Goal: Task Accomplishment & Management: Use online tool/utility

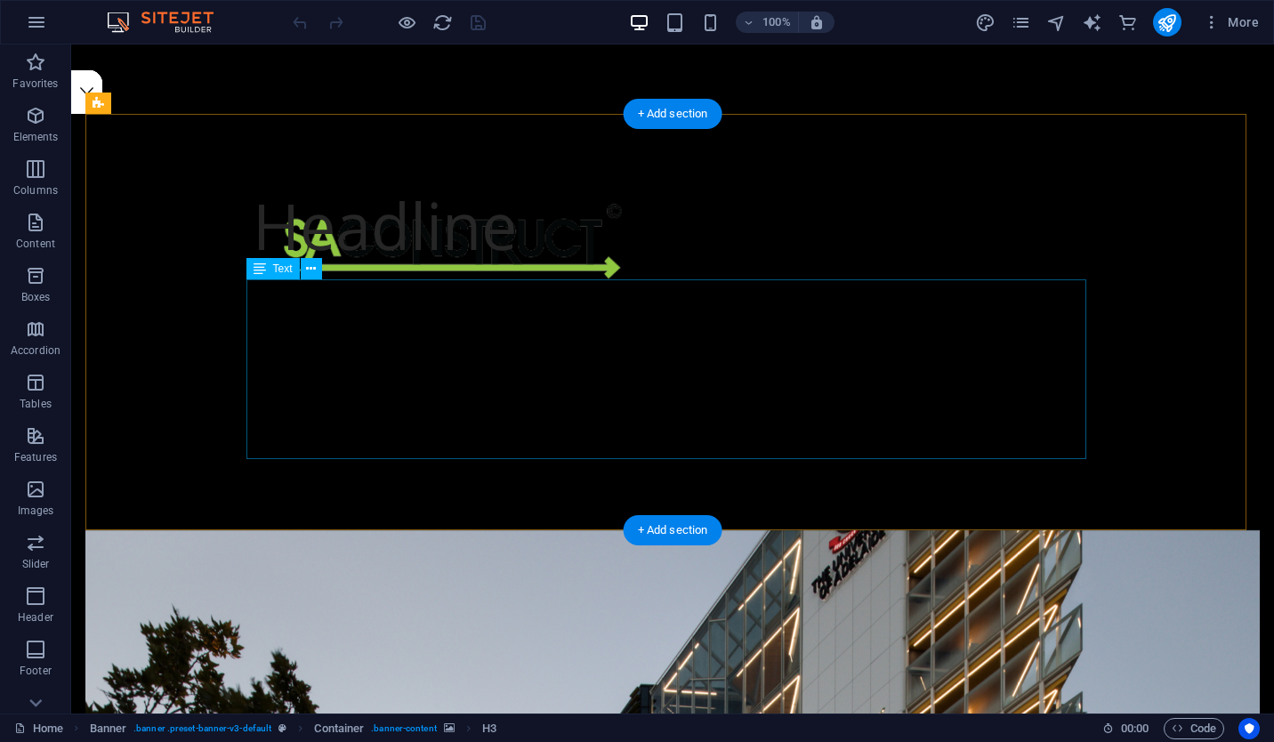
scroll to position [606, 0]
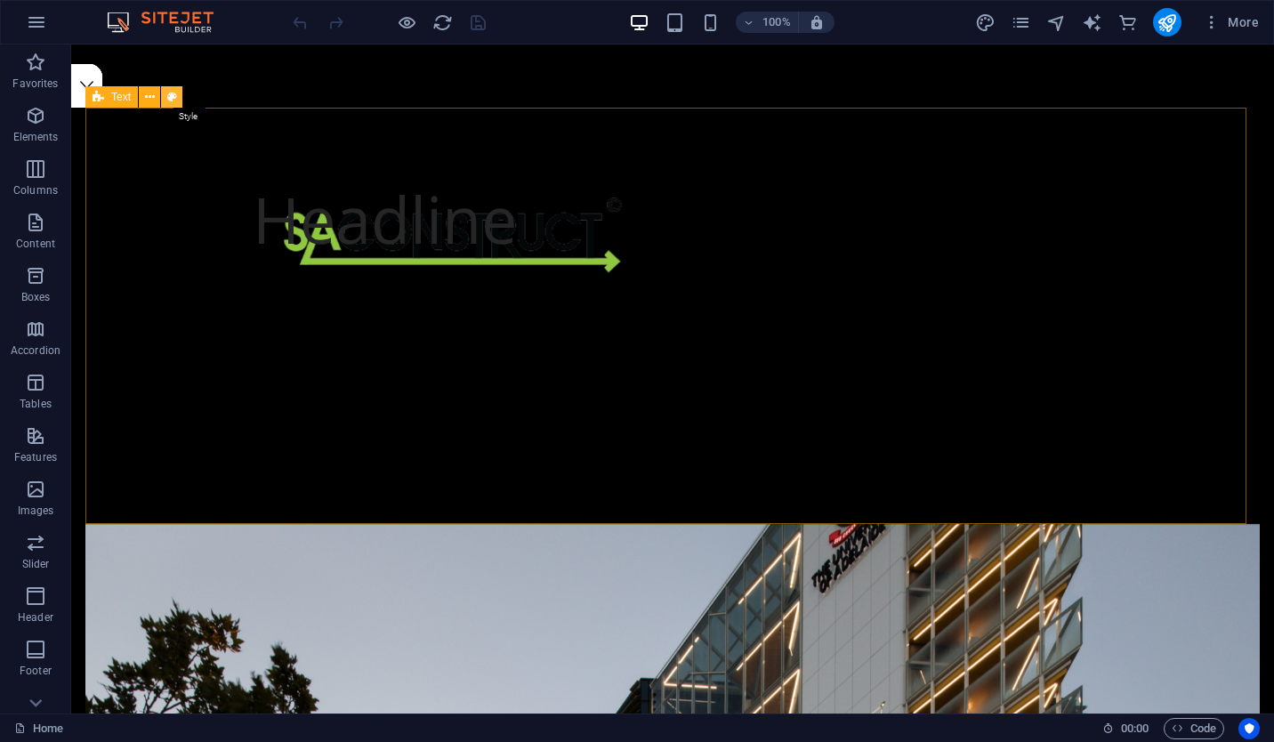
click at [162, 95] on button at bounding box center [171, 96] width 21 height 21
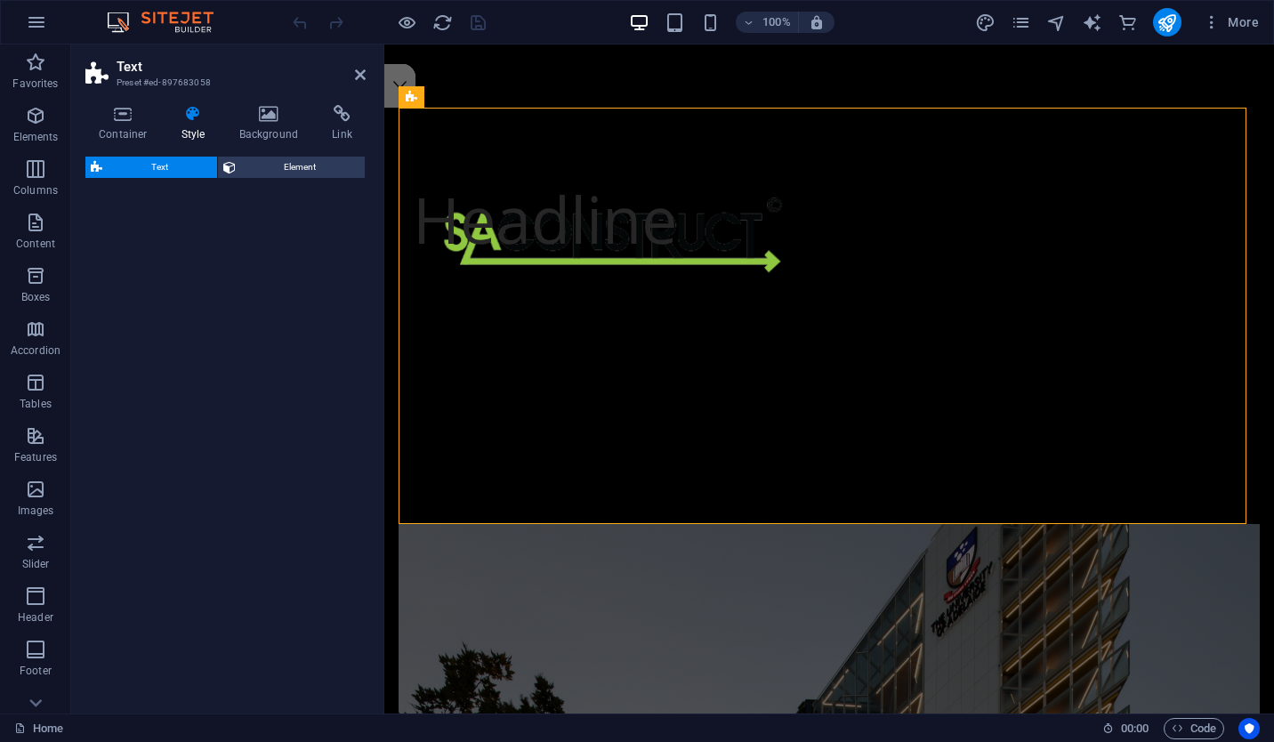
select select "rem"
select select "preset-text-v2-columns"
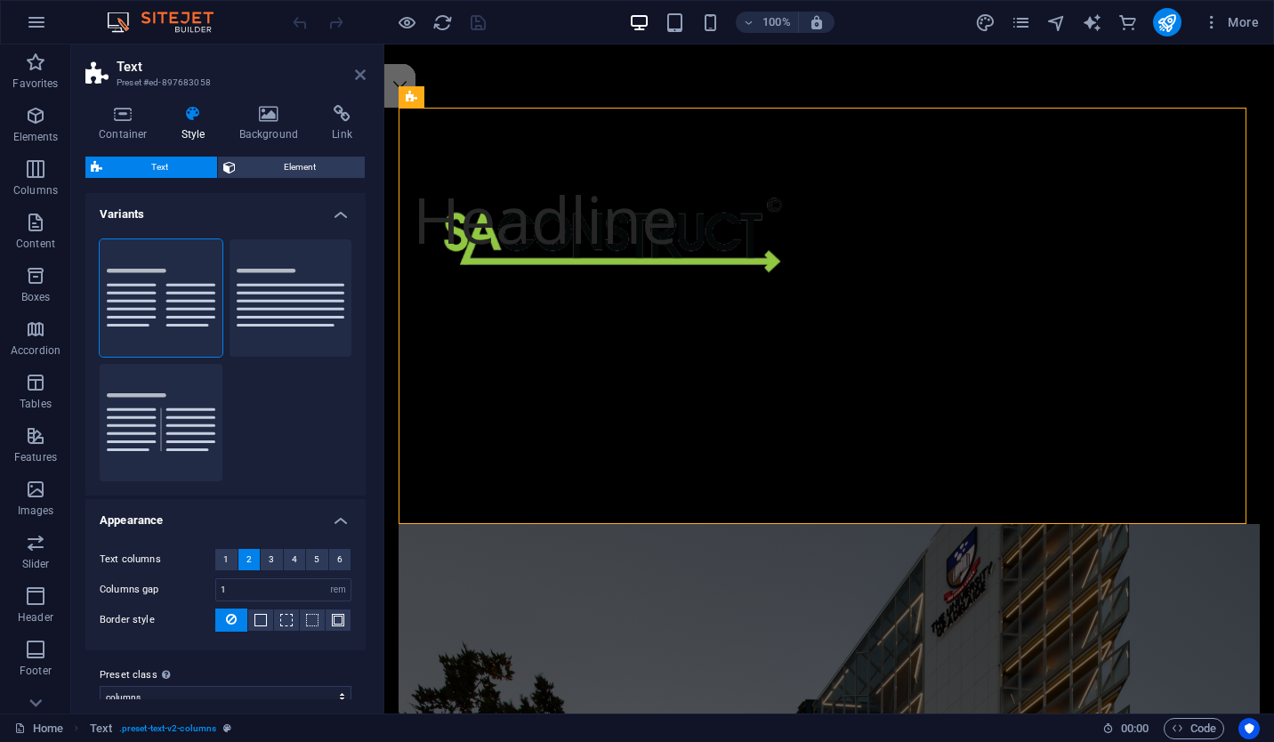
click at [358, 74] on icon at bounding box center [360, 75] width 11 height 14
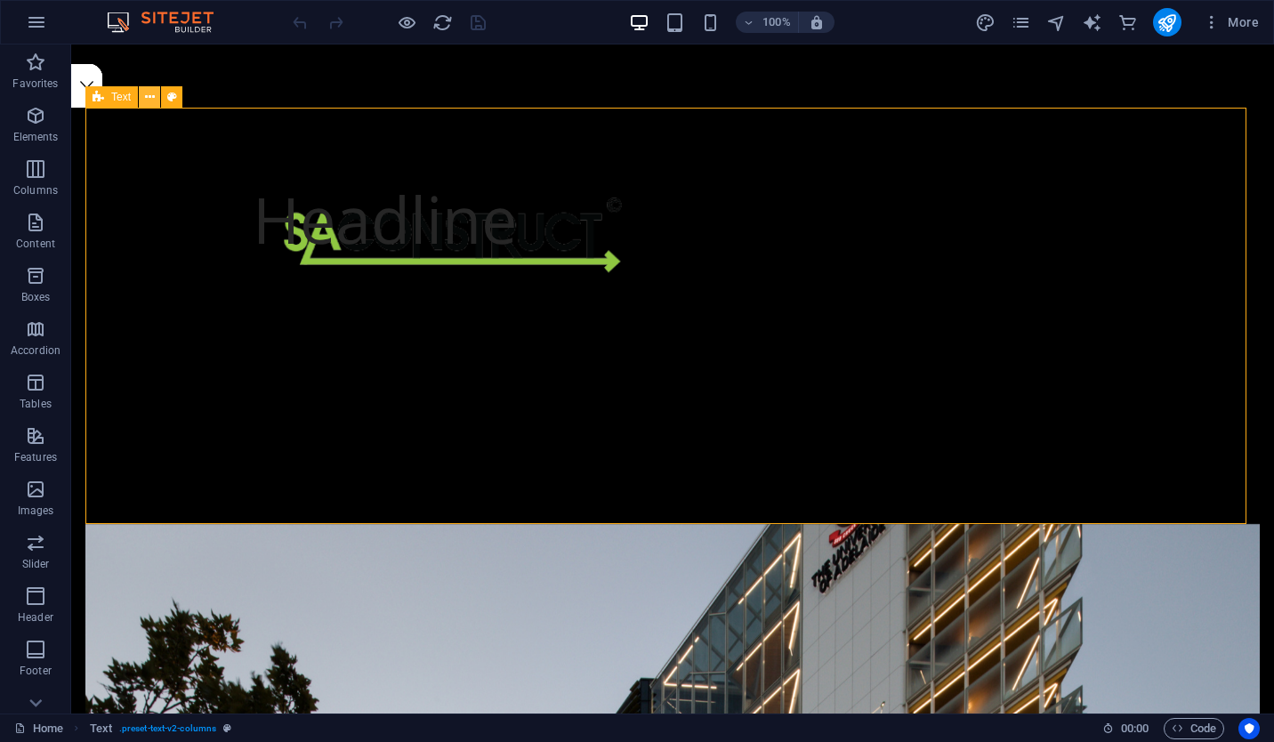
click at [153, 93] on icon at bounding box center [150, 97] width 10 height 19
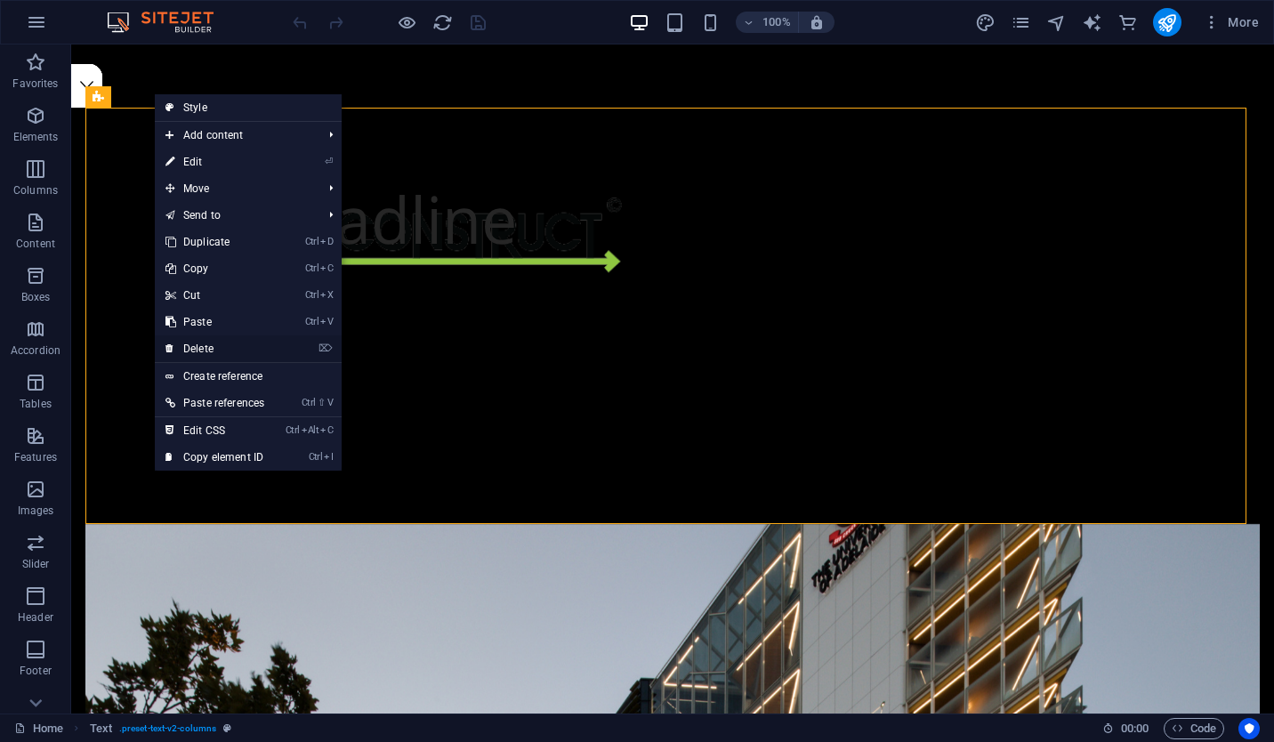
click at [275, 343] on link "⌦ Delete" at bounding box center [215, 348] width 120 height 27
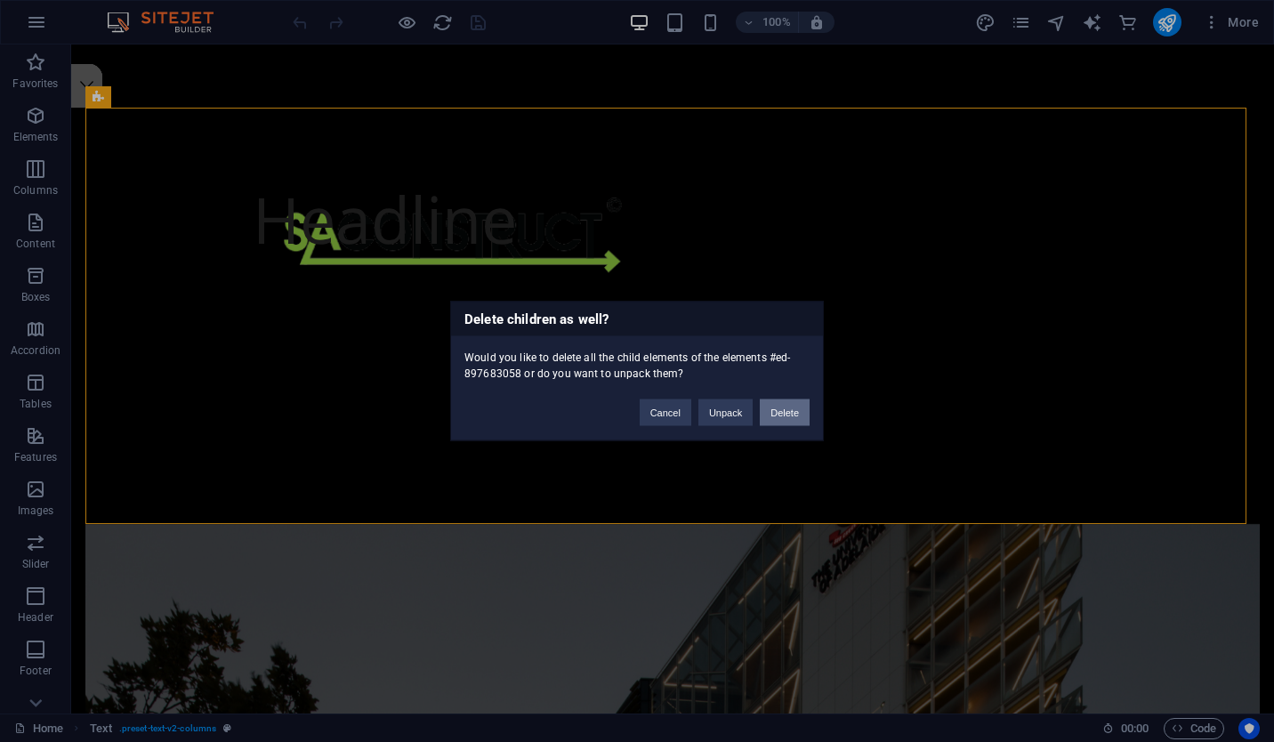
click at [779, 405] on button "Delete" at bounding box center [785, 412] width 50 height 27
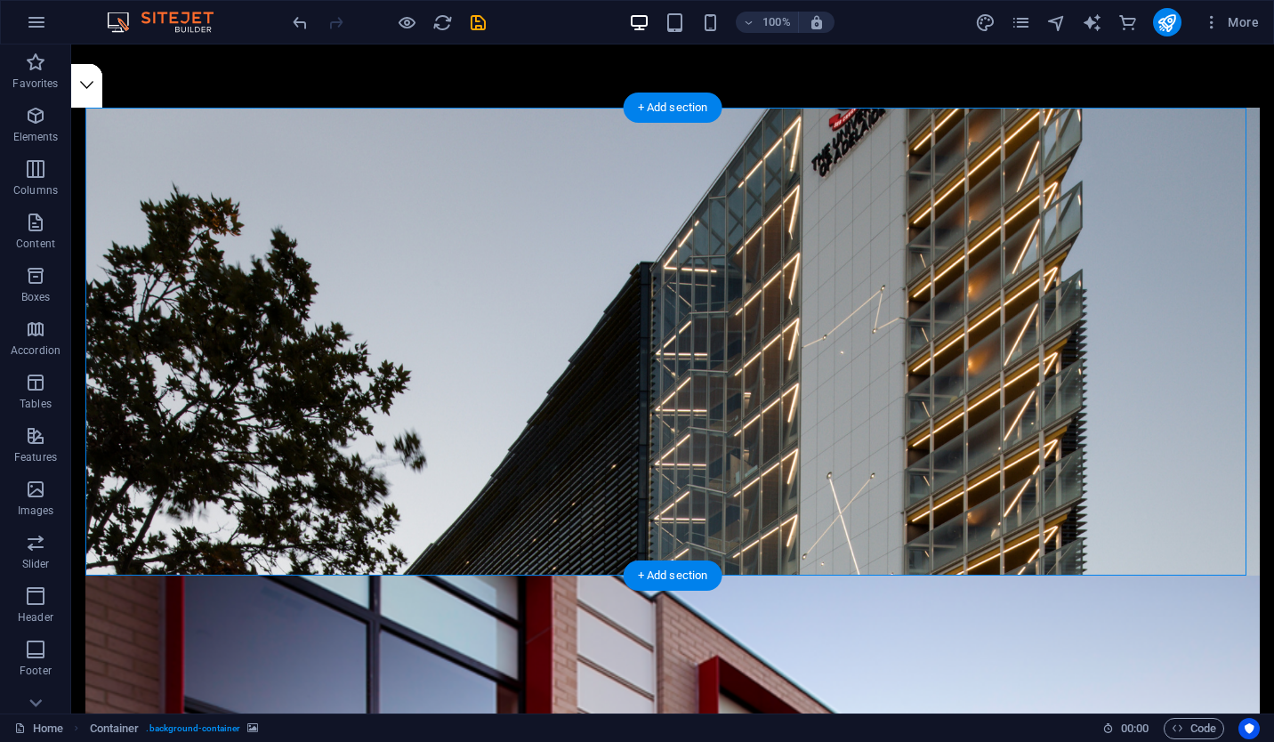
drag, startPoint x: 496, startPoint y: 286, endPoint x: 498, endPoint y: 253, distance: 33.8
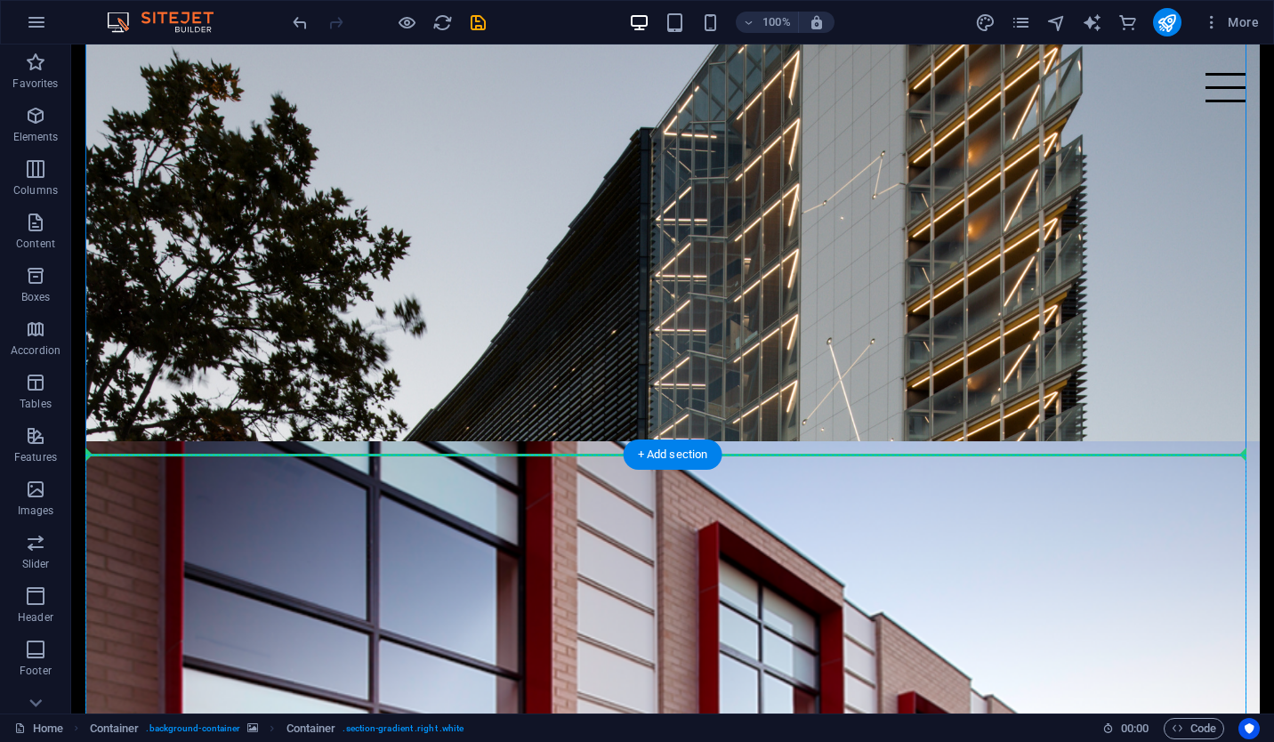
drag, startPoint x: 753, startPoint y: 571, endPoint x: 754, endPoint y: 624, distance: 53.4
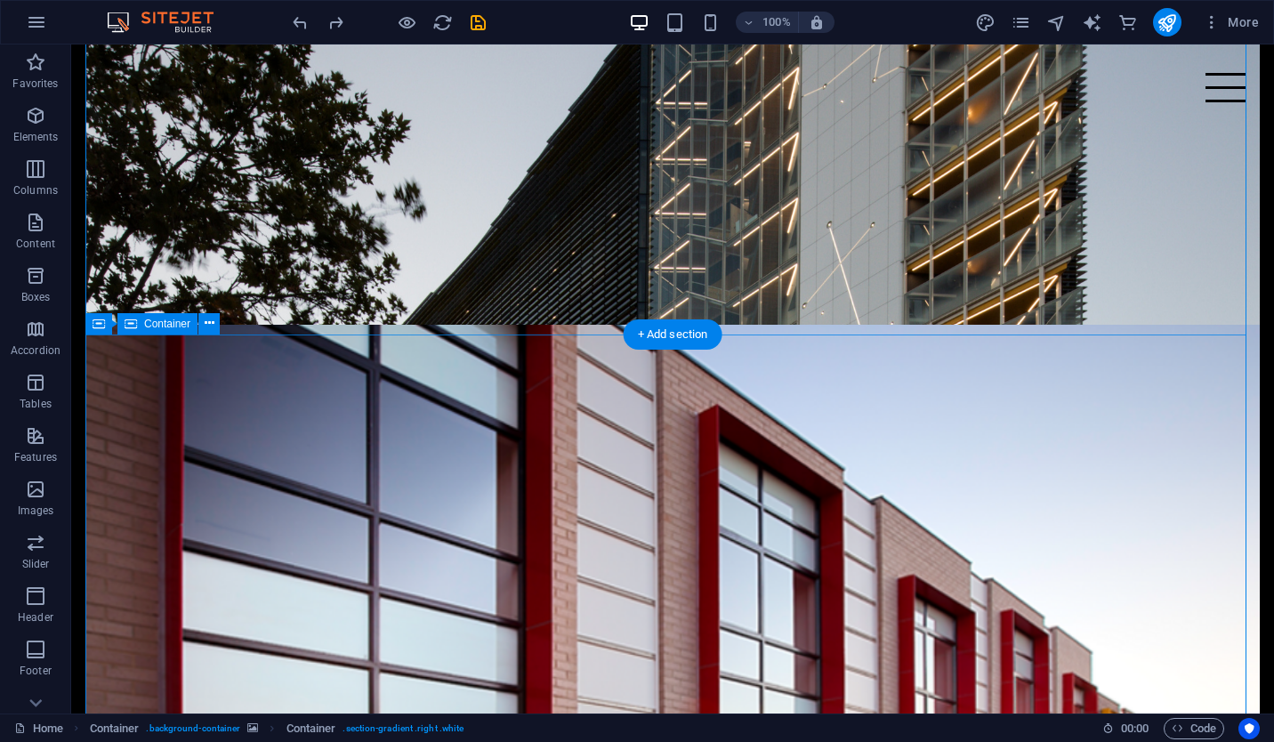
scroll to position [887, 0]
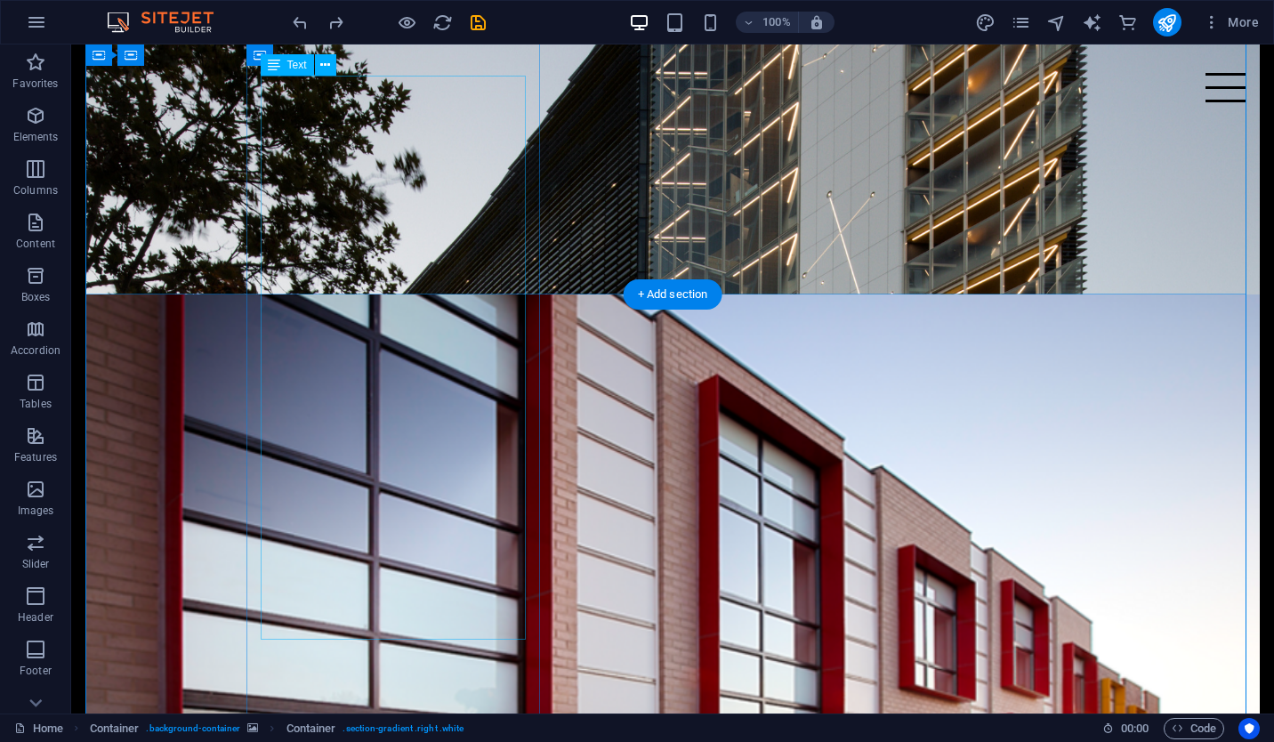
click at [407, 383] on div "At SA Construct, our capabilities extend far beyond traditional cladding and ro…" at bounding box center [672, 473] width 811 height 180
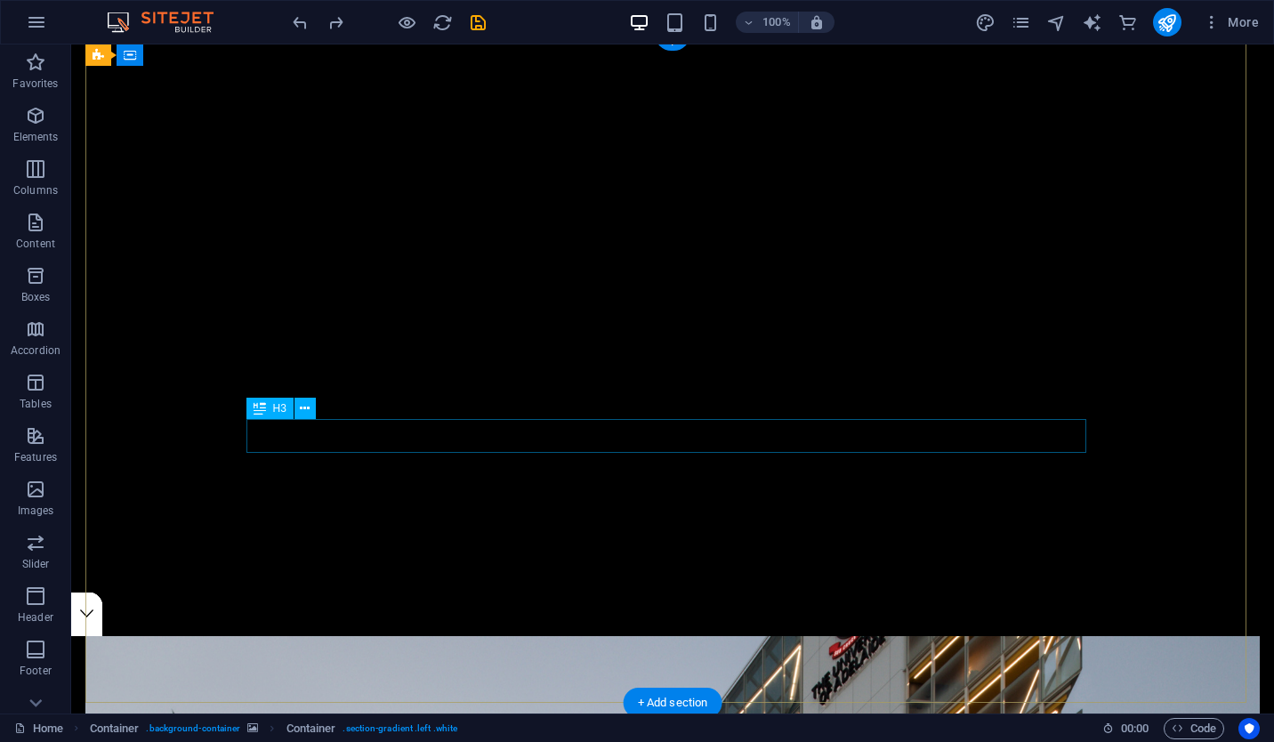
scroll to position [0, 0]
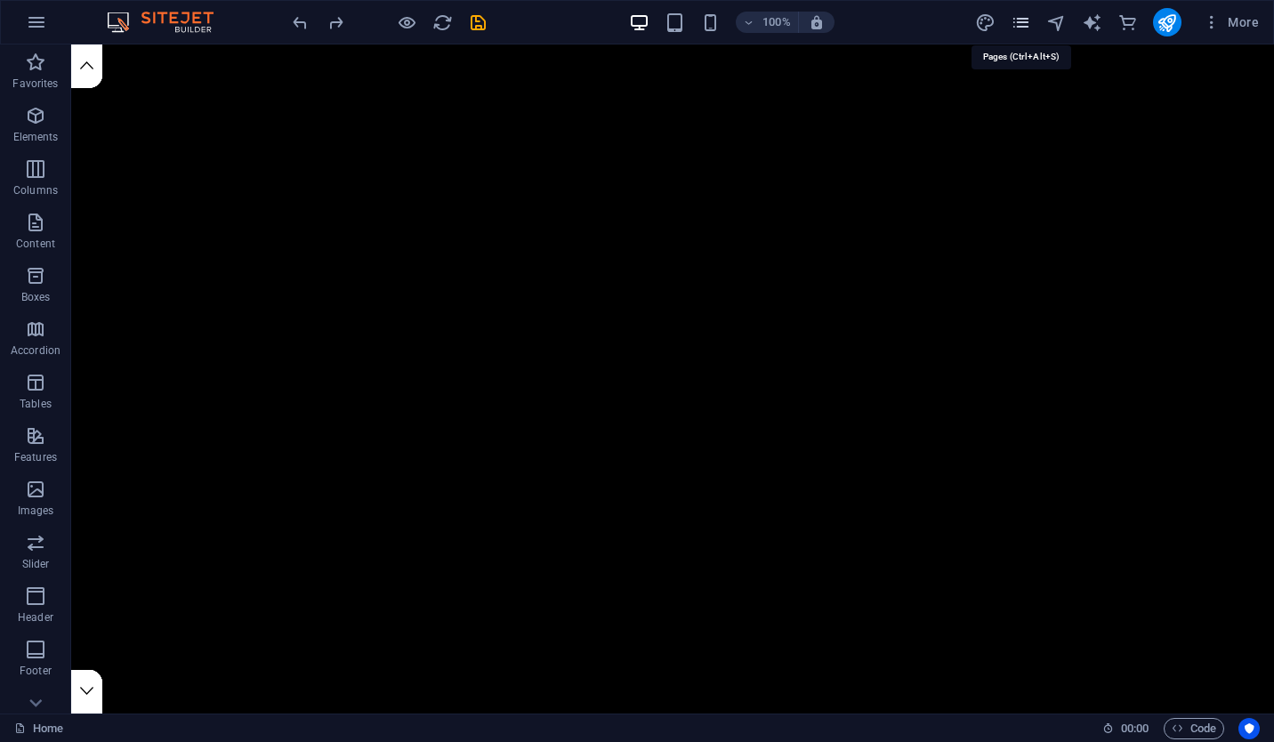
click at [1027, 27] on icon "pages" at bounding box center [1020, 22] width 20 height 20
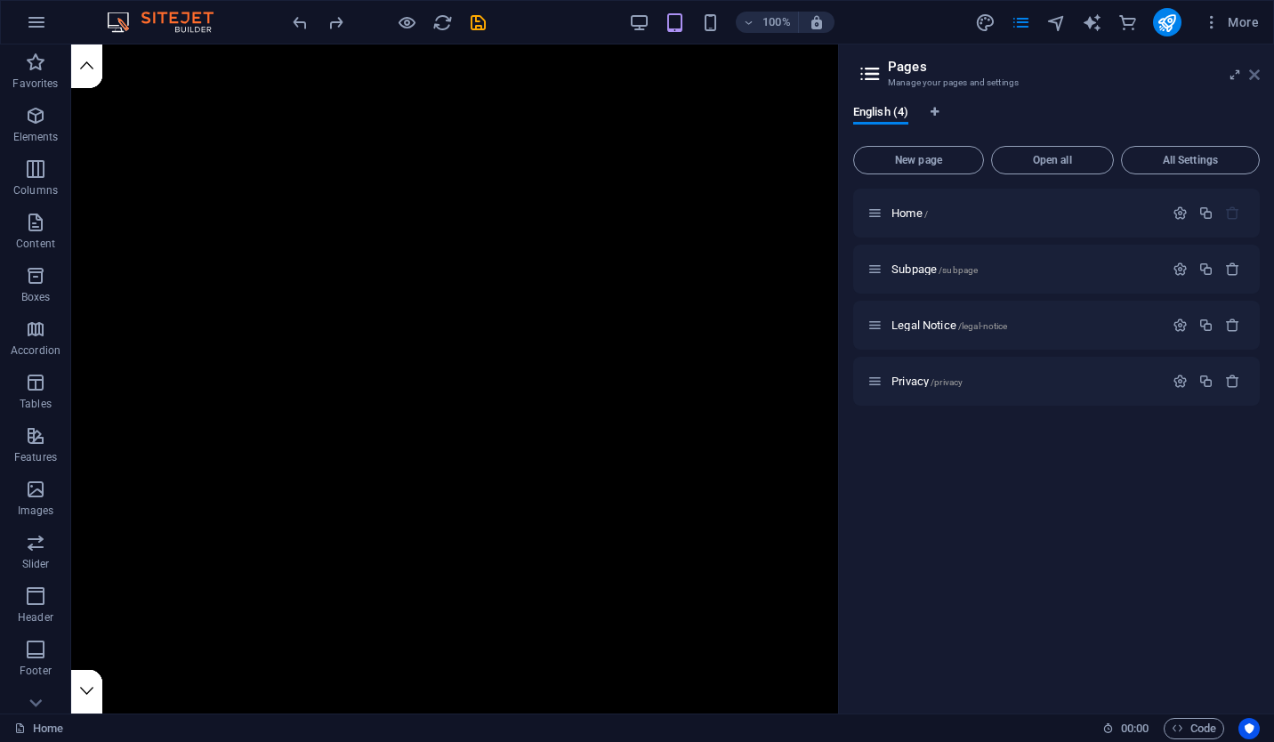
click at [1259, 77] on aside "Pages Manage your pages and settings English (4) New page Open all All Settings…" at bounding box center [1056, 378] width 436 height 669
click at [1259, 77] on icon at bounding box center [1254, 75] width 11 height 14
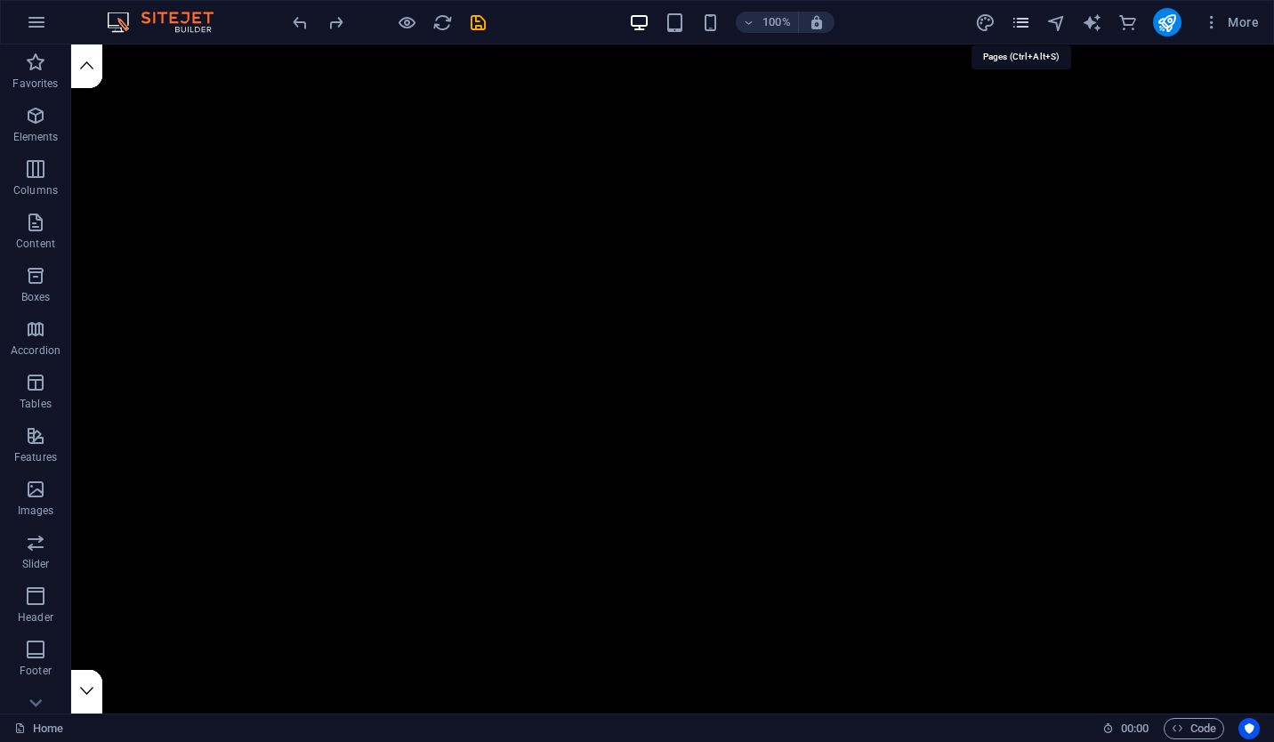
click at [1022, 24] on icon "pages" at bounding box center [1020, 22] width 20 height 20
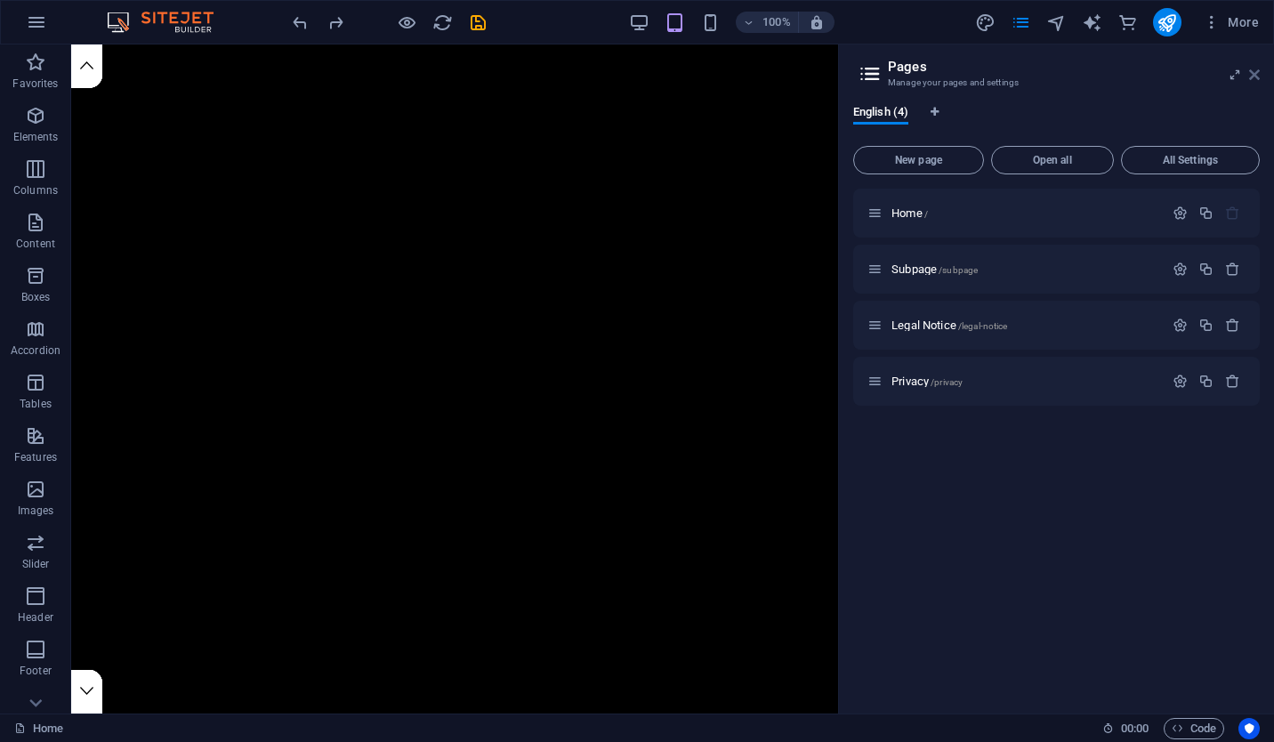
click at [1251, 72] on icon at bounding box center [1254, 75] width 11 height 14
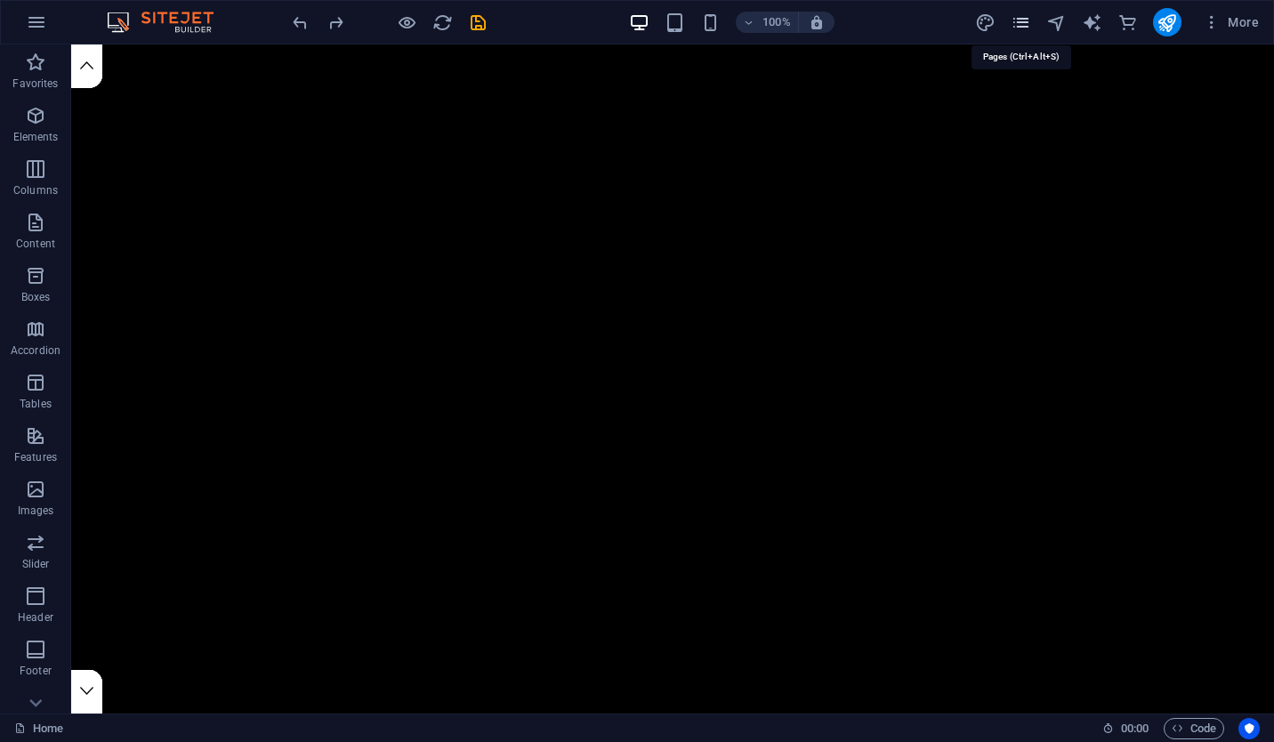
click at [1025, 28] on icon "pages" at bounding box center [1020, 22] width 20 height 20
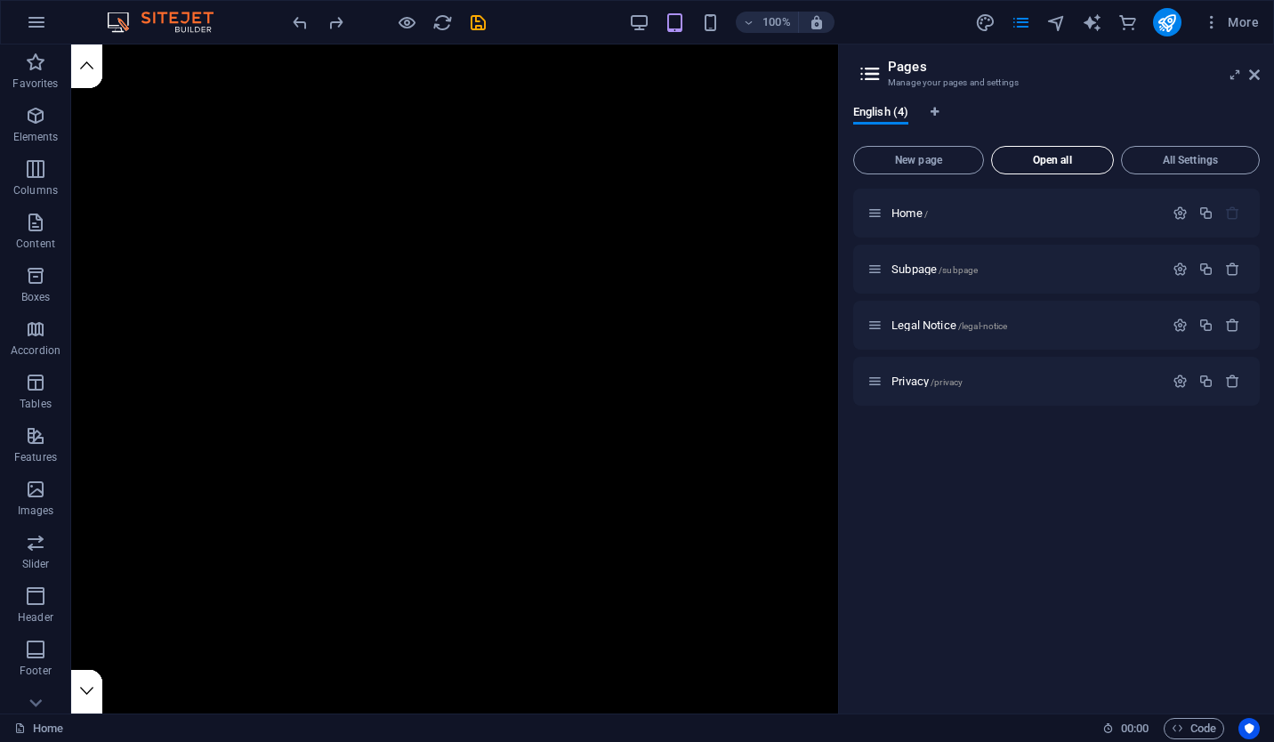
click at [1069, 147] on button "Open all" at bounding box center [1052, 160] width 123 height 28
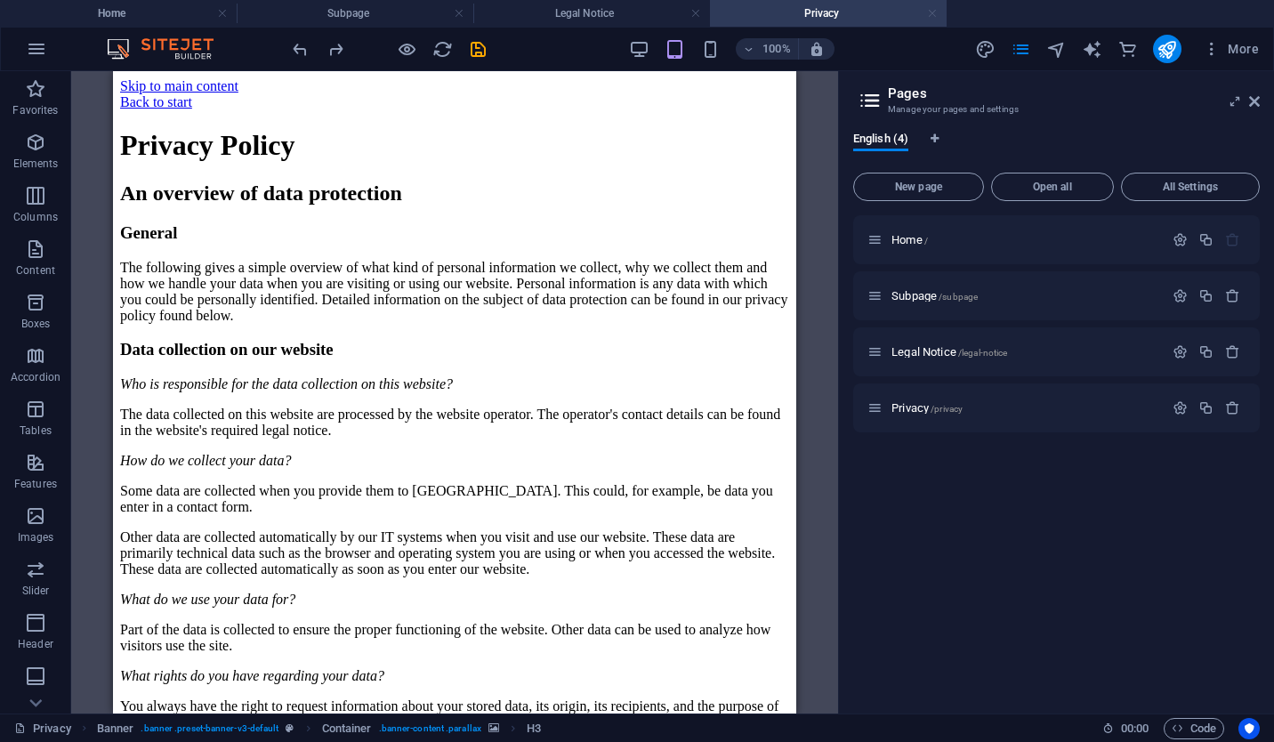
click at [932, 11] on link at bounding box center [932, 13] width 11 height 17
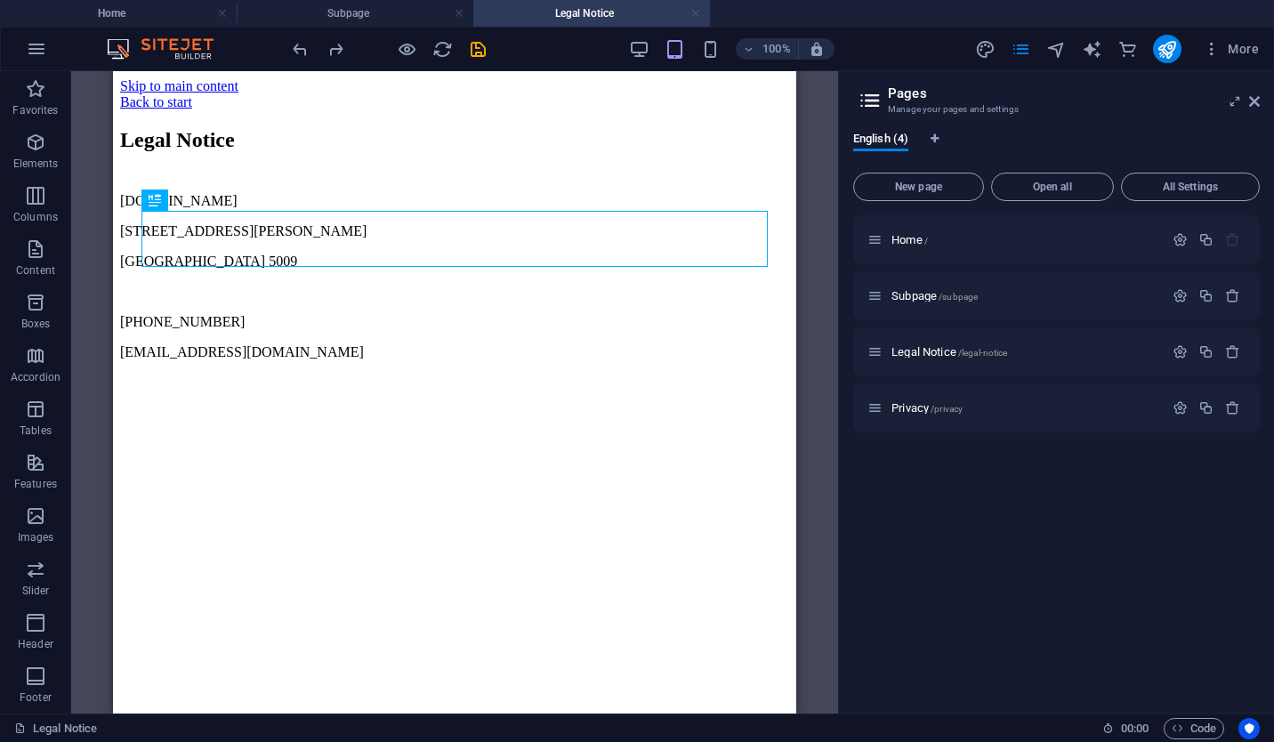
click at [698, 16] on link at bounding box center [695, 13] width 11 height 17
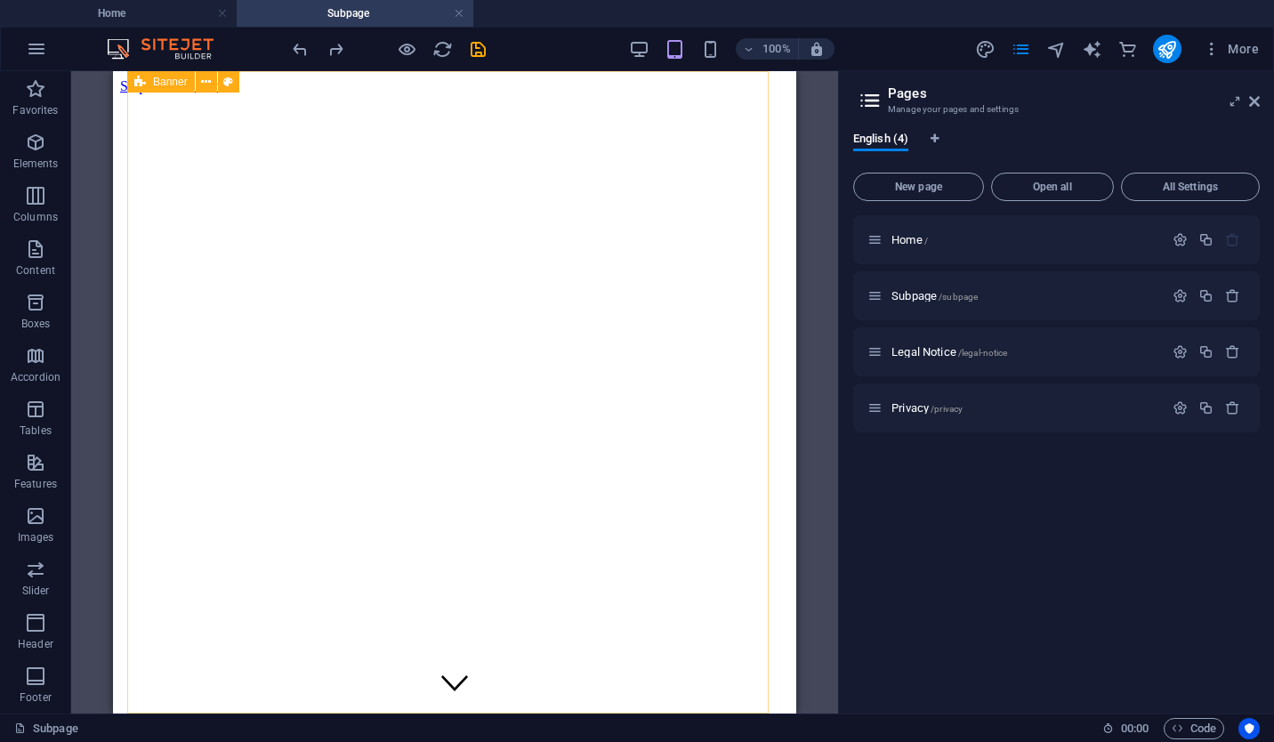
click at [163, 83] on span "Banner" at bounding box center [170, 81] width 35 height 11
select select "vh"
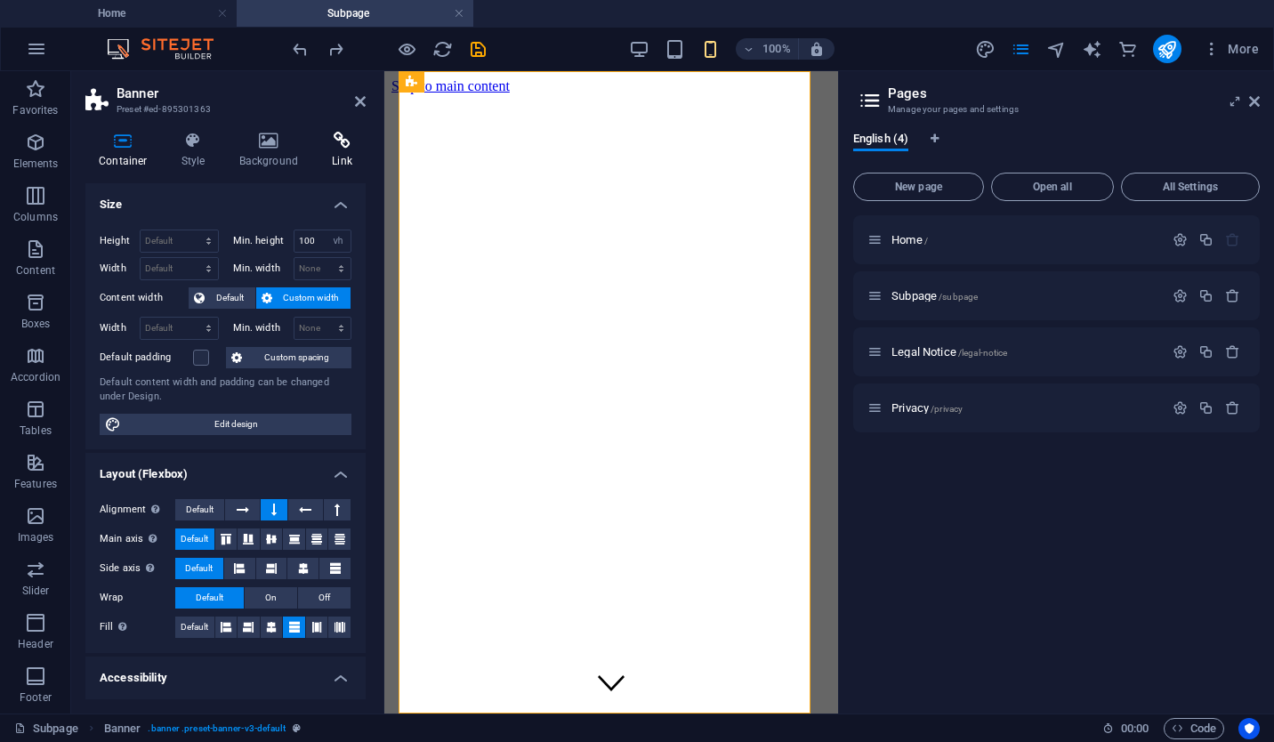
click at [327, 145] on icon at bounding box center [341, 141] width 47 height 18
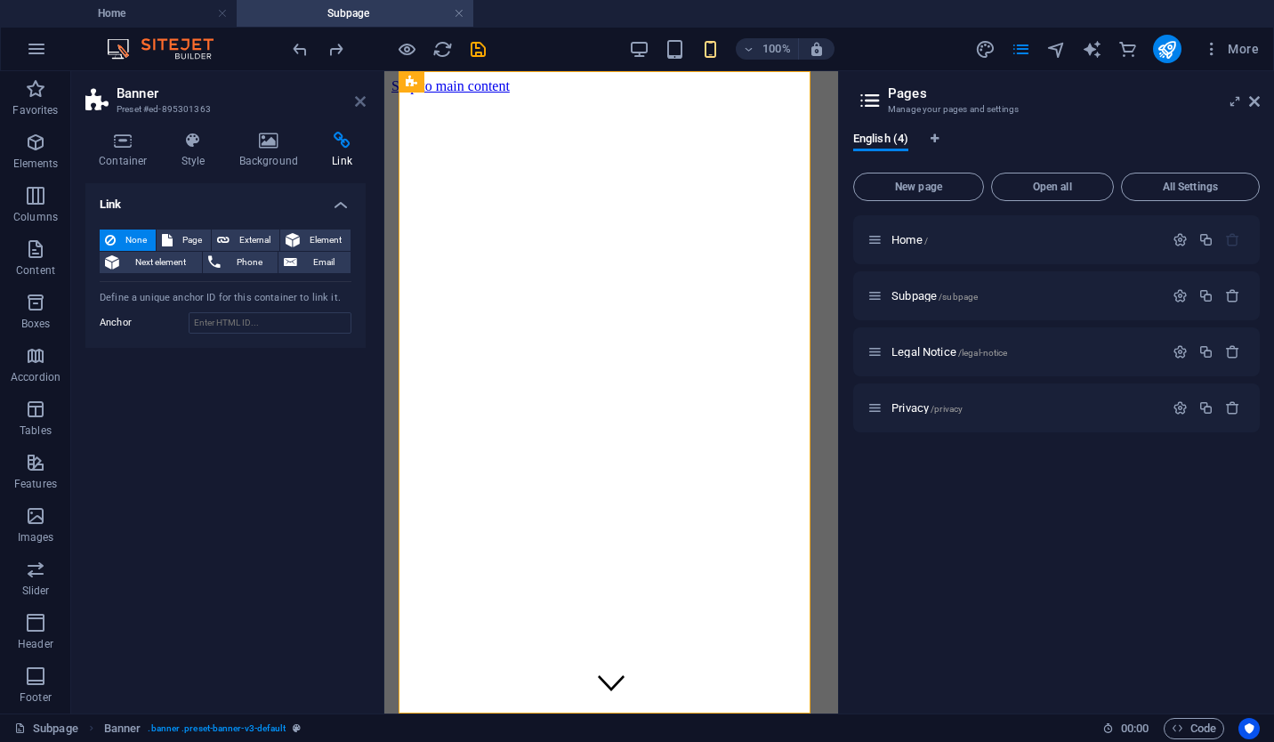
click at [361, 98] on icon at bounding box center [360, 101] width 11 height 14
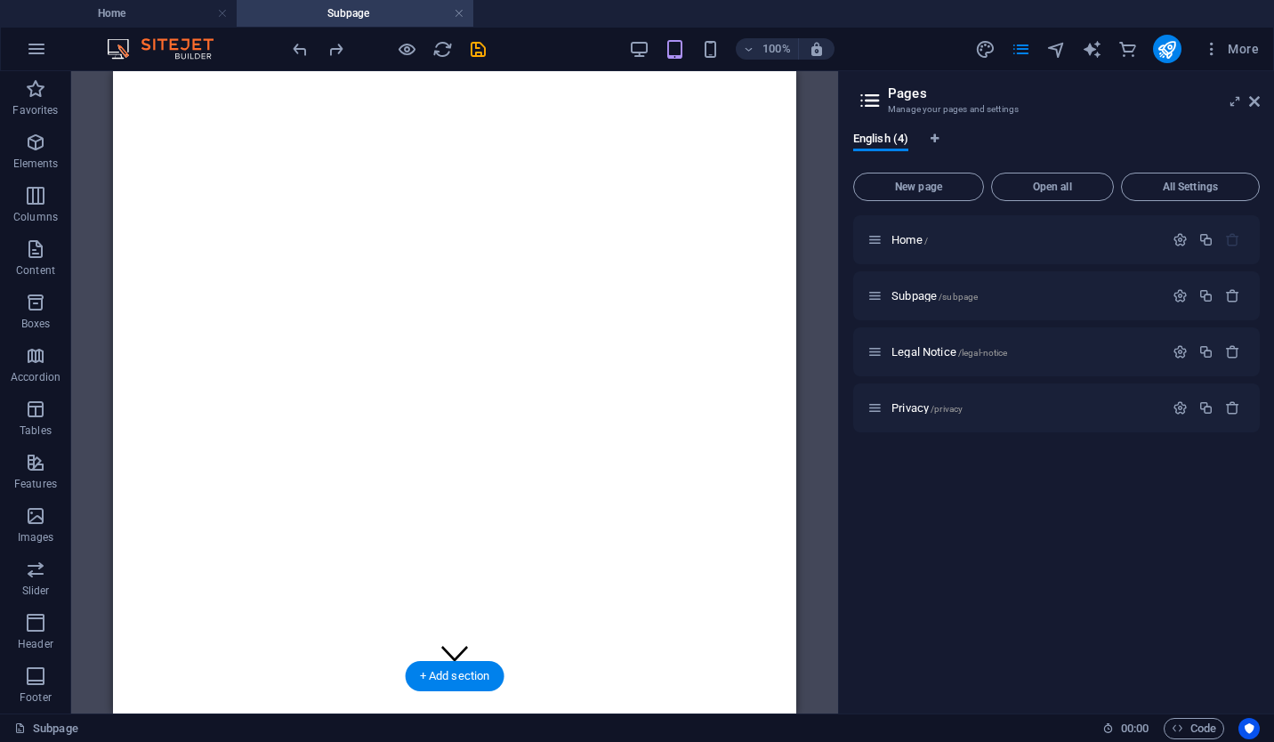
scroll to position [18, 0]
click at [1259, 105] on icon at bounding box center [1254, 101] width 11 height 14
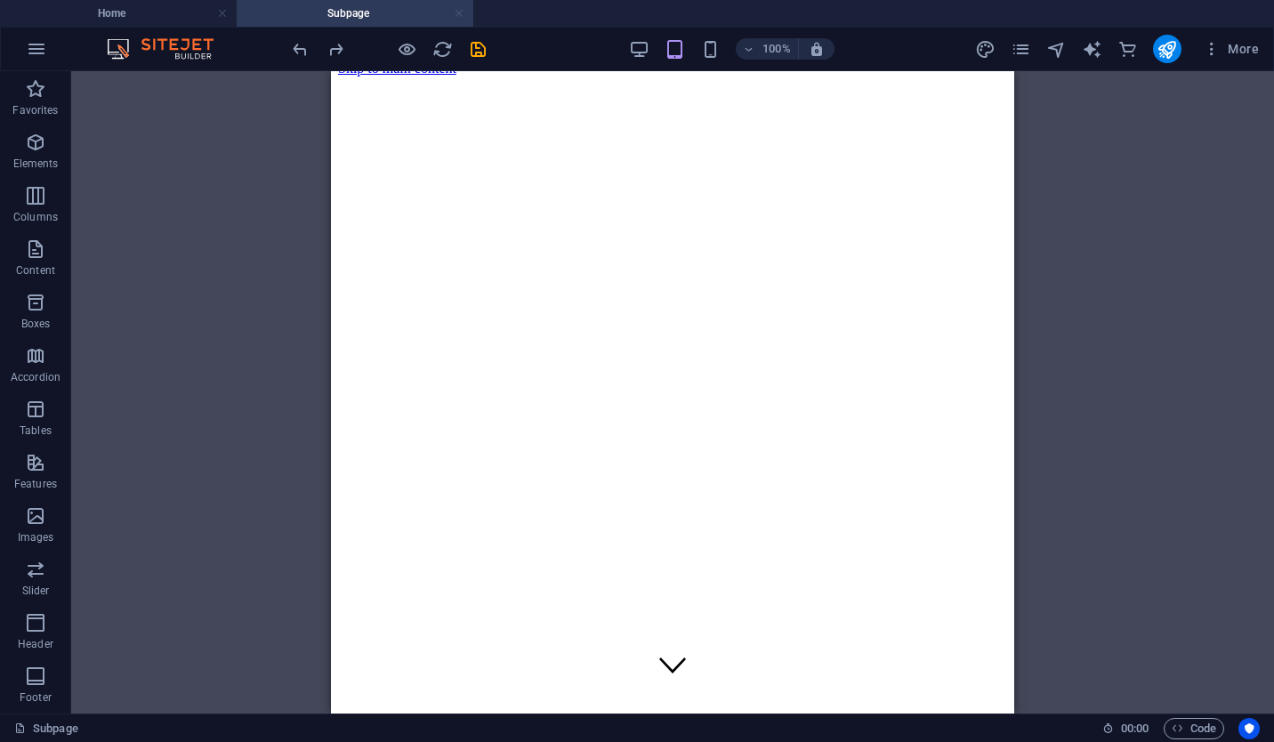
click at [458, 6] on link at bounding box center [459, 13] width 11 height 17
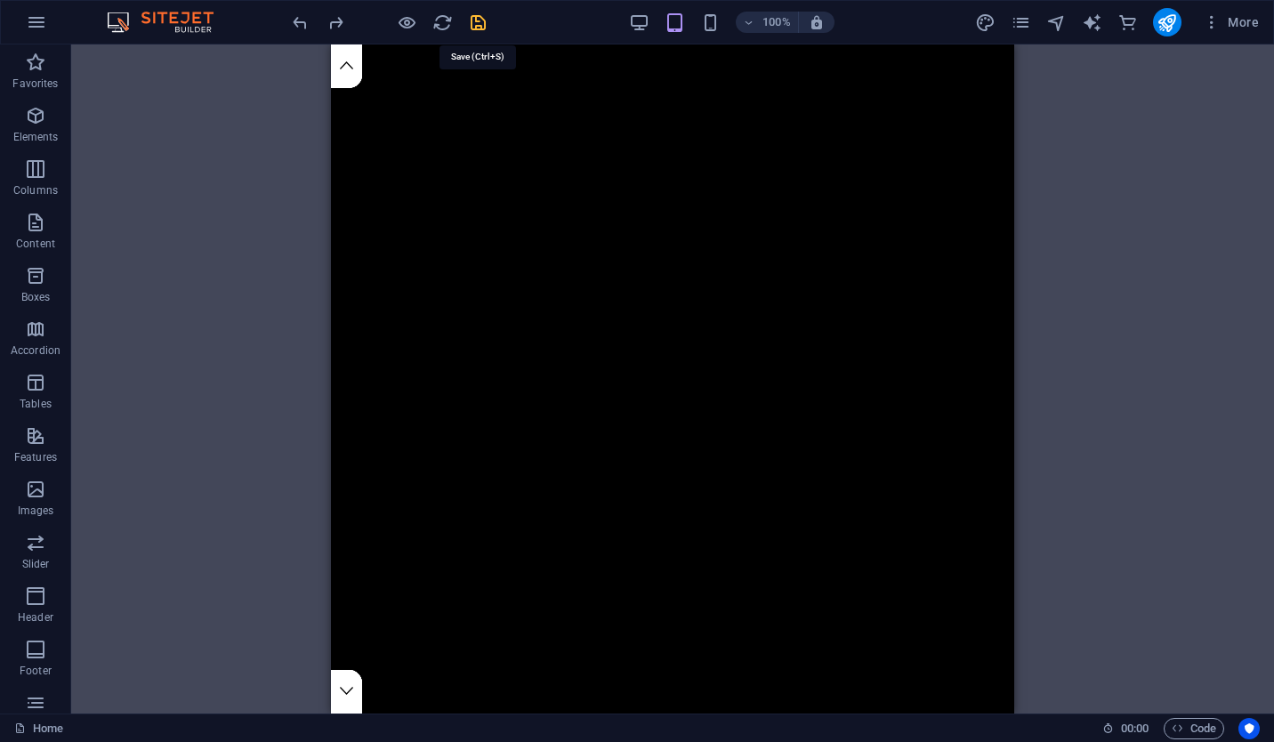
click at [479, 25] on icon "save" at bounding box center [478, 22] width 20 height 20
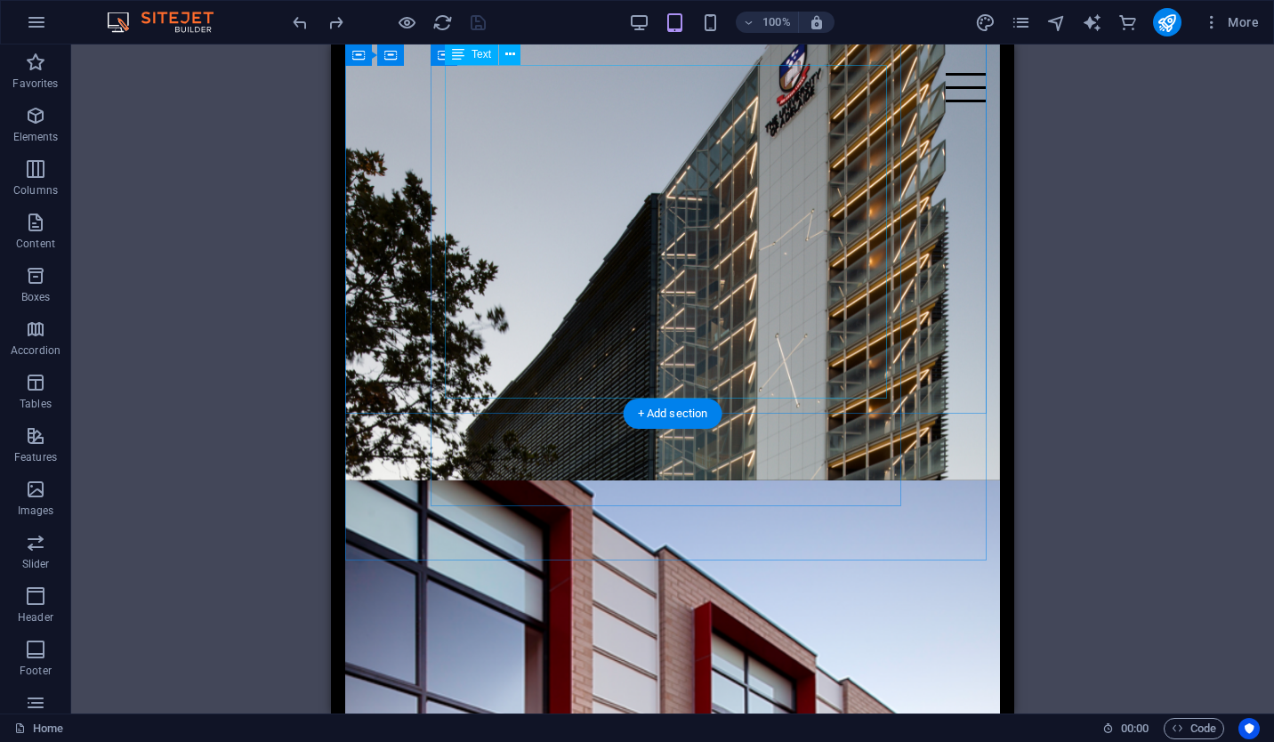
scroll to position [696, 0]
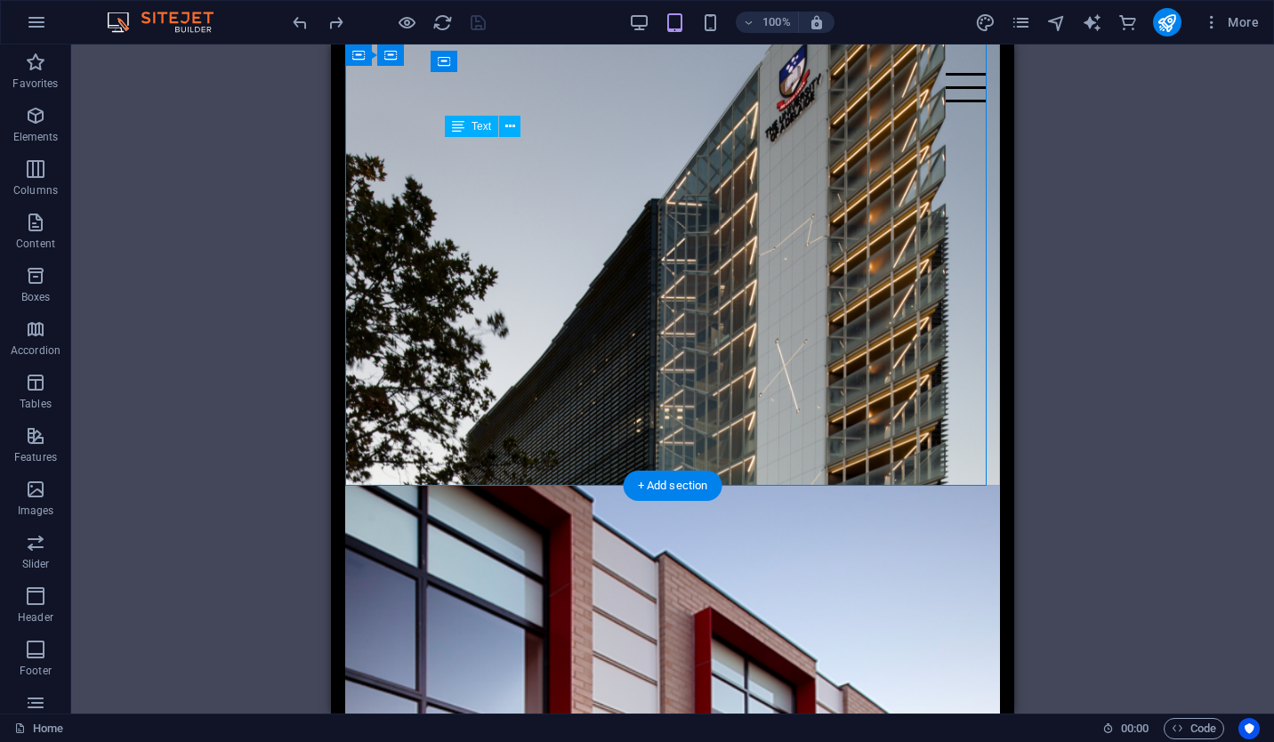
drag, startPoint x: 758, startPoint y: 215, endPoint x: 759, endPoint y: 157, distance: 57.8
click at [759, 551] on div "At SA Construct, our capabilities extend far beyond traditional cladding and ro…" at bounding box center [672, 705] width 455 height 308
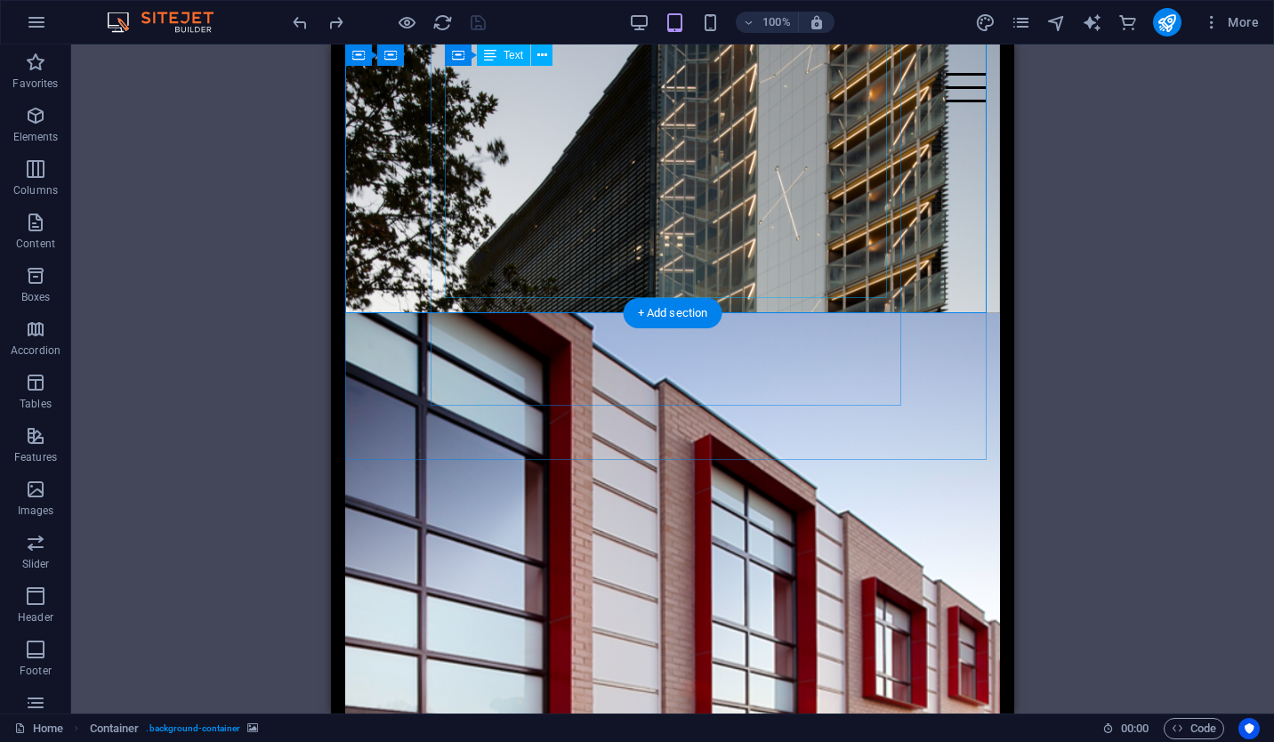
scroll to position [867, 0]
click at [608, 379] on div "At SA Construct, our capabilities extend far beyond traditional cladding and ro…" at bounding box center [672, 533] width 455 height 308
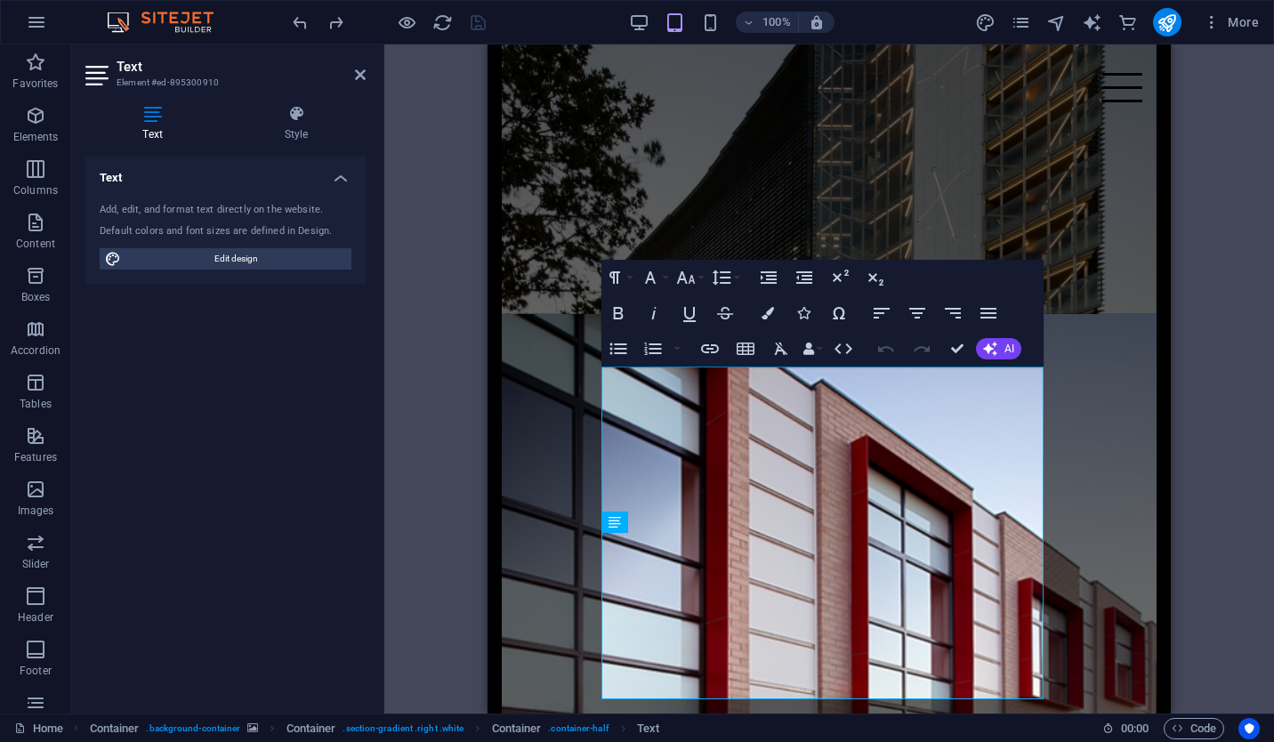
scroll to position [466, 0]
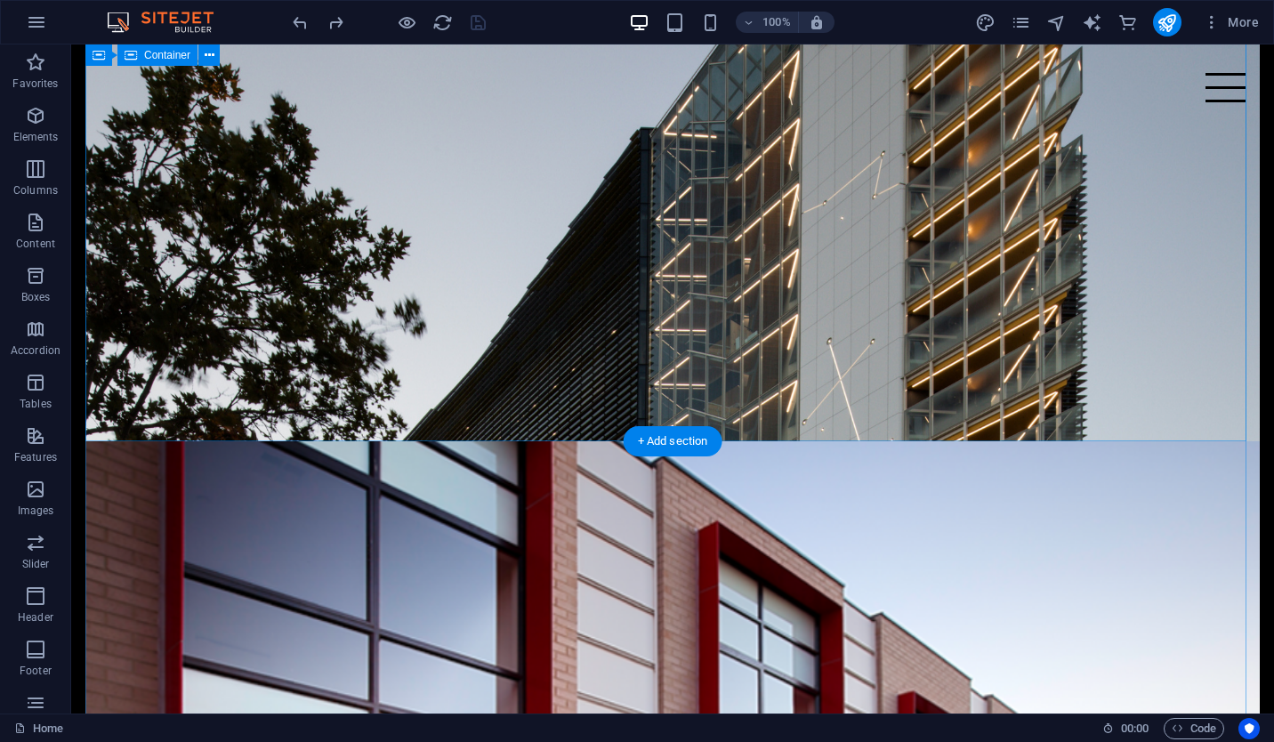
scroll to position [741, 0]
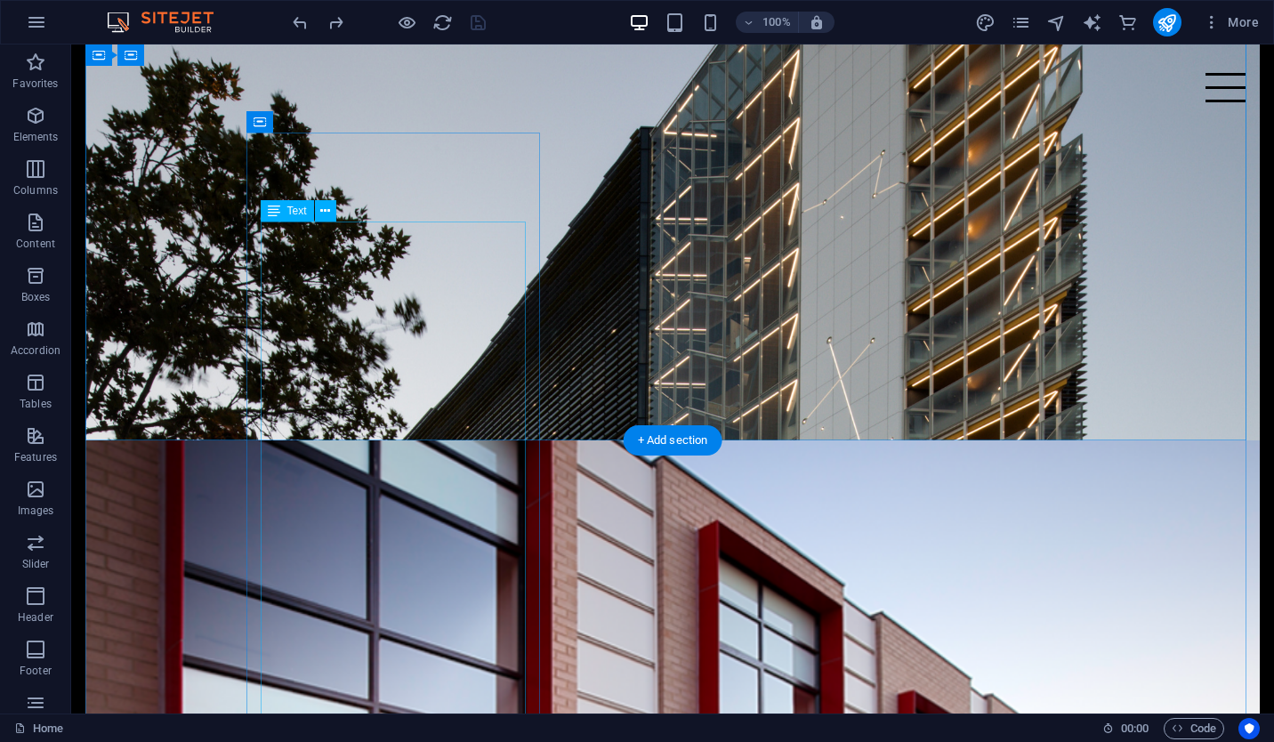
click at [471, 529] on div "At SA Construct, our capabilities extend far beyond traditional cladding and ro…" at bounding box center [672, 619] width 811 height 180
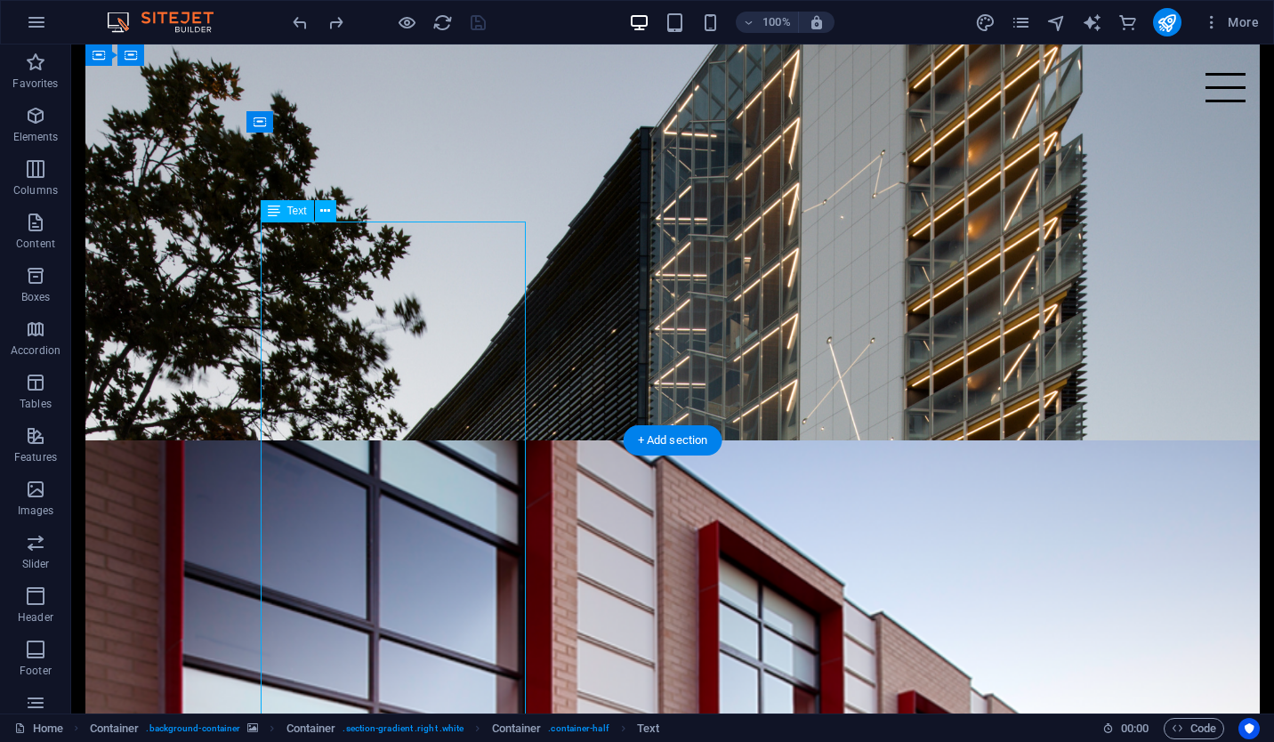
click at [471, 529] on div "At SA Construct, our capabilities extend far beyond traditional cladding and ro…" at bounding box center [672, 619] width 811 height 180
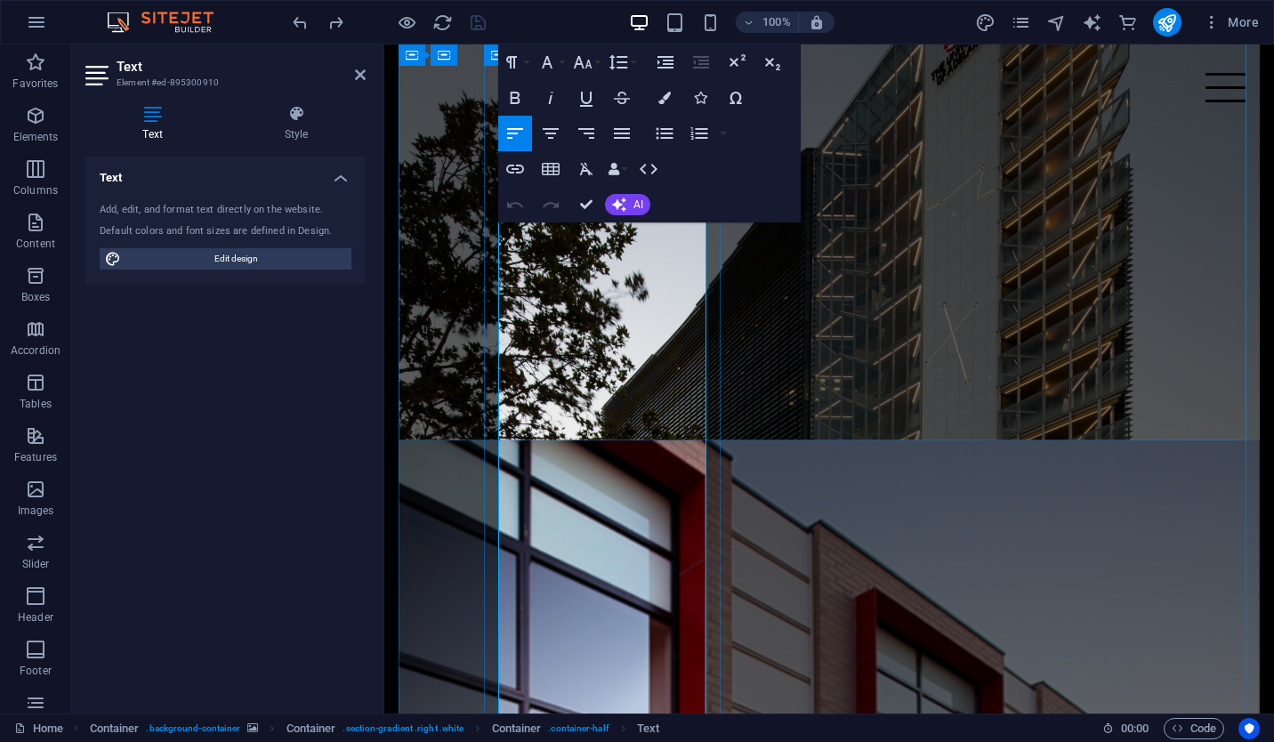
click at [578, 529] on span "At SA Construct, our capabilities extend far beyond traditional cladding and ro…" at bounding box center [829, 631] width 662 height 204
click at [659, 105] on button "Colors" at bounding box center [665, 98] width 34 height 36
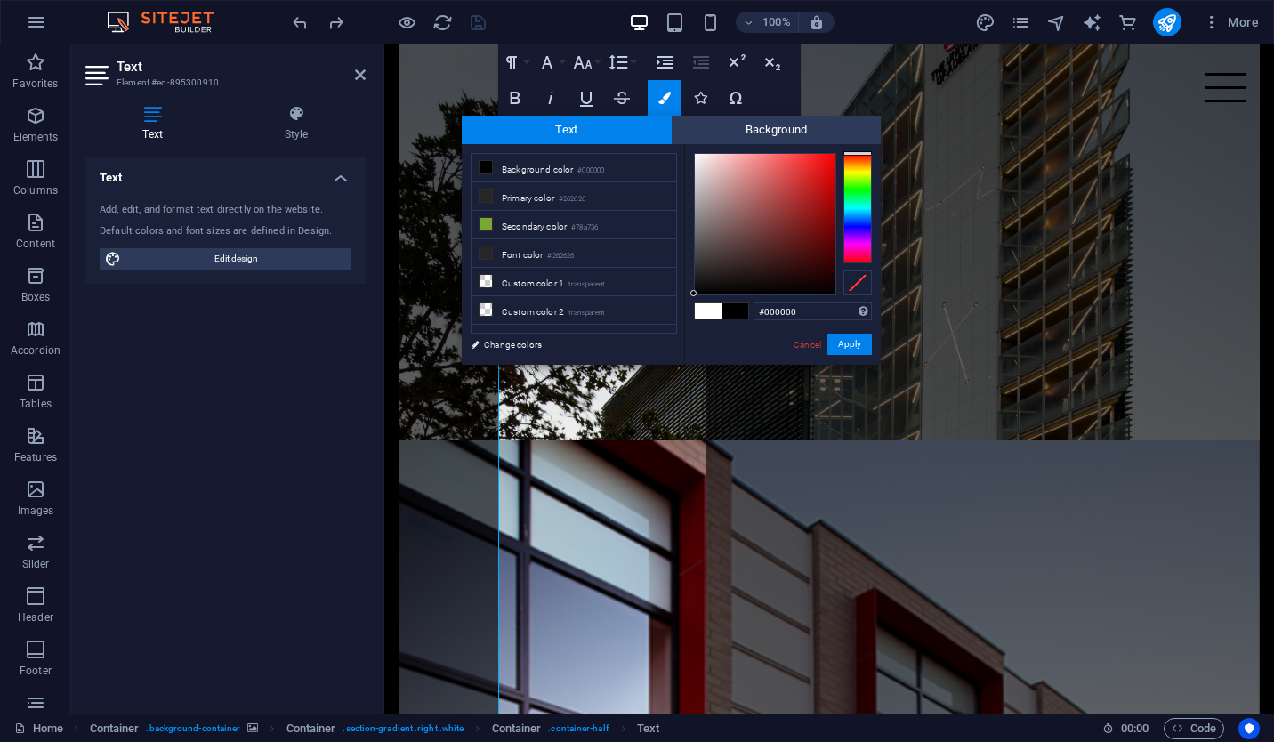
click at [711, 311] on span at bounding box center [708, 310] width 27 height 15
type input "#ffffff"
click at [852, 340] on button "Apply" at bounding box center [849, 344] width 44 height 21
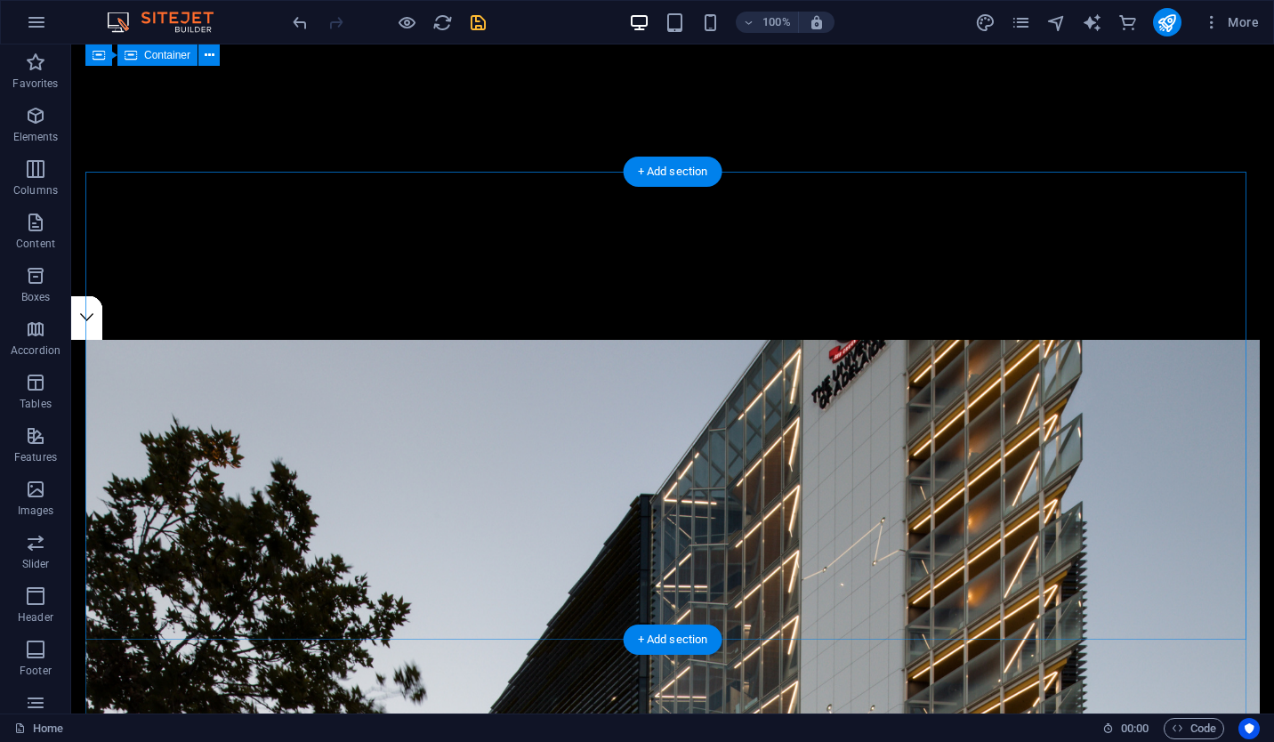
scroll to position [0, 0]
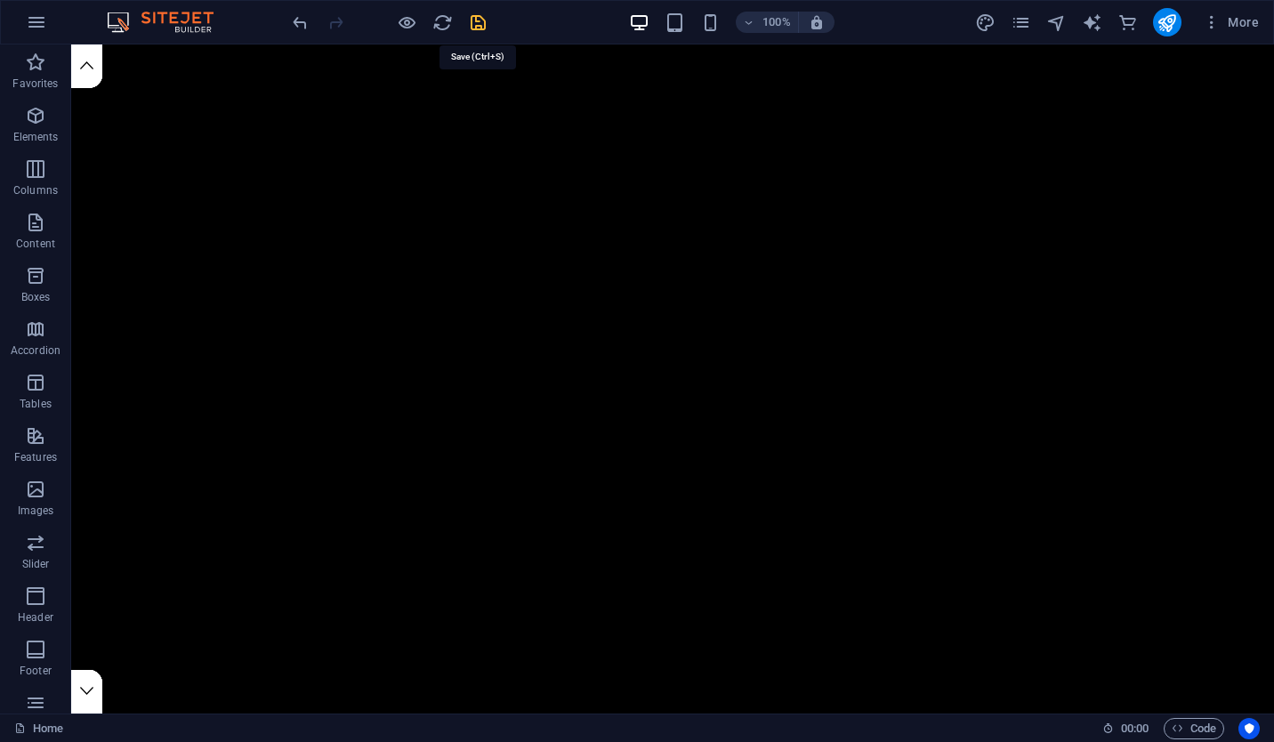
click at [475, 20] on icon "save" at bounding box center [478, 22] width 20 height 20
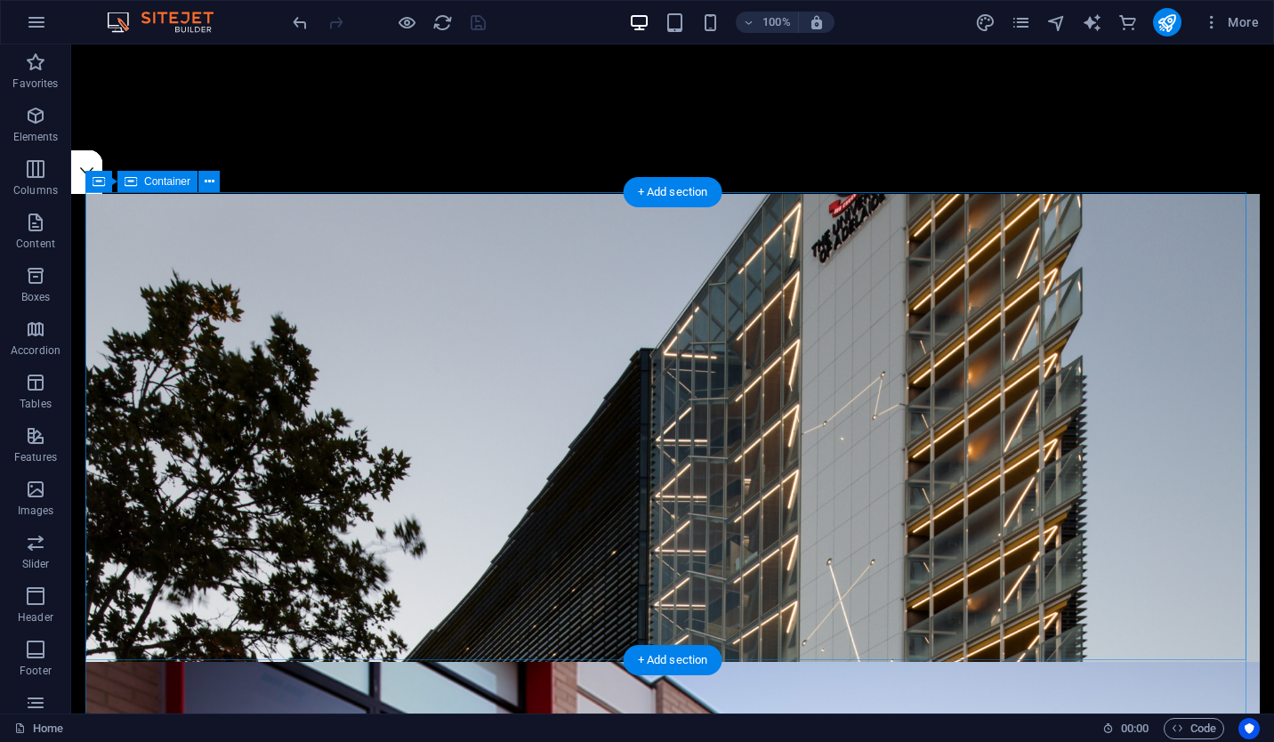
scroll to position [516, 0]
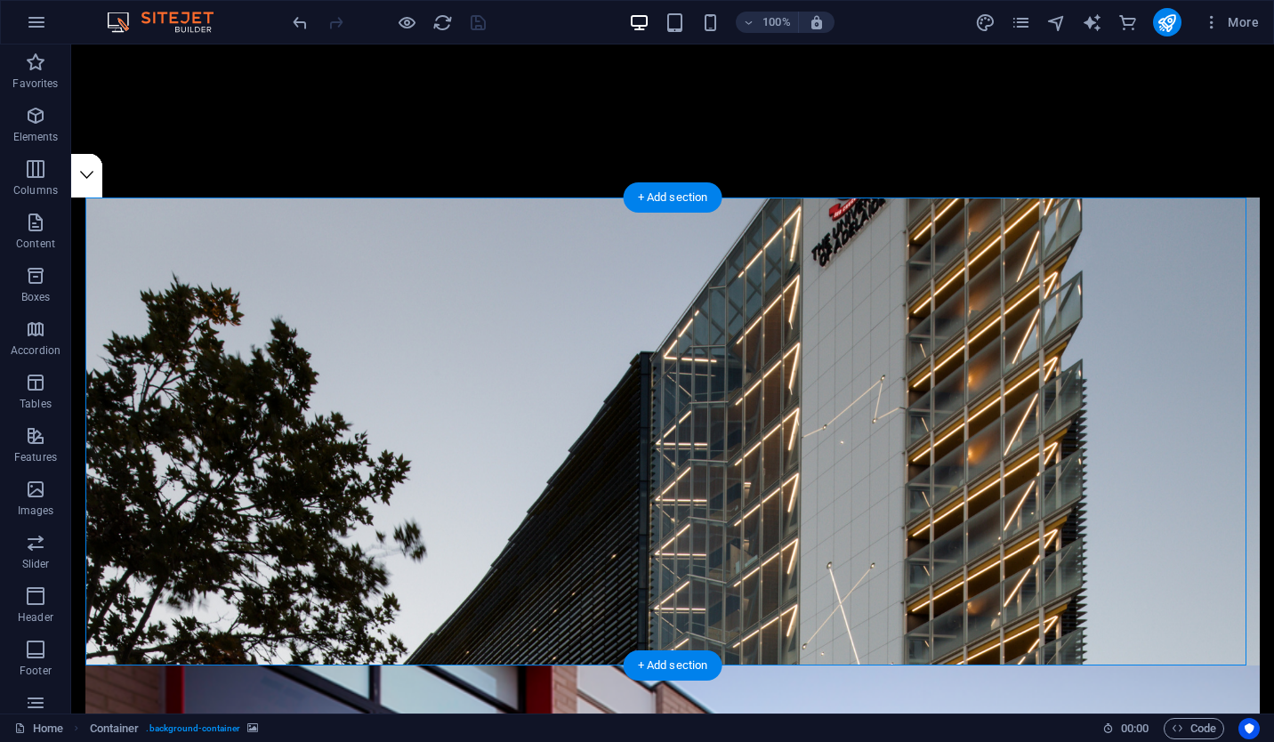
drag, startPoint x: 340, startPoint y: 390, endPoint x: 226, endPoint y: 377, distance: 114.6
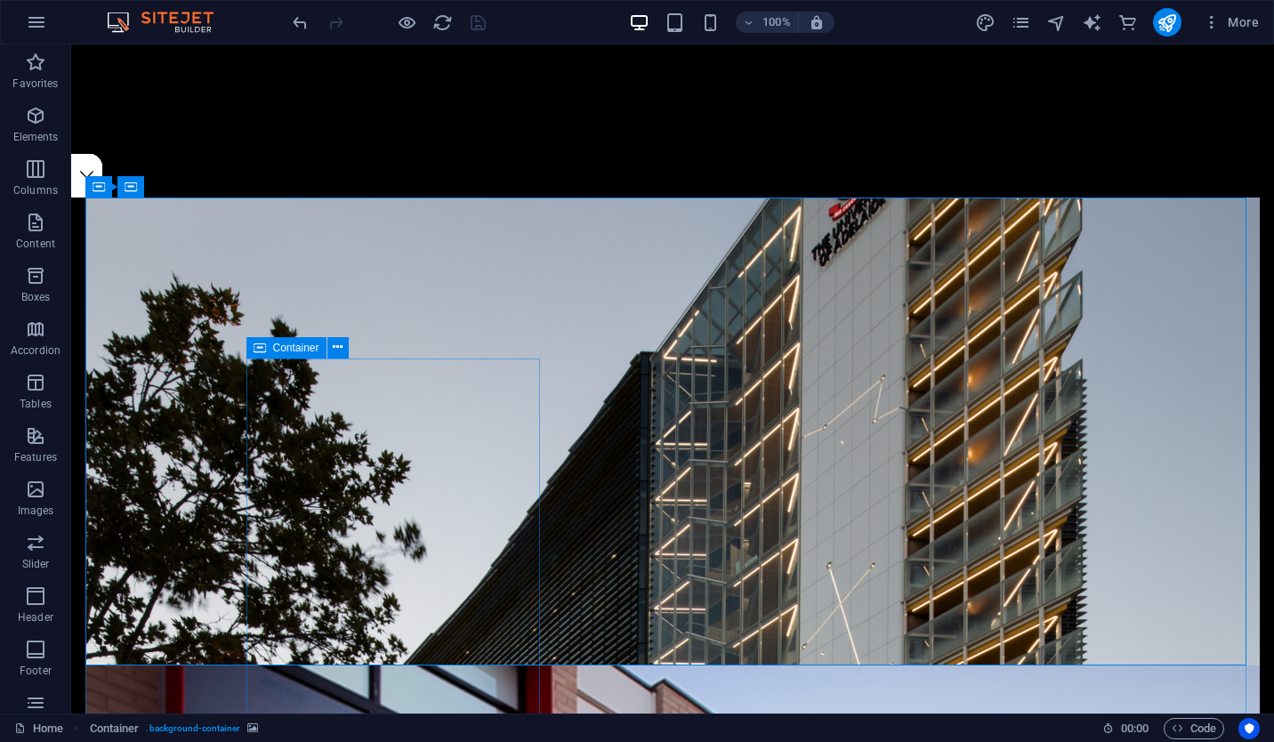
click at [267, 351] on div "Container" at bounding box center [286, 347] width 80 height 21
click at [337, 343] on icon at bounding box center [338, 347] width 10 height 19
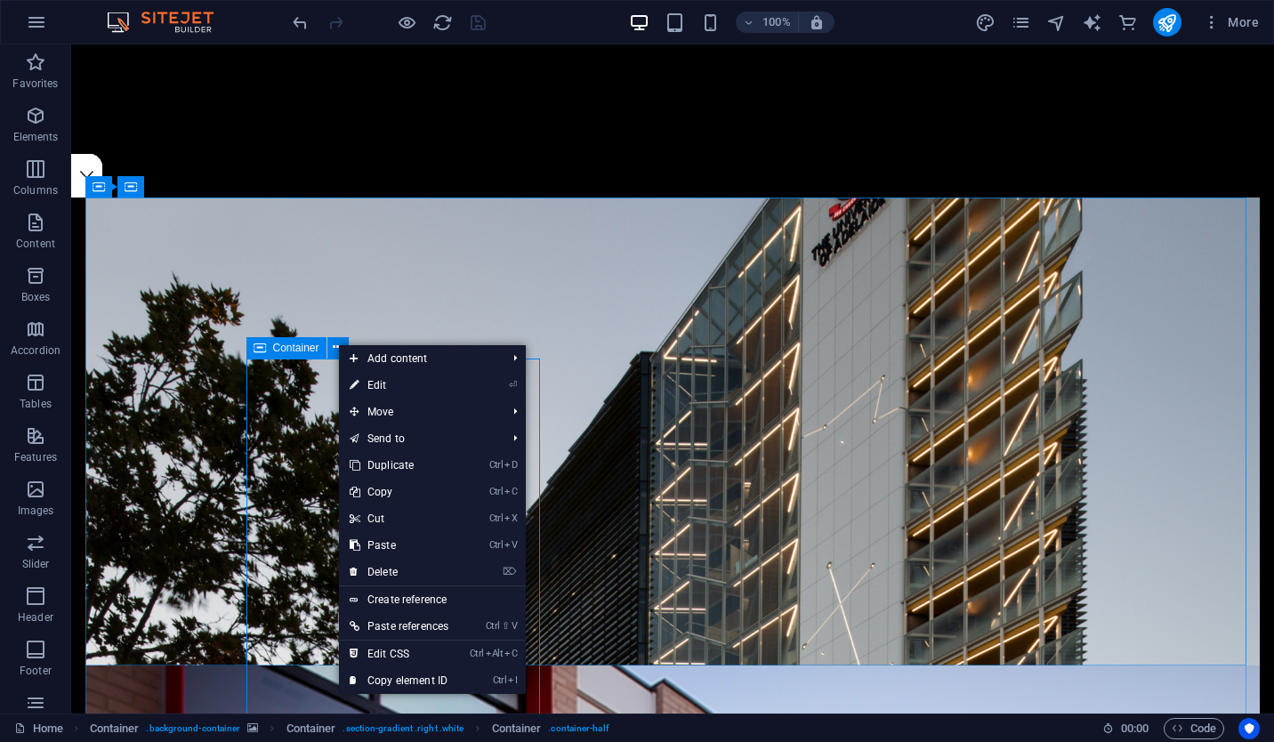
click at [310, 346] on span "Container" at bounding box center [296, 347] width 46 height 11
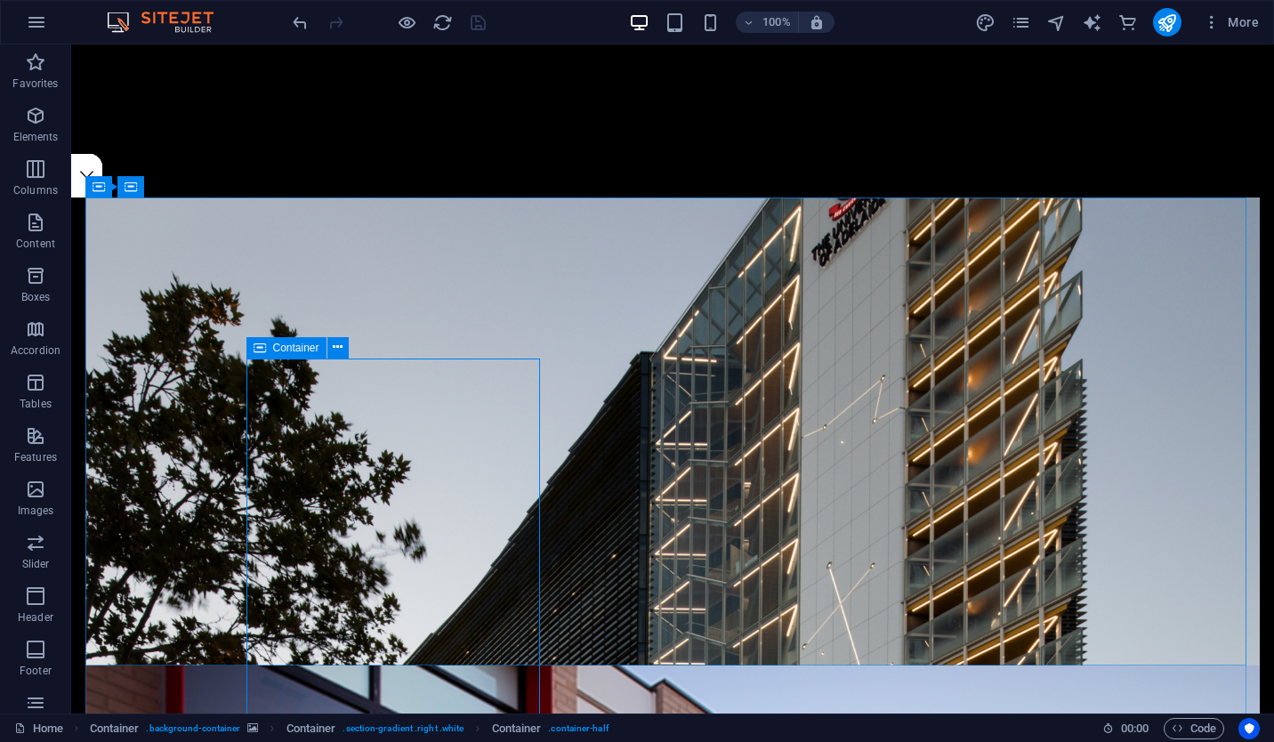
click at [310, 346] on span "Container" at bounding box center [296, 347] width 46 height 11
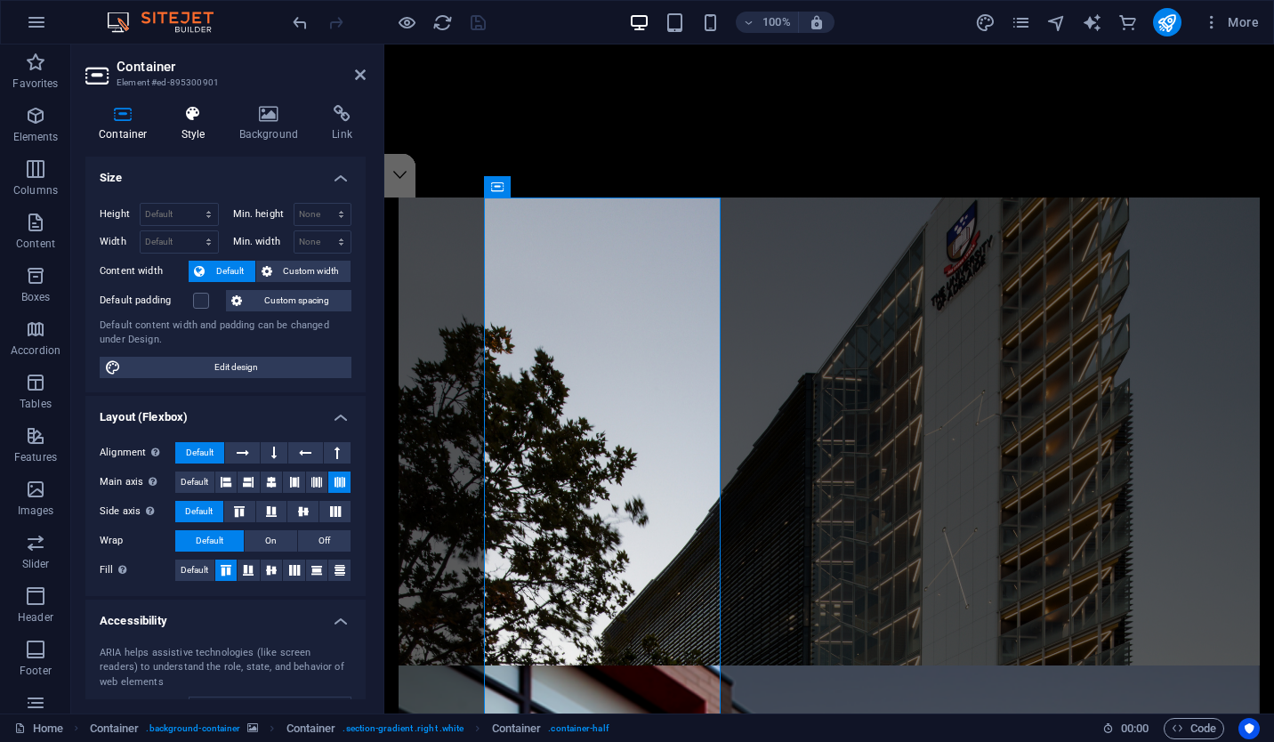
click at [181, 133] on h4 "Style" at bounding box center [197, 123] width 58 height 37
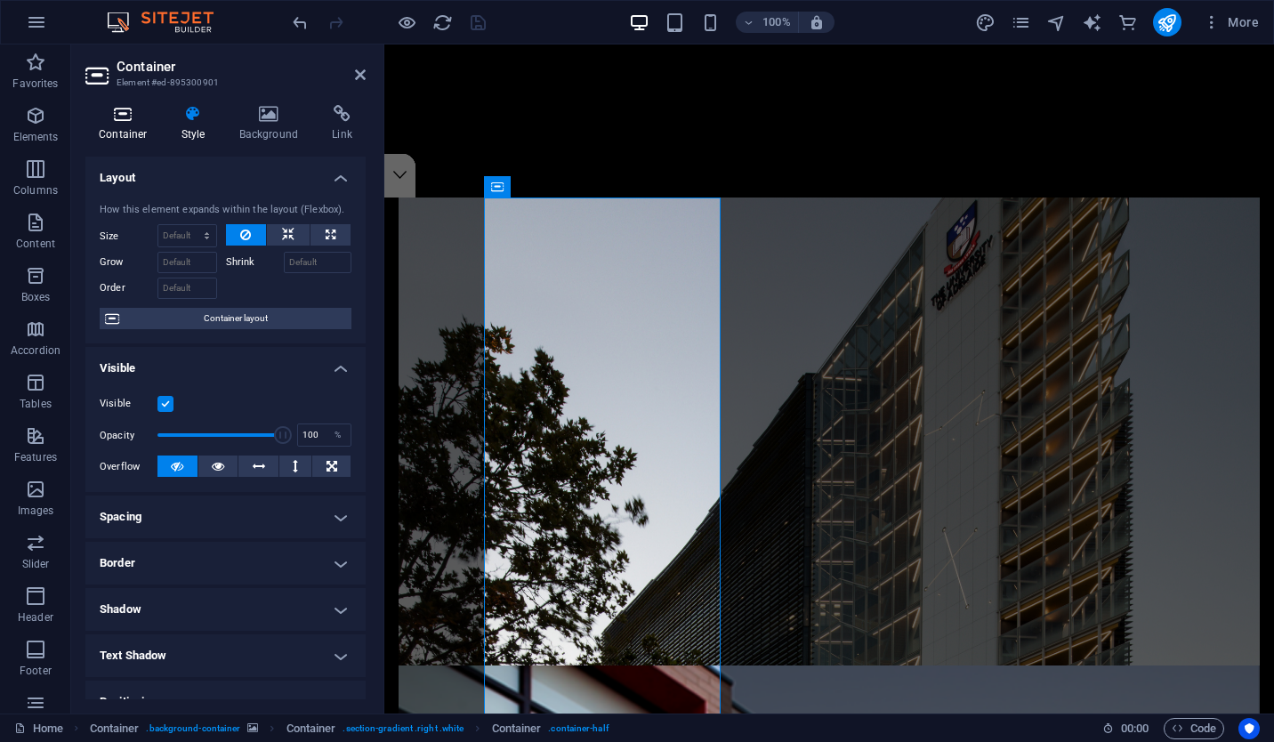
click at [139, 132] on h4 "Container" at bounding box center [126, 123] width 83 height 37
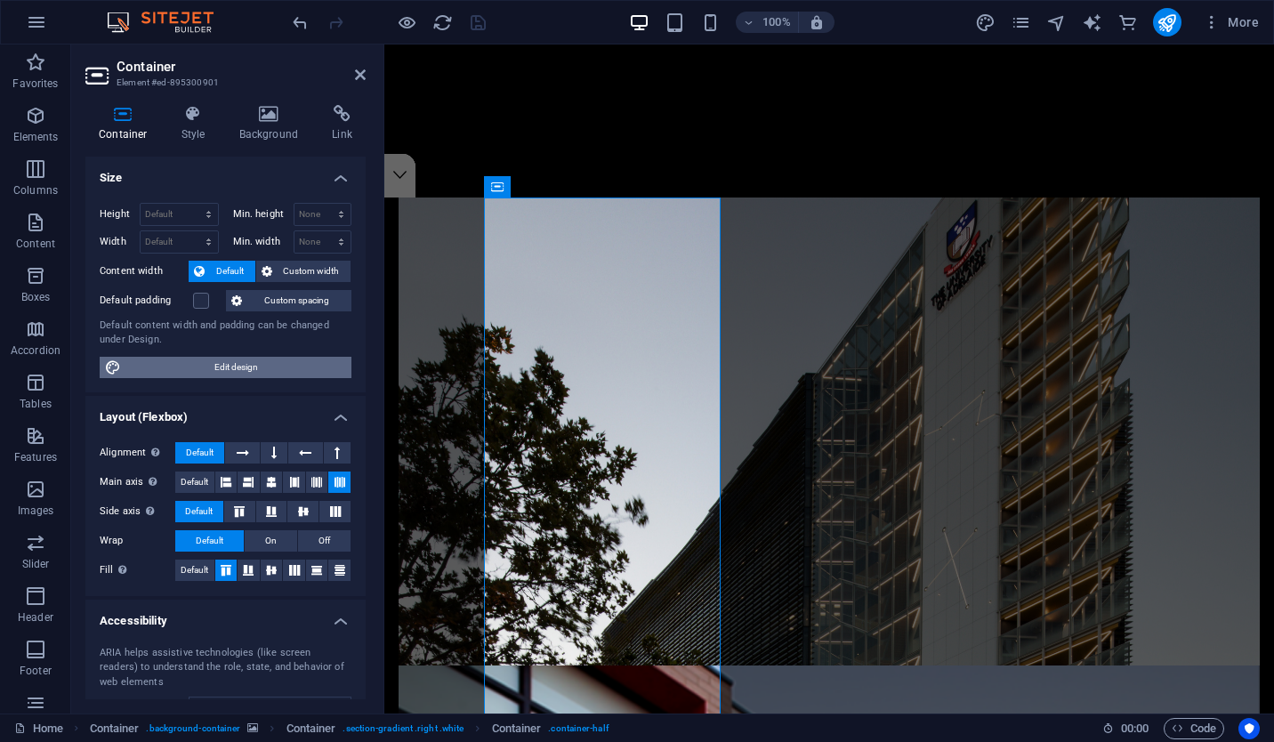
click at [258, 359] on span "Edit design" at bounding box center [236, 367] width 220 height 21
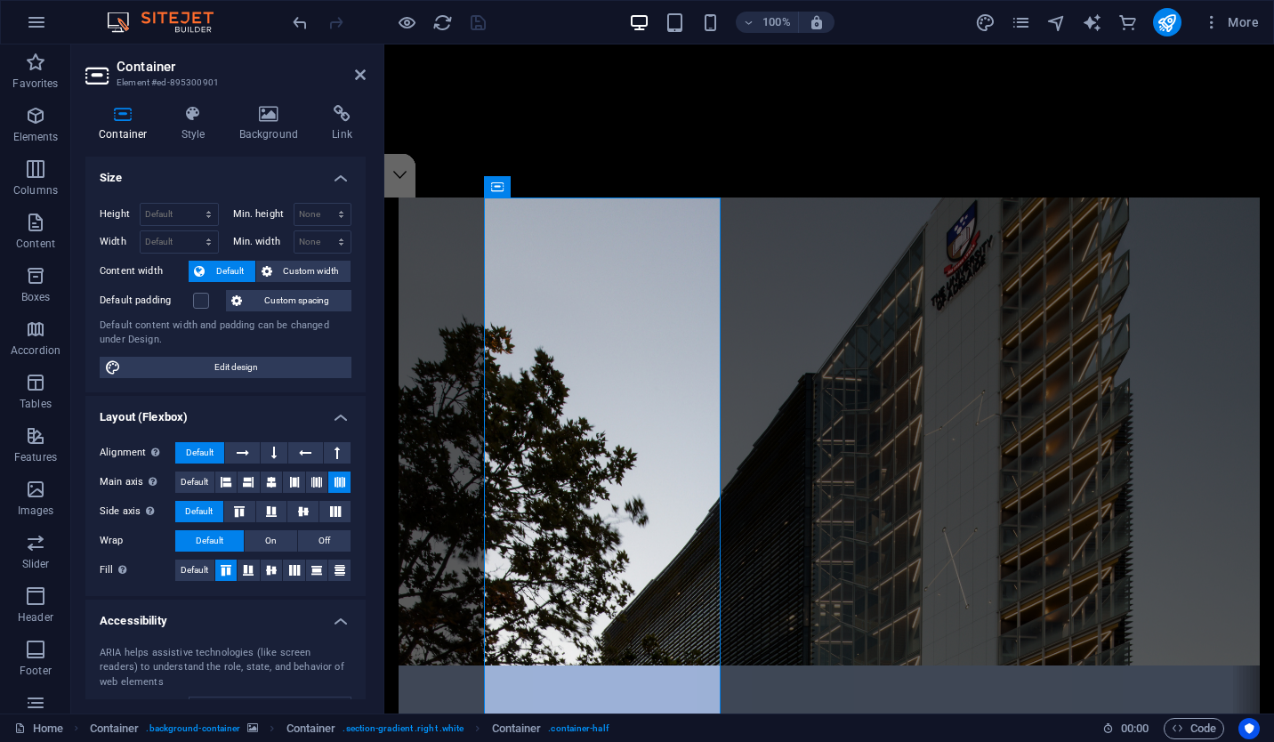
select select "rem"
select select "300"
select select "px"
select select "rem"
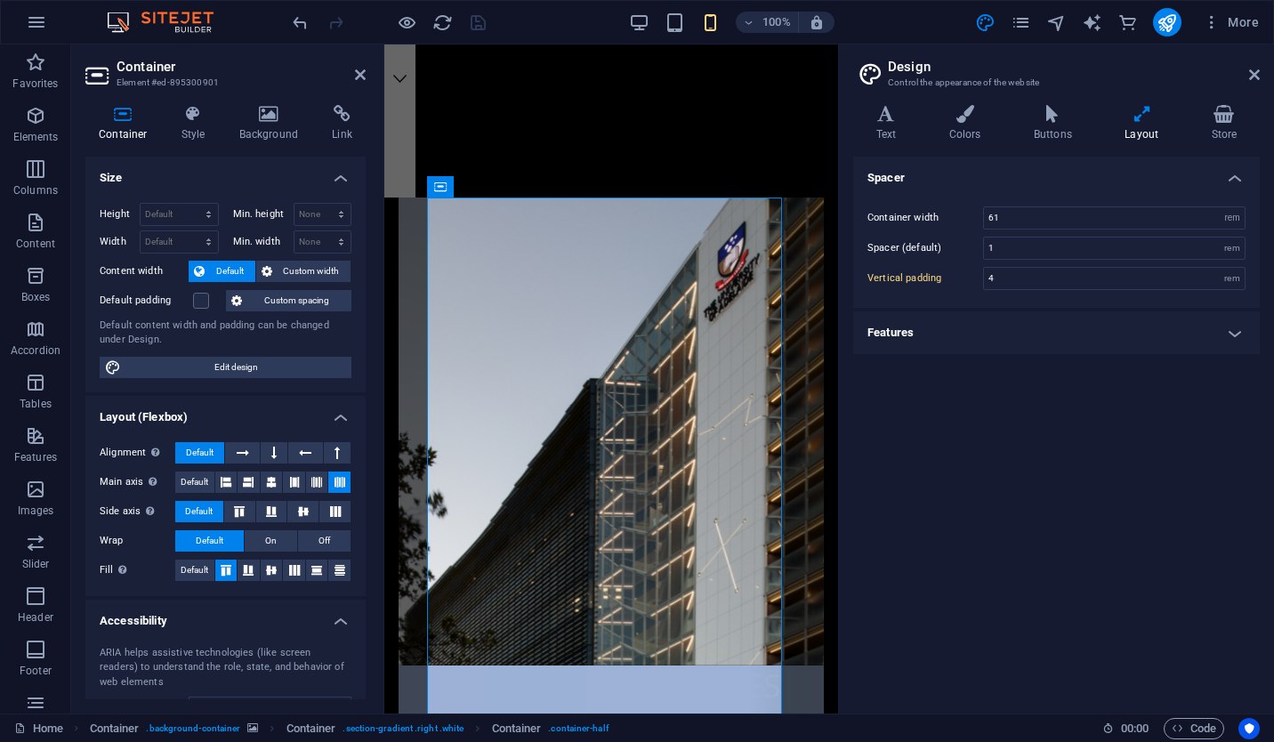
click at [1039, 312] on h4 "Features" at bounding box center [1056, 332] width 406 height 43
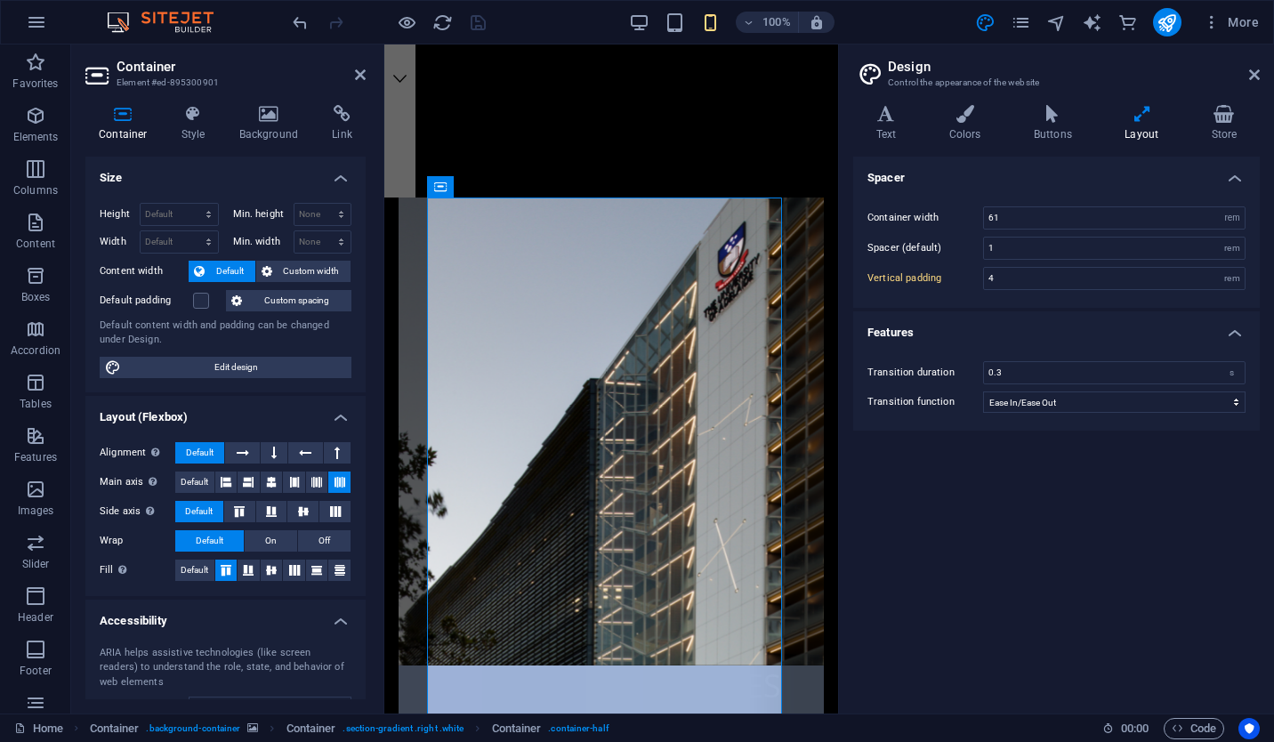
click at [1102, 321] on h4 "Features" at bounding box center [1056, 327] width 406 height 32
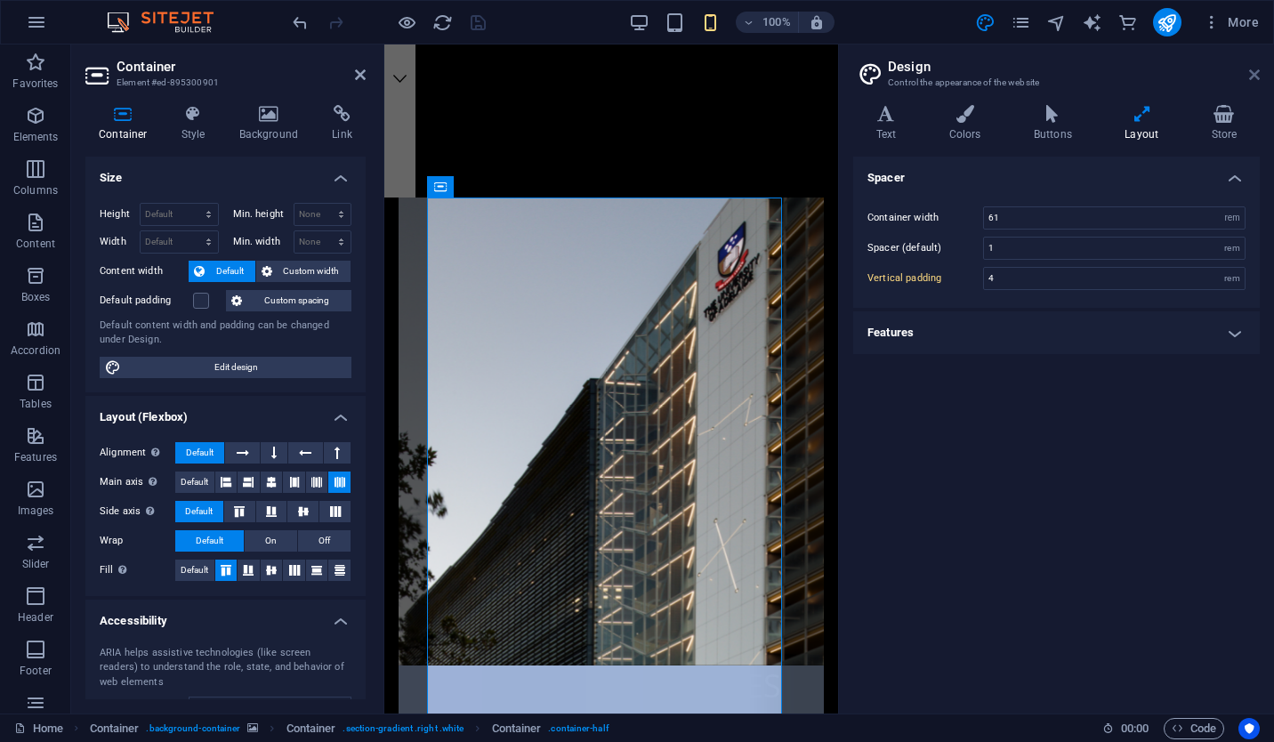
click at [1253, 68] on icon at bounding box center [1254, 75] width 11 height 14
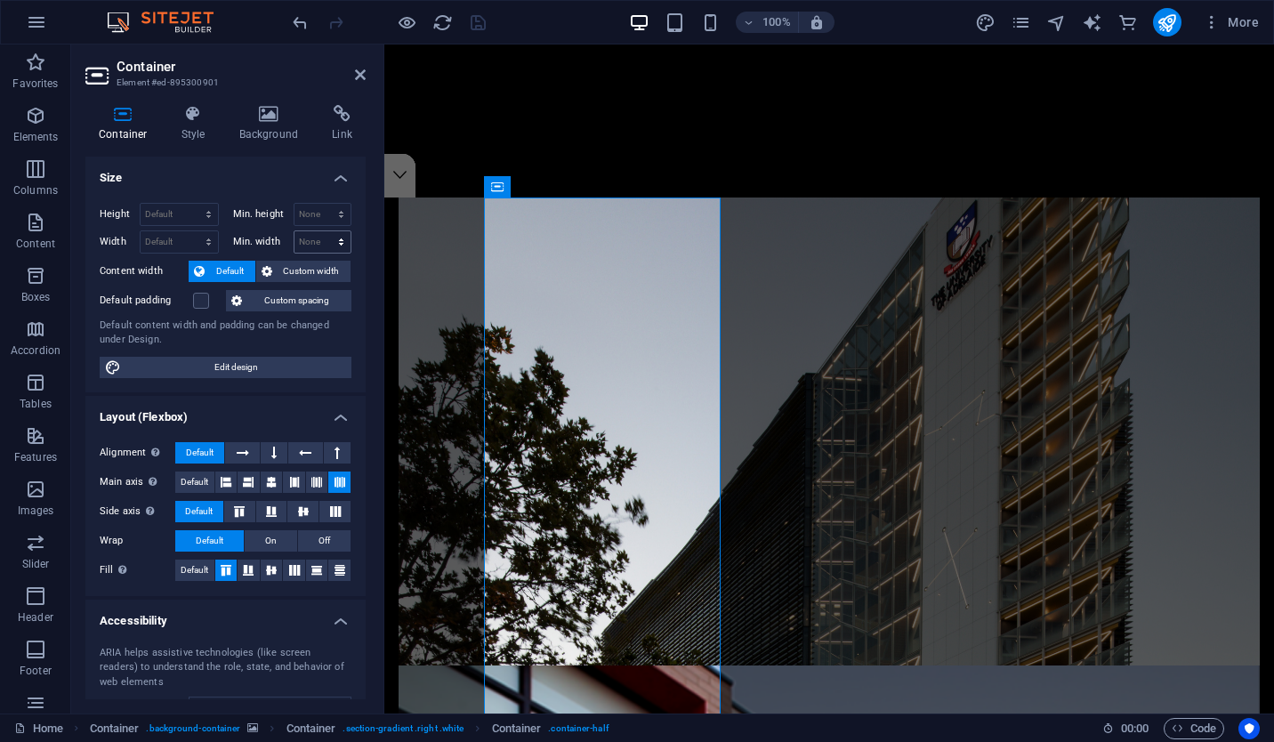
scroll to position [147, 0]
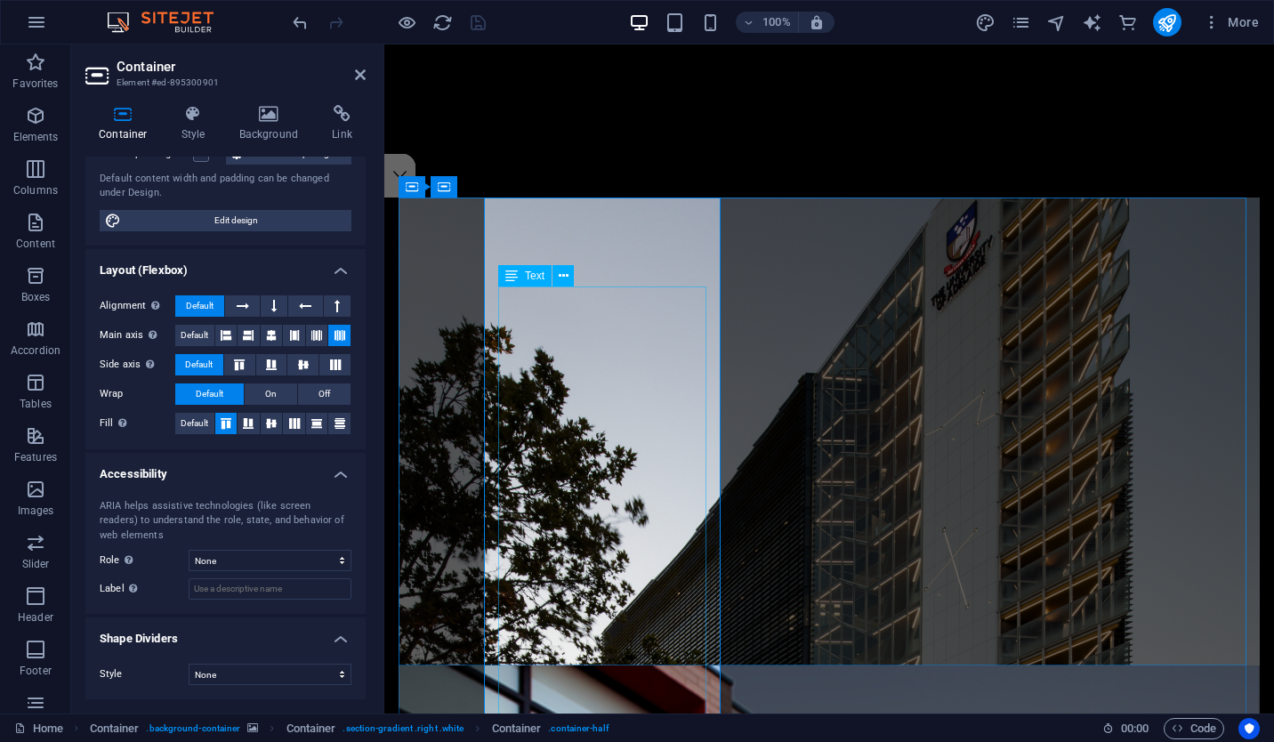
click at [537, 278] on span "Text" at bounding box center [535, 275] width 20 height 11
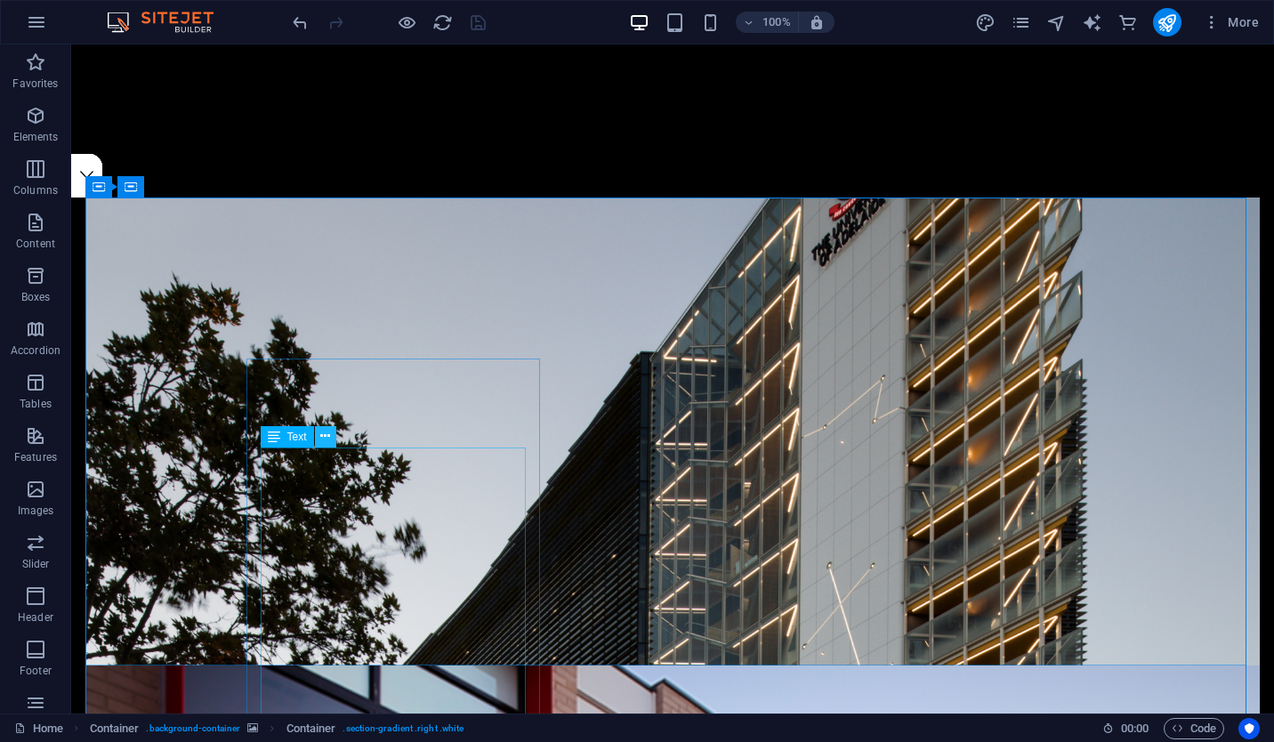
click at [321, 437] on icon at bounding box center [325, 436] width 10 height 19
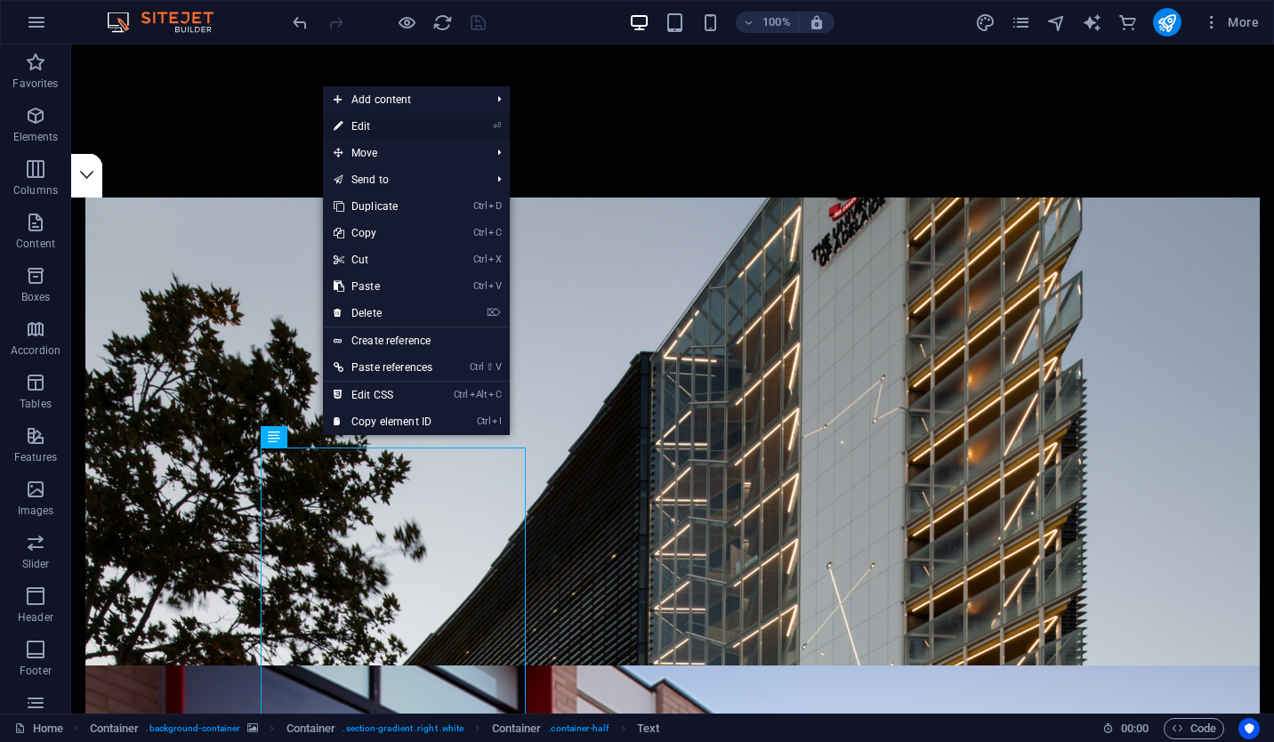
click at [467, 124] on li "⏎ Edit" at bounding box center [416, 126] width 187 height 27
click at [390, 133] on link "⏎ Edit" at bounding box center [383, 126] width 120 height 27
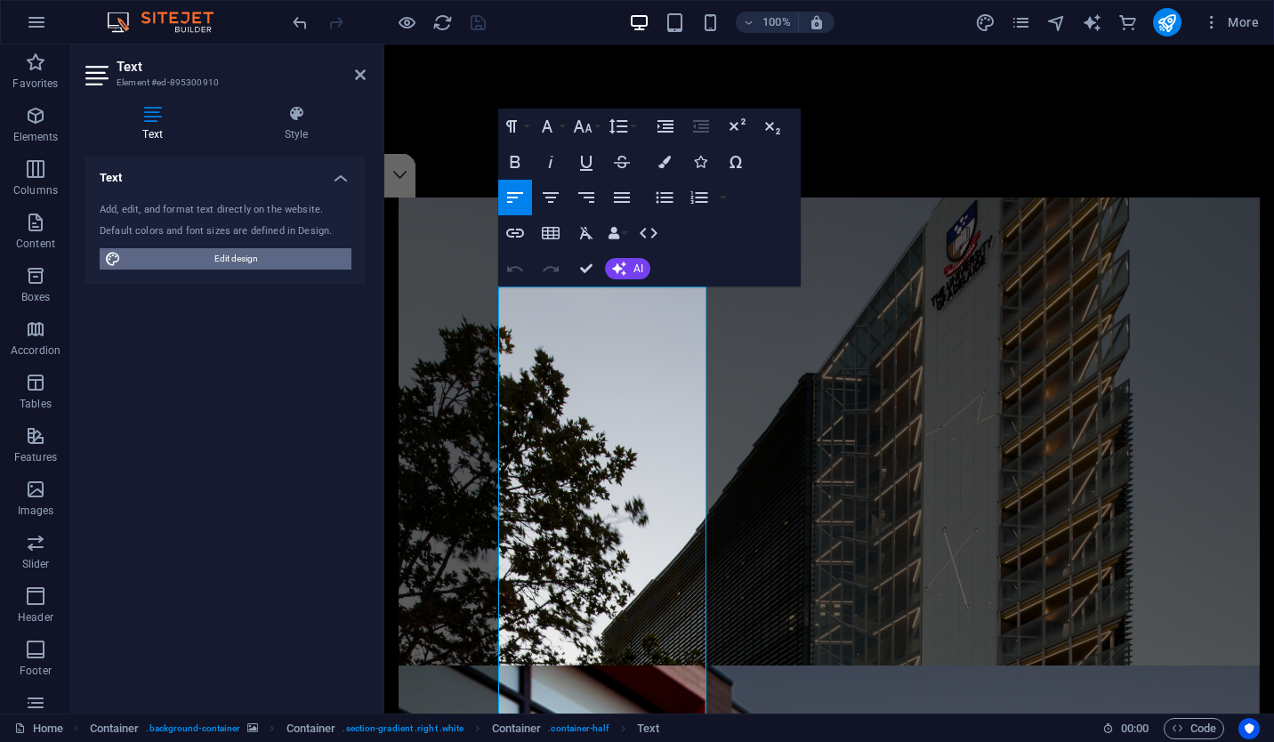
click at [217, 261] on span "Edit design" at bounding box center [236, 258] width 220 height 21
select select "rem"
select select "300"
select select "px"
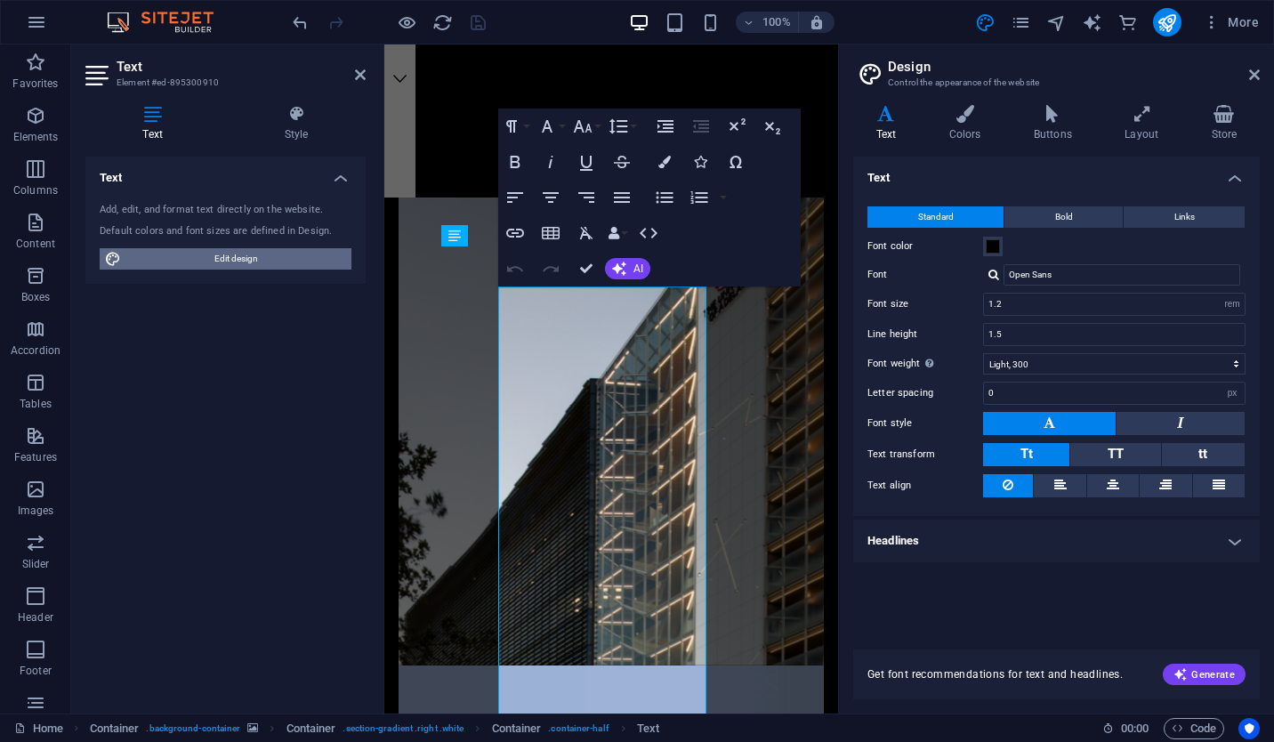
type input "20"
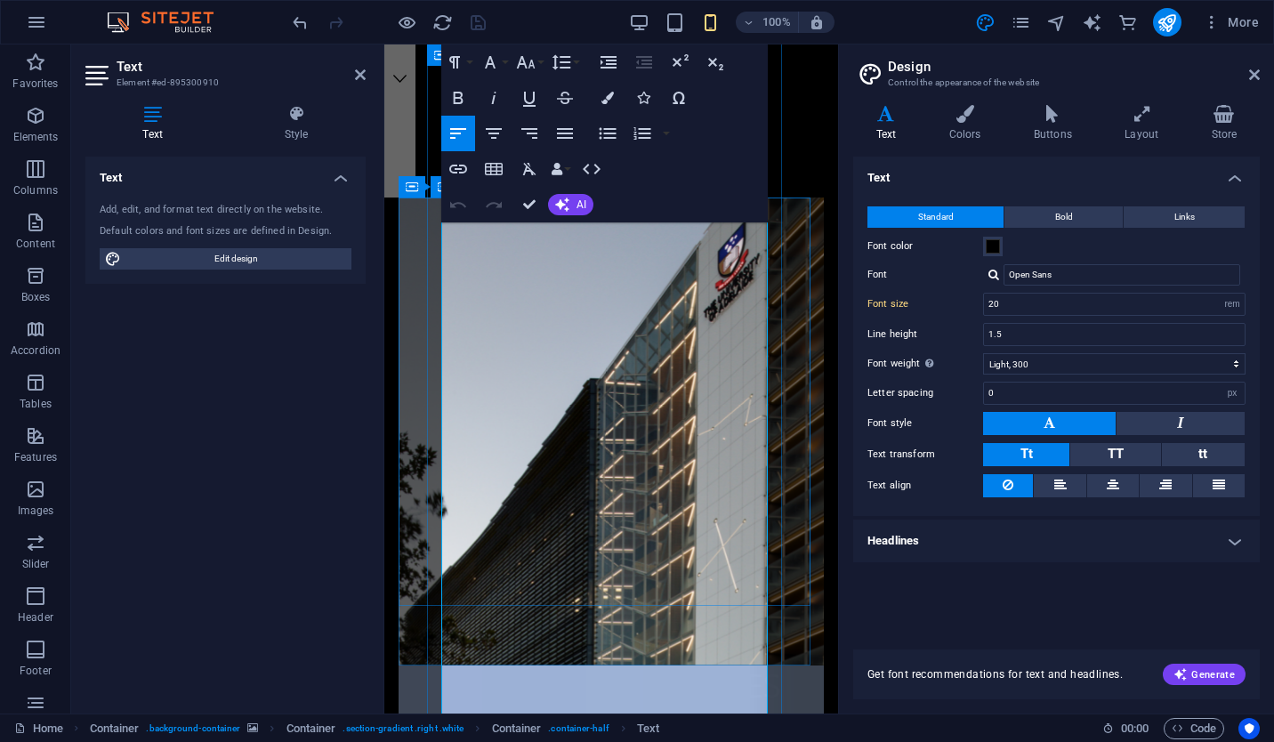
scroll to position [5776, 0]
click at [1261, 76] on aside "Design Control the appearance of the website Variants Text Colors Buttons Layou…" at bounding box center [1056, 378] width 436 height 669
click at [1254, 75] on icon at bounding box center [1254, 75] width 11 height 14
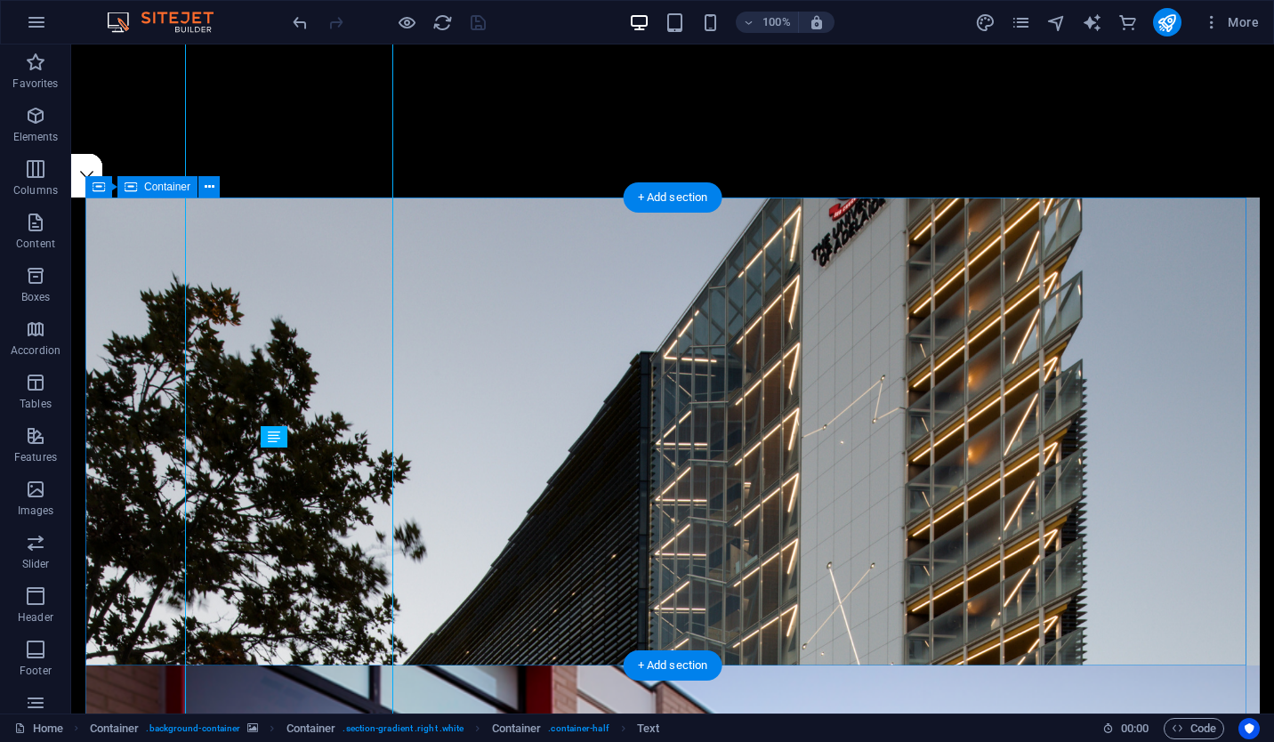
scroll to position [0, 0]
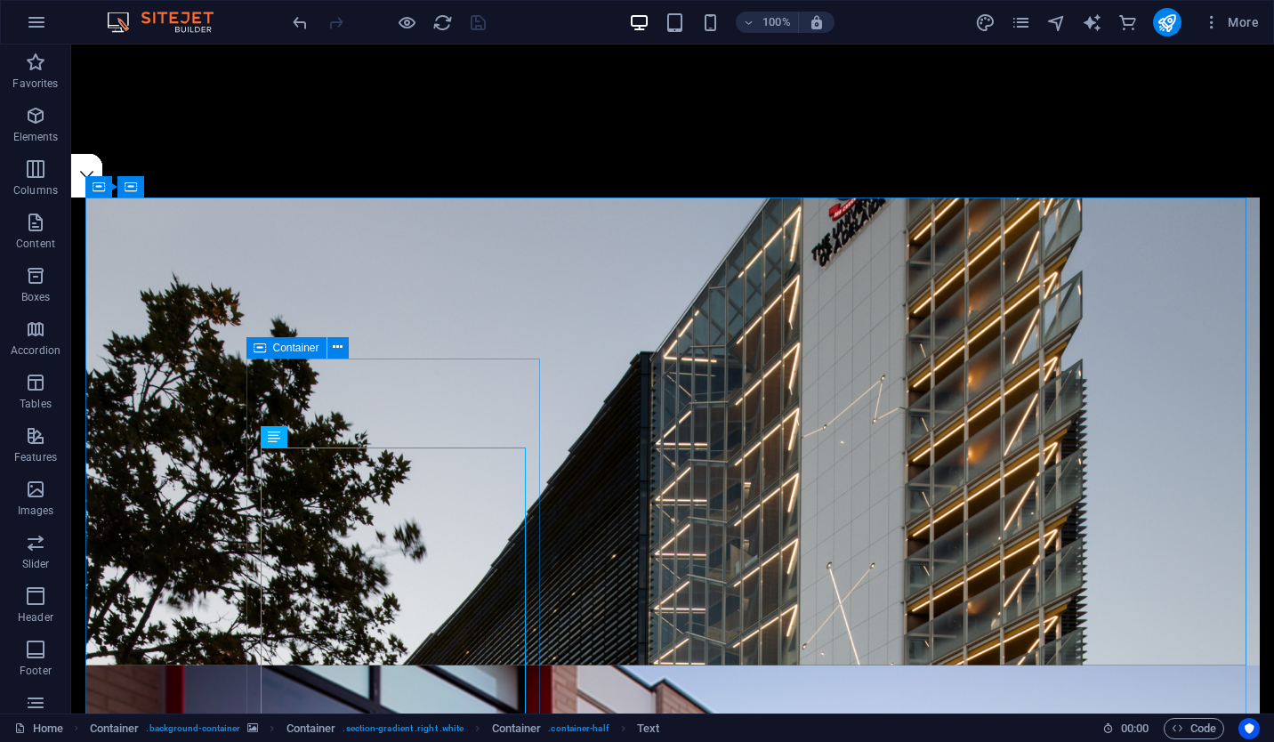
click at [262, 349] on icon at bounding box center [260, 347] width 12 height 21
click at [334, 350] on icon at bounding box center [338, 347] width 10 height 19
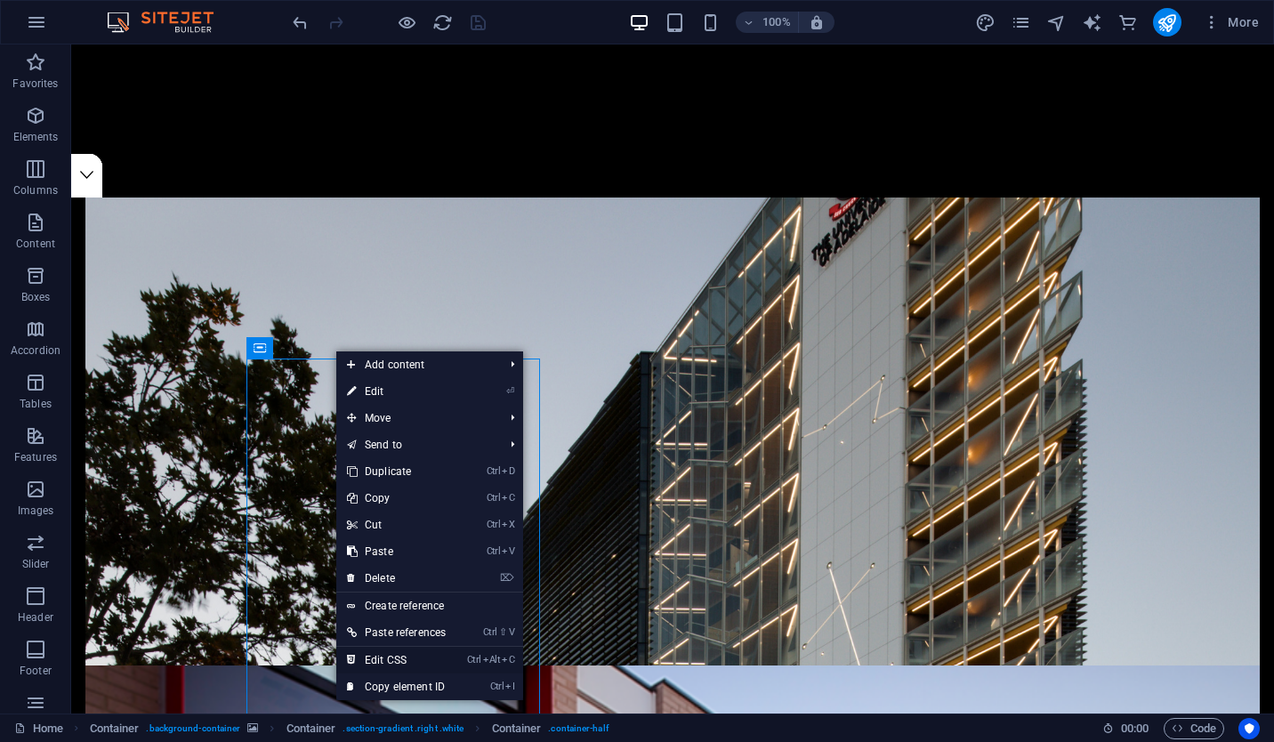
click at [407, 659] on link "Ctrl Alt C Edit CSS" at bounding box center [396, 660] width 120 height 27
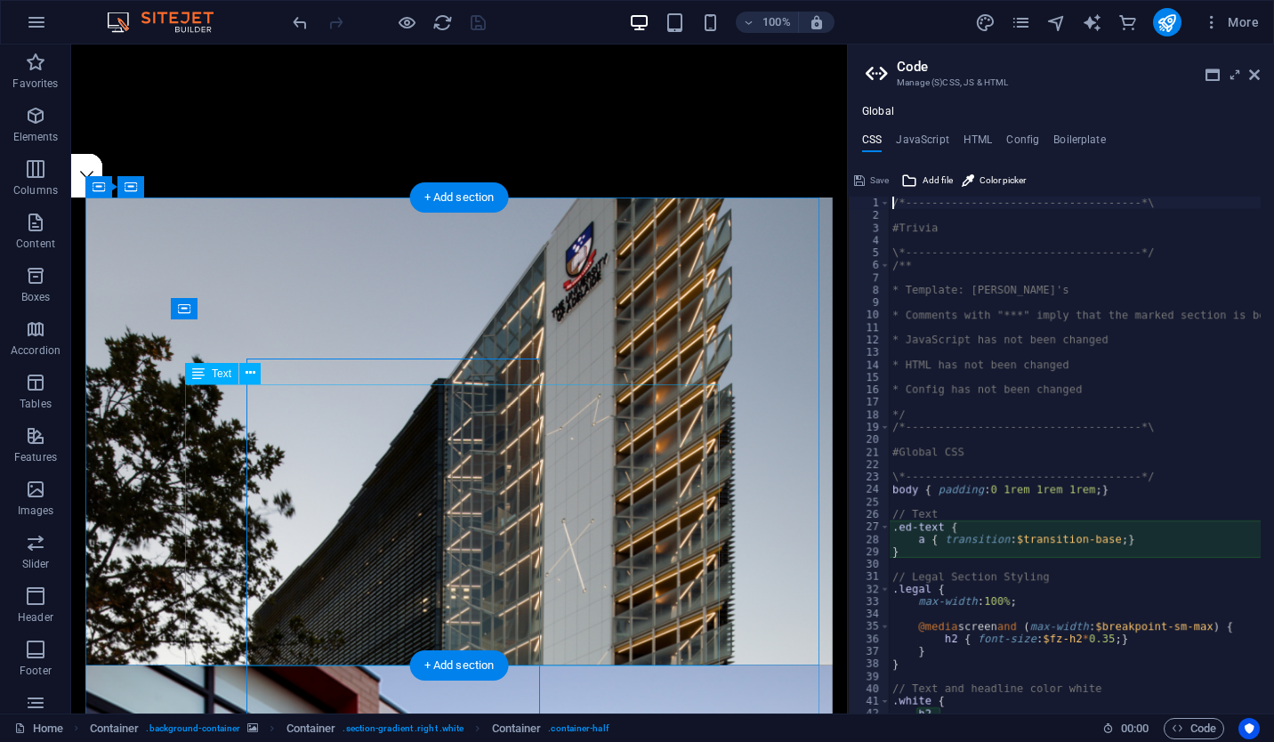
type textarea ".container-half { flex-basis: 100%; }"
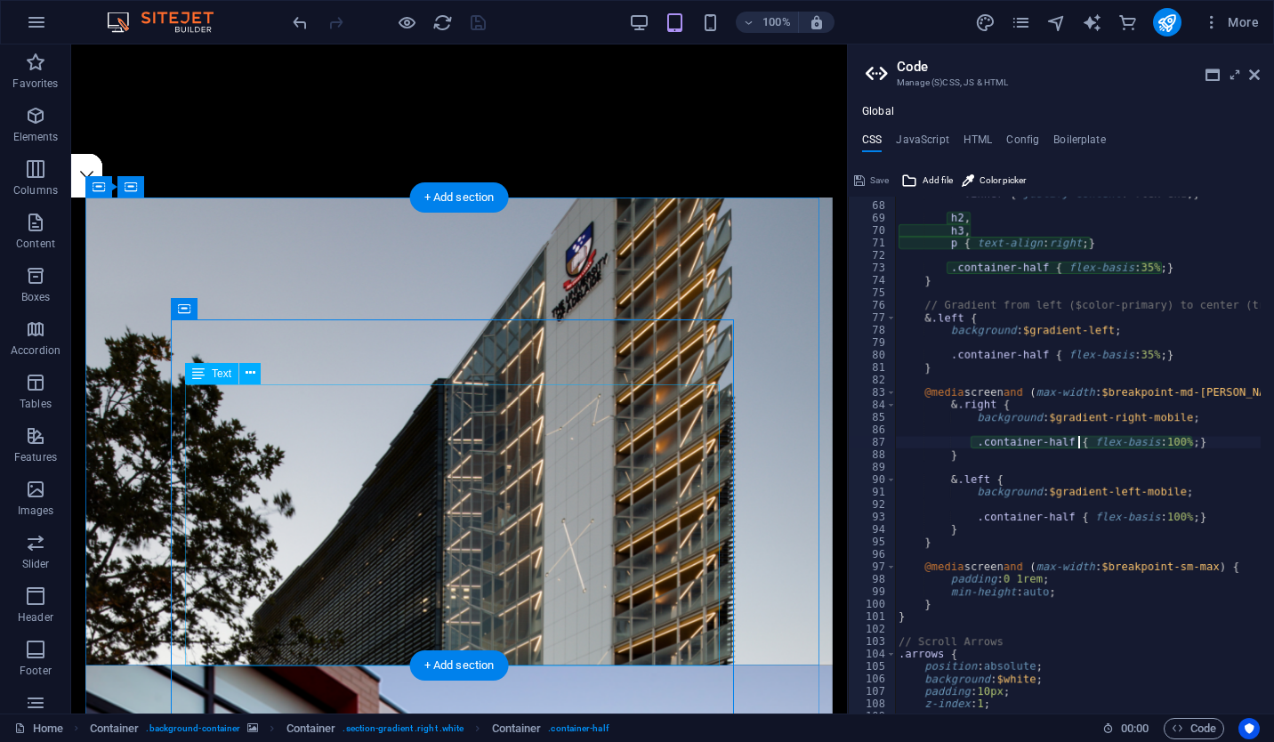
scroll to position [832, 0]
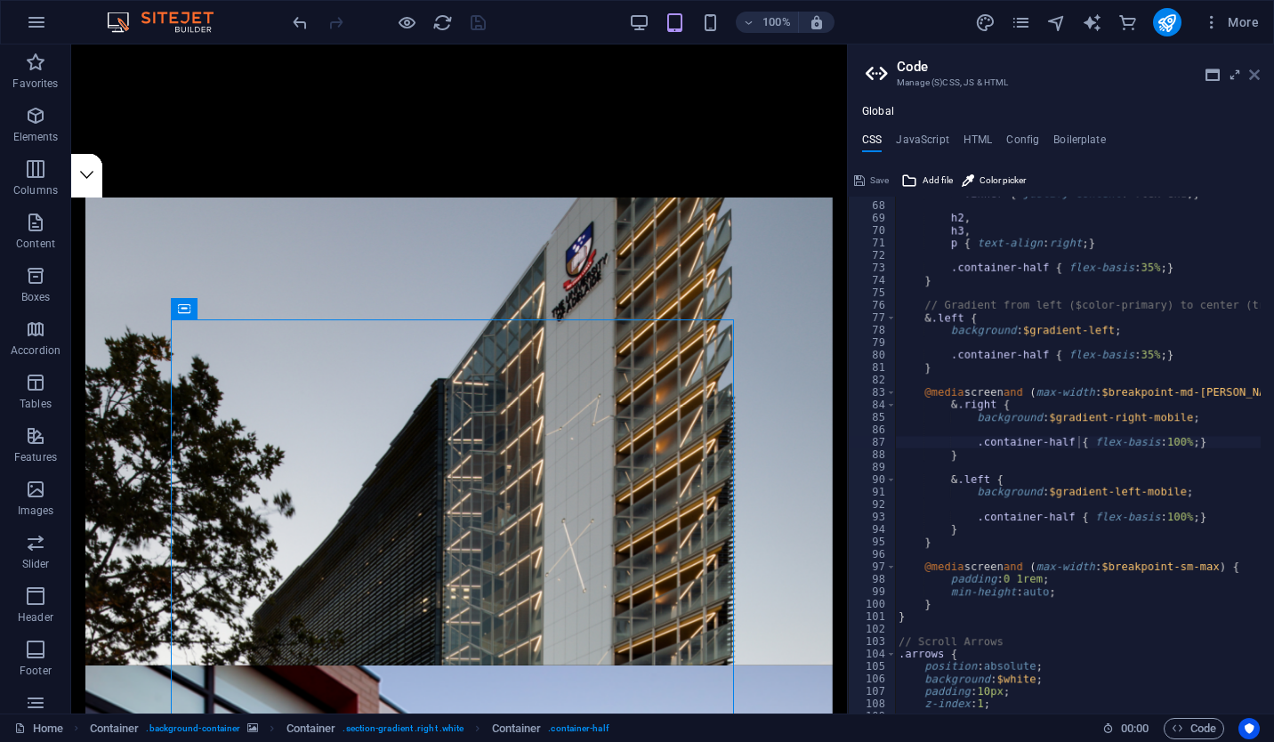
click at [1253, 78] on icon at bounding box center [1254, 75] width 11 height 14
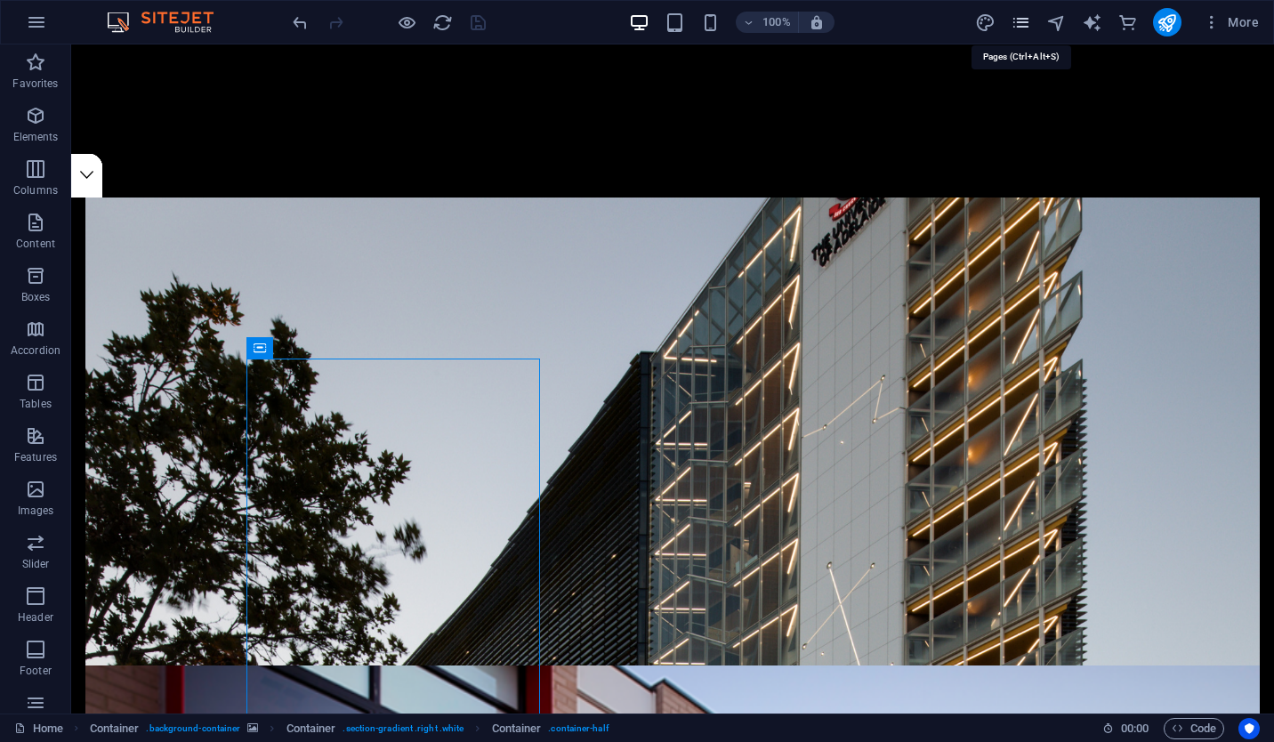
click at [1029, 25] on icon "pages" at bounding box center [1020, 22] width 20 height 20
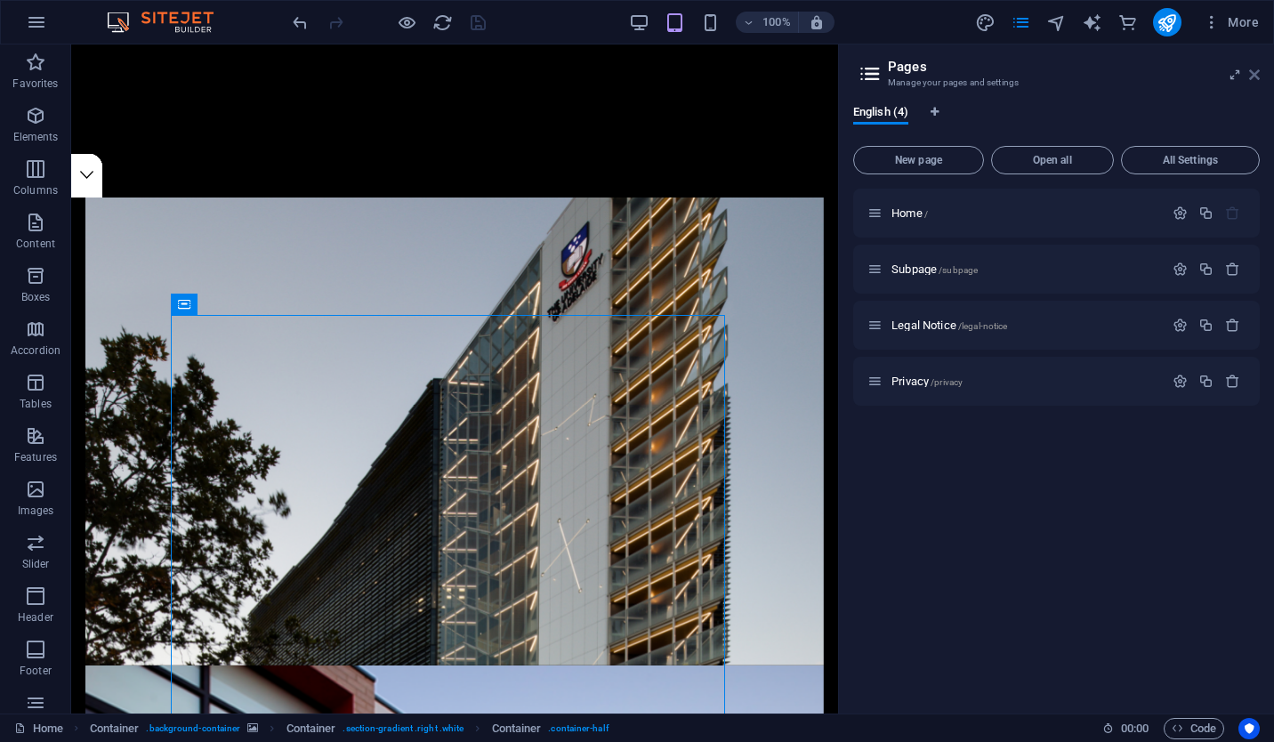
click at [1253, 73] on icon at bounding box center [1254, 75] width 11 height 14
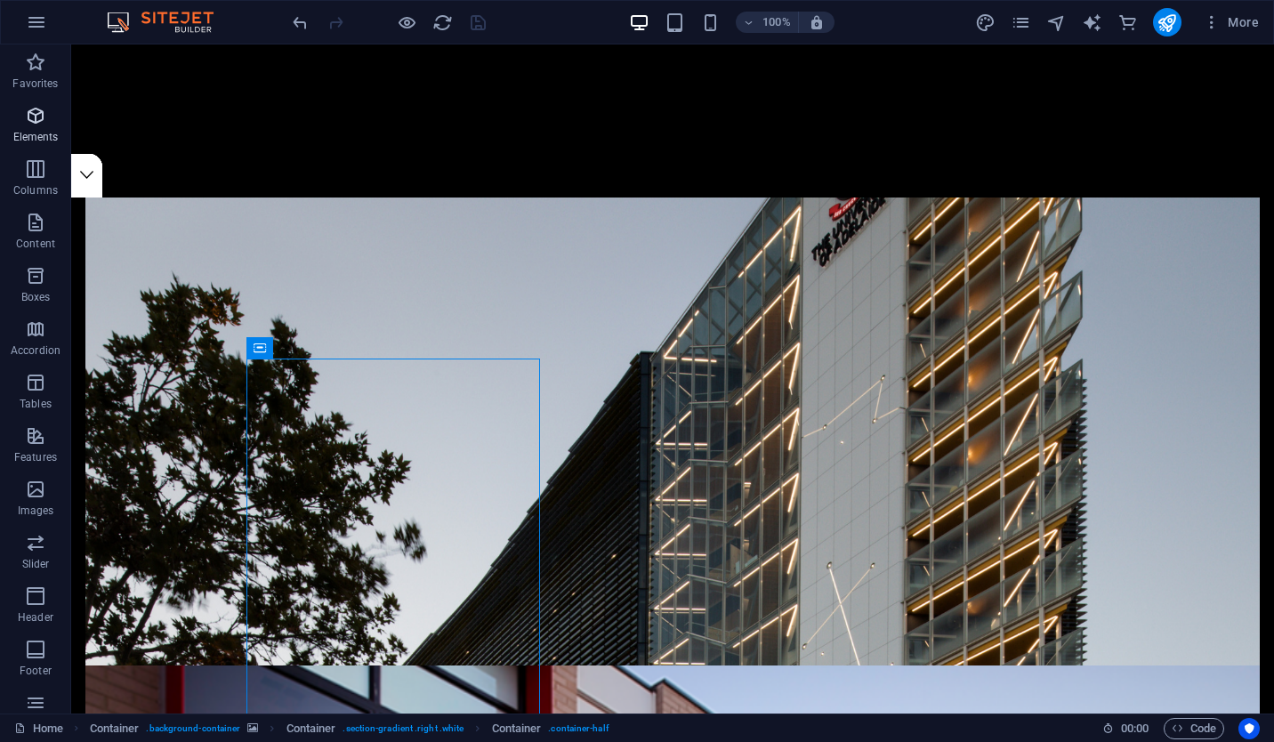
click at [36, 103] on button "Elements" at bounding box center [35, 124] width 71 height 53
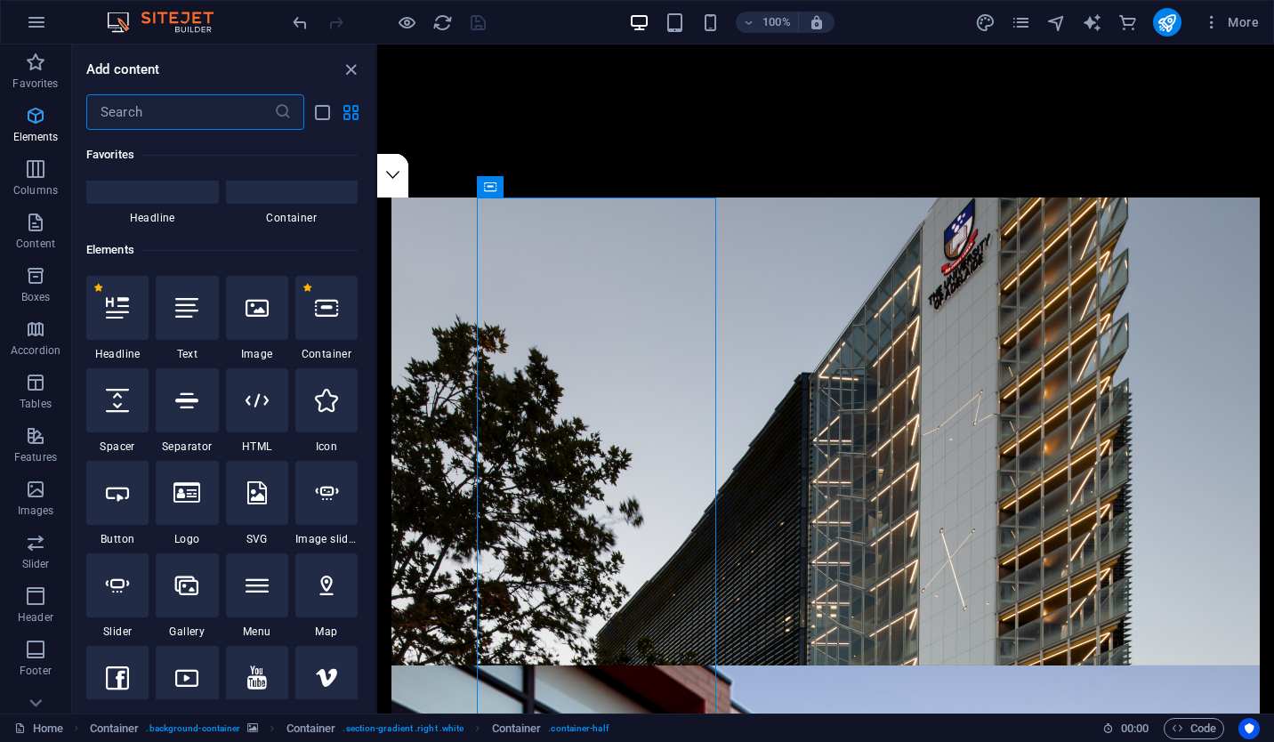
scroll to position [189, 0]
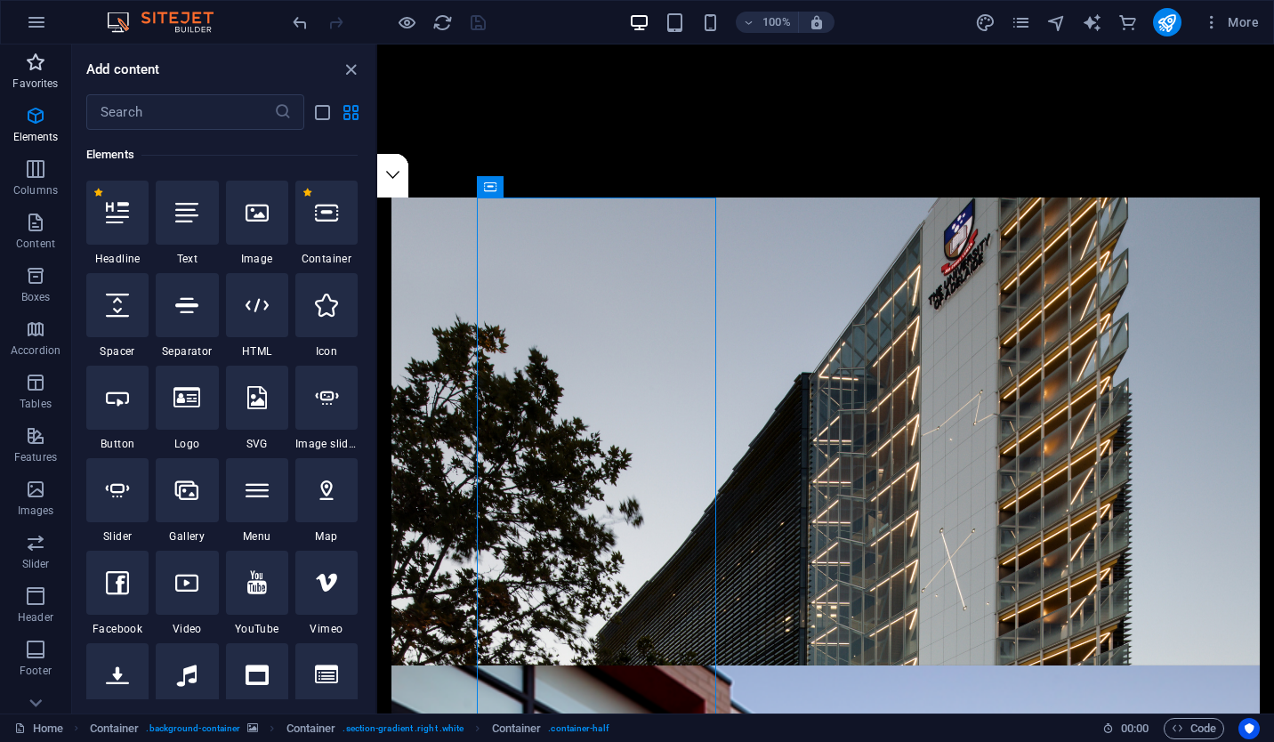
click at [42, 71] on icon "button" at bounding box center [35, 62] width 21 height 21
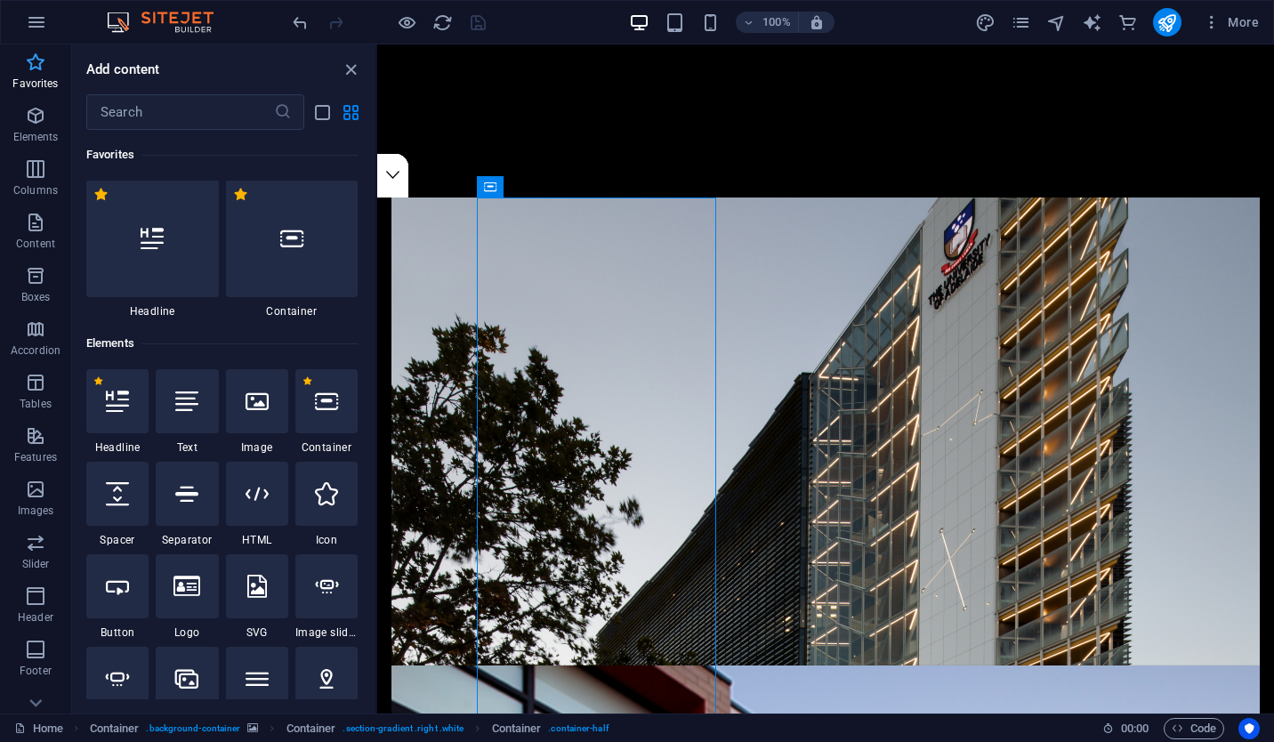
scroll to position [0, 0]
click at [355, 68] on icon "close panel" at bounding box center [351, 70] width 20 height 20
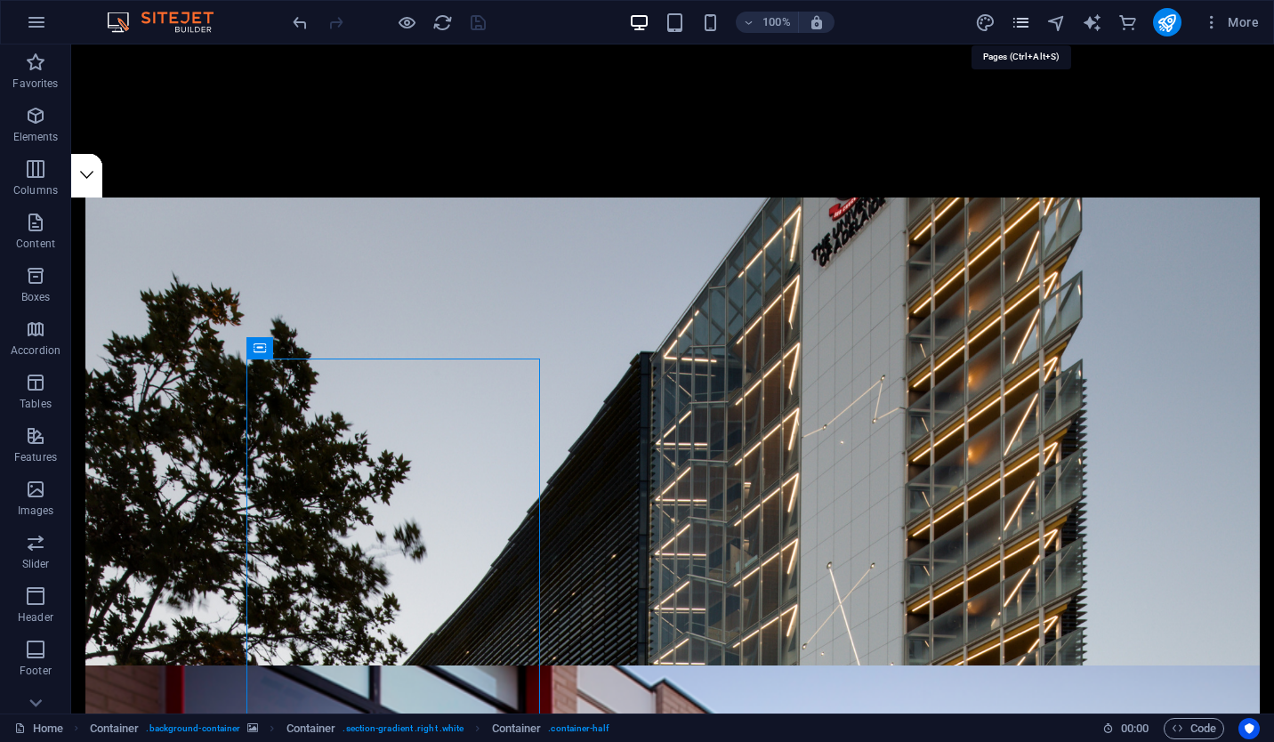
click at [1014, 25] on icon "pages" at bounding box center [1020, 22] width 20 height 20
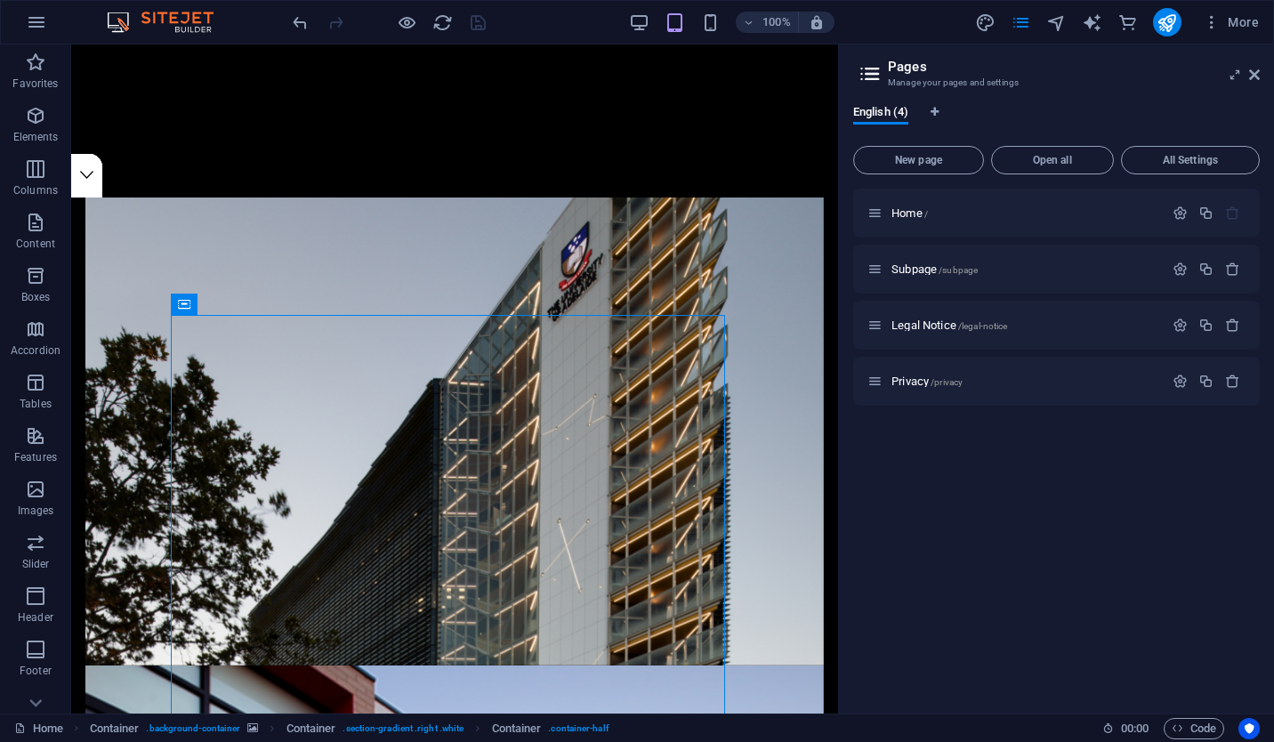
click at [879, 76] on icon at bounding box center [870, 73] width 27 height 25
click at [878, 76] on icon at bounding box center [870, 73] width 27 height 25
click at [1252, 70] on icon at bounding box center [1254, 75] width 11 height 14
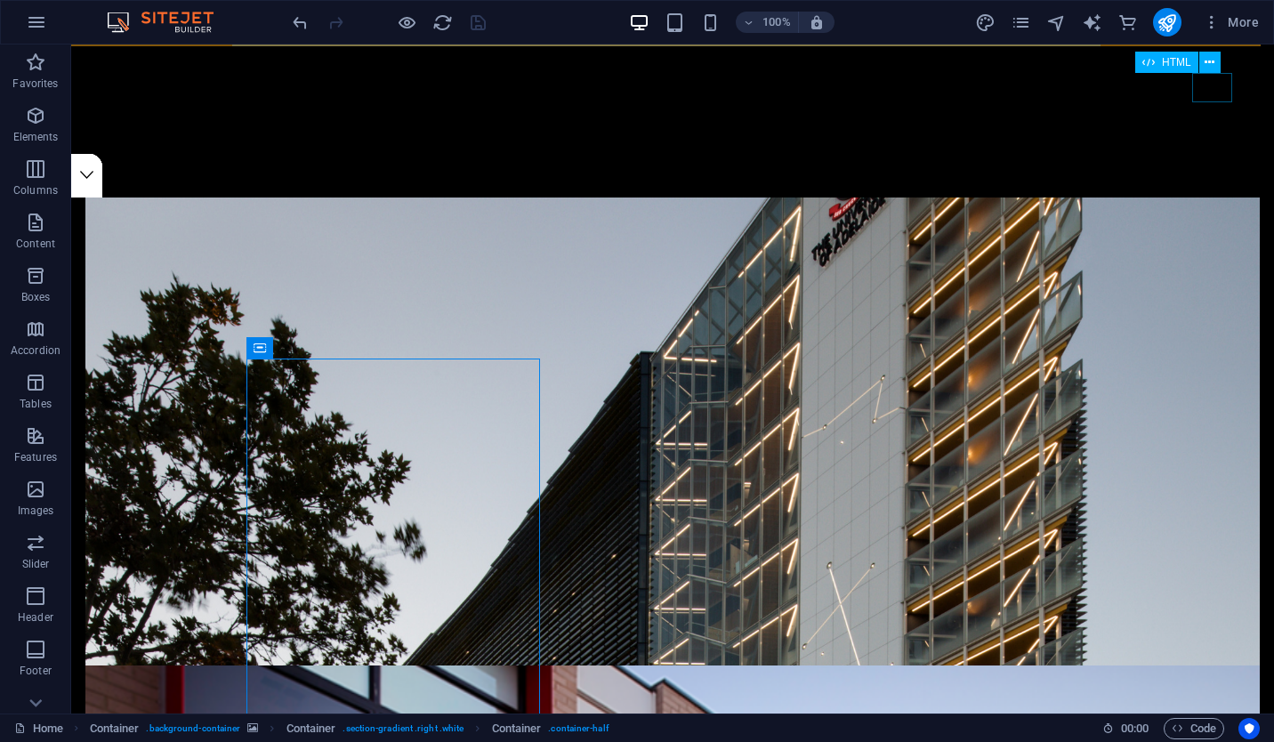
click at [1219, 95] on div at bounding box center [1225, 87] width 40 height 29
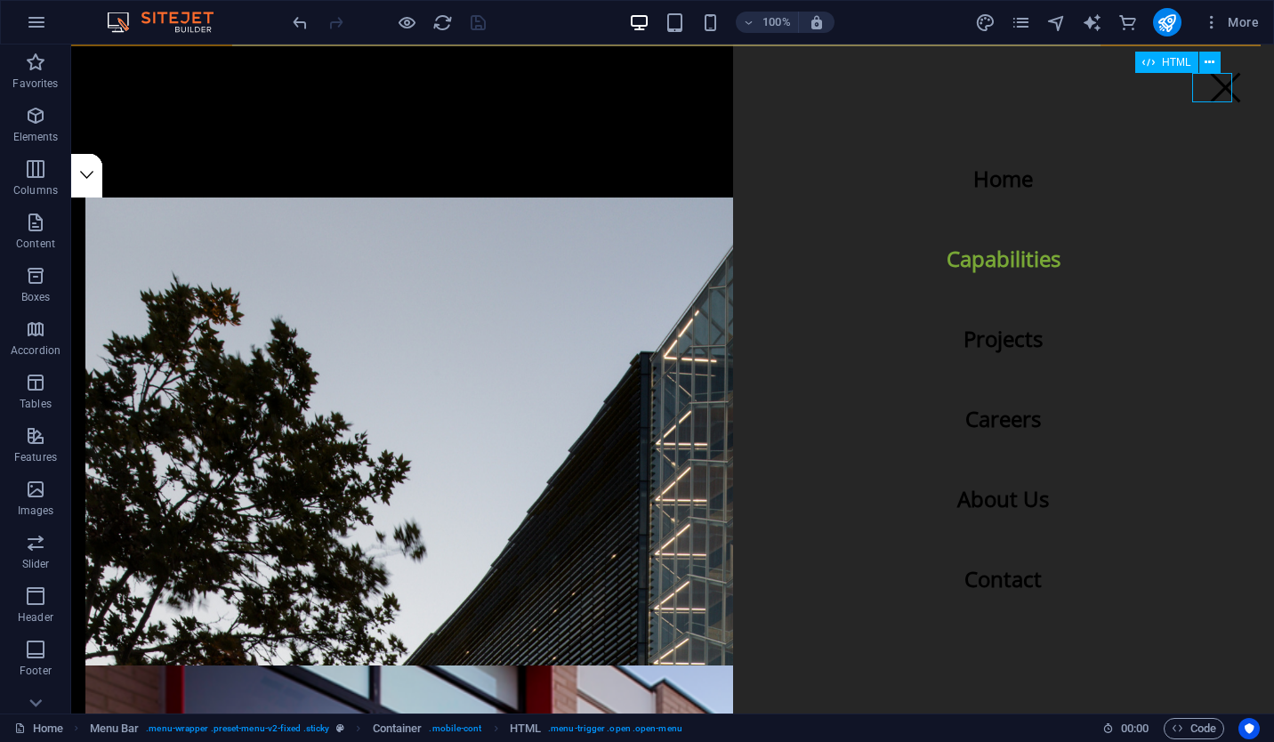
click at [1214, 76] on div at bounding box center [1225, 87] width 40 height 29
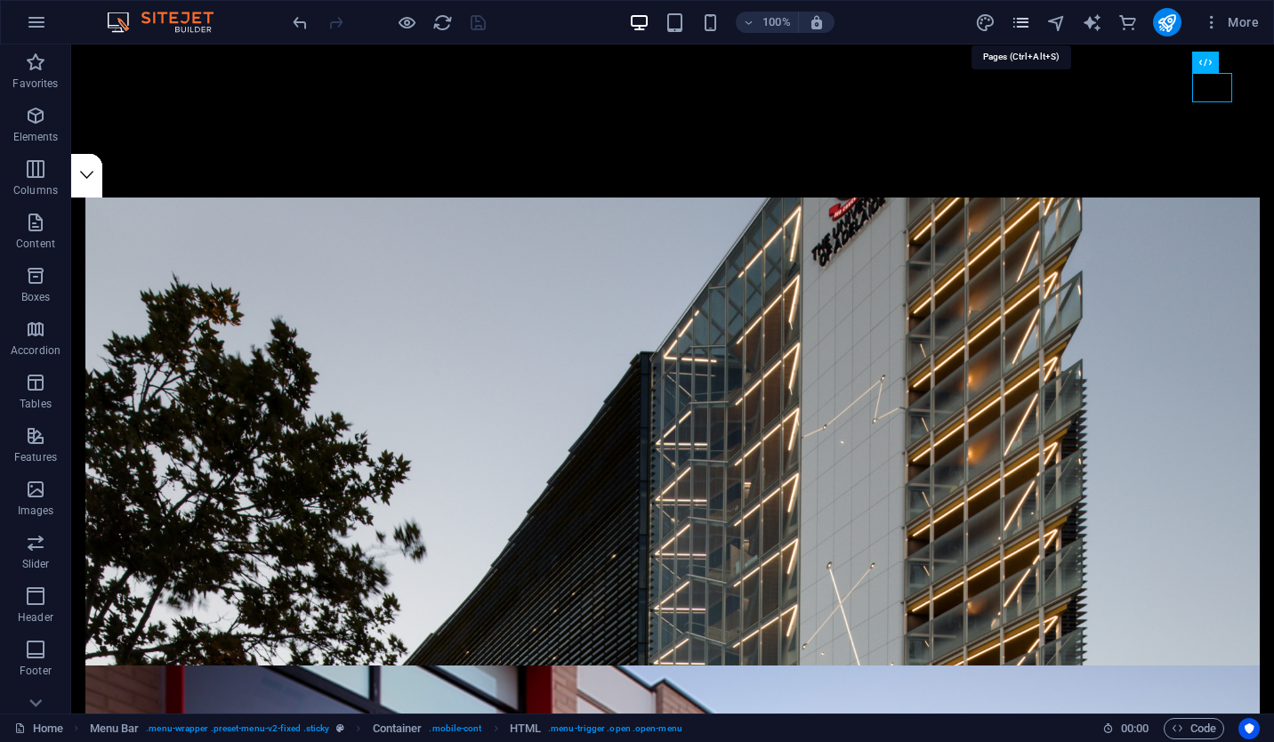
click at [1025, 21] on icon "pages" at bounding box center [1020, 22] width 20 height 20
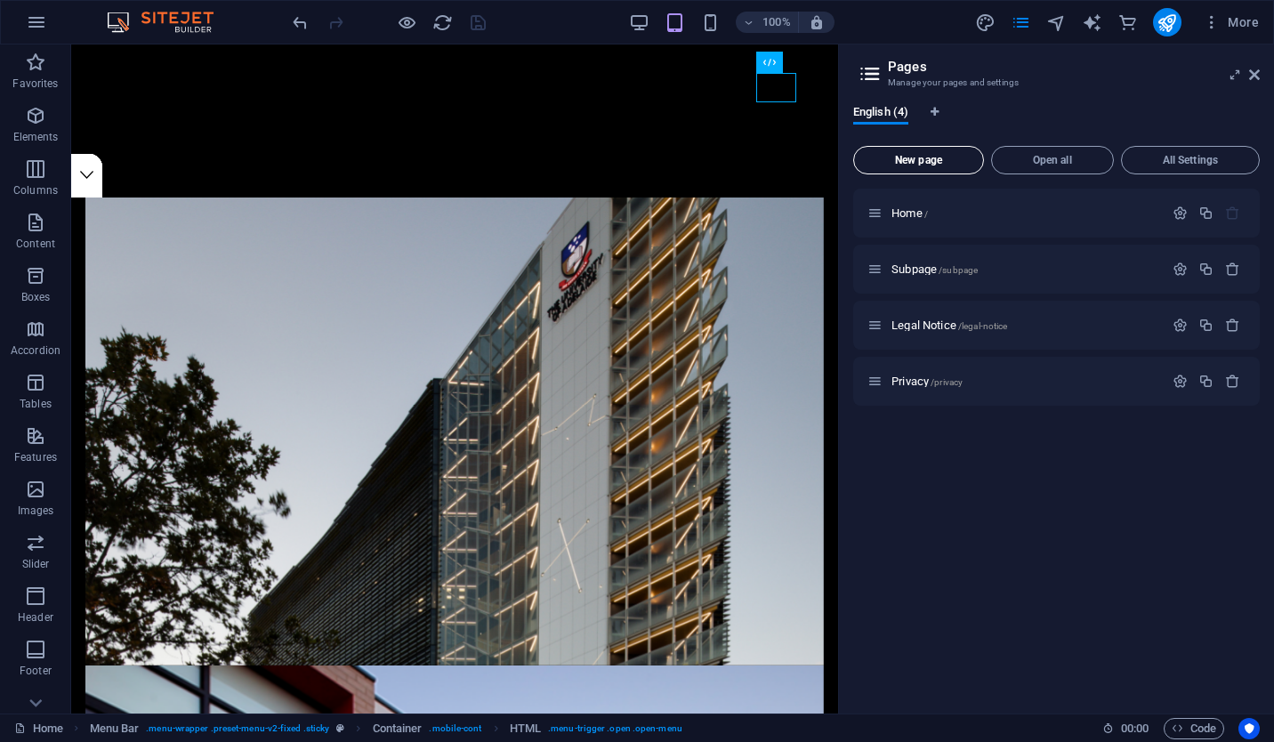
click at [930, 155] on span "New page" at bounding box center [918, 160] width 115 height 11
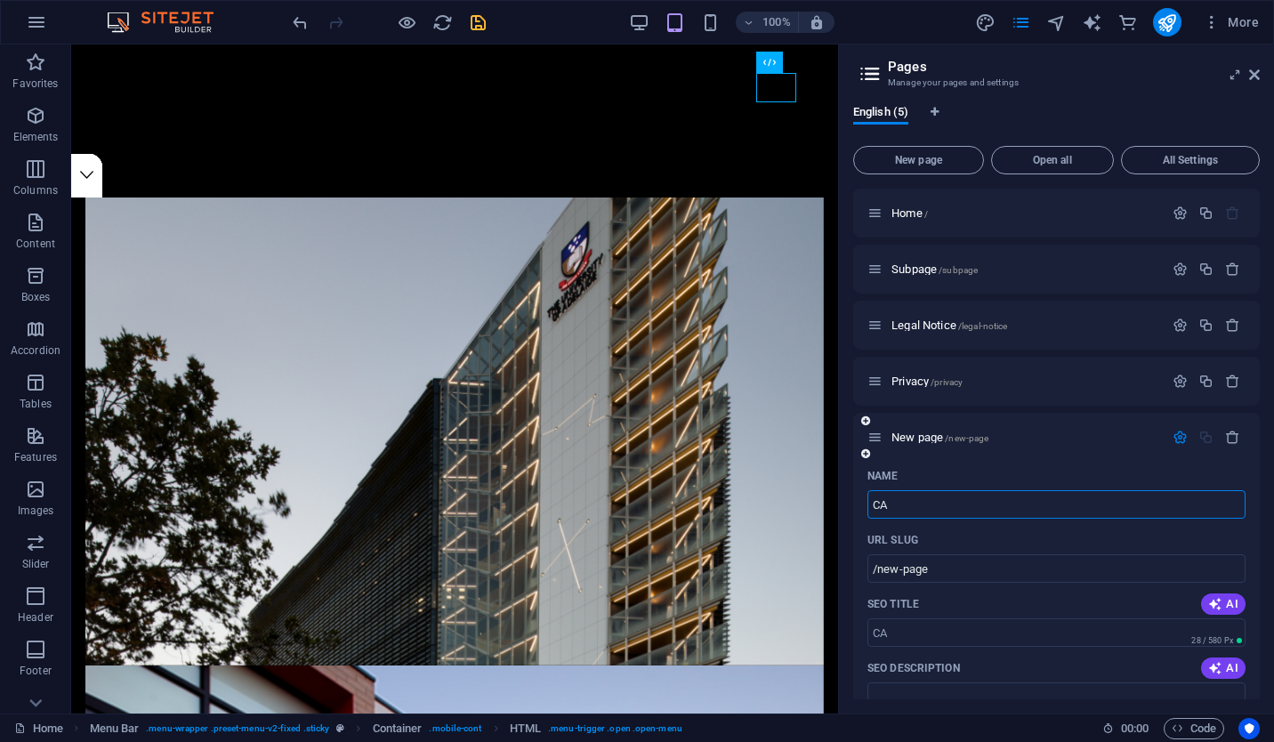
type input "CA"
type input "/ca"
type input "CAPAB"
type input "/capab"
type input "CAPABILITIES"
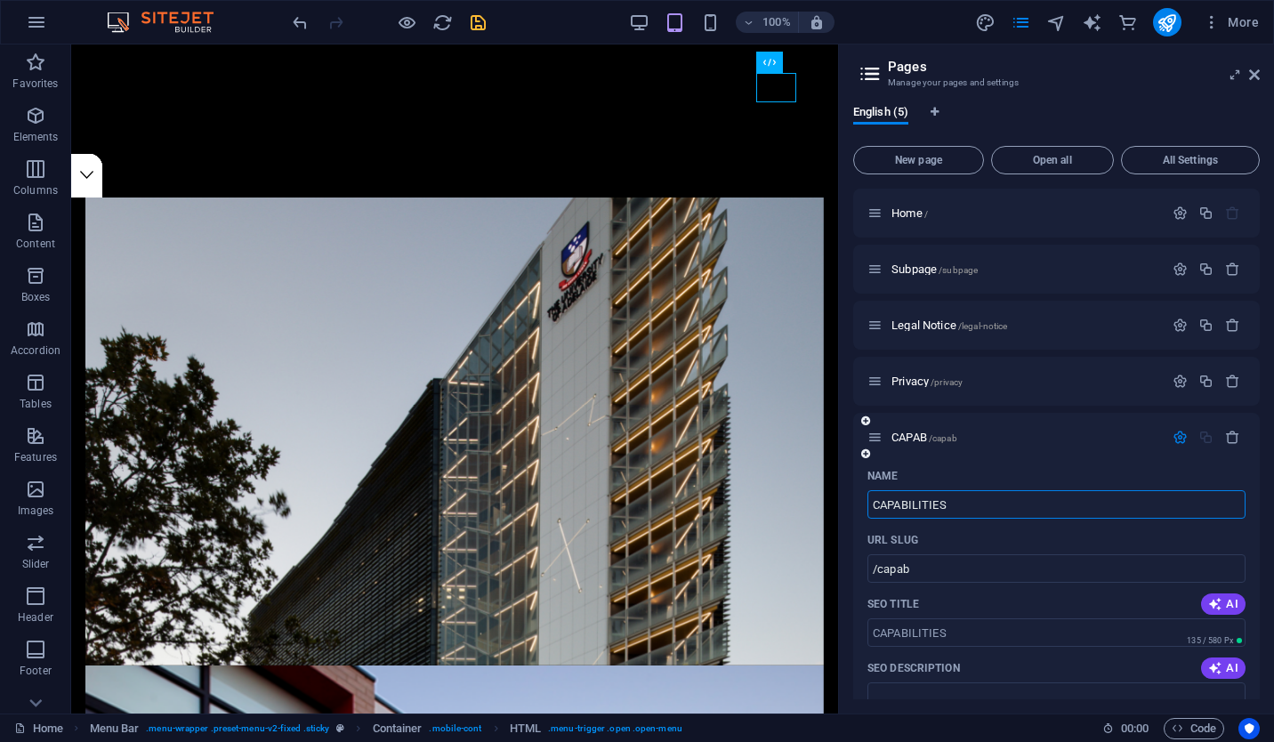
type input "/capabilities"
type input "CAPABILITIES"
click at [1038, 433] on p "CAPABILITIES /capabilities" at bounding box center [1024, 437] width 267 height 12
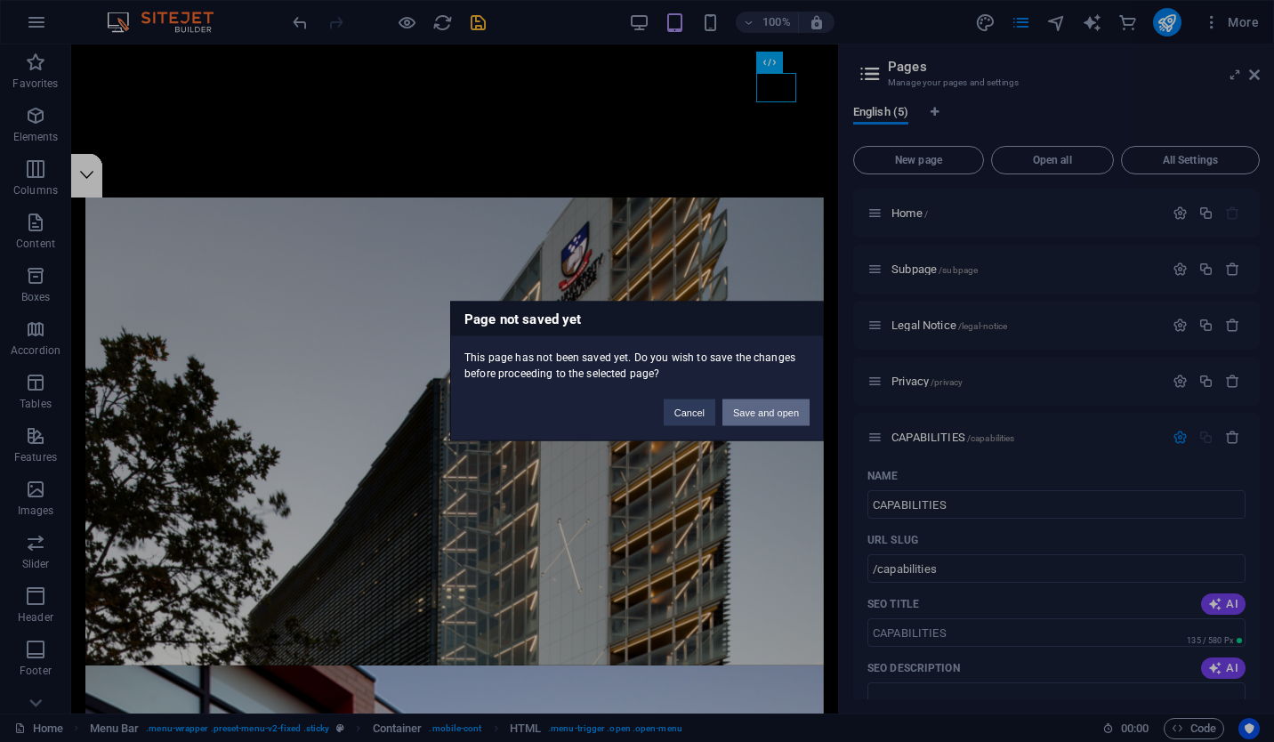
click at [779, 415] on button "Save and open" at bounding box center [765, 412] width 87 height 27
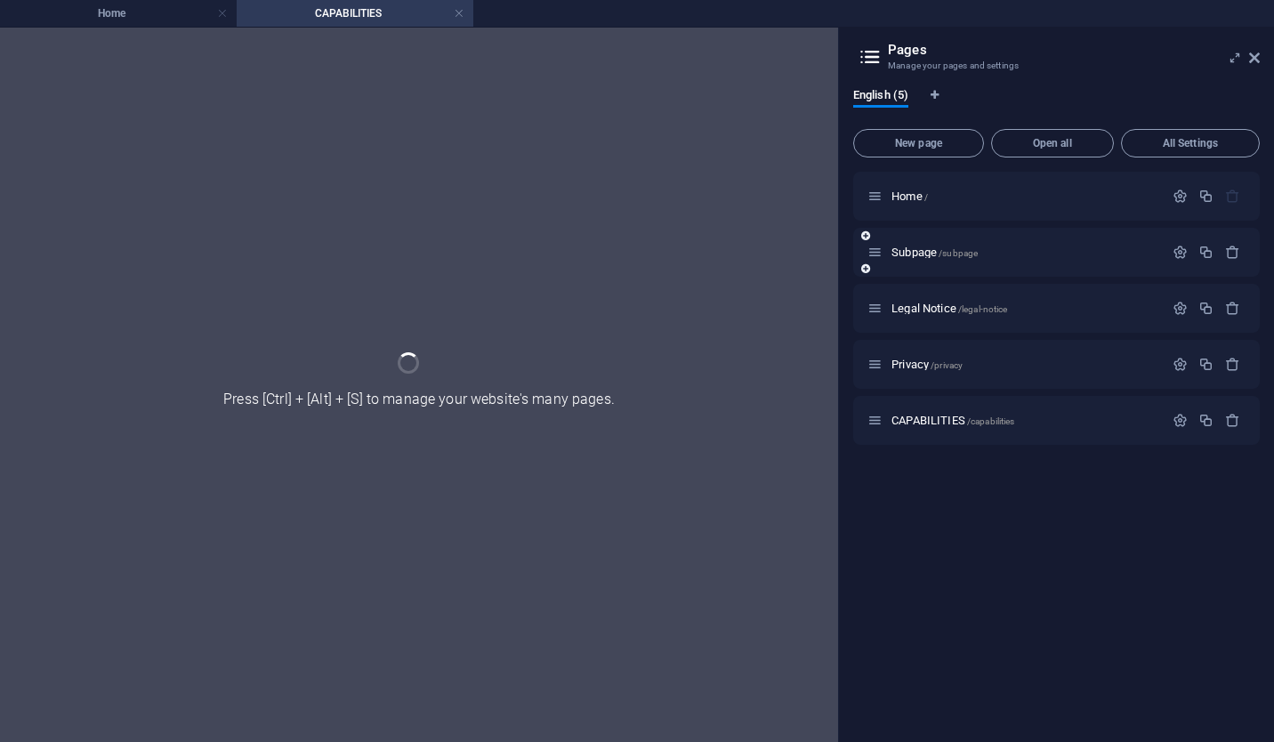
drag, startPoint x: 928, startPoint y: 431, endPoint x: 918, endPoint y: 240, distance: 190.6
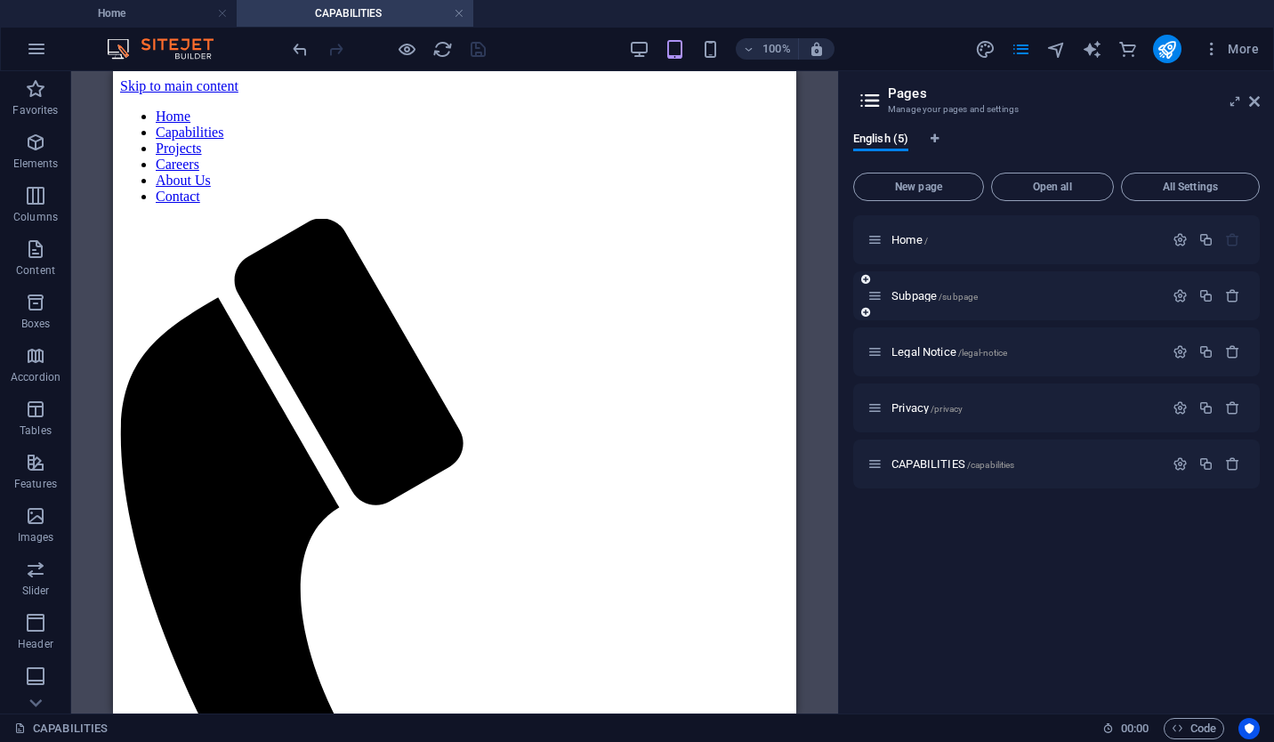
click at [906, 289] on div "Subpage /subpage" at bounding box center [1015, 296] width 296 height 20
click at [301, 49] on icon "undo" at bounding box center [300, 49] width 20 height 20
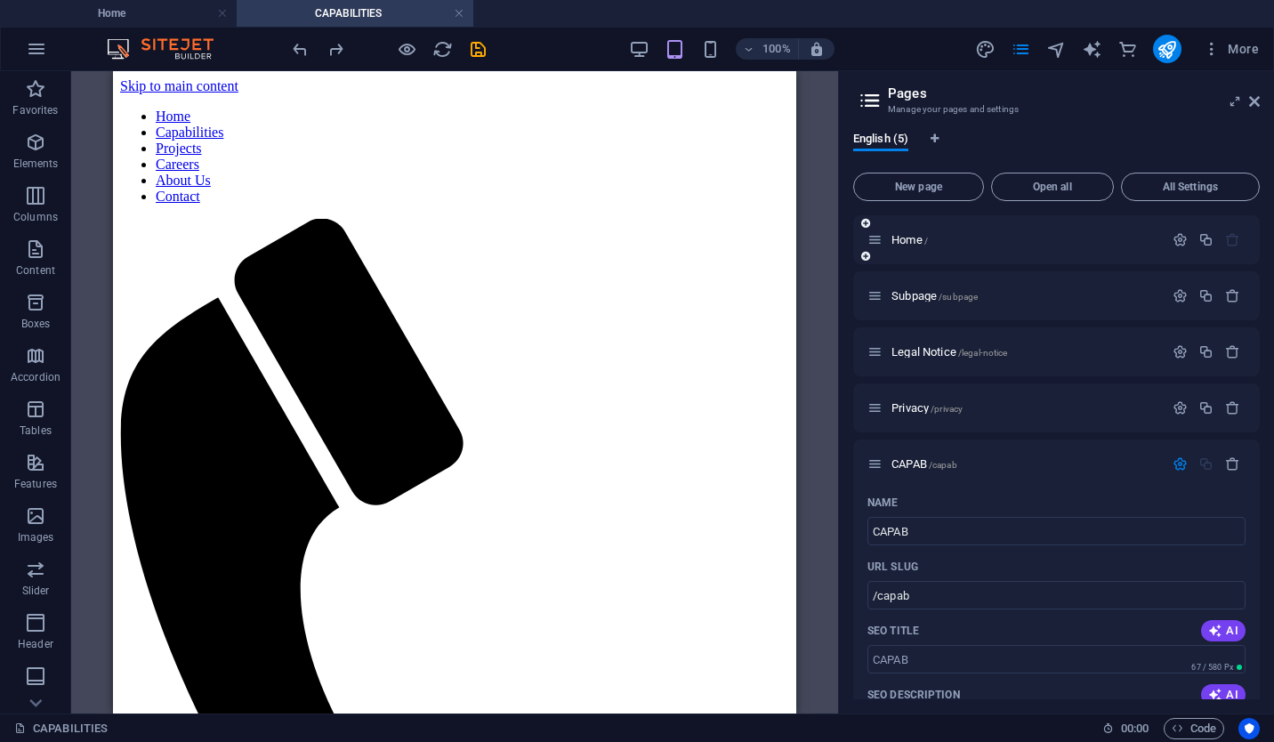
drag, startPoint x: 901, startPoint y: 462, endPoint x: 892, endPoint y: 255, distance: 206.6
click at [892, 255] on div "Home / Subpage /subpage Legal Notice /legal-notice Privacy /privacy CAPAB /capa…" at bounding box center [1056, 661] width 406 height 893
click at [1179, 460] on icon "button" at bounding box center [1179, 463] width 15 height 15
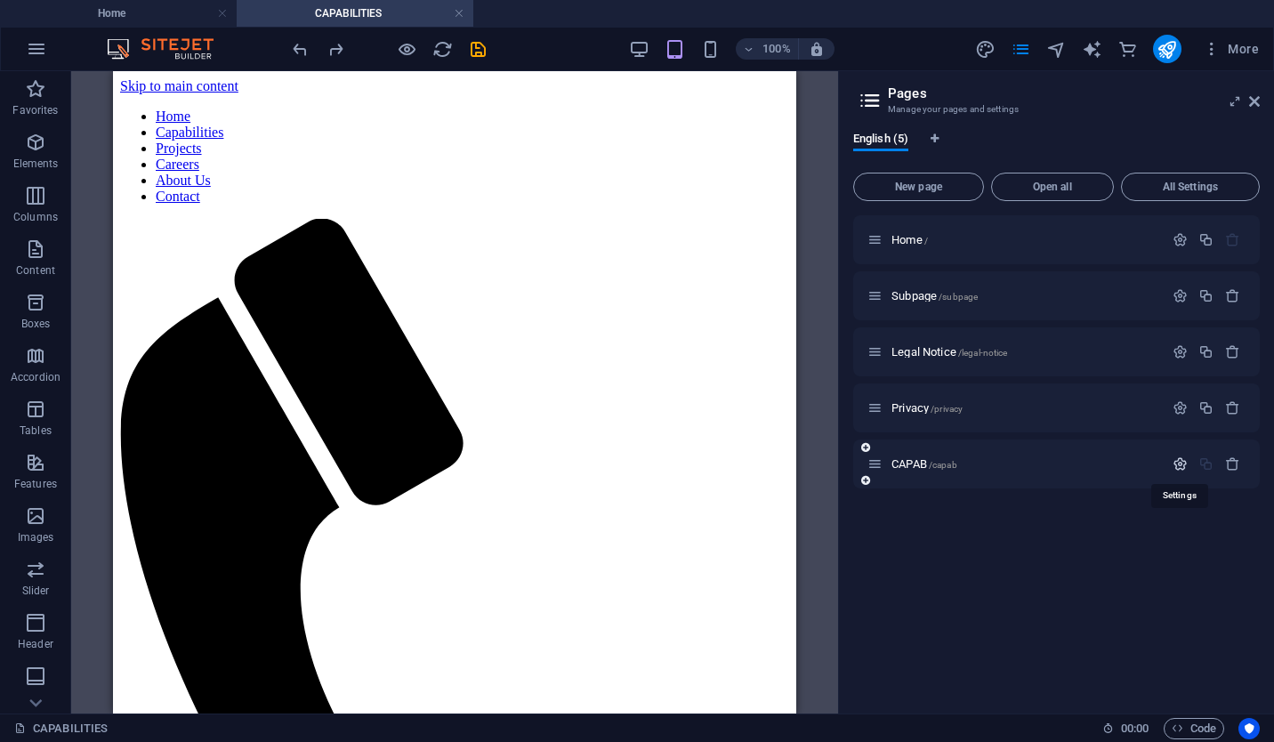
click at [1179, 460] on icon "button" at bounding box center [1179, 463] width 15 height 15
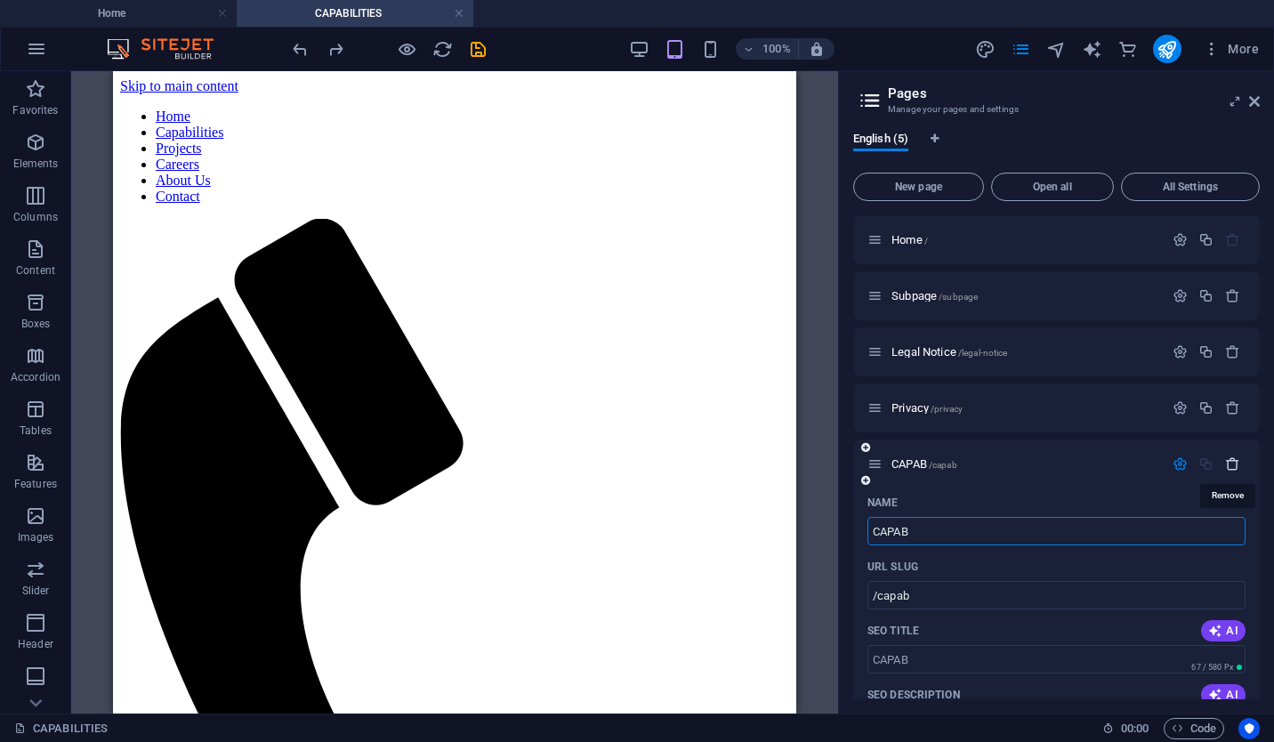
click at [1225, 463] on icon "button" at bounding box center [1232, 463] width 15 height 15
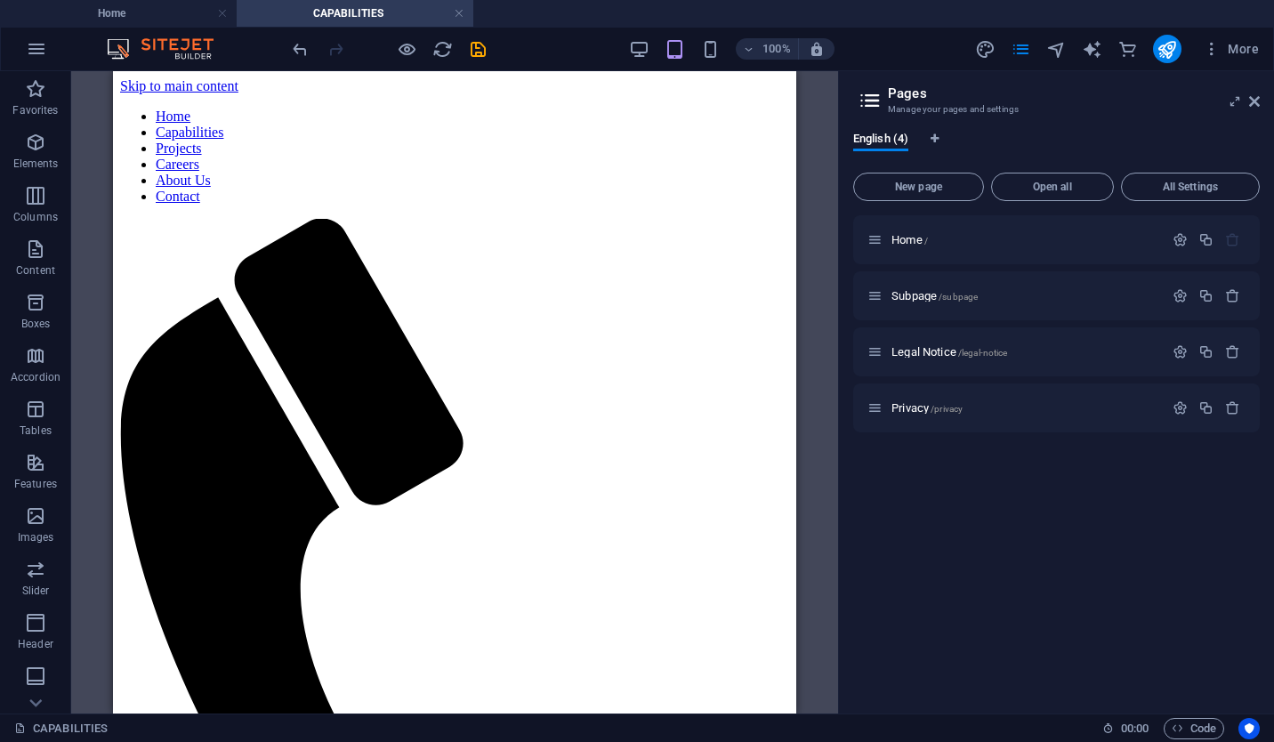
click at [288, 36] on div "100% More" at bounding box center [637, 49] width 1272 height 43
click at [294, 43] on icon "undo" at bounding box center [300, 49] width 20 height 20
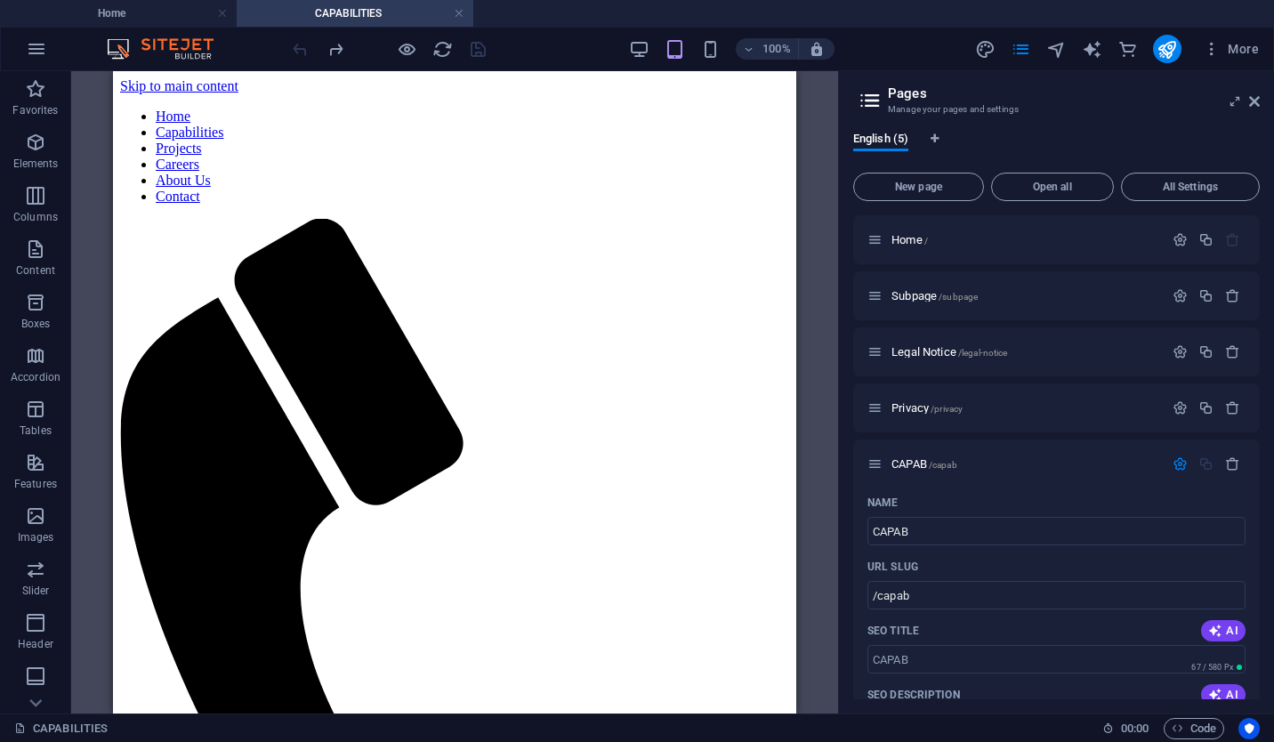
click at [294, 43] on div at bounding box center [388, 49] width 199 height 28
click at [941, 523] on input "CAPAB" at bounding box center [1056, 531] width 378 height 28
type input "CAPABILITIES"
type input "/capabilities"
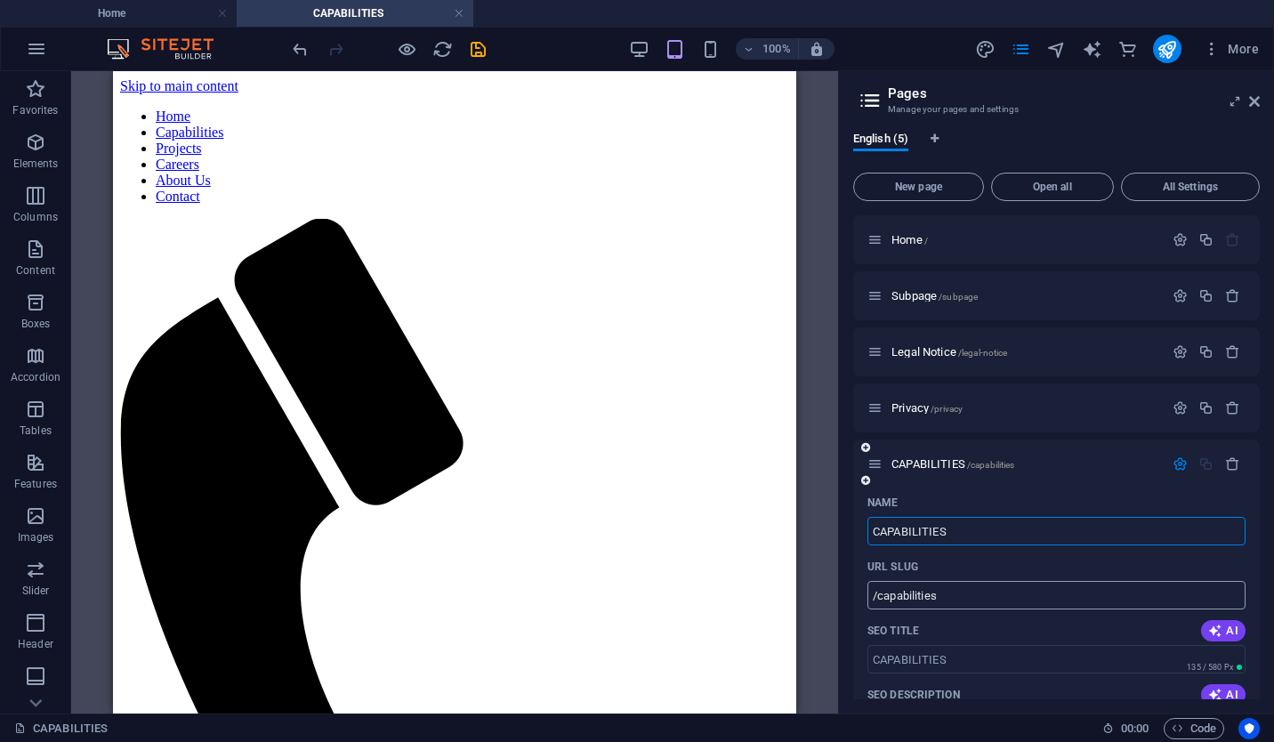
click at [978, 590] on input "/capabilities" at bounding box center [1056, 595] width 378 height 28
drag, startPoint x: 1002, startPoint y: 456, endPoint x: 928, endPoint y: 398, distance: 94.5
click at [928, 398] on div "Home / Subpage /subpage Legal Notice /legal-notice Privacy /privacy CAPABILITIE…" at bounding box center [1056, 661] width 406 height 893
click at [866, 447] on icon at bounding box center [865, 447] width 9 height 11
click at [1231, 465] on icon "button" at bounding box center [1232, 463] width 15 height 15
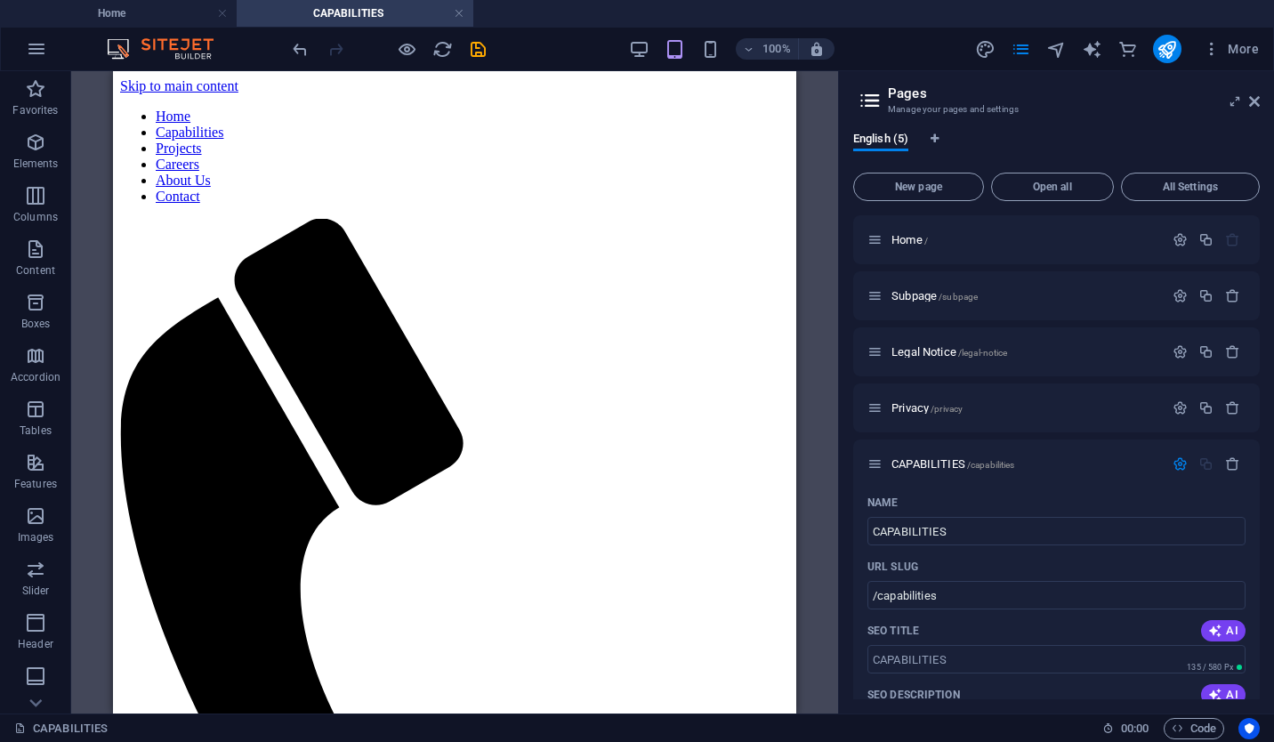
click at [1231, 465] on icon "button" at bounding box center [1232, 463] width 15 height 15
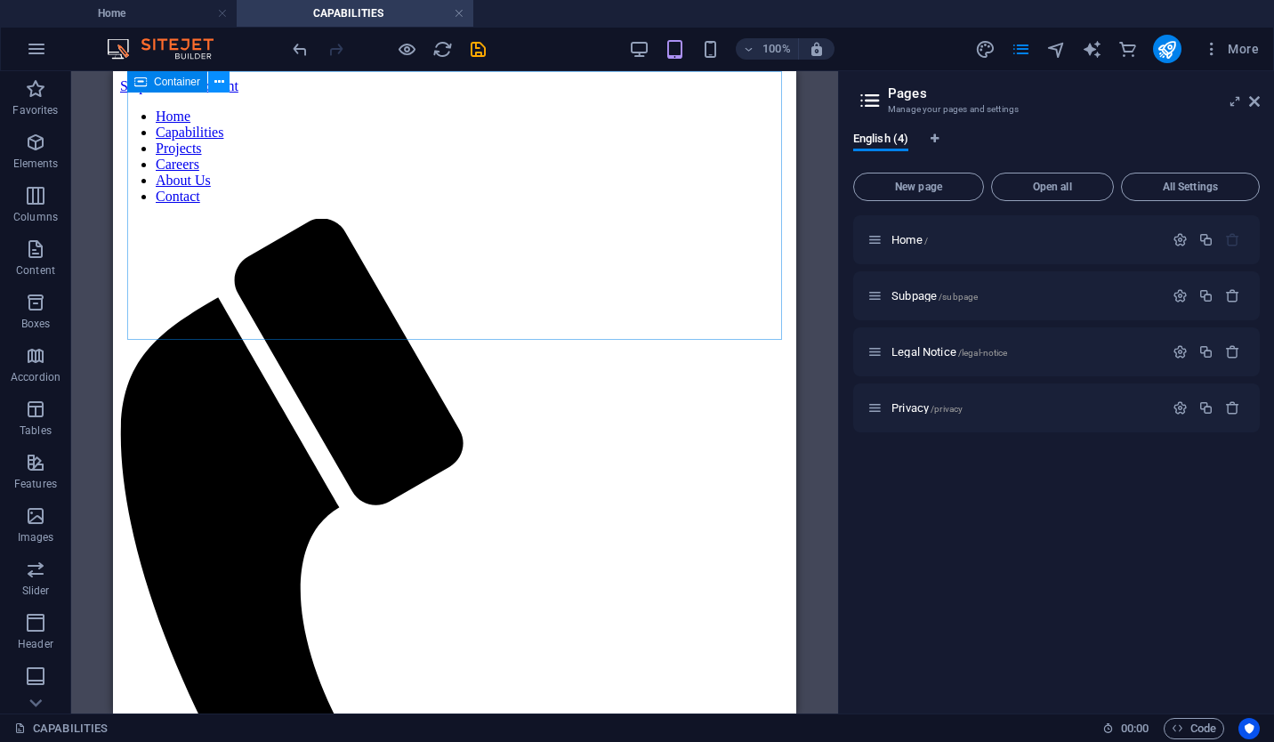
click at [215, 82] on icon at bounding box center [219, 82] width 10 height 19
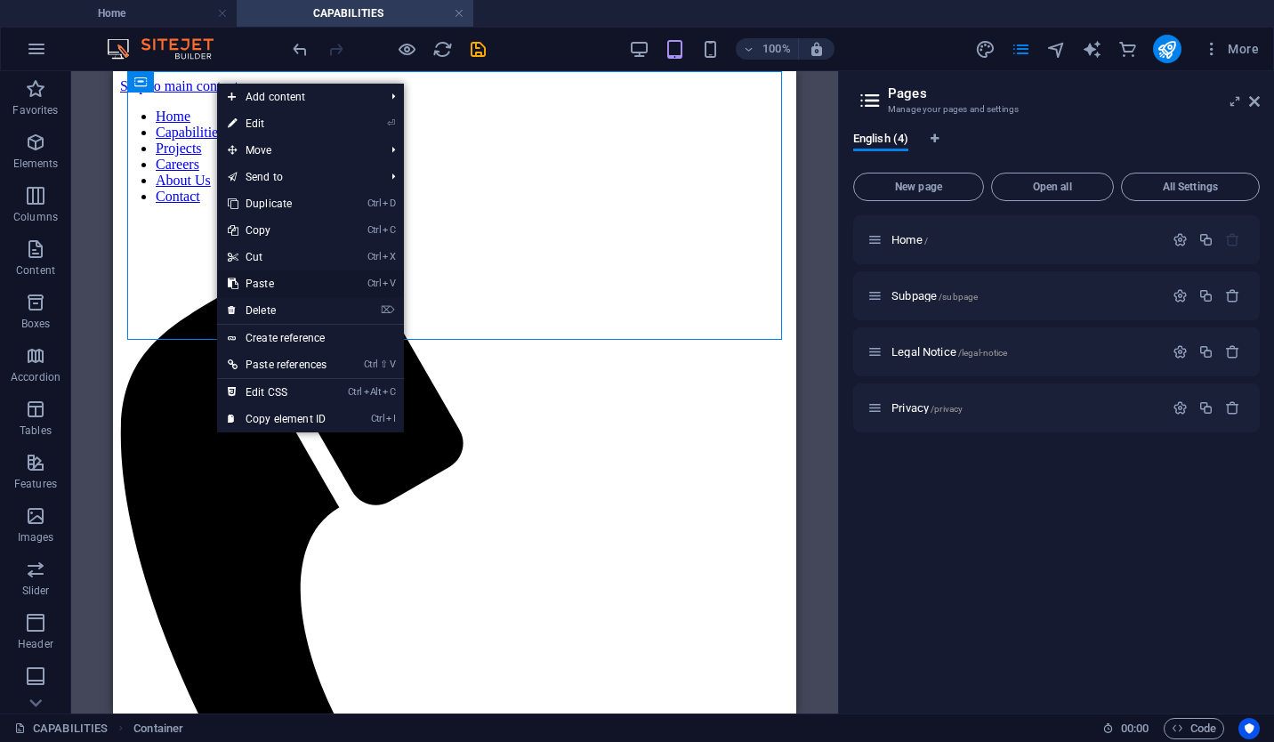
click at [278, 296] on link "Ctrl V Paste" at bounding box center [277, 283] width 120 height 27
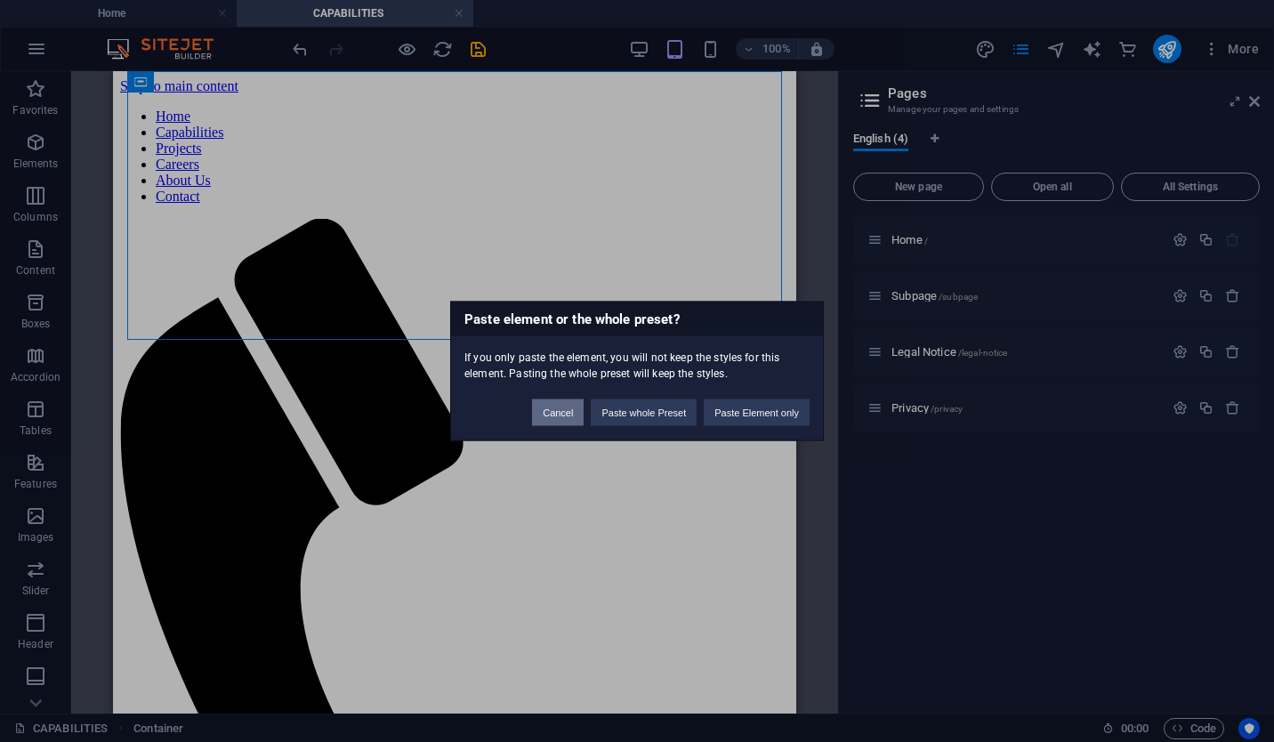
click at [576, 405] on button "Cancel" at bounding box center [558, 412] width 52 height 27
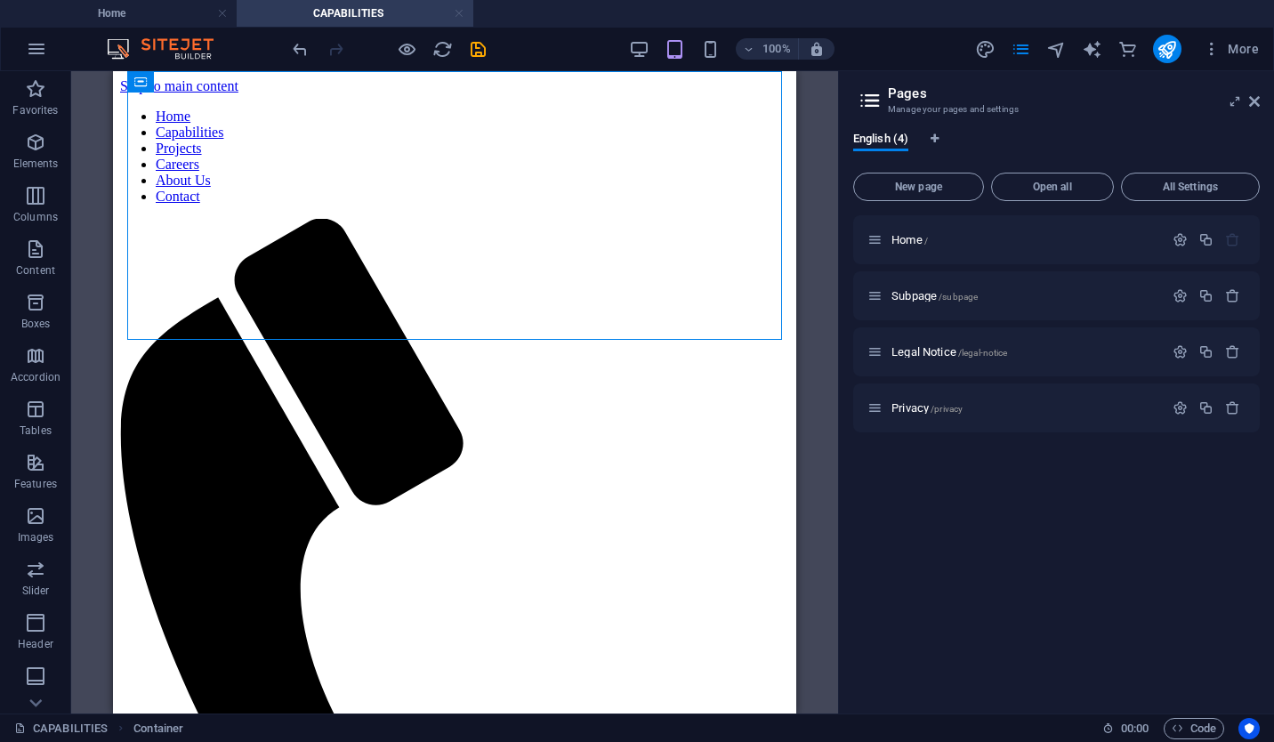
click at [458, 8] on link at bounding box center [459, 13] width 11 height 17
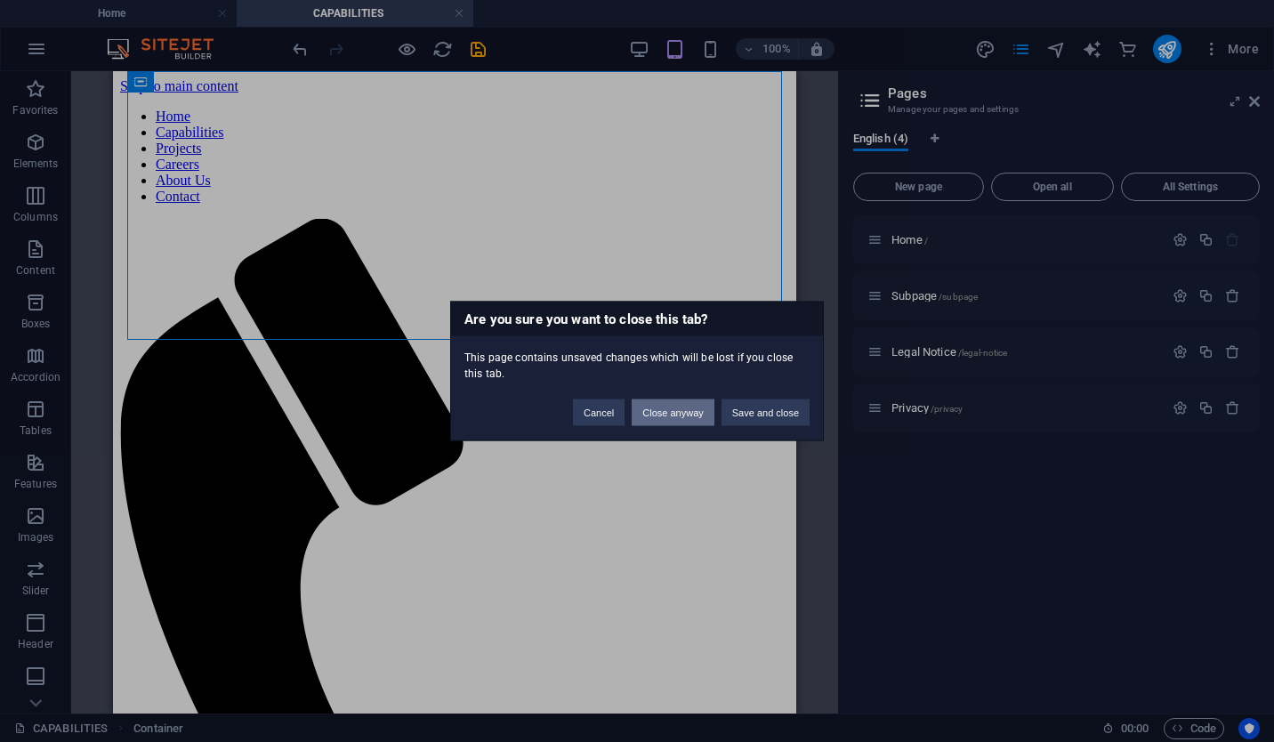
click at [698, 417] on button "Close anyway" at bounding box center [673, 412] width 82 height 27
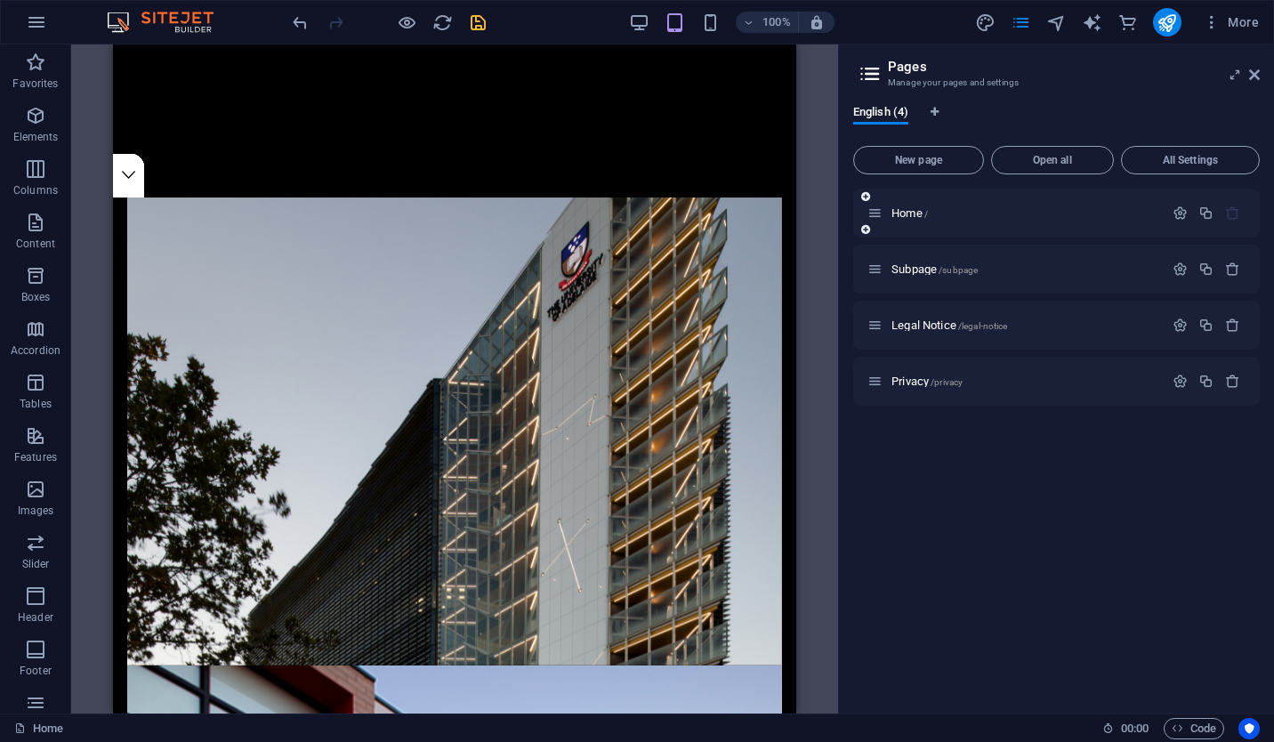
click at [864, 234] on icon at bounding box center [865, 229] width 9 height 11
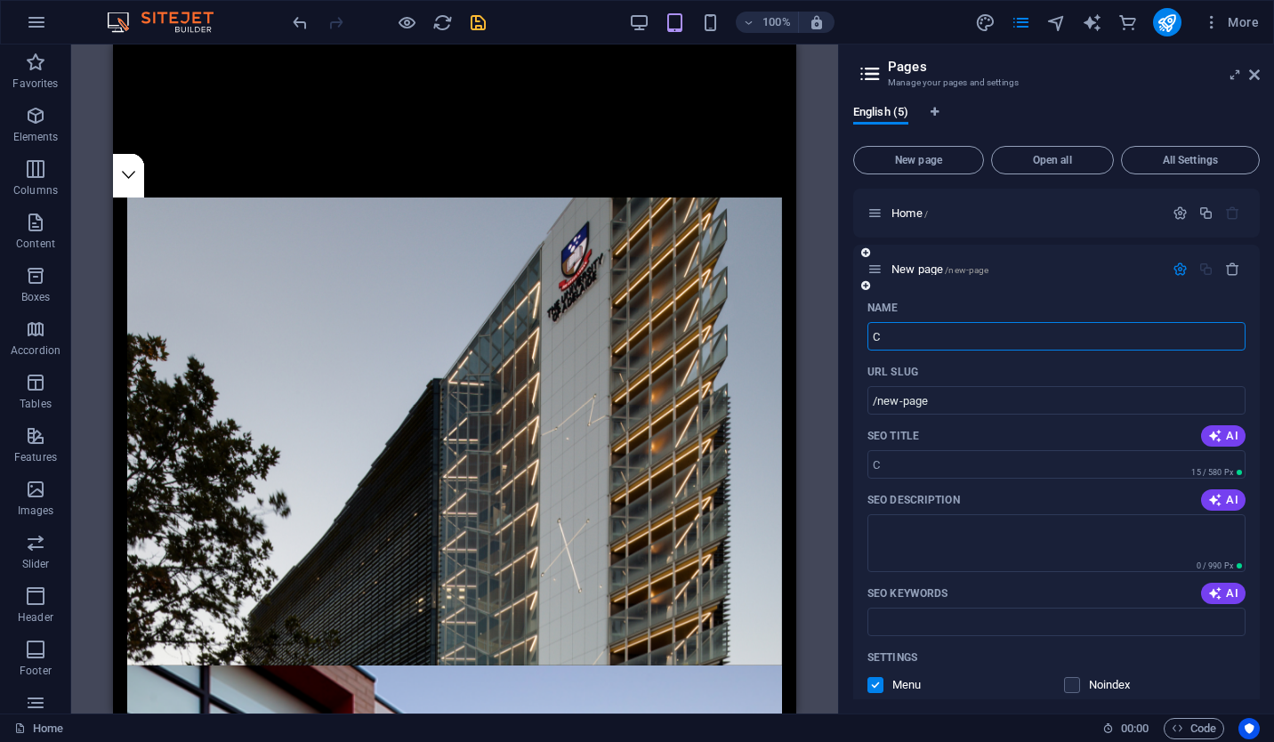
type input "C"
type input "/c"
type input "CAPABILITIES"
type input "/capabilities"
click at [1047, 543] on textarea "SEO Description" at bounding box center [1056, 543] width 378 height 58
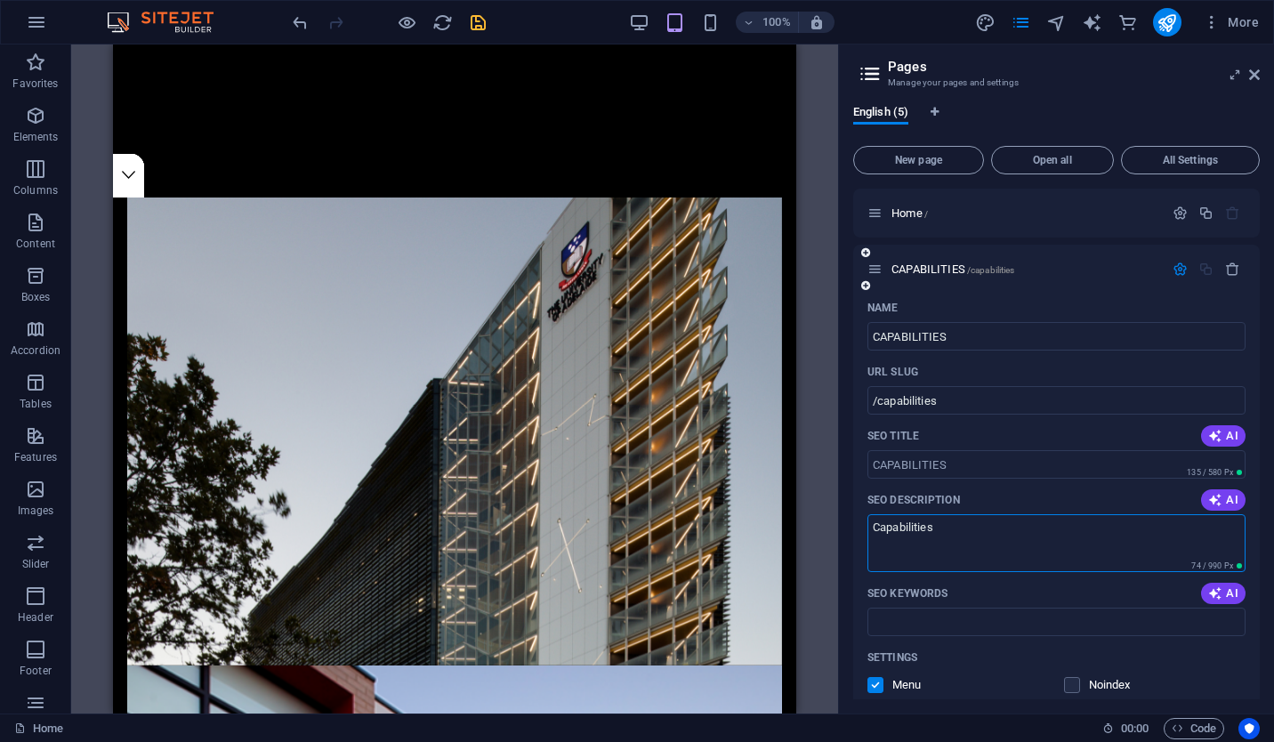
type textarea "Capabilities"
click at [1179, 269] on icon "button" at bounding box center [1179, 269] width 15 height 15
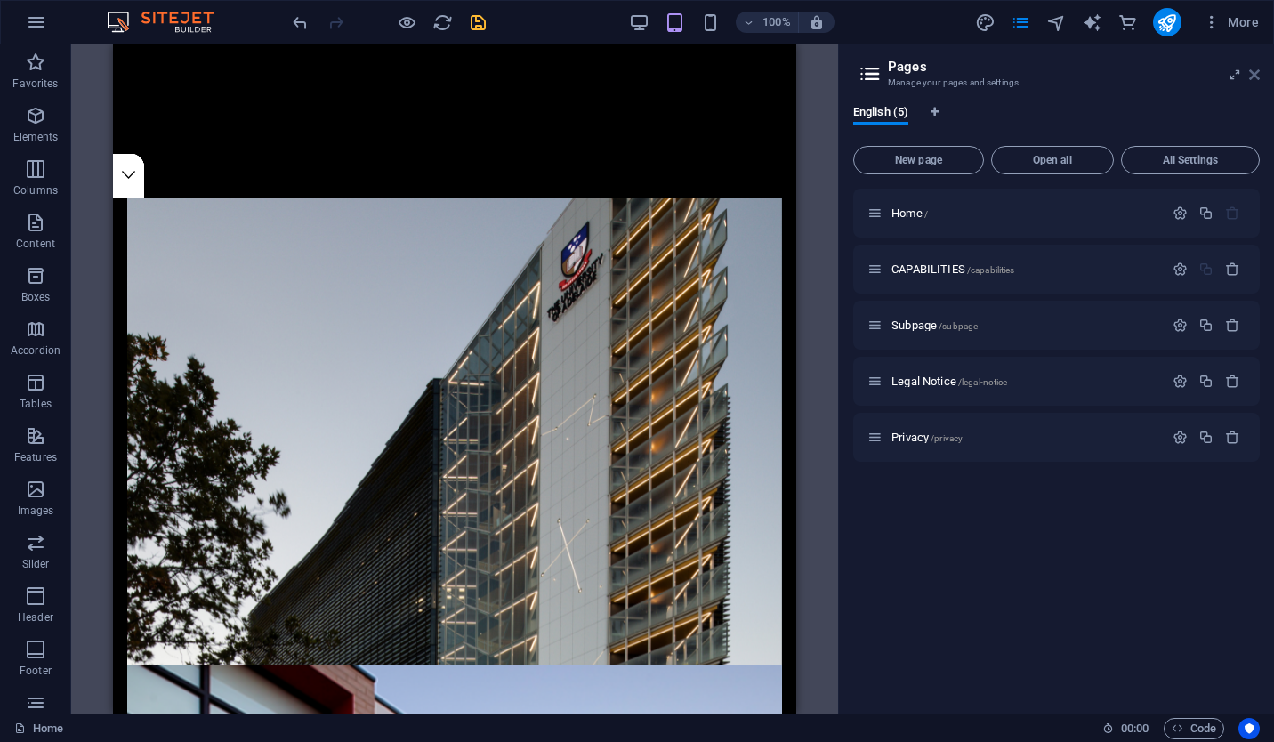
click at [1252, 78] on icon at bounding box center [1254, 75] width 11 height 14
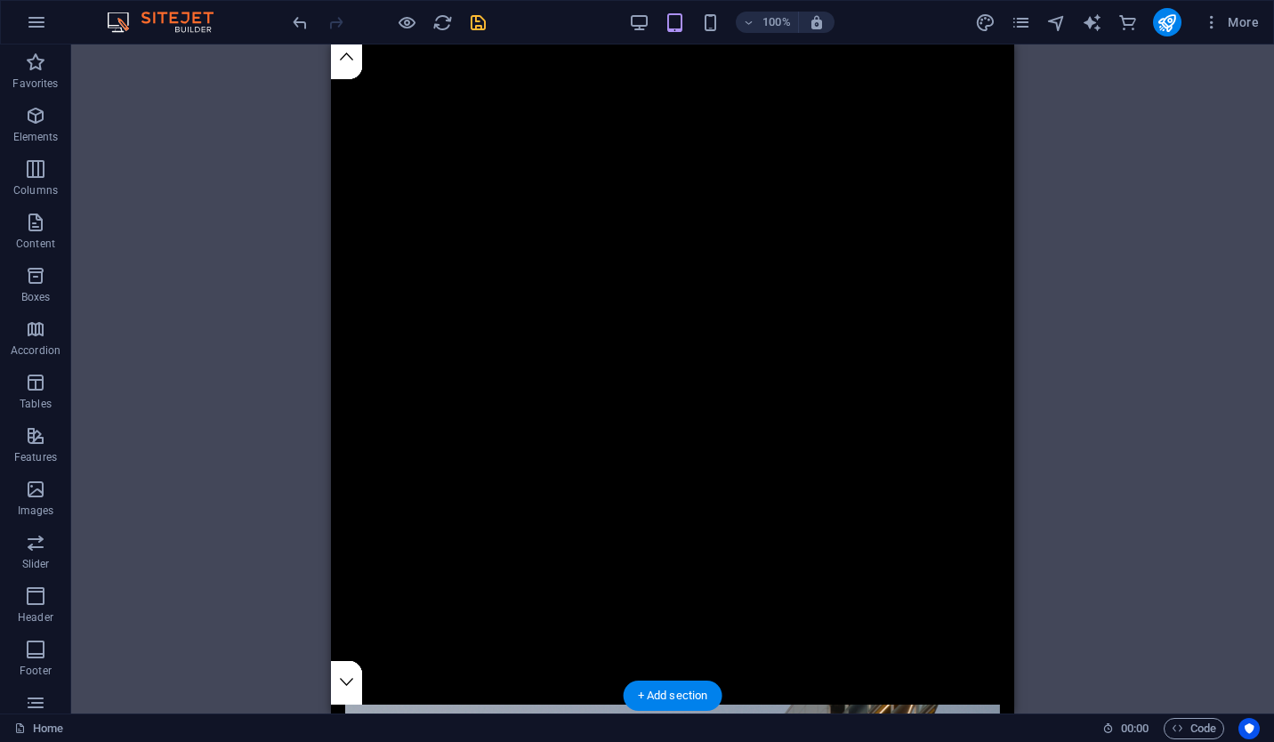
scroll to position [8, 0]
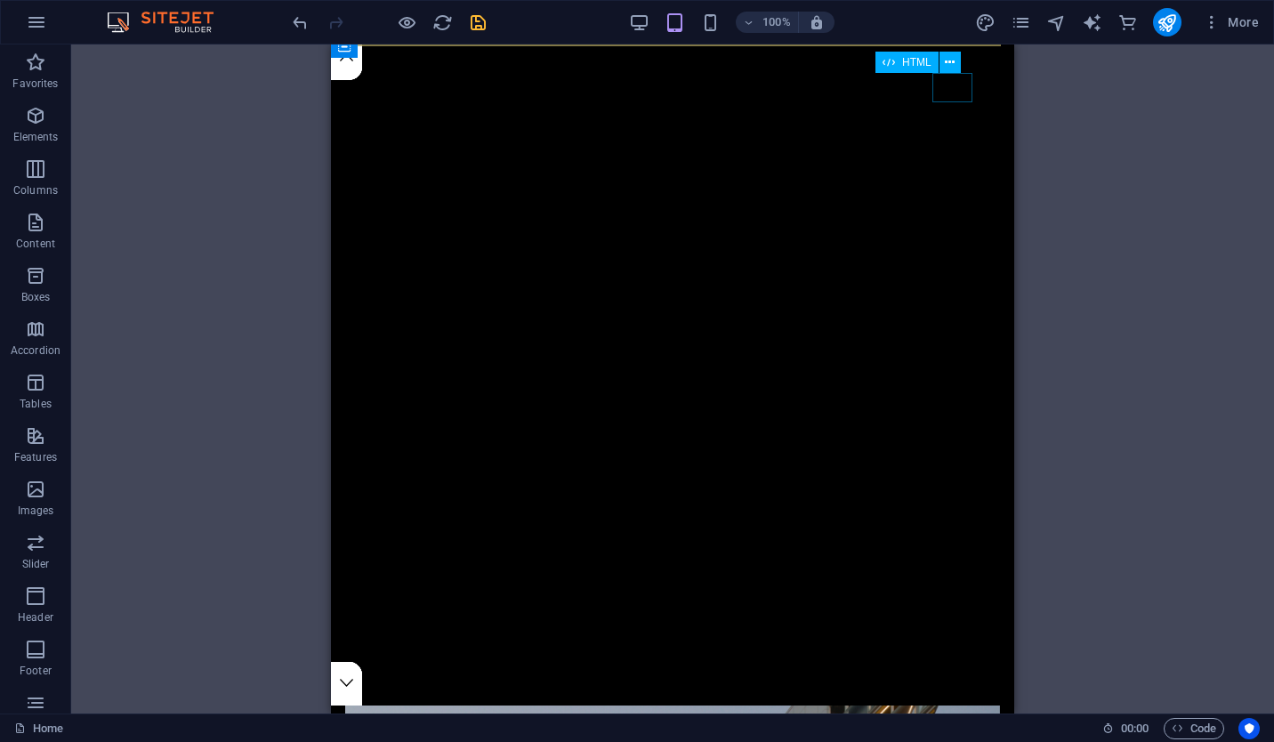
click at [952, 82] on div at bounding box center [966, 87] width 40 height 29
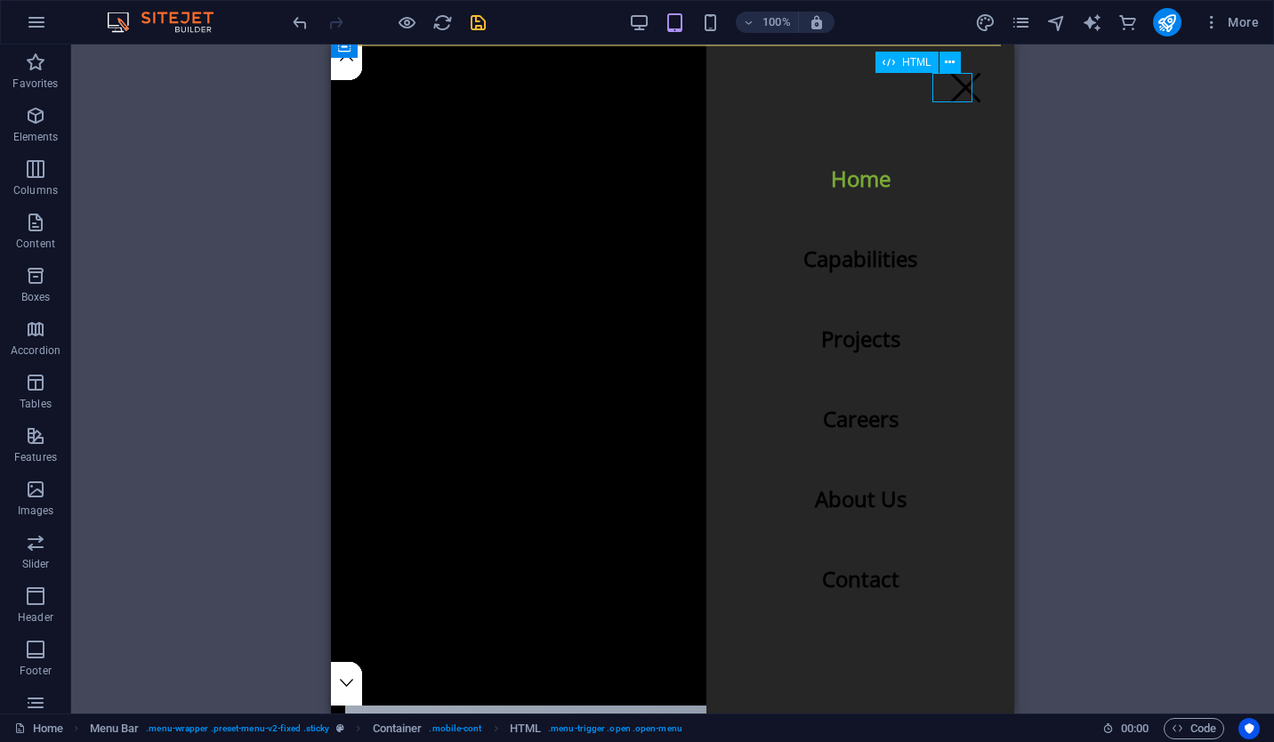
click at [948, 79] on div at bounding box center [966, 87] width 40 height 29
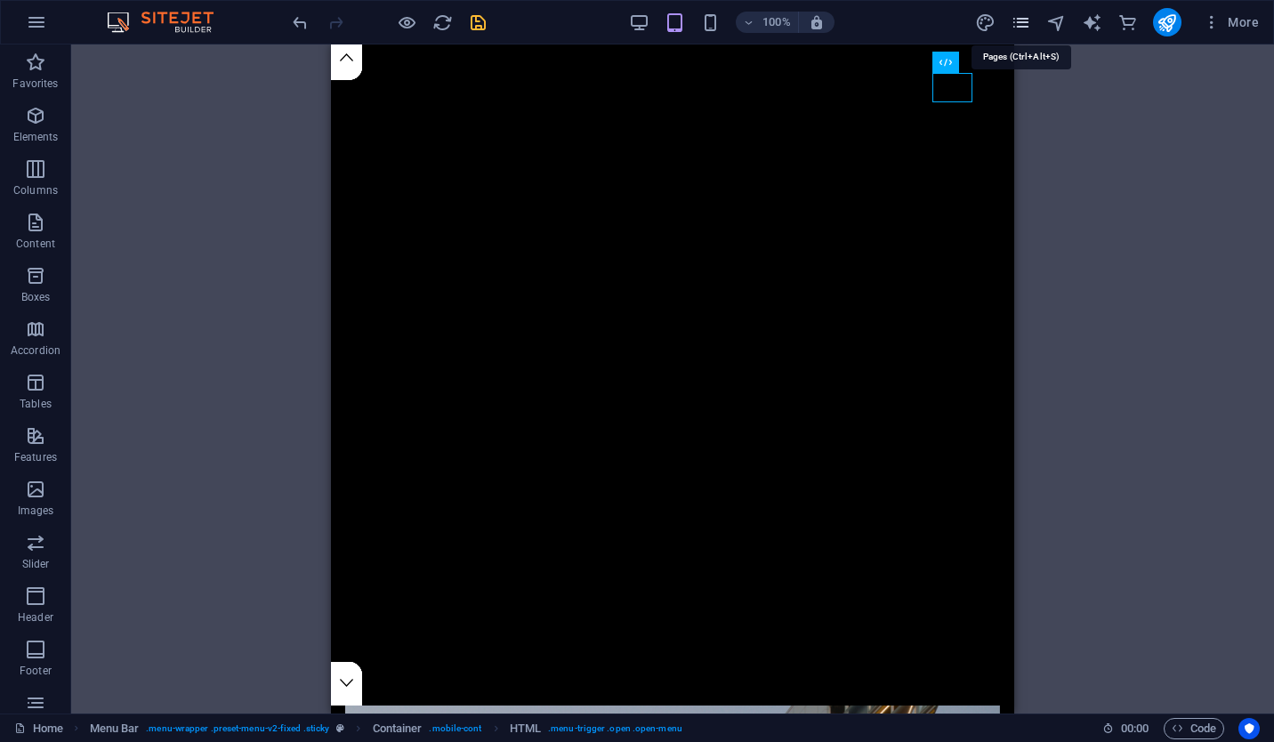
click at [1020, 26] on icon "pages" at bounding box center [1020, 22] width 20 height 20
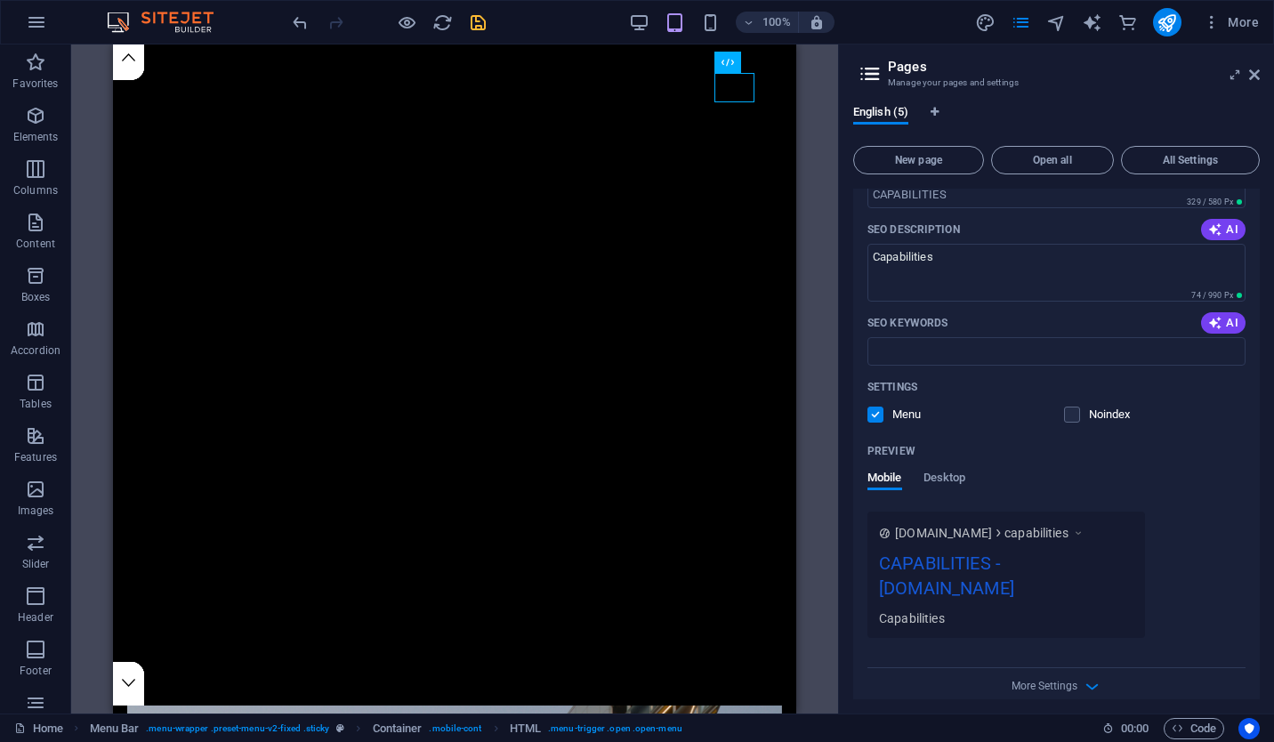
scroll to position [313, 0]
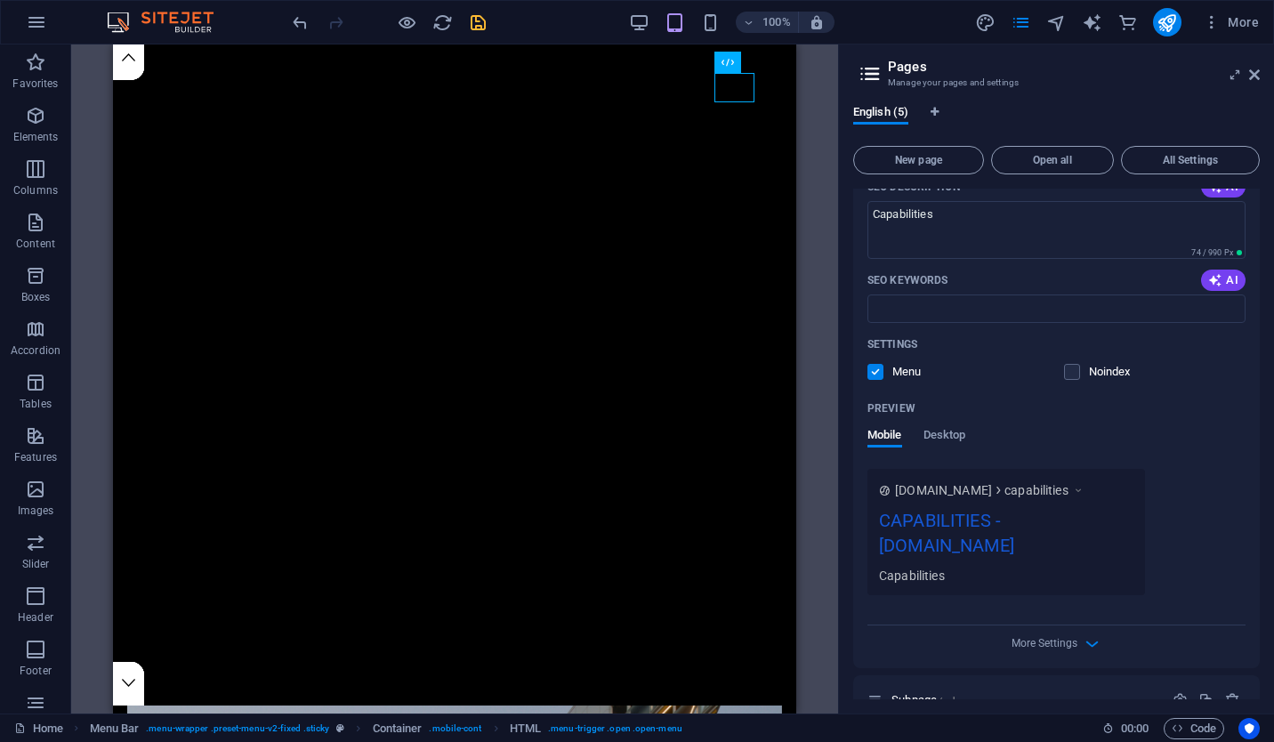
click at [1080, 372] on span at bounding box center [1084, 371] width 9 height 9
click at [956, 438] on span "Desktop" at bounding box center [944, 436] width 43 height 25
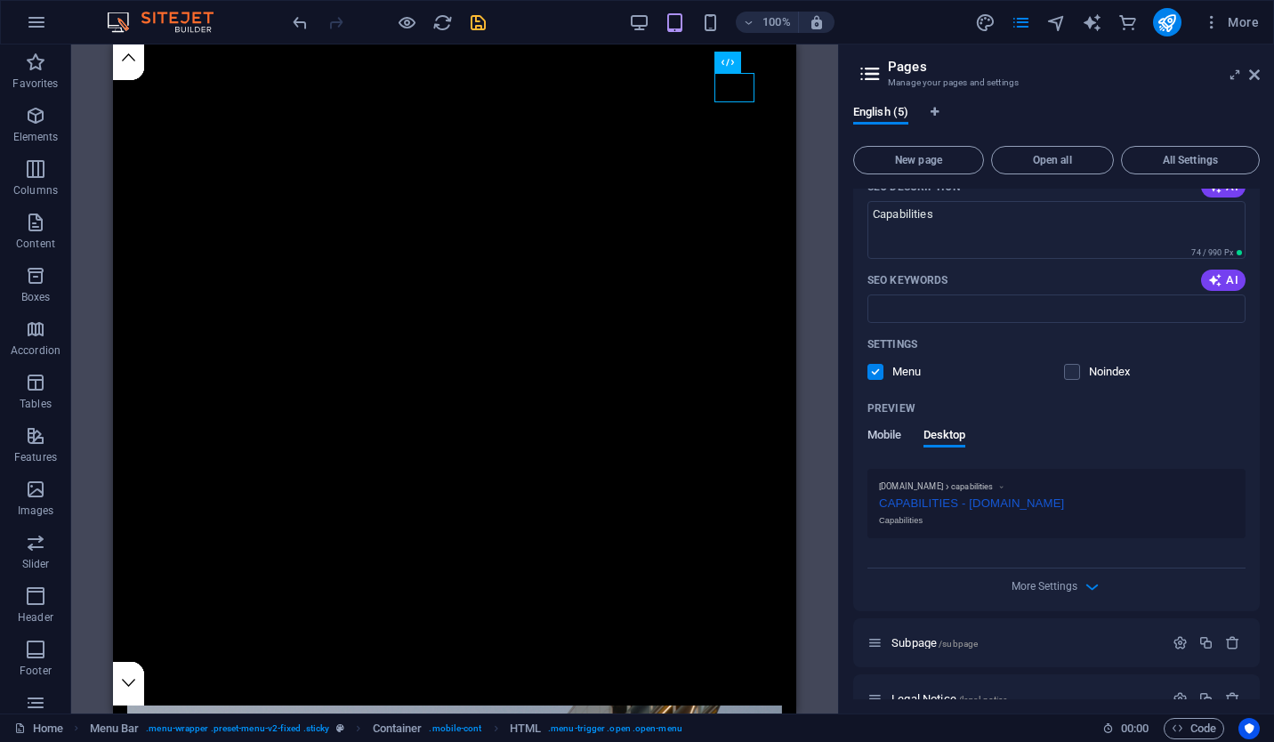
drag, startPoint x: 905, startPoint y: 436, endPoint x: 887, endPoint y: 436, distance: 18.7
click at [887, 436] on div "Mobile Desktop" at bounding box center [916, 445] width 98 height 34
click at [887, 436] on span "Mobile" at bounding box center [884, 436] width 35 height 25
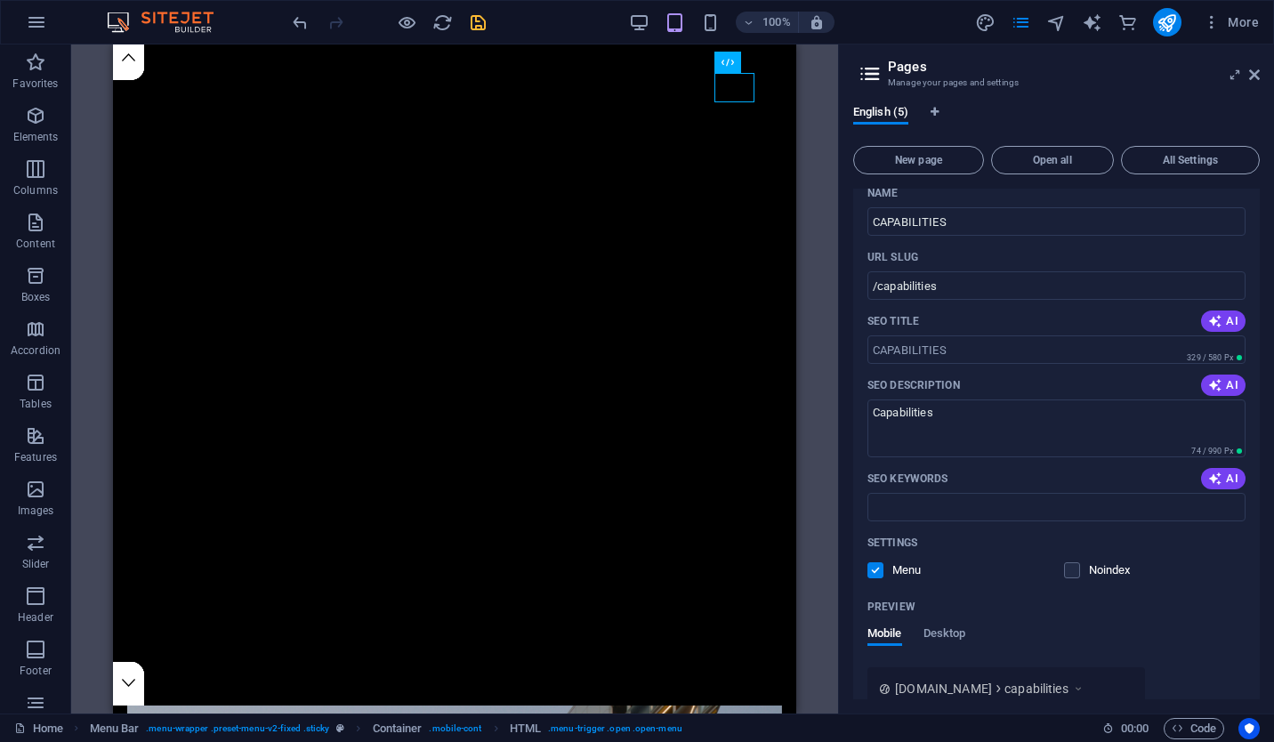
scroll to position [0, 0]
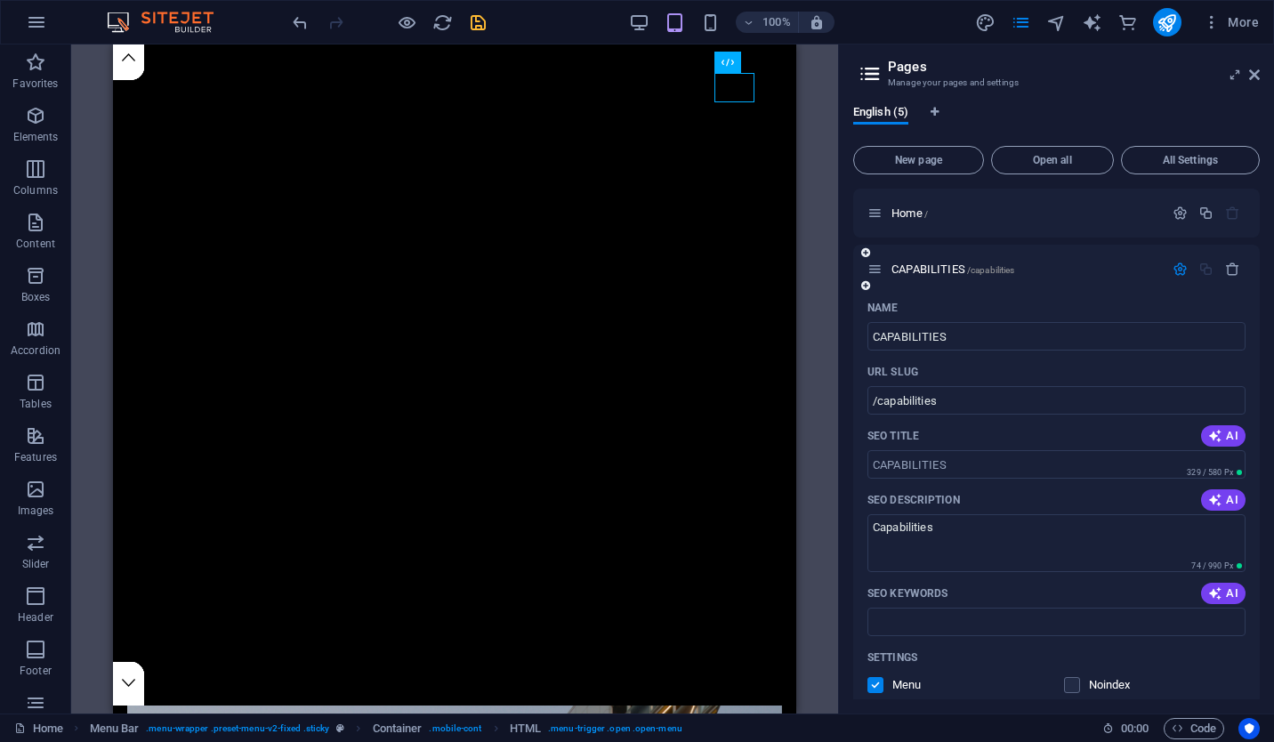
click at [1174, 266] on icon "button" at bounding box center [1179, 269] width 15 height 15
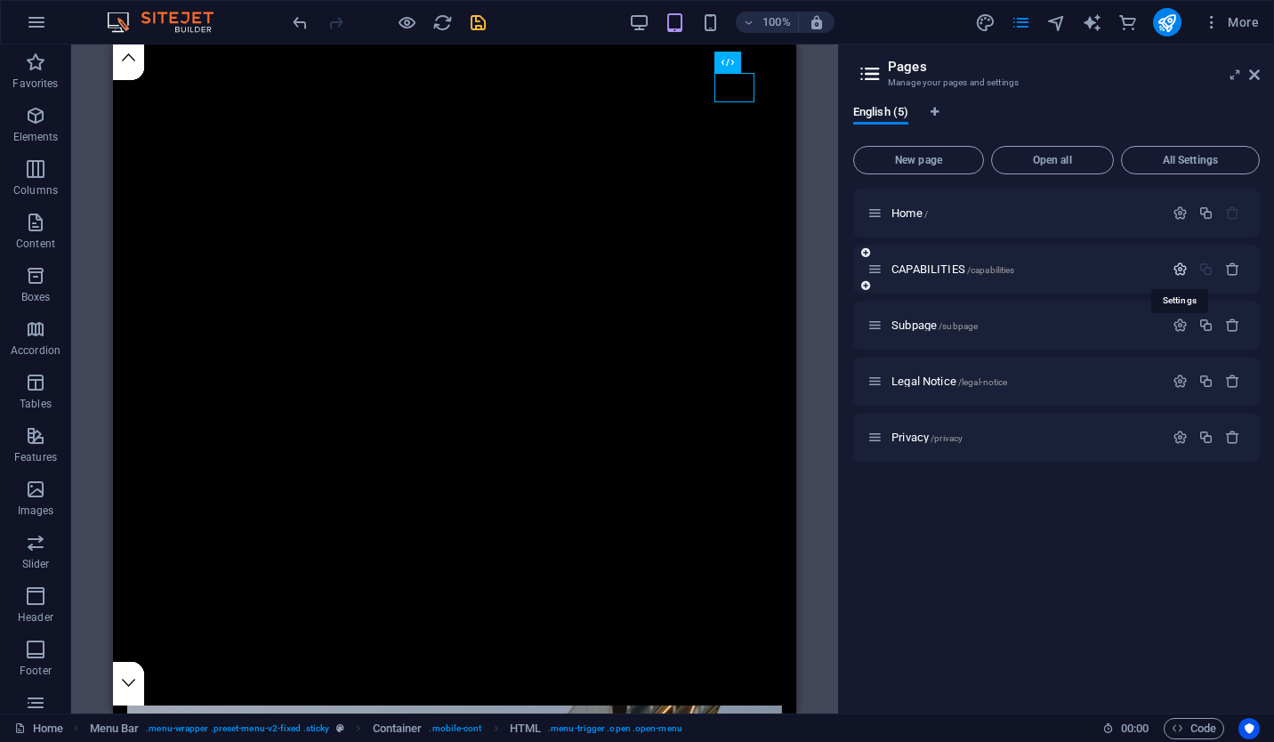
click at [1174, 266] on icon "button" at bounding box center [1179, 269] width 15 height 15
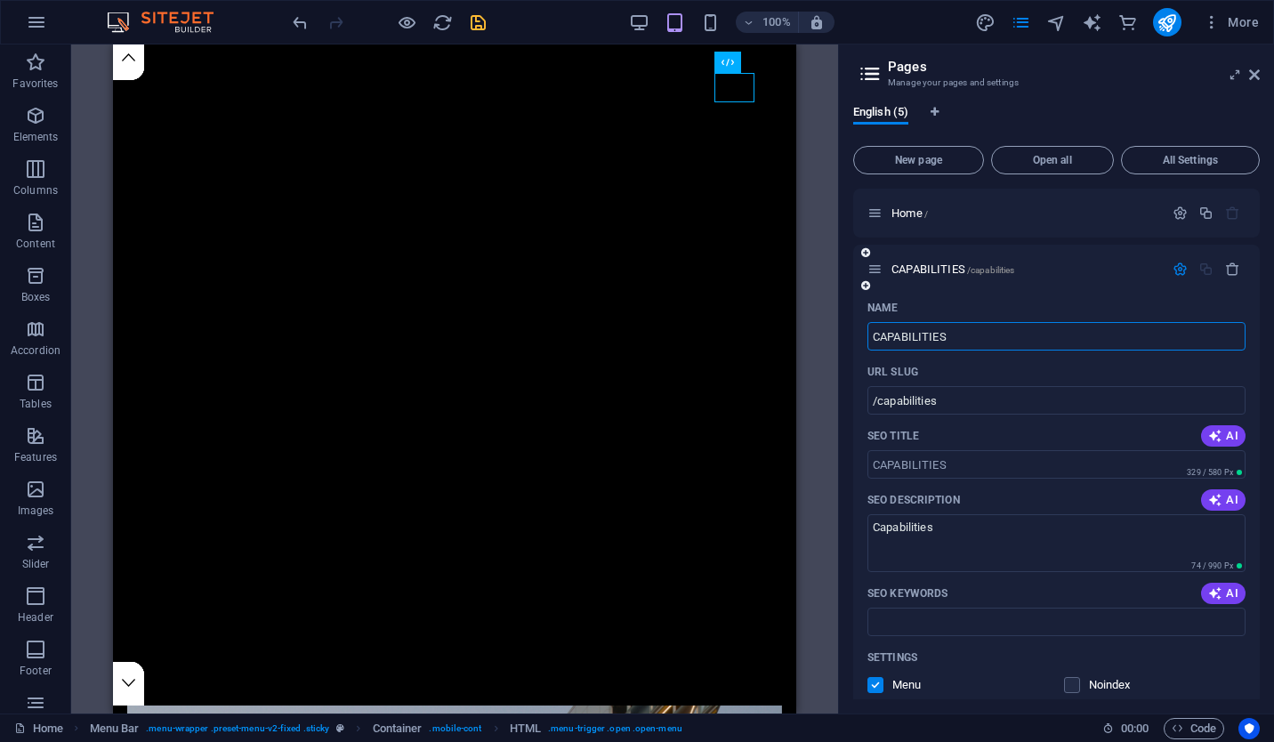
click at [880, 270] on icon at bounding box center [874, 269] width 15 height 15
click at [1228, 270] on icon "button" at bounding box center [1232, 269] width 15 height 15
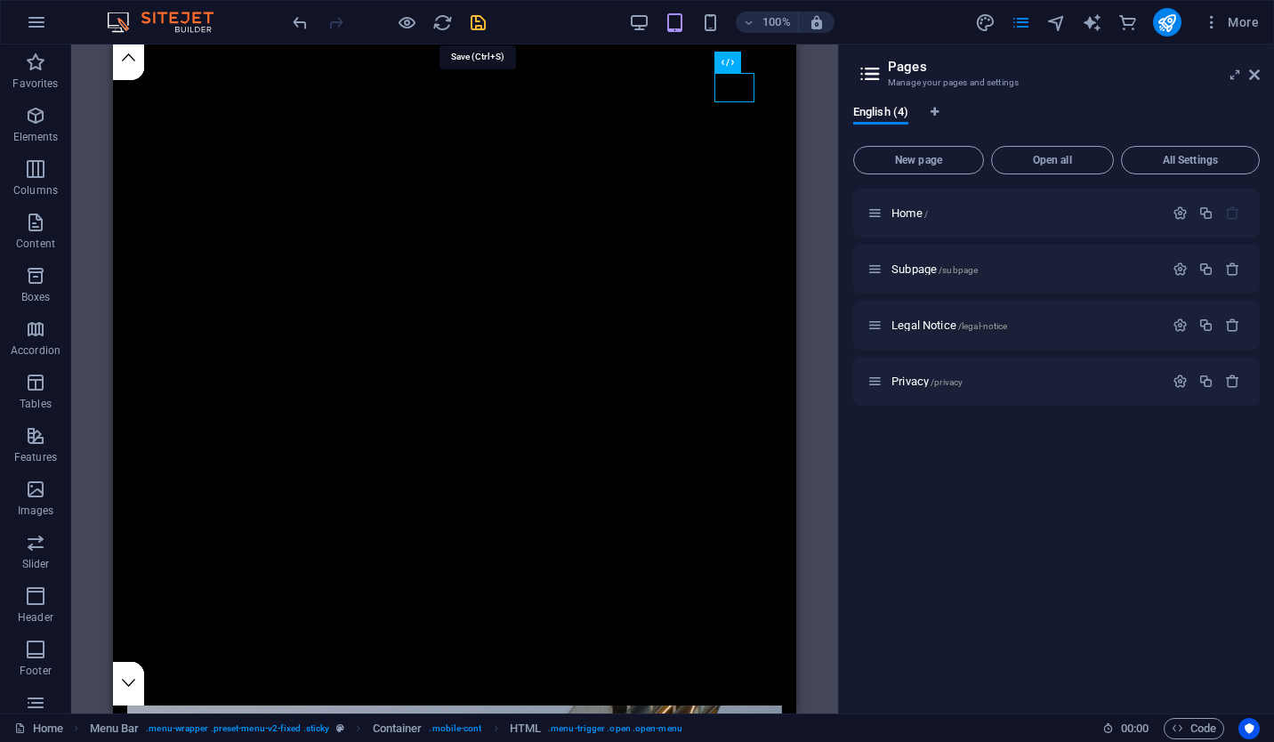
click at [479, 21] on icon "save" at bounding box center [478, 22] width 20 height 20
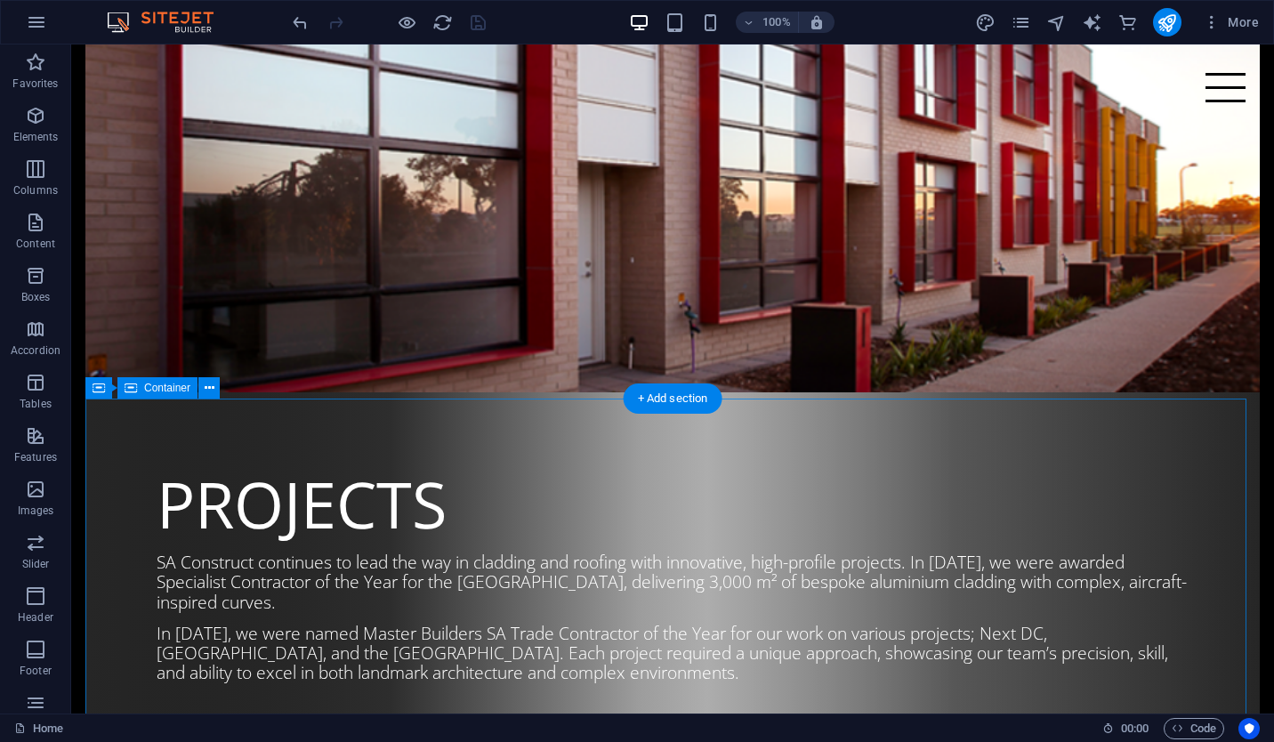
scroll to position [1437, 0]
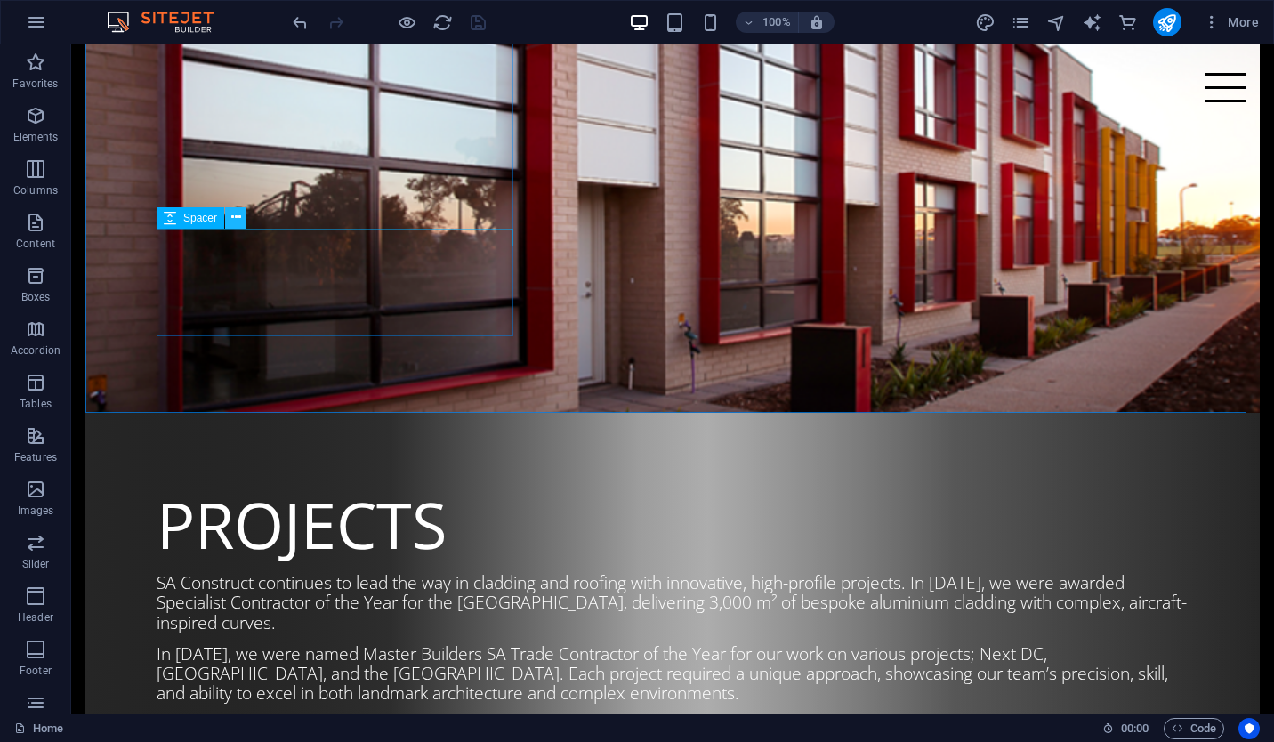
click at [239, 221] on icon at bounding box center [236, 217] width 10 height 19
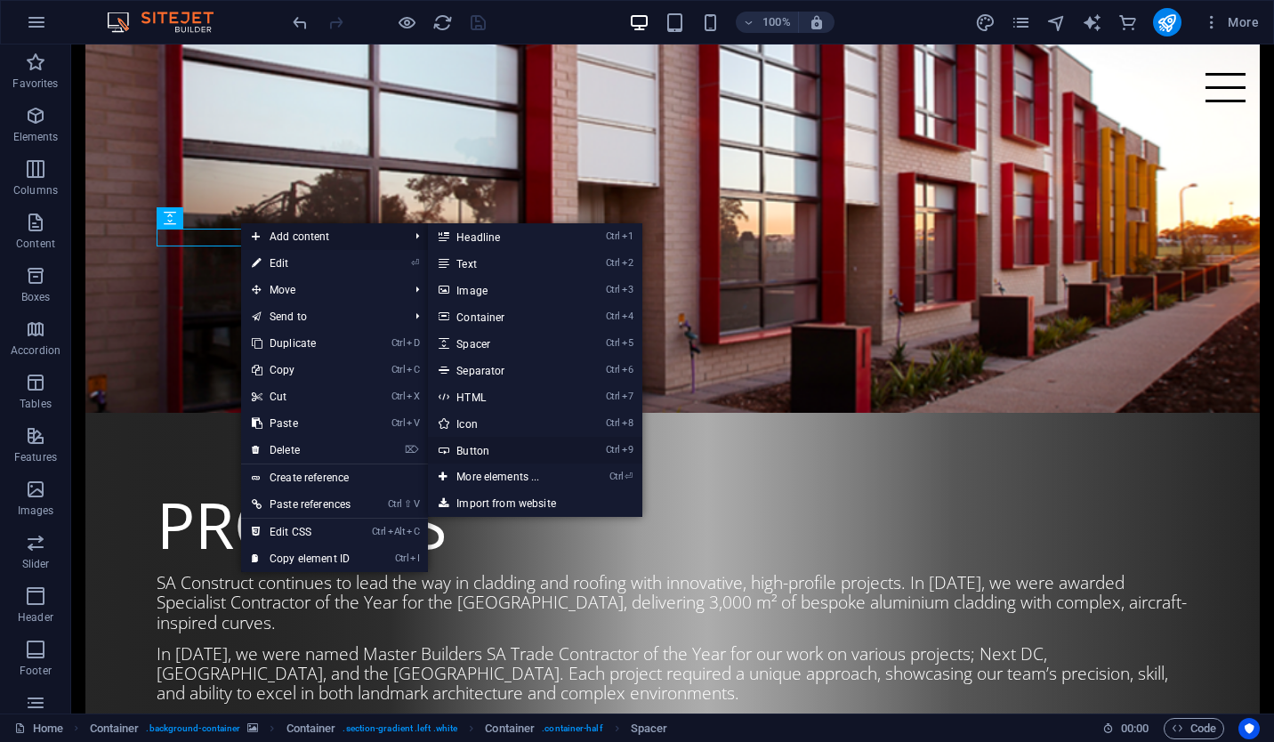
click at [492, 447] on link "Ctrl 9 Button" at bounding box center [501, 450] width 147 height 27
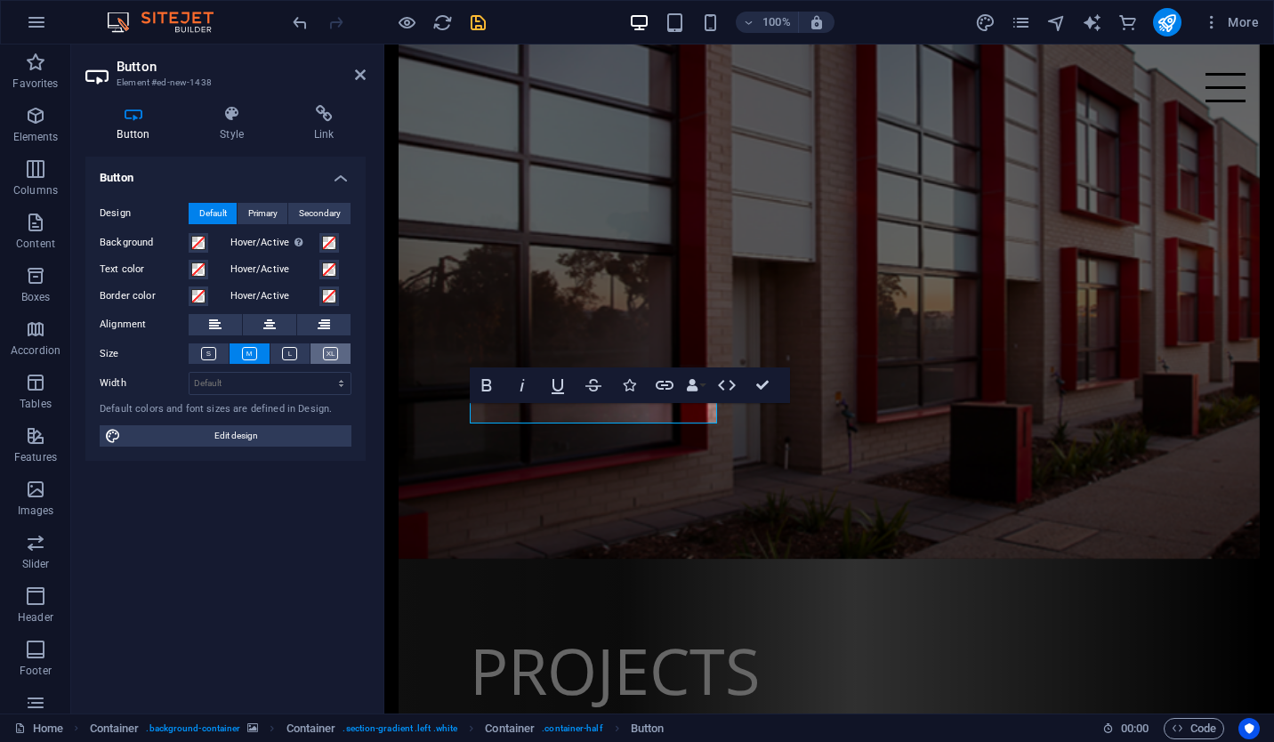
click at [325, 348] on icon at bounding box center [330, 353] width 15 height 13
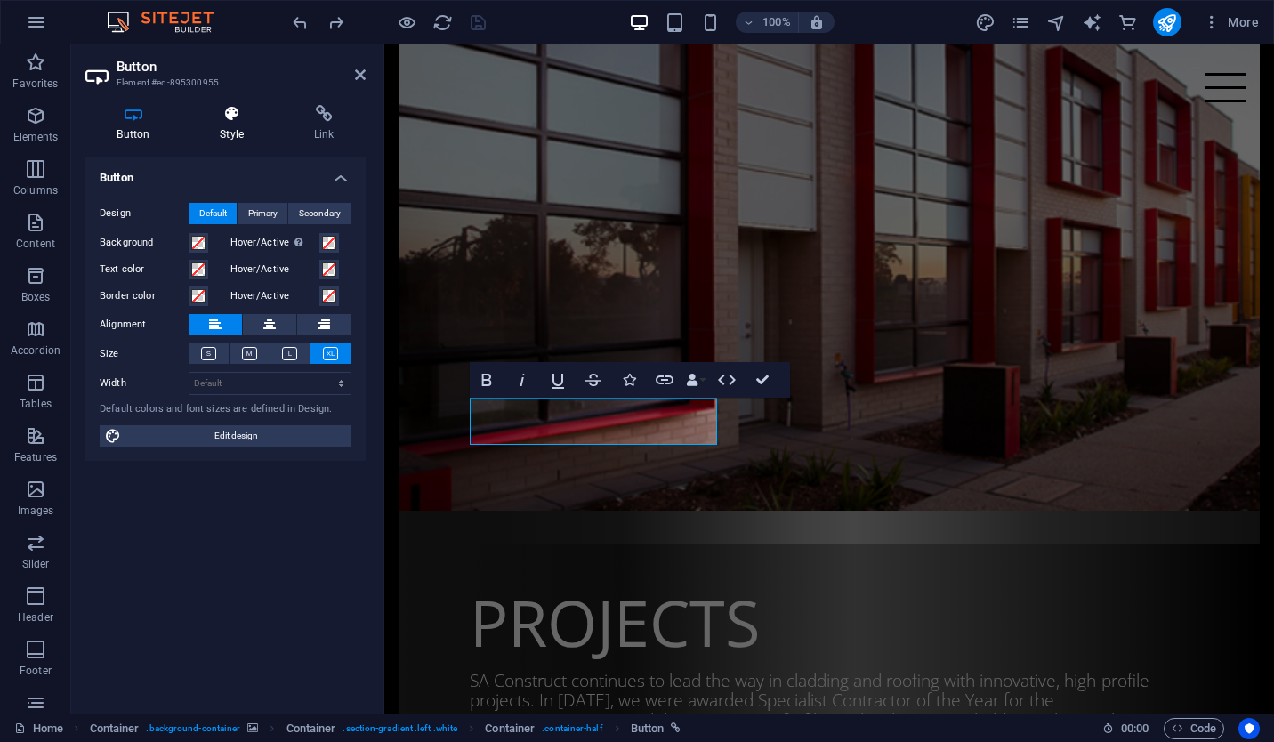
click at [236, 127] on h4 "Style" at bounding box center [236, 123] width 94 height 37
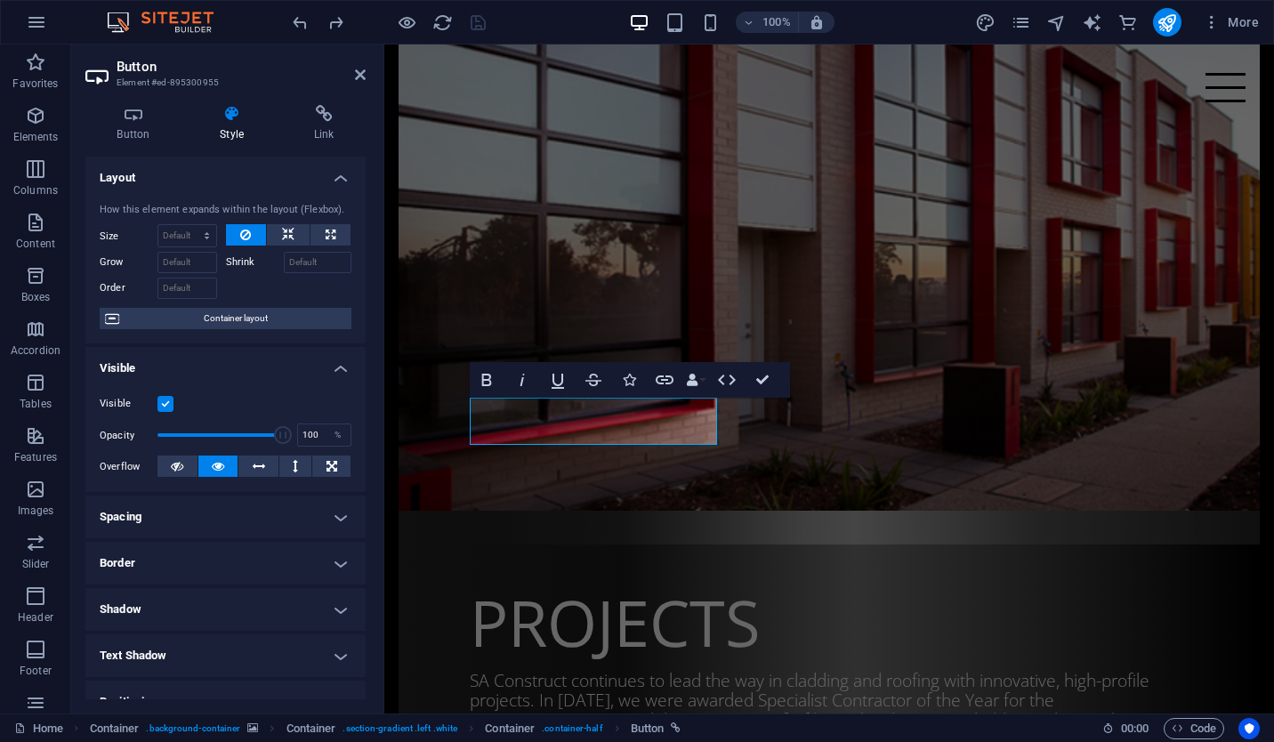
click at [336, 175] on h4 "Layout" at bounding box center [225, 173] width 280 height 32
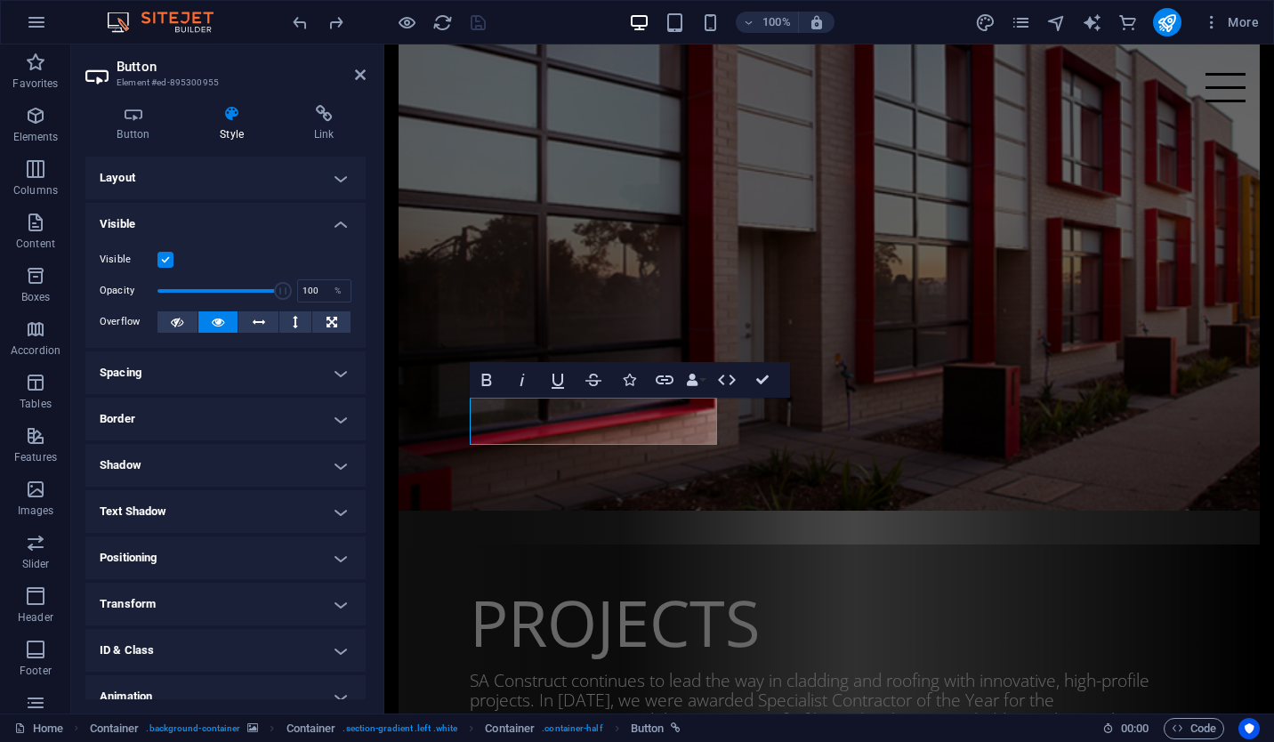
click at [337, 223] on h4 "Visible" at bounding box center [225, 219] width 280 height 32
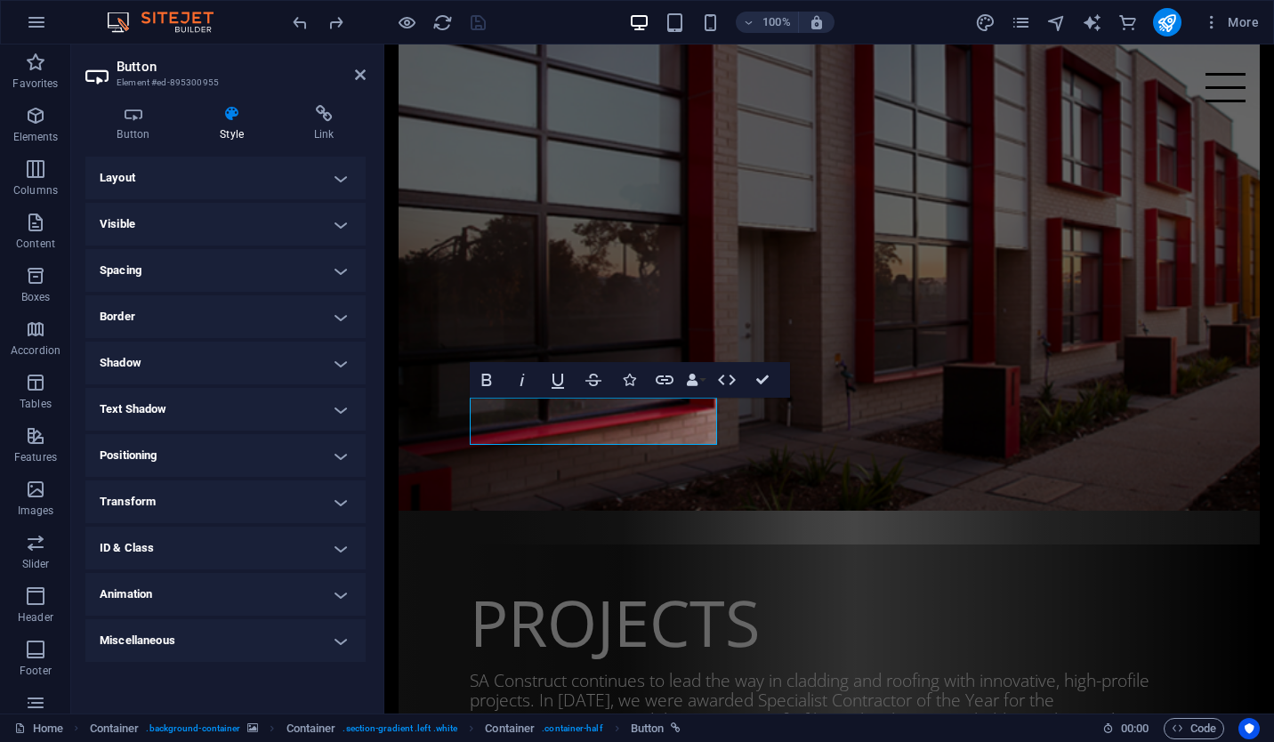
click at [260, 629] on h4 "Miscellaneous" at bounding box center [225, 640] width 280 height 43
click at [260, 629] on h4 "Miscellaneous" at bounding box center [225, 635] width 280 height 32
click at [240, 439] on h4 "Positioning" at bounding box center [225, 455] width 280 height 43
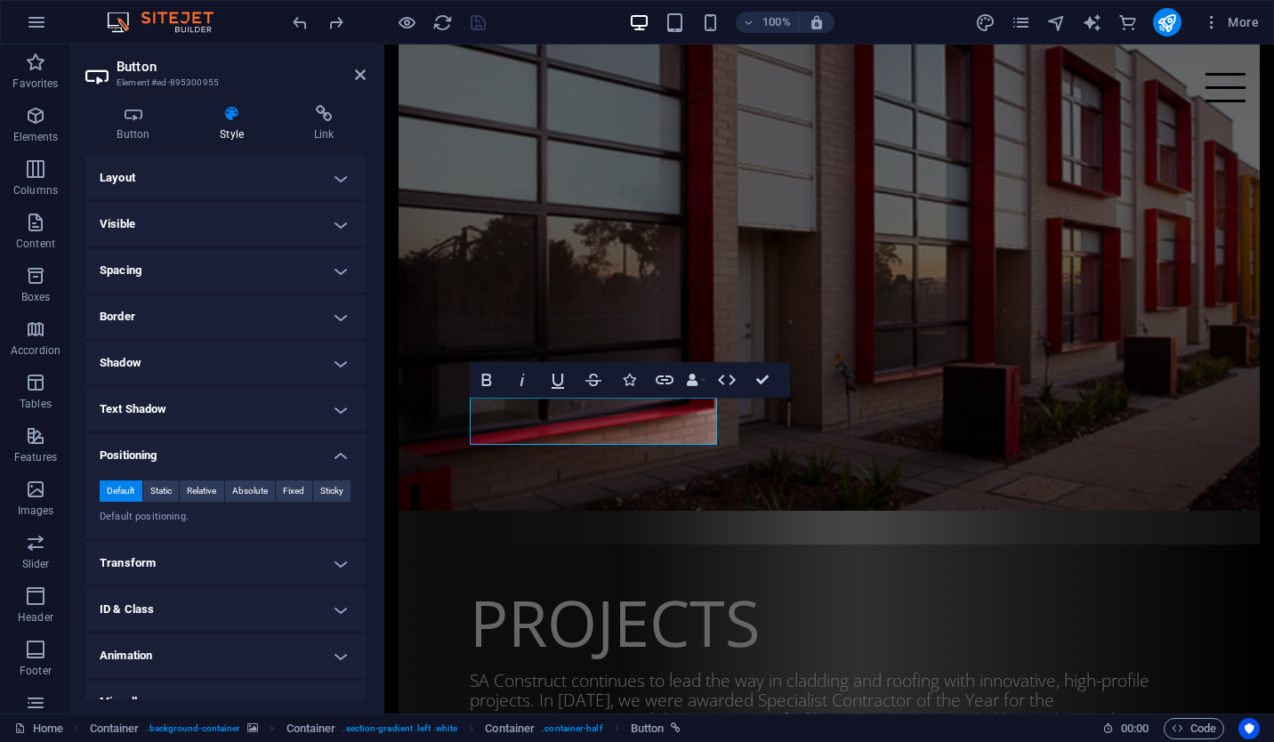
click at [240, 439] on h4 "Positioning" at bounding box center [225, 450] width 280 height 32
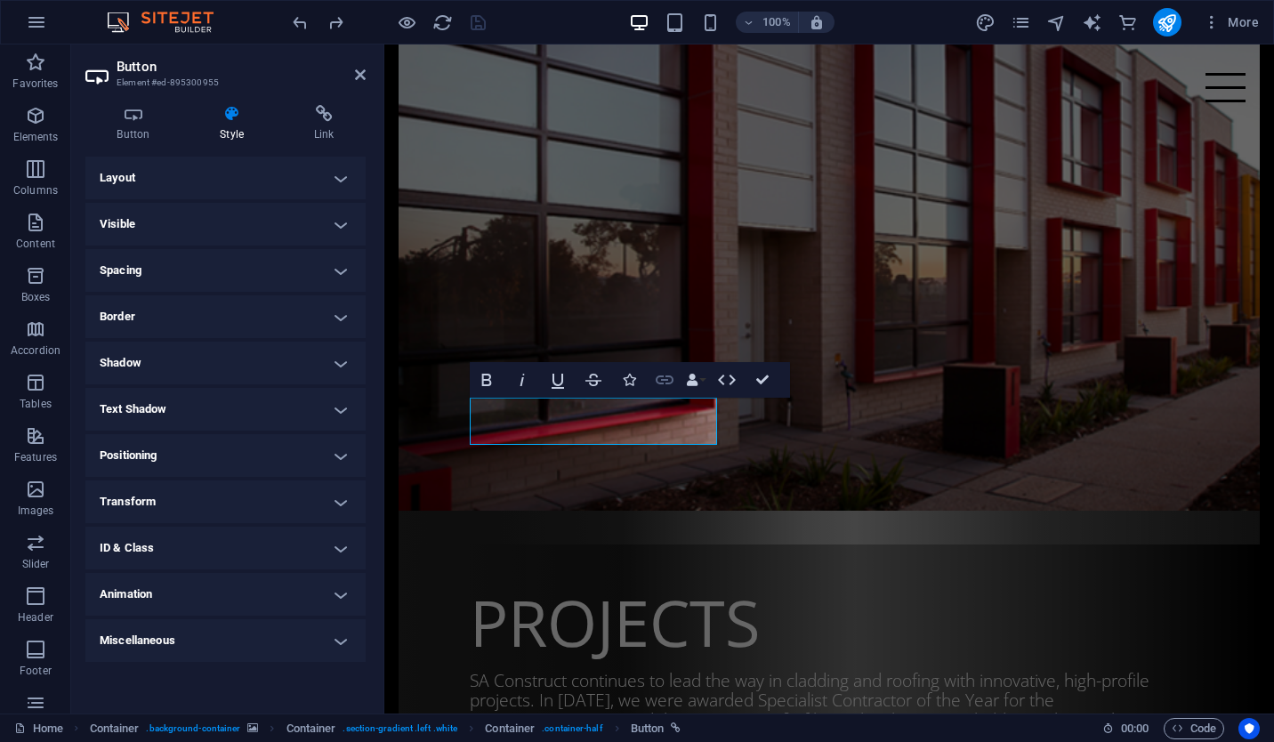
click at [668, 382] on icon "button" at bounding box center [665, 379] width 18 height 9
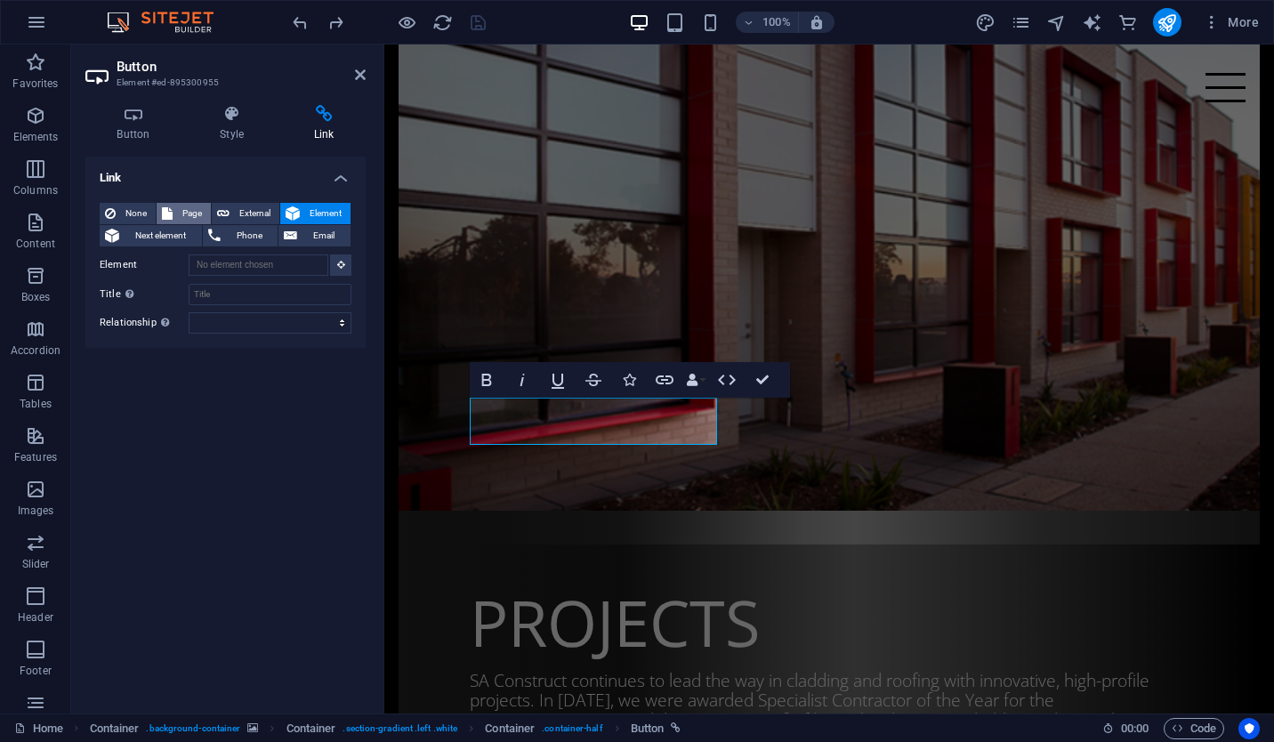
click at [193, 212] on span "Page" at bounding box center [192, 213] width 28 height 21
select select
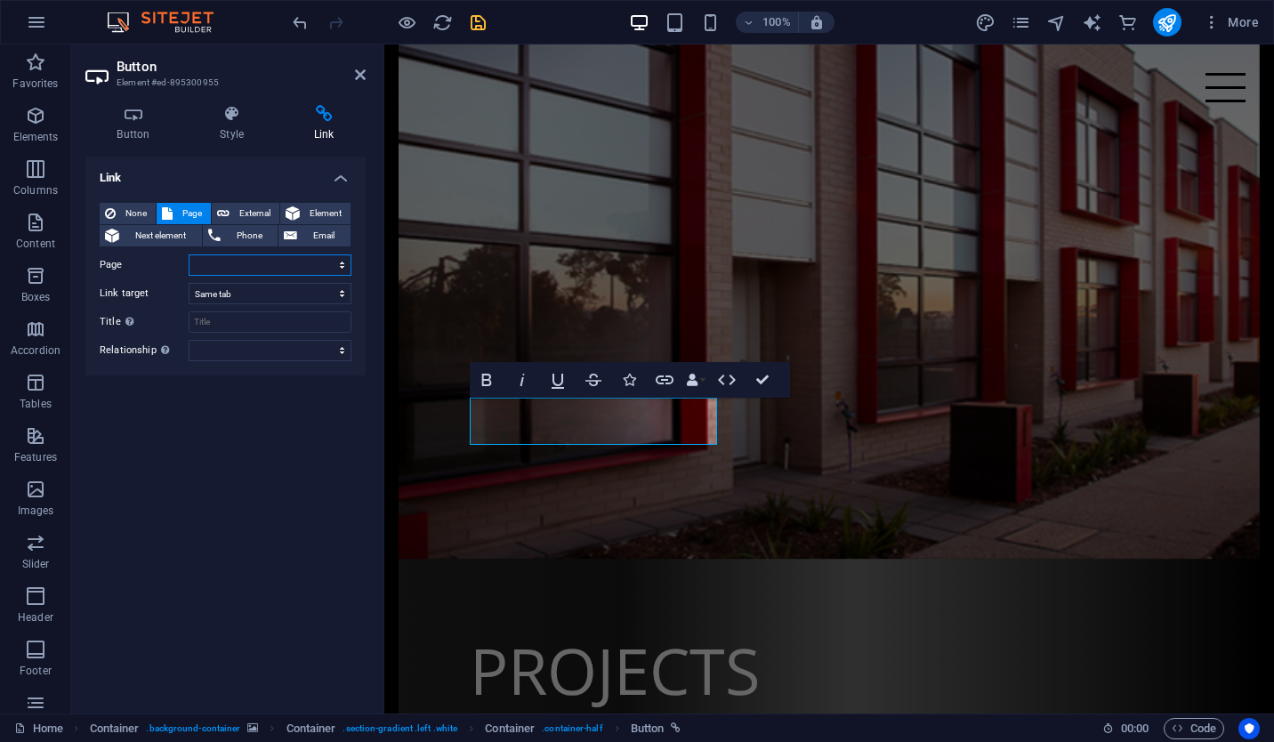
click at [278, 255] on select "Home Subpage Legal Notice Privacy" at bounding box center [270, 264] width 163 height 21
click at [482, 17] on icon "save" at bounding box center [478, 22] width 20 height 20
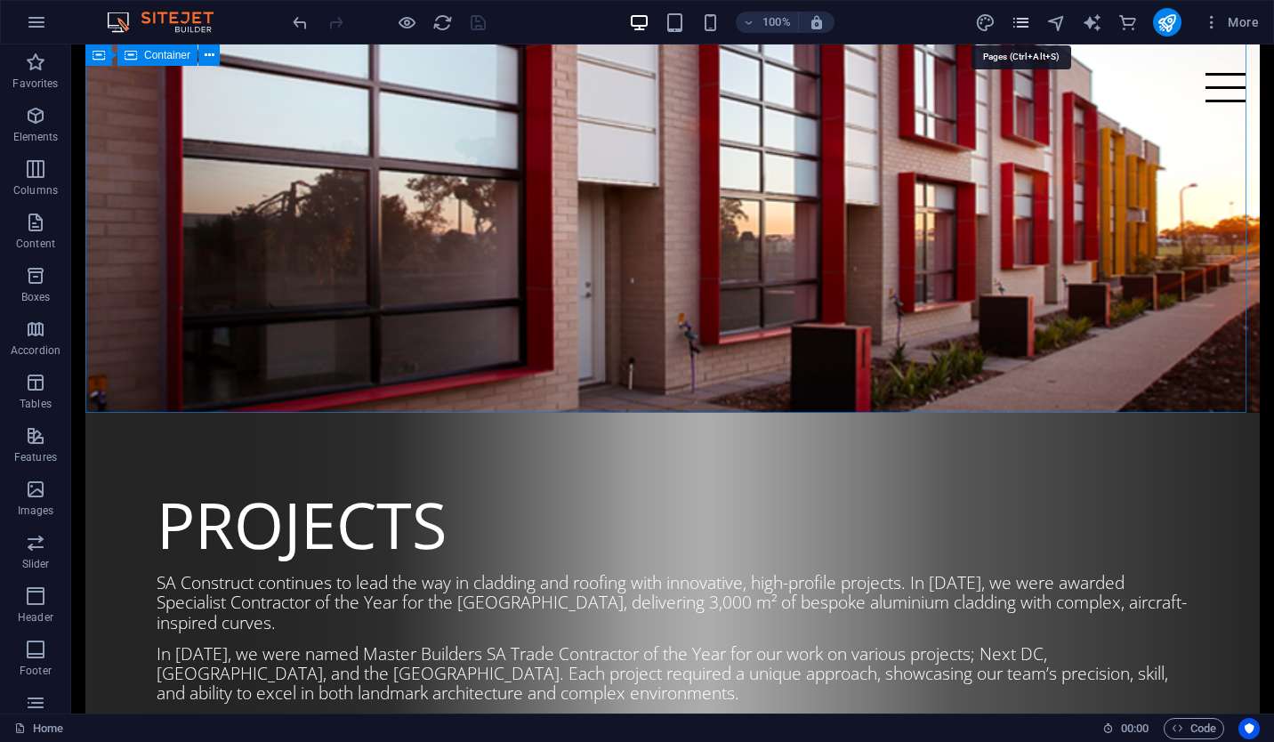
click at [1024, 20] on icon "pages" at bounding box center [1020, 22] width 20 height 20
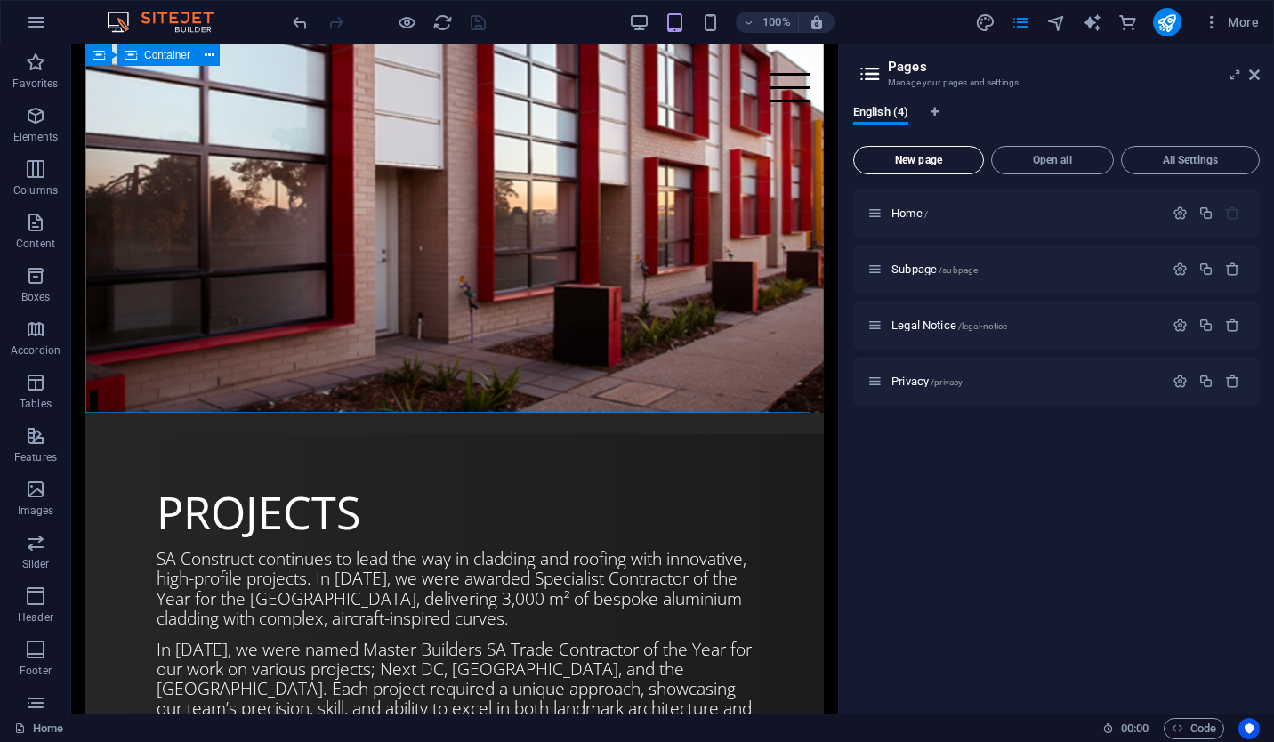
click at [958, 156] on span "New page" at bounding box center [918, 160] width 115 height 11
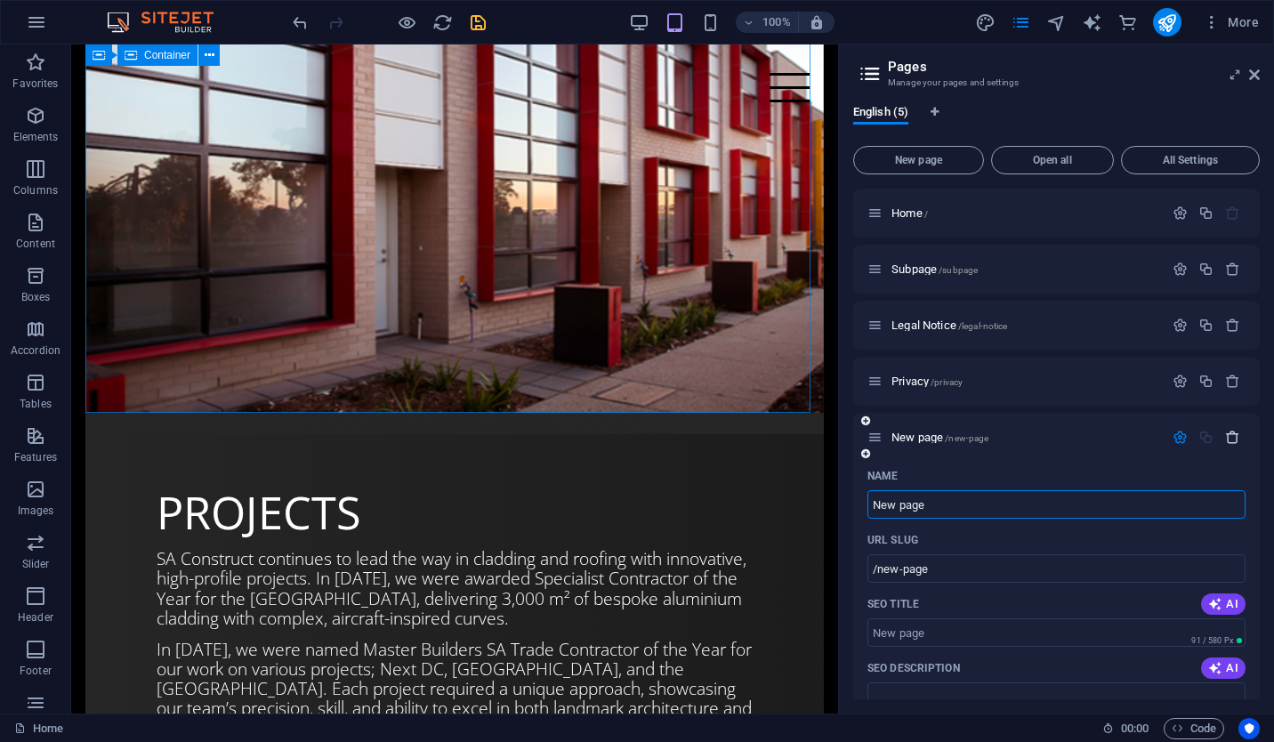
click at [1230, 437] on icon "button" at bounding box center [1232, 437] width 15 height 15
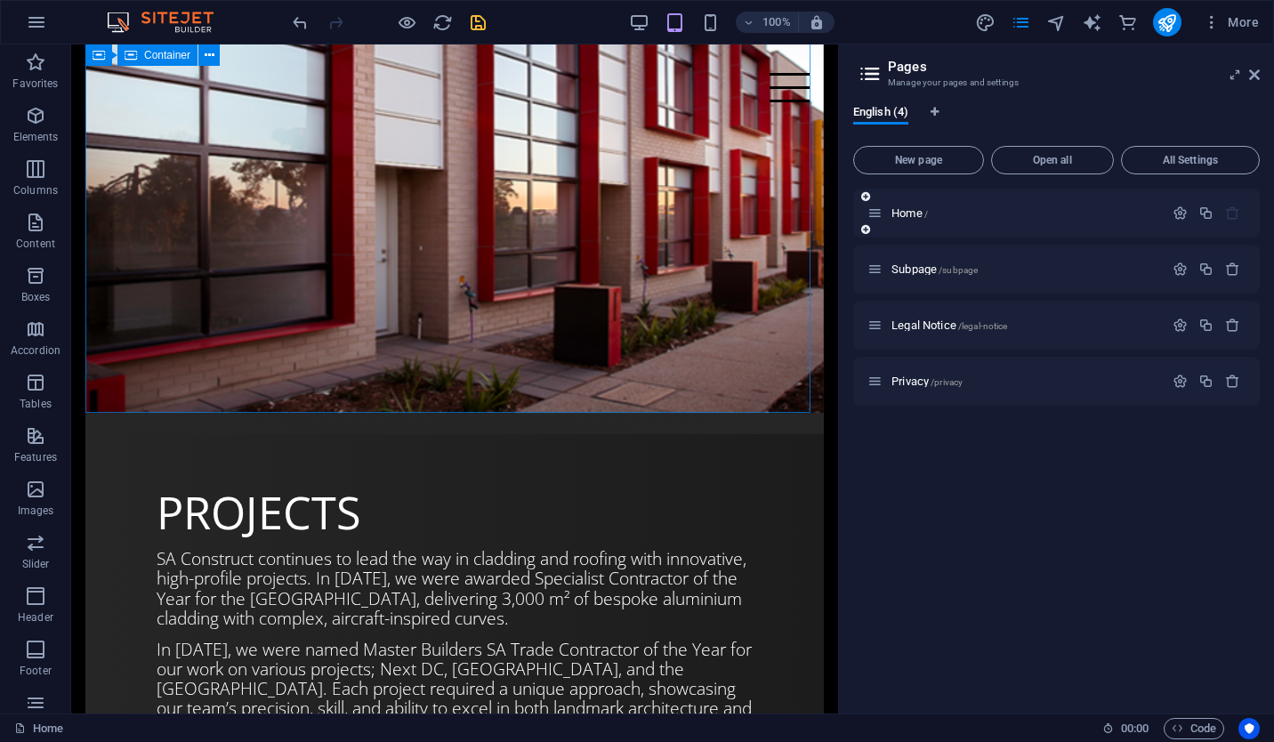
click at [866, 231] on icon at bounding box center [865, 229] width 9 height 11
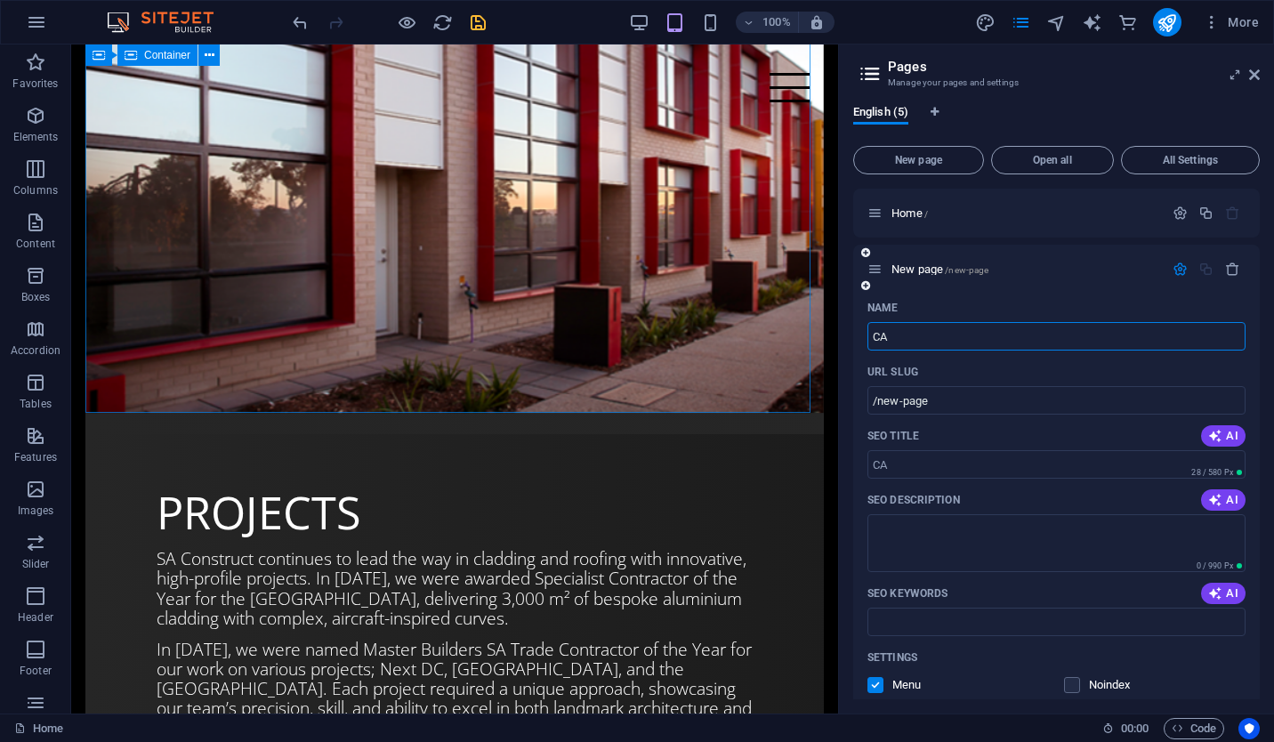
type input "CA"
type input "/ca"
type input "CAP"
type input "/cap"
type input "CAPABILITIES"
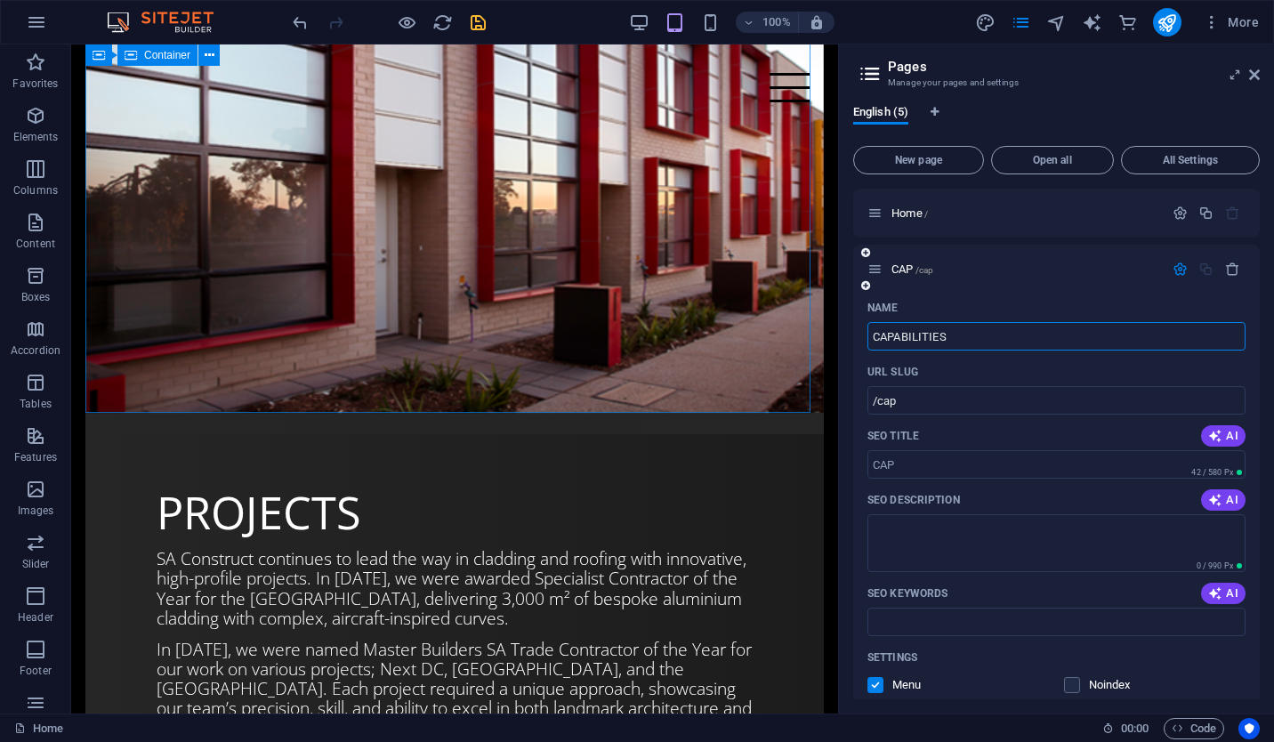
type input "/capabilities"
click at [955, 261] on div "CAPABILITIES /capabilities" at bounding box center [1015, 269] width 296 height 20
click at [933, 557] on textarea "SEO Description" at bounding box center [1056, 543] width 378 height 58
click at [1172, 270] on icon "button" at bounding box center [1179, 269] width 15 height 15
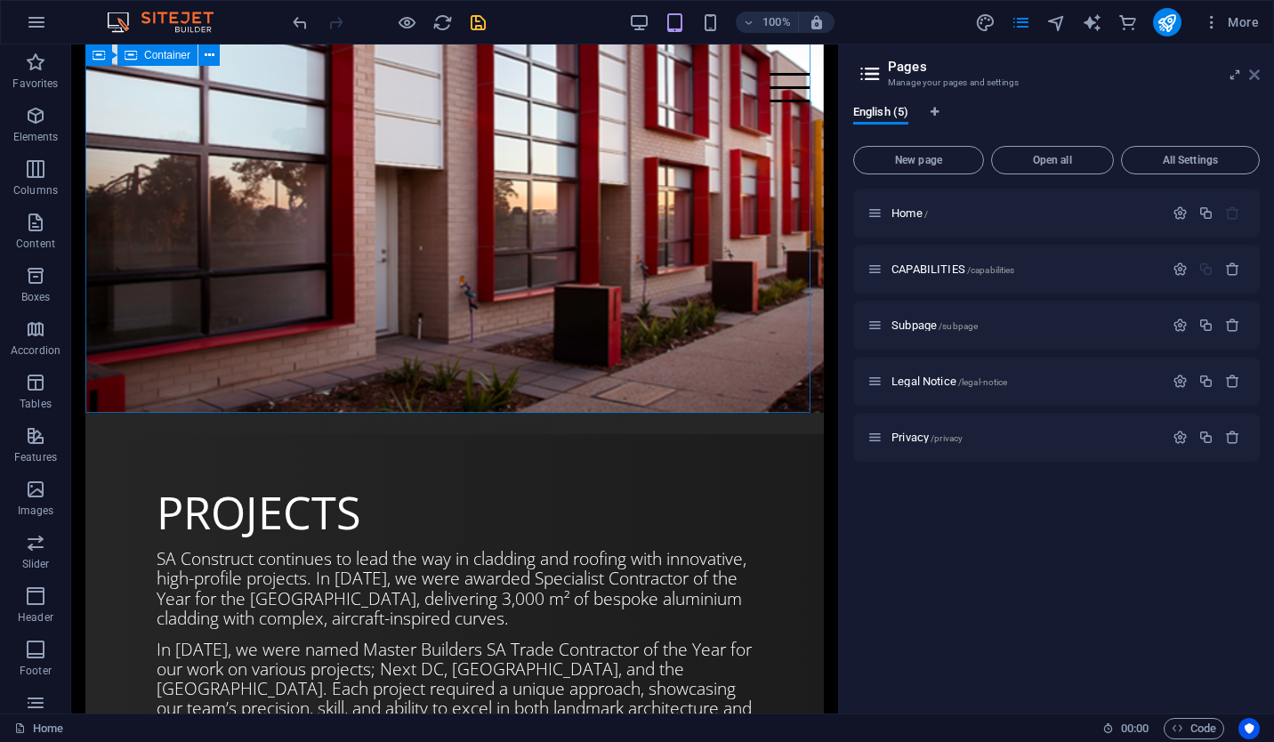
click at [1252, 68] on icon at bounding box center [1254, 75] width 11 height 14
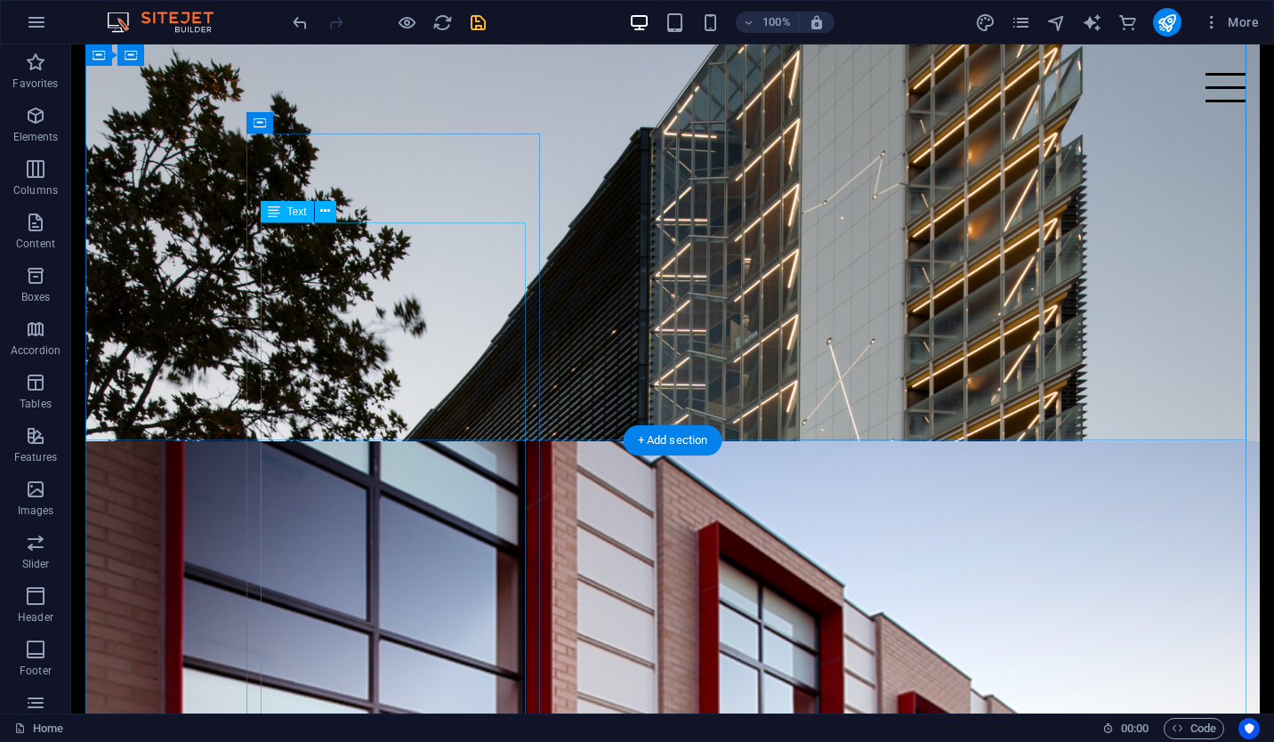
scroll to position [741, 0]
click at [382, 529] on div "At SA Construct, our capabilities extend far beyond traditional cladding and ro…" at bounding box center [672, 619] width 811 height 180
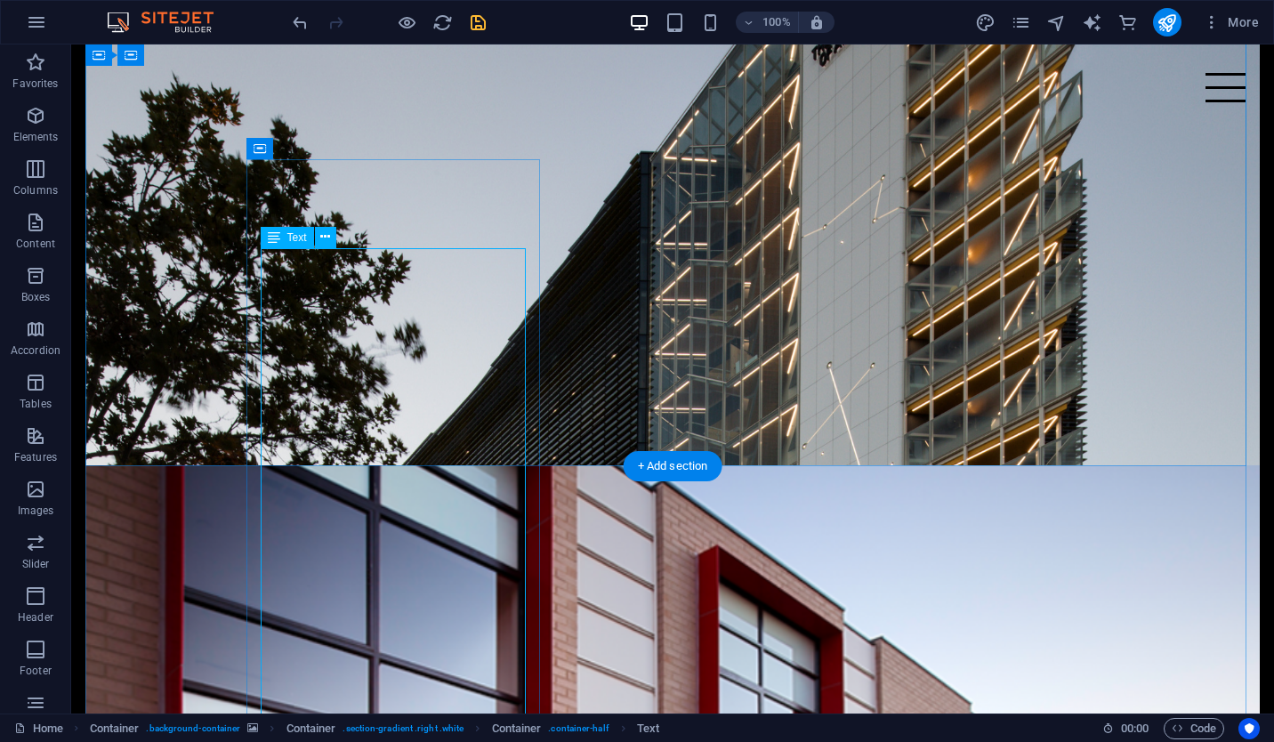
scroll to position [715, 0]
click at [384, 555] on div "At SA Construct, our capabilities extend far beyond traditional cladding and ro…" at bounding box center [672, 645] width 811 height 180
click at [361, 555] on div "At SA Construct, our capabilities extend far beyond traditional cladding and ro…" at bounding box center [672, 645] width 811 height 180
click at [303, 238] on span "Text" at bounding box center [297, 237] width 20 height 11
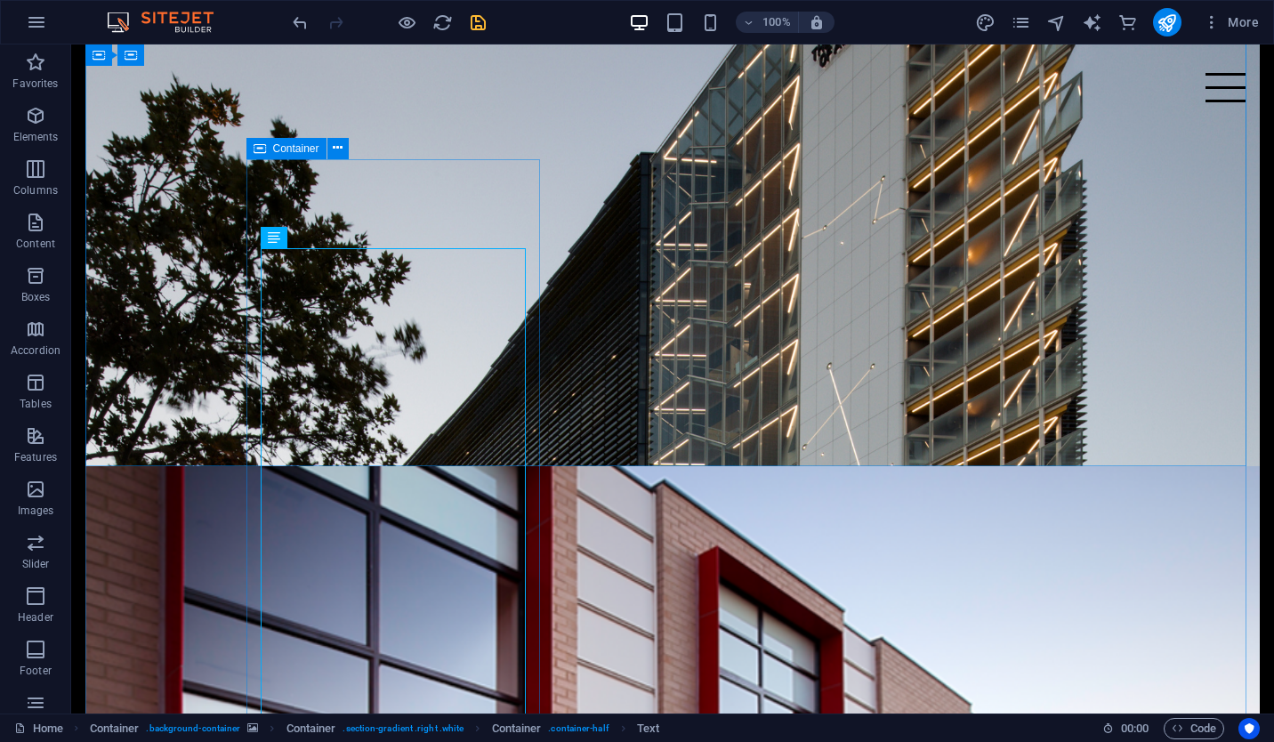
click at [266, 149] on div "Container" at bounding box center [286, 148] width 80 height 21
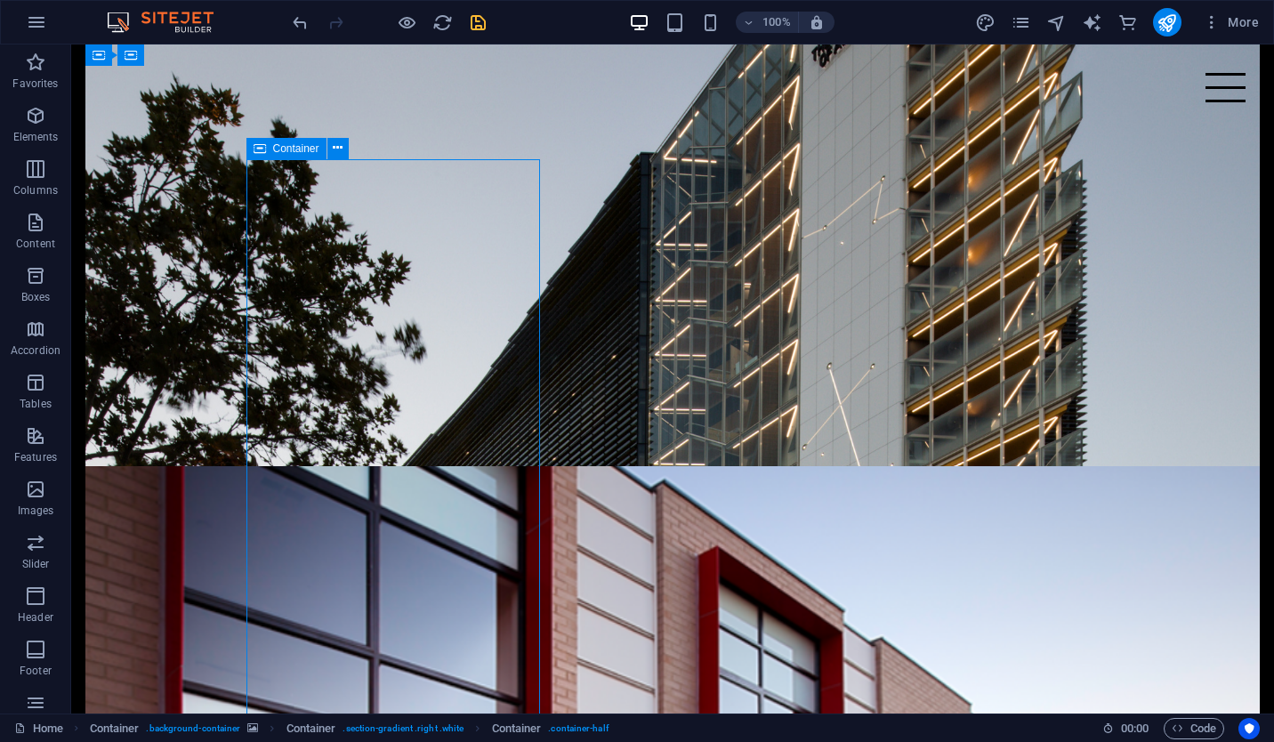
click at [266, 149] on div "Container" at bounding box center [286, 148] width 80 height 21
click at [297, 147] on span "Container" at bounding box center [296, 148] width 46 height 11
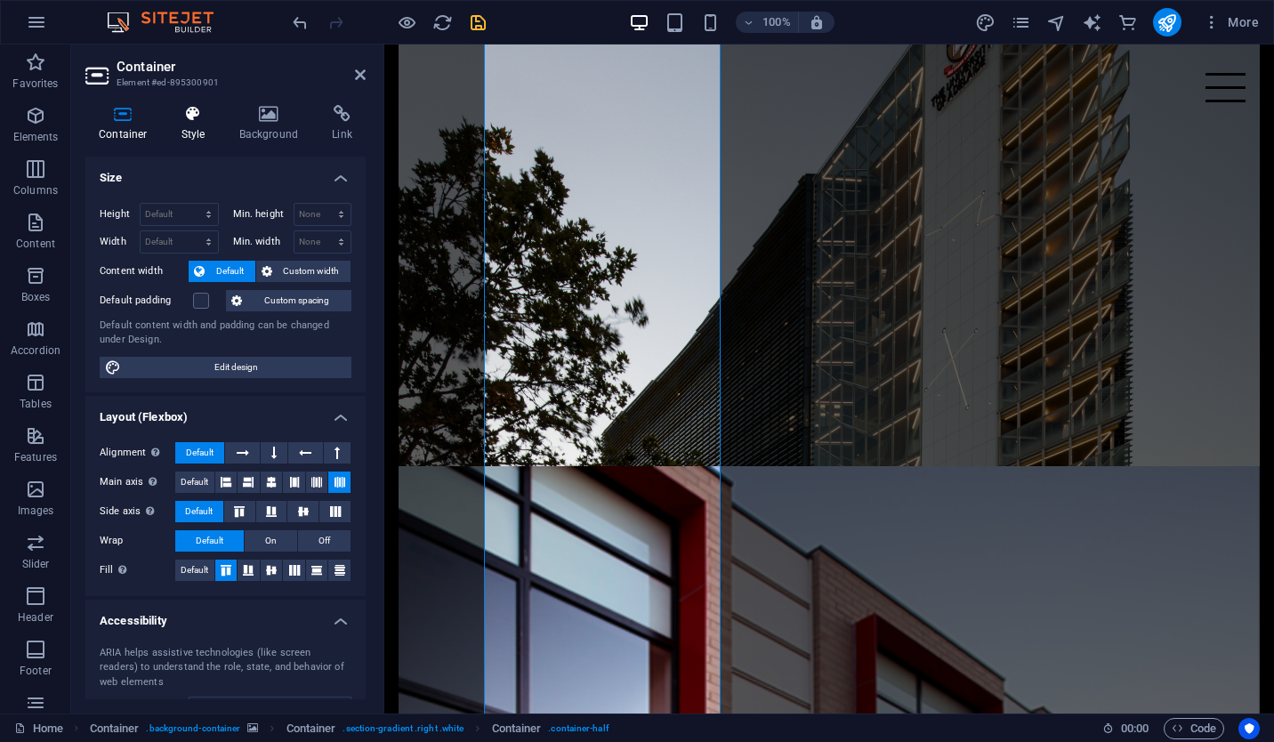
click at [192, 119] on icon at bounding box center [193, 114] width 51 height 18
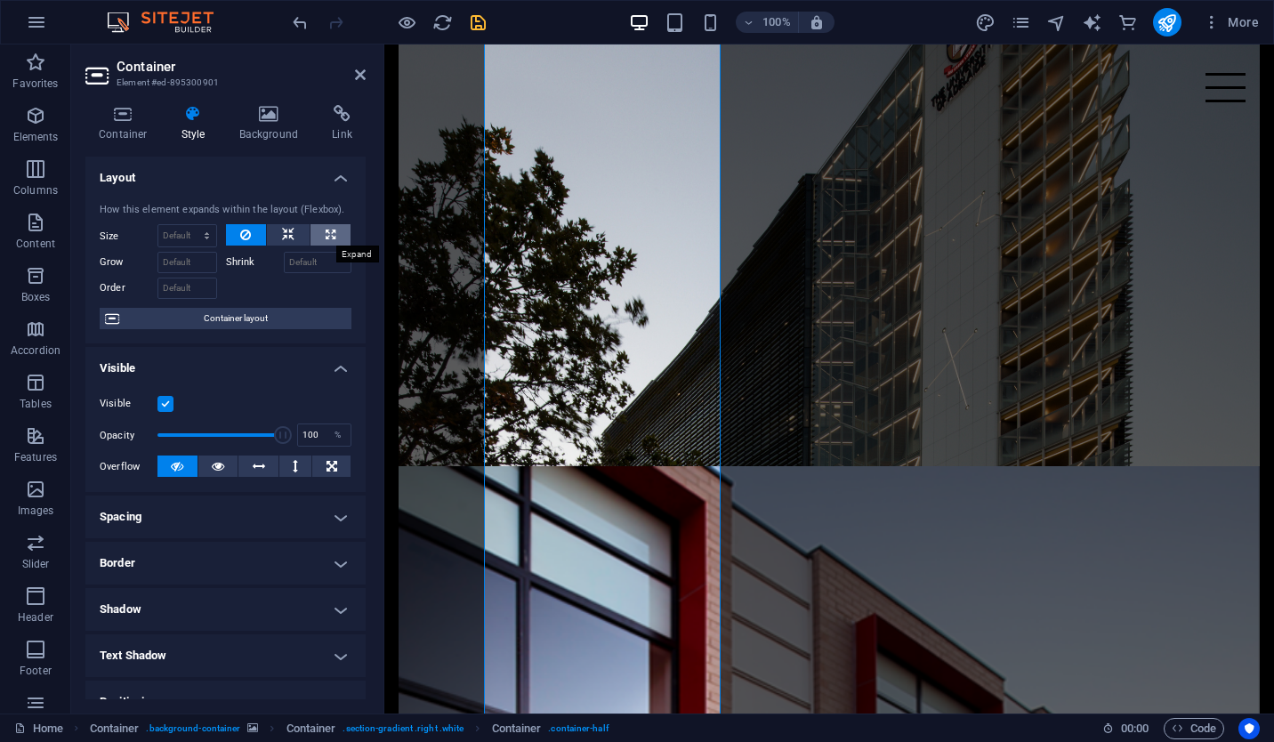
click at [326, 227] on icon at bounding box center [331, 234] width 10 height 21
type input "100"
select select "%"
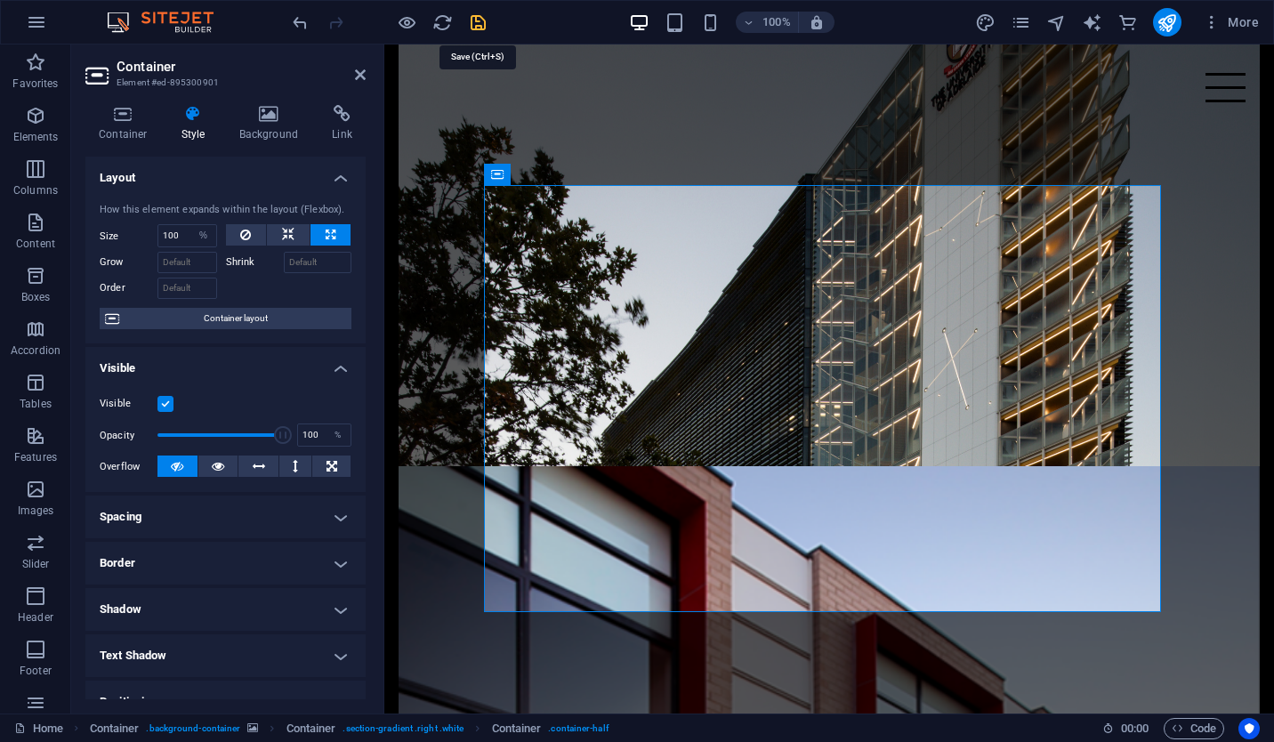
click at [476, 26] on icon "save" at bounding box center [478, 22] width 20 height 20
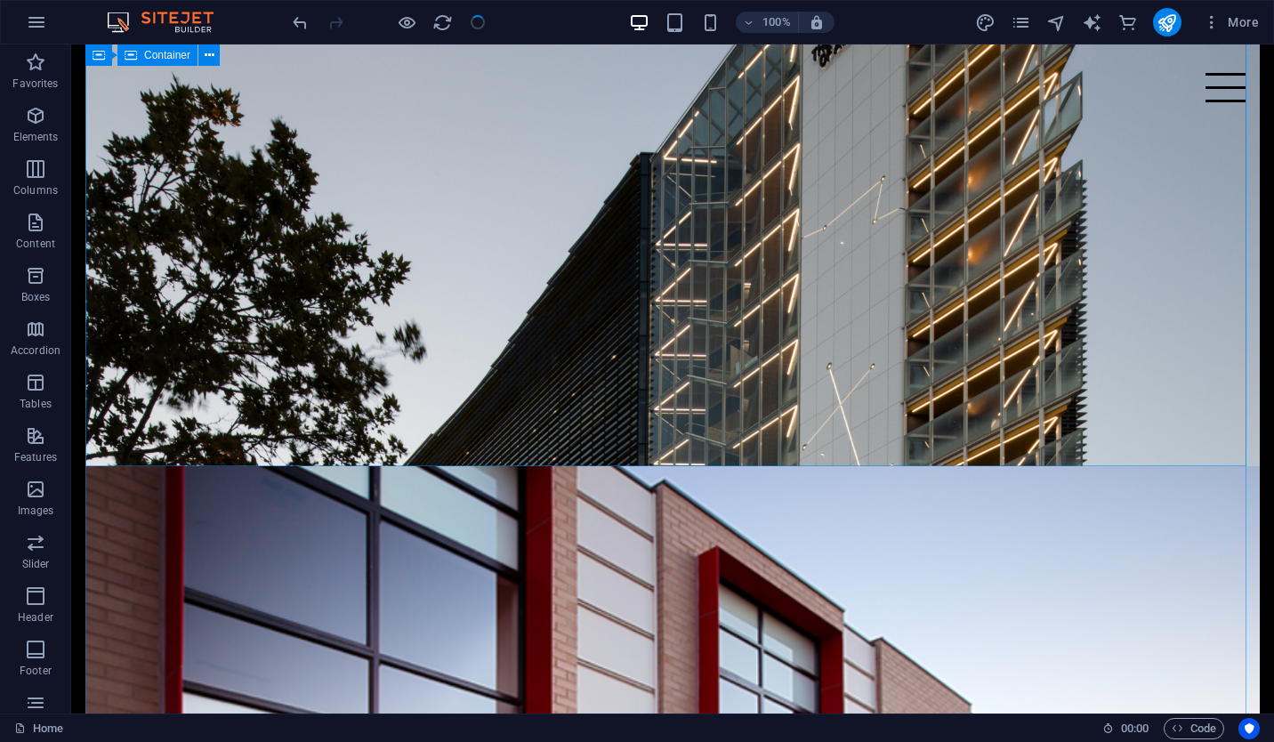
click at [170, 63] on div "Container" at bounding box center [157, 54] width 80 height 21
select select "vw"
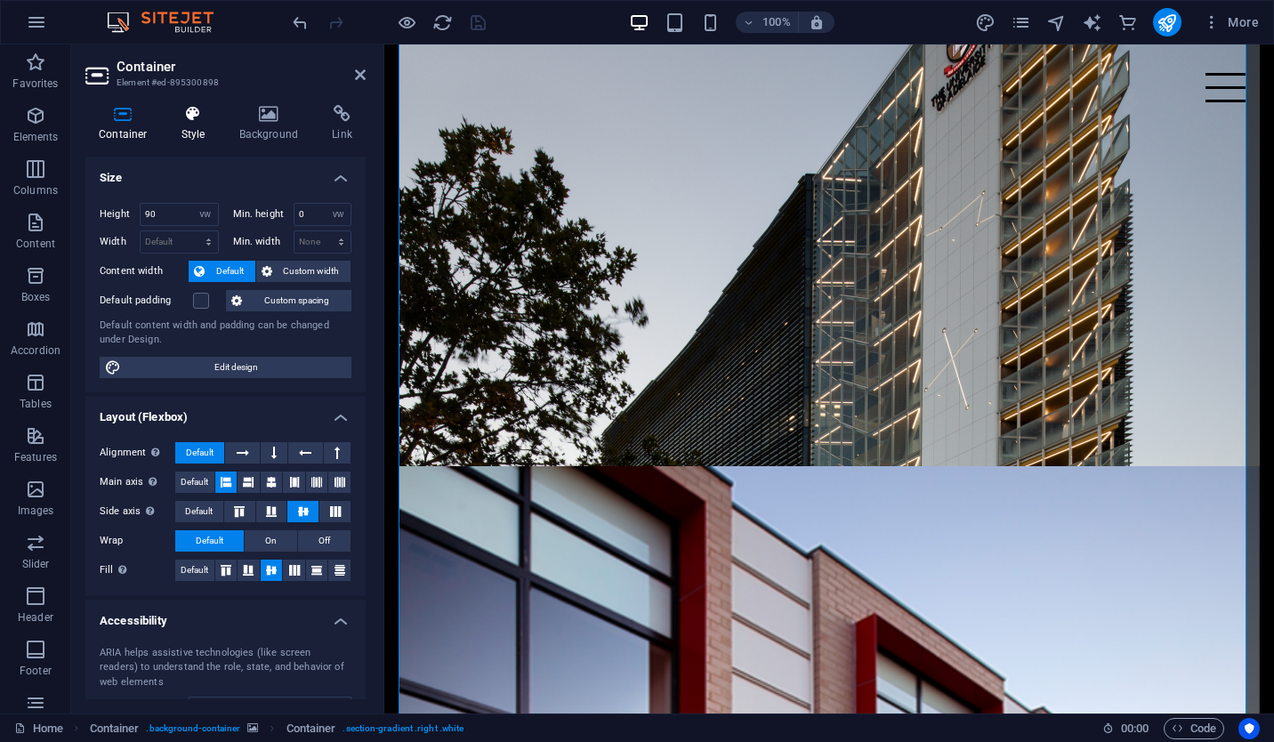
click at [204, 124] on h4 "Style" at bounding box center [197, 123] width 58 height 37
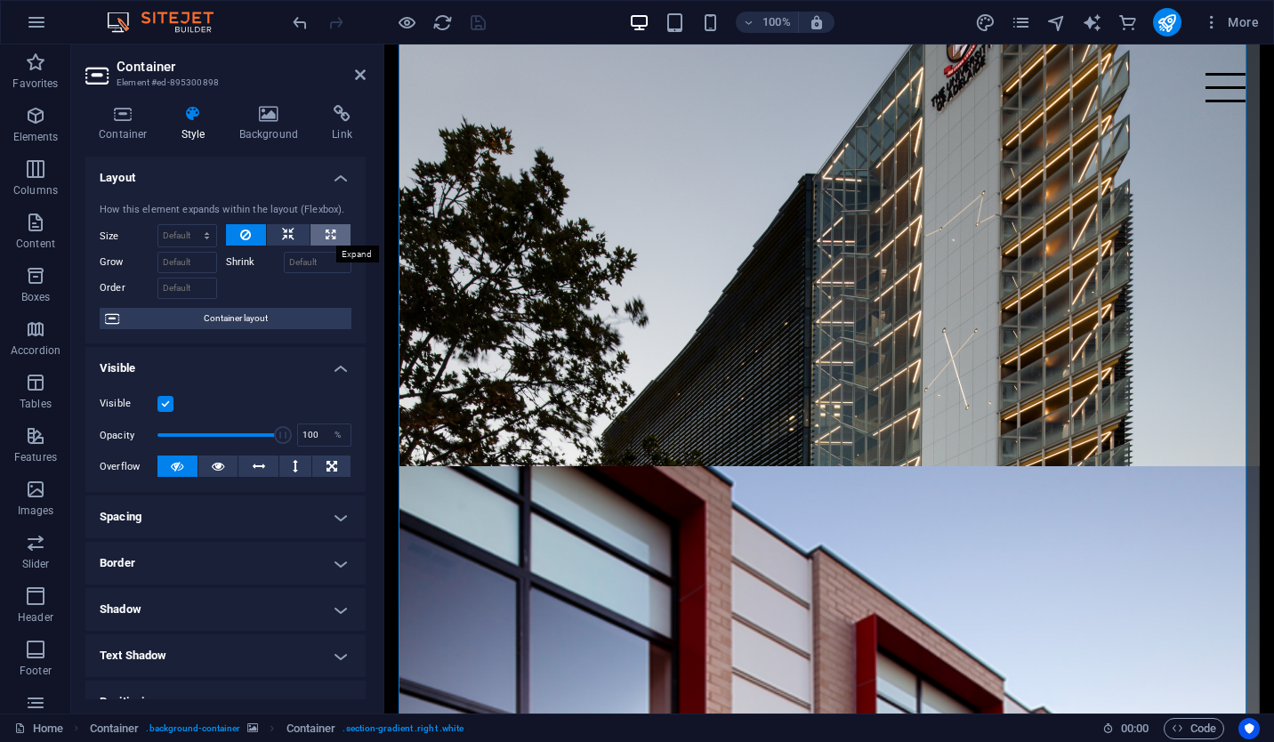
click at [328, 229] on icon at bounding box center [331, 234] width 10 height 21
type input "100"
select select "%"
click at [290, 229] on icon at bounding box center [288, 234] width 12 height 21
select select "DISABLED_OPTION_VALUE"
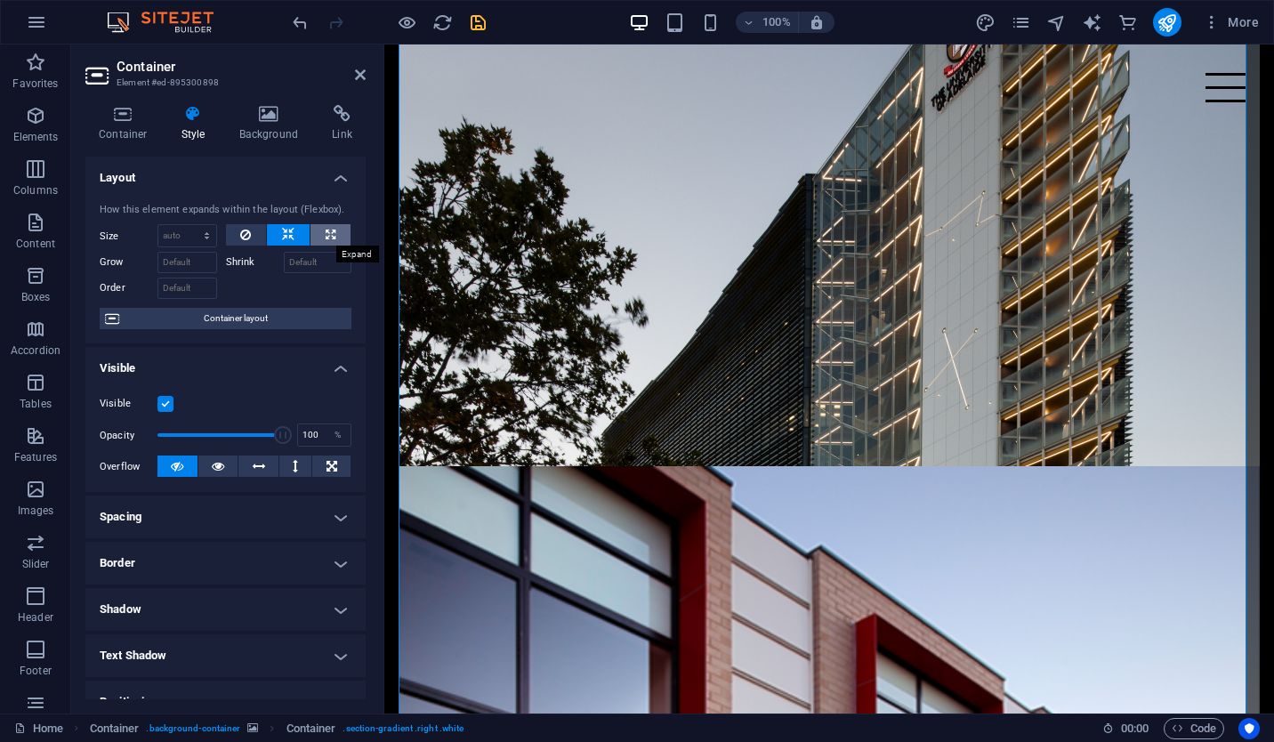
click at [326, 232] on icon at bounding box center [331, 234] width 10 height 21
type input "100"
select select "%"
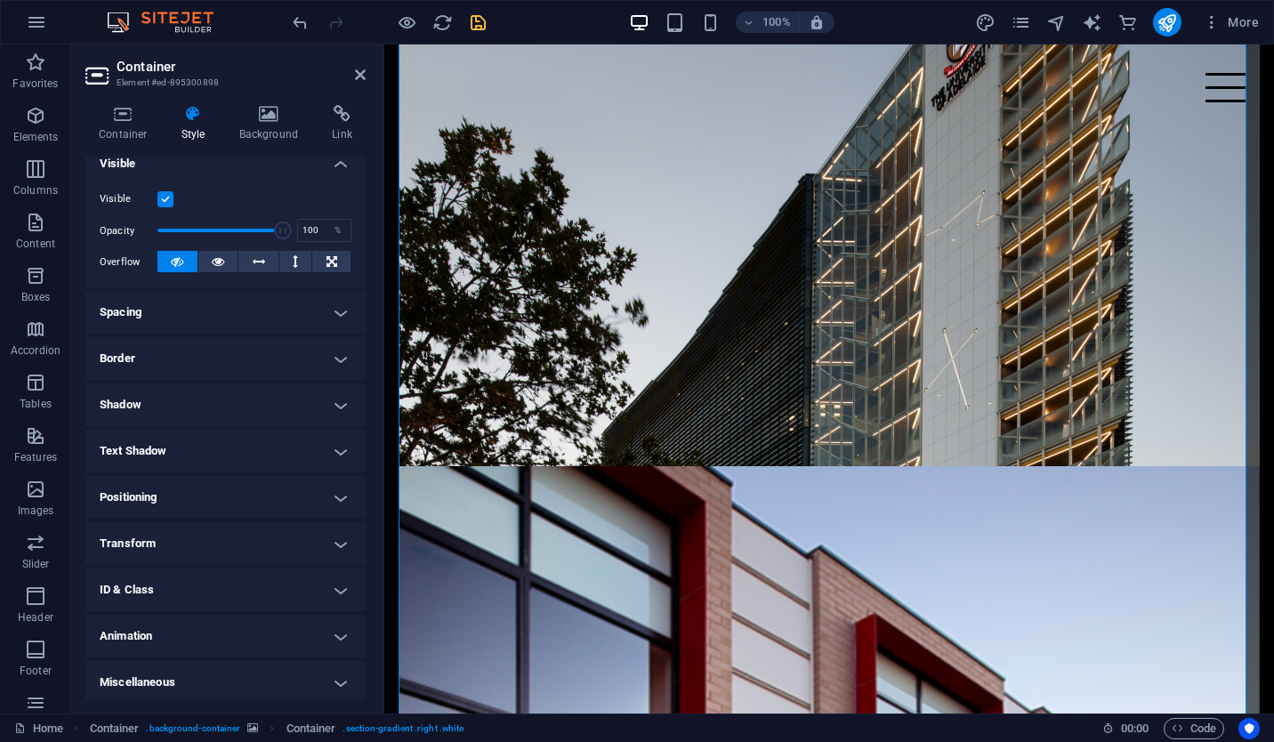
scroll to position [0, 0]
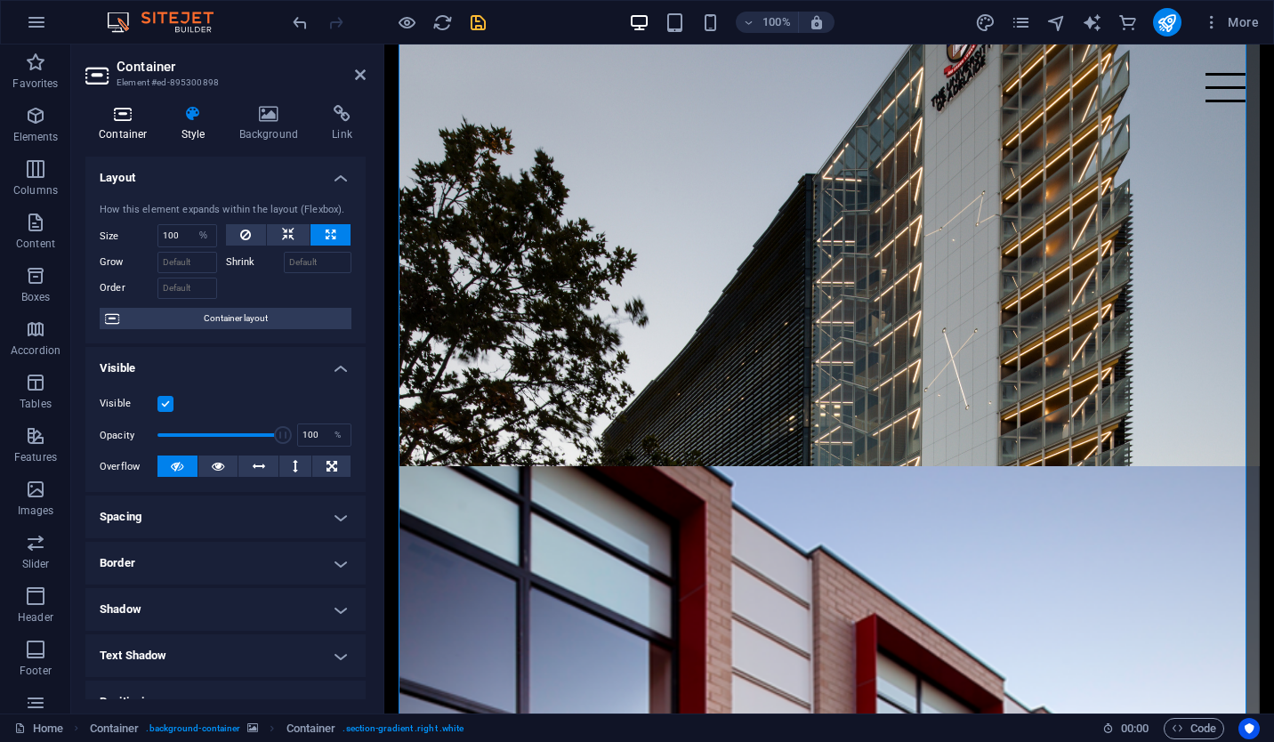
click at [133, 125] on h4 "Container" at bounding box center [126, 123] width 83 height 37
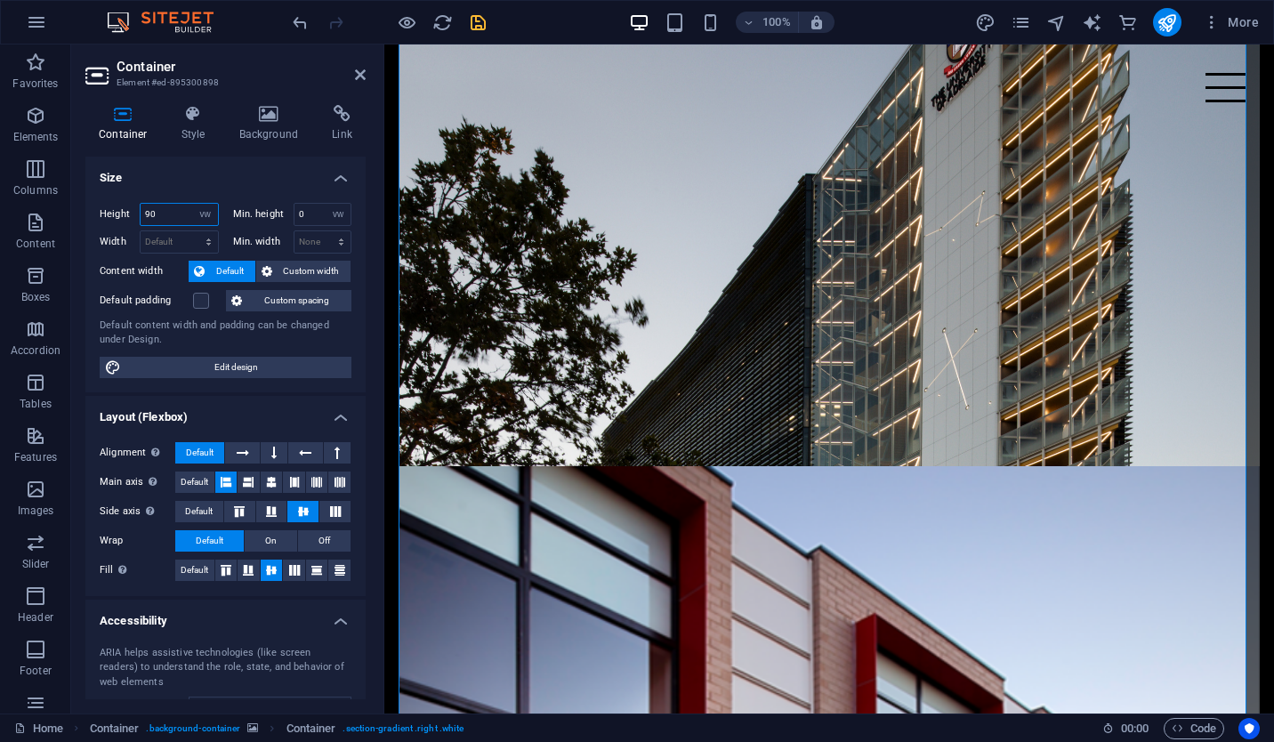
click at [172, 212] on input "90" at bounding box center [179, 214] width 77 height 21
click at [205, 211] on select "Default px rem % vh vw" at bounding box center [205, 214] width 25 height 21
click at [193, 204] on select "Default px rem % vh vw" at bounding box center [205, 214] width 25 height 21
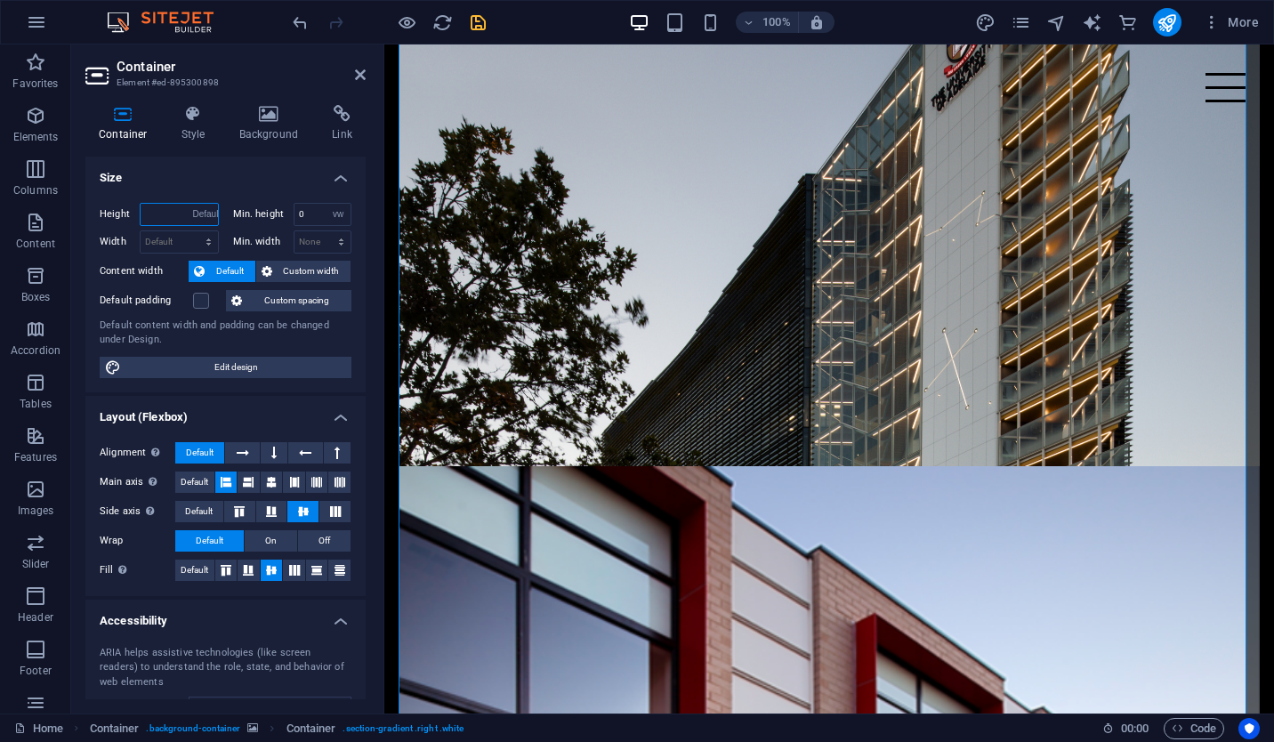
select select "DISABLED_OPTION_VALUE"
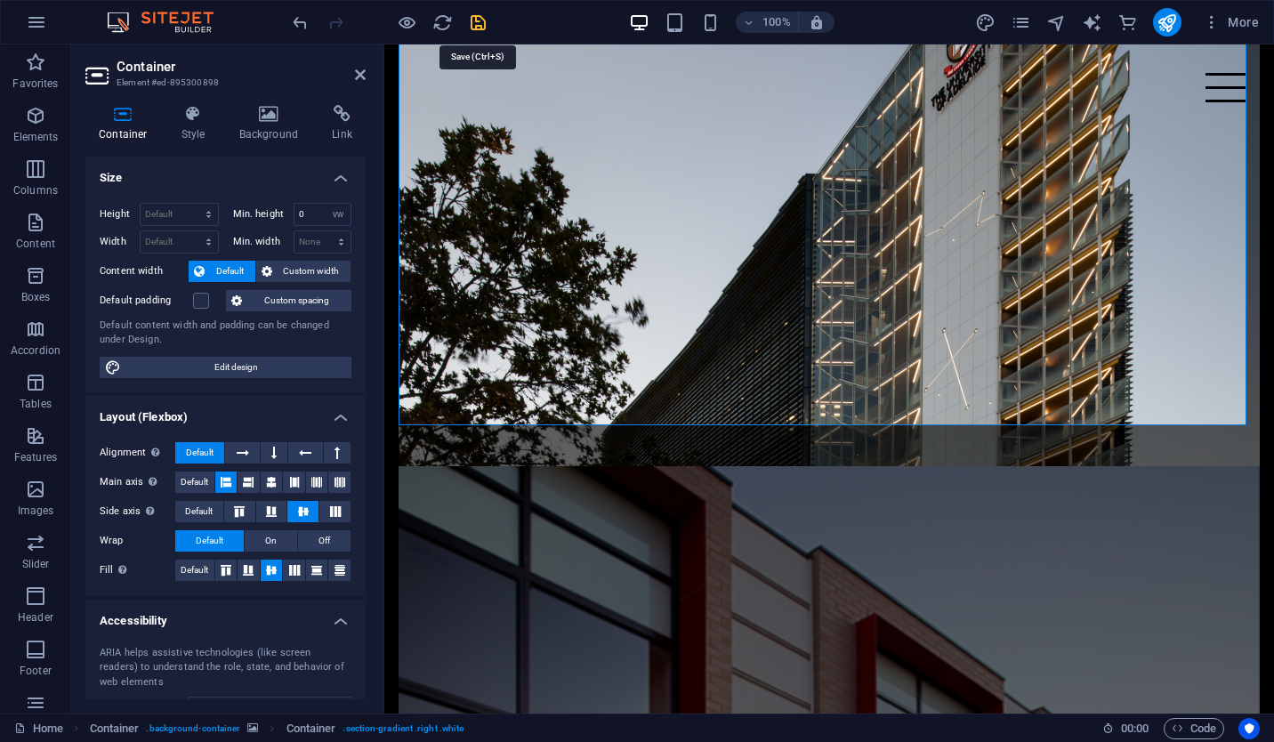
click at [480, 23] on icon "save" at bounding box center [478, 22] width 20 height 20
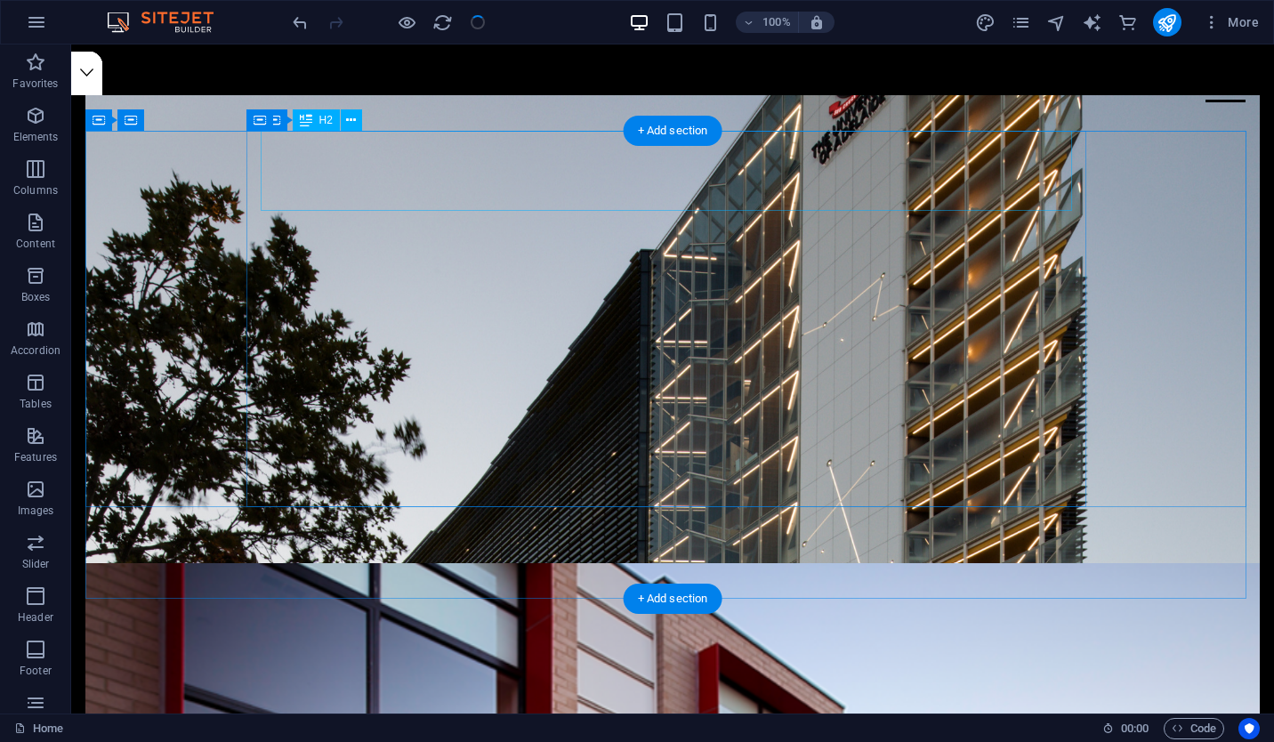
scroll to position [619, 0]
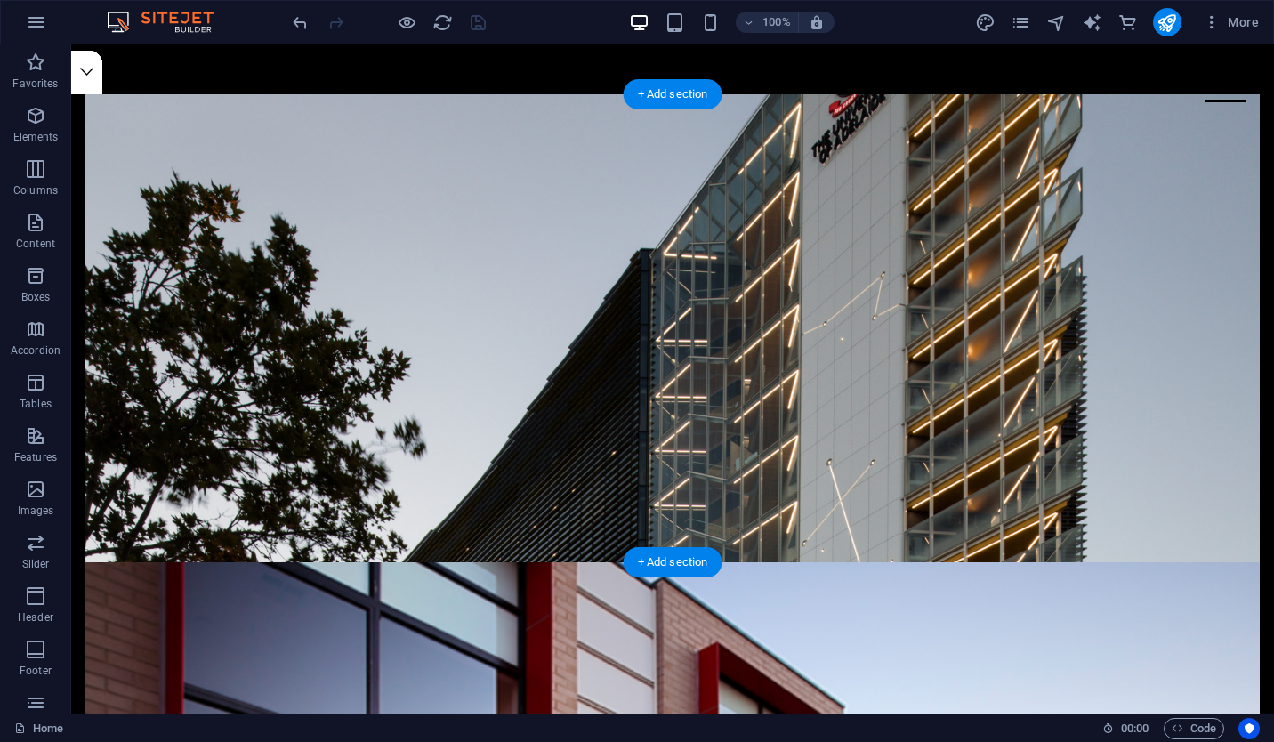
click at [657, 492] on figure at bounding box center [672, 328] width 1174 height 468
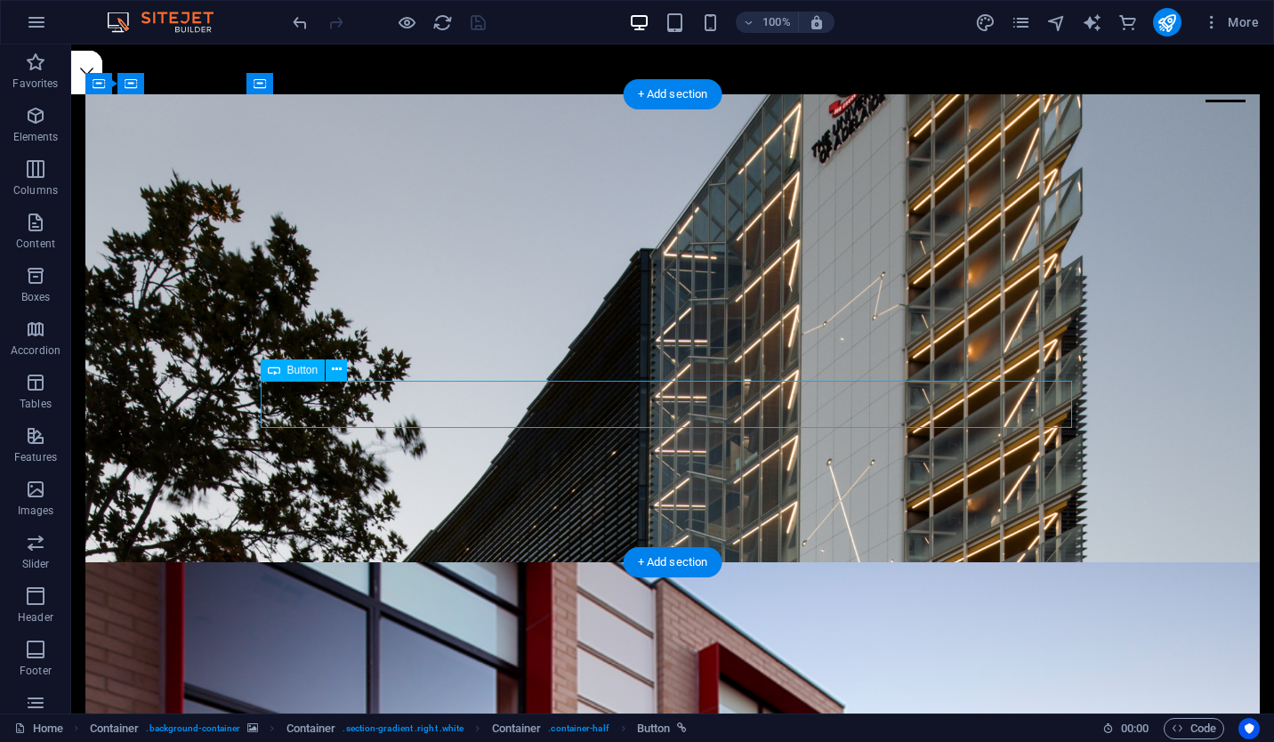
select select "vw"
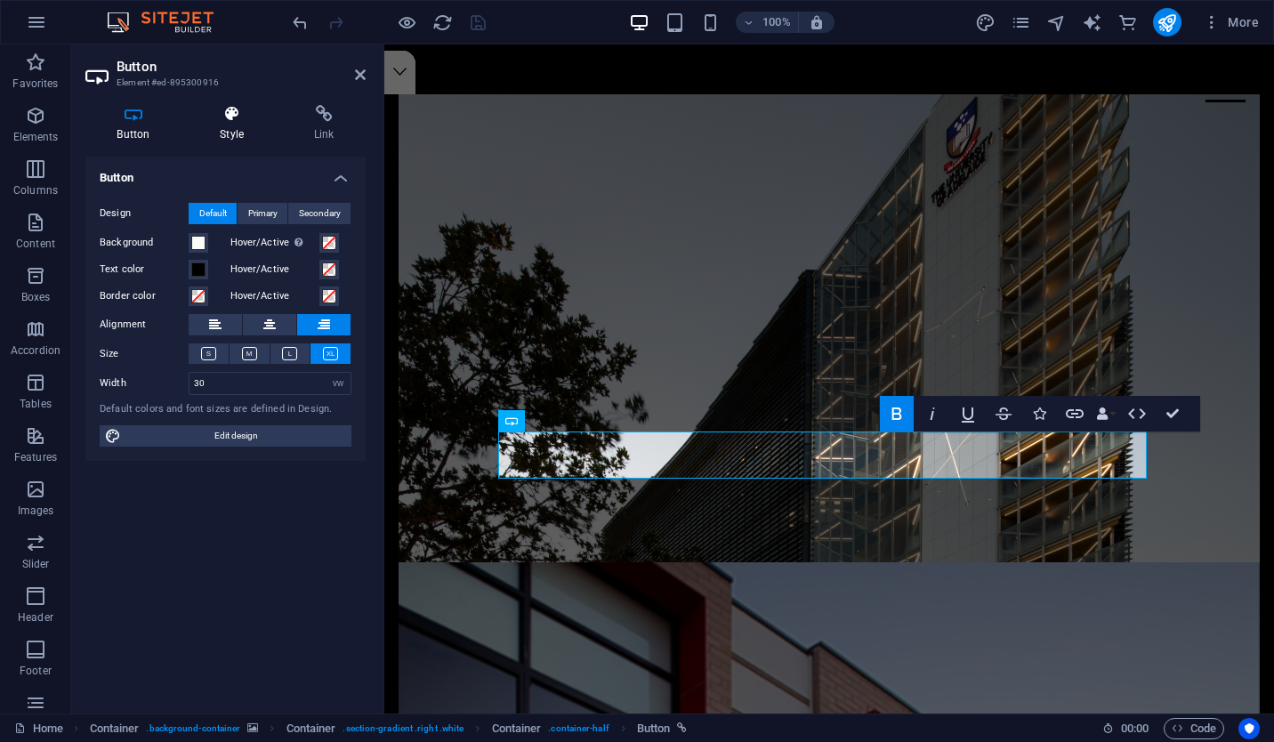
drag, startPoint x: 223, startPoint y: 147, endPoint x: 235, endPoint y: 125, distance: 24.3
click at [235, 125] on div "Button Style Link Button Design Default Primary Secondary Background Hover/Acti…" at bounding box center [225, 402] width 280 height 594
click at [235, 125] on h4 "Style" at bounding box center [236, 123] width 94 height 37
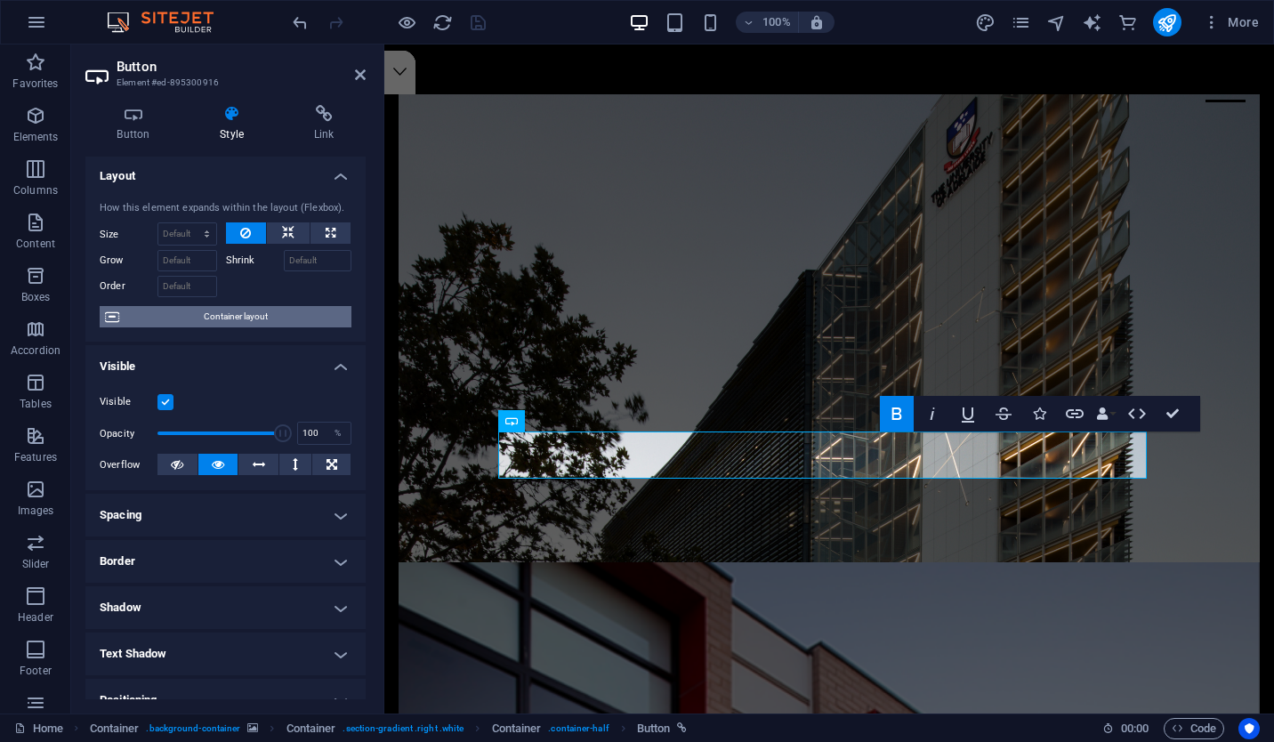
scroll to position [3, 0]
click at [360, 77] on icon at bounding box center [360, 75] width 11 height 14
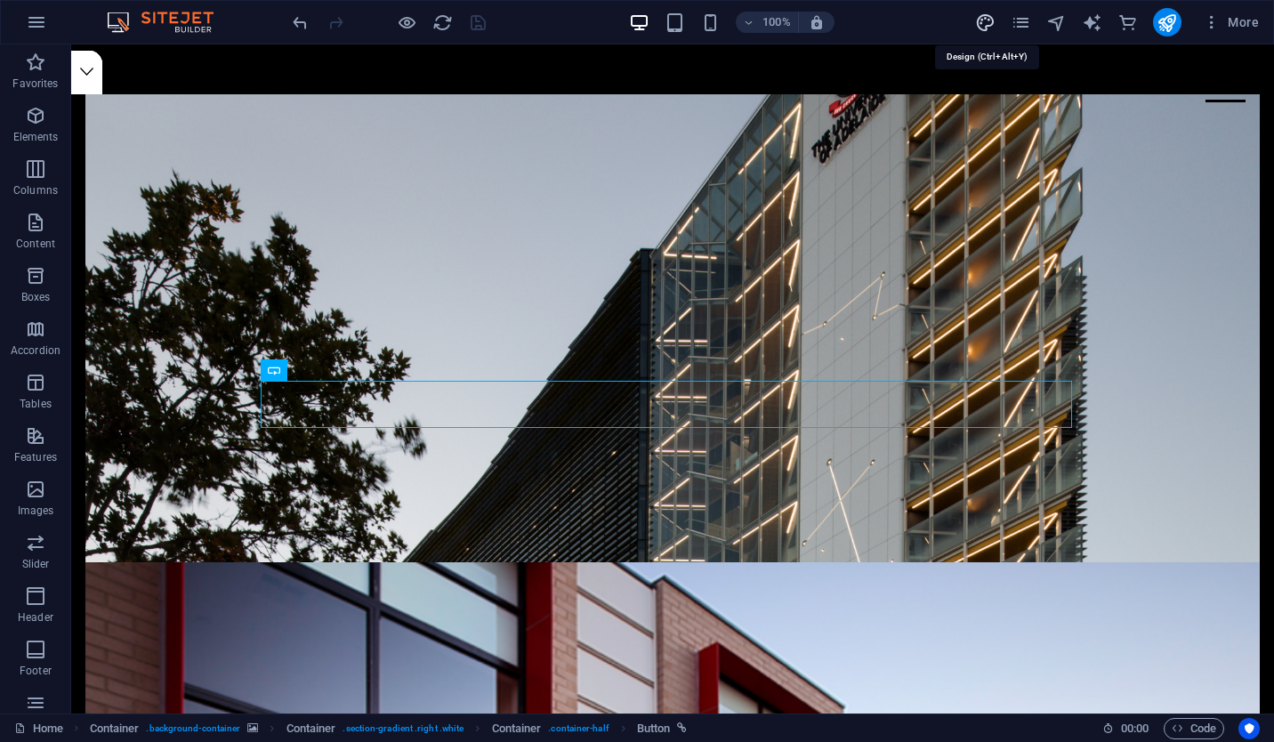
click at [993, 20] on icon "design" at bounding box center [985, 22] width 20 height 20
select select "rem"
select select "300"
select select "px"
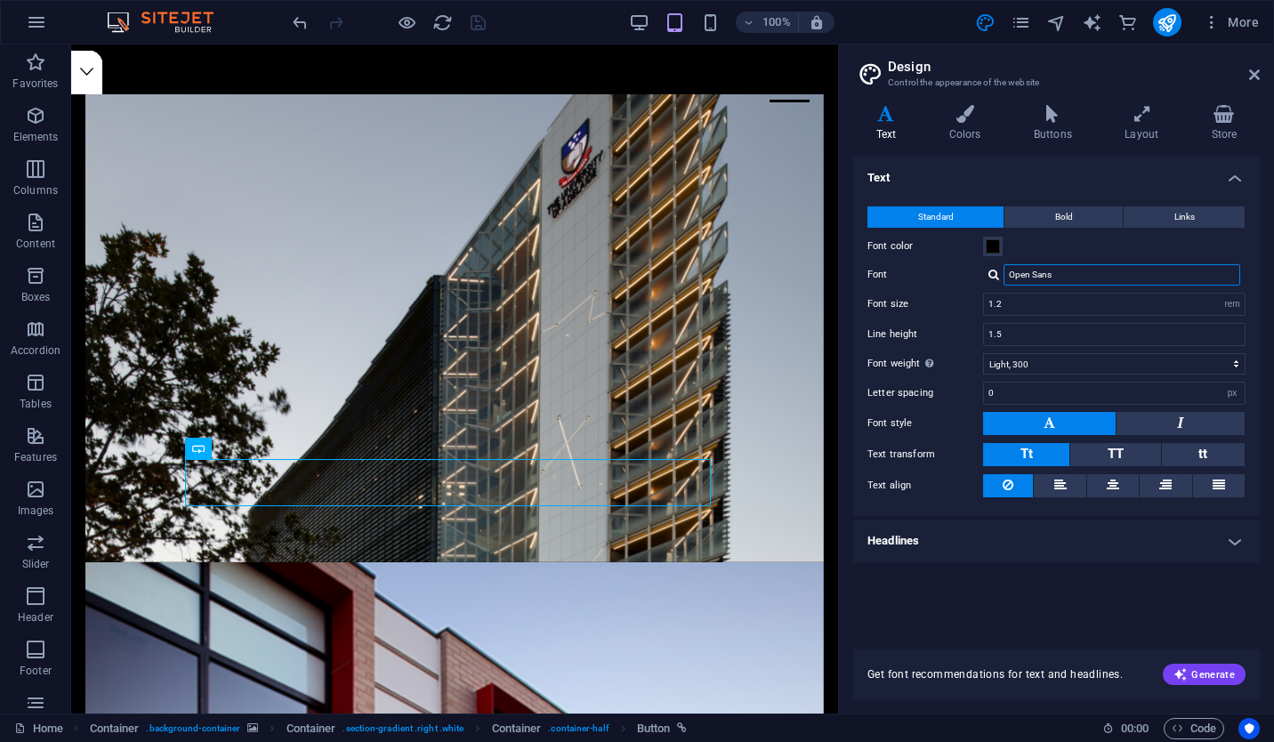
click at [1083, 269] on input "Open Sans" at bounding box center [1121, 274] width 237 height 21
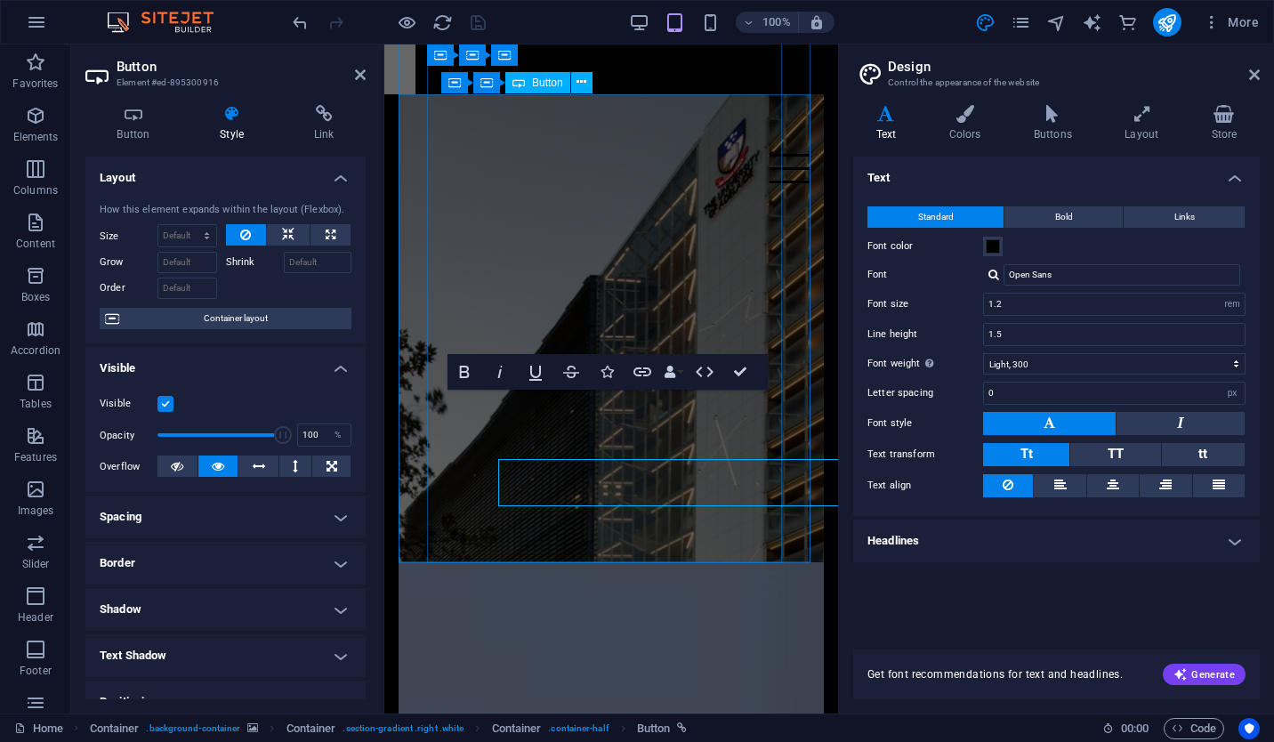
scroll to position [42336, 0]
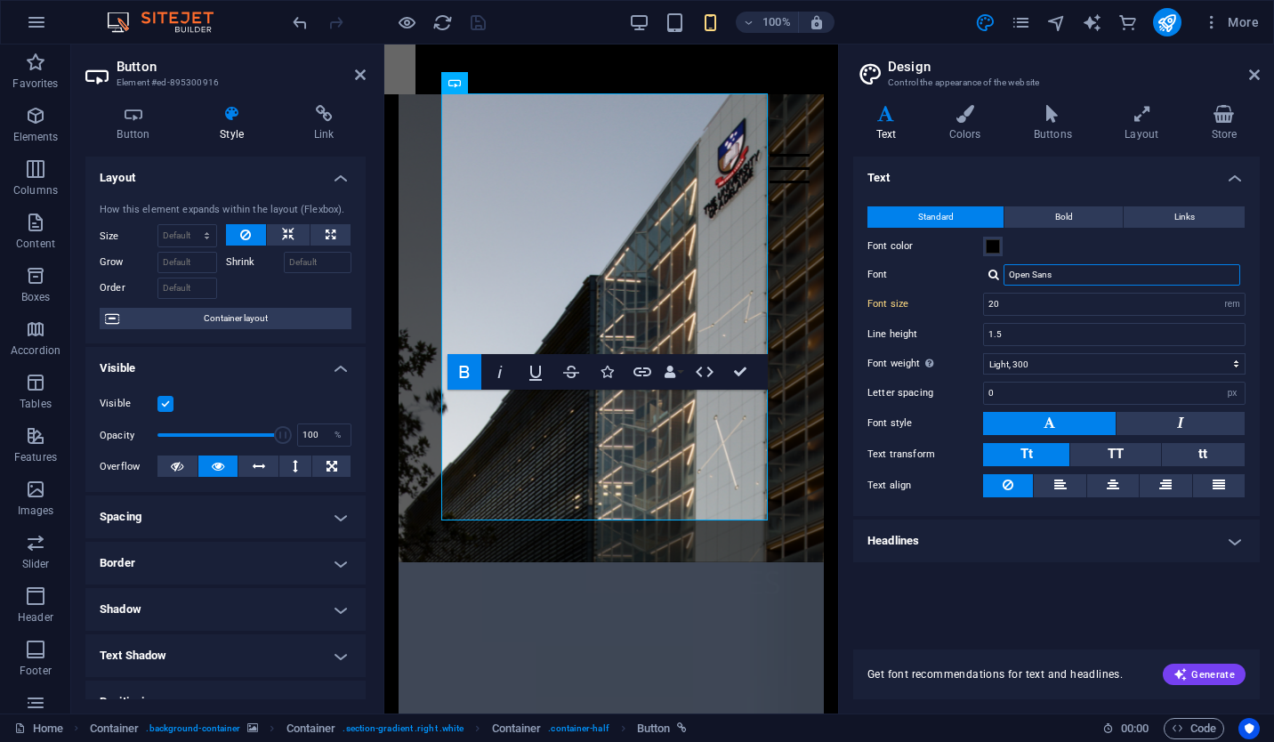
click at [1026, 281] on input "Open Sans" at bounding box center [1121, 274] width 237 height 21
click at [1061, 280] on input "Open Sans" at bounding box center [1121, 274] width 237 height 21
click at [1042, 302] on div "Open Sans" at bounding box center [1125, 298] width 235 height 19
click at [1075, 275] on input "Open Sans" at bounding box center [1121, 274] width 237 height 21
click at [1083, 281] on input "Open Sans" at bounding box center [1121, 274] width 237 height 21
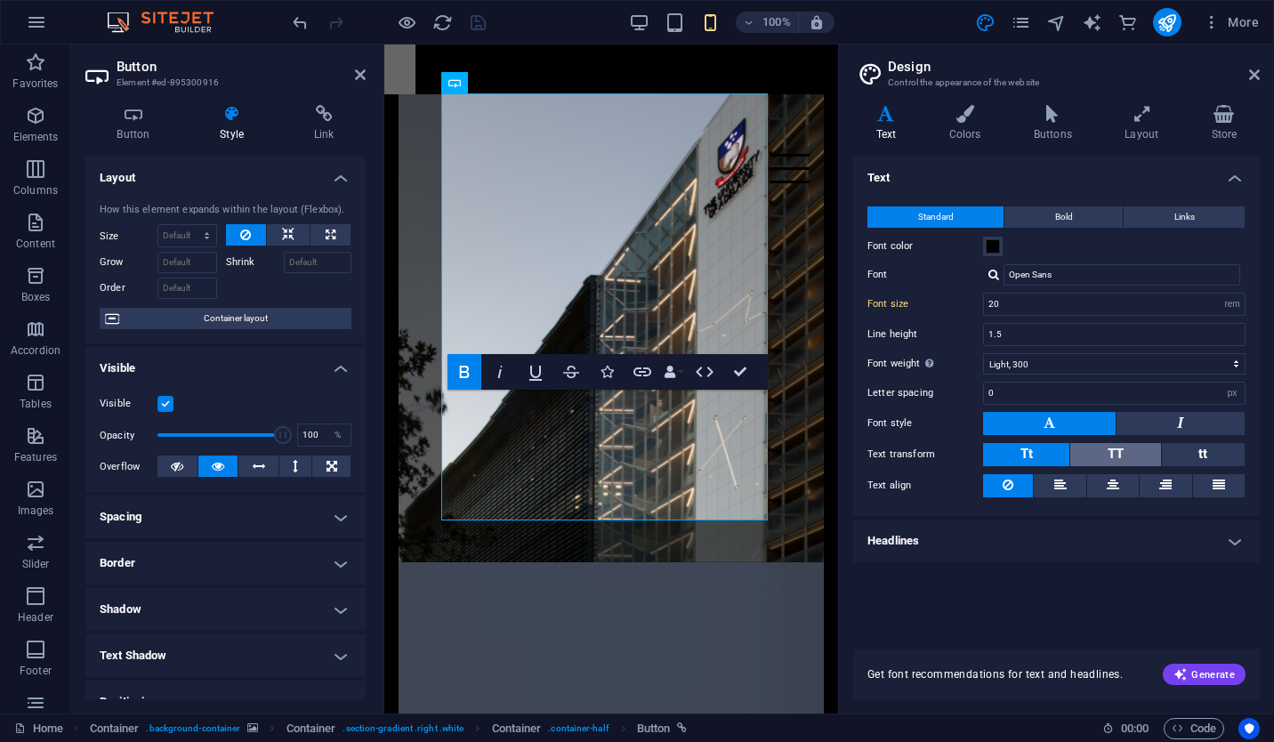
click at [1121, 446] on span "TT" at bounding box center [1115, 454] width 16 height 16
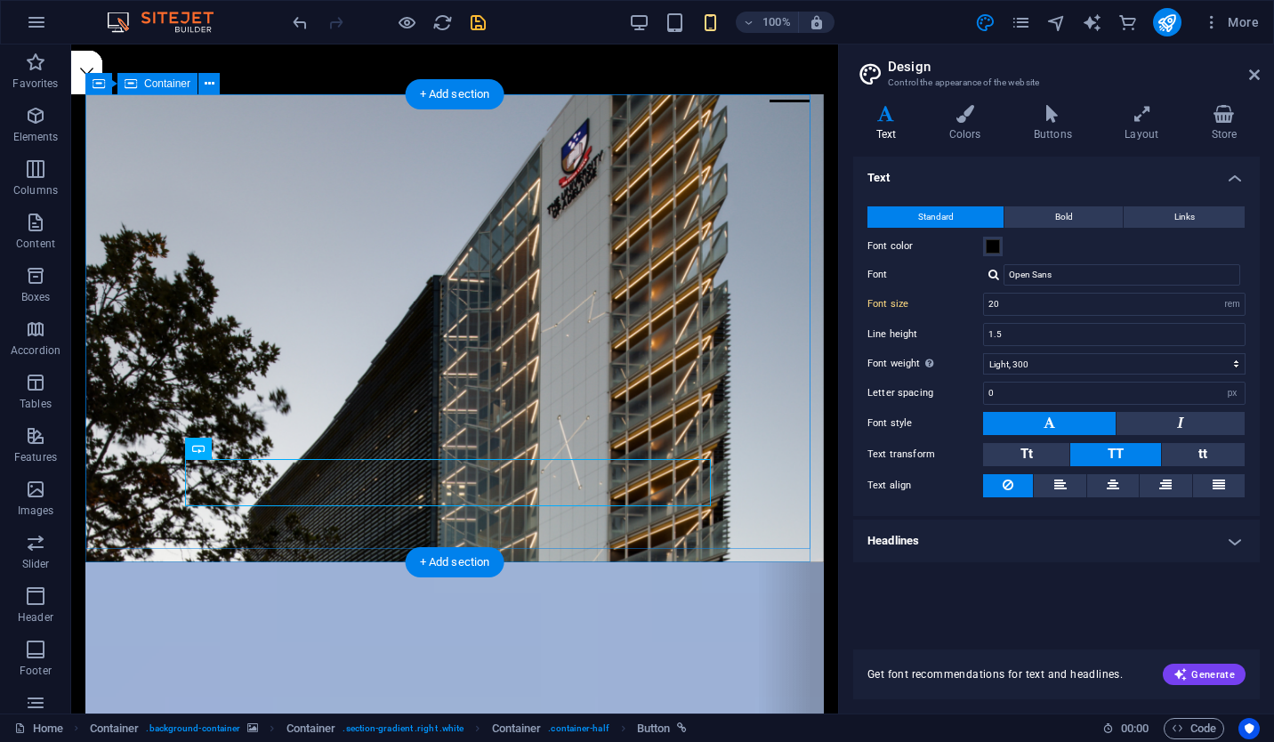
scroll to position [0, 0]
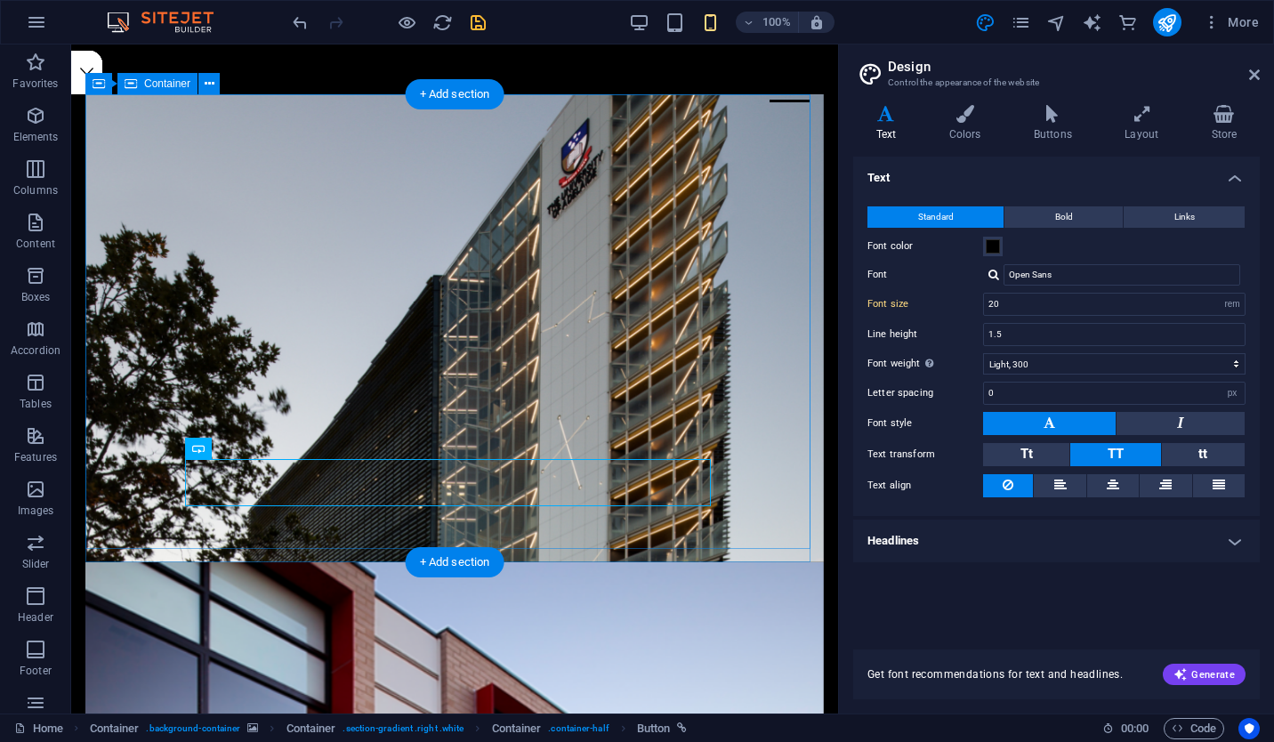
type input "1.2"
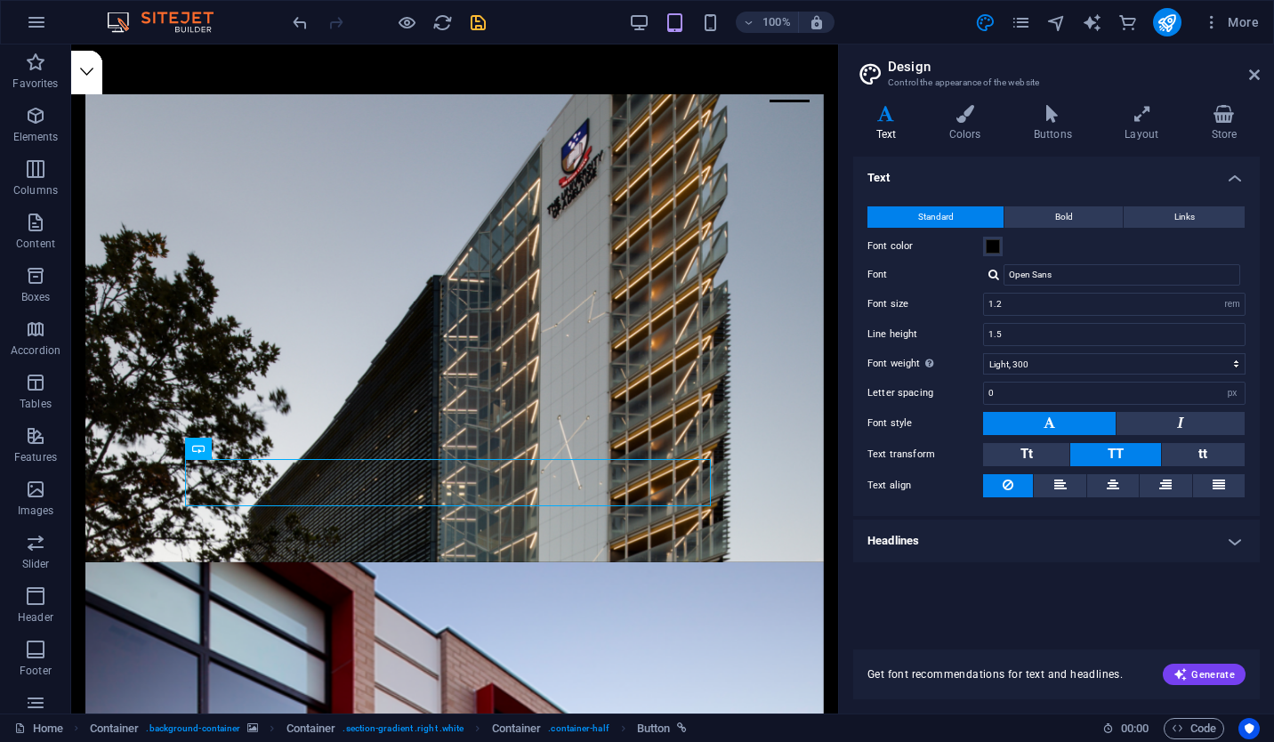
click at [1260, 73] on aside "Design Control the appearance of the website Variants Text Colors Buttons Layou…" at bounding box center [1056, 378] width 436 height 669
click at [1266, 69] on aside "Design Control the appearance of the website Variants Text Colors Buttons Layou…" at bounding box center [1056, 378] width 436 height 669
click at [475, 23] on icon "save" at bounding box center [478, 22] width 20 height 20
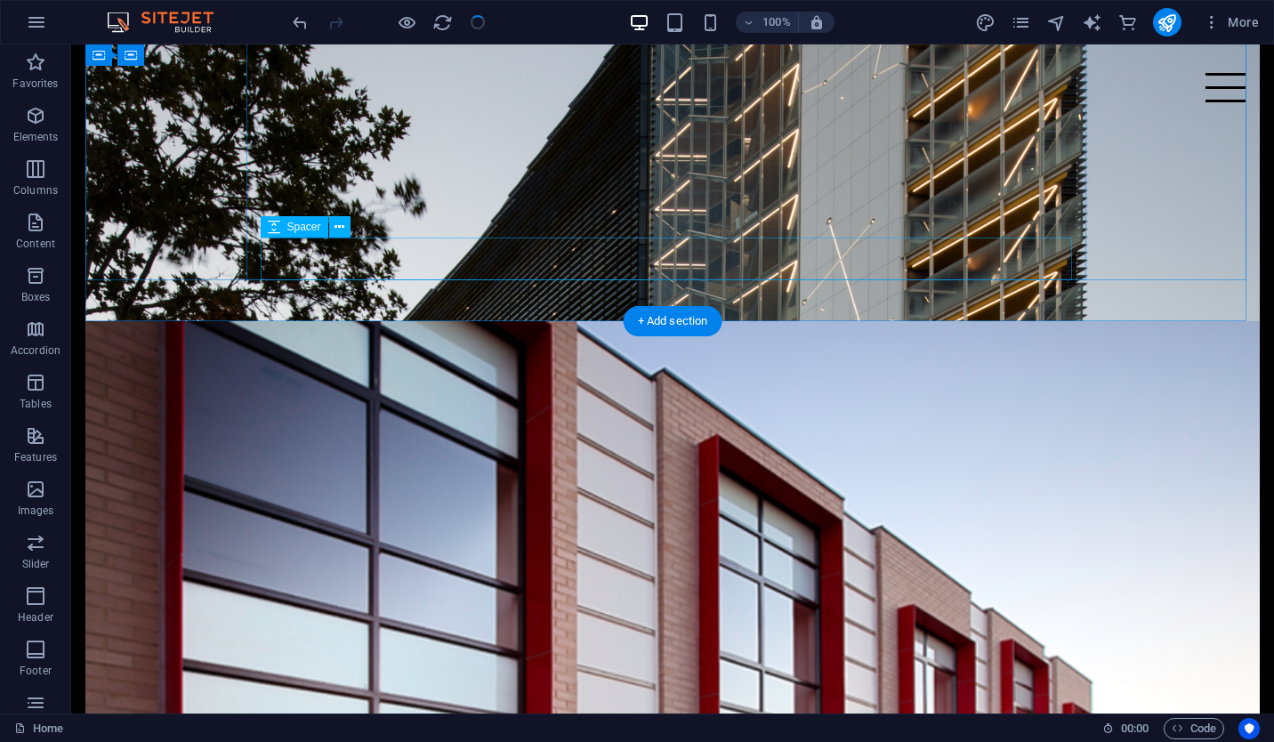
scroll to position [844, 0]
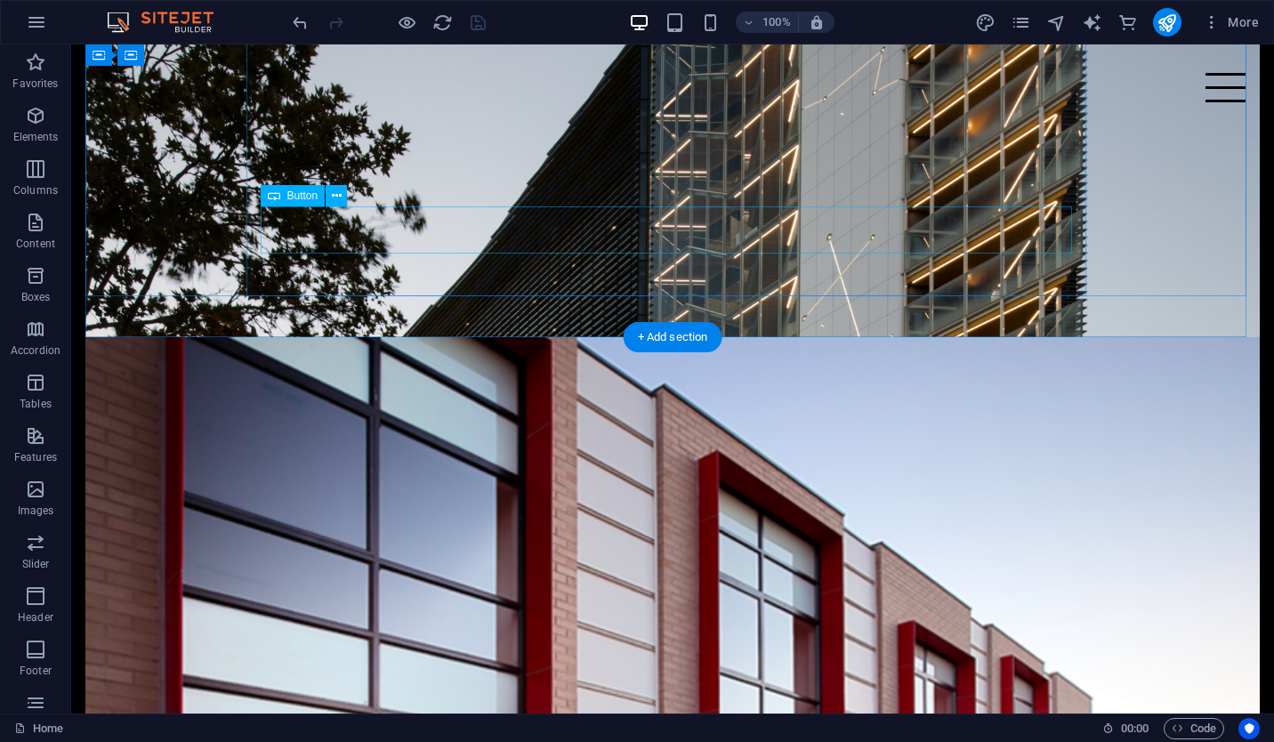
click at [958, 674] on div "REA D MORE" at bounding box center [672, 697] width 811 height 47
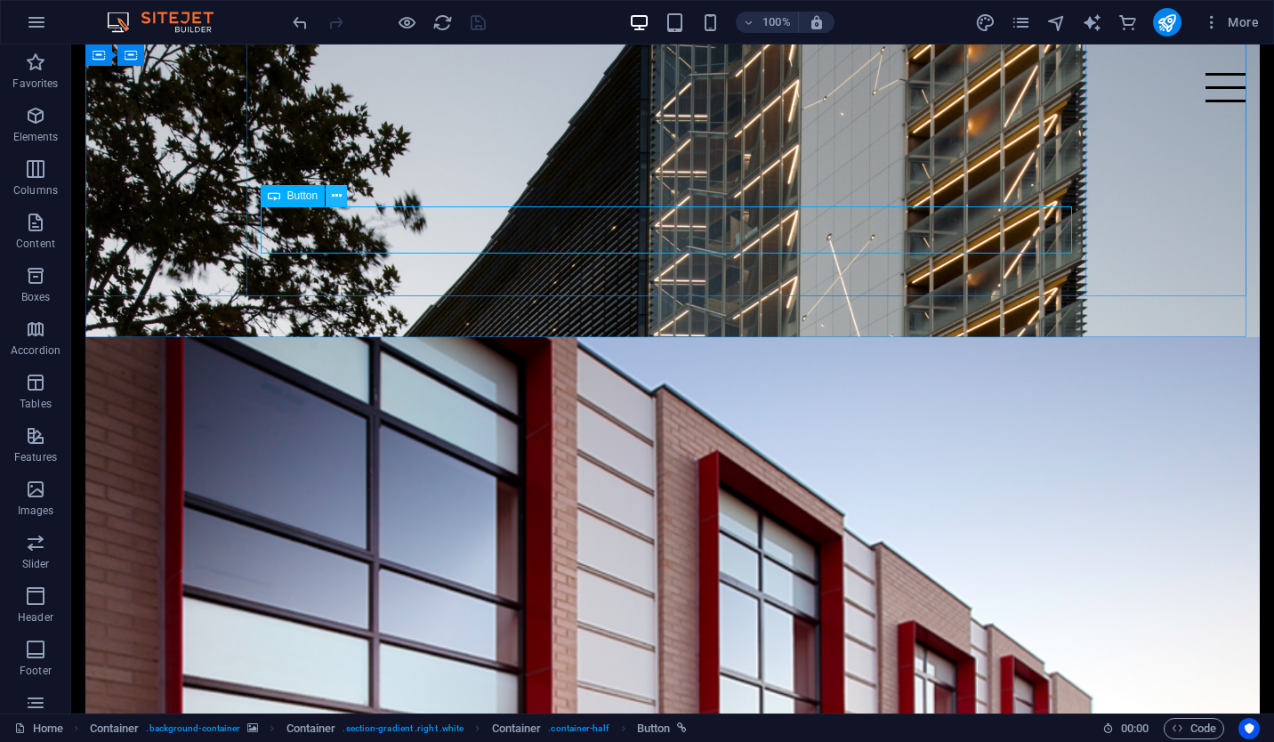
click at [336, 196] on icon at bounding box center [337, 196] width 10 height 19
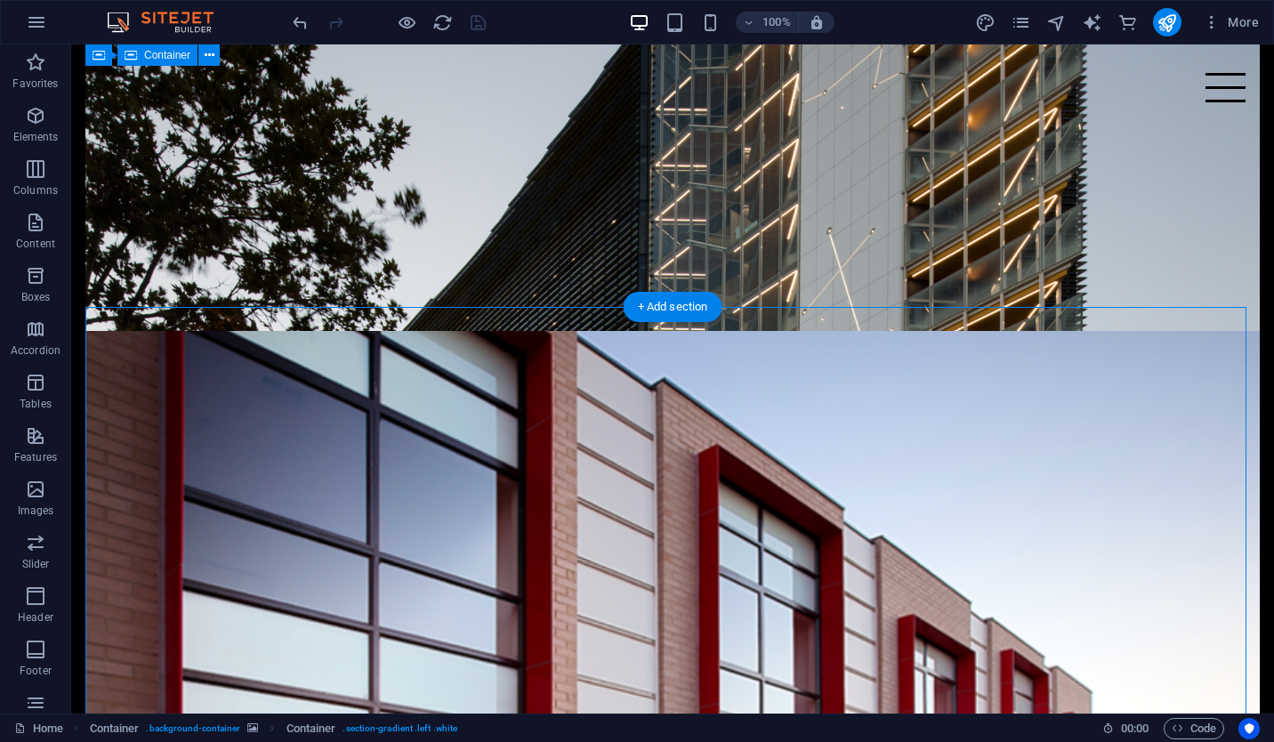
scroll to position [840, 0]
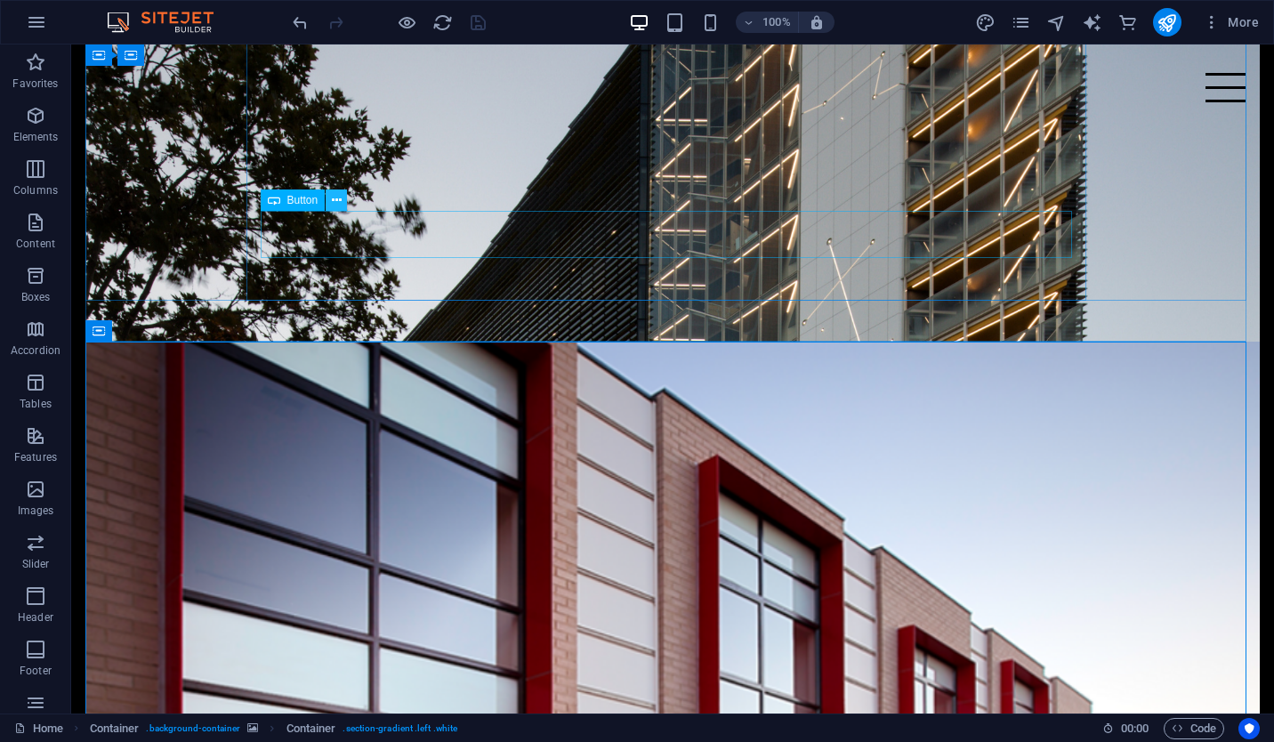
click at [332, 197] on icon at bounding box center [337, 200] width 10 height 19
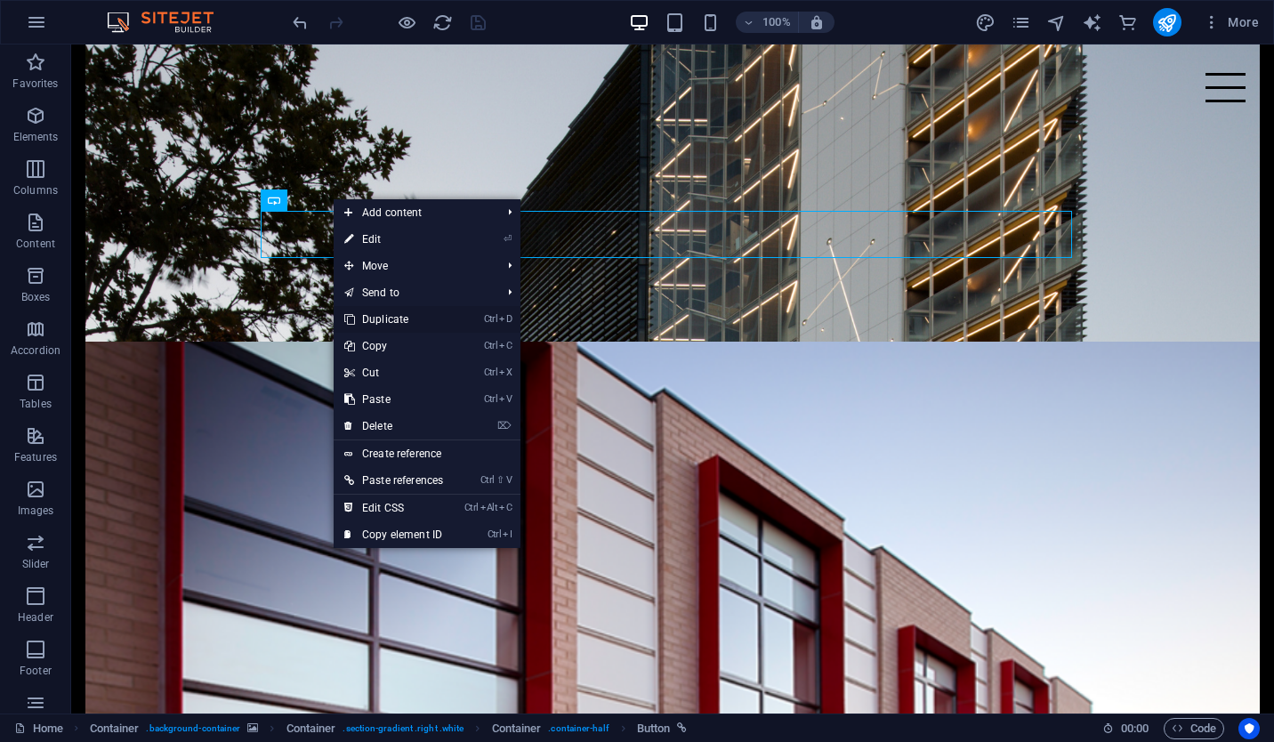
click at [425, 313] on link "Ctrl D Duplicate" at bounding box center [394, 319] width 120 height 27
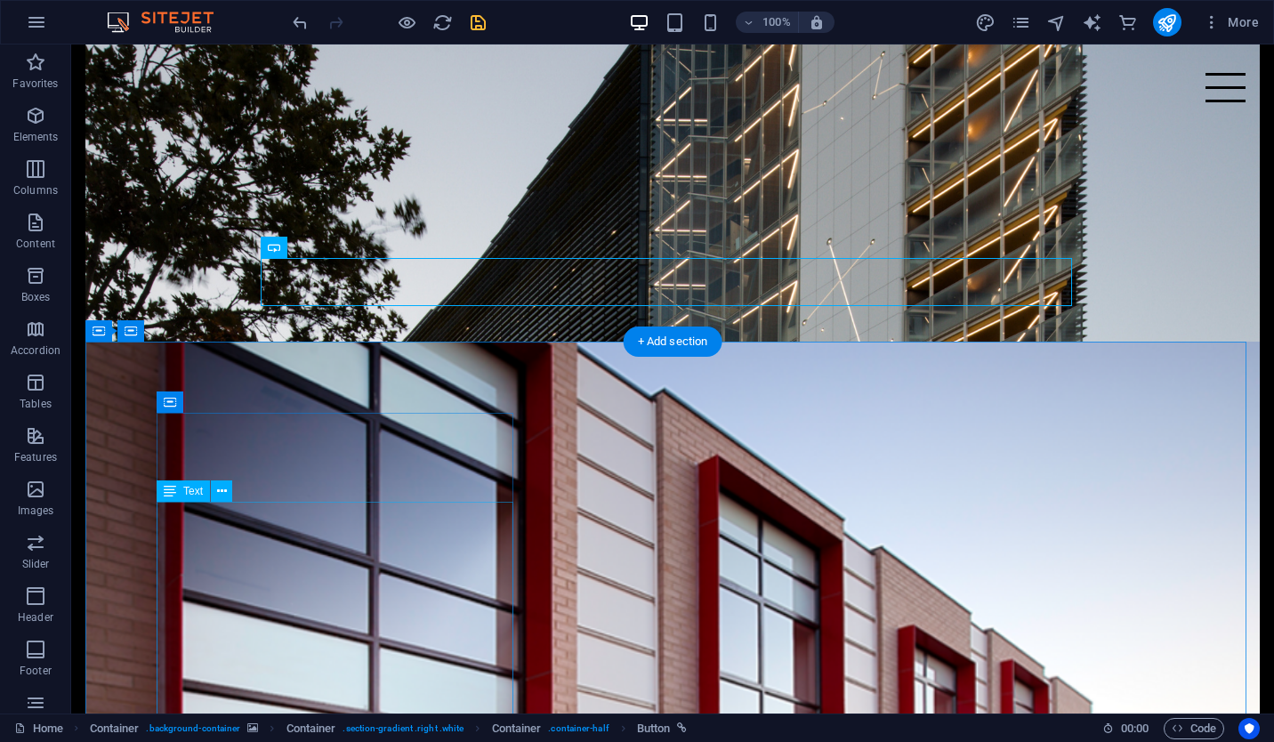
drag, startPoint x: 375, startPoint y: 293, endPoint x: 380, endPoint y: 648, distance: 354.9
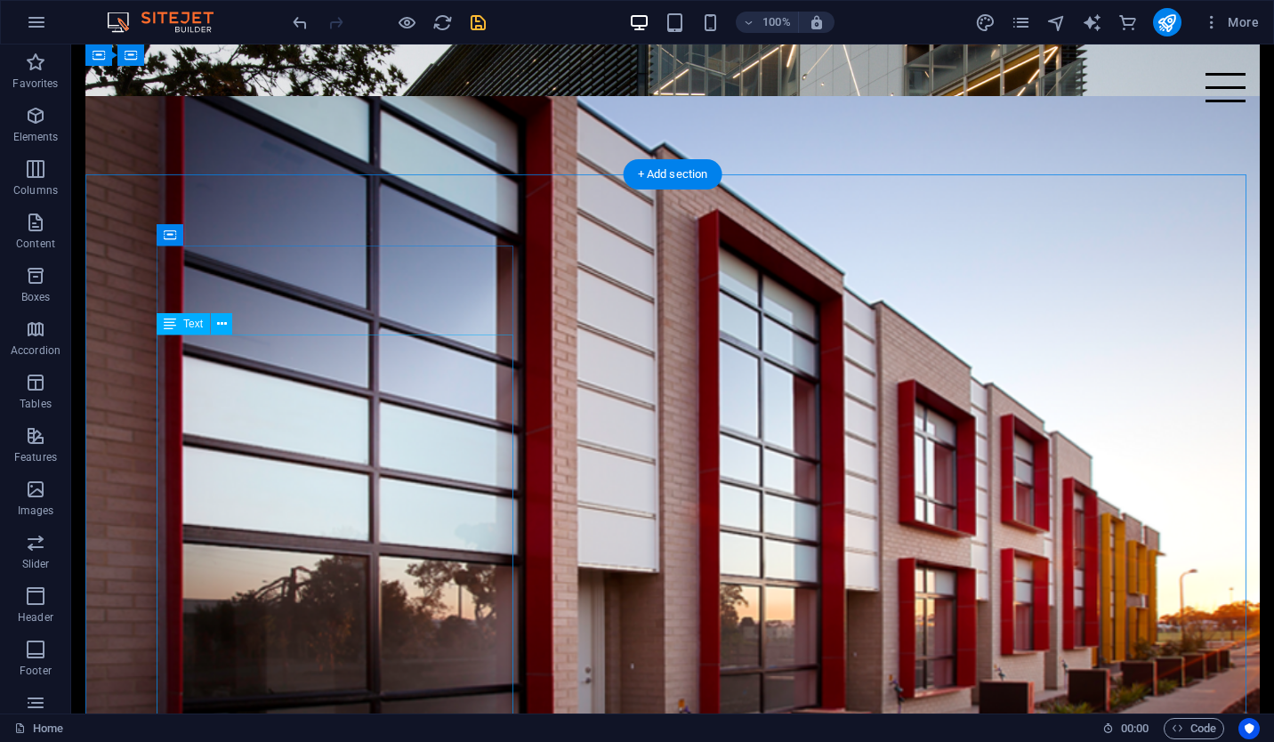
scroll to position [961, 0]
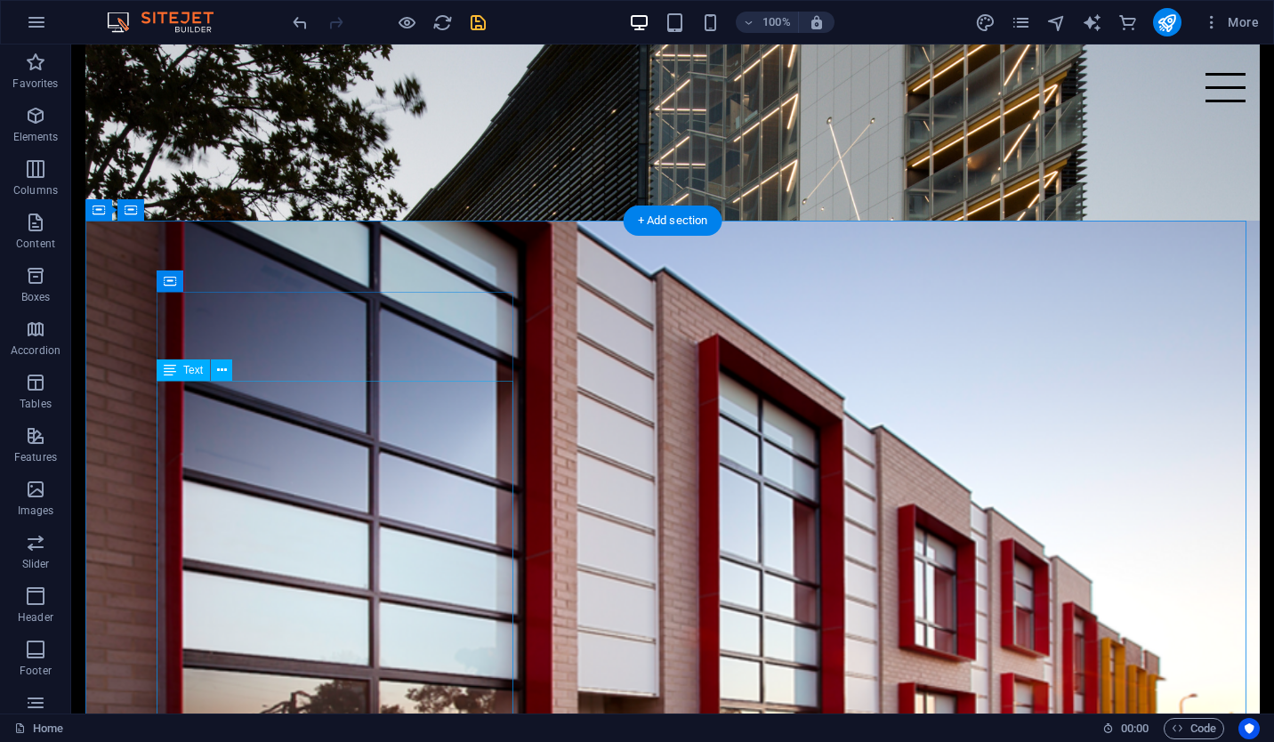
drag, startPoint x: 382, startPoint y: 176, endPoint x: 465, endPoint y: 704, distance: 534.9
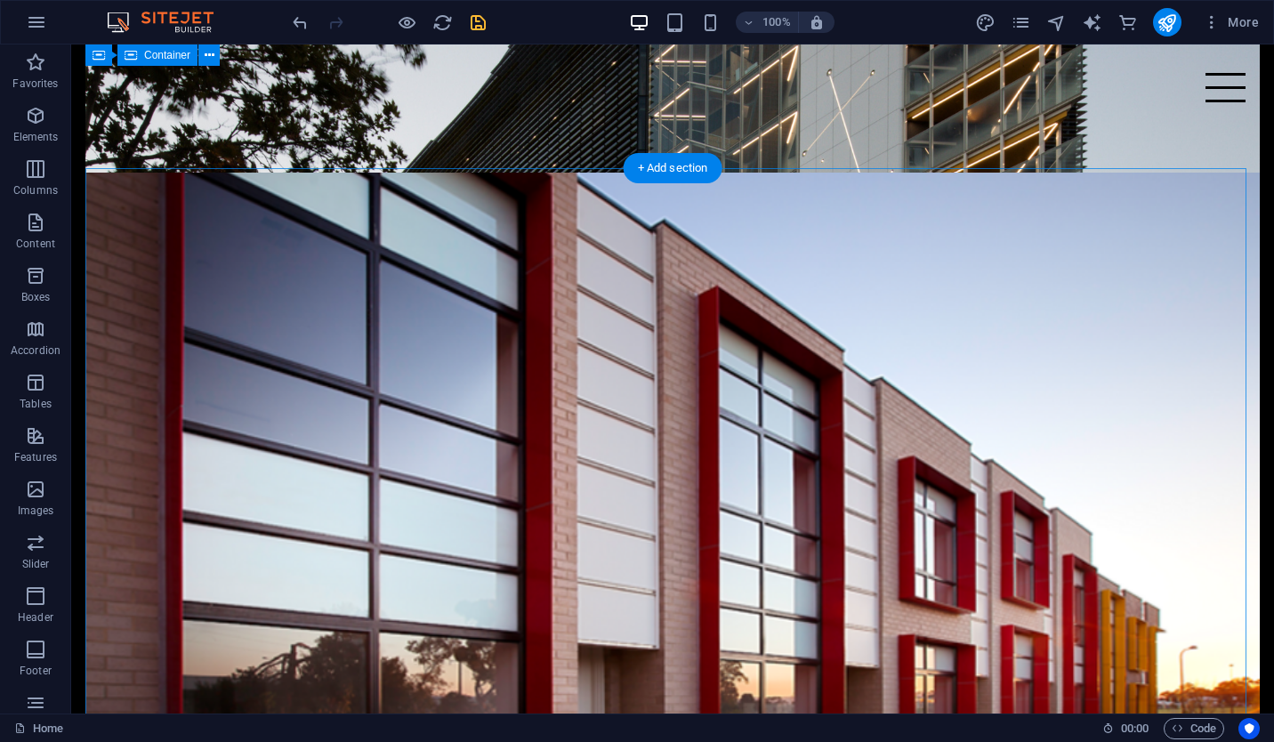
scroll to position [1007, 0]
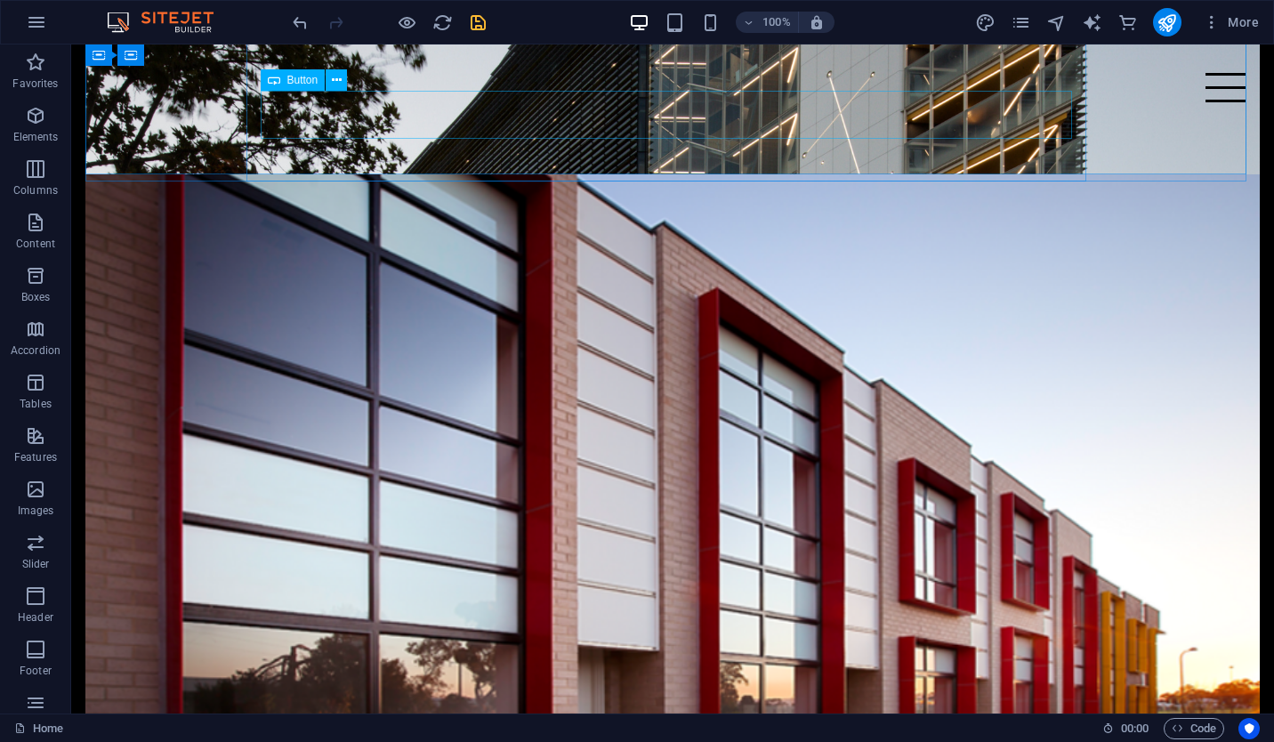
click at [302, 84] on span "Button" at bounding box center [302, 80] width 31 height 11
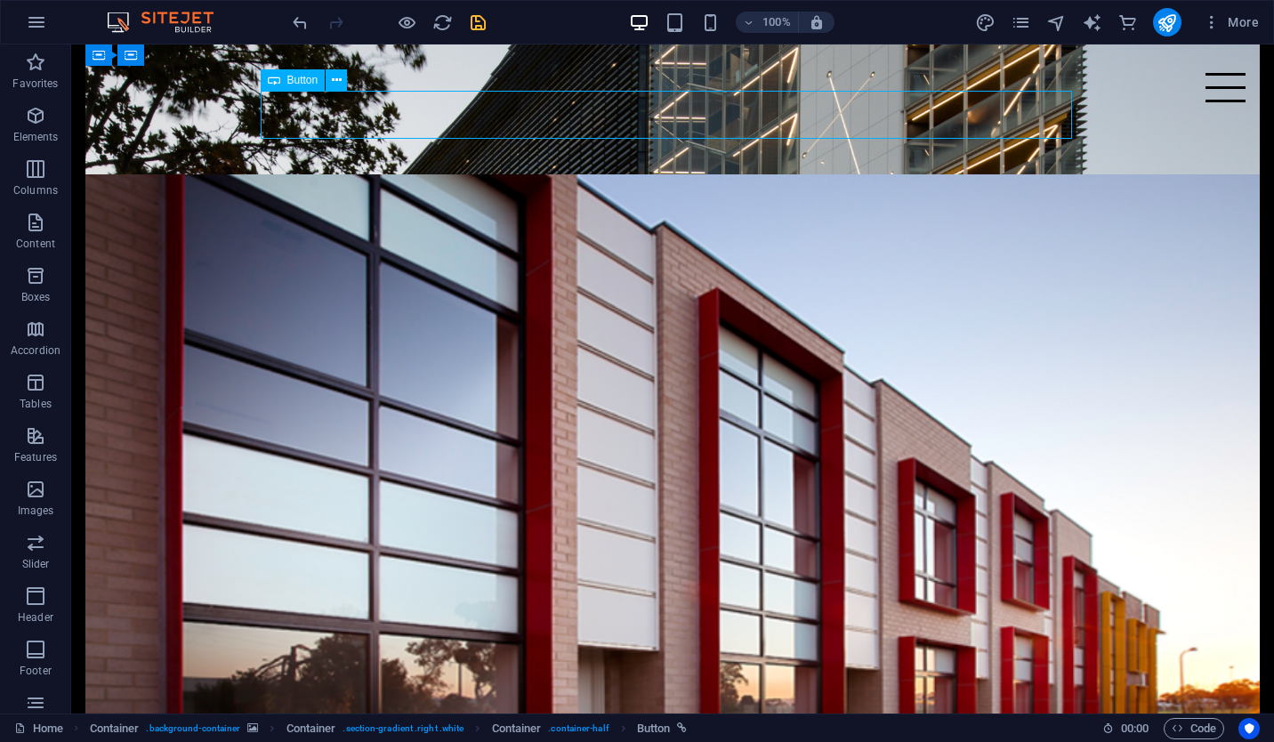
click at [302, 84] on span "Button" at bounding box center [302, 80] width 31 height 11
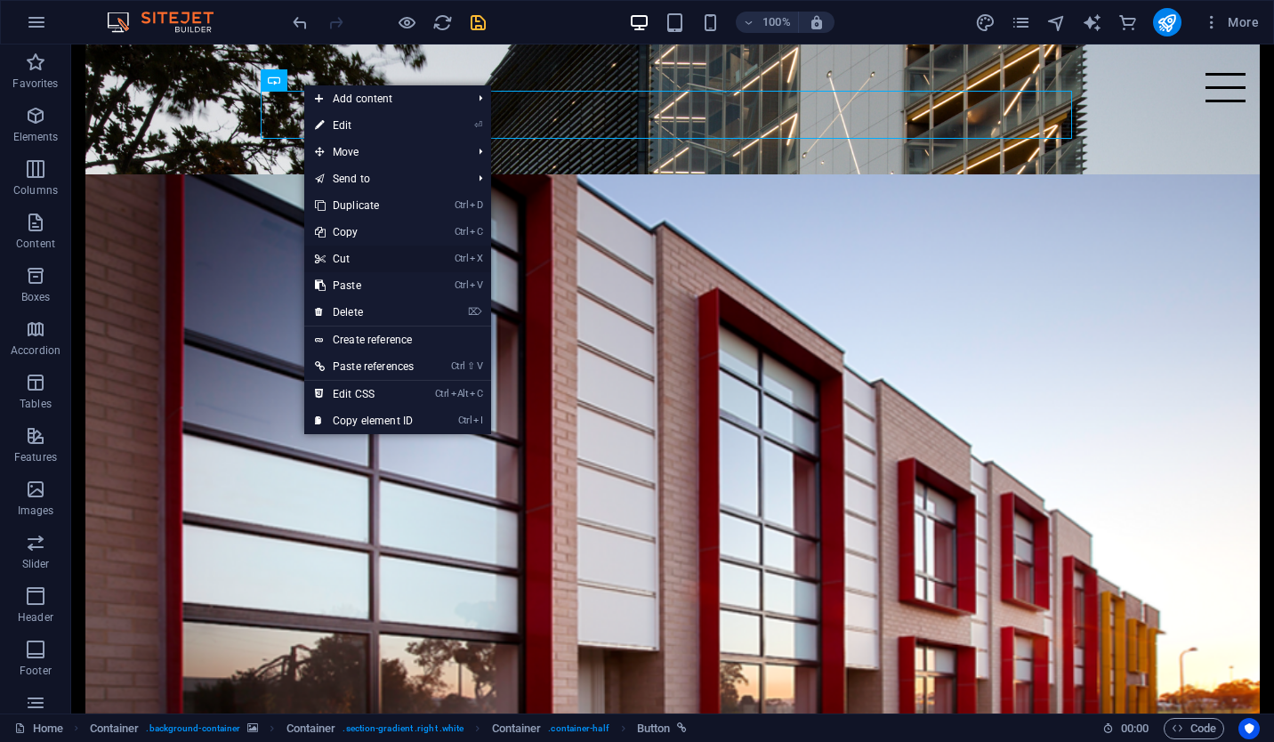
click at [378, 249] on link "Ctrl X Cut" at bounding box center [364, 258] width 120 height 27
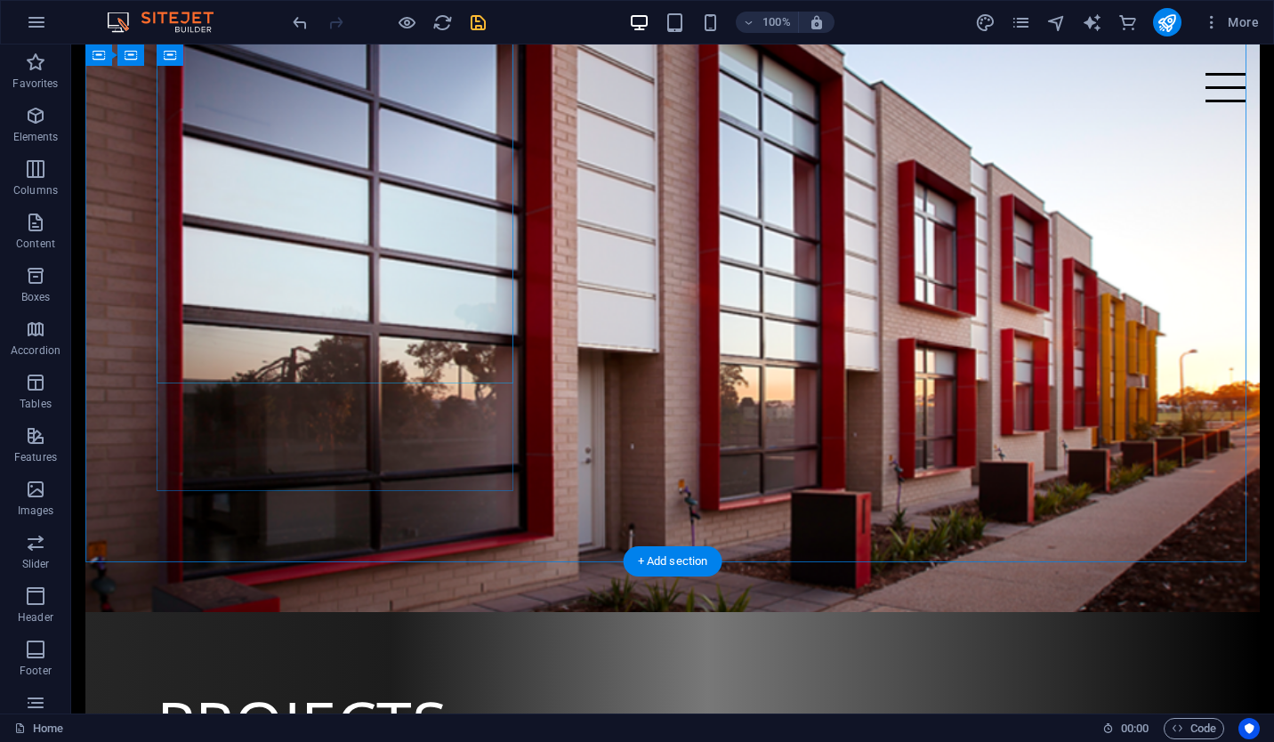
scroll to position [1398, 0]
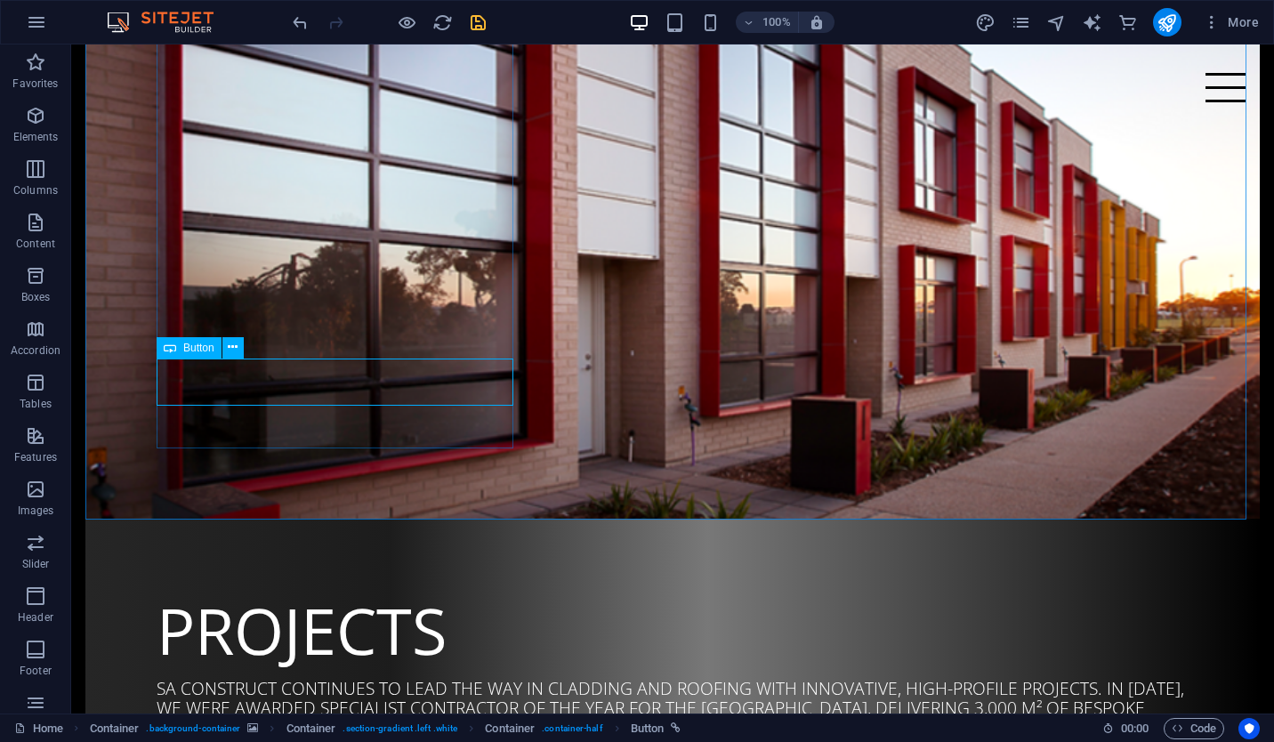
click at [212, 349] on span "Button" at bounding box center [198, 347] width 31 height 11
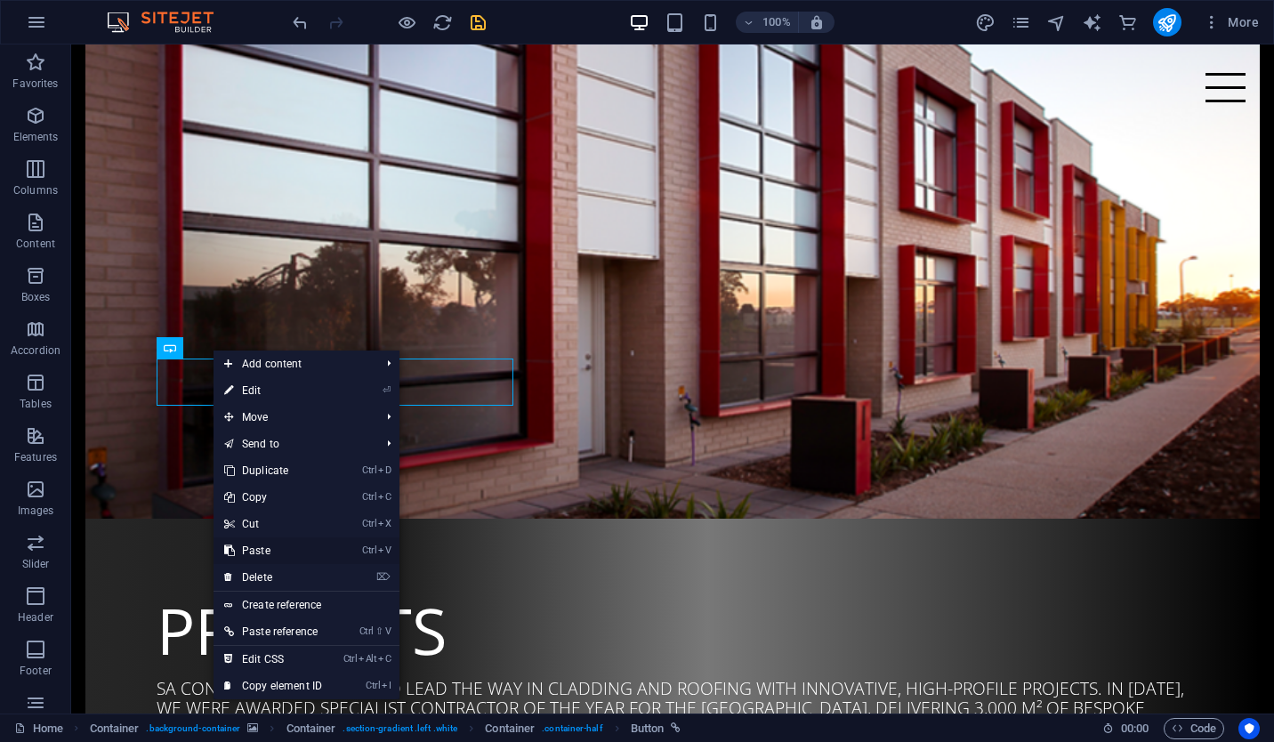
click at [322, 551] on link "Ctrl V Paste" at bounding box center [272, 550] width 119 height 27
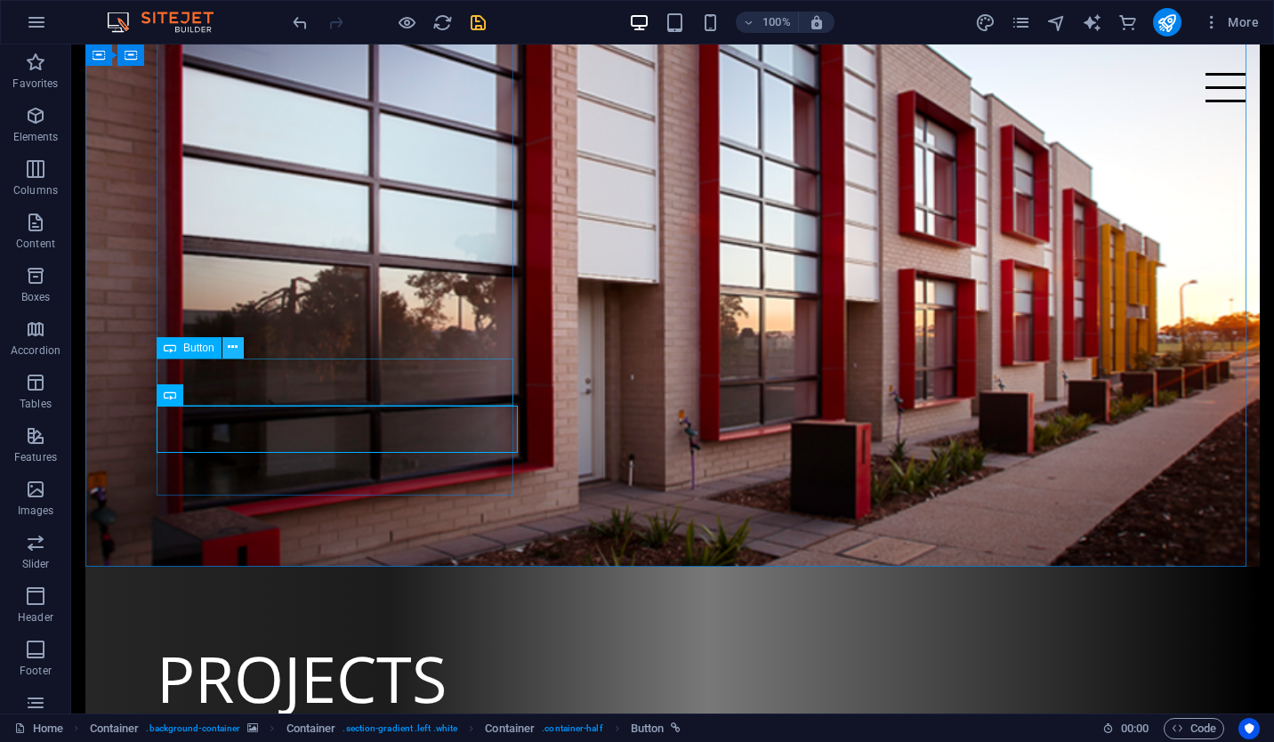
click at [234, 353] on icon at bounding box center [233, 347] width 10 height 19
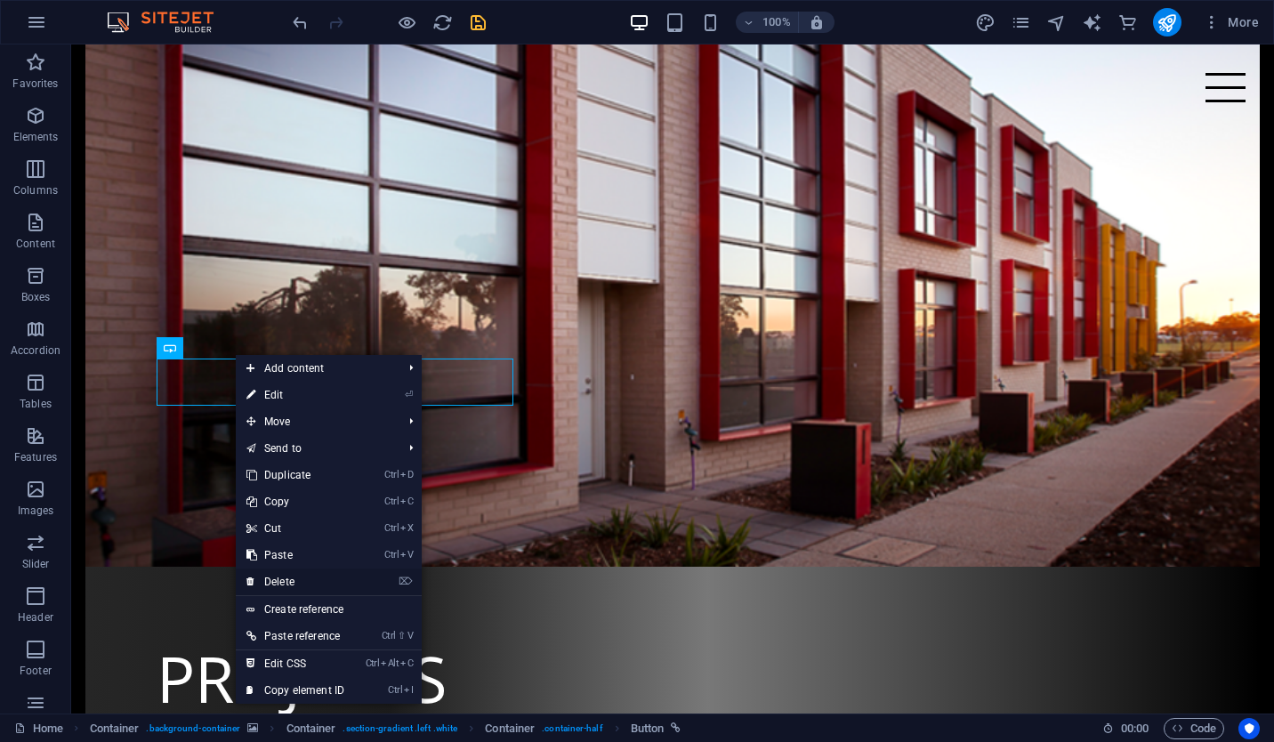
click at [290, 583] on link "⌦ Delete" at bounding box center [295, 581] width 119 height 27
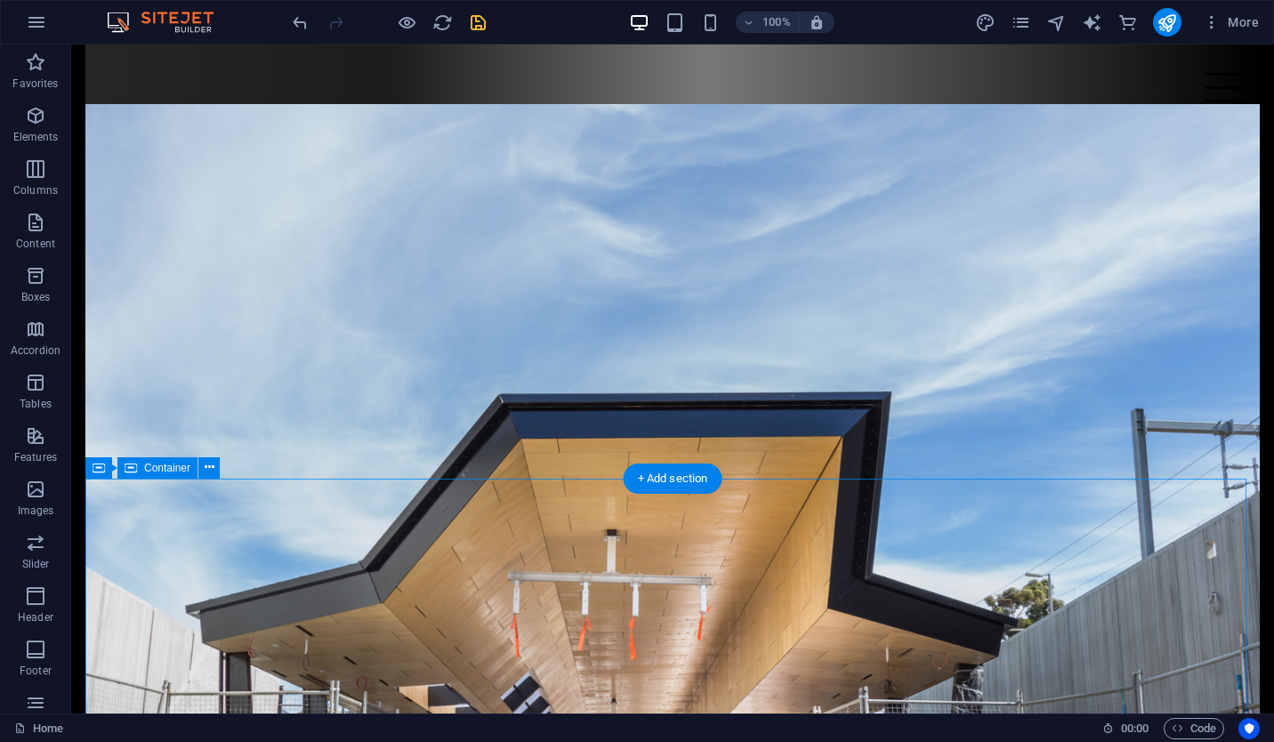
scroll to position [2483, 0]
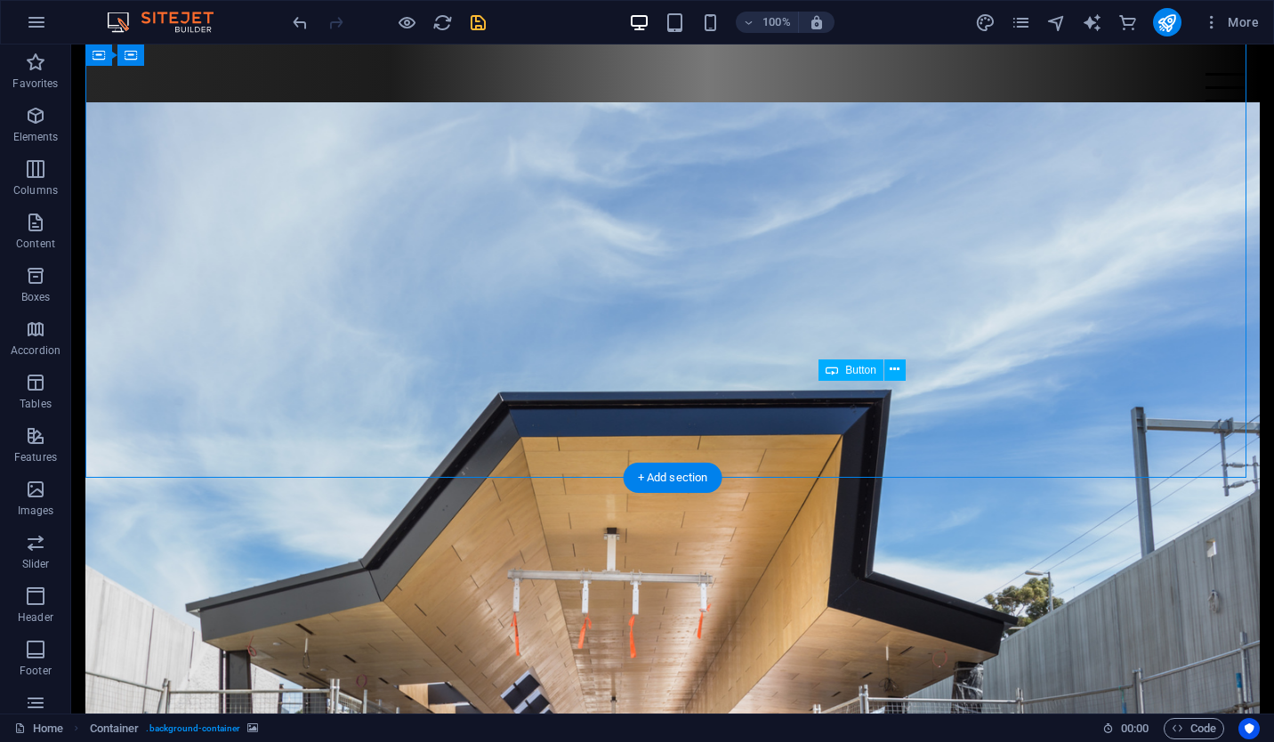
drag, startPoint x: 1088, startPoint y: 409, endPoint x: 1084, endPoint y: 398, distance: 12.1
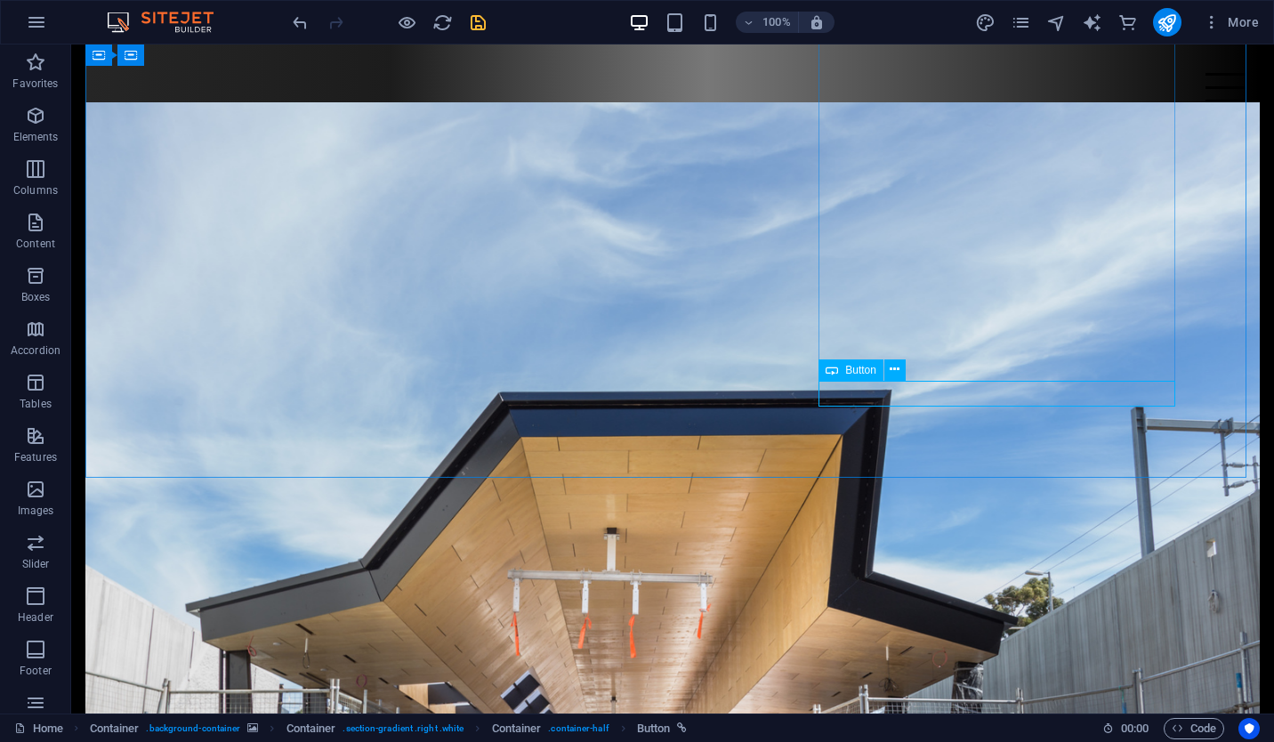
click at [876, 373] on div "Button" at bounding box center [850, 369] width 65 height 21
click at [895, 369] on icon at bounding box center [894, 369] width 10 height 19
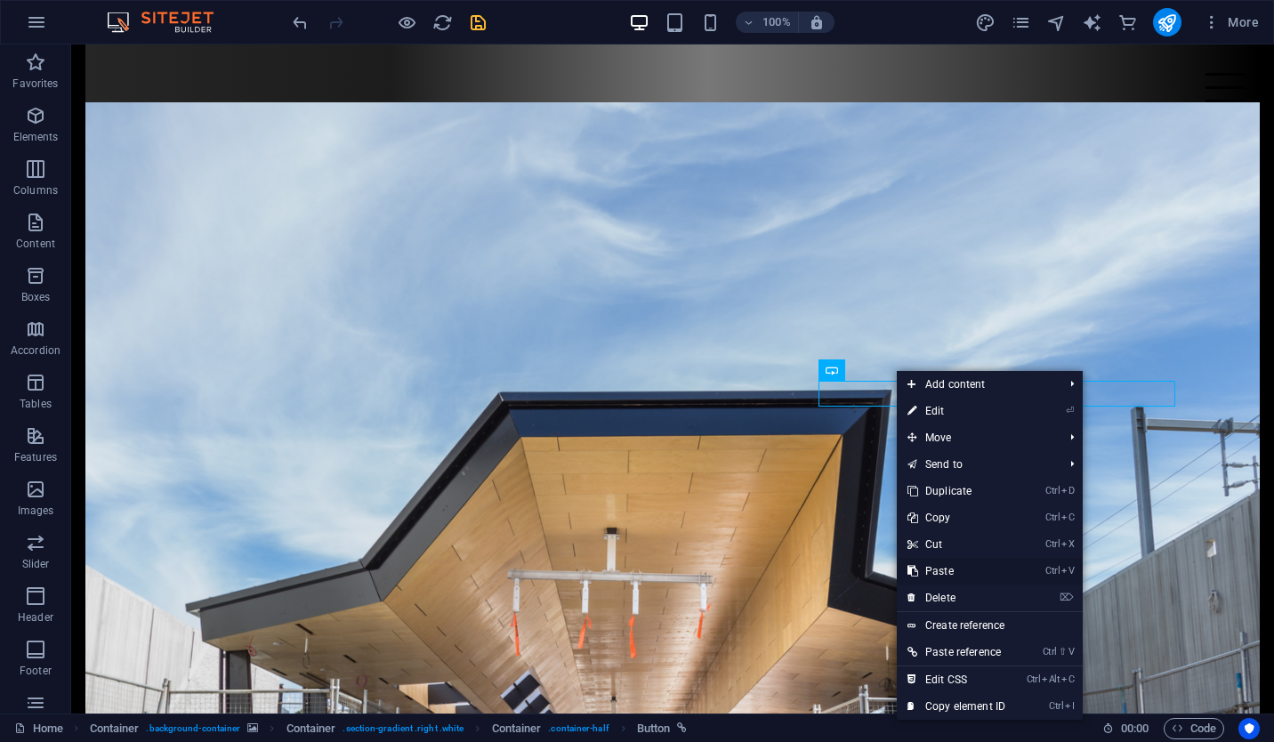
click at [954, 567] on link "Ctrl V Paste" at bounding box center [956, 571] width 119 height 27
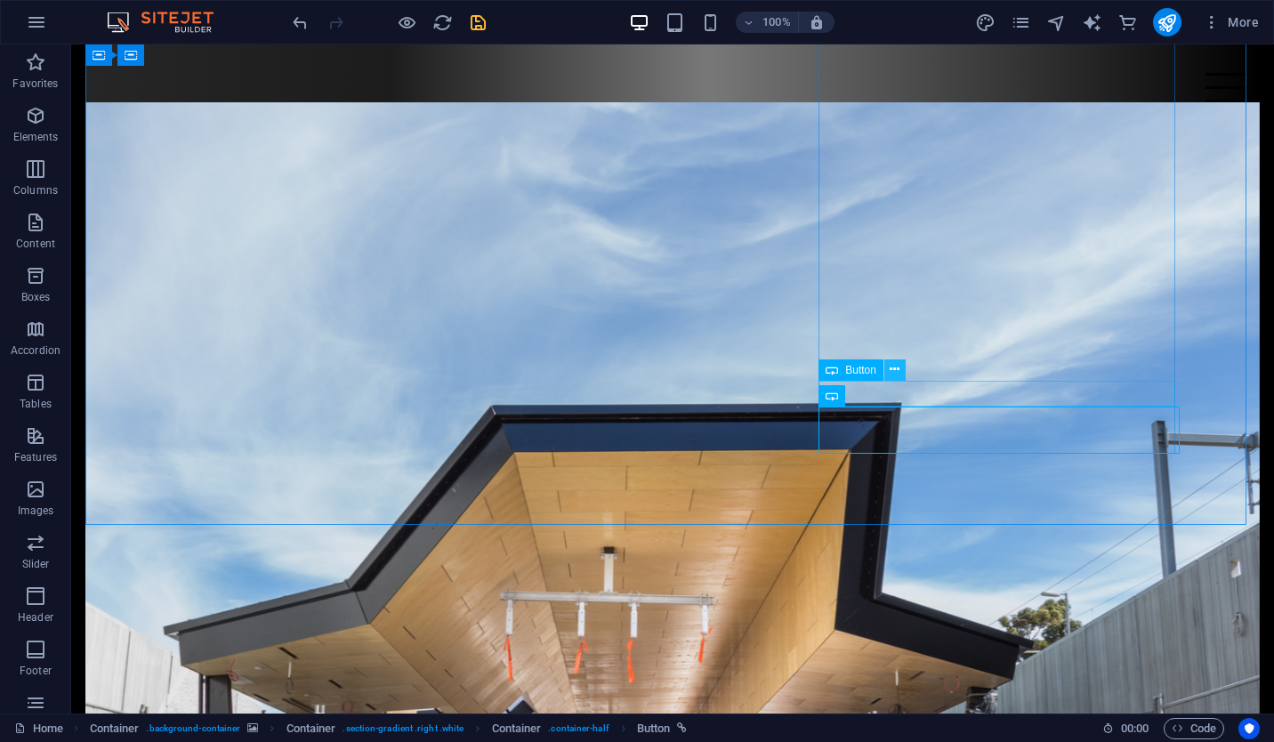
click at [897, 374] on icon at bounding box center [894, 369] width 10 height 19
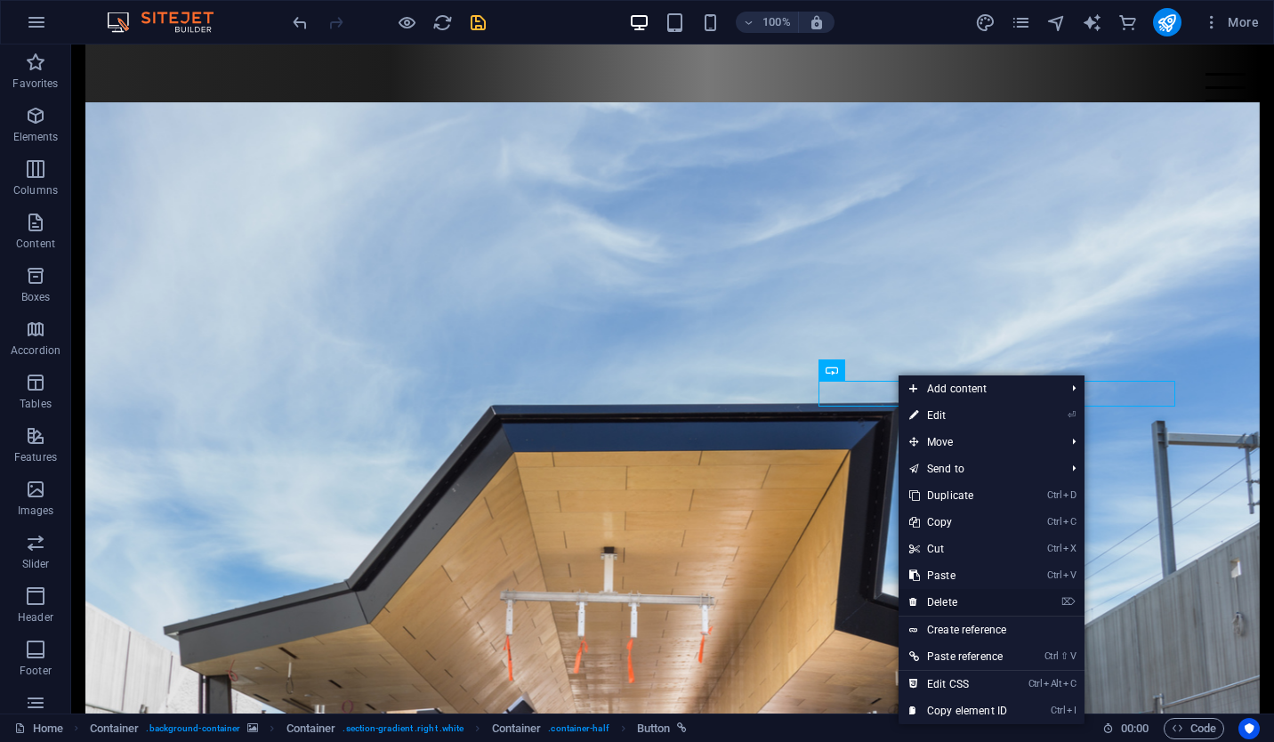
click at [948, 604] on link "⌦ Delete" at bounding box center [957, 602] width 119 height 27
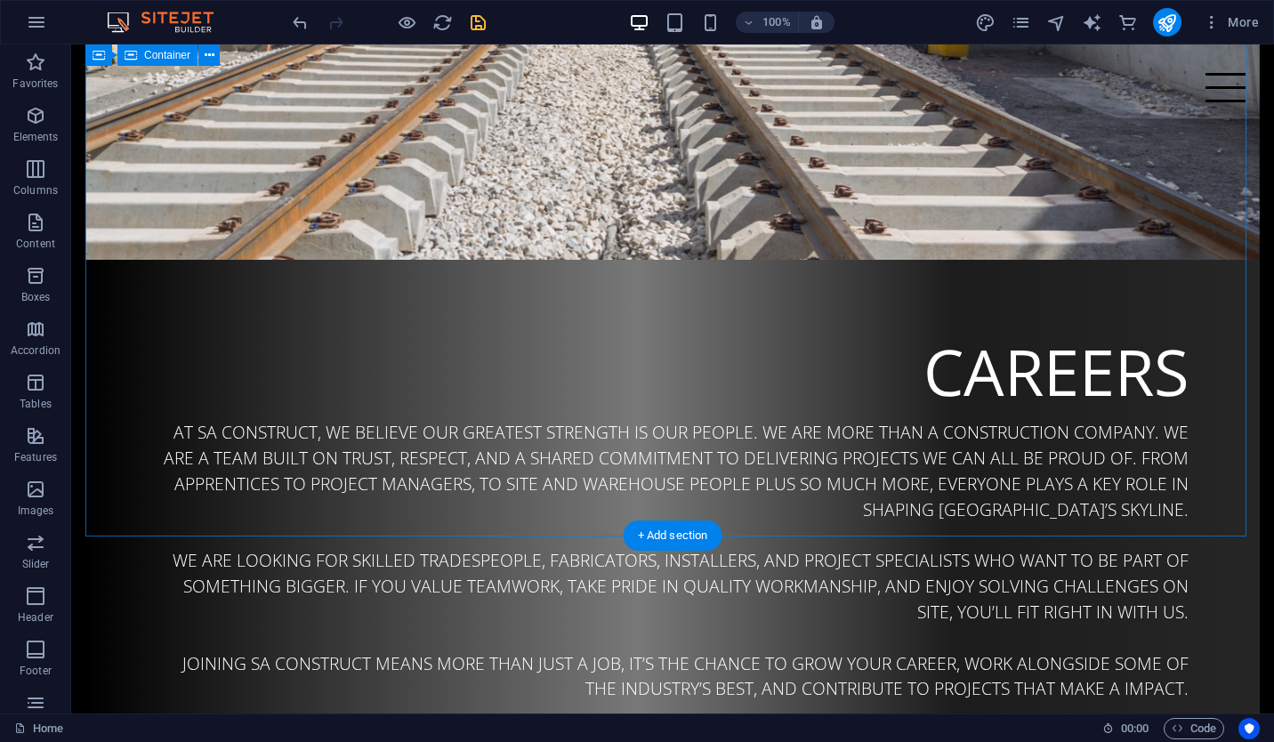
scroll to position [3392, 0]
click at [205, 429] on span "Button" at bounding box center [198, 428] width 31 height 11
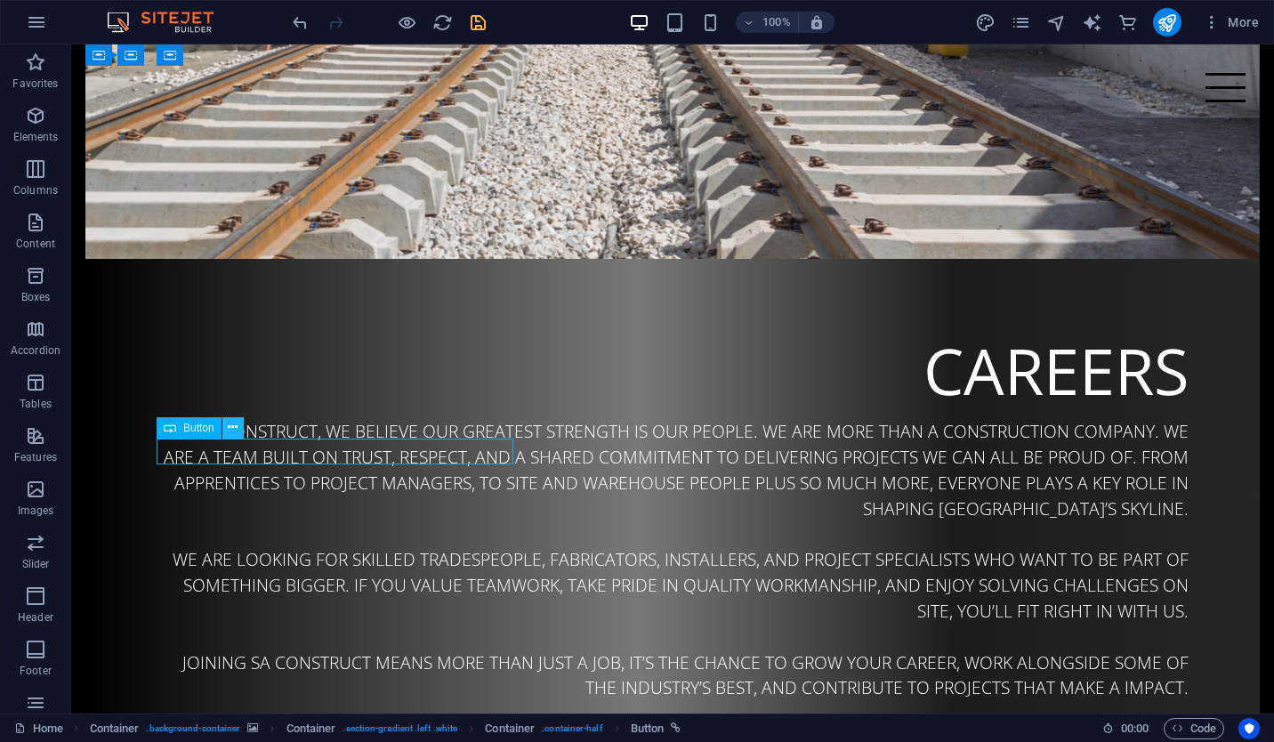
click at [235, 430] on icon at bounding box center [233, 427] width 10 height 19
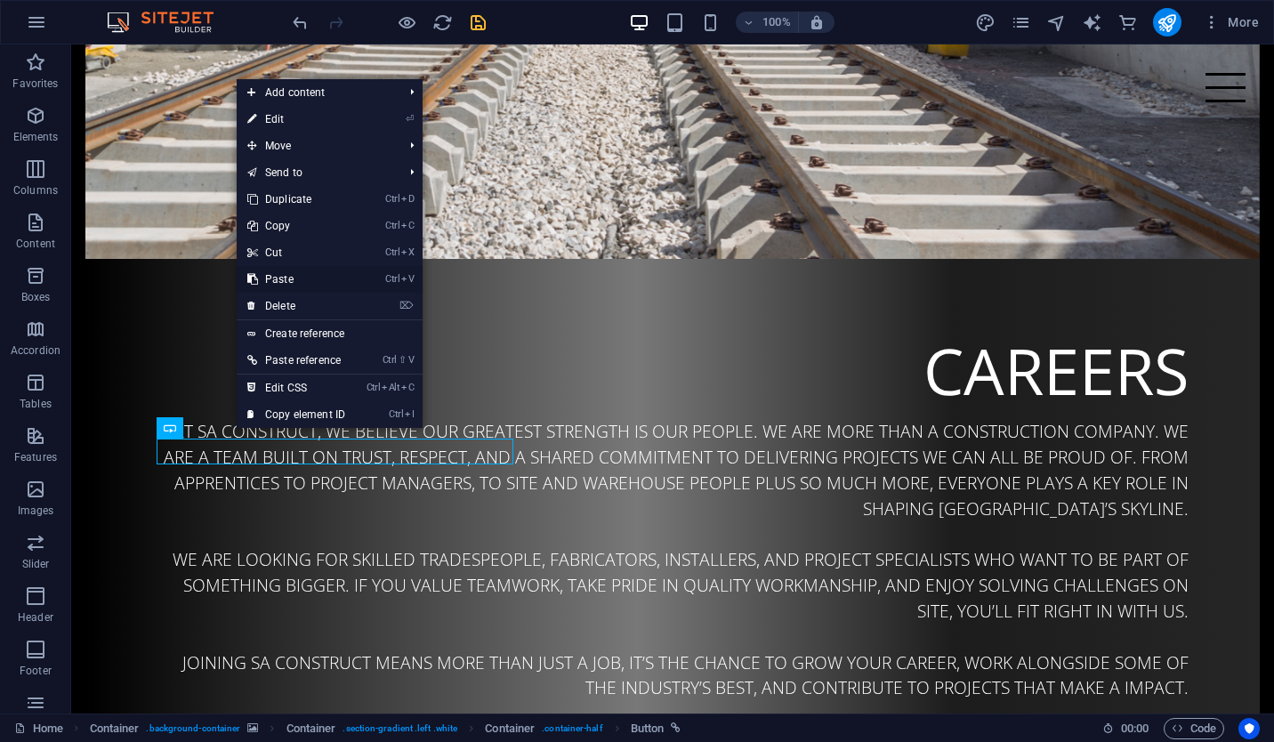
click at [330, 271] on link "Ctrl V Paste" at bounding box center [296, 279] width 119 height 27
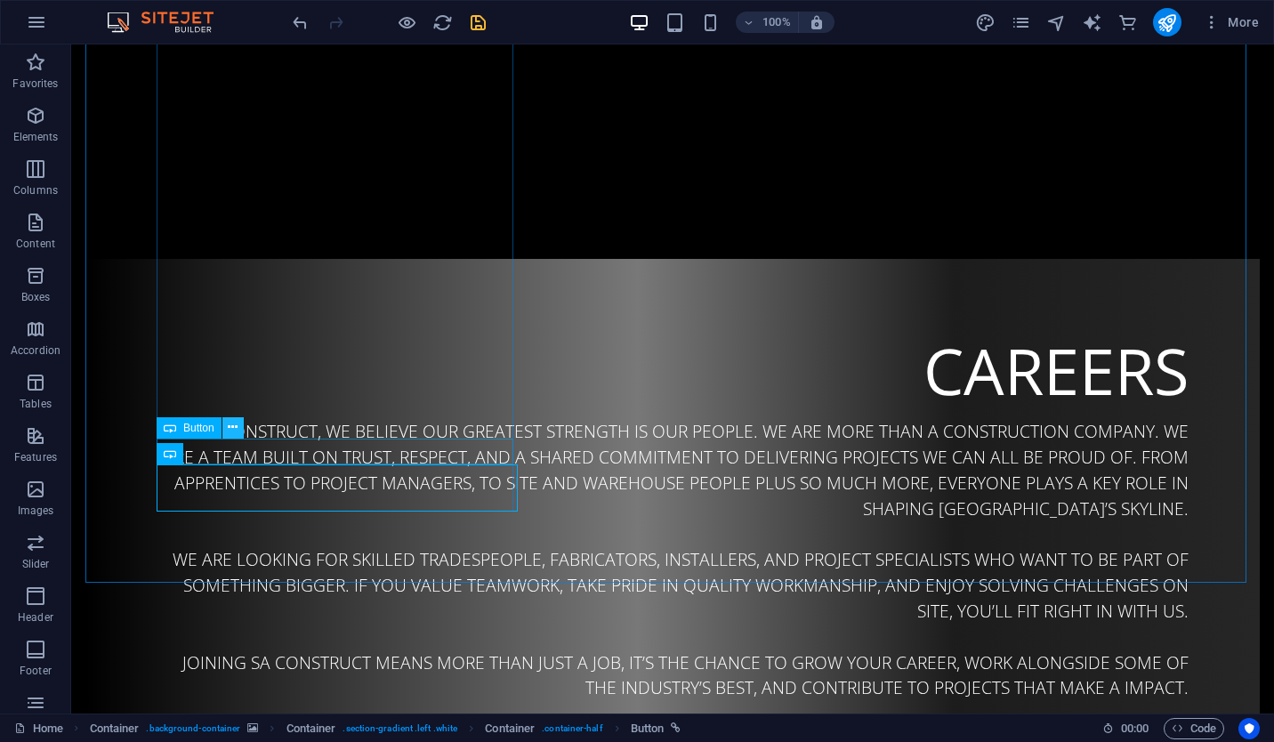
click at [229, 427] on icon at bounding box center [233, 427] width 10 height 19
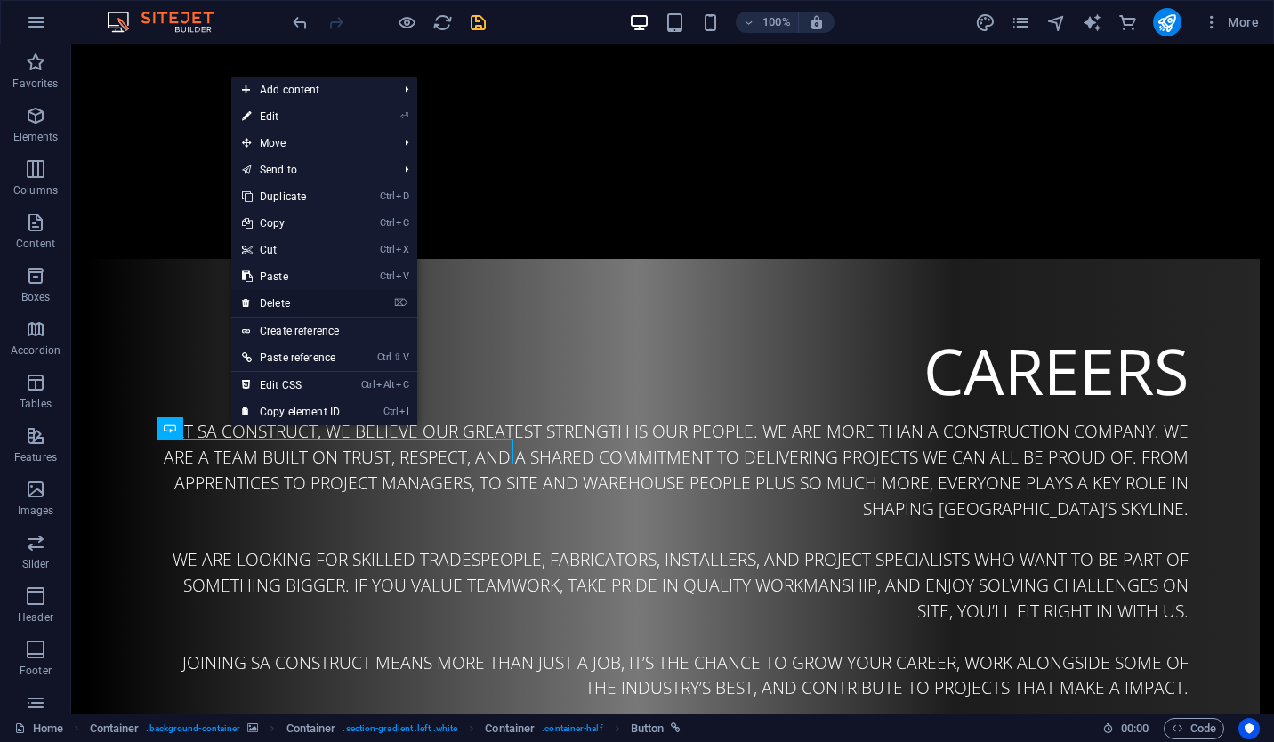
click at [321, 295] on link "⌦ Delete" at bounding box center [290, 303] width 119 height 27
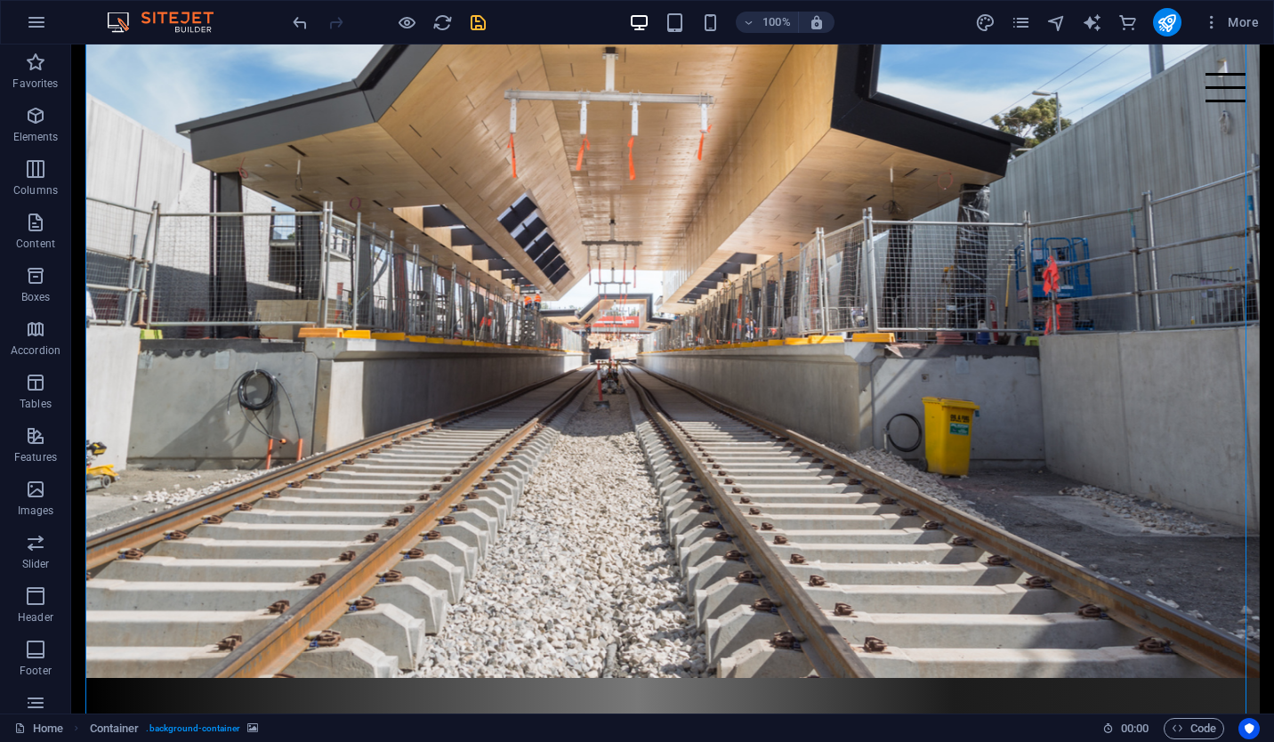
scroll to position [2962, 0]
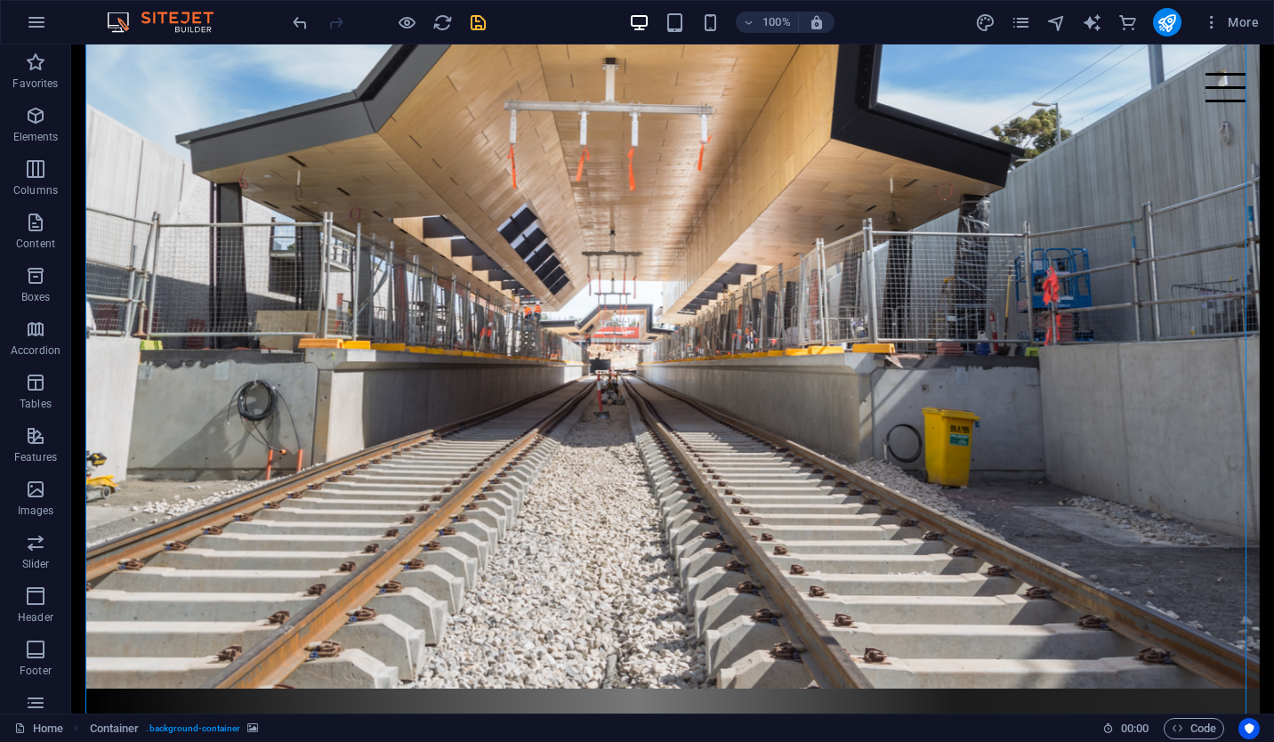
drag, startPoint x: 267, startPoint y: 166, endPoint x: 258, endPoint y: 262, distance: 96.5
click at [240, 168] on icon at bounding box center [236, 161] width 10 height 19
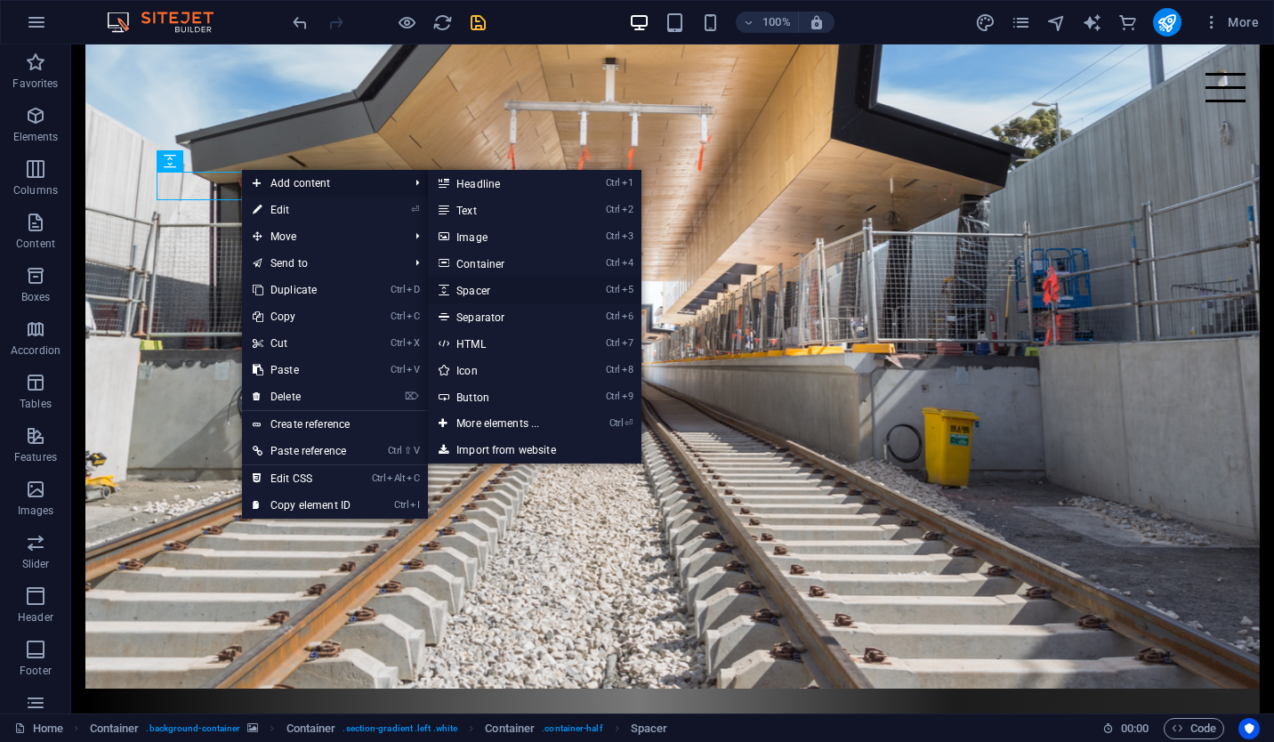
click at [492, 291] on link "Ctrl 5 Spacer" at bounding box center [501, 290] width 147 height 27
select select "px"
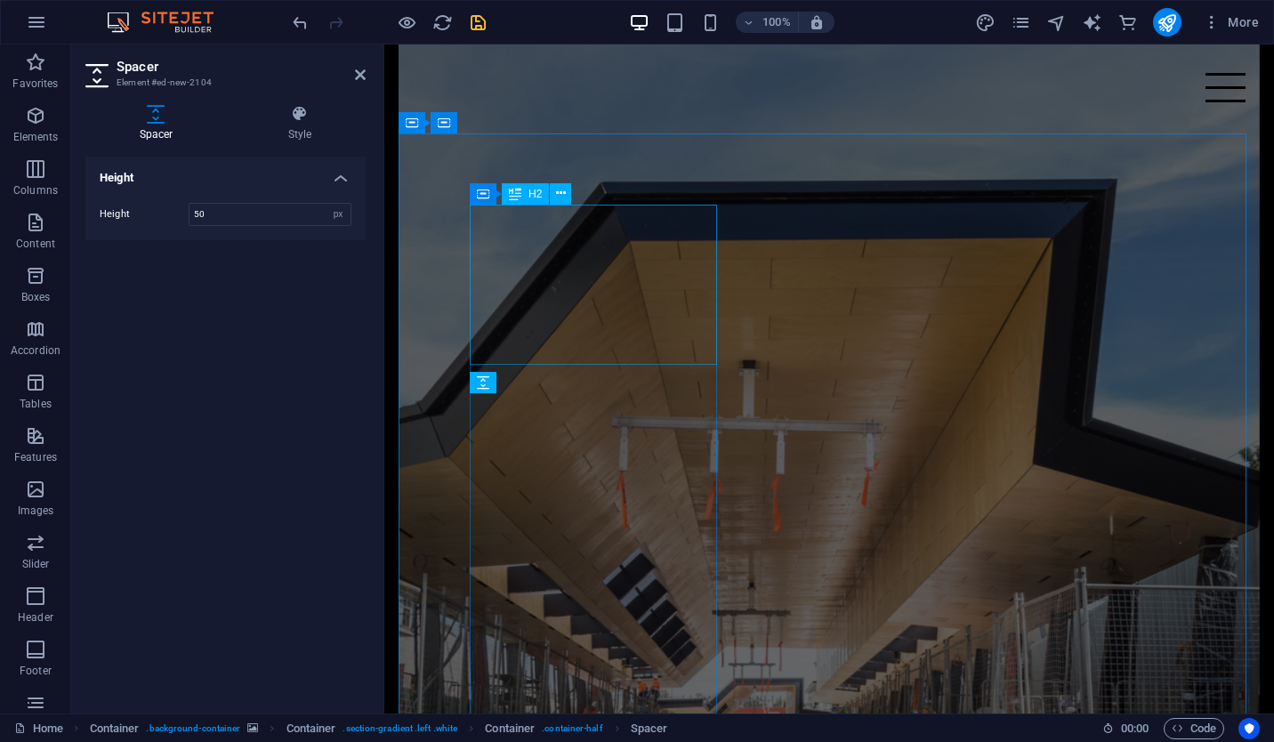
scroll to position [3333, 0]
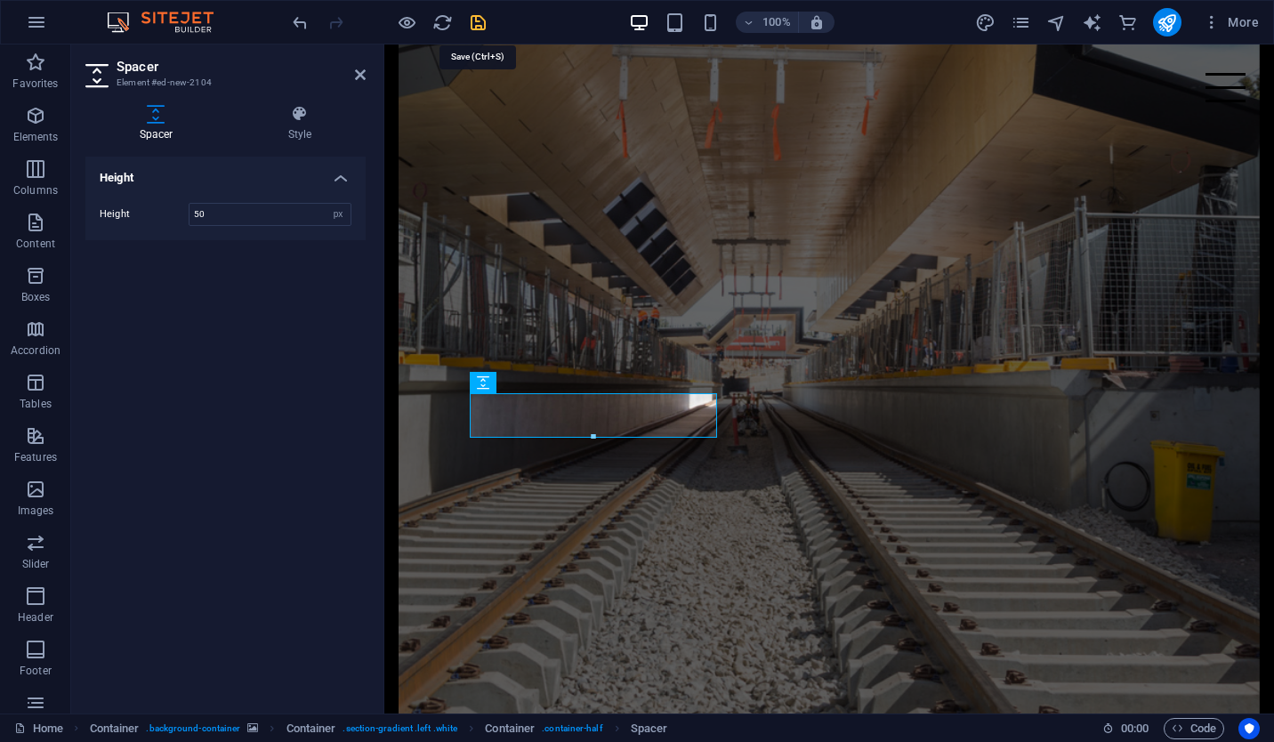
click at [476, 29] on icon "save" at bounding box center [478, 22] width 20 height 20
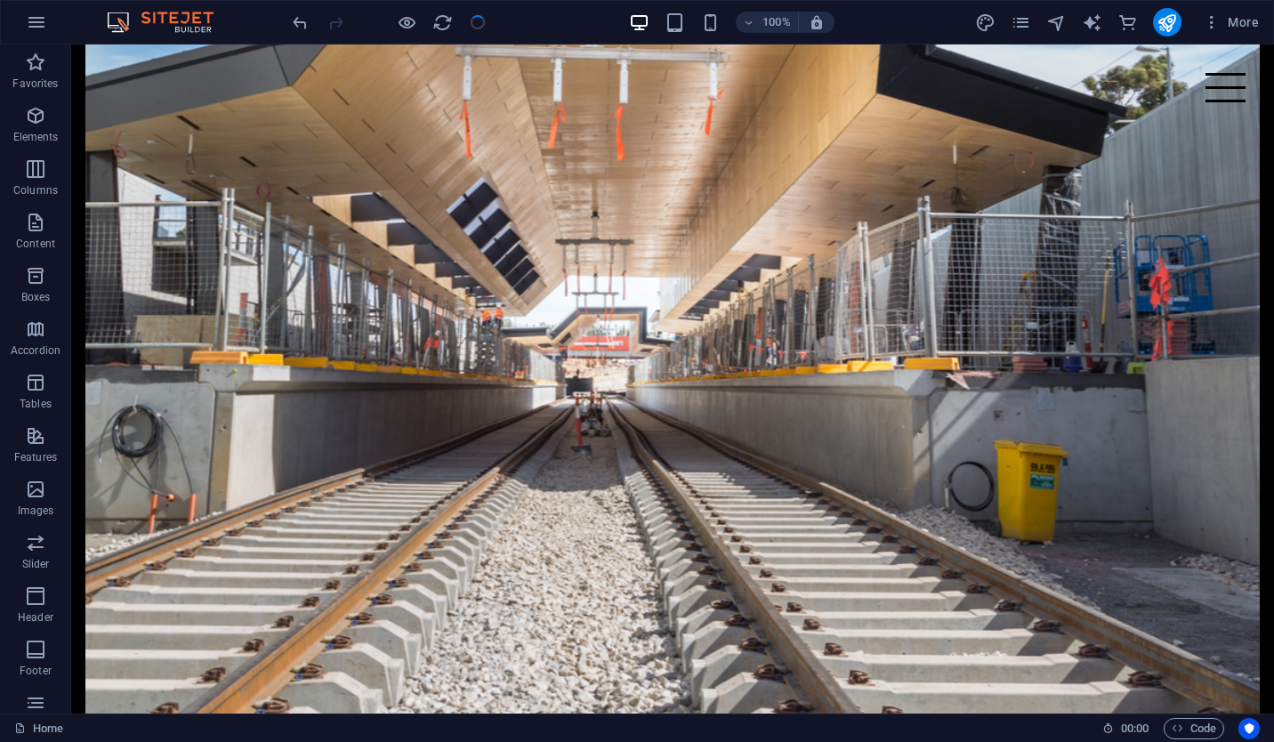
scroll to position [2849, 0]
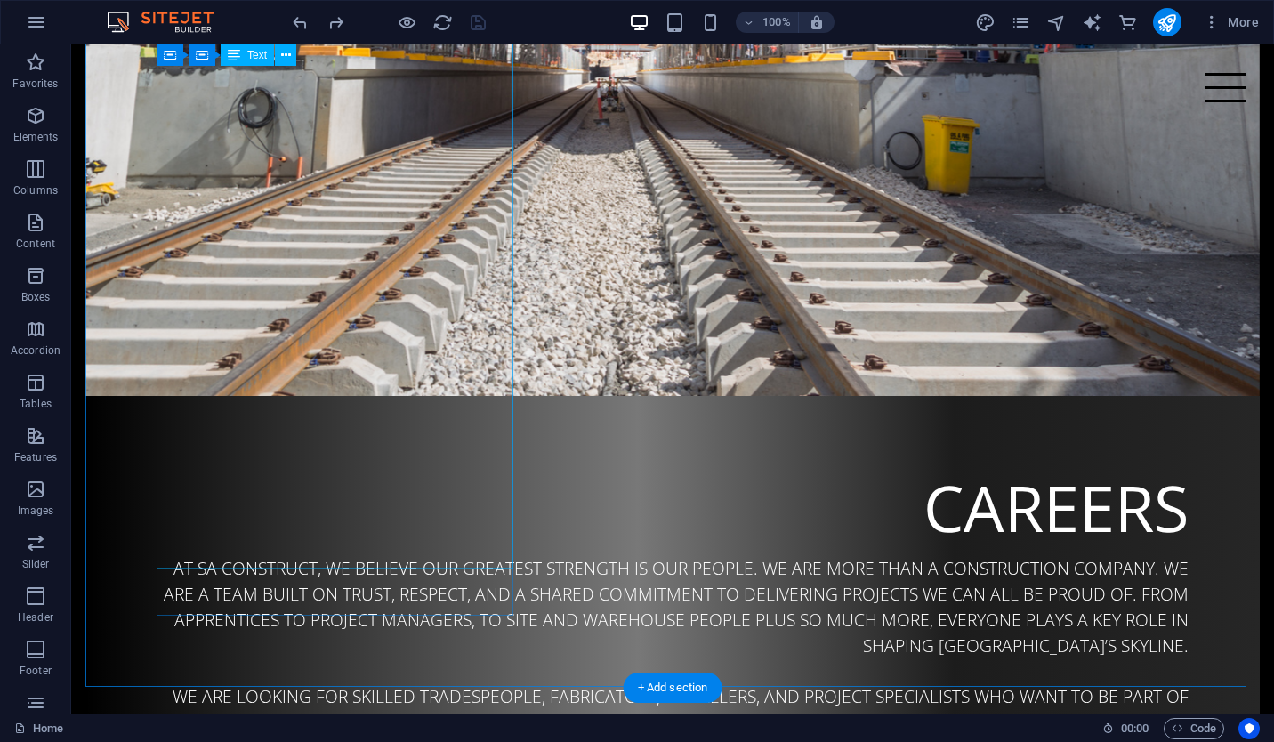
scroll to position [3254, 0]
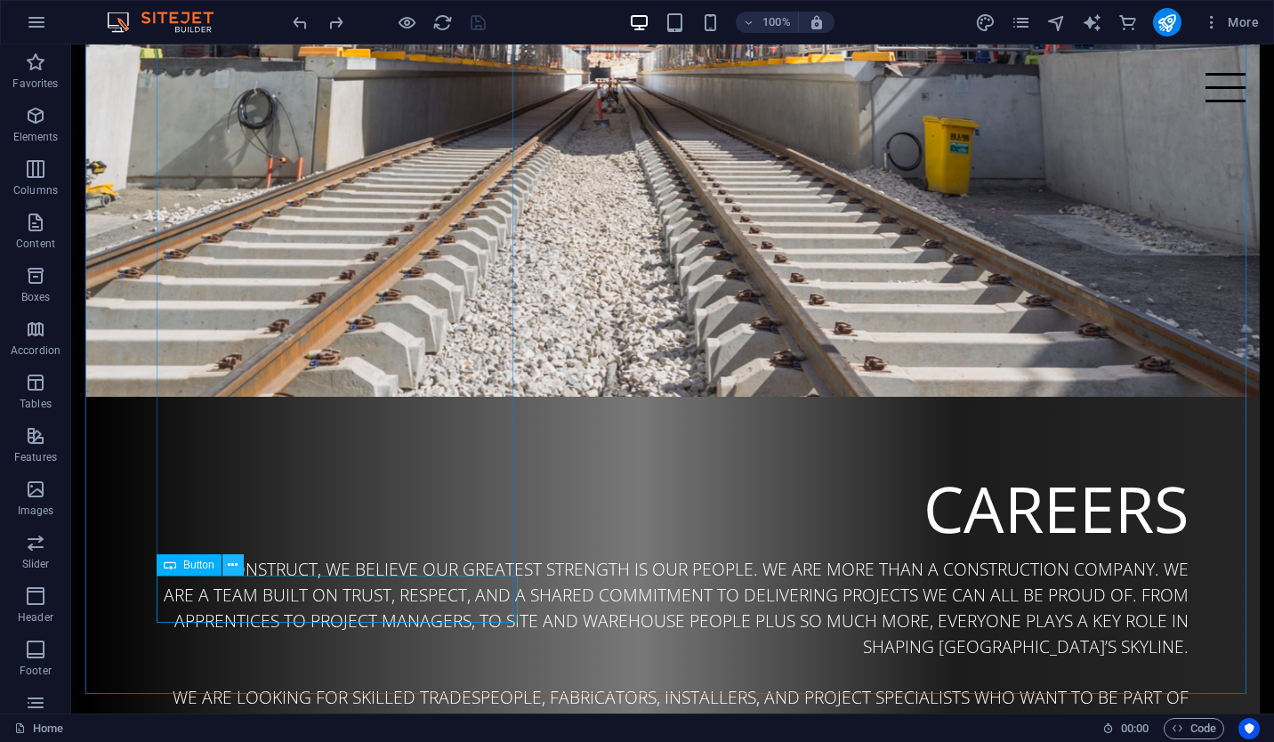
click at [233, 563] on icon at bounding box center [233, 565] width 10 height 19
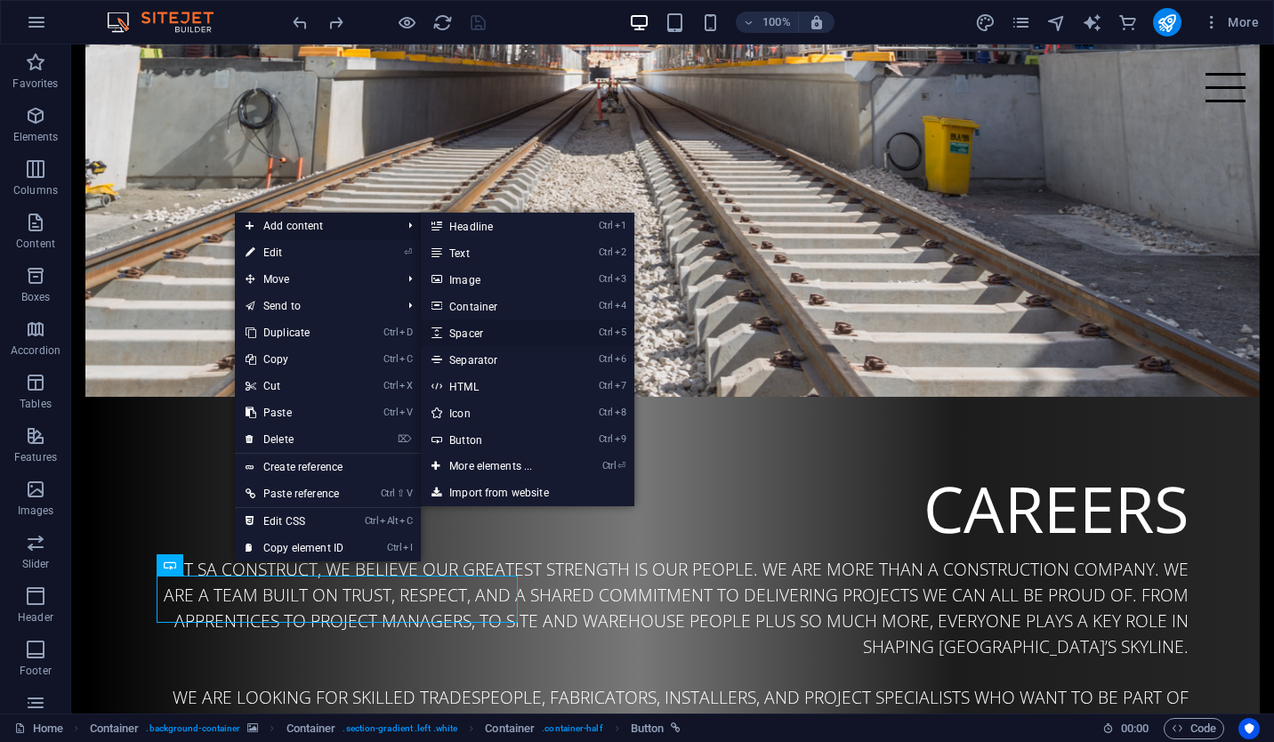
click at [513, 326] on link "Ctrl 5 Spacer" at bounding box center [494, 332] width 147 height 27
select select "px"
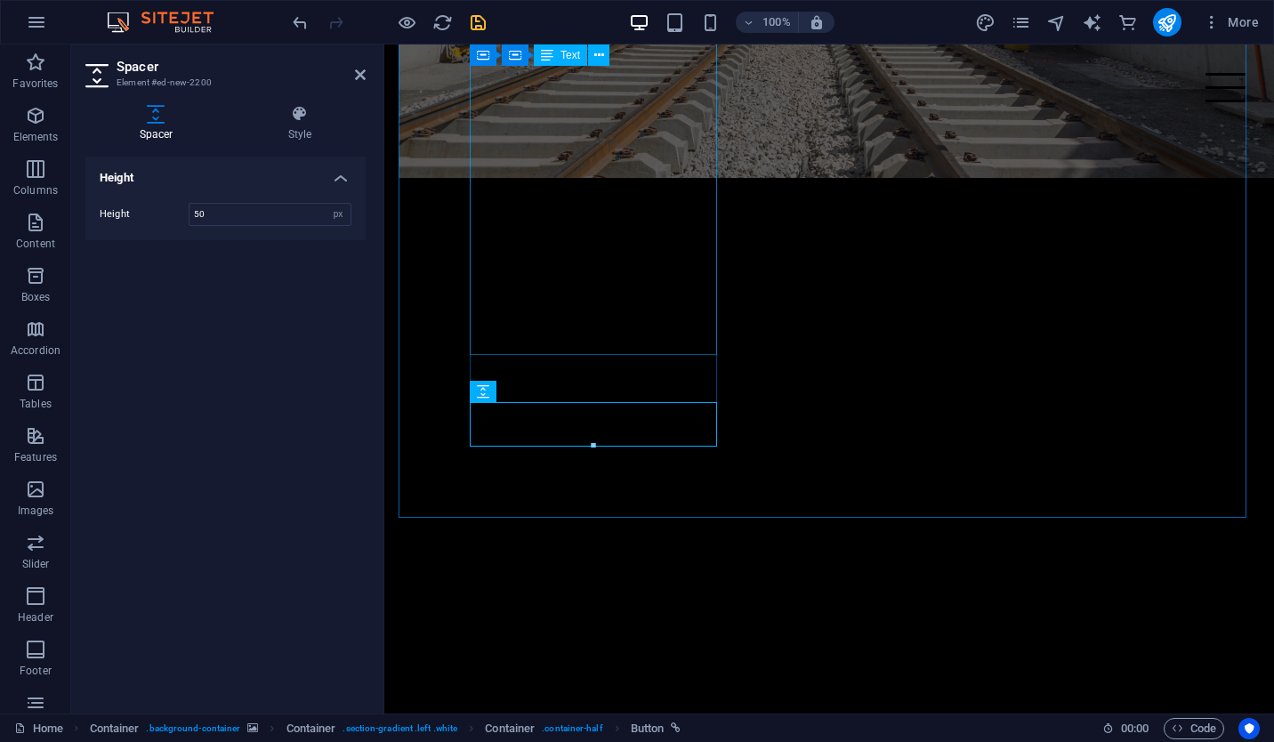
scroll to position [4334, 0]
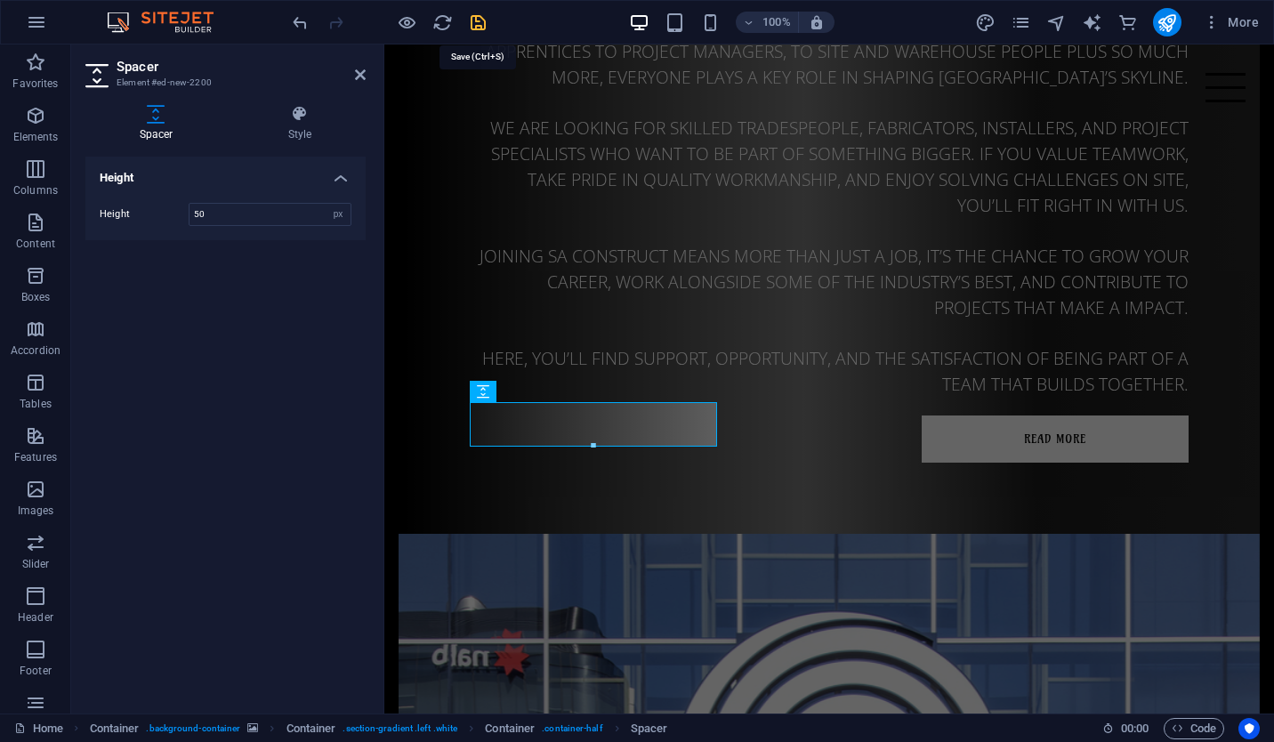
click at [480, 16] on icon "save" at bounding box center [478, 22] width 20 height 20
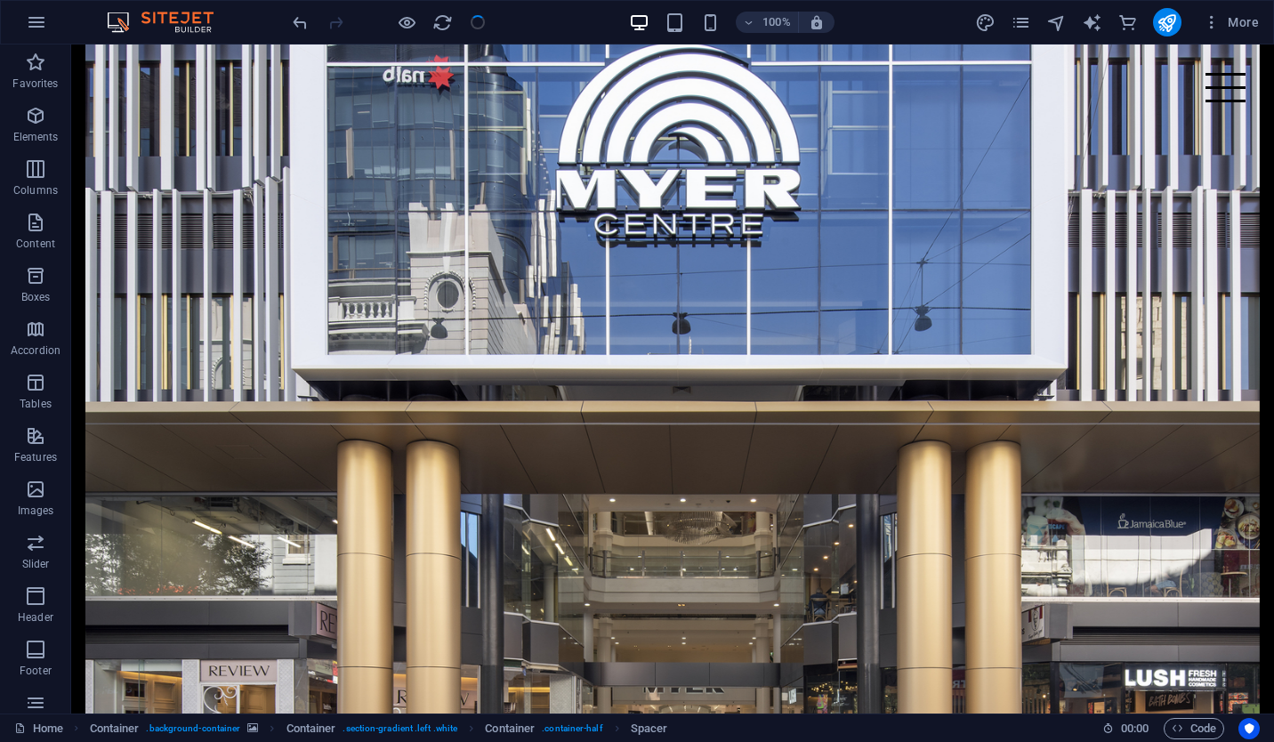
scroll to position [3479, 0]
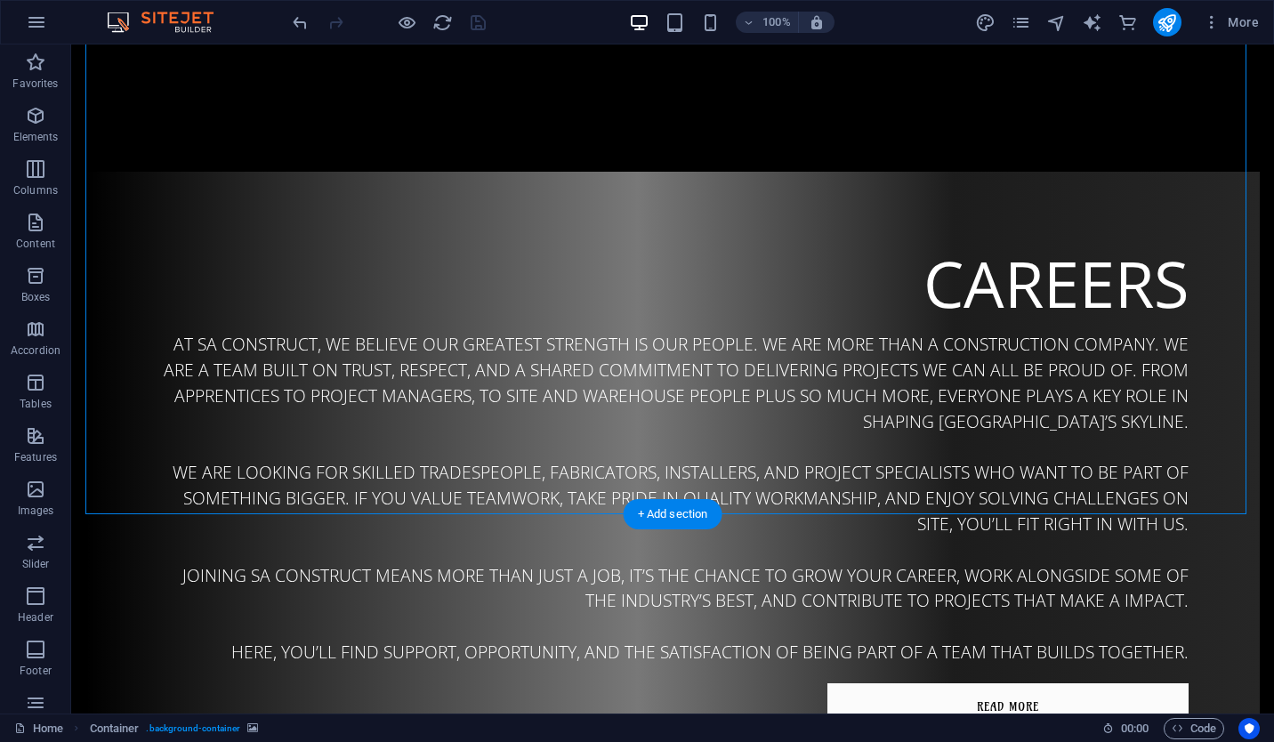
drag, startPoint x: 269, startPoint y: 435, endPoint x: 199, endPoint y: 330, distance: 125.8
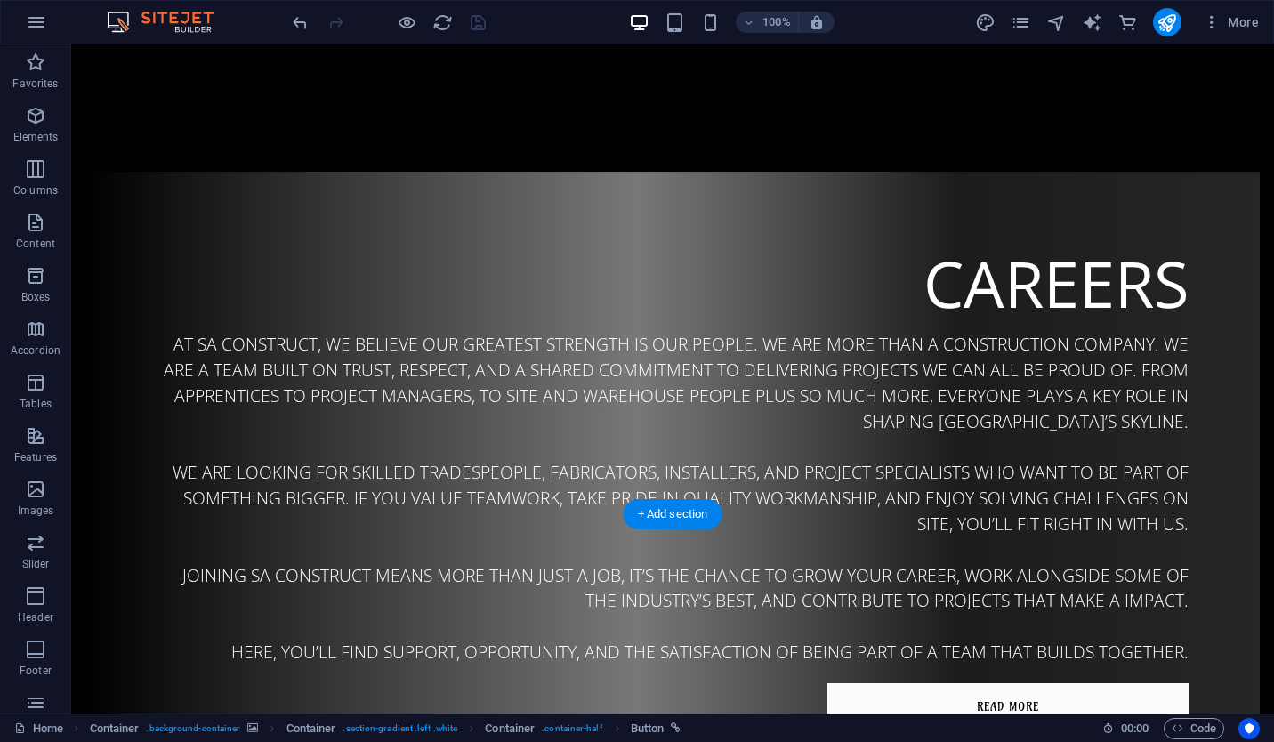
drag, startPoint x: 274, startPoint y: 391, endPoint x: 189, endPoint y: 398, distance: 84.7
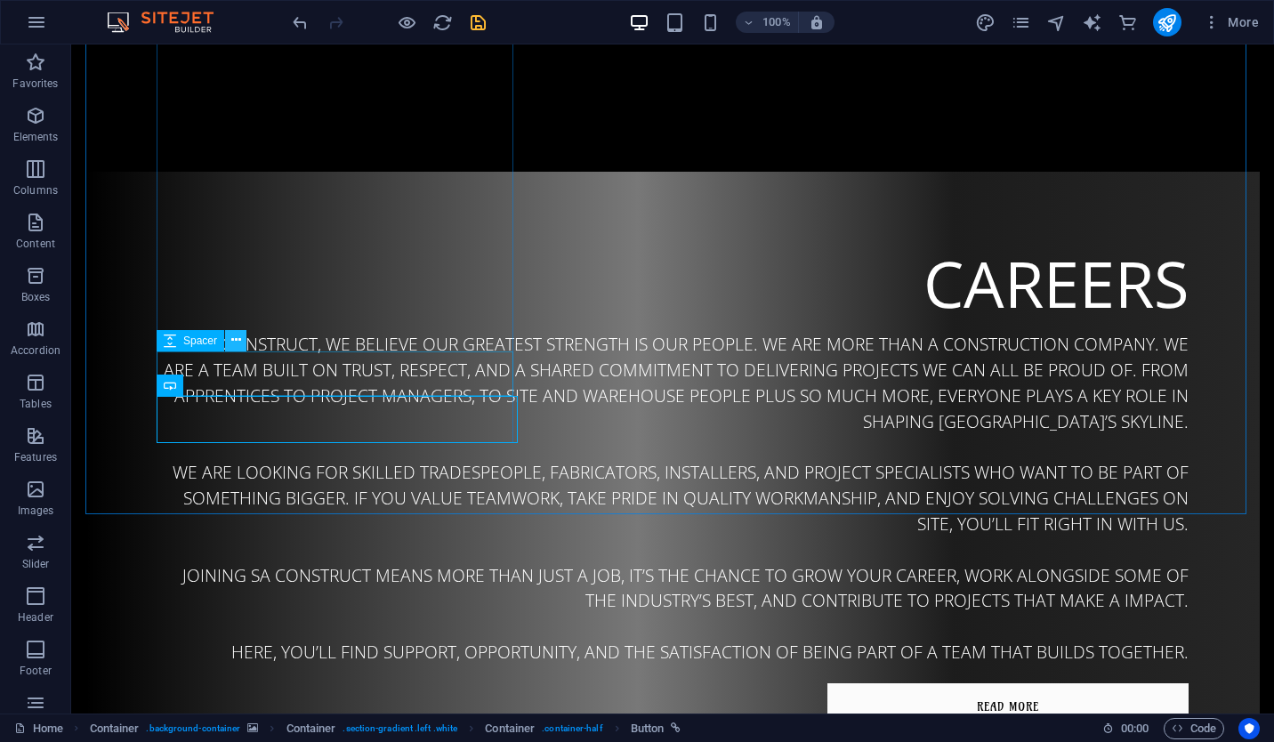
click at [236, 341] on icon at bounding box center [236, 340] width 10 height 19
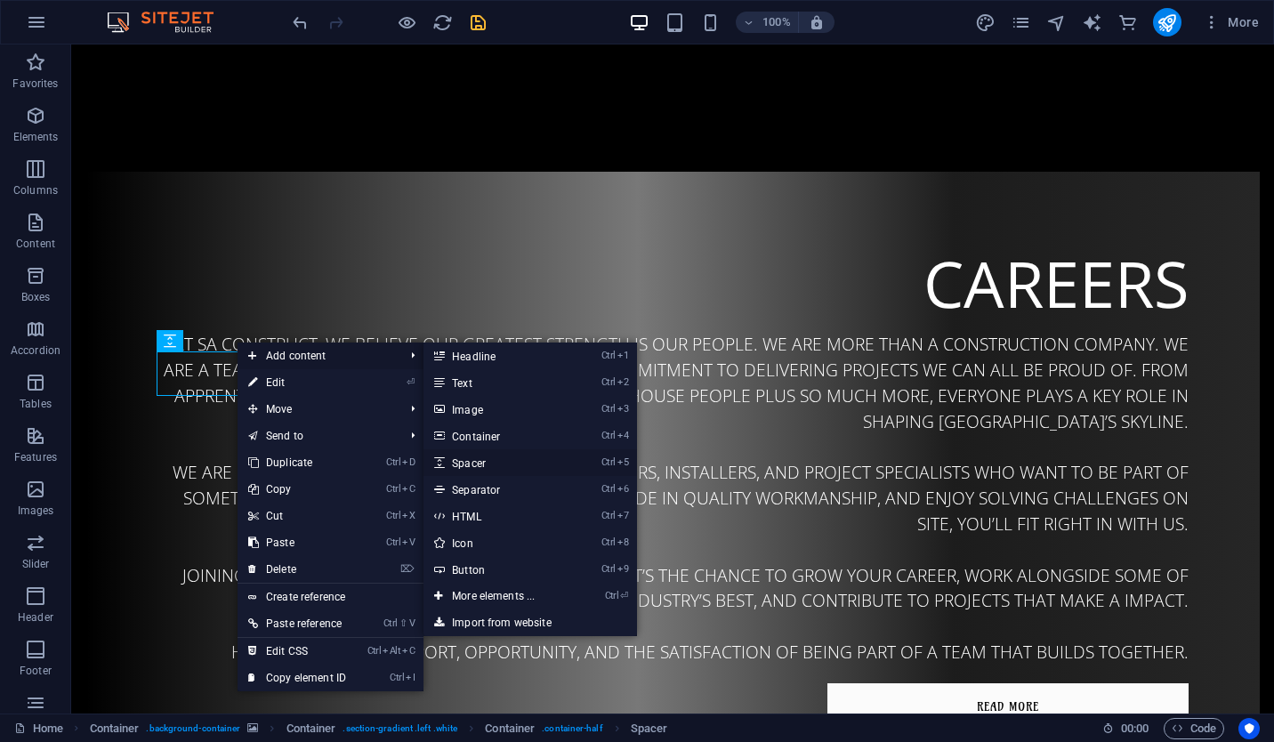
click at [507, 458] on link "Ctrl 5 Spacer" at bounding box center [496, 462] width 147 height 27
select select "px"
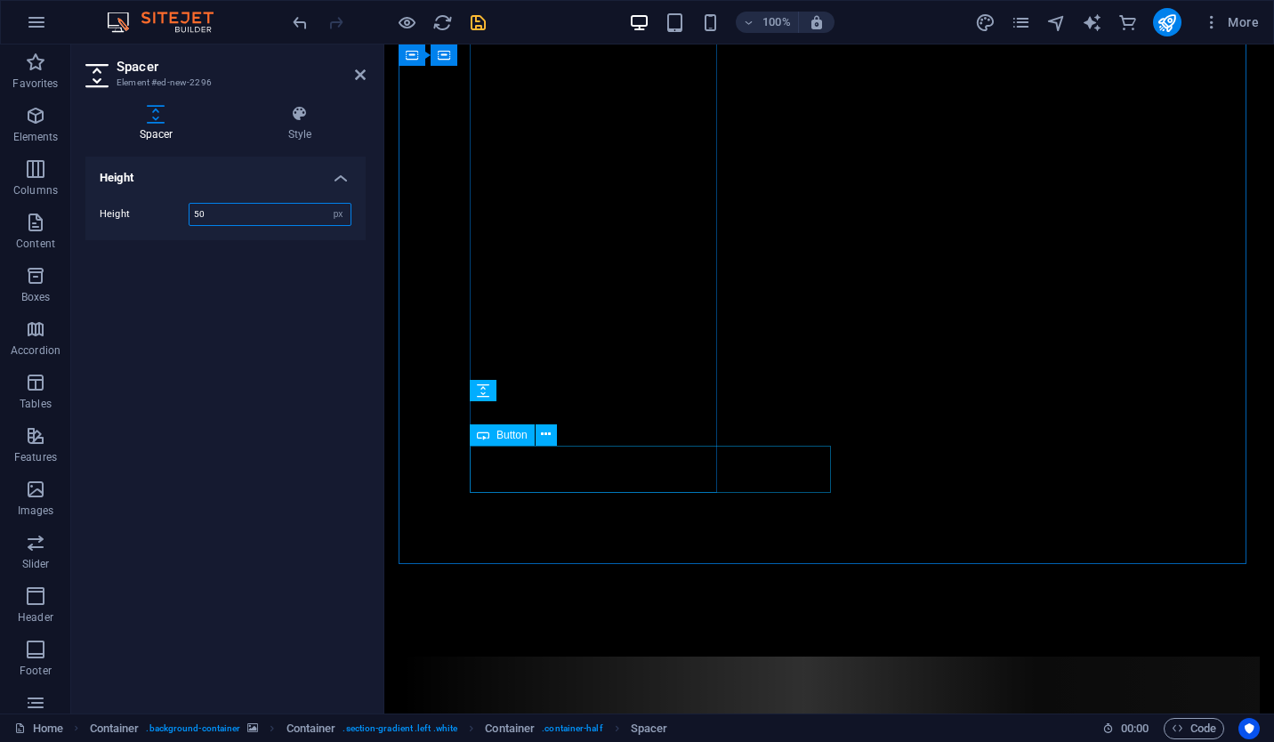
scroll to position [4332, 0]
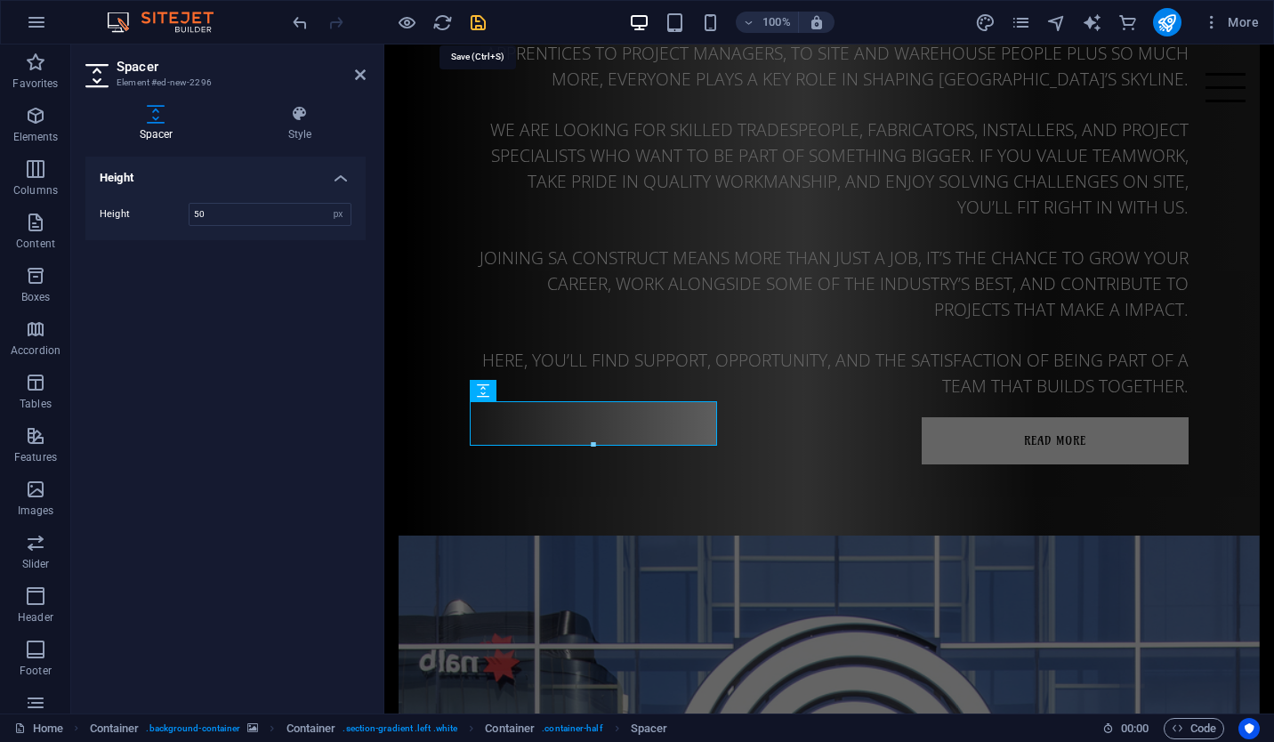
click at [477, 21] on icon "save" at bounding box center [478, 22] width 20 height 20
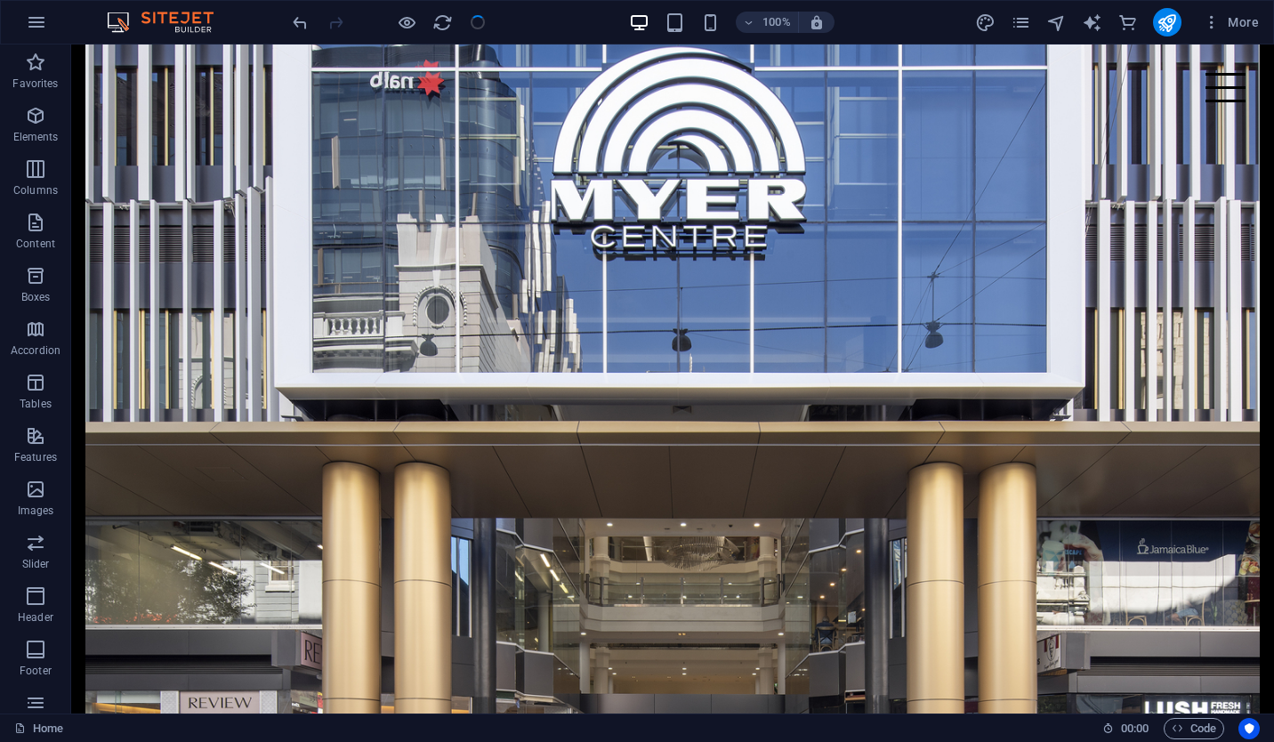
scroll to position [3523, 0]
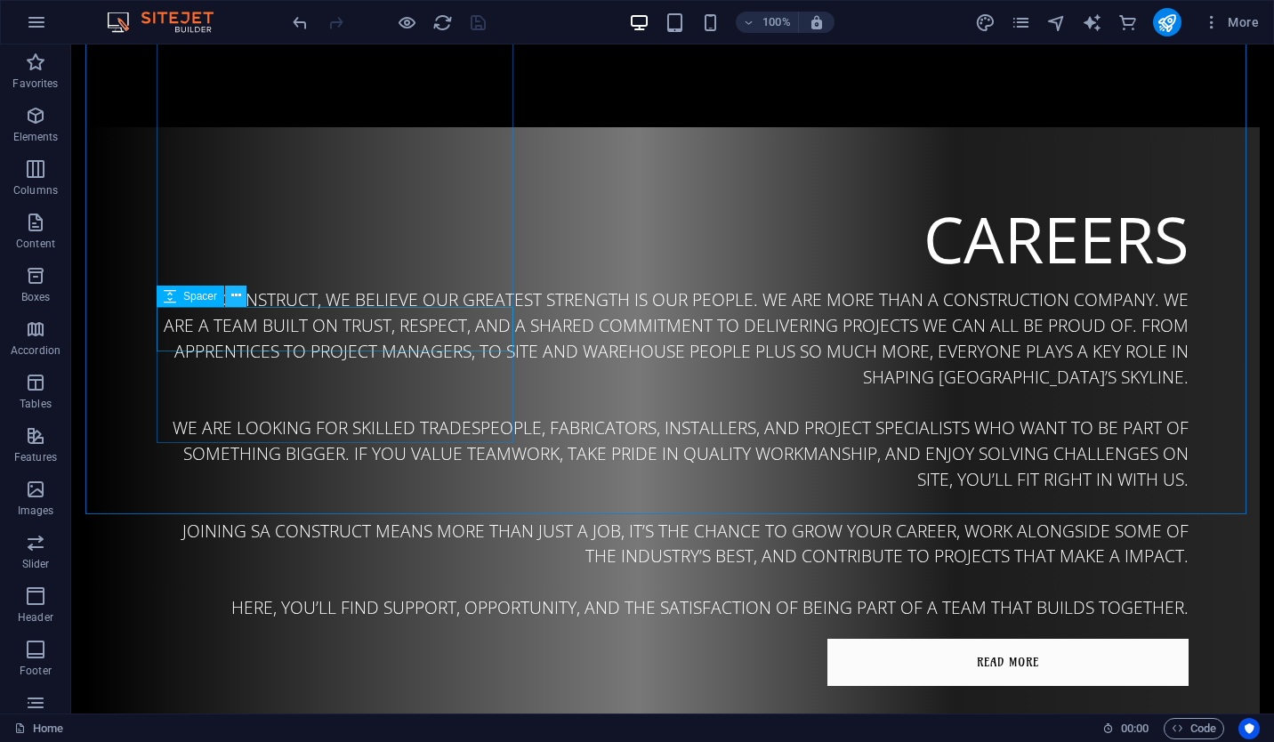
click at [230, 301] on button at bounding box center [235, 296] width 21 height 21
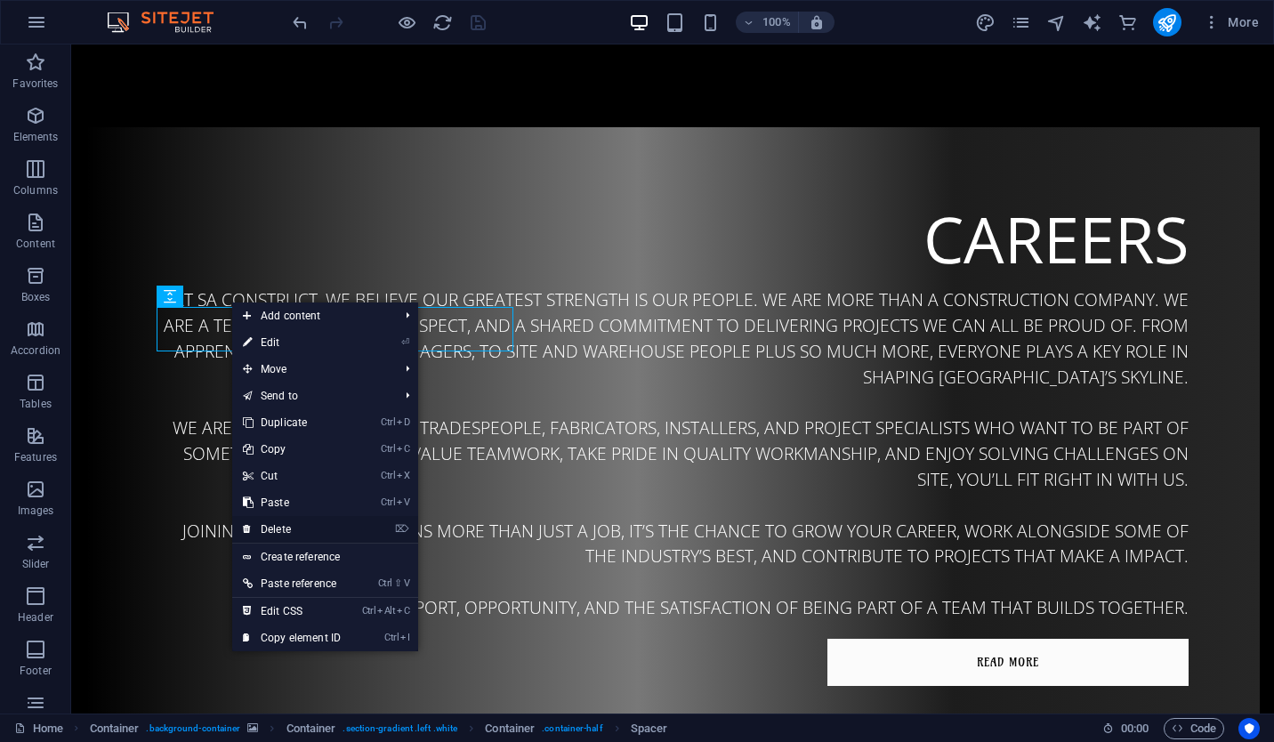
click at [293, 528] on link "⌦ Delete" at bounding box center [291, 529] width 119 height 27
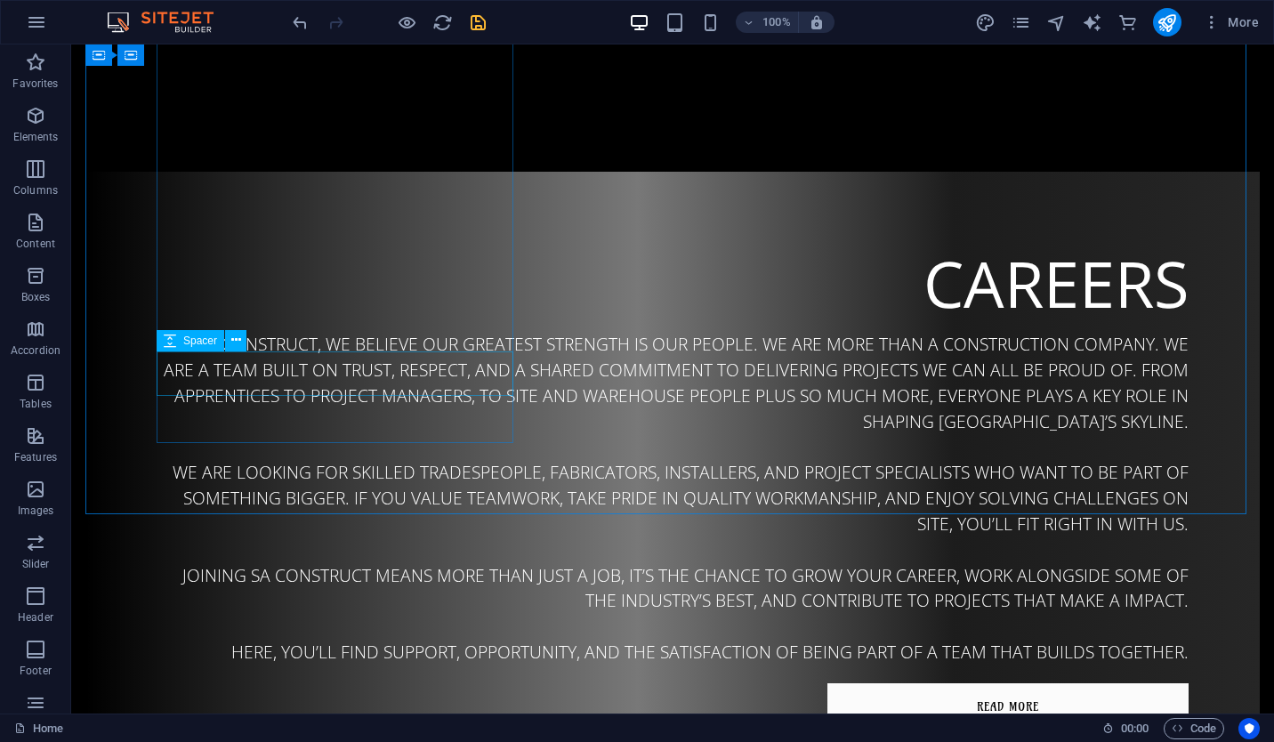
click at [197, 340] on span "Spacer" at bounding box center [200, 340] width 34 height 11
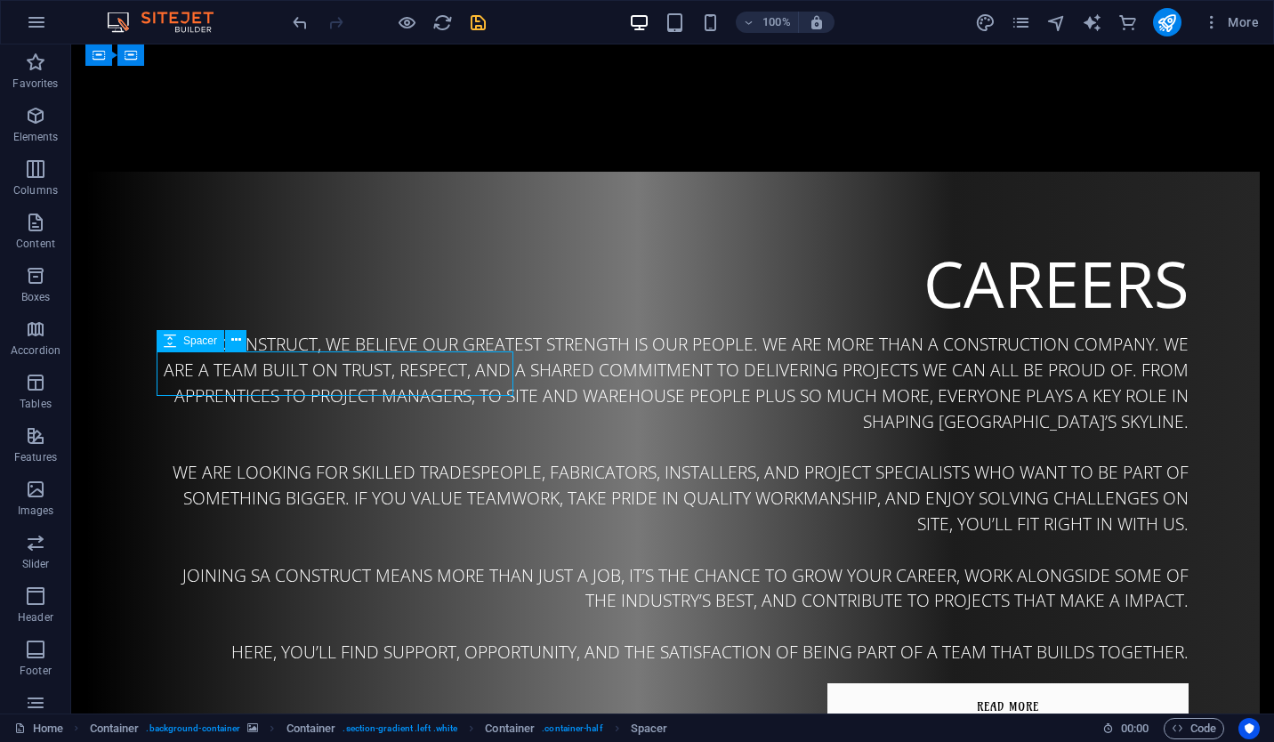
click at [197, 340] on span "Spacer" at bounding box center [200, 340] width 34 height 11
select select "px"
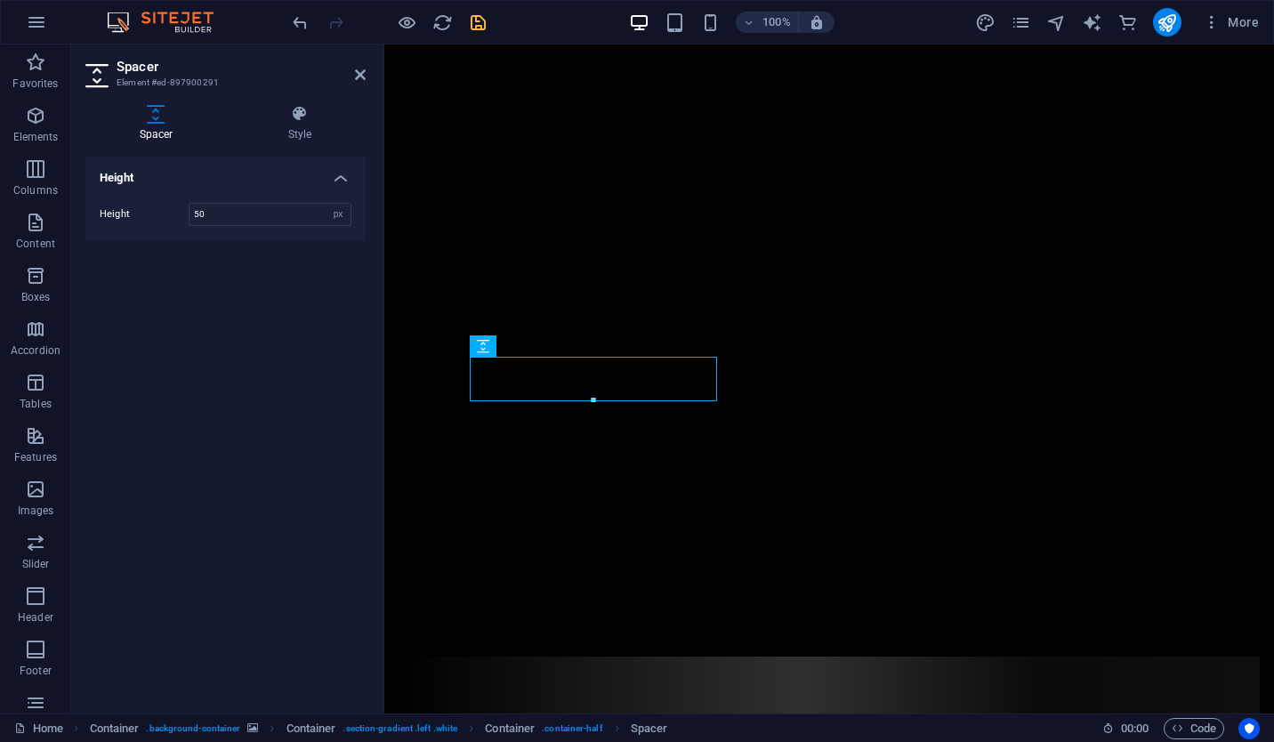
scroll to position [4332, 0]
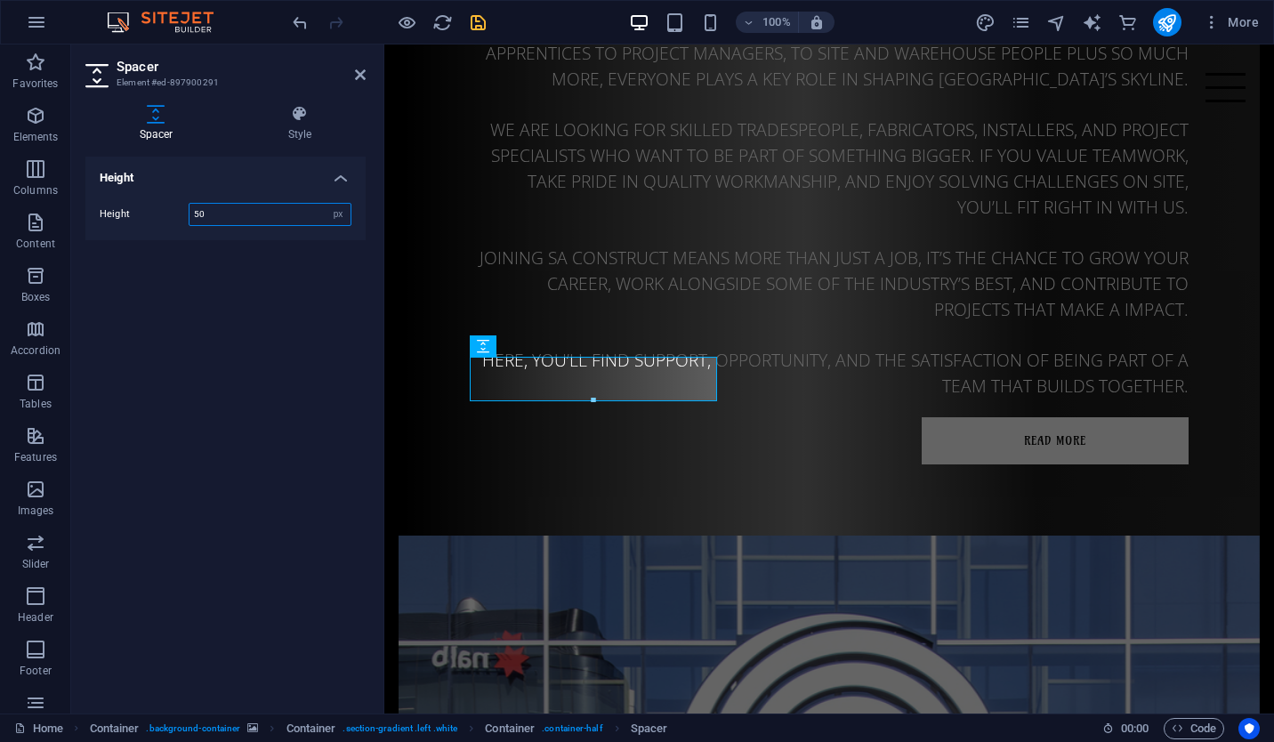
click at [288, 211] on input "50" at bounding box center [269, 214] width 161 height 21
type input "25"
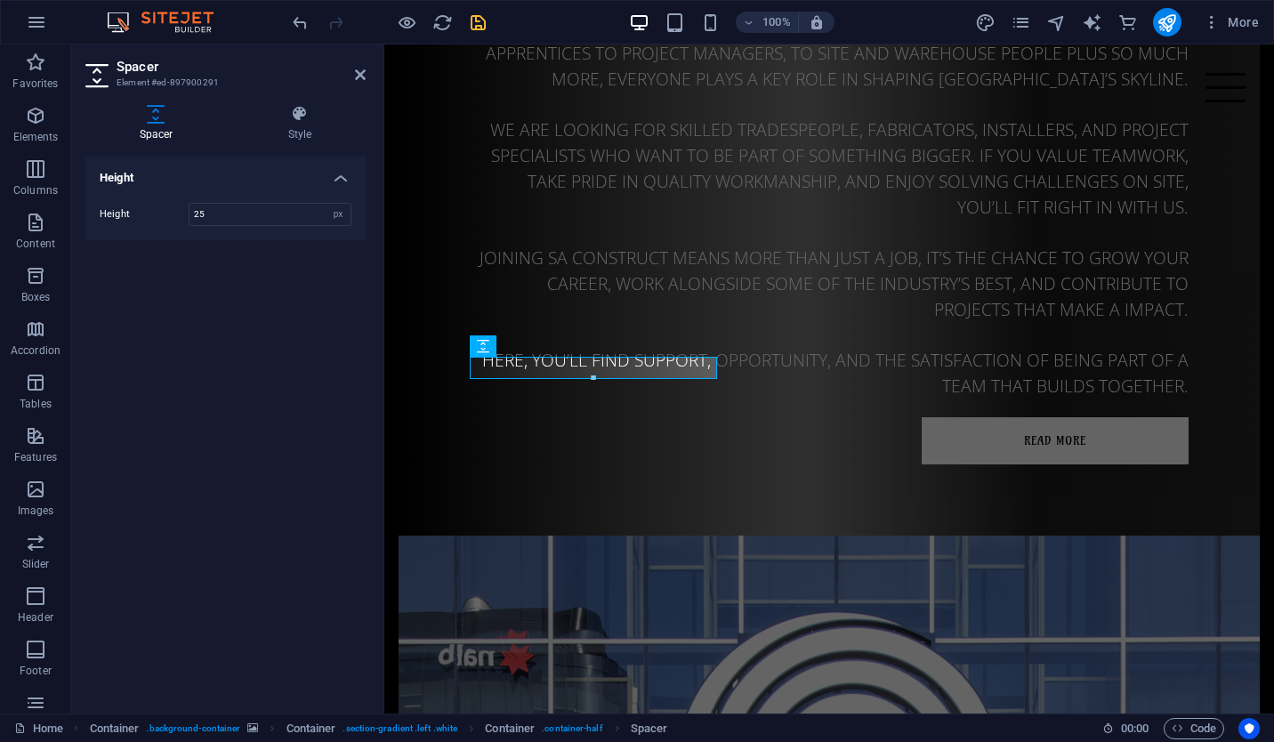
click at [334, 309] on div "Height Height 25 px rem vh vw" at bounding box center [225, 428] width 280 height 543
click at [476, 19] on icon "save" at bounding box center [478, 22] width 20 height 20
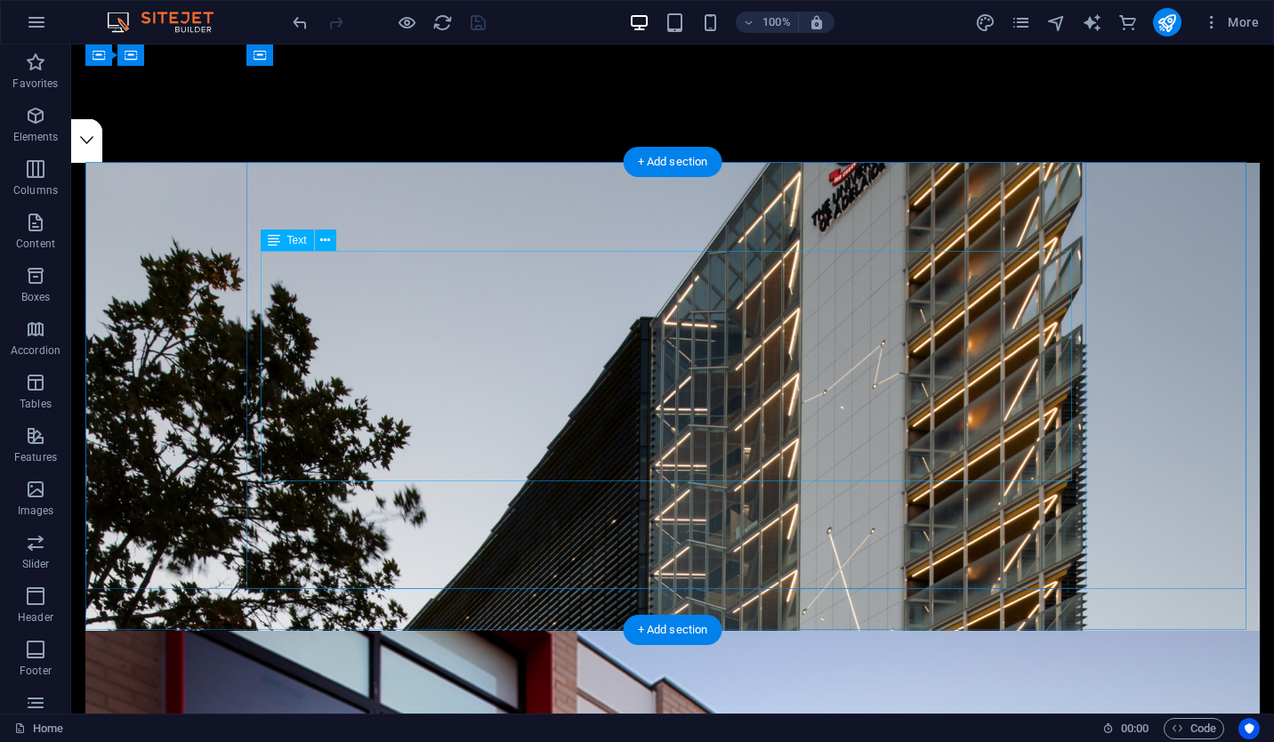
scroll to position [552, 0]
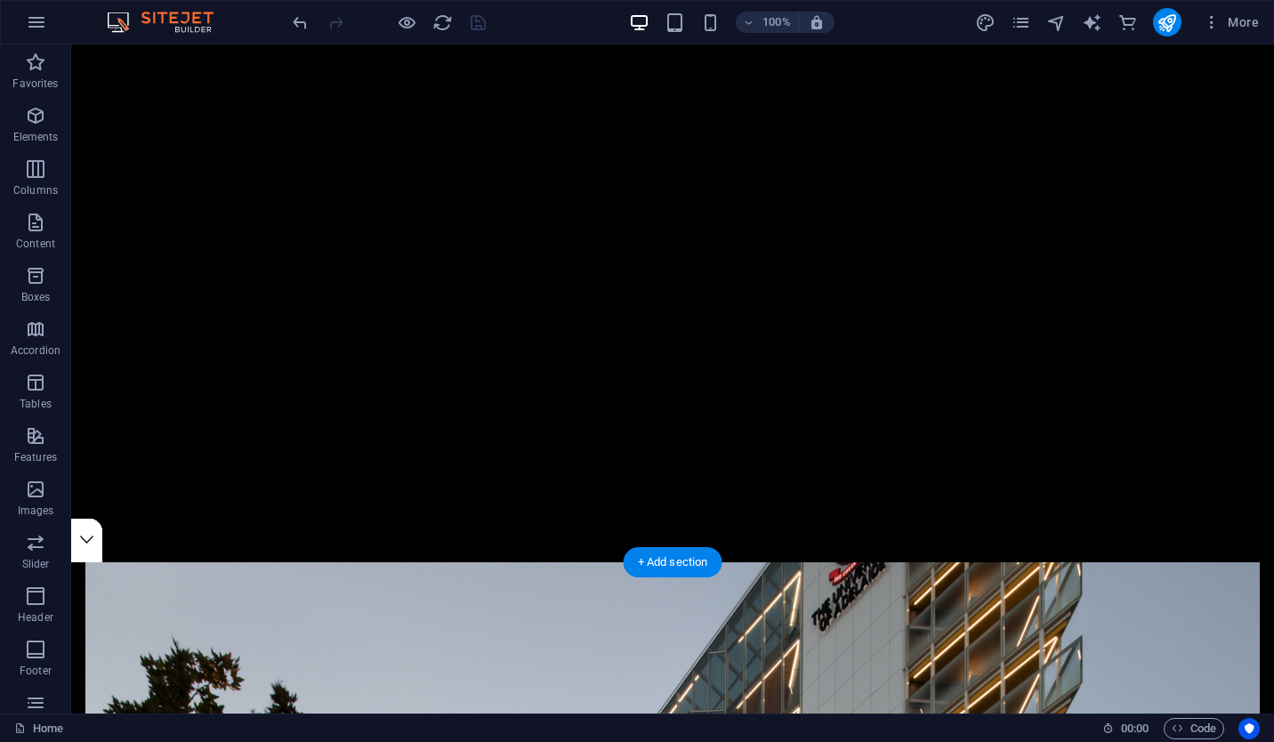
scroll to position [150, 0]
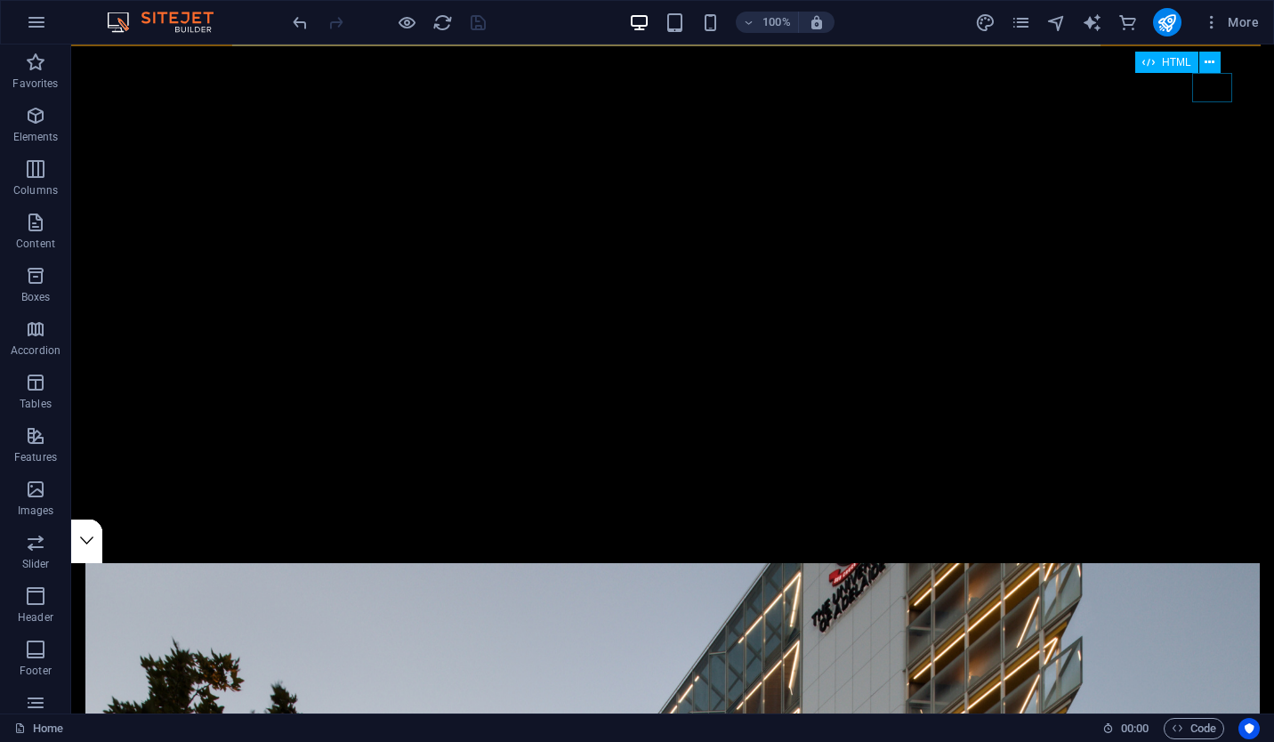
click at [1211, 96] on div at bounding box center [1225, 87] width 40 height 29
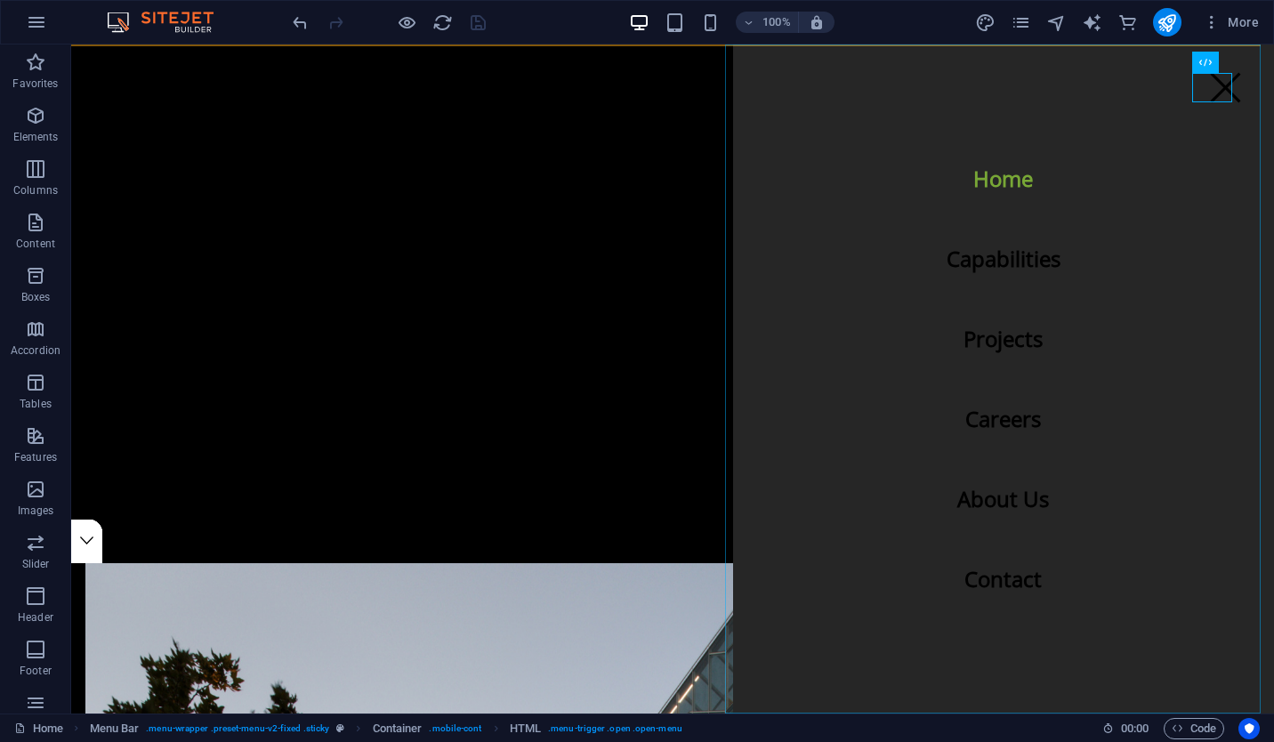
click at [1016, 260] on nav "Home Capabilities Projects Careers About Us Contact" at bounding box center [1003, 378] width 541 height 669
click at [1205, 91] on div at bounding box center [1225, 87] width 40 height 29
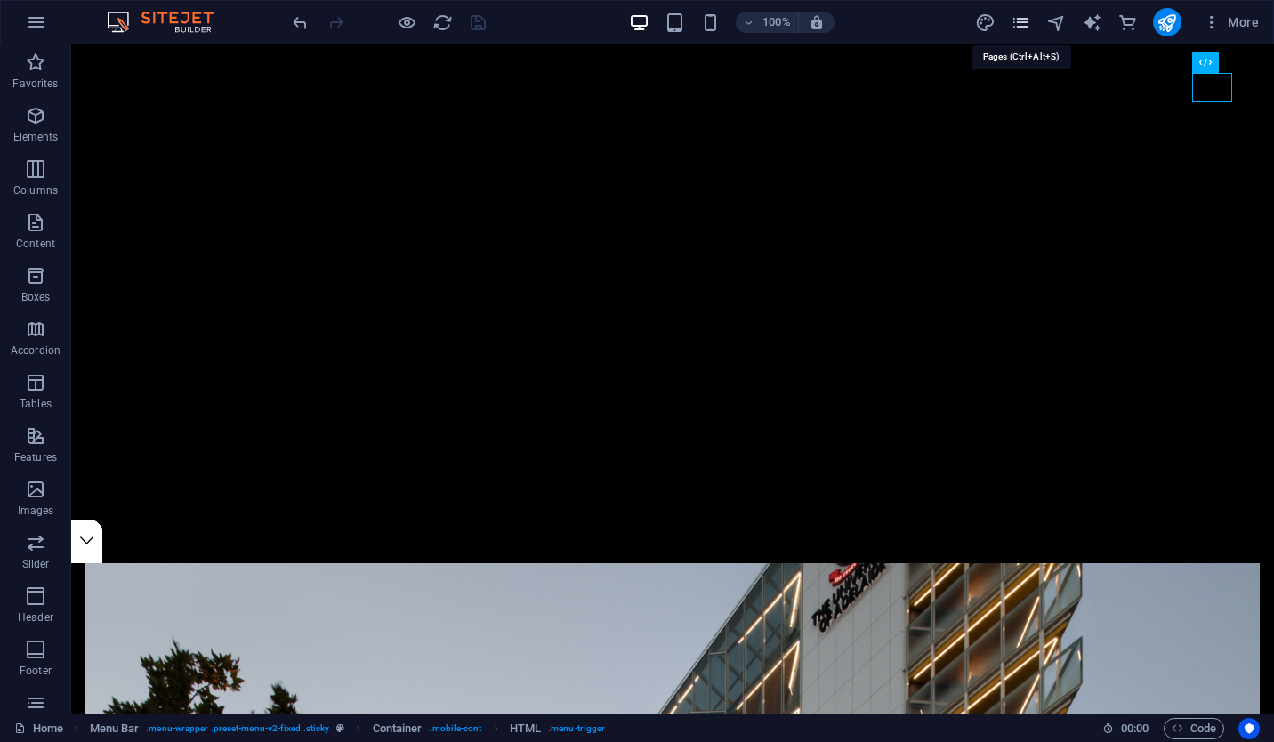
click at [1026, 20] on icon "pages" at bounding box center [1020, 22] width 20 height 20
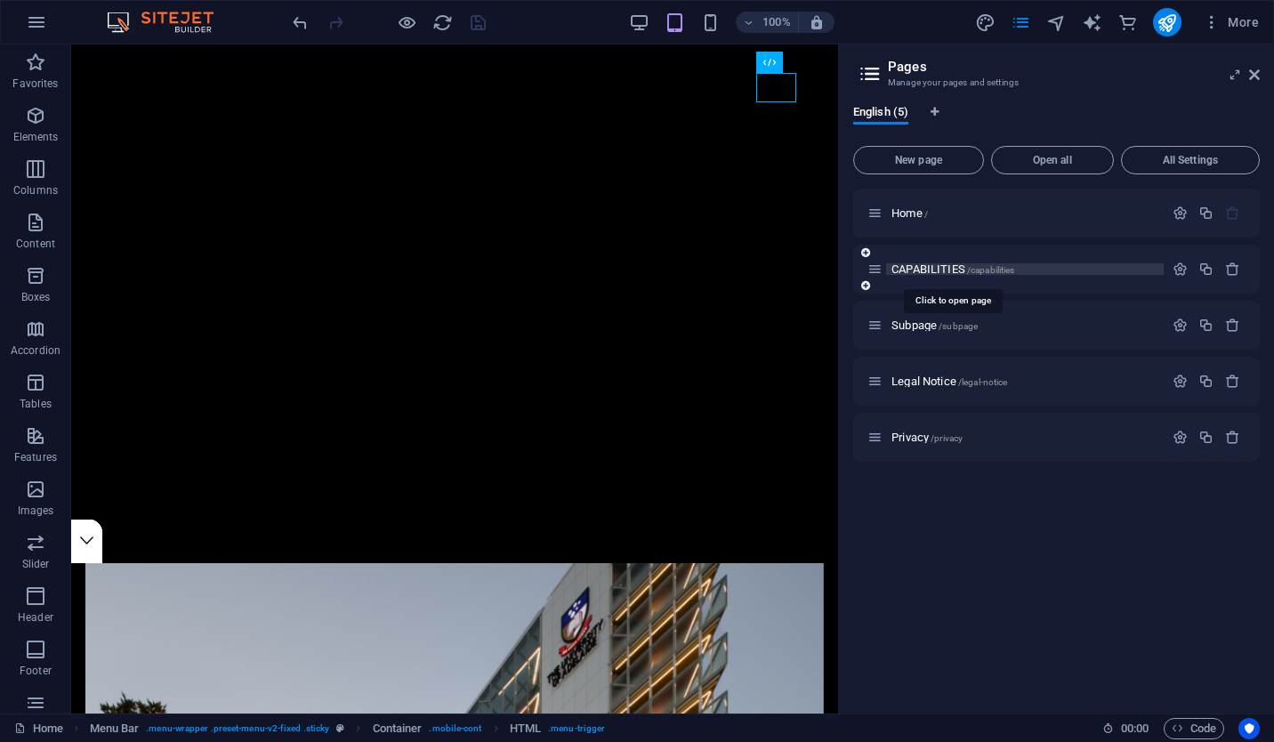
click at [930, 270] on span "CAPABILITIES /capabilities" at bounding box center [952, 268] width 123 height 13
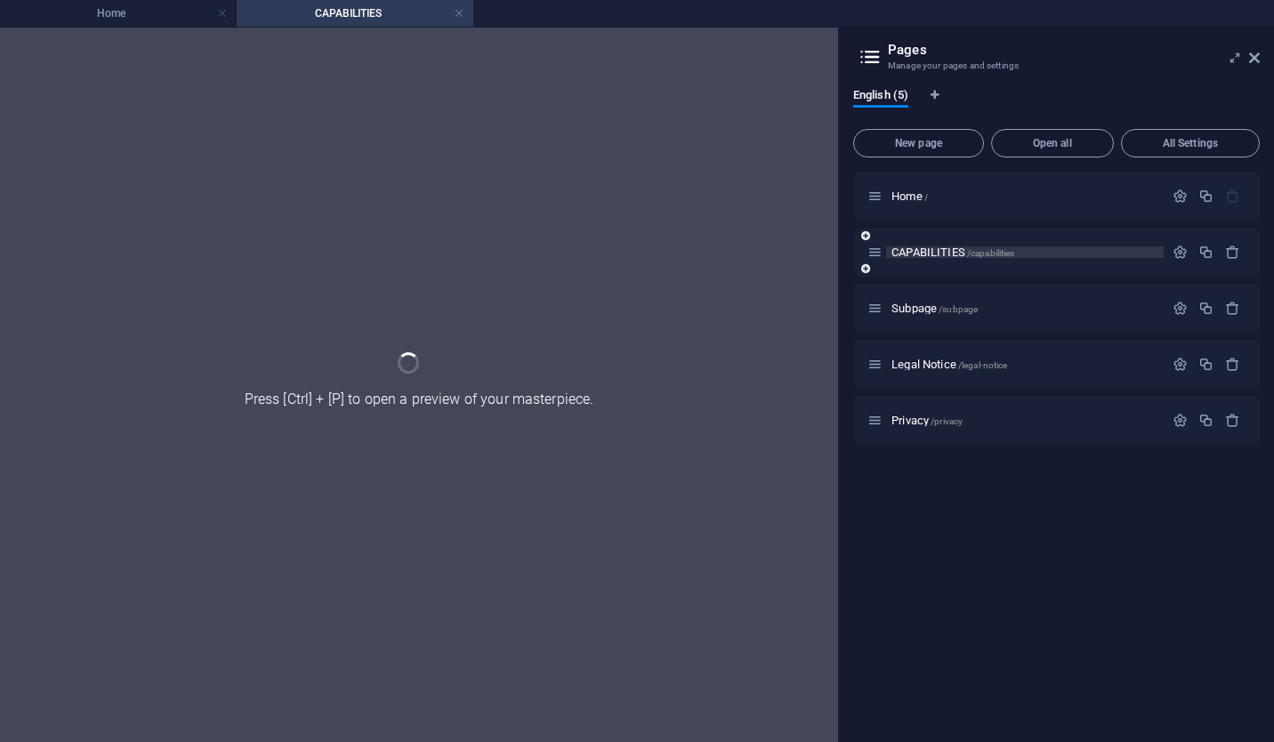
scroll to position [0, 0]
click at [1251, 55] on icon at bounding box center [1254, 58] width 11 height 14
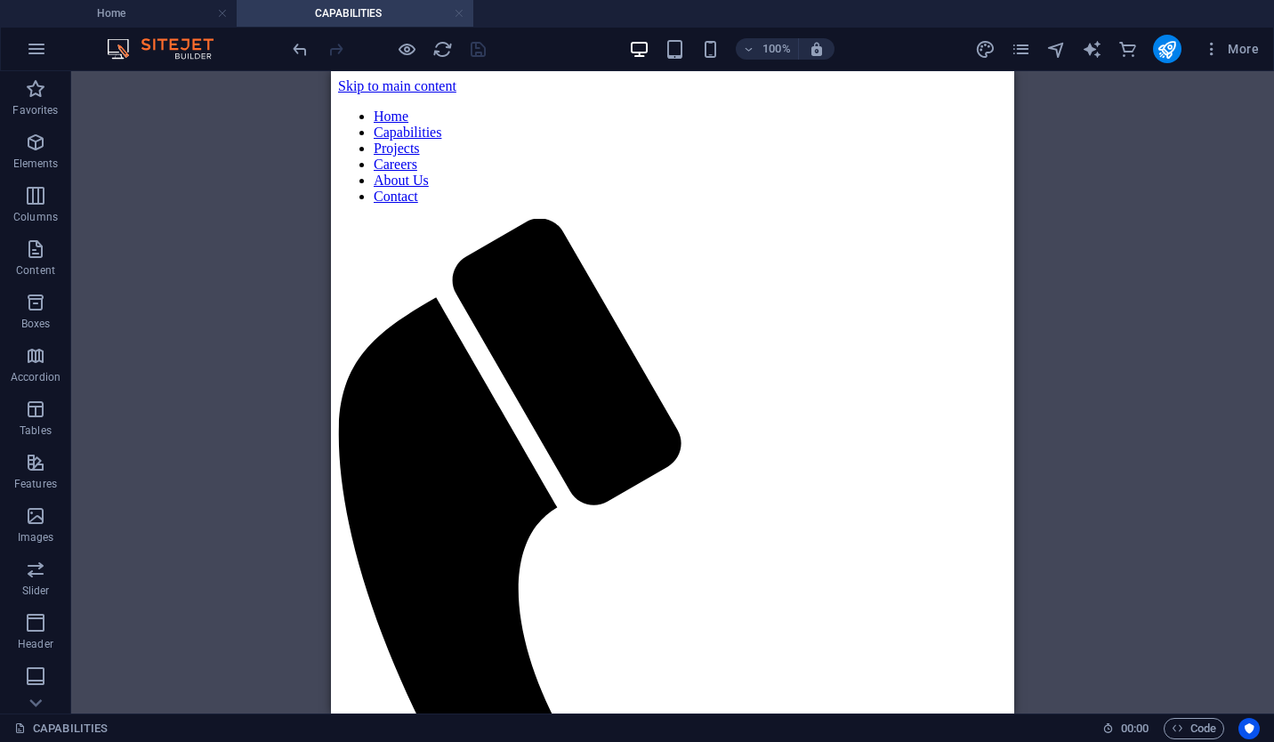
click at [459, 18] on link at bounding box center [459, 13] width 11 height 17
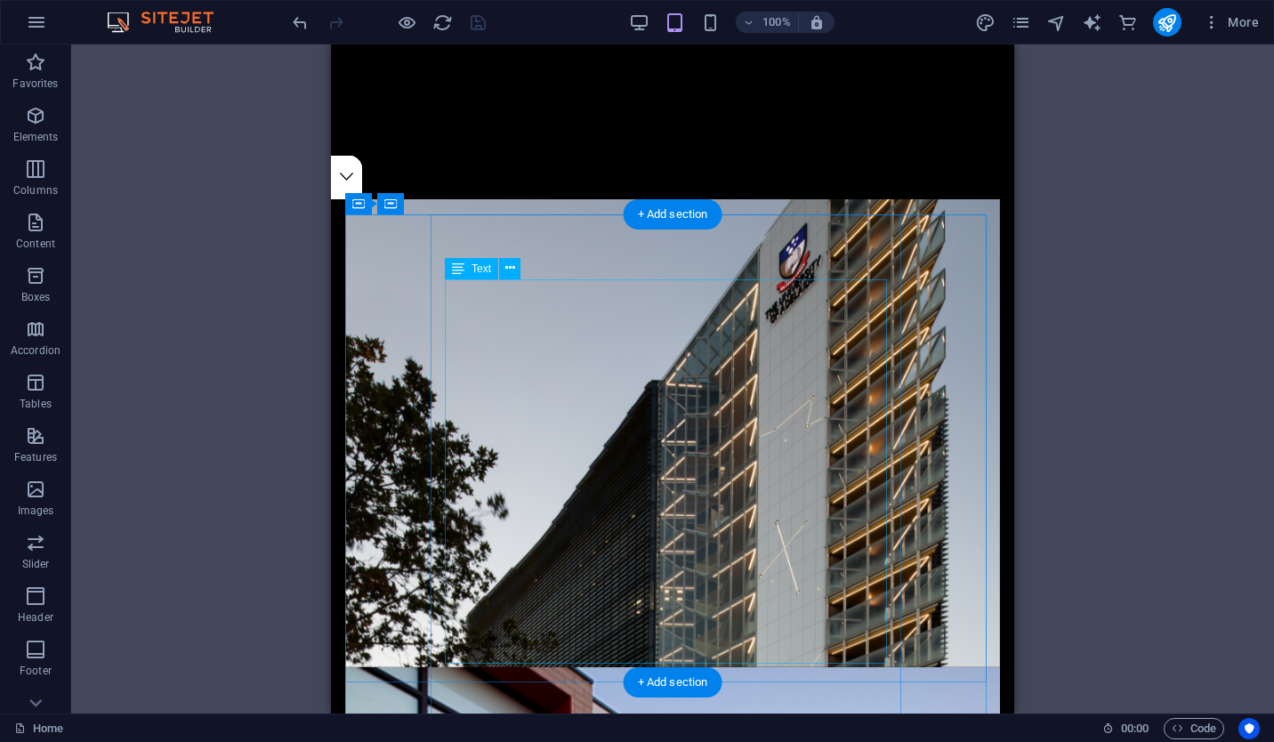
scroll to position [519, 0]
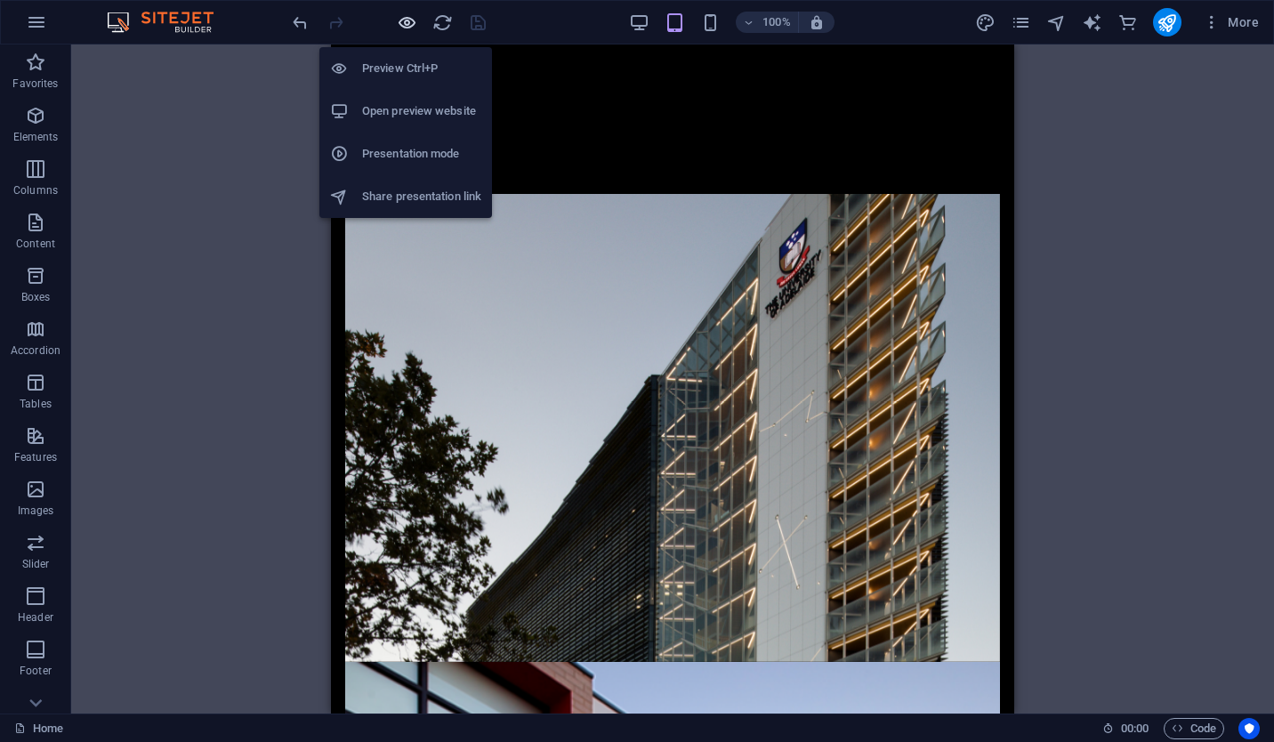
click at [409, 20] on icon "button" at bounding box center [407, 22] width 20 height 20
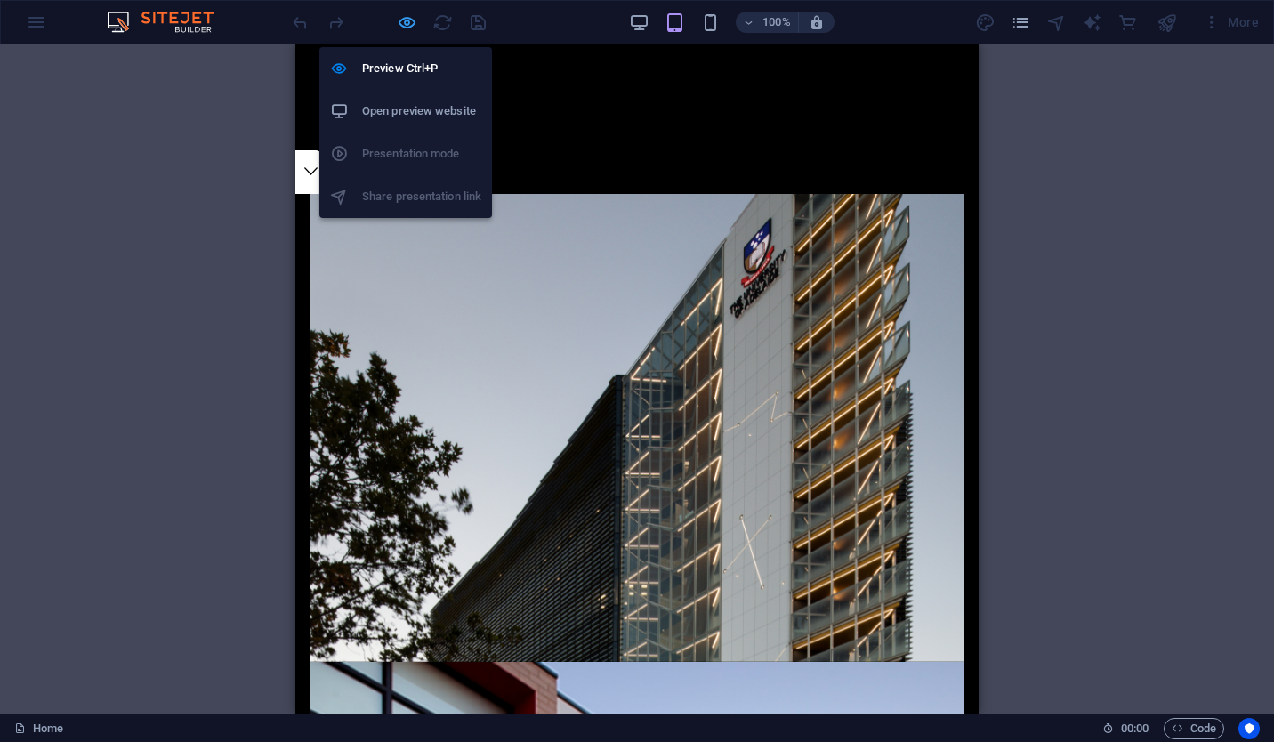
click at [401, 20] on icon "button" at bounding box center [407, 22] width 20 height 20
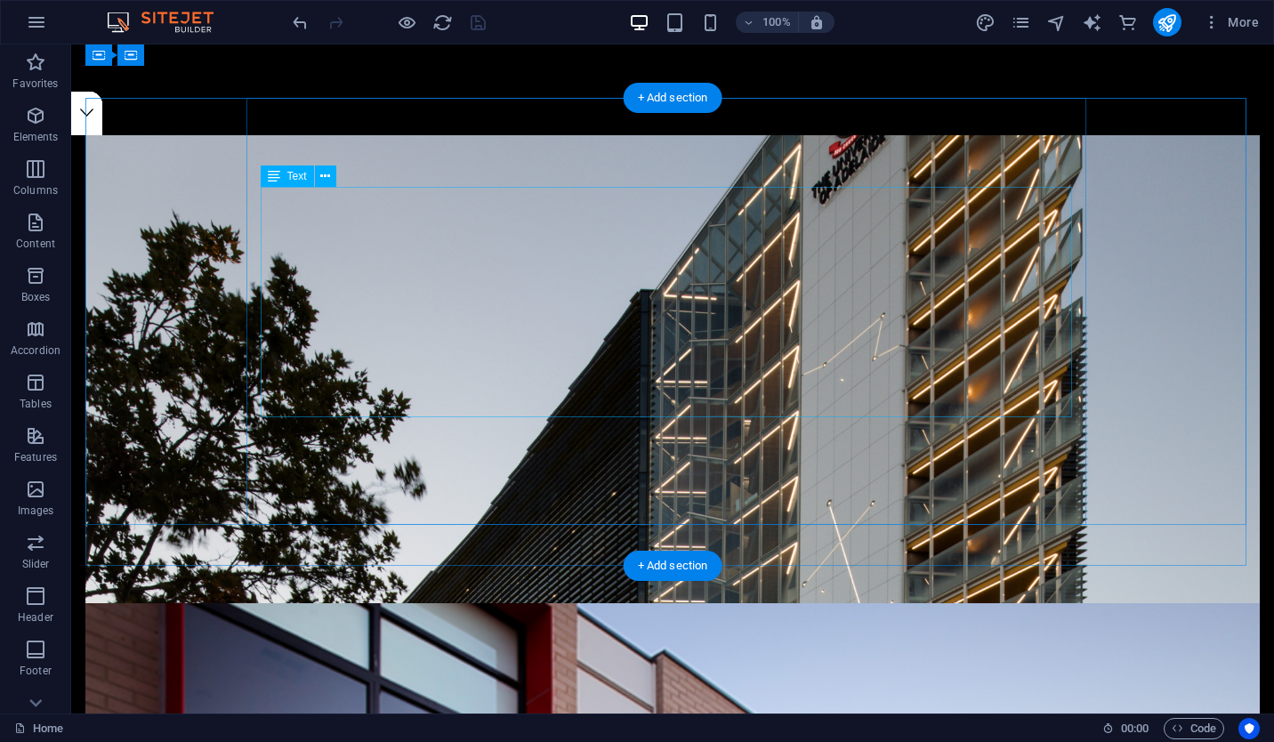
scroll to position [577, 0]
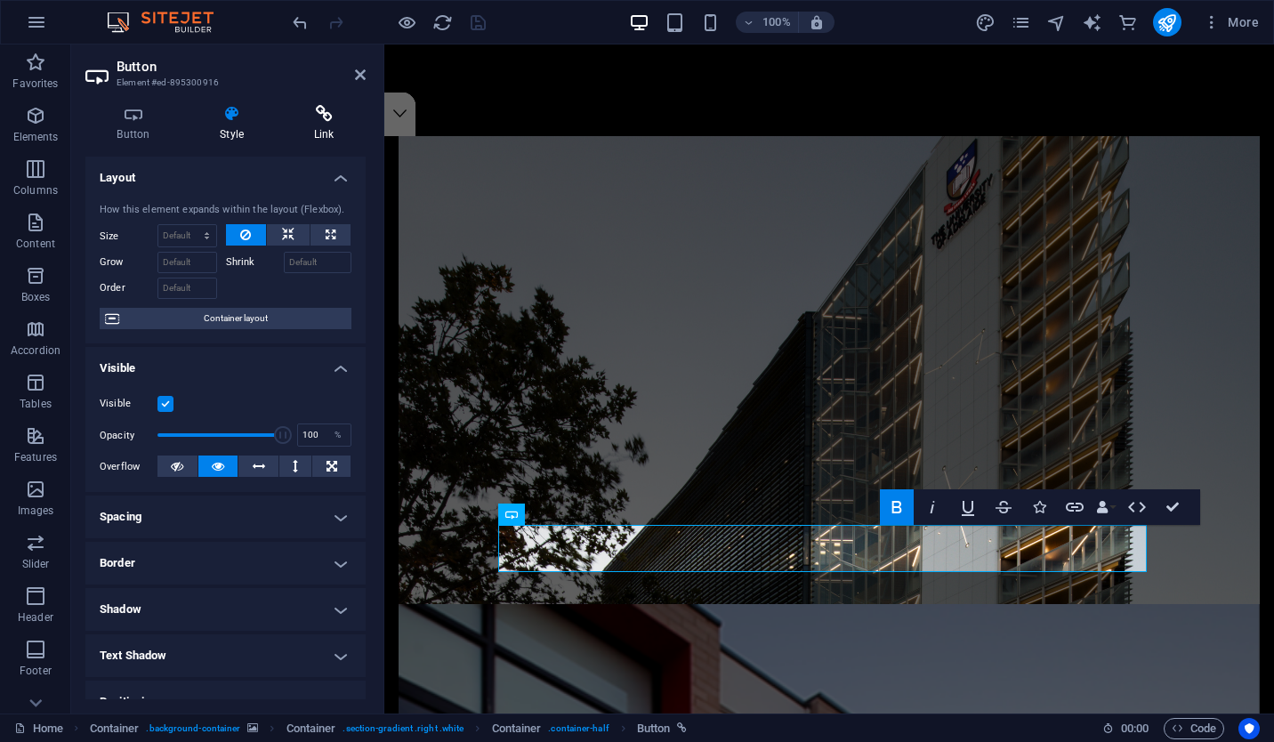
click at [336, 121] on icon at bounding box center [324, 114] width 84 height 18
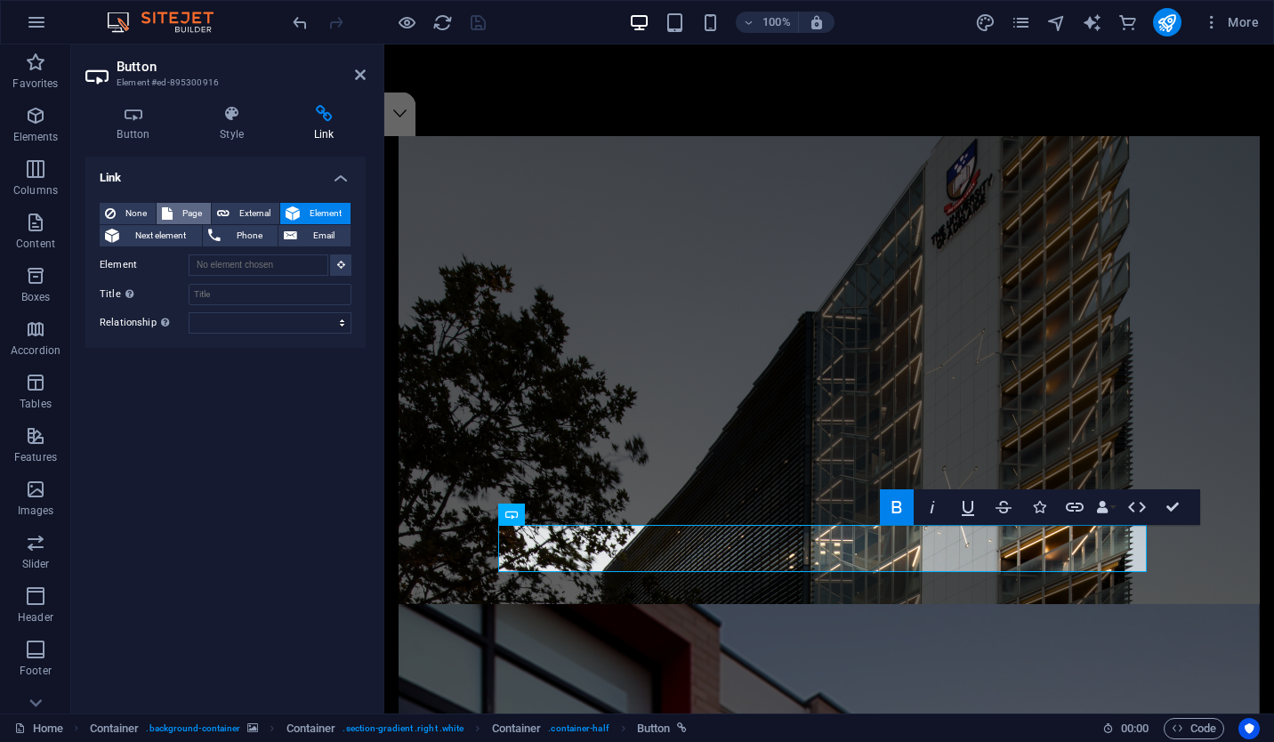
click at [179, 211] on span "Page" at bounding box center [192, 213] width 28 height 21
click at [286, 262] on select "Home CAPABILITIES Subpage Legal Notice Privacy" at bounding box center [270, 264] width 163 height 21
select select "1"
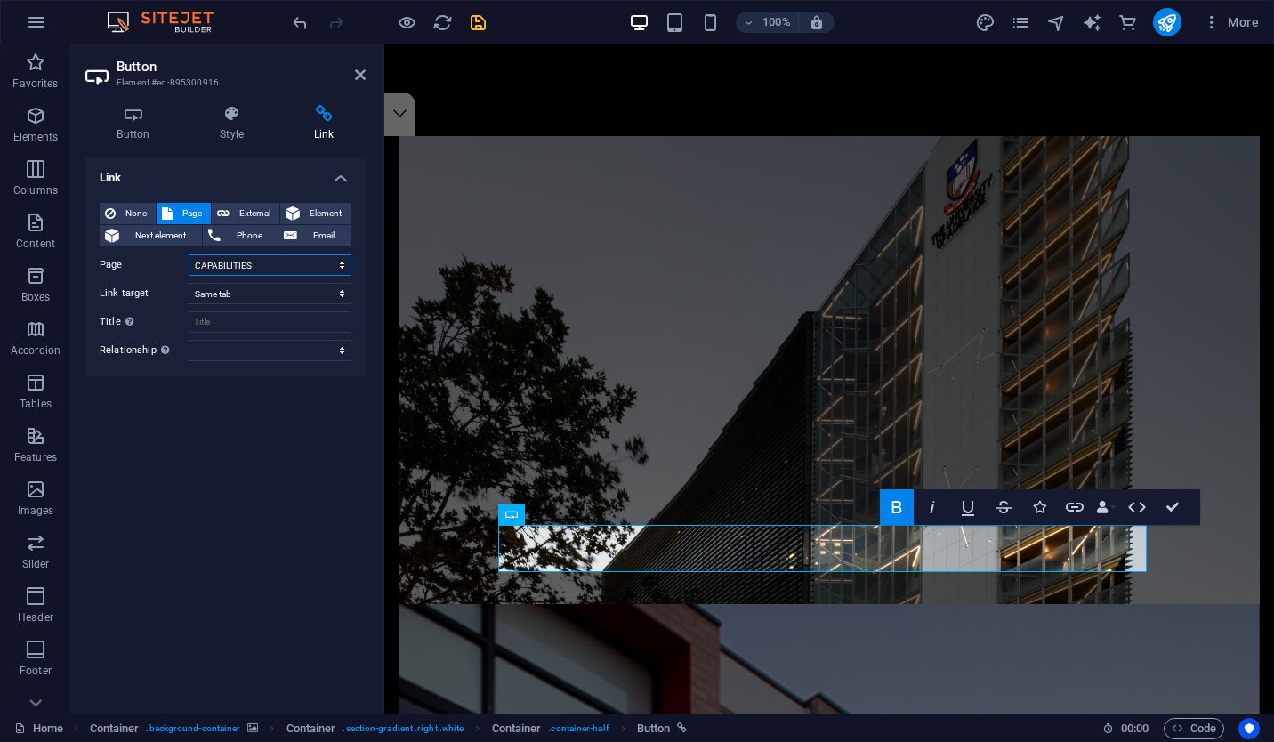
click at [189, 254] on select "Home CAPABILITIES Subpage Legal Notice Privacy" at bounding box center [270, 264] width 163 height 21
click at [280, 286] on select "New tab Same tab Overlay" at bounding box center [270, 293] width 163 height 21
select select "blank"
click at [189, 283] on select "New tab Same tab Overlay" at bounding box center [270, 293] width 163 height 21
click at [285, 290] on select "New tab Same tab Overlay" at bounding box center [270, 293] width 163 height 21
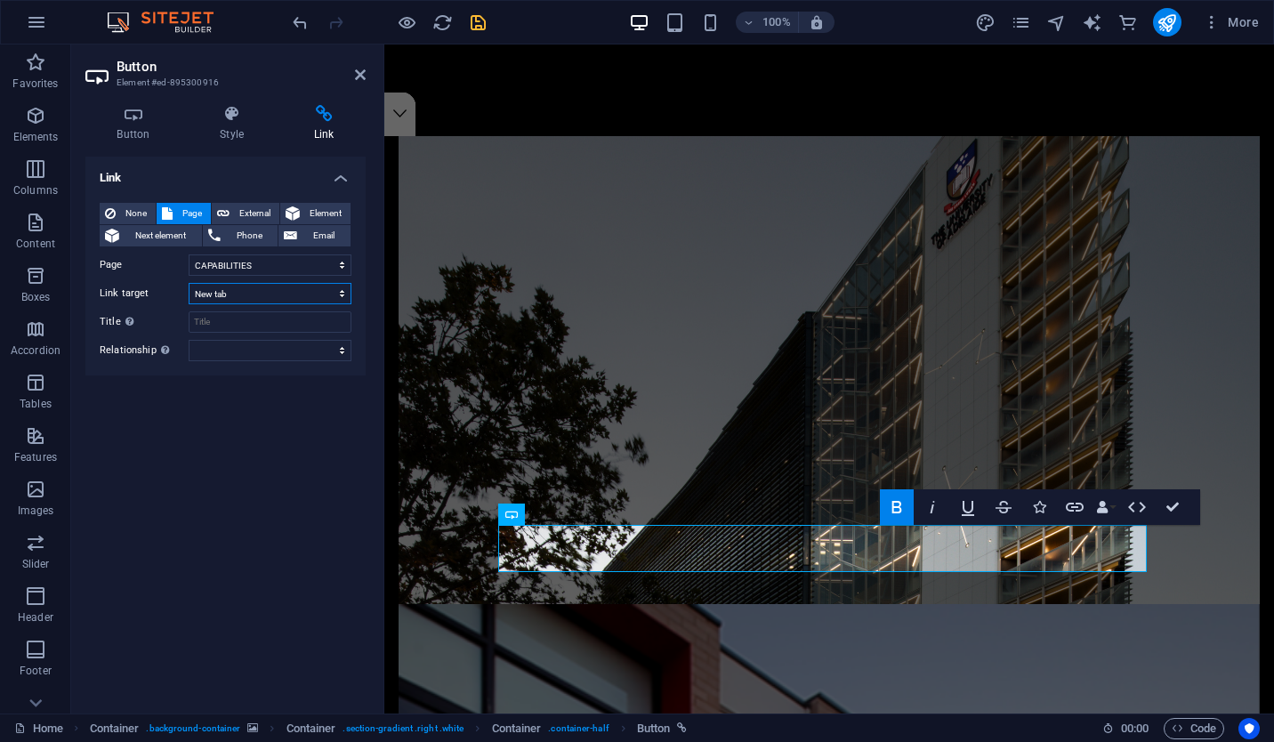
select select
click at [189, 283] on select "New tab Same tab Overlay" at bounding box center [270, 293] width 163 height 21
click at [482, 18] on icon "save" at bounding box center [478, 22] width 20 height 20
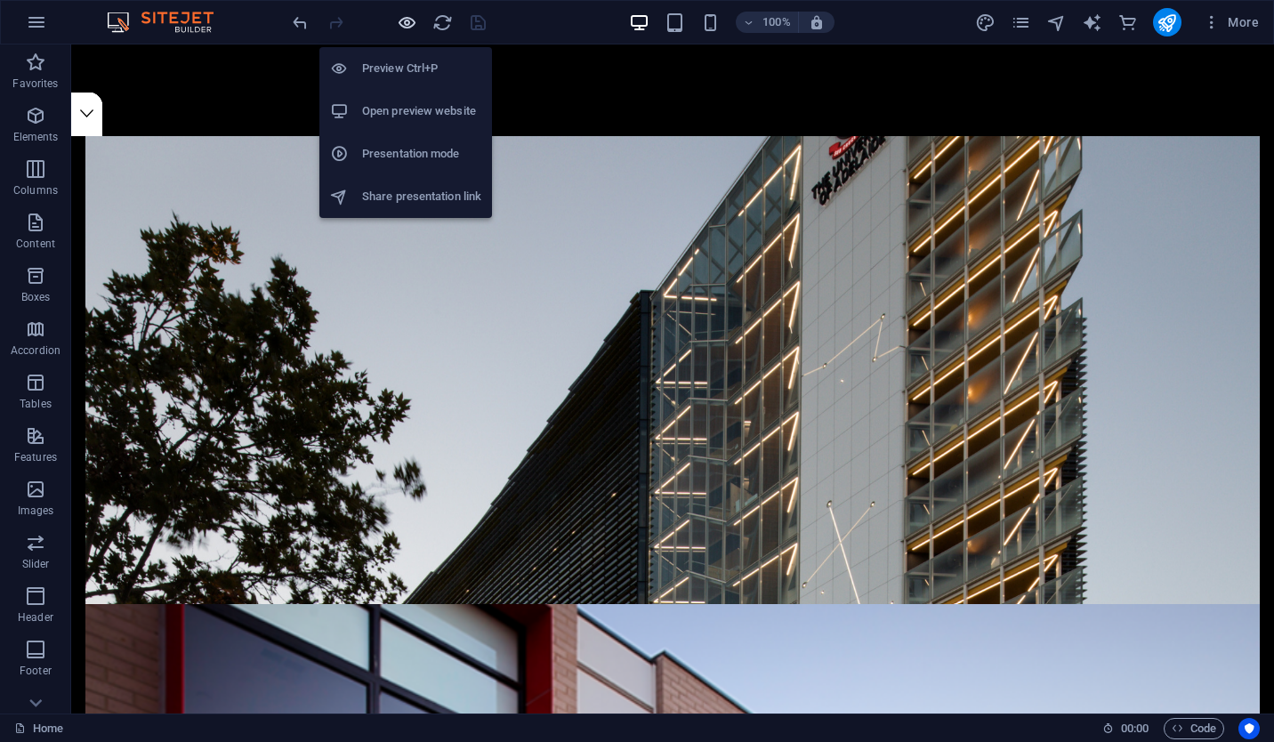
click at [405, 13] on icon "button" at bounding box center [407, 22] width 20 height 20
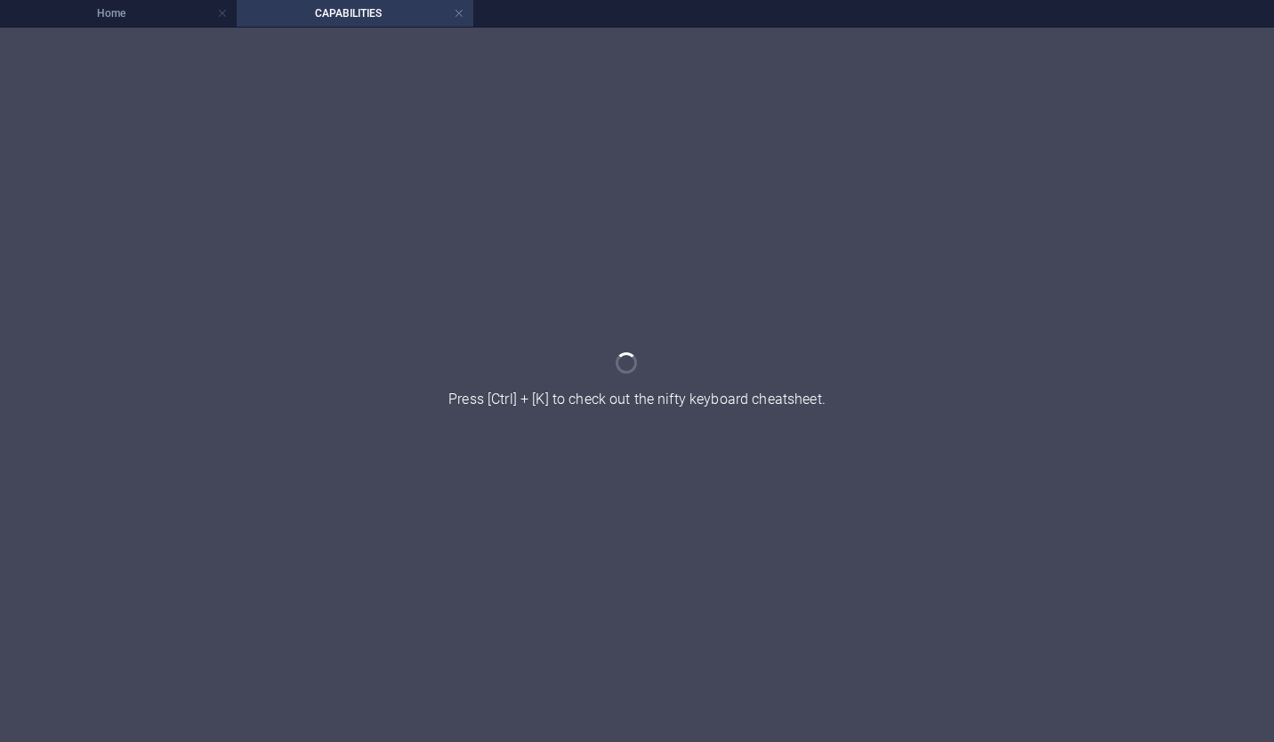
scroll to position [0, 0]
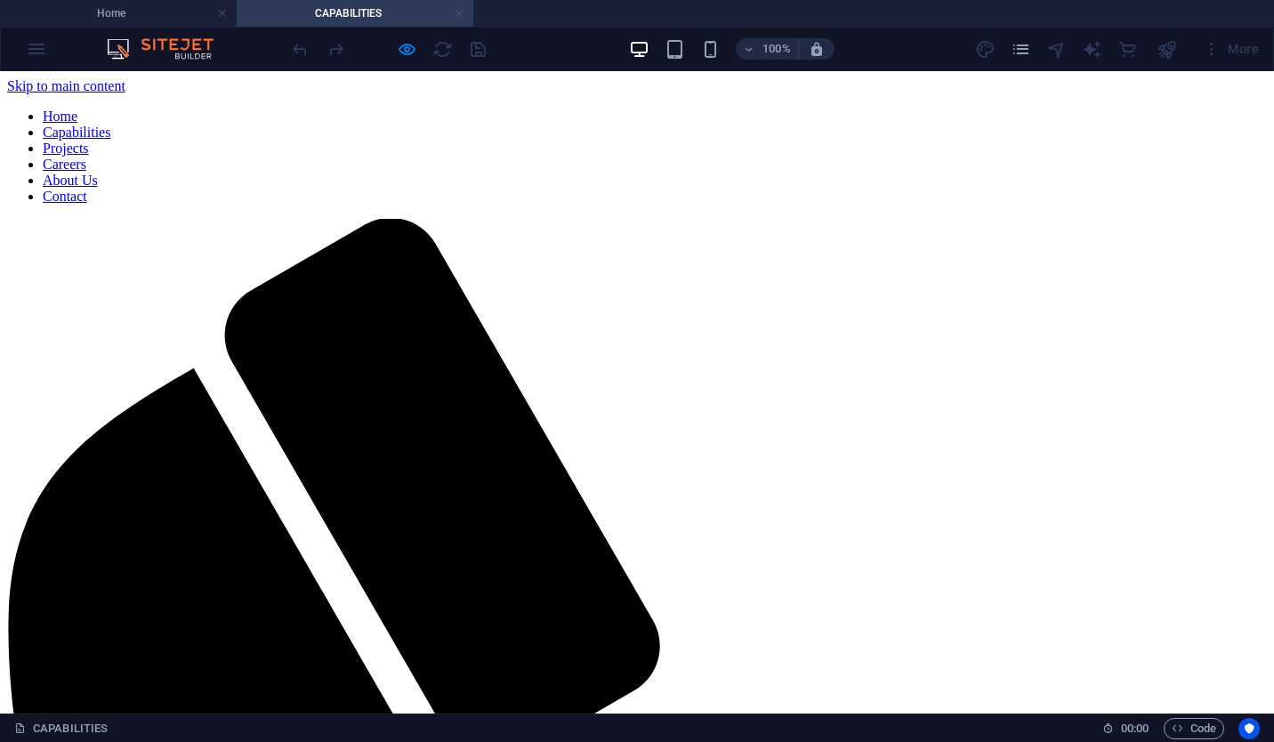
click at [459, 11] on link at bounding box center [459, 13] width 11 height 17
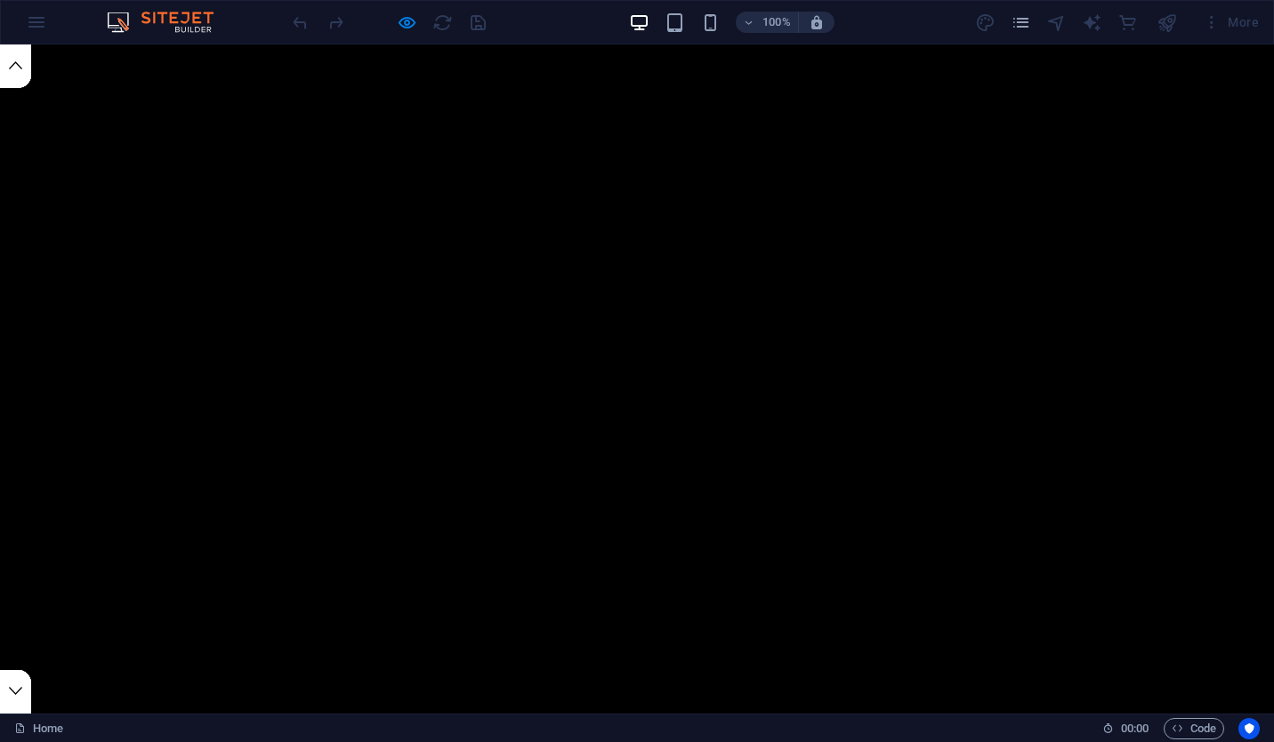
scroll to position [577, 0]
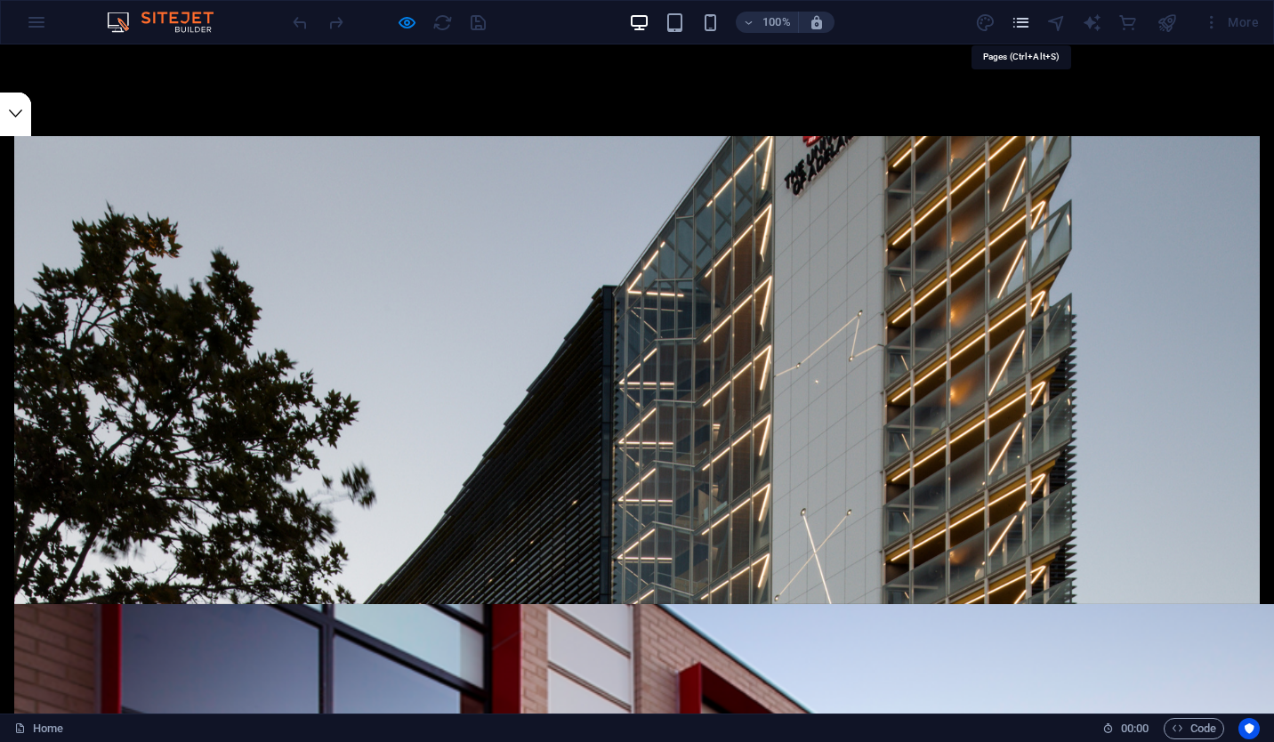
click at [1023, 12] on icon "pages" at bounding box center [1020, 22] width 20 height 20
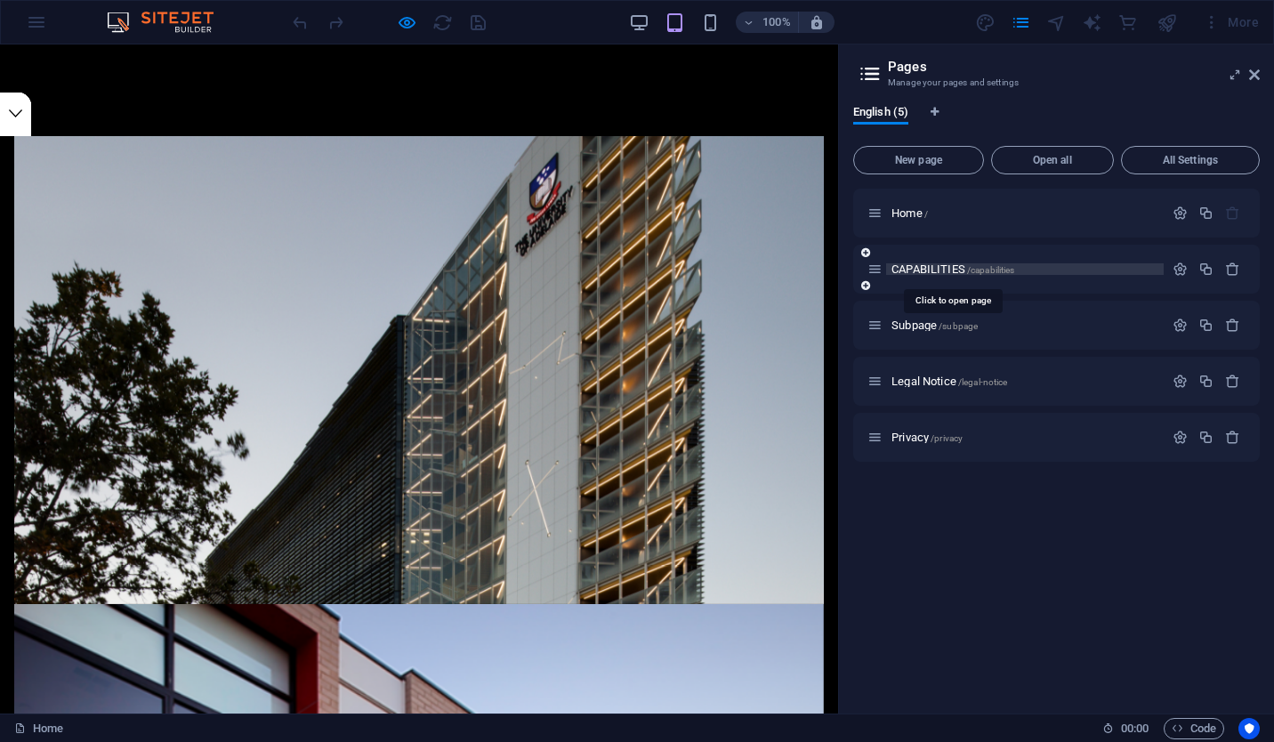
click at [963, 266] on span "CAPABILITIES /capabilities" at bounding box center [952, 268] width 123 height 13
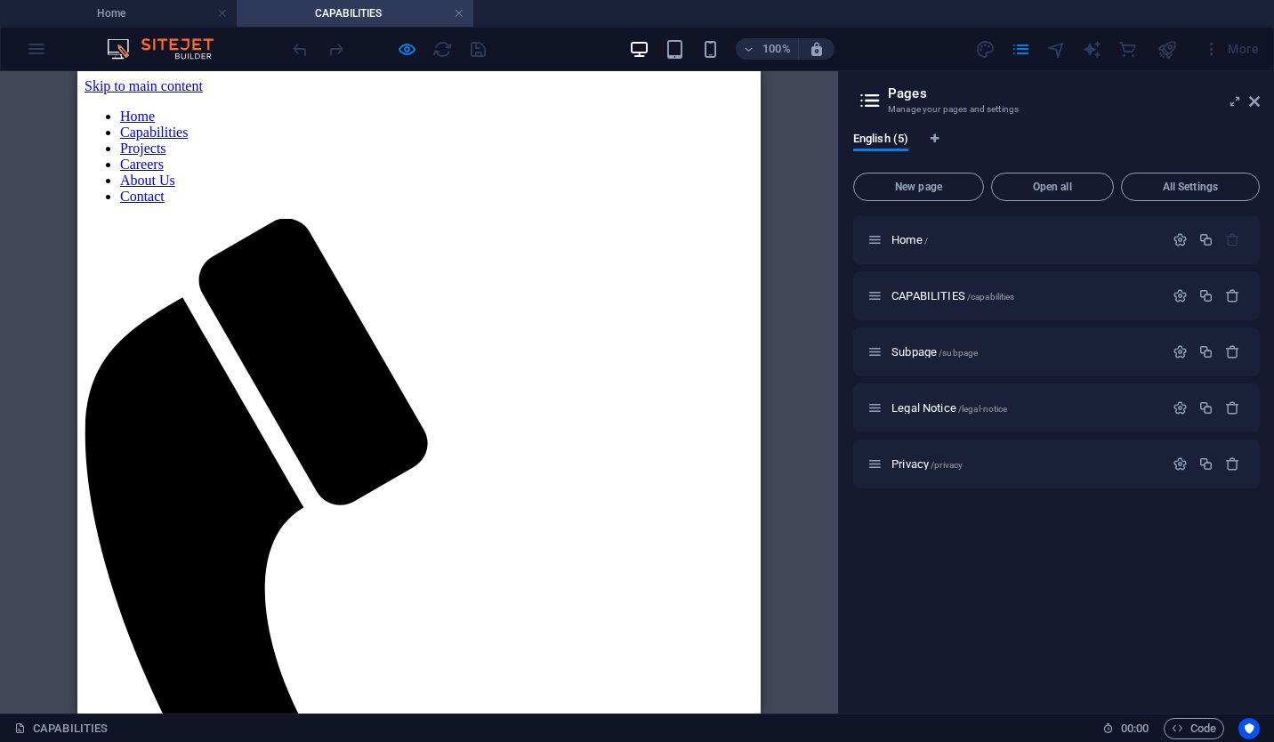
scroll to position [0, 0]
click at [1254, 100] on icon at bounding box center [1254, 101] width 11 height 14
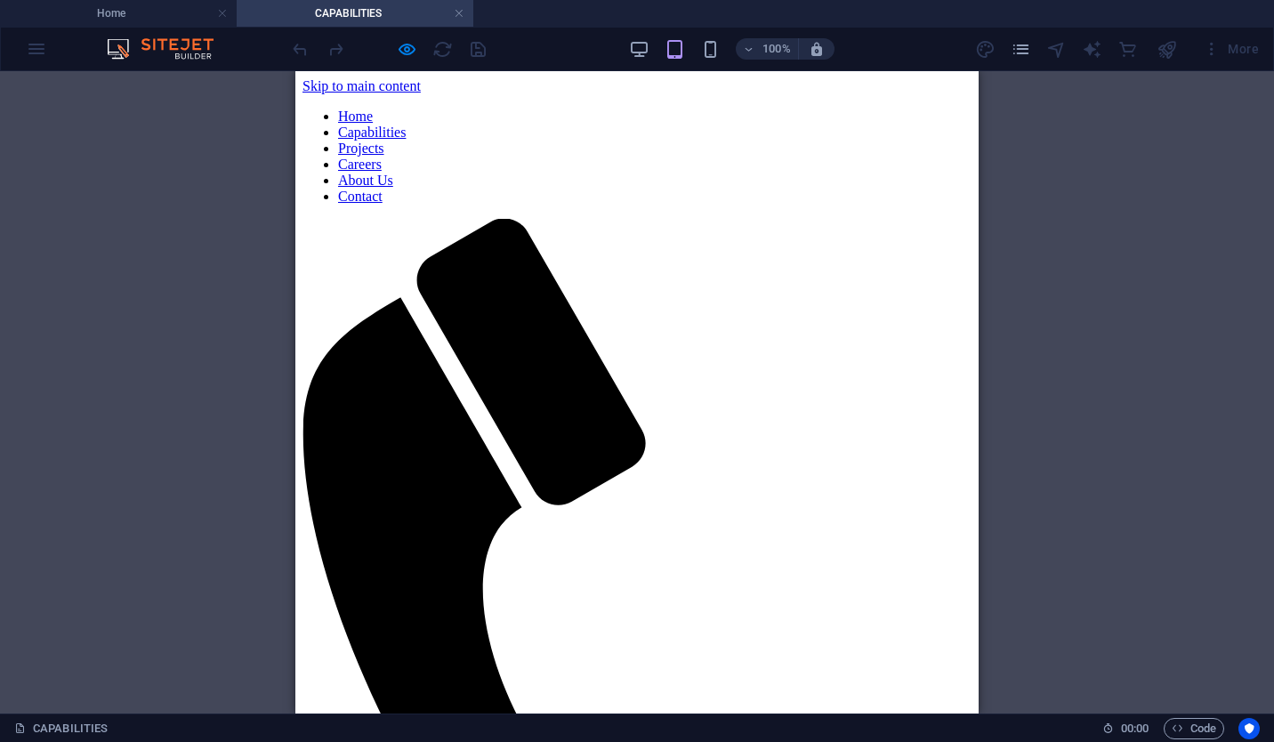
click at [463, 13] on link at bounding box center [459, 13] width 11 height 17
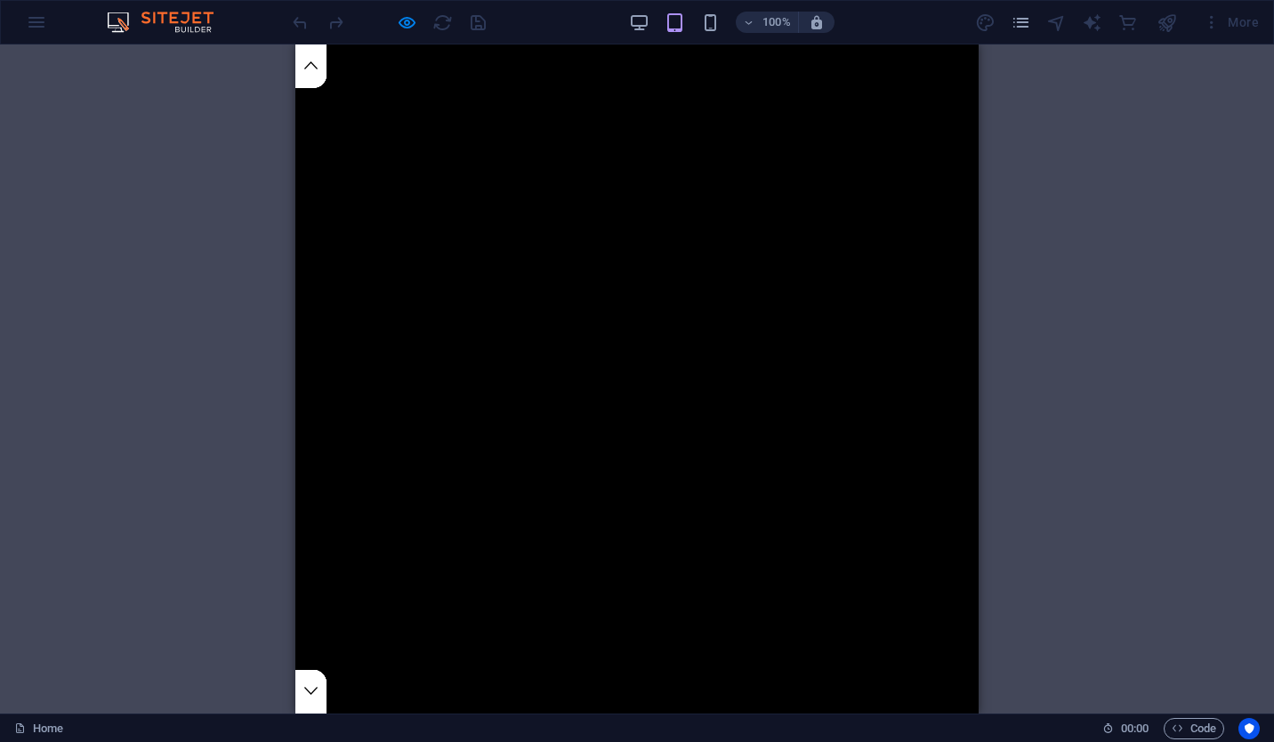
scroll to position [577, 0]
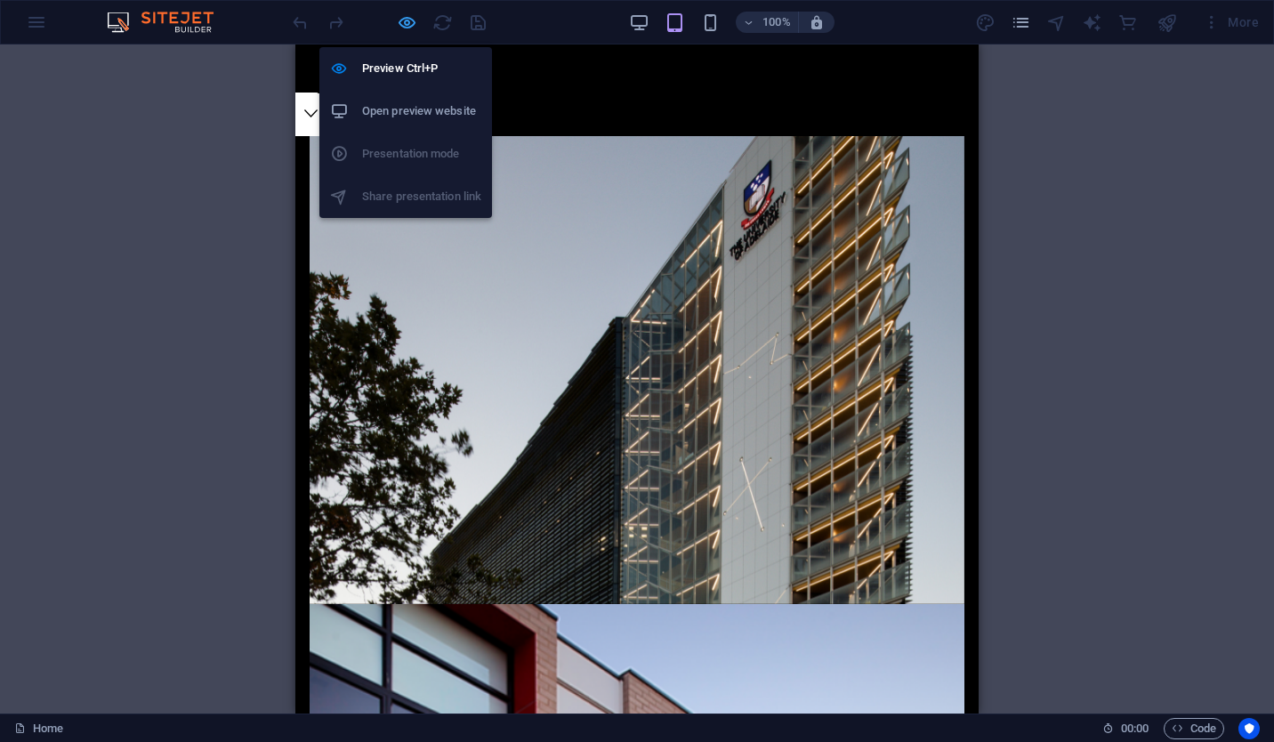
click at [410, 28] on icon "button" at bounding box center [407, 22] width 20 height 20
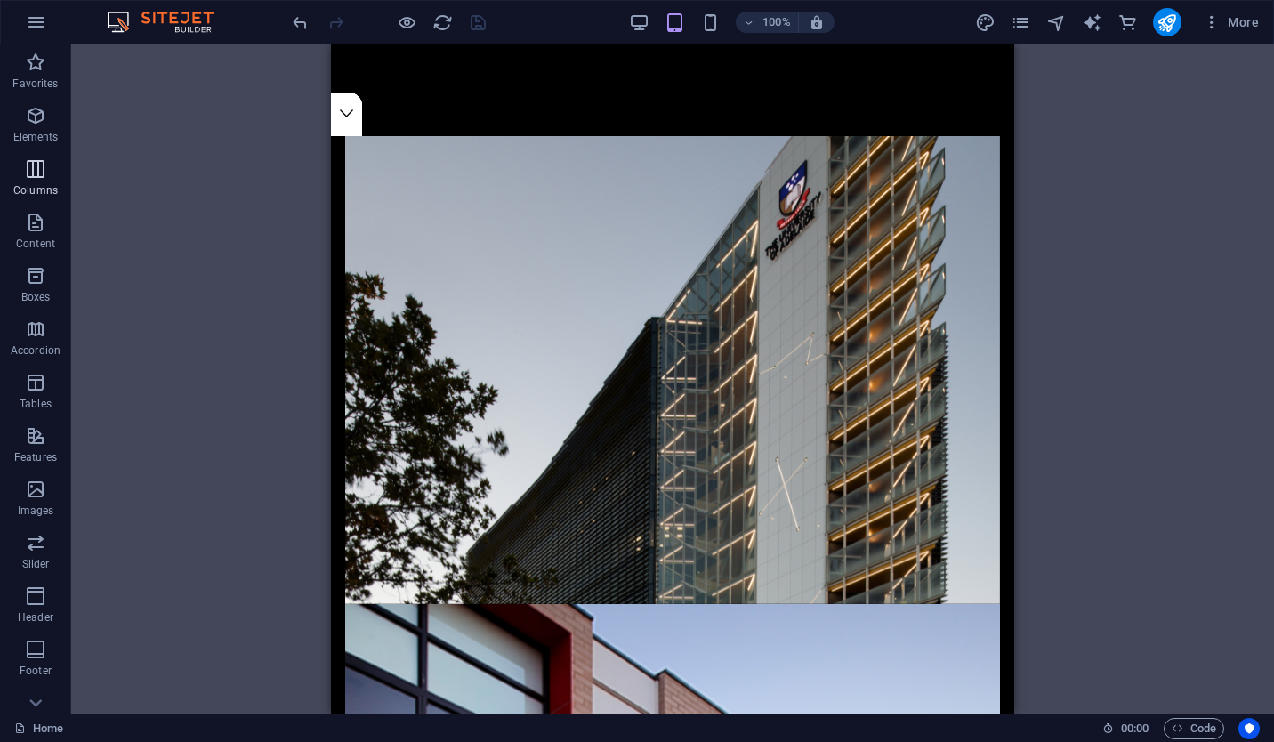
click at [38, 169] on icon "button" at bounding box center [35, 168] width 21 height 21
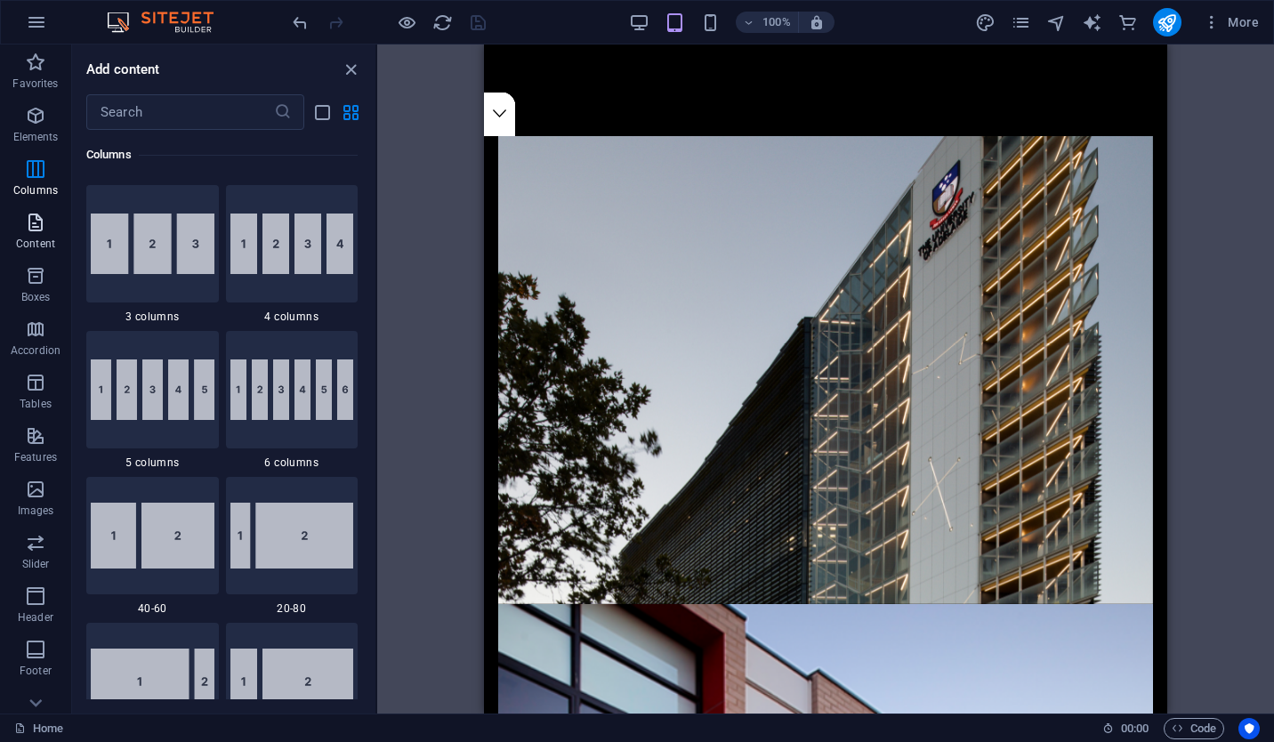
click at [41, 236] on span "Content" at bounding box center [35, 233] width 71 height 43
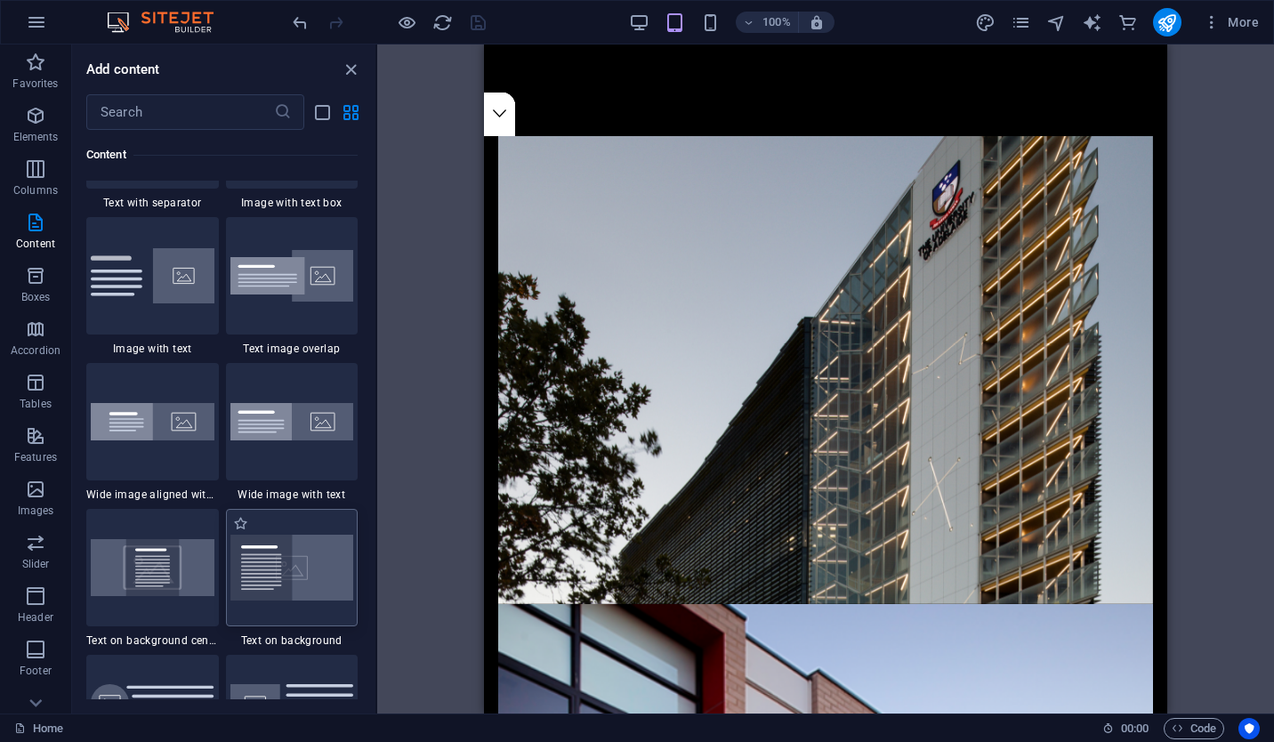
scroll to position [3417, 0]
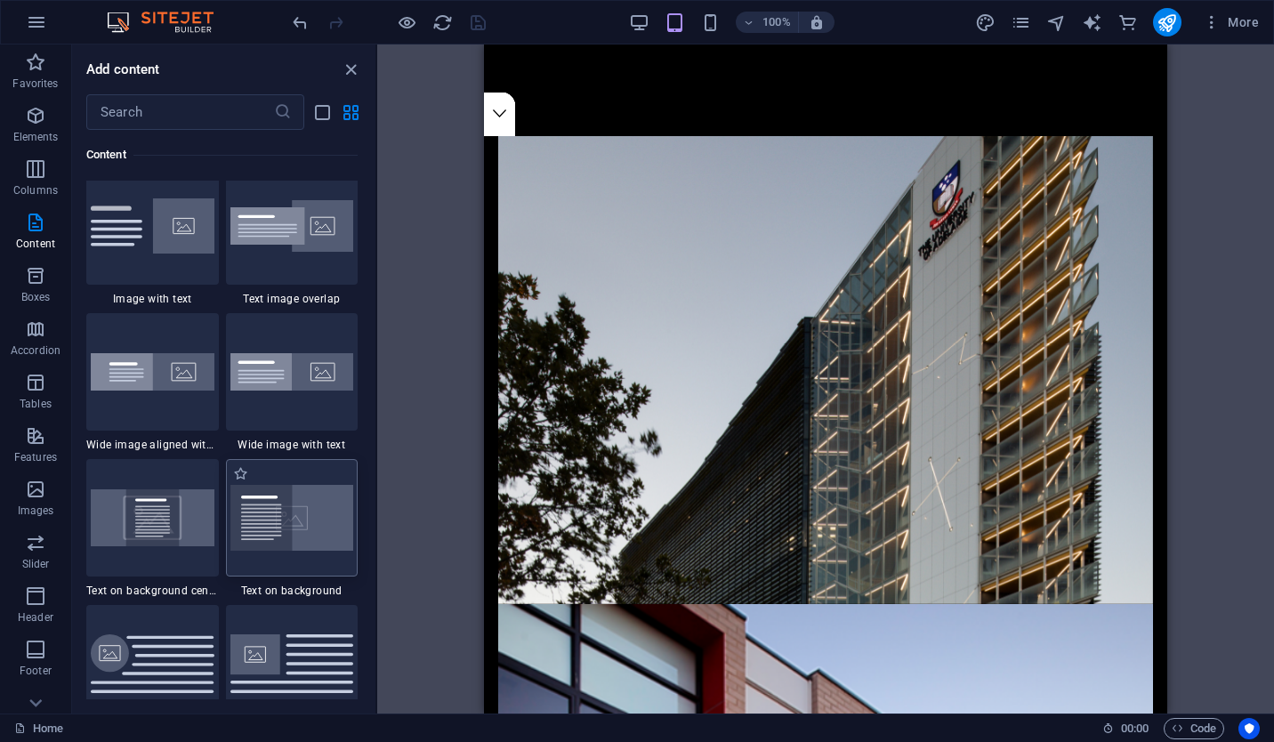
click at [280, 518] on img at bounding box center [292, 518] width 124 height 66
drag, startPoint x: 280, startPoint y: 518, endPoint x: 271, endPoint y: 496, distance: 23.1
click at [271, 496] on img at bounding box center [292, 518] width 124 height 66
click at [1026, 20] on icon "pages" at bounding box center [1020, 22] width 20 height 20
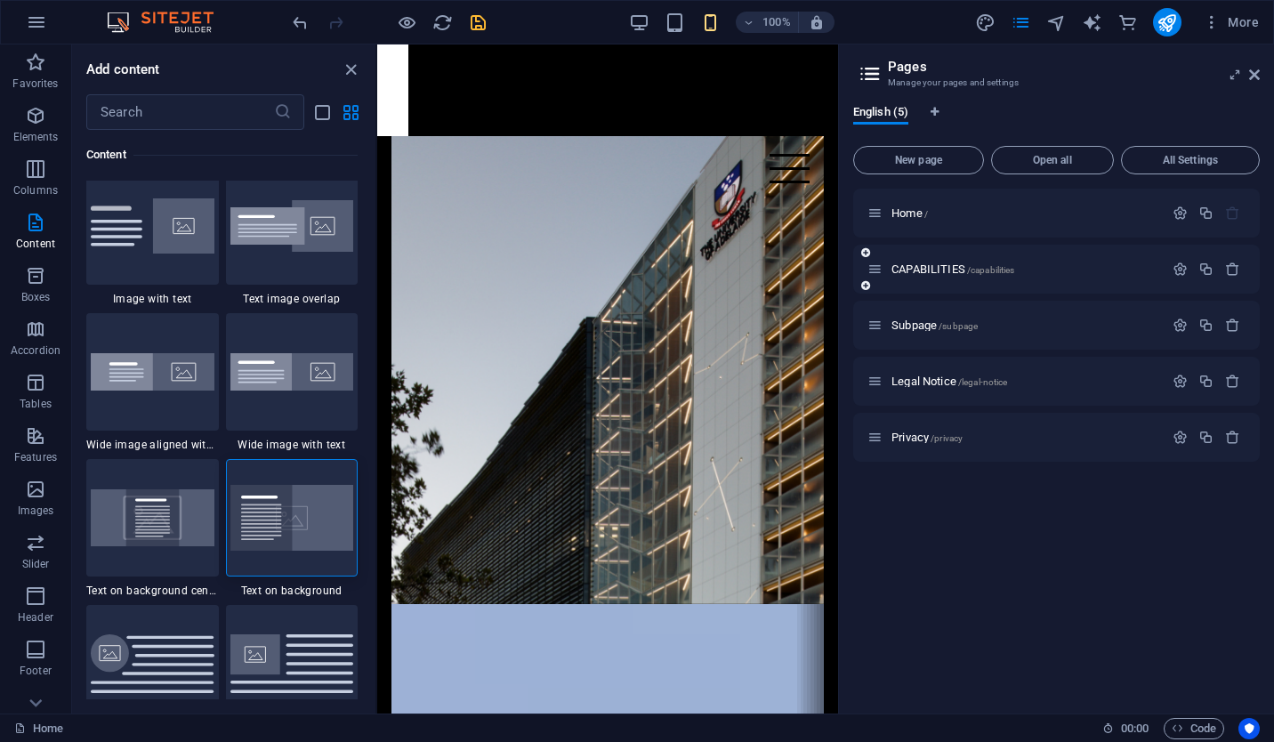
click at [935, 275] on div "CAPABILITIES /capabilities" at bounding box center [1015, 269] width 296 height 20
click at [274, 507] on img at bounding box center [292, 518] width 124 height 66
click at [37, 116] on icon "button" at bounding box center [35, 115] width 21 height 21
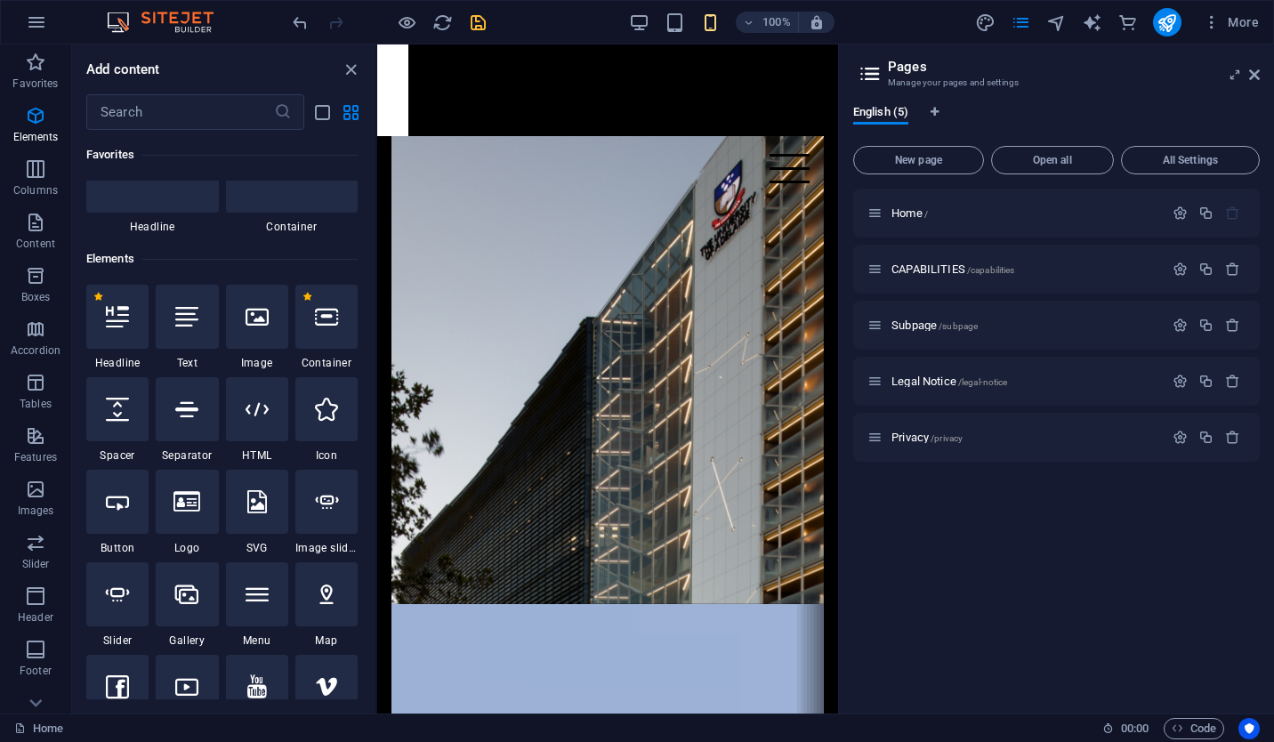
scroll to position [0, 0]
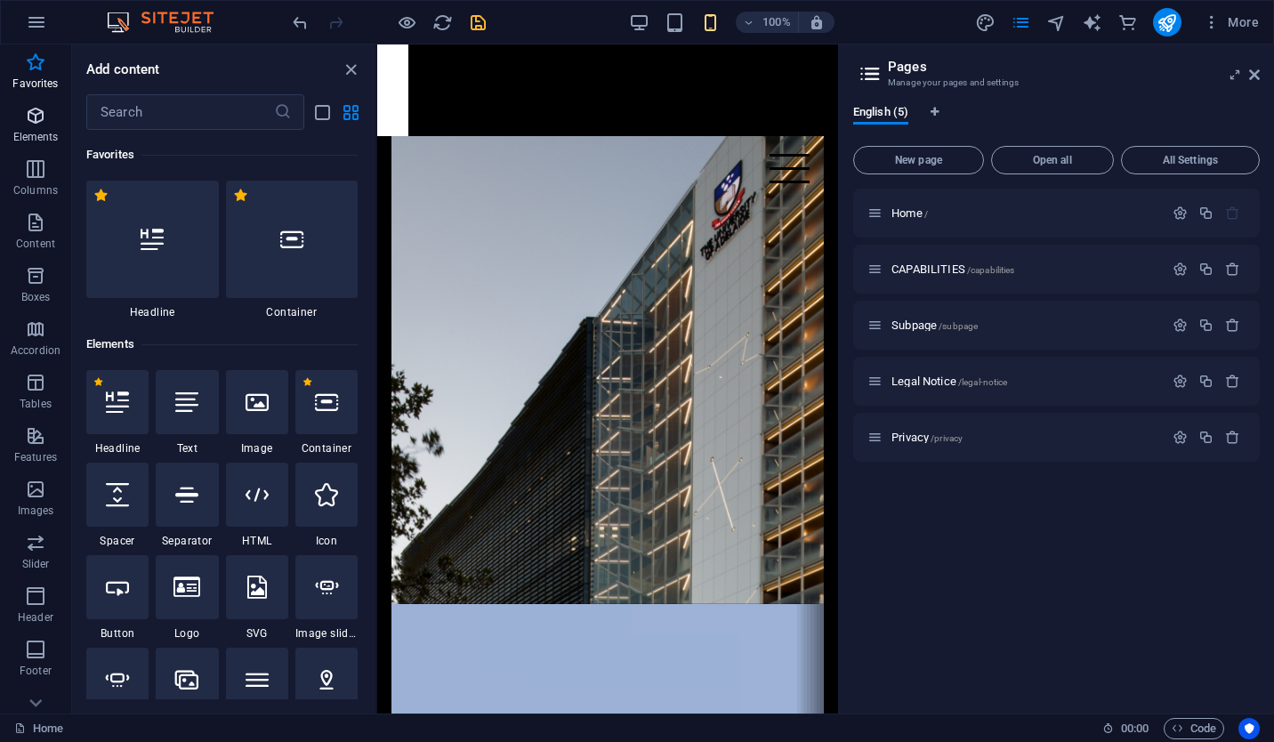
click at [41, 119] on icon "button" at bounding box center [35, 115] width 21 height 21
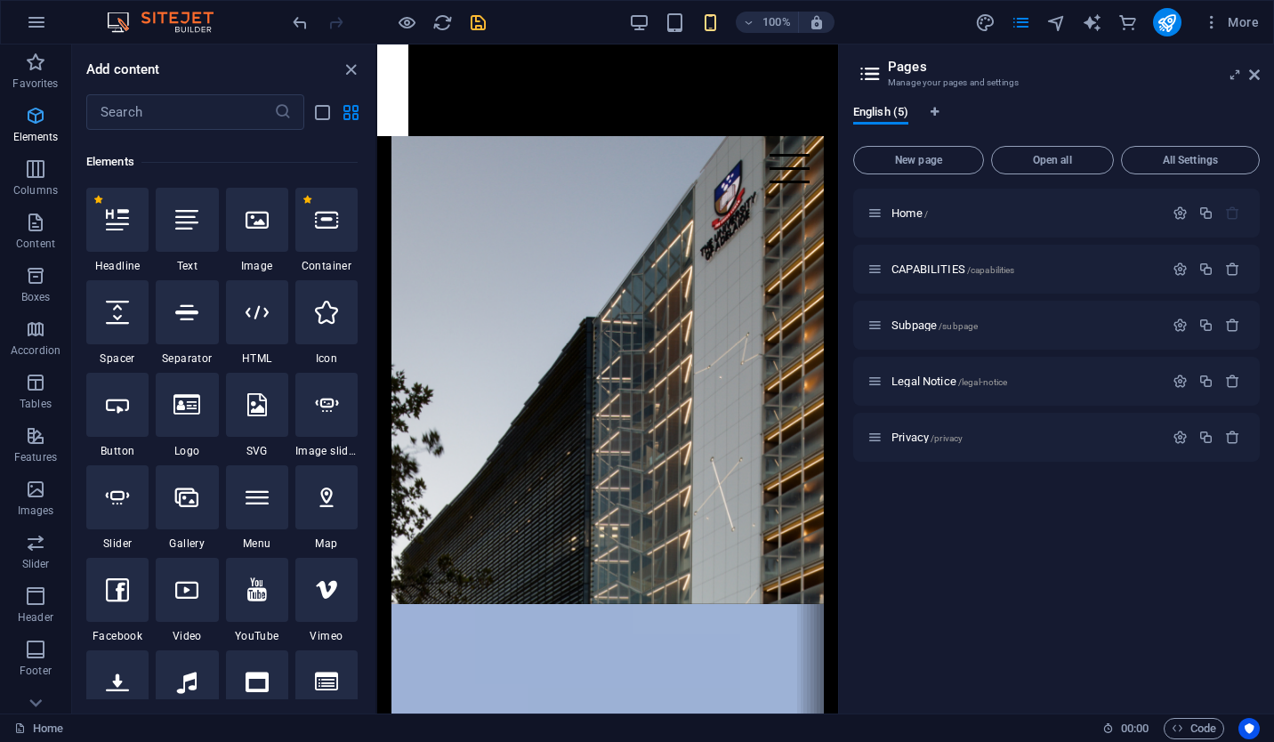
scroll to position [189, 0]
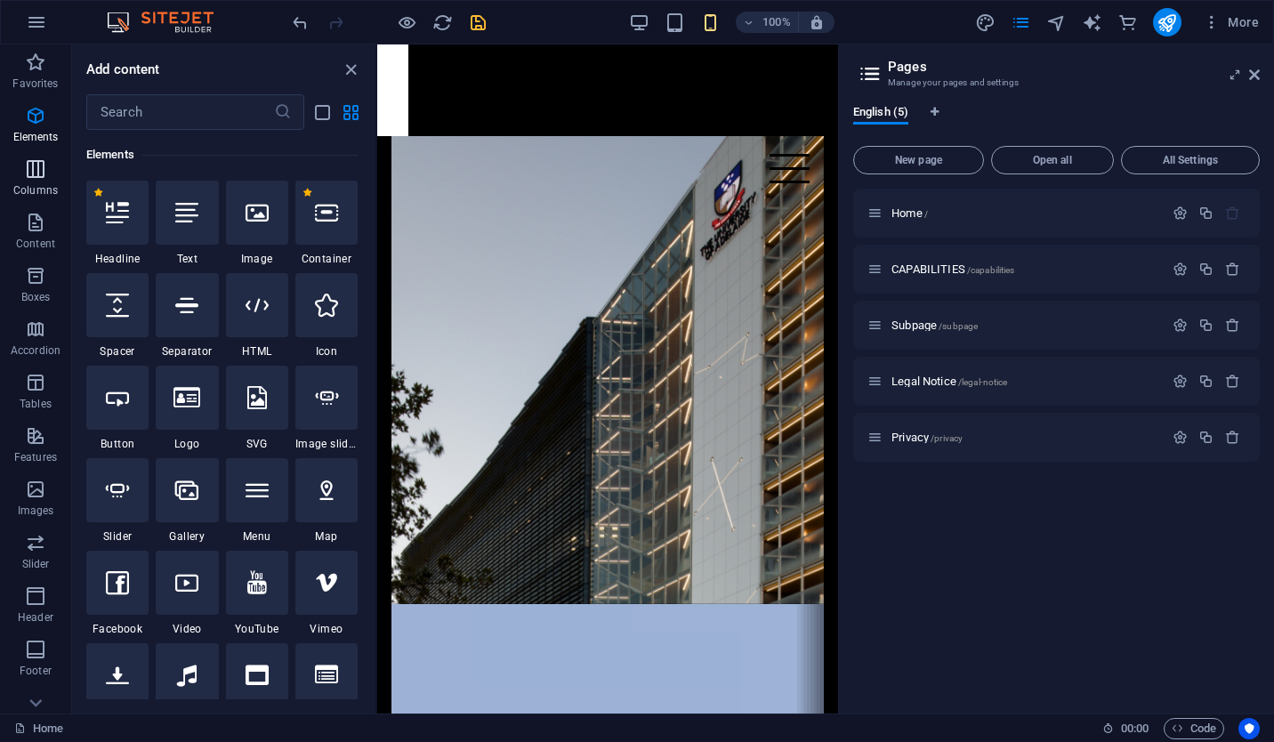
click at [38, 177] on icon "button" at bounding box center [35, 168] width 21 height 21
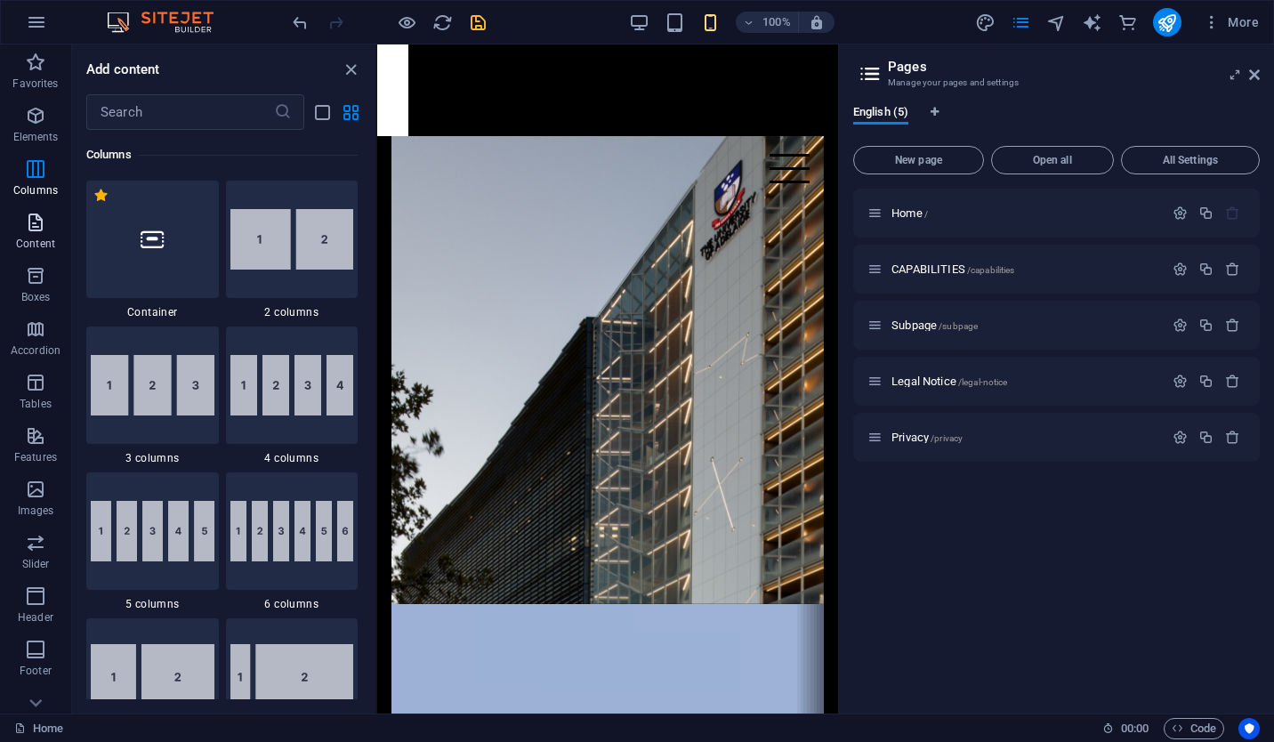
click at [36, 222] on icon "button" at bounding box center [35, 222] width 21 height 21
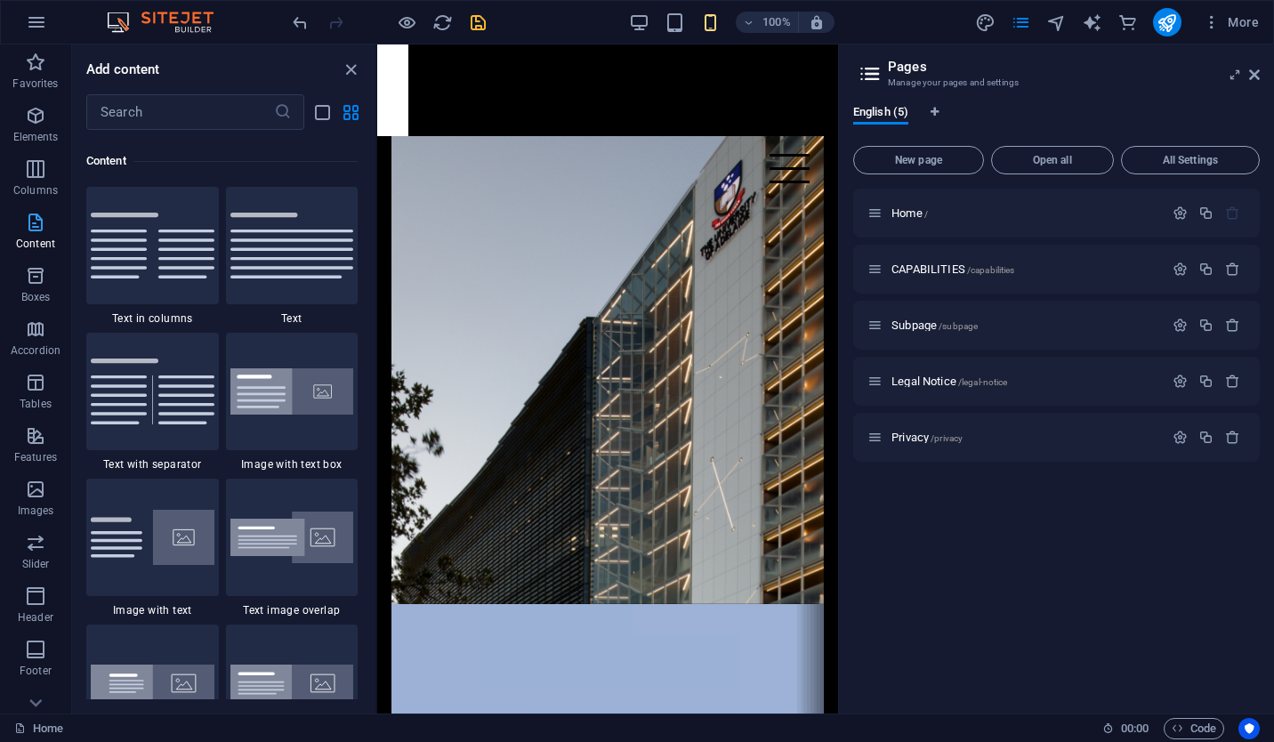
scroll to position [3112, 0]
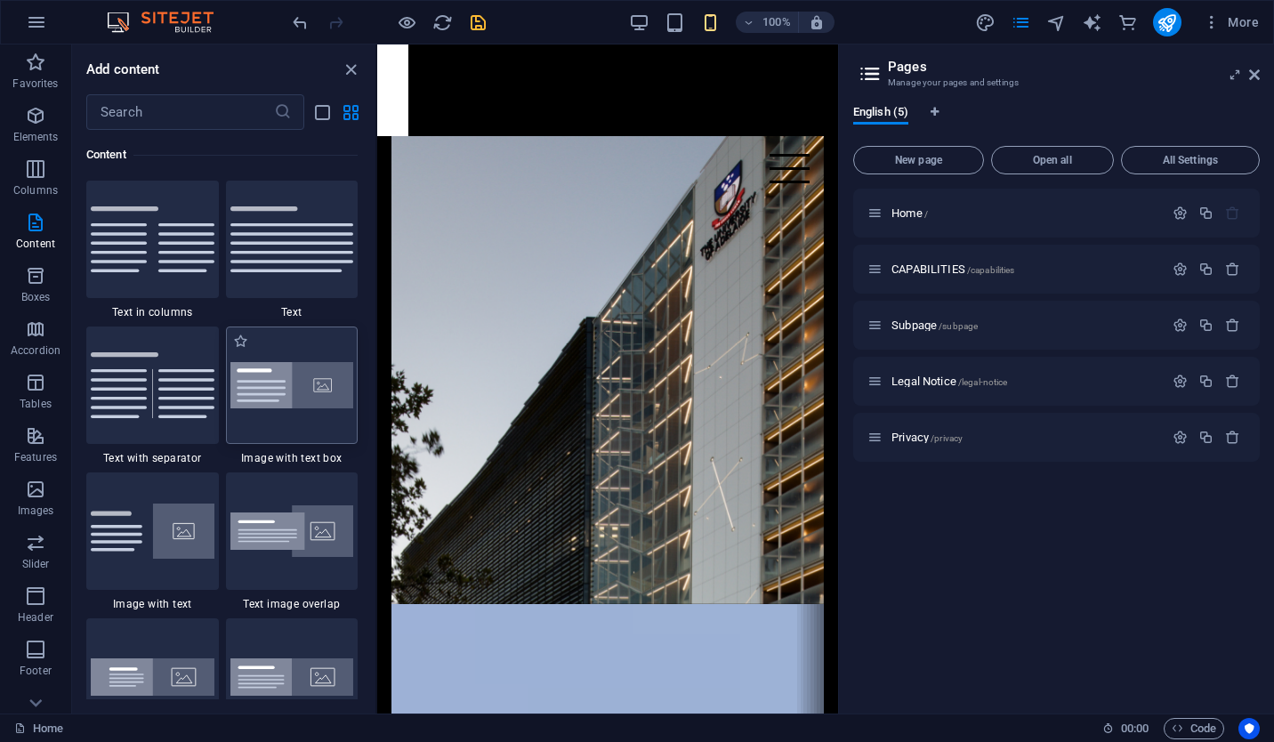
click at [321, 405] on img at bounding box center [292, 385] width 124 height 47
click at [479, 16] on icon "save" at bounding box center [478, 22] width 20 height 20
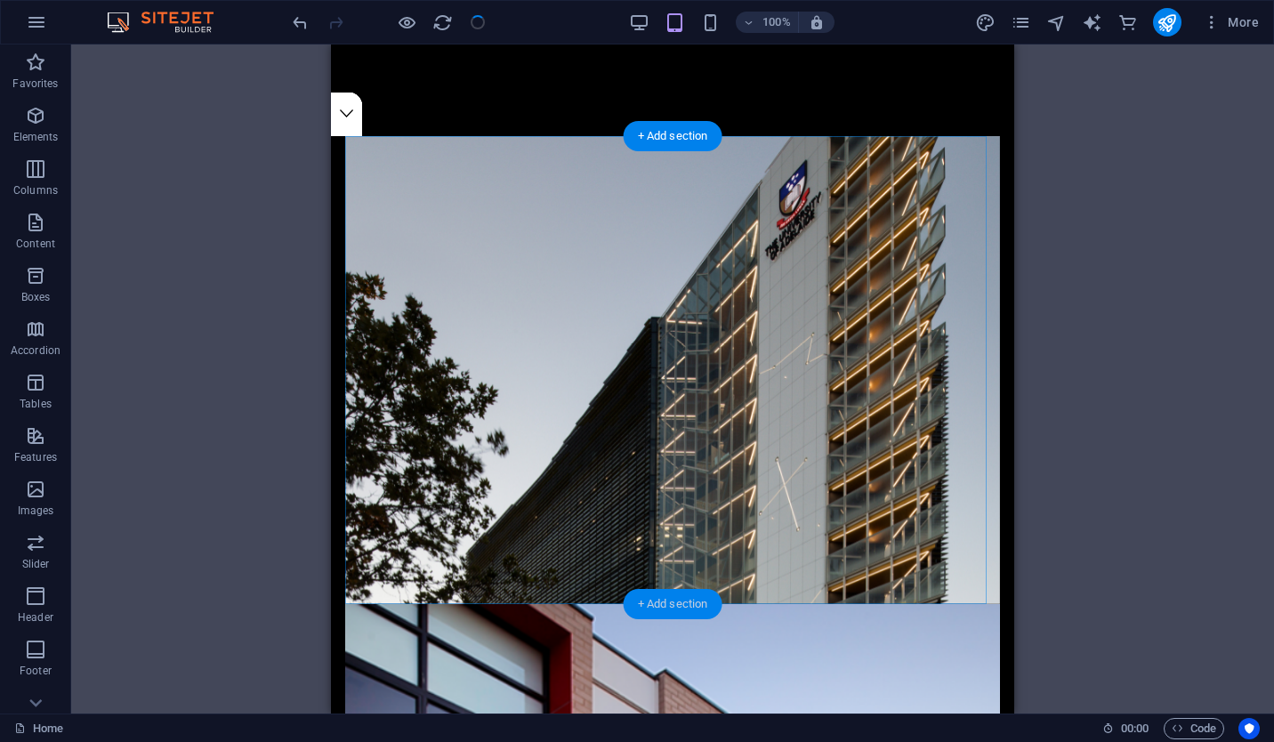
click at [664, 596] on div "+ Add section" at bounding box center [673, 604] width 99 height 30
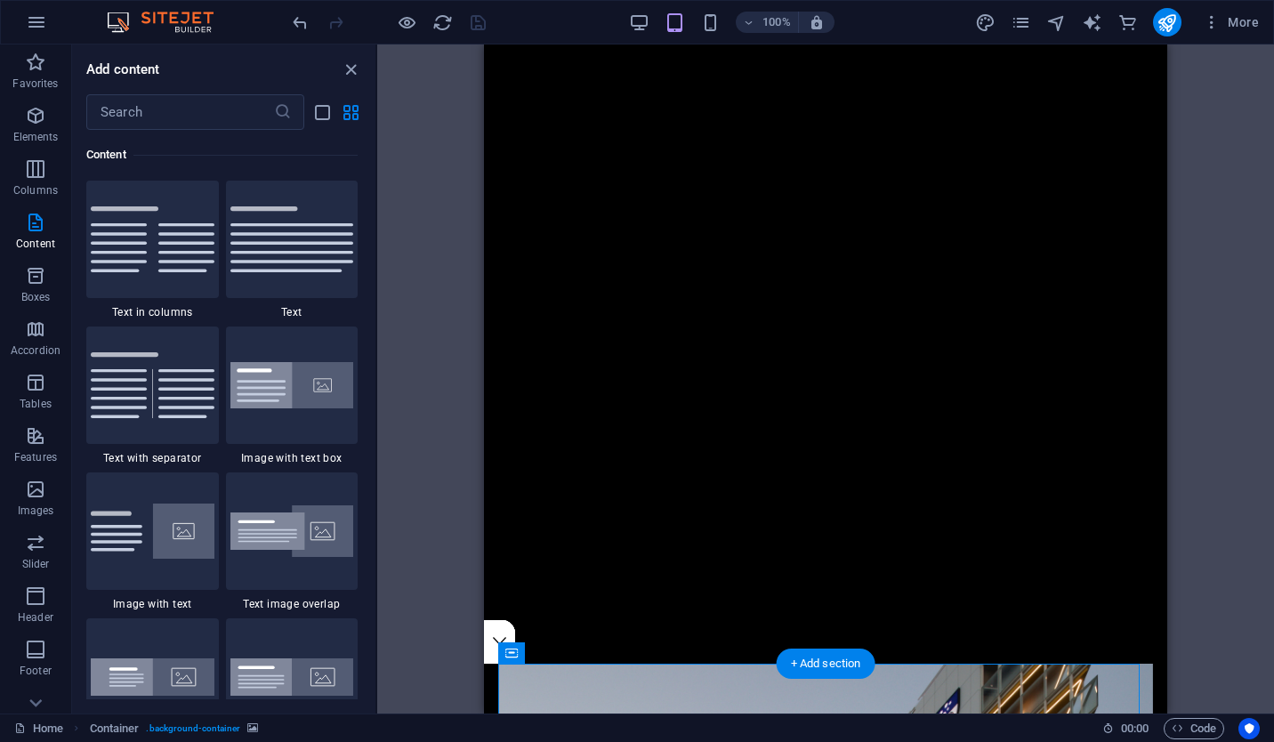
scroll to position [0, 0]
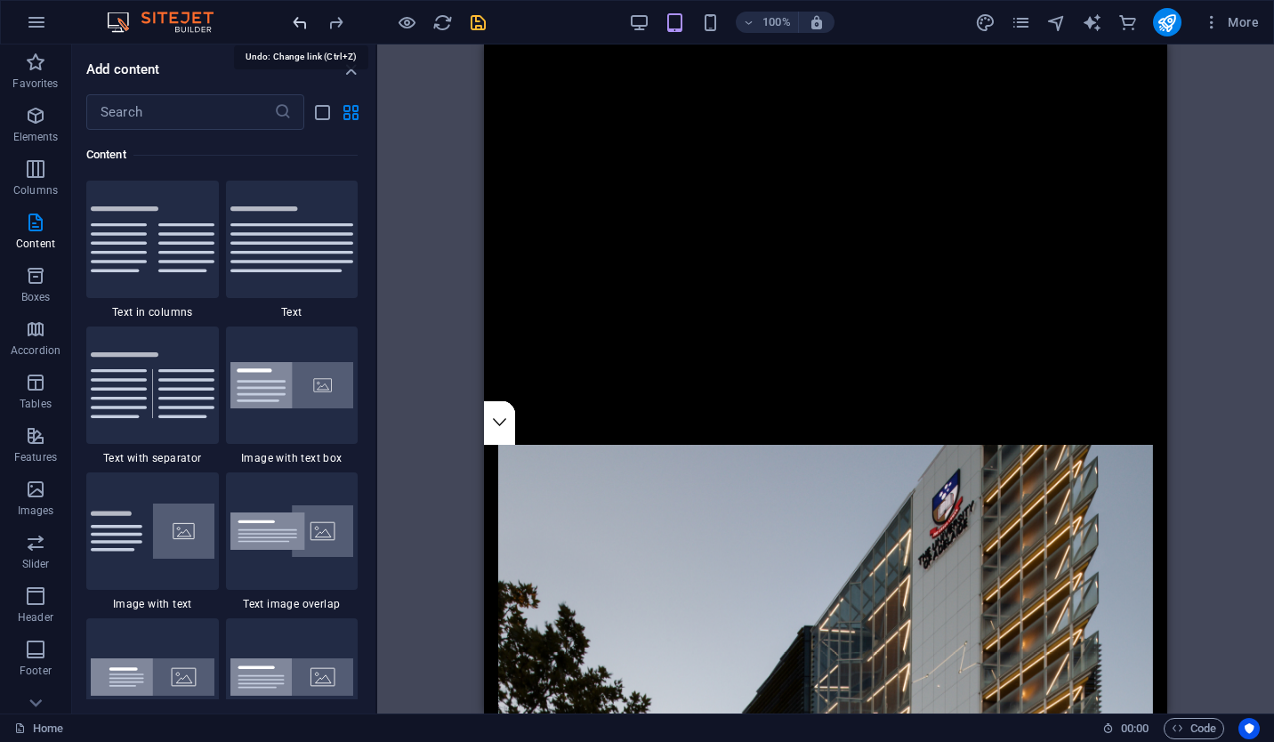
scroll to position [825, 0]
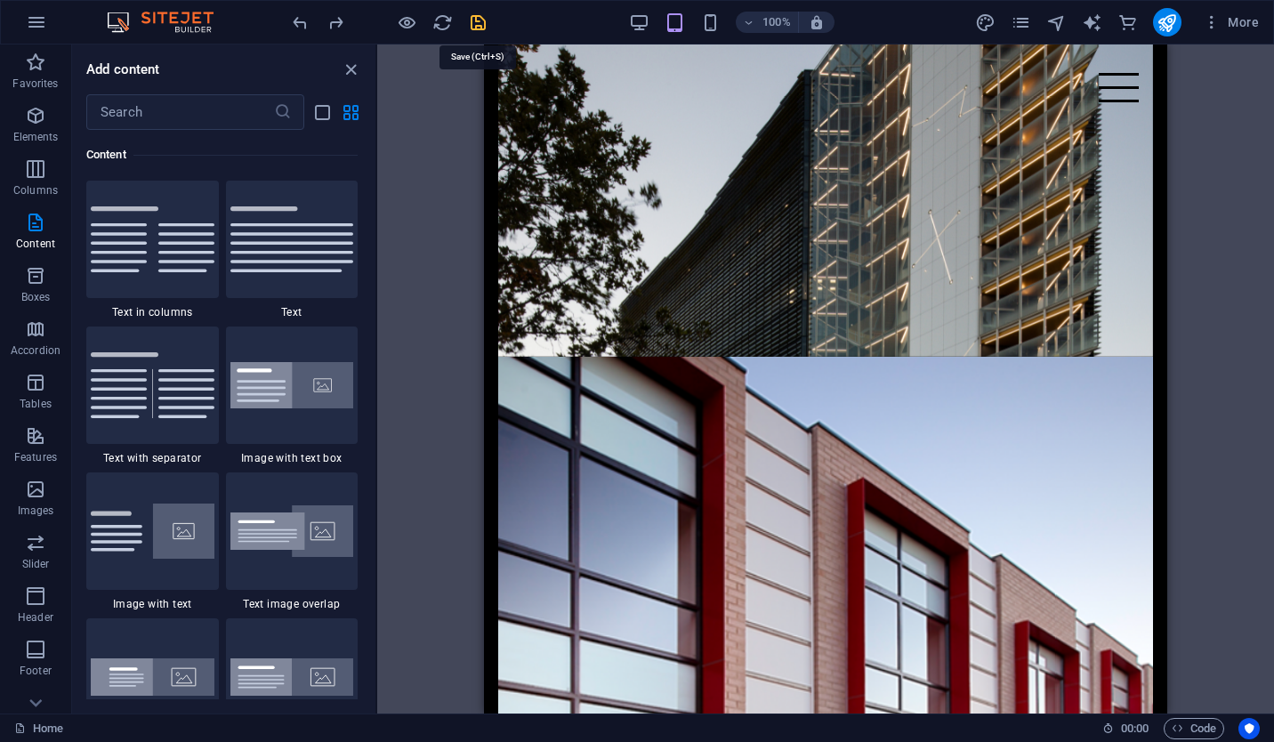
click at [471, 13] on icon "save" at bounding box center [478, 22] width 20 height 20
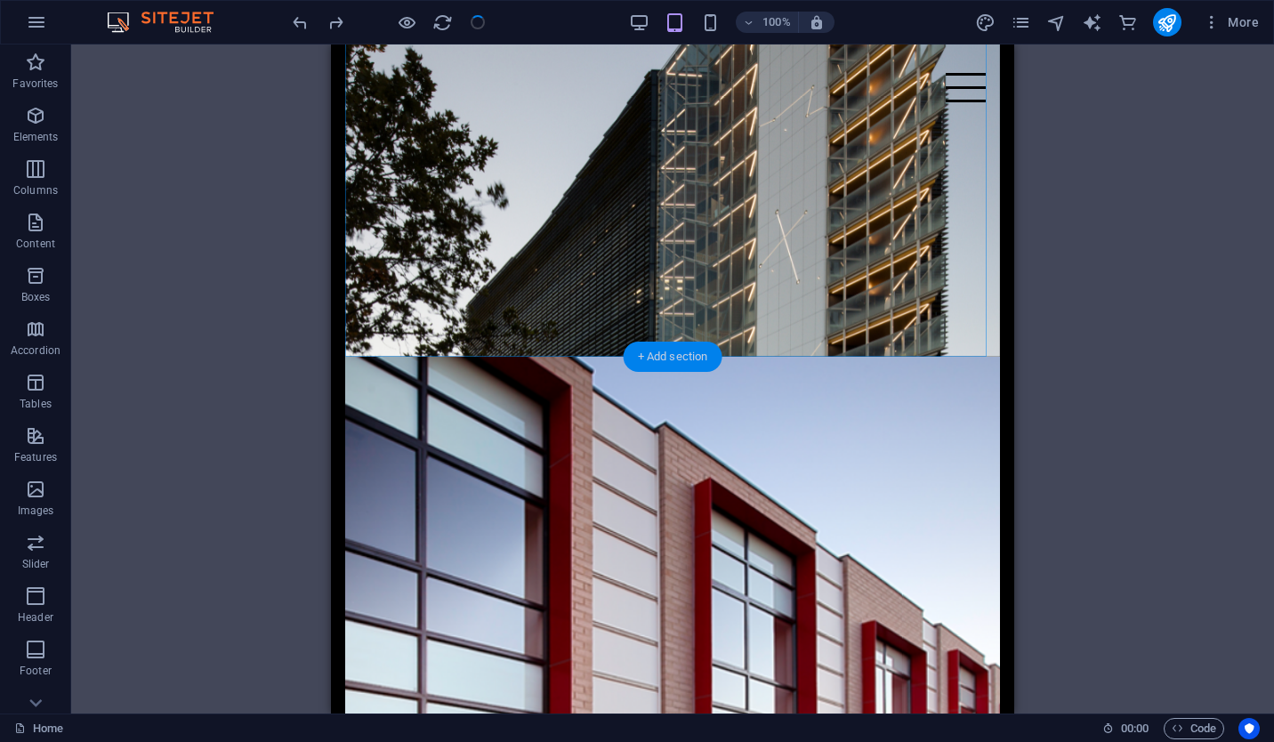
click at [691, 361] on div "+ Add section" at bounding box center [673, 357] width 99 height 30
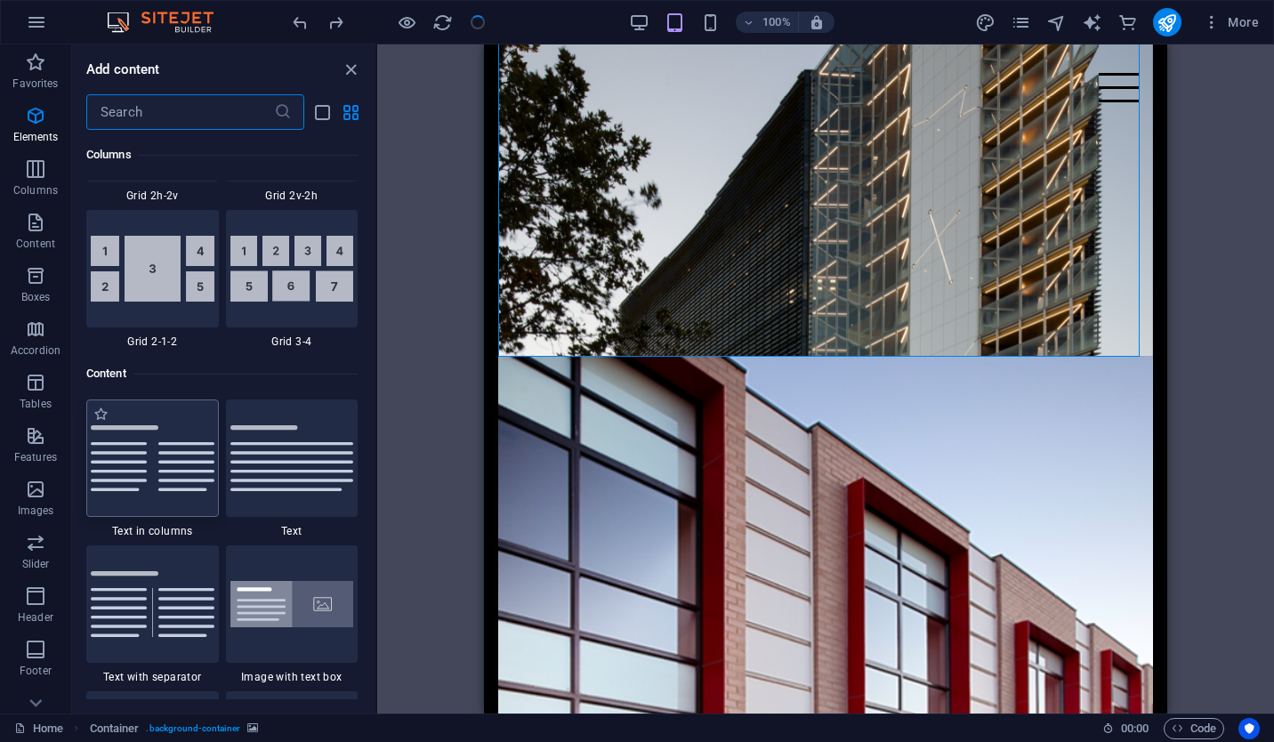
scroll to position [3112, 0]
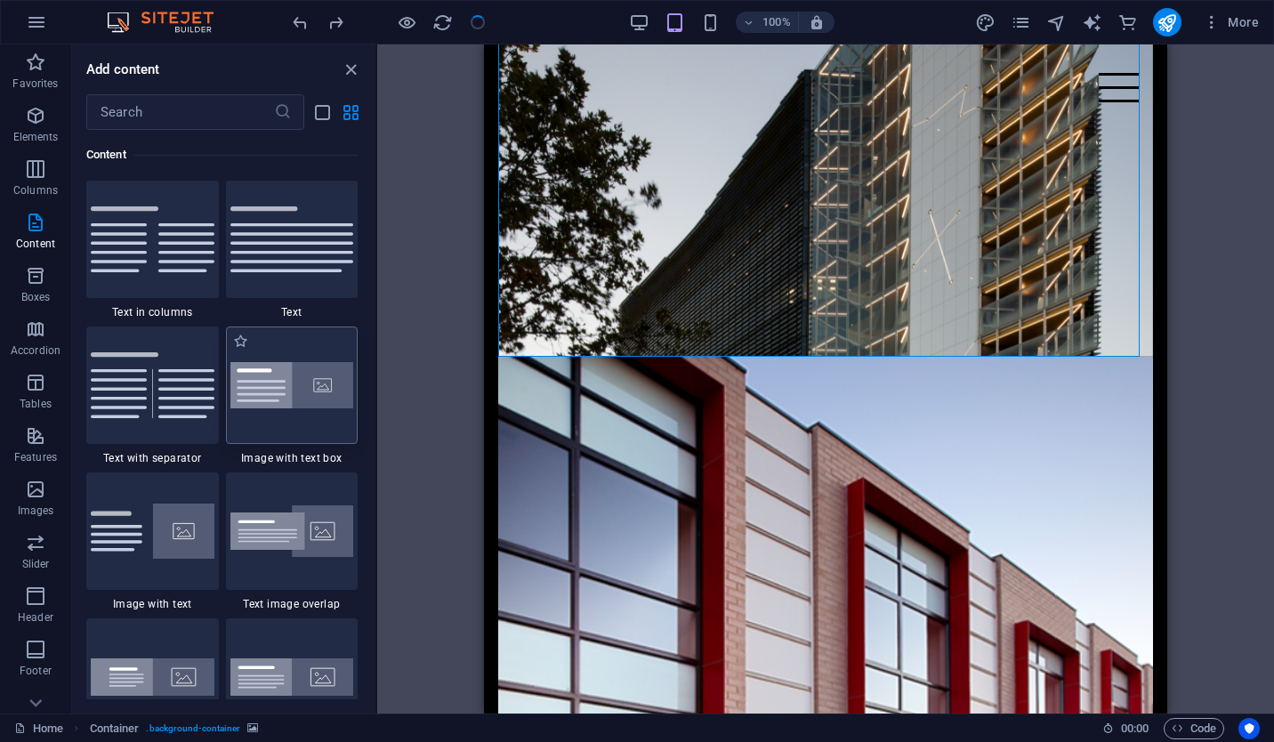
click at [294, 370] on img at bounding box center [292, 385] width 124 height 47
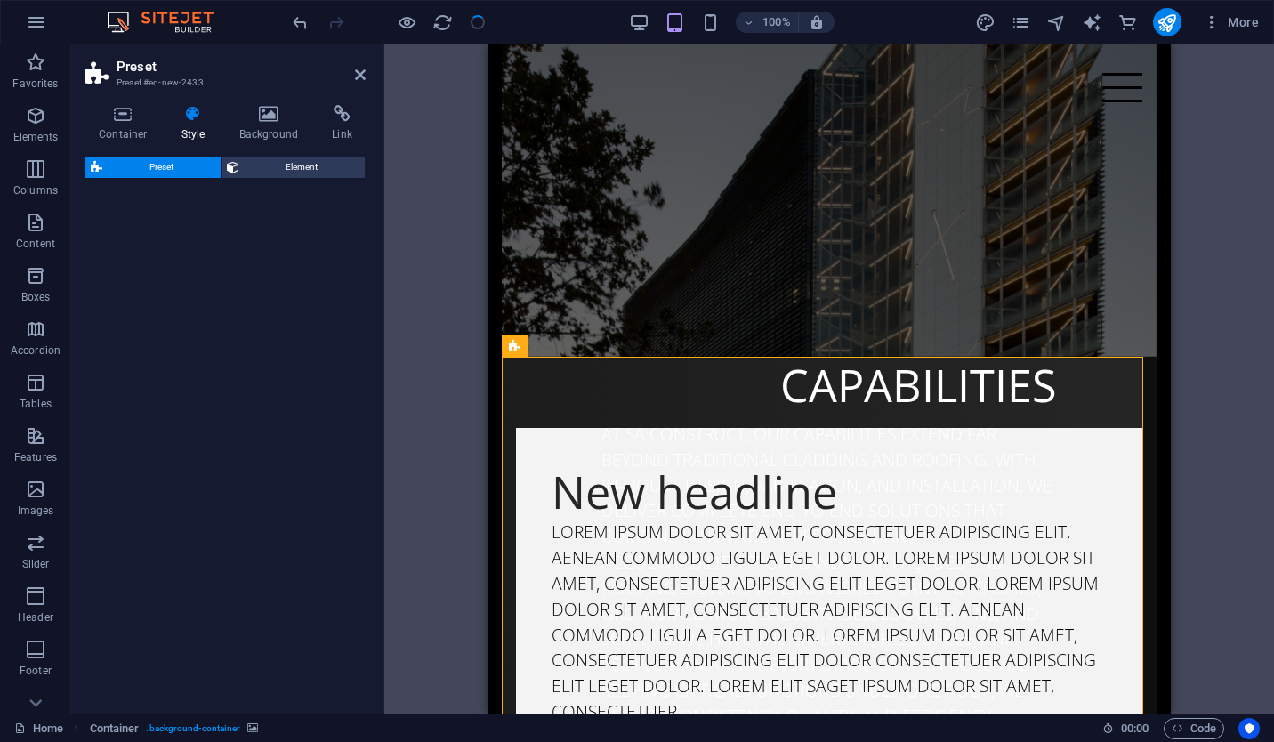
select select "rem"
select select "px"
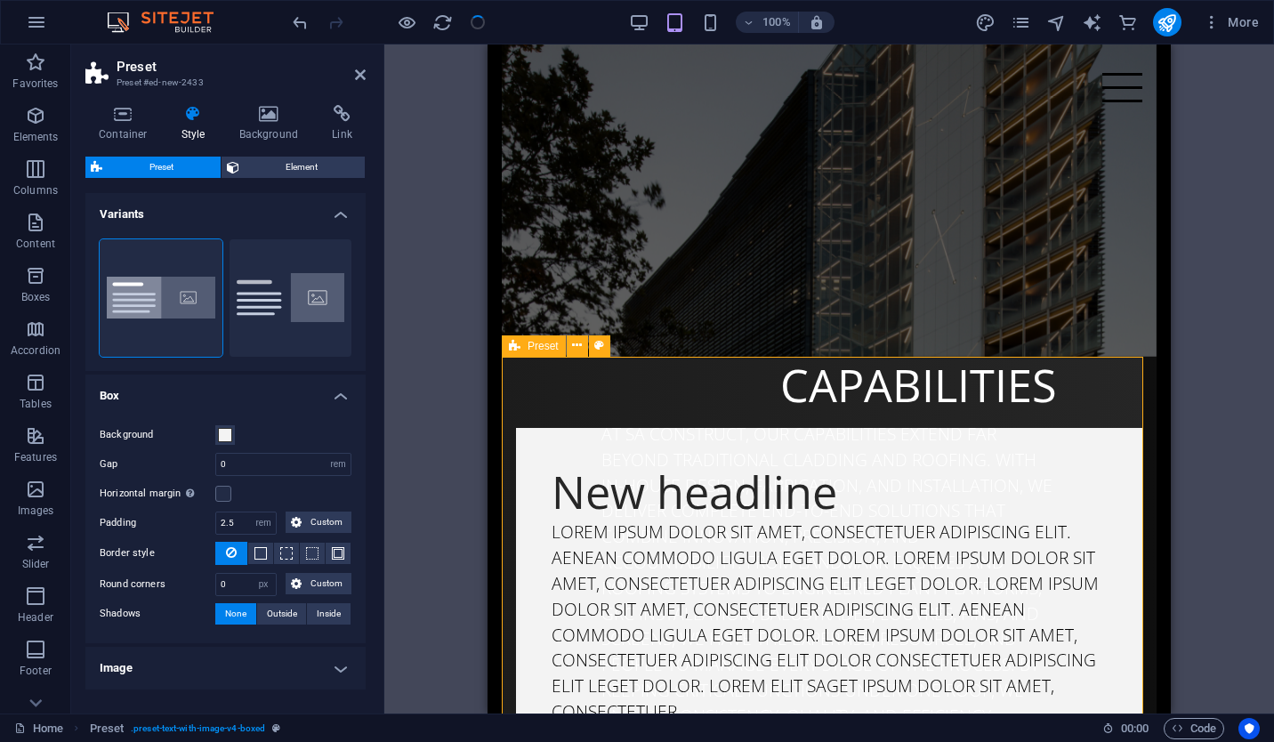
click at [533, 348] on span "Preset" at bounding box center [542, 346] width 31 height 11
click at [570, 348] on button at bounding box center [577, 345] width 21 height 21
click at [334, 135] on h4 "Link" at bounding box center [341, 123] width 47 height 37
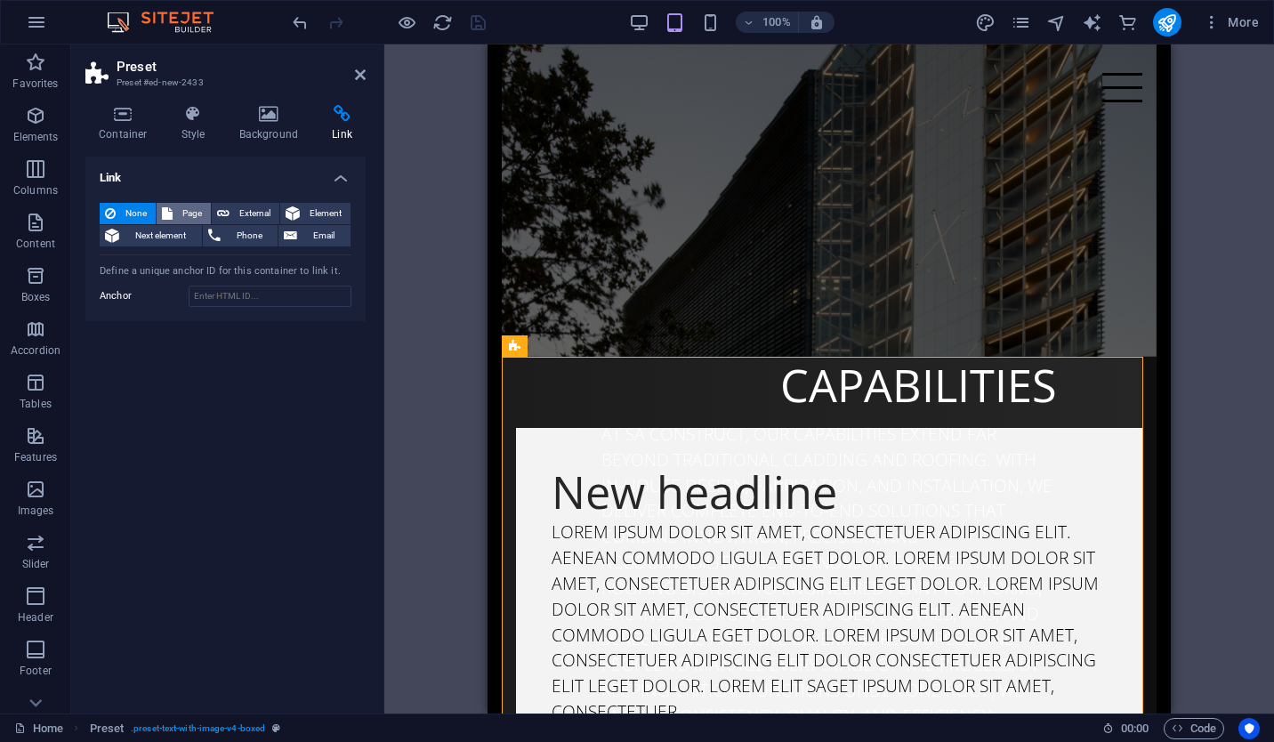
click at [197, 208] on span "Page" at bounding box center [192, 213] width 28 height 21
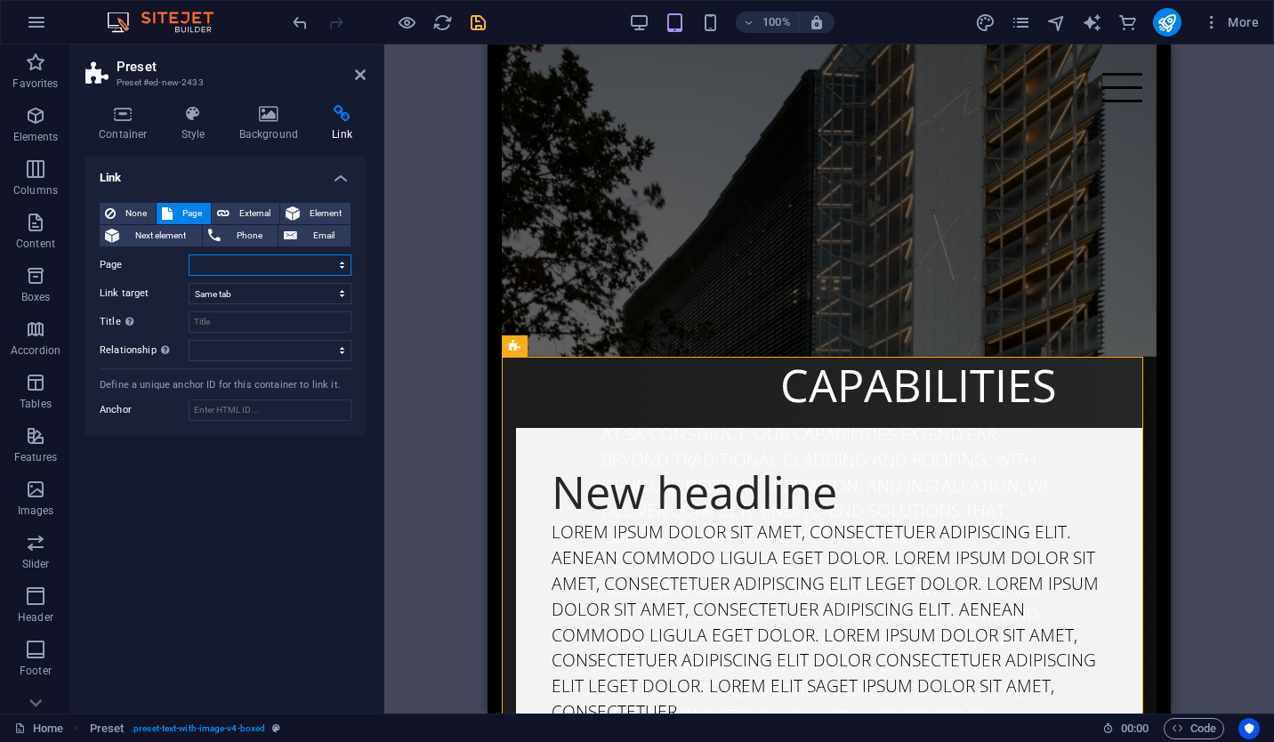
click at [232, 262] on select "Home CAPABILITIES Subpage Legal Notice Privacy" at bounding box center [270, 264] width 163 height 21
select select "1"
click at [189, 254] on select "Home CAPABILITIES Subpage Legal Notice Privacy" at bounding box center [270, 264] width 163 height 21
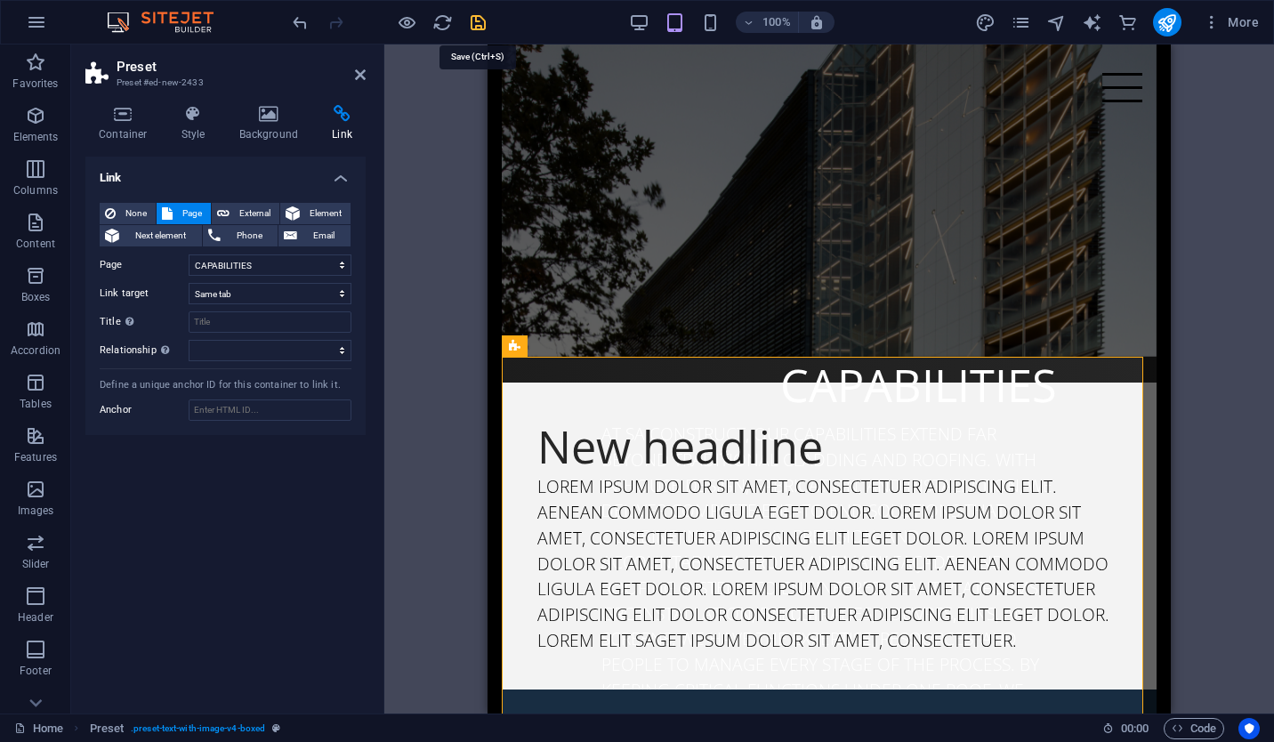
click at [486, 16] on icon "save" at bounding box center [478, 22] width 20 height 20
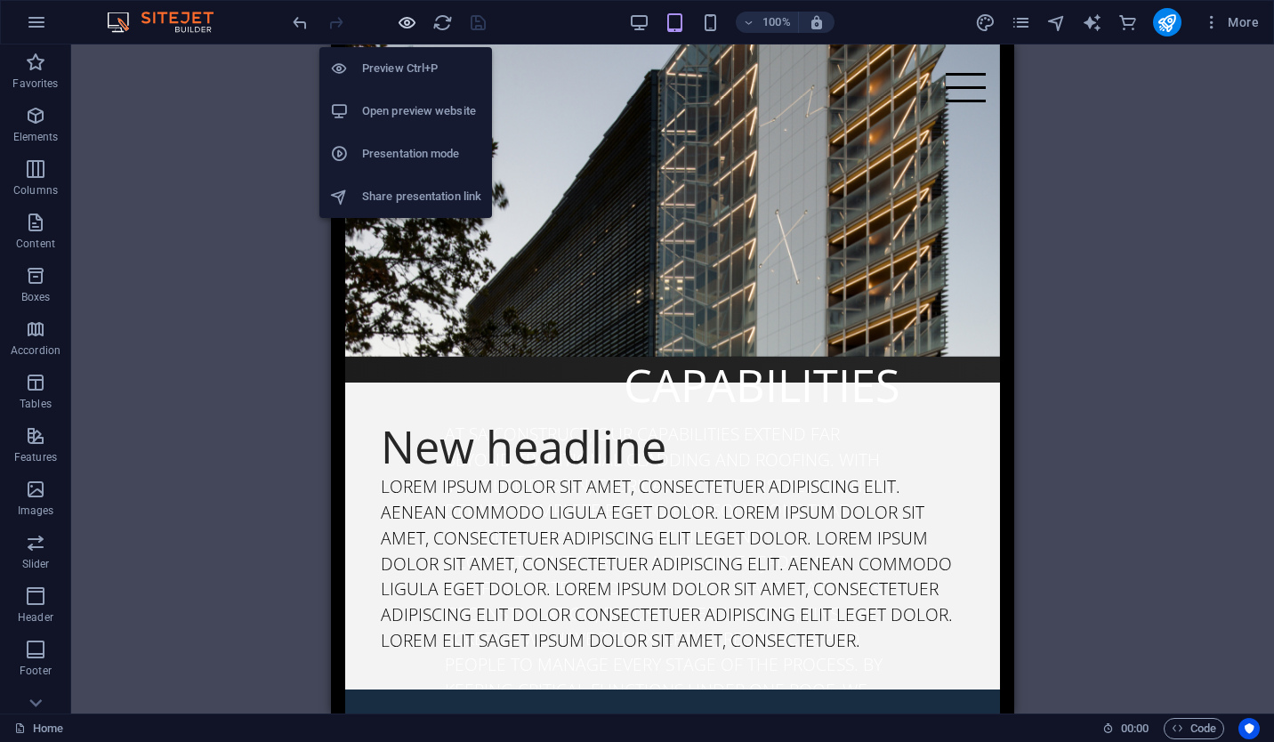
click at [403, 20] on icon "button" at bounding box center [407, 22] width 20 height 20
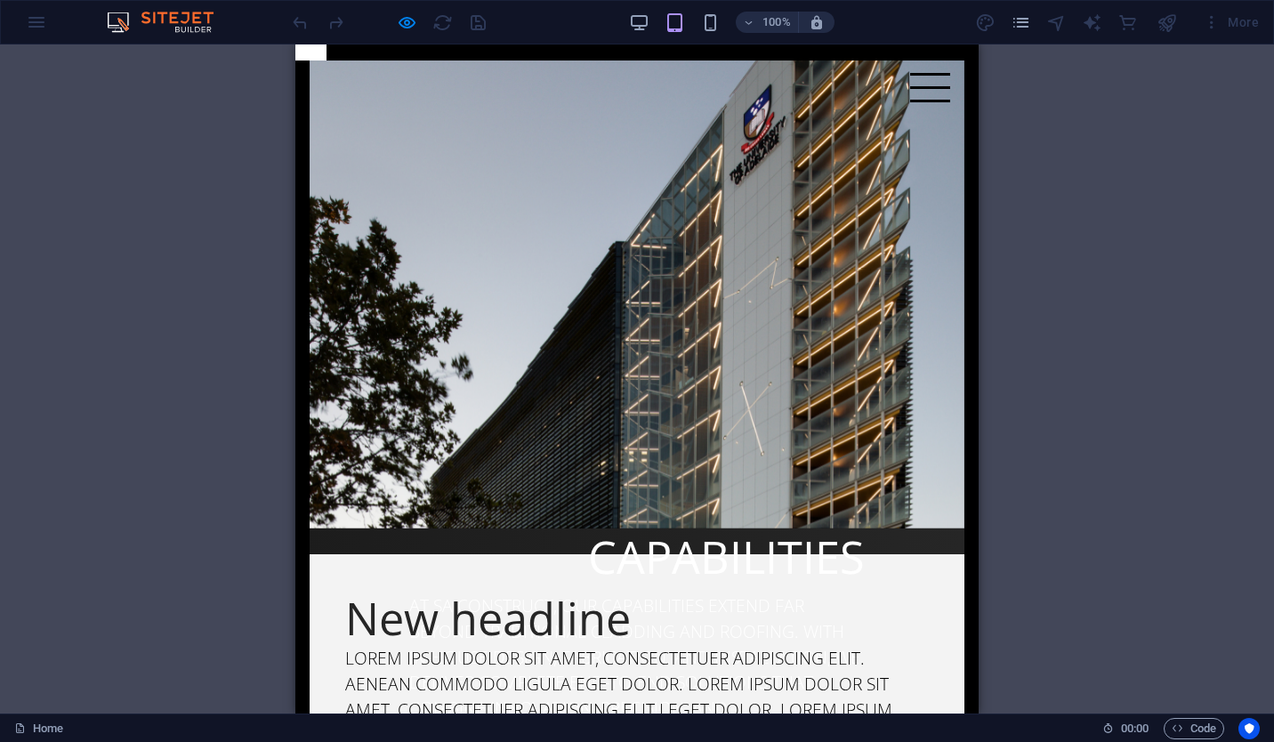
scroll to position [654, 0]
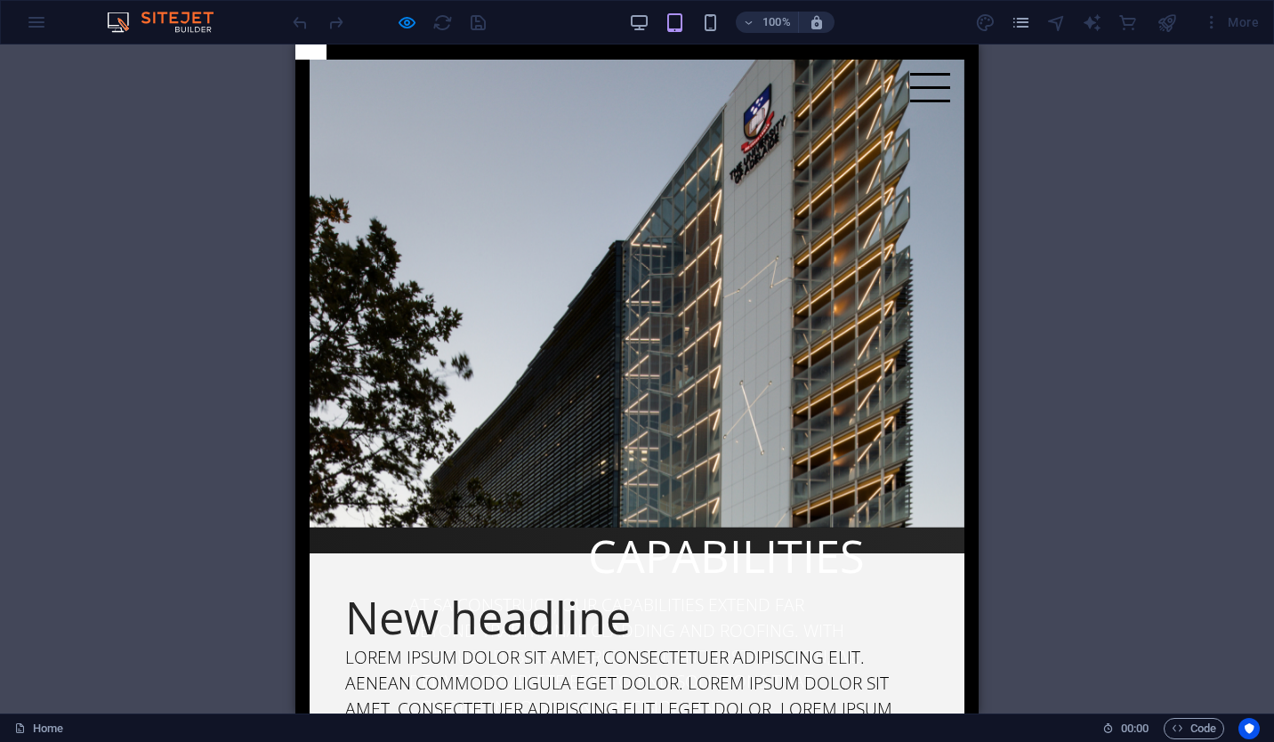
click at [915, 90] on div at bounding box center [930, 87] width 40 height 29
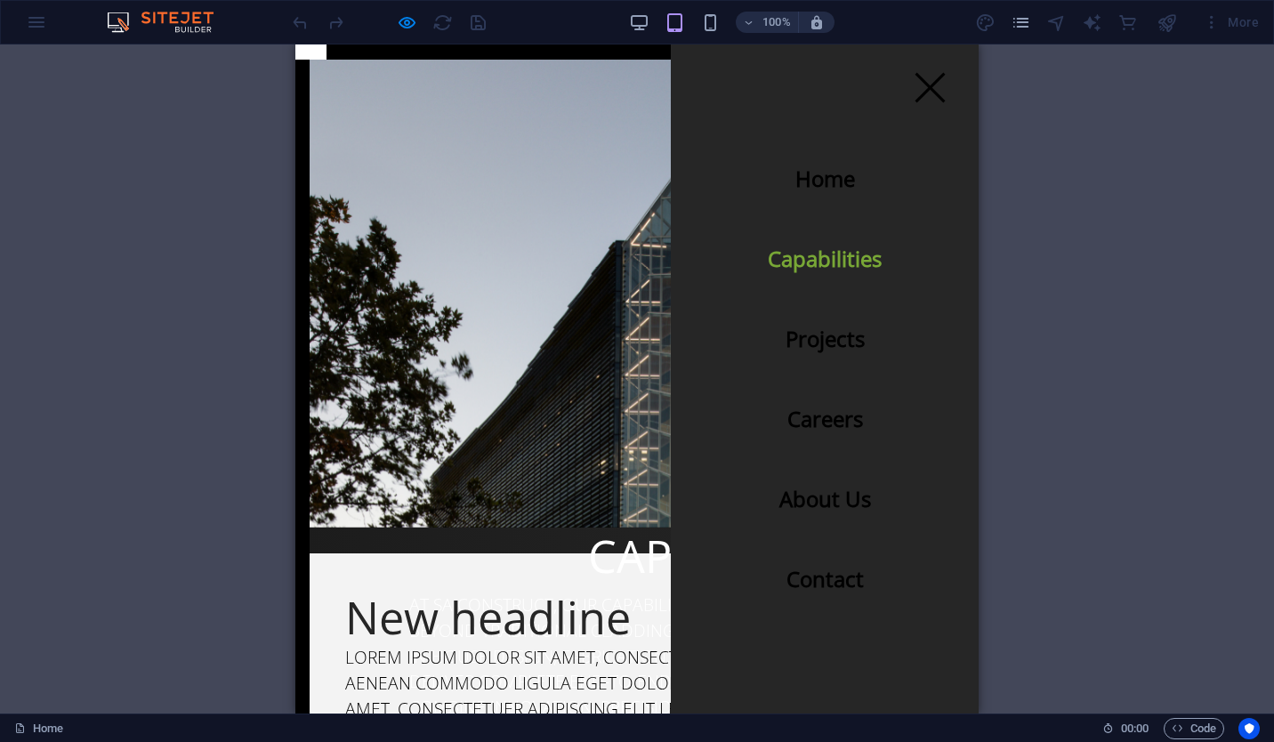
click at [817, 262] on link "Capabilities" at bounding box center [824, 259] width 142 height 50
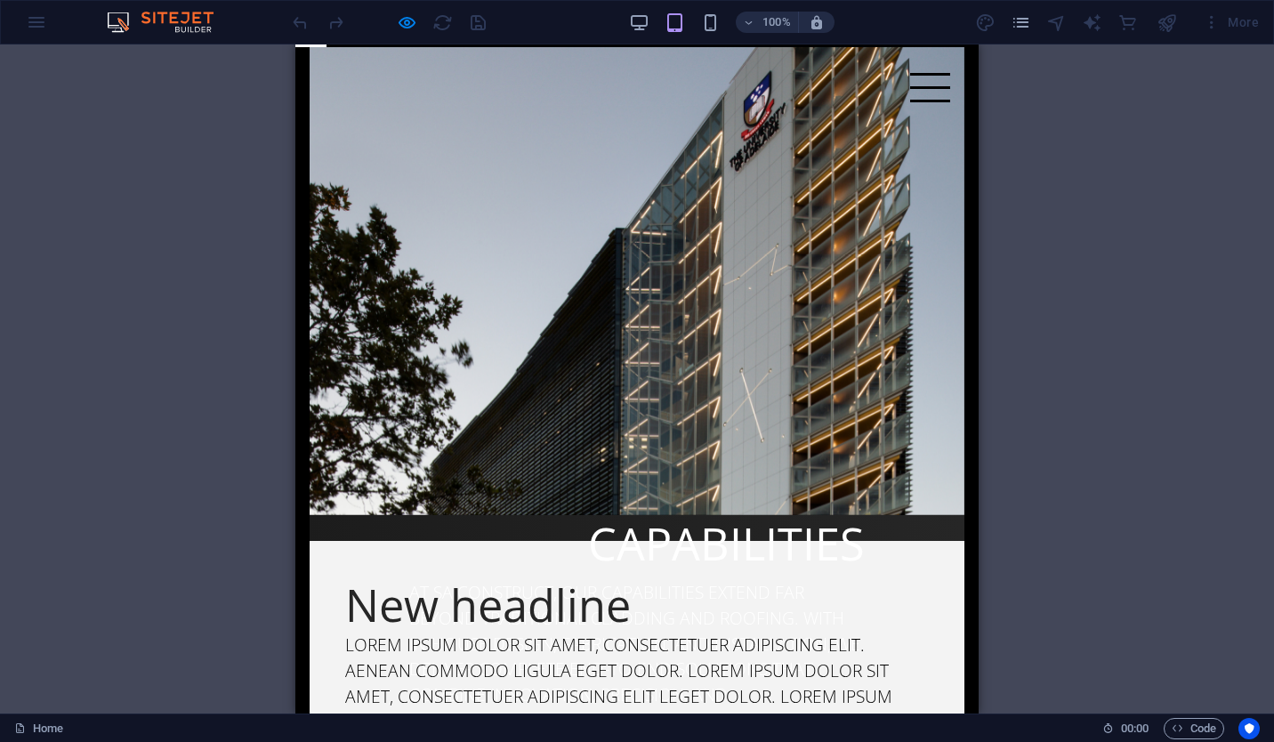
scroll to position [669, 0]
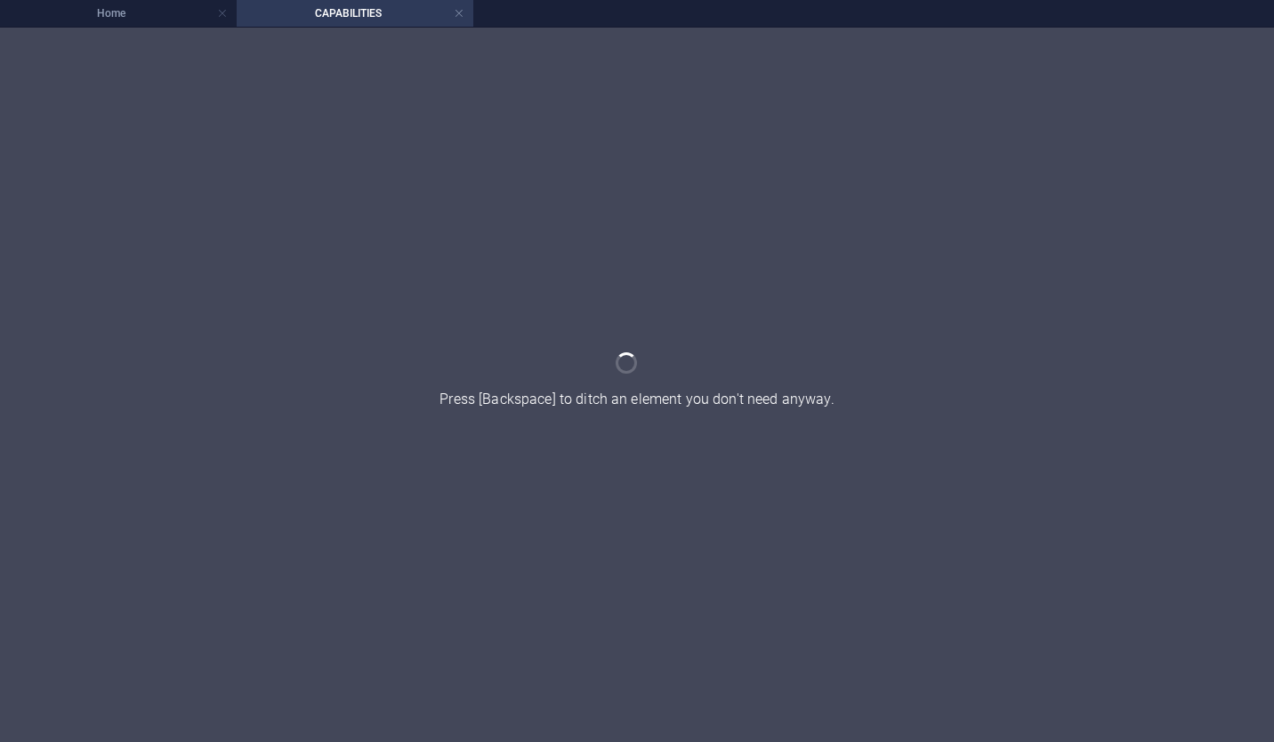
scroll to position [0, 0]
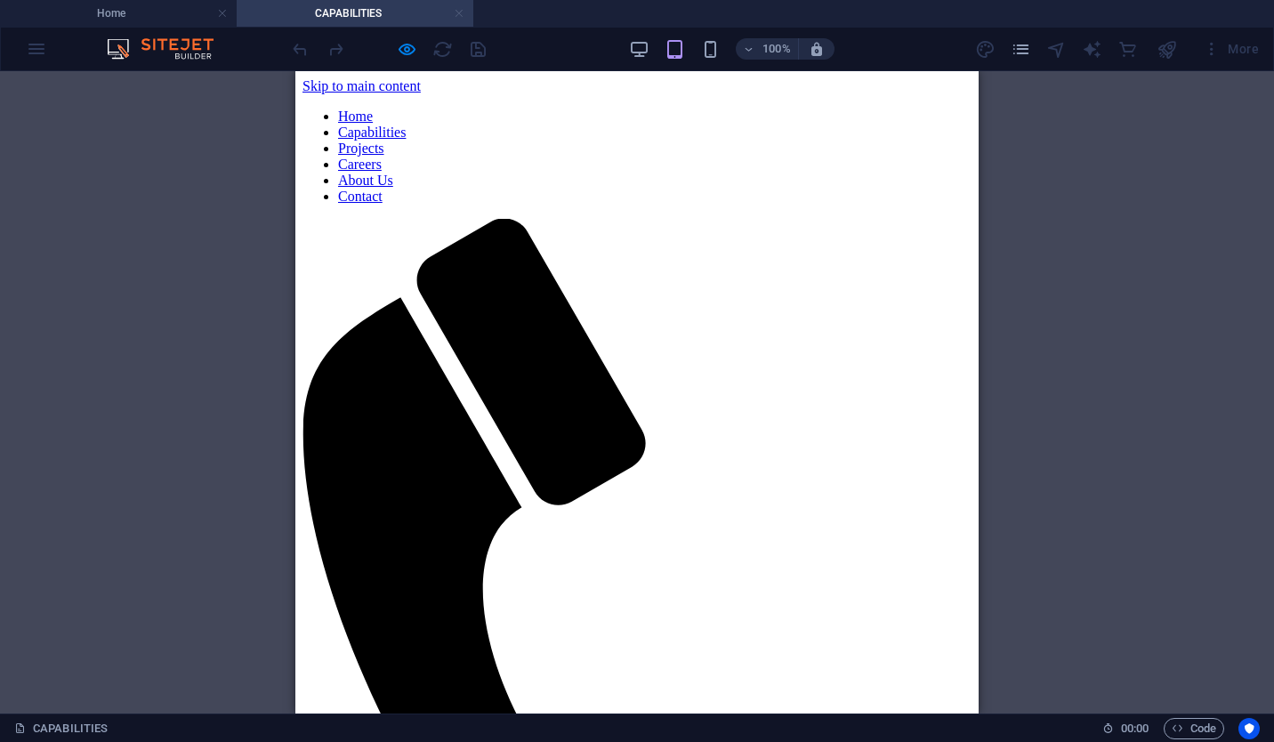
click at [459, 12] on link at bounding box center [459, 13] width 11 height 17
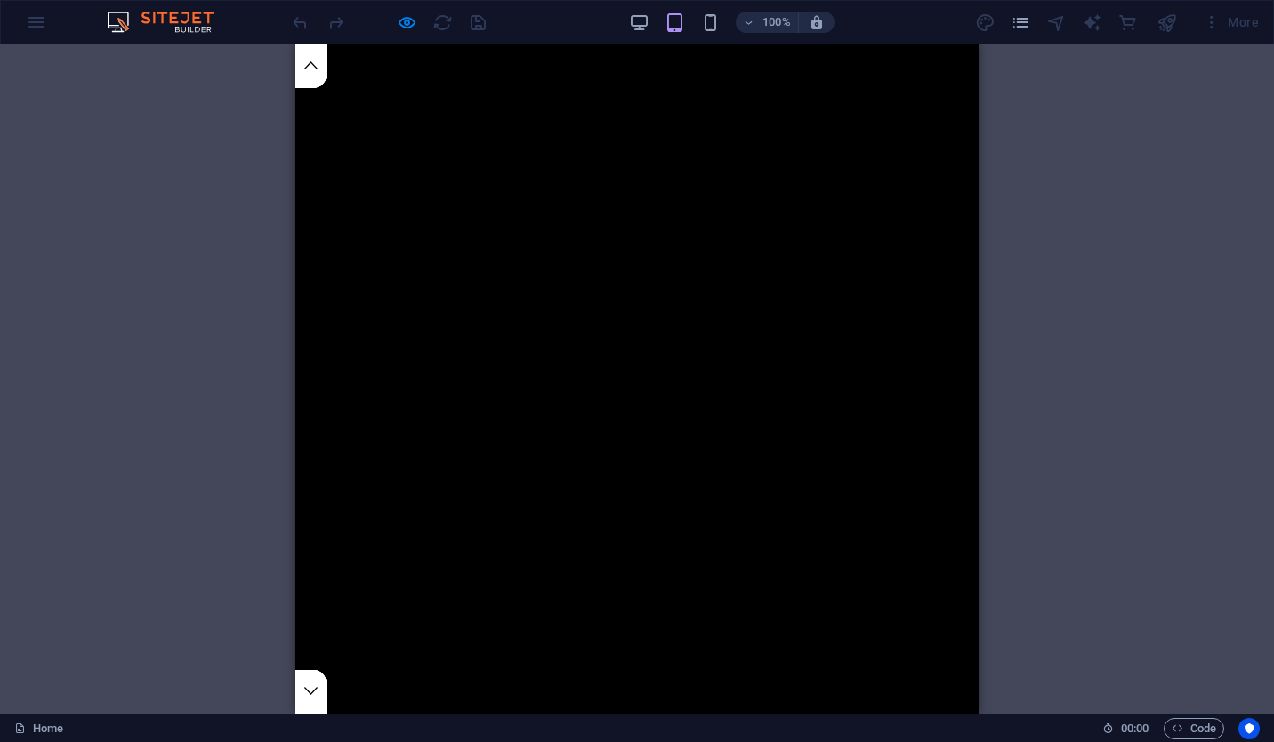
scroll to position [669, 0]
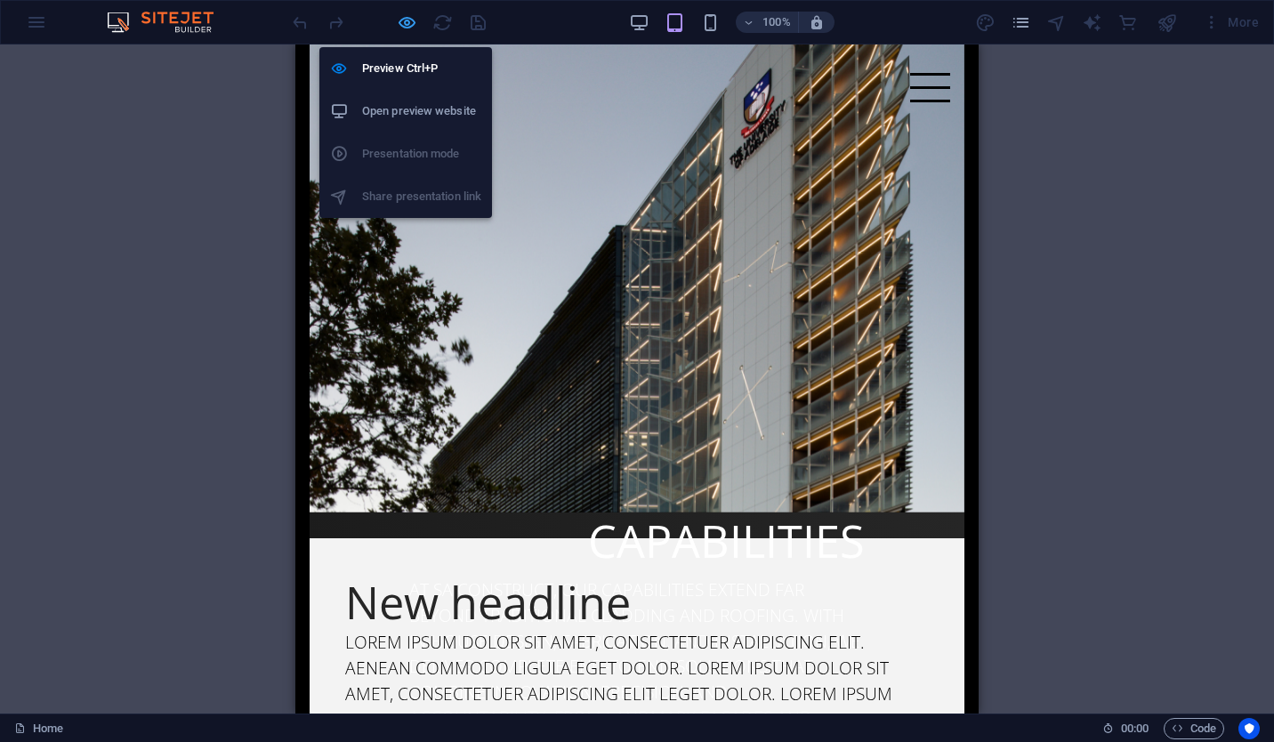
click at [406, 17] on icon "button" at bounding box center [407, 22] width 20 height 20
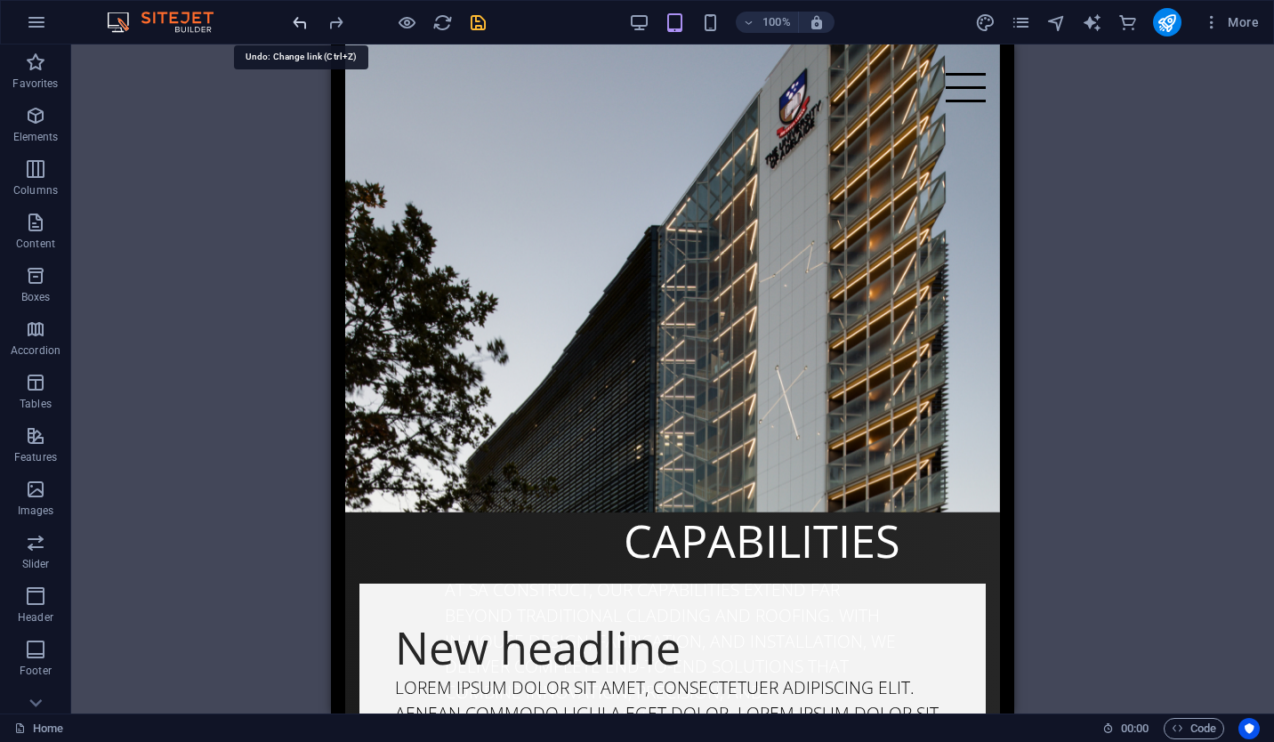
click at [418, 503] on icon at bounding box center [420, 502] width 10 height 19
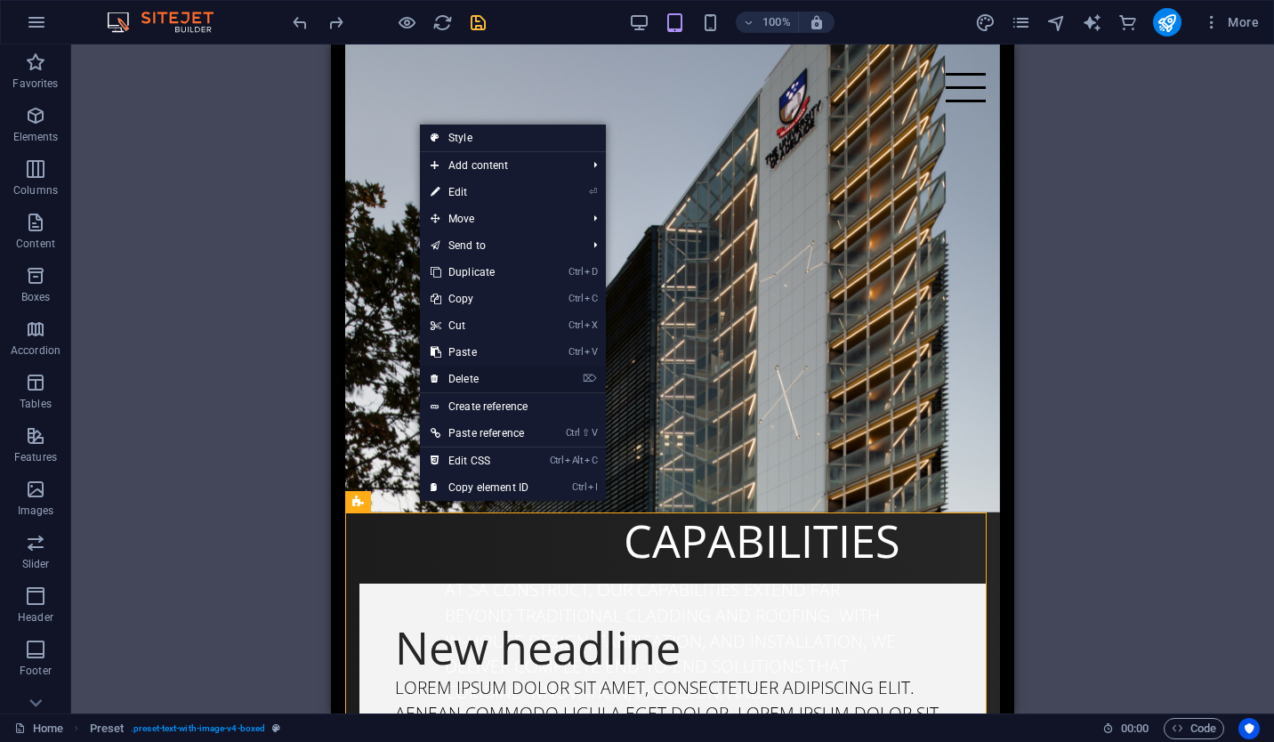
click at [495, 374] on link "⌦ Delete" at bounding box center [479, 379] width 119 height 27
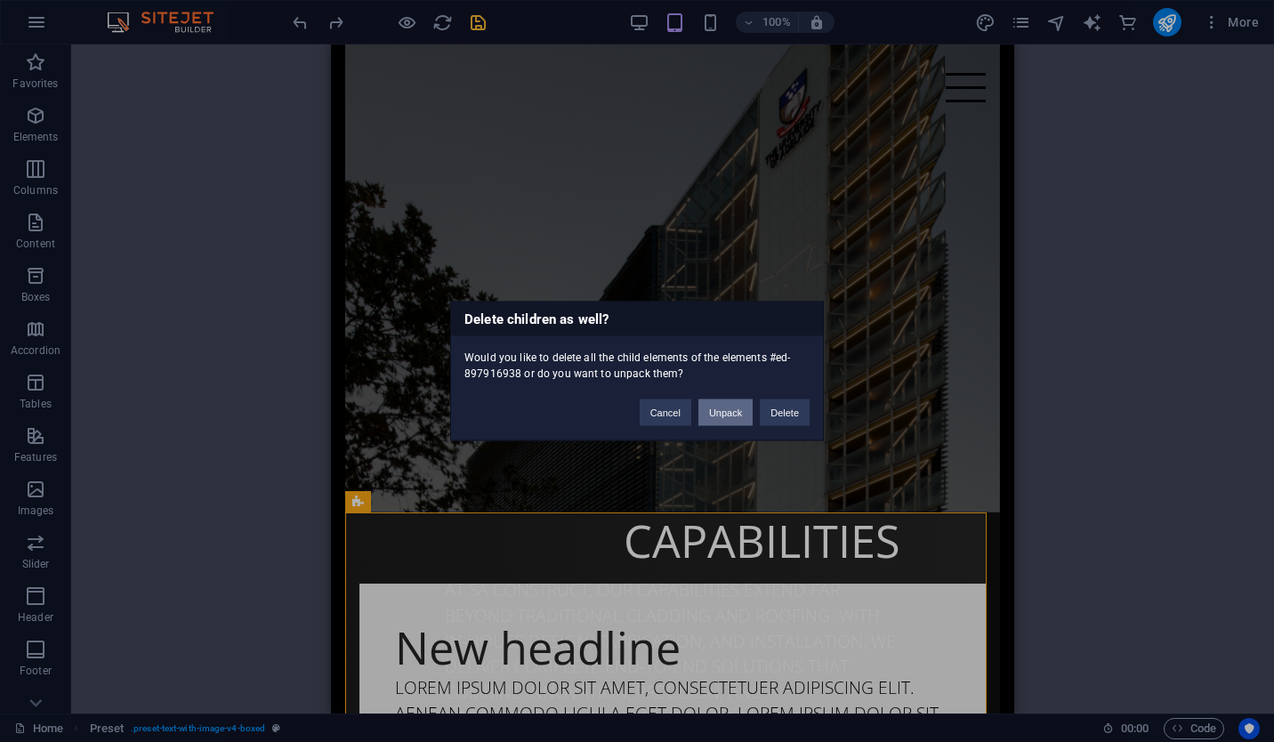
click at [734, 418] on button "Unpack" at bounding box center [725, 412] width 54 height 27
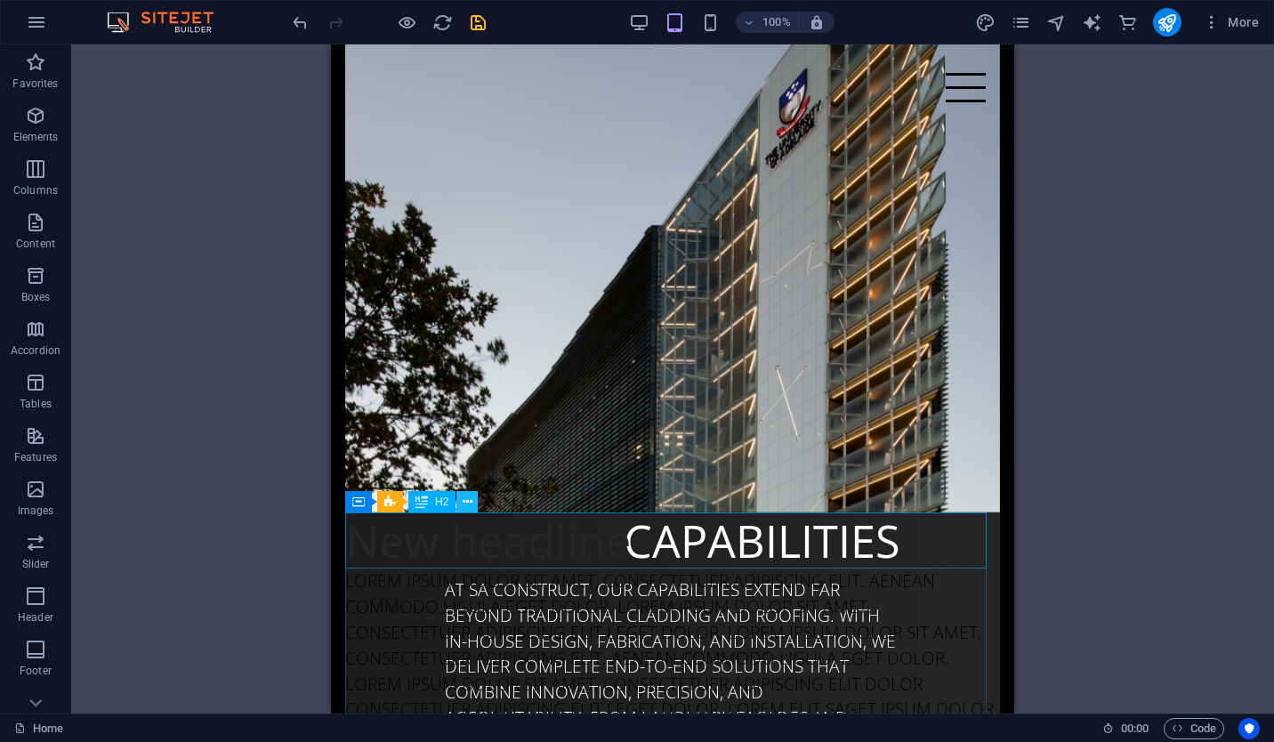
click at [471, 505] on icon at bounding box center [468, 502] width 10 height 19
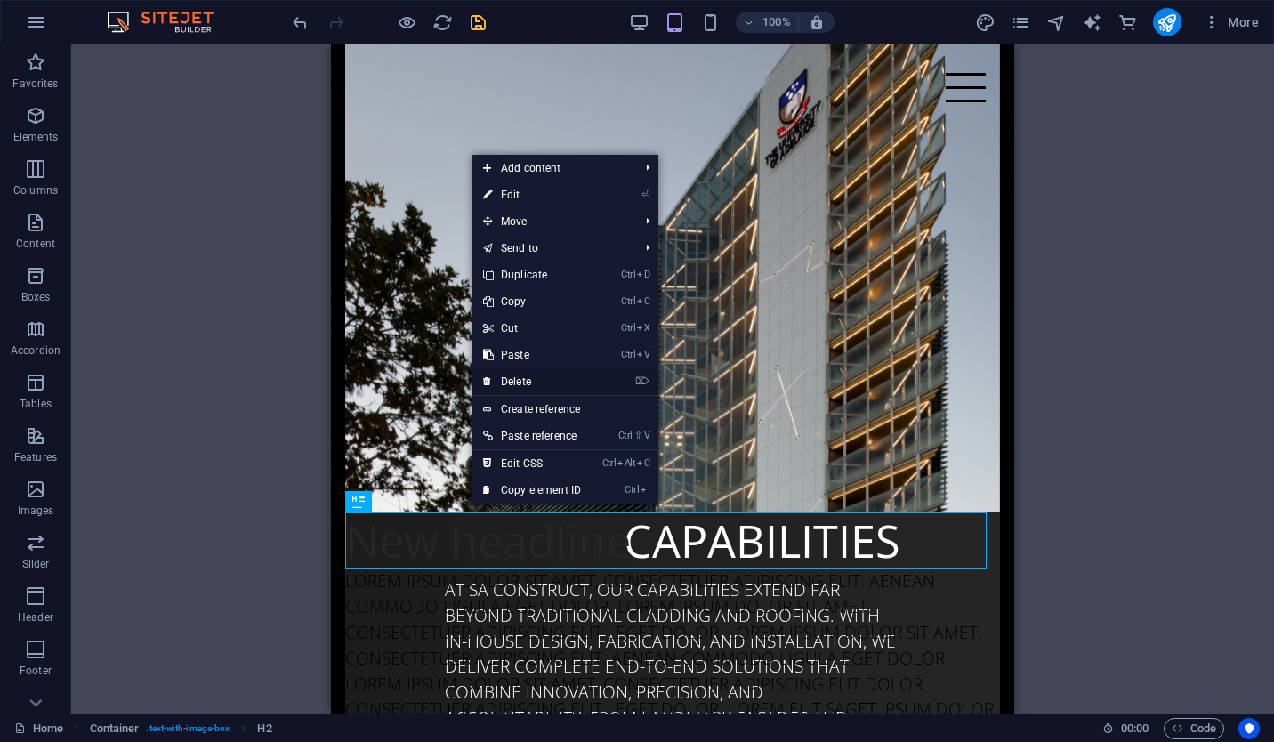
click at [556, 381] on link "⌦ Delete" at bounding box center [531, 381] width 119 height 27
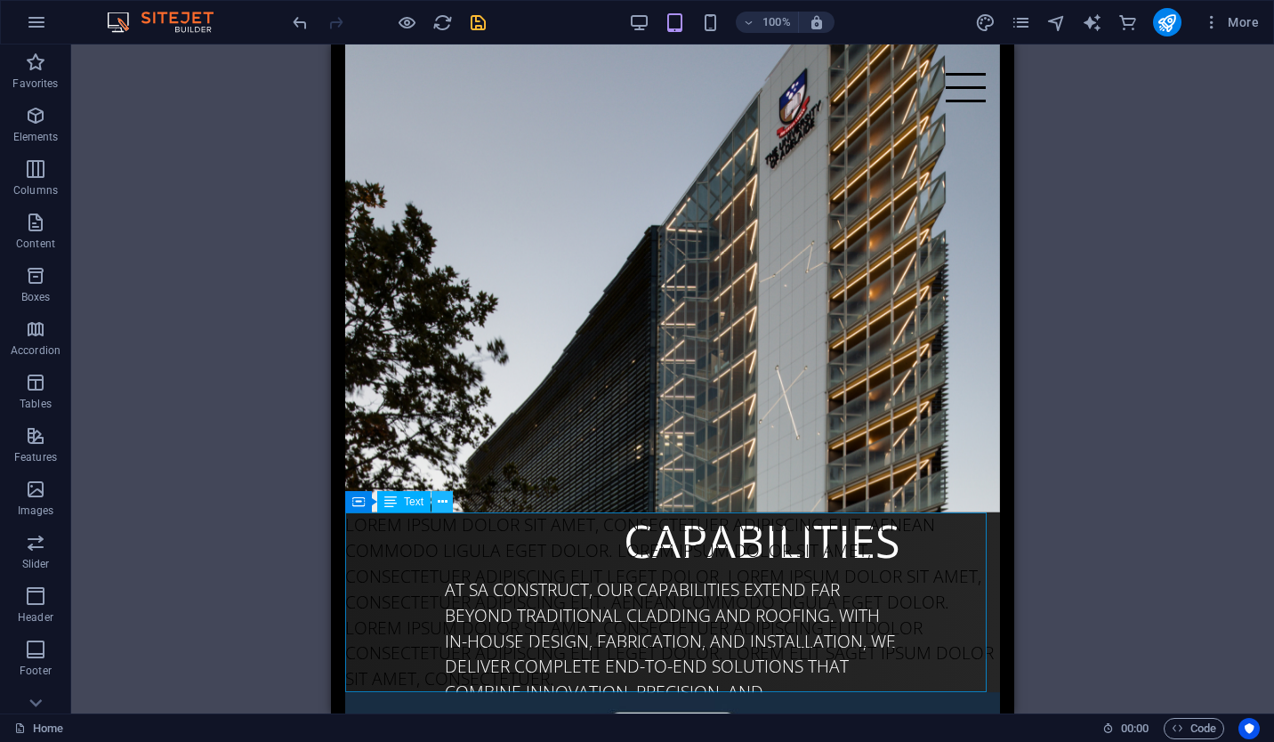
click at [442, 501] on icon at bounding box center [443, 502] width 10 height 19
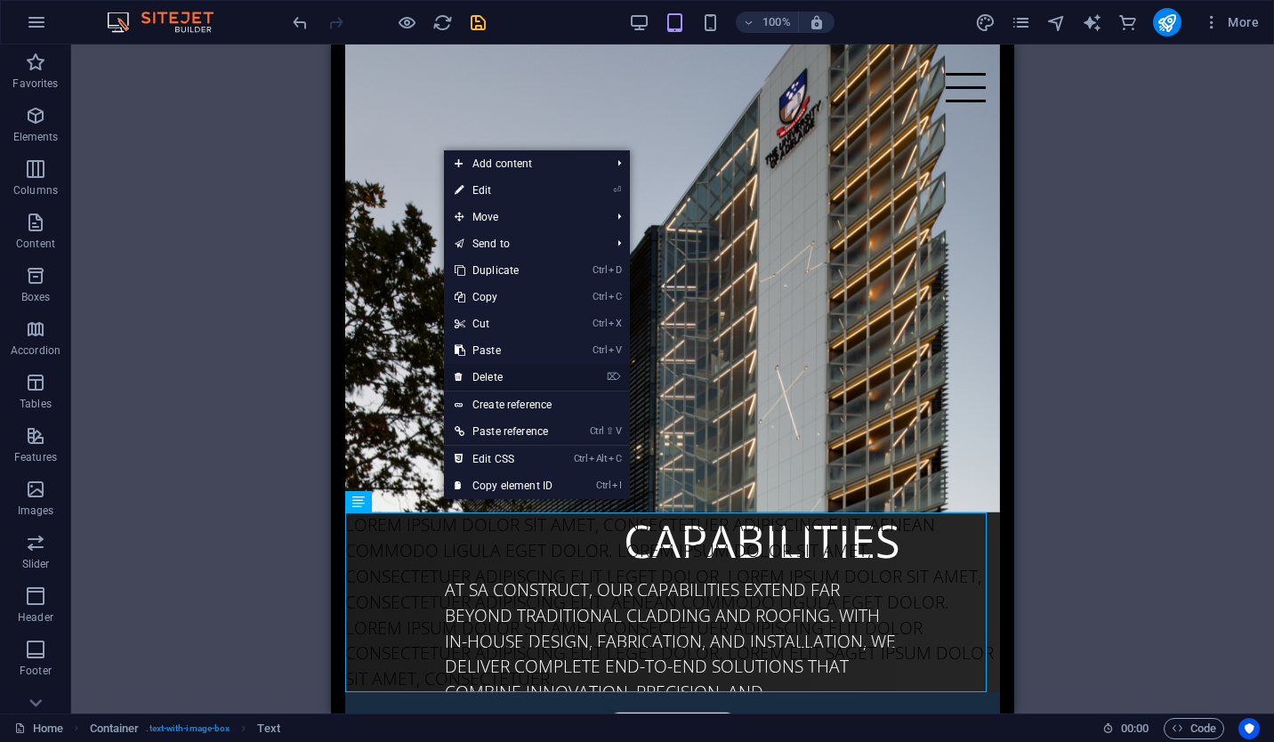
click at [537, 382] on link "⌦ Delete" at bounding box center [503, 377] width 119 height 27
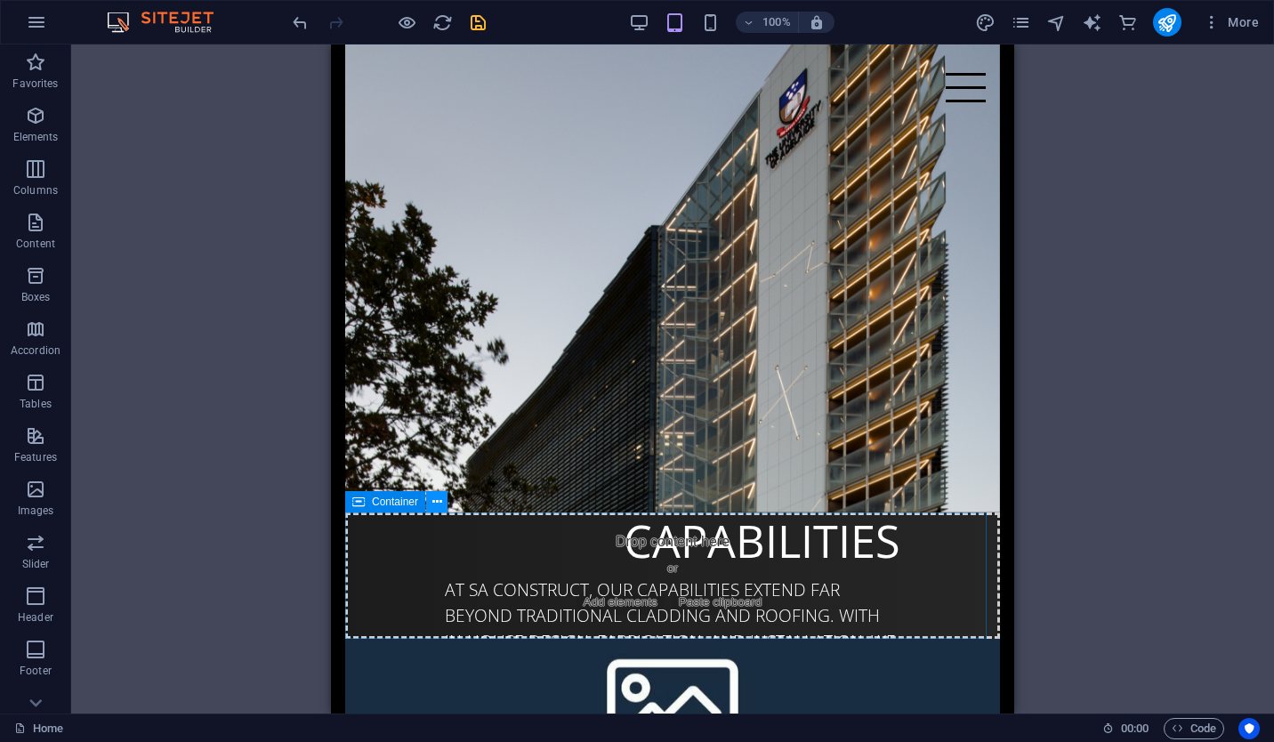
click at [437, 502] on icon at bounding box center [437, 502] width 10 height 19
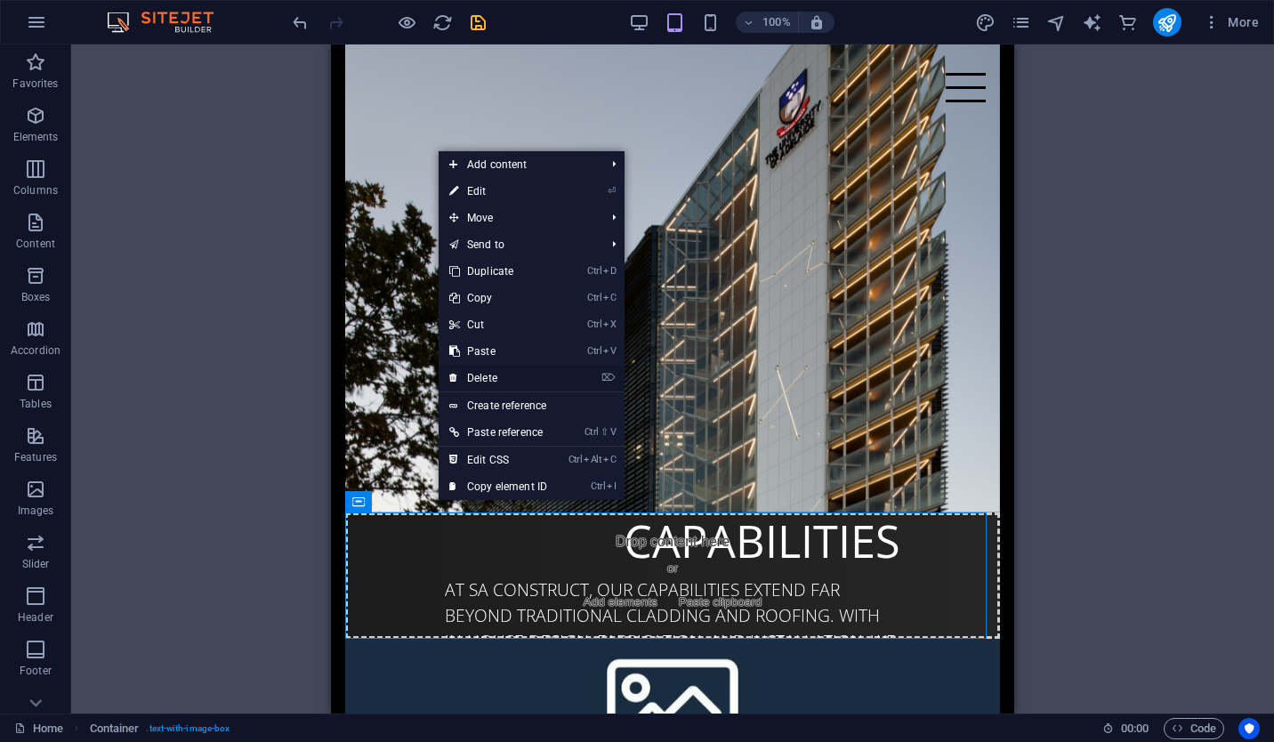
click at [522, 380] on link "⌦ Delete" at bounding box center [498, 378] width 119 height 27
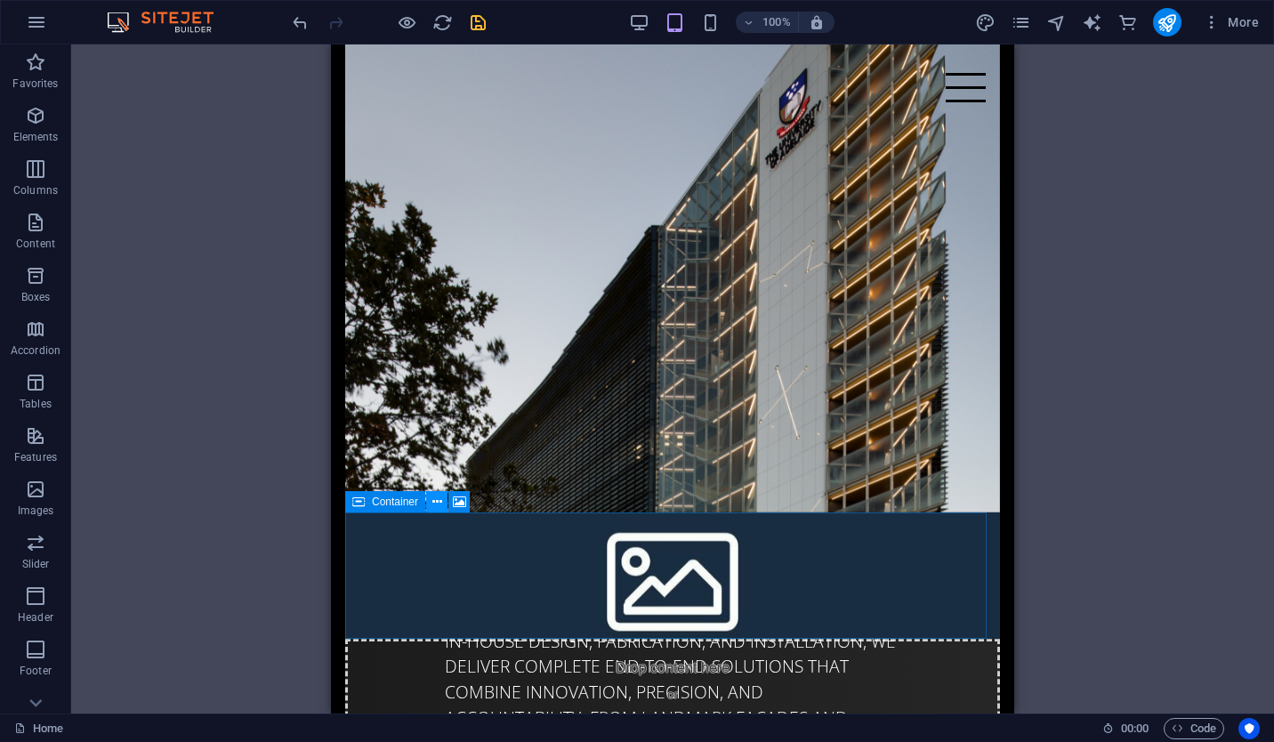
click at [437, 500] on icon at bounding box center [437, 502] width 10 height 19
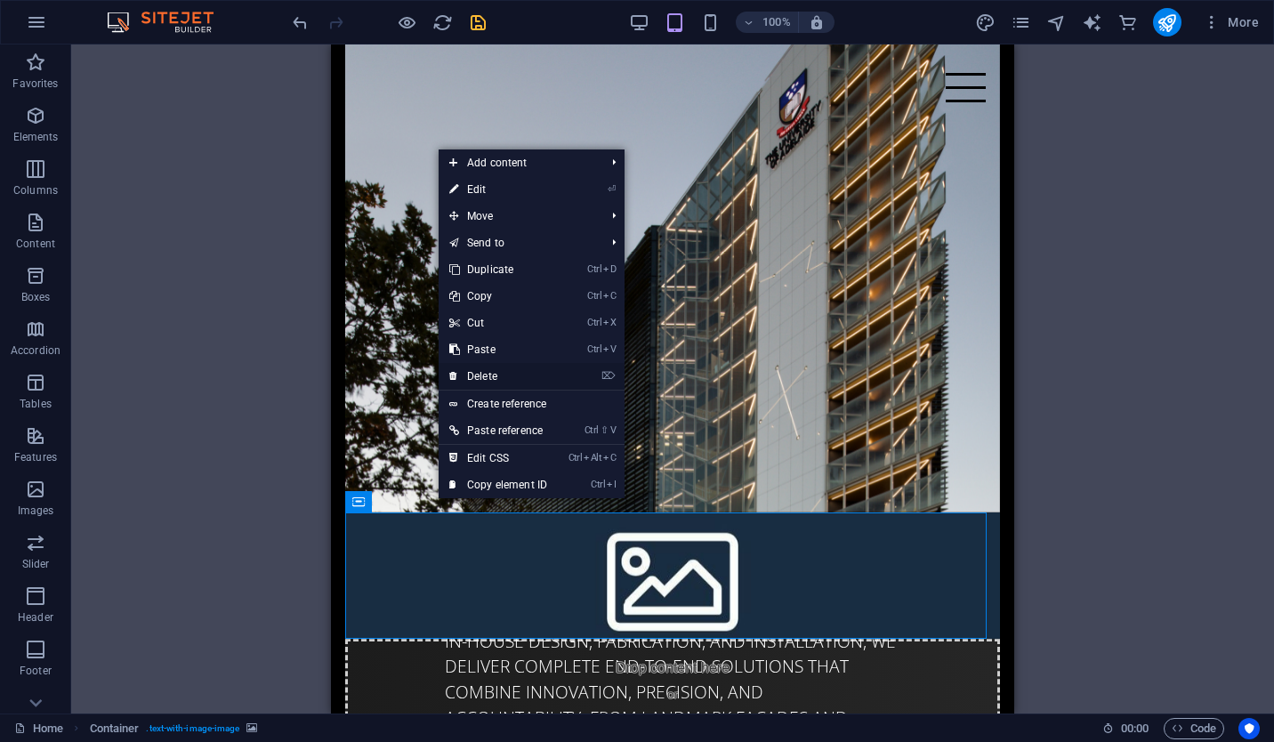
click at [519, 376] on link "⌦ Delete" at bounding box center [498, 376] width 119 height 27
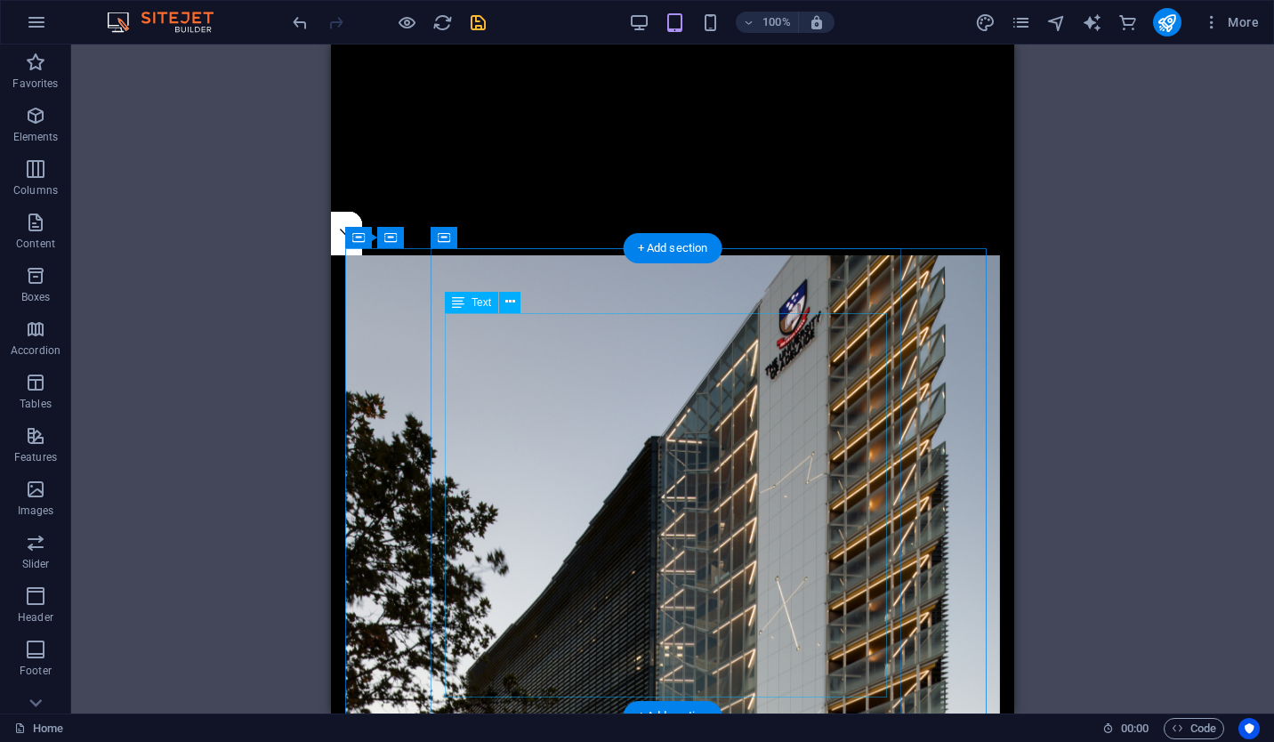
scroll to position [455, 0]
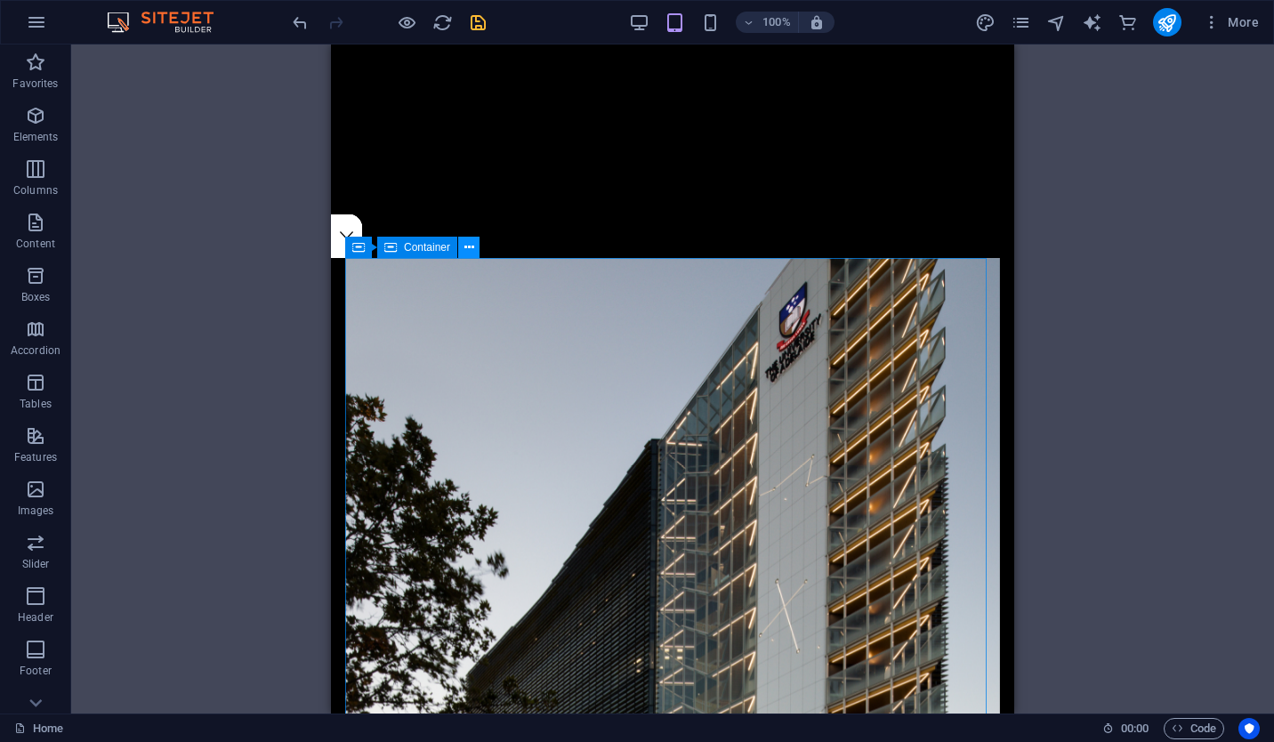
click at [467, 249] on icon at bounding box center [469, 247] width 10 height 19
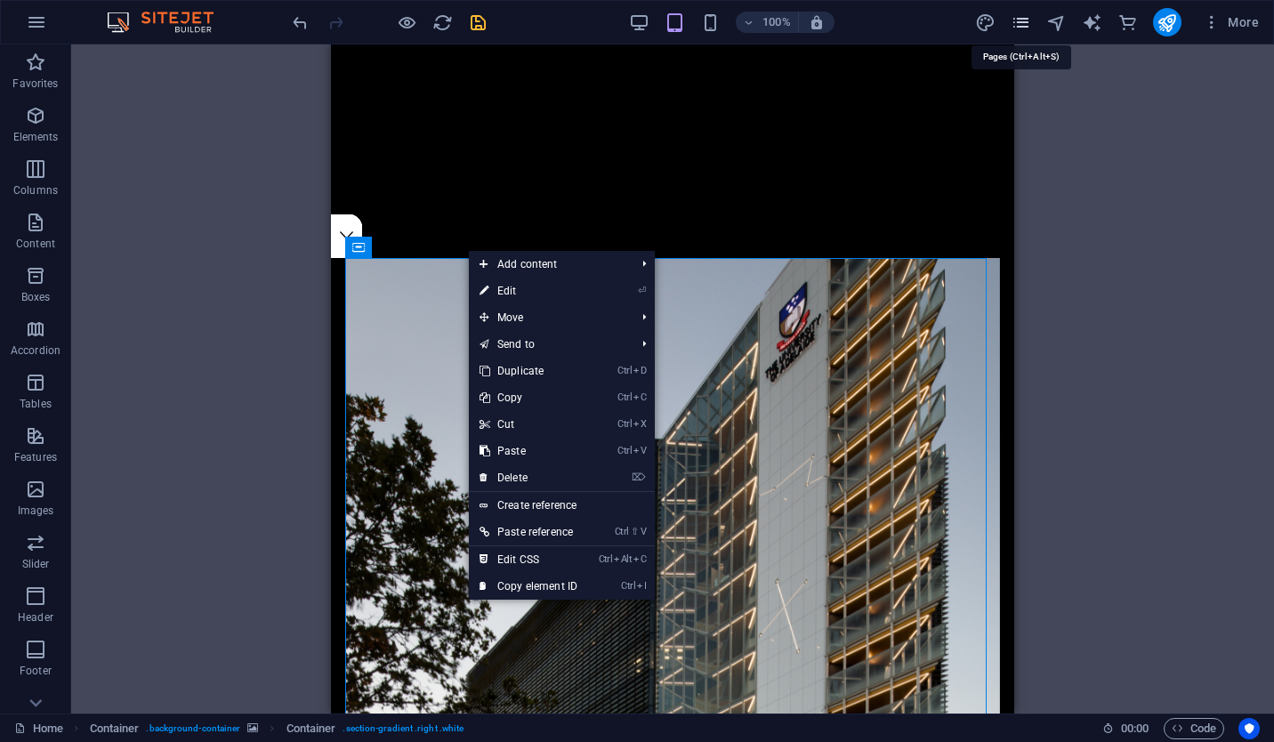
click at [1025, 29] on icon "pages" at bounding box center [1020, 22] width 20 height 20
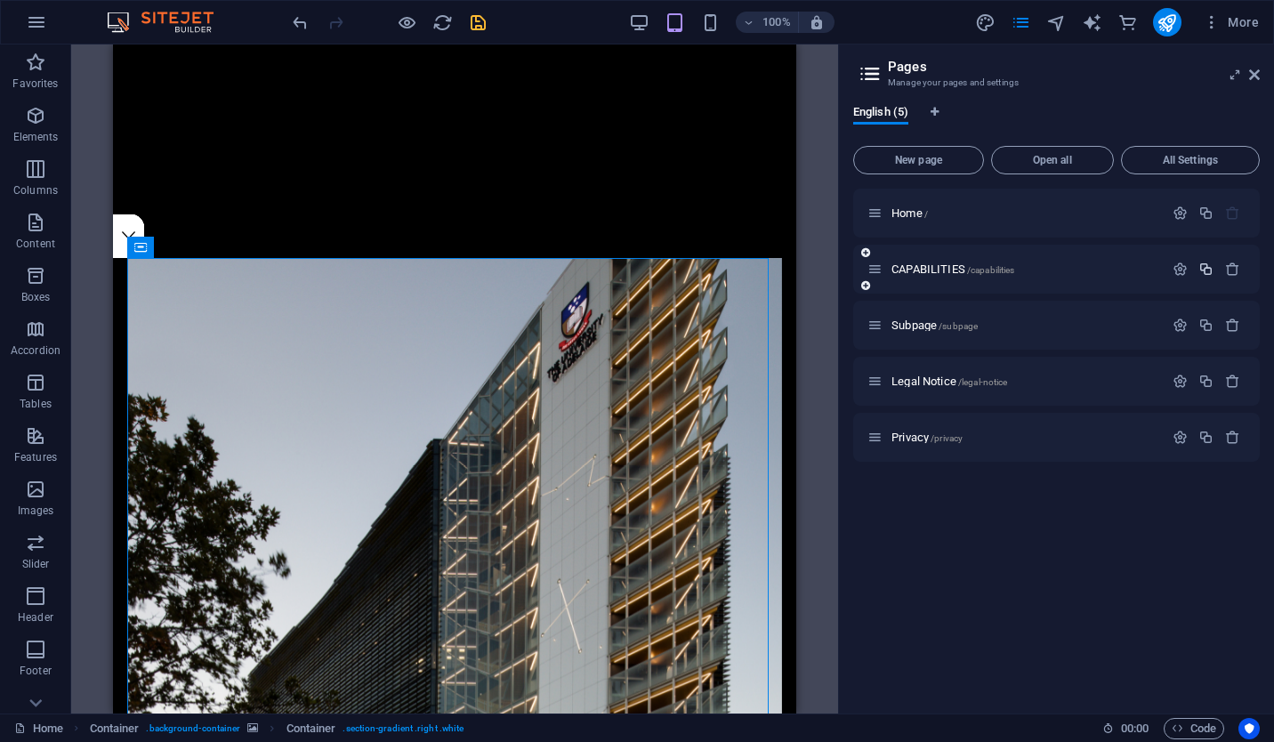
click at [1210, 267] on icon "button" at bounding box center [1205, 269] width 15 height 15
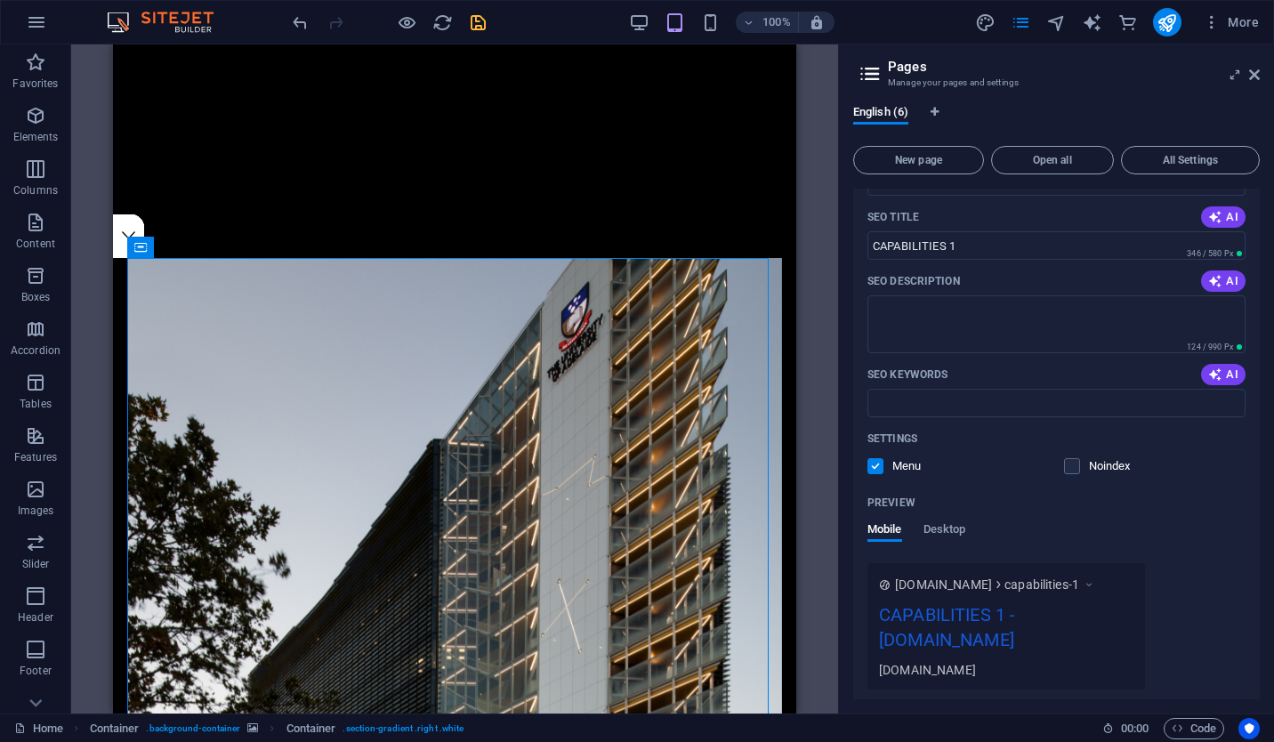
scroll to position [278, 0]
click at [962, 530] on span "Desktop" at bounding box center [944, 528] width 43 height 25
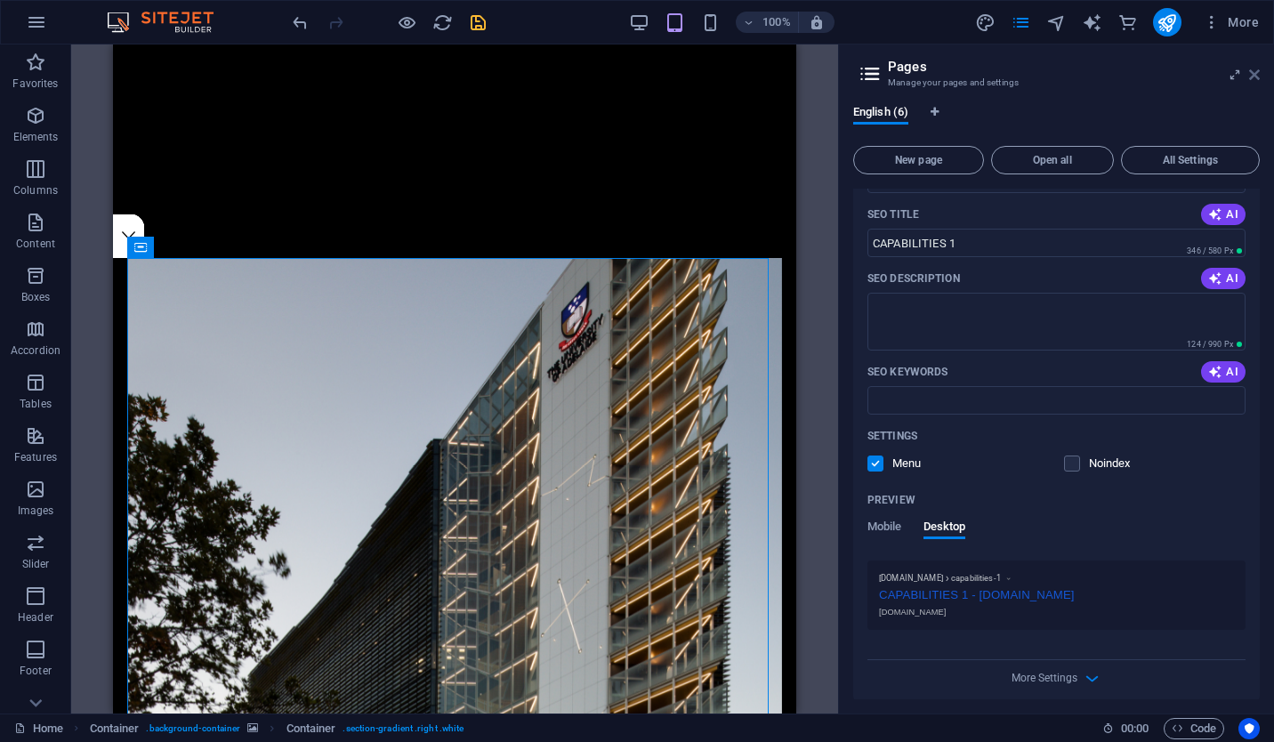
click at [1255, 75] on icon at bounding box center [1254, 75] width 11 height 14
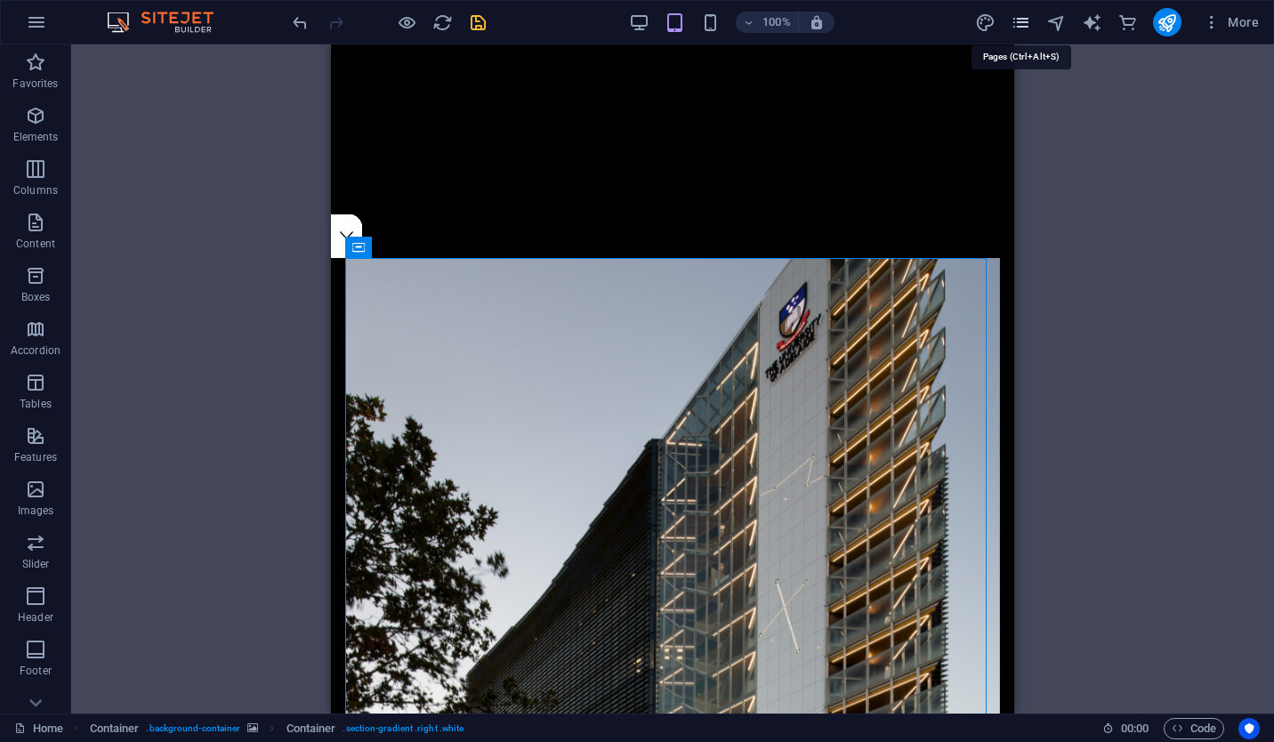
click at [1025, 17] on icon "pages" at bounding box center [1020, 22] width 20 height 20
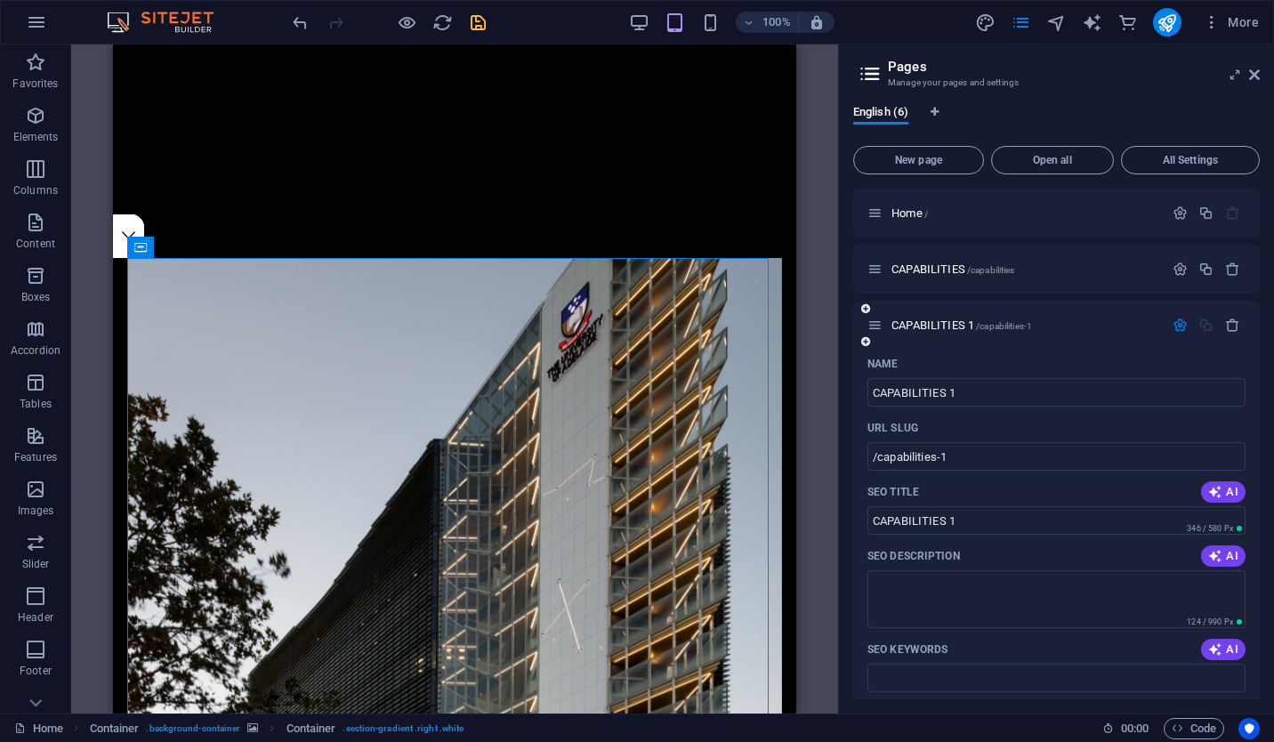
click at [922, 316] on div "CAPABILITIES 1 /capabilities-1" at bounding box center [1015, 325] width 296 height 20
drag, startPoint x: 922, startPoint y: 316, endPoint x: 949, endPoint y: 325, distance: 28.1
click at [949, 325] on div "CAPABILITIES 1 /capabilities-1" at bounding box center [1015, 325] width 296 height 20
click at [949, 325] on span "CAPABILITIES 1 /capabilities-1" at bounding box center [961, 324] width 141 height 13
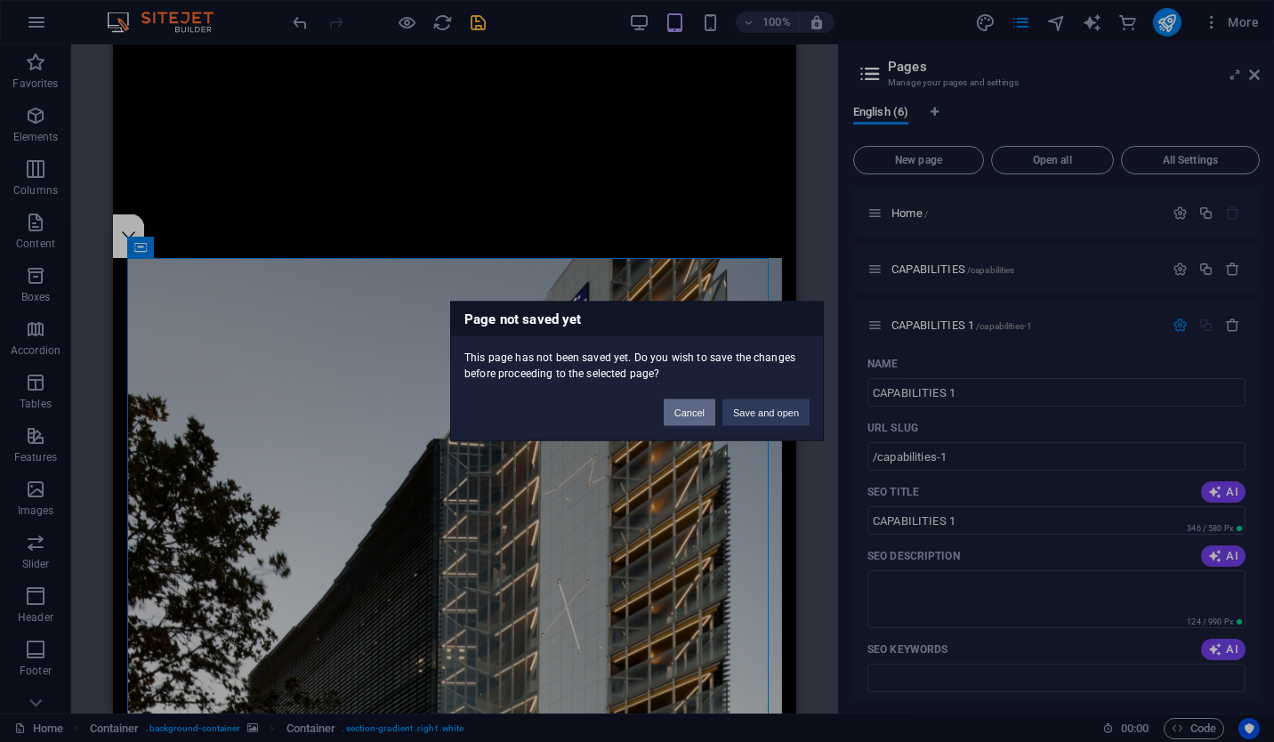
click at [704, 411] on button "Cancel" at bounding box center [690, 412] width 52 height 27
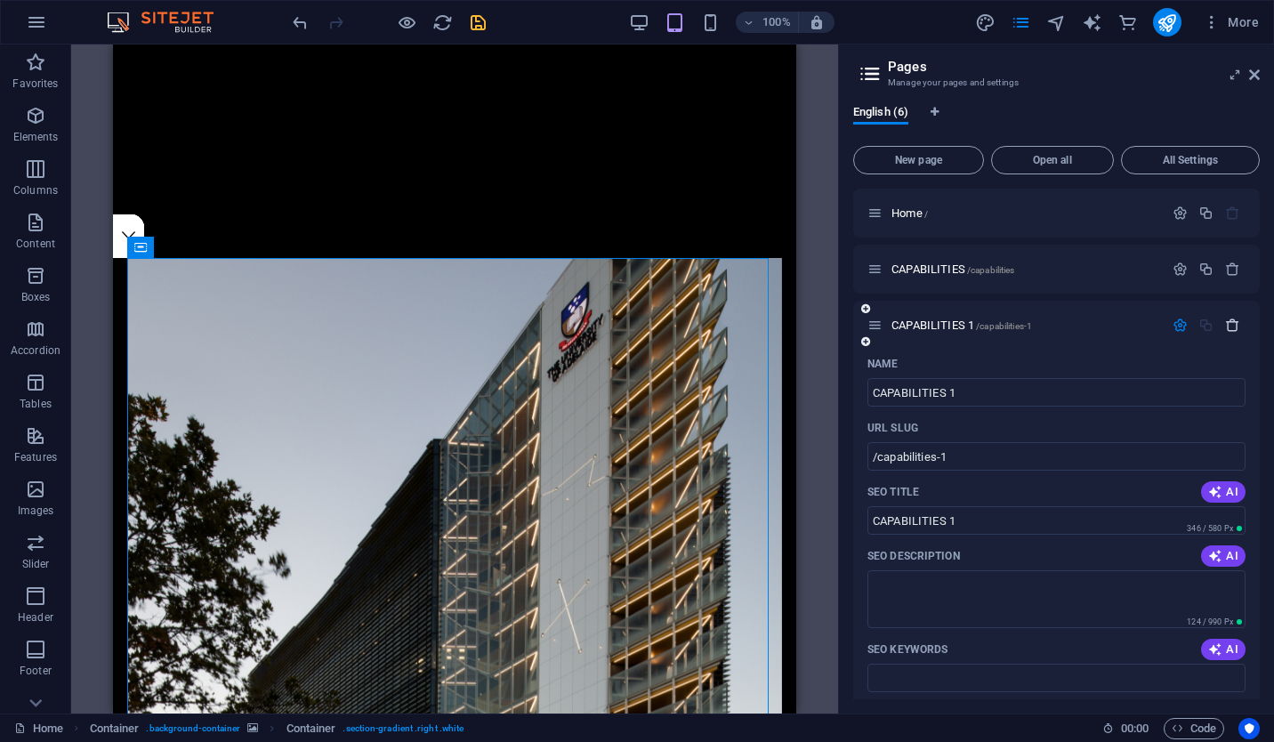
click at [1227, 318] on icon "button" at bounding box center [1232, 325] width 15 height 15
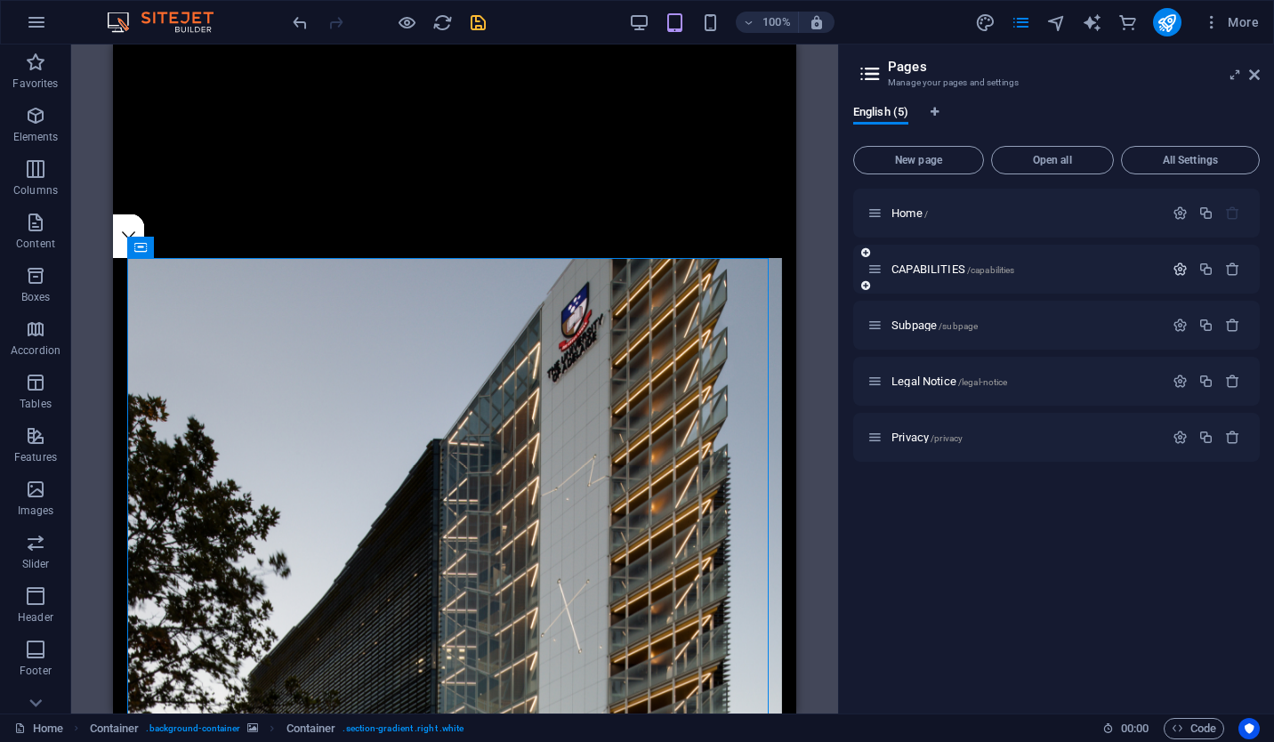
click at [1177, 270] on icon "button" at bounding box center [1179, 269] width 15 height 15
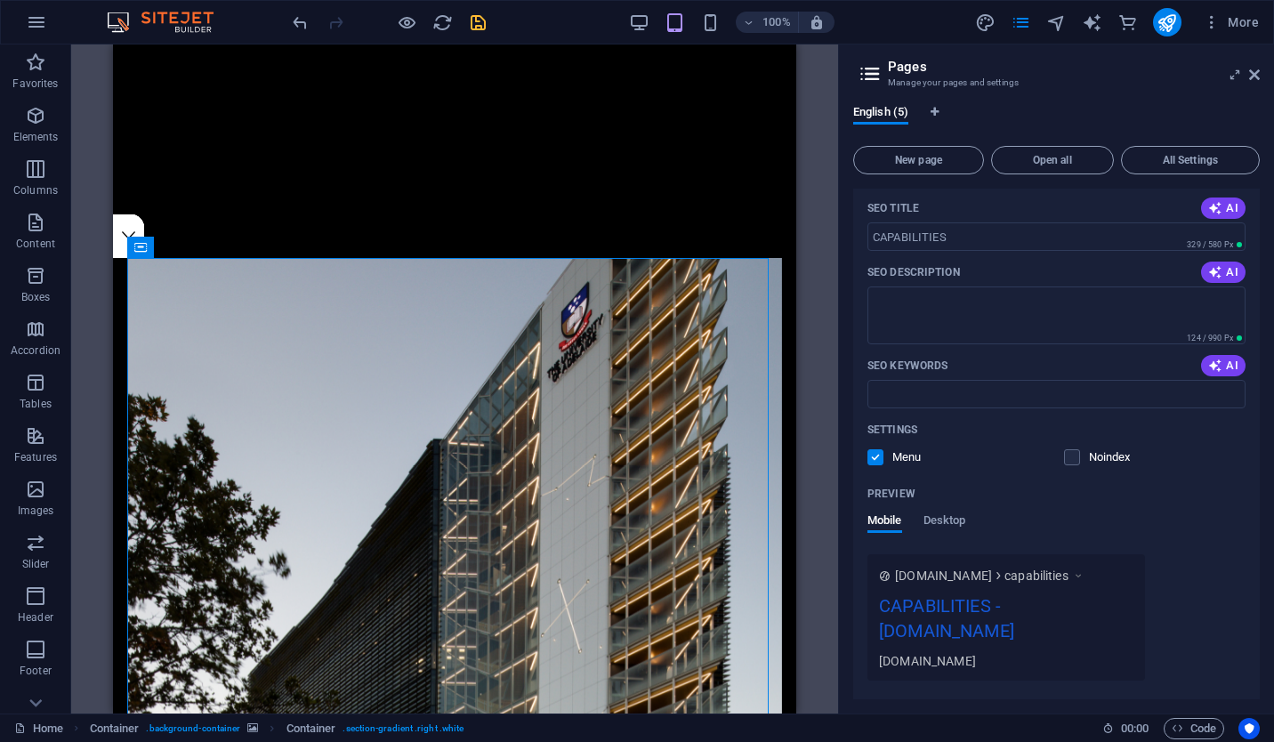
scroll to position [231, 0]
drag, startPoint x: 978, startPoint y: 511, endPoint x: 952, endPoint y: 516, distance: 27.2
click at [952, 516] on span "Desktop" at bounding box center [944, 518] width 43 height 25
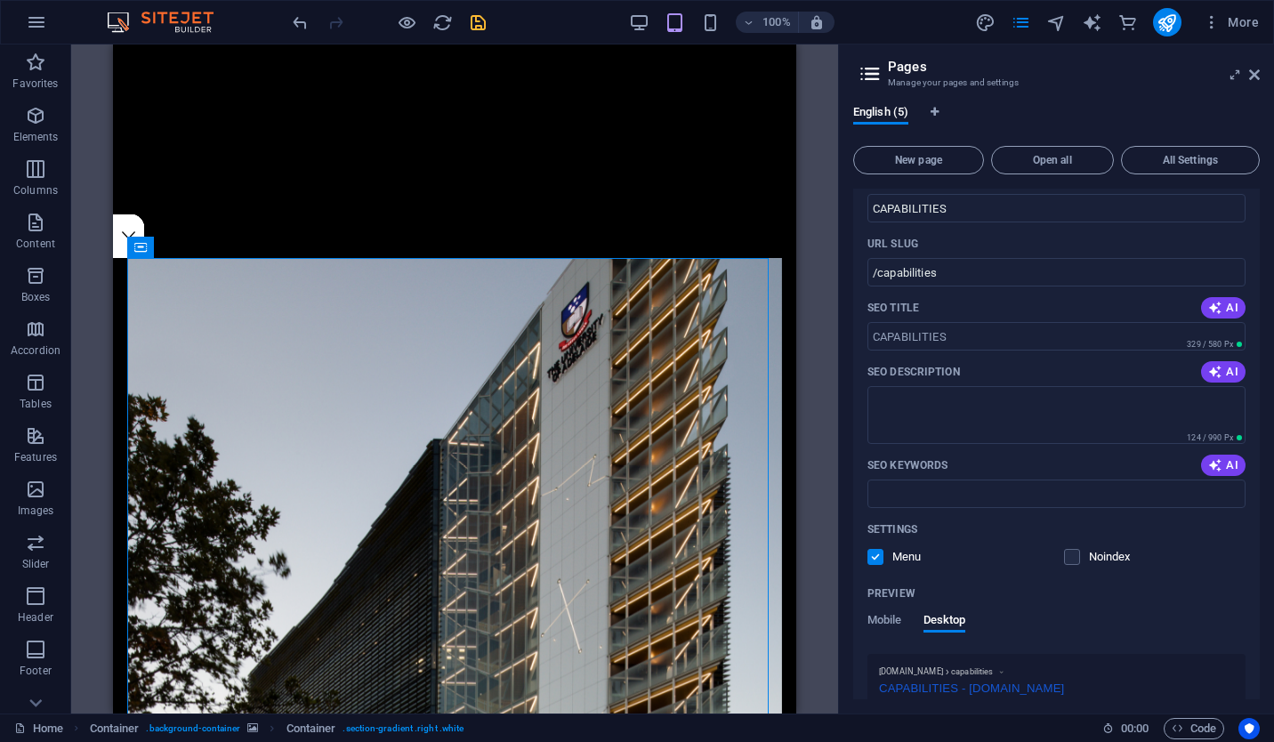
scroll to position [0, 0]
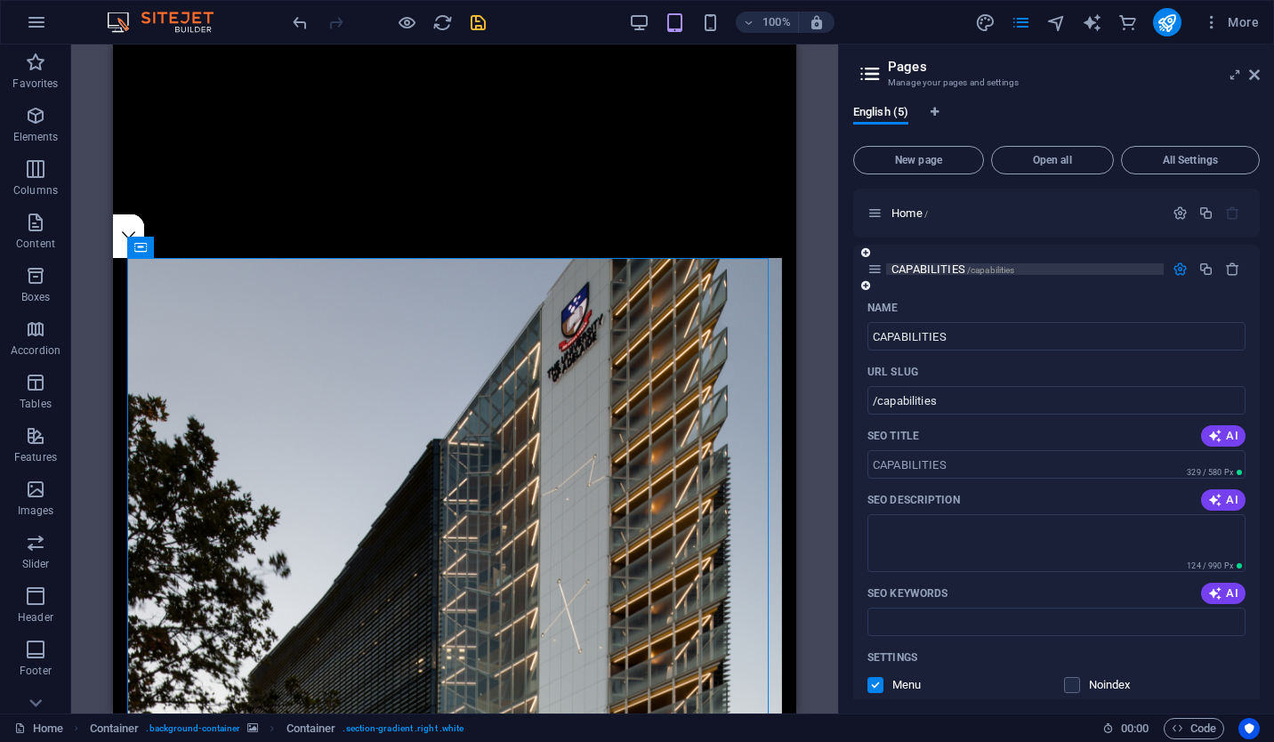
click at [924, 274] on span "CAPABILITIES /capabilities" at bounding box center [952, 268] width 123 height 13
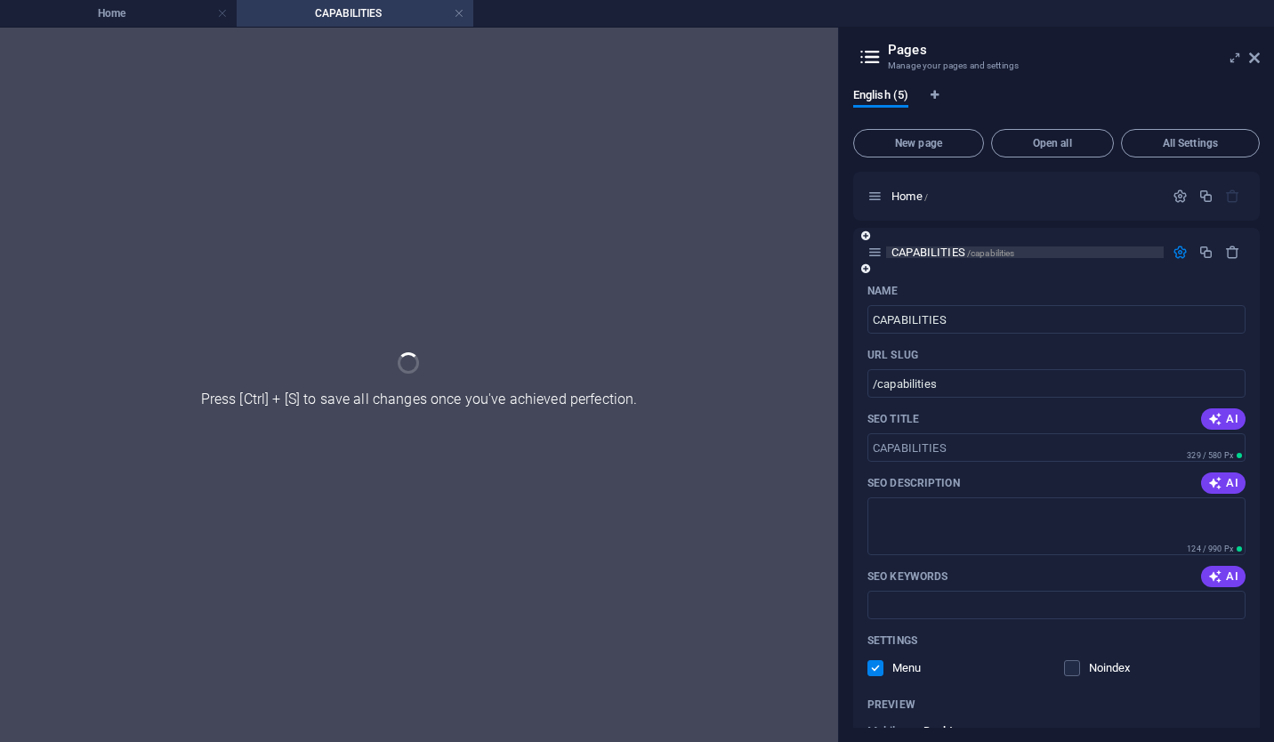
click at [924, 274] on div "CAPABILITIES /capabilities" at bounding box center [1056, 252] width 406 height 49
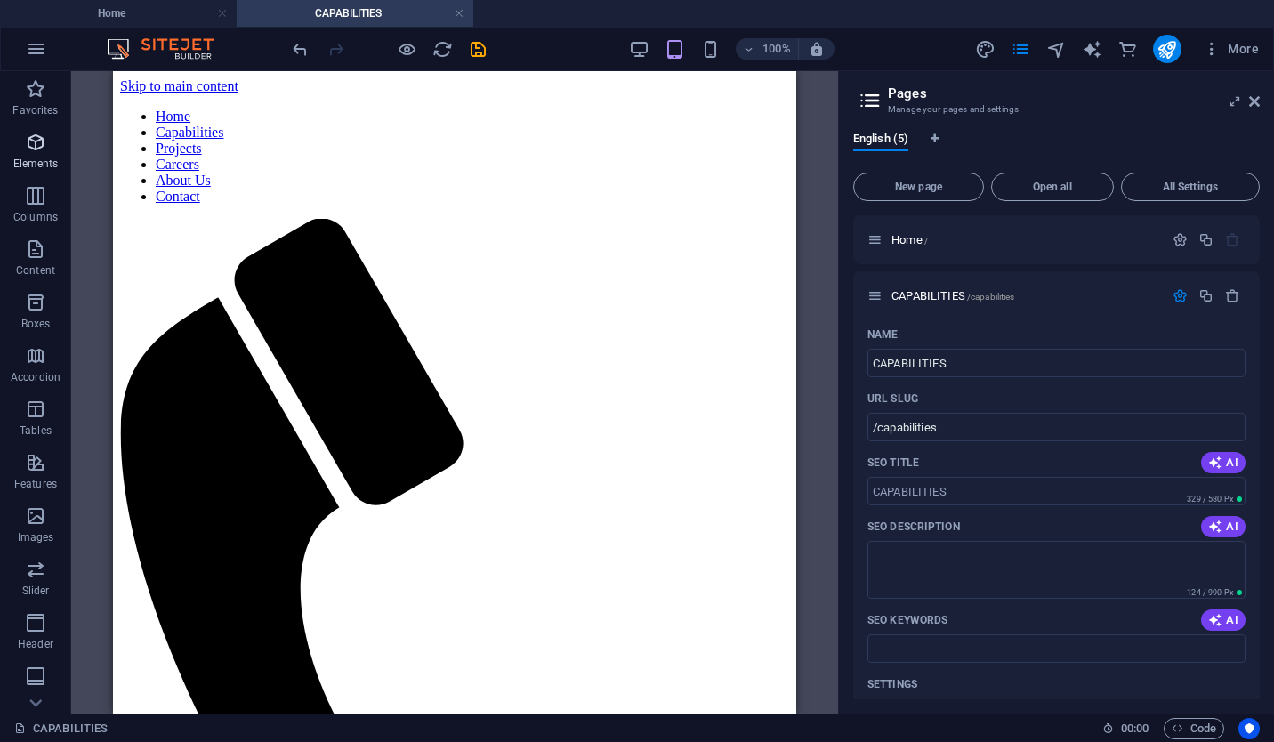
click at [53, 143] on span "Elements" at bounding box center [35, 153] width 71 height 43
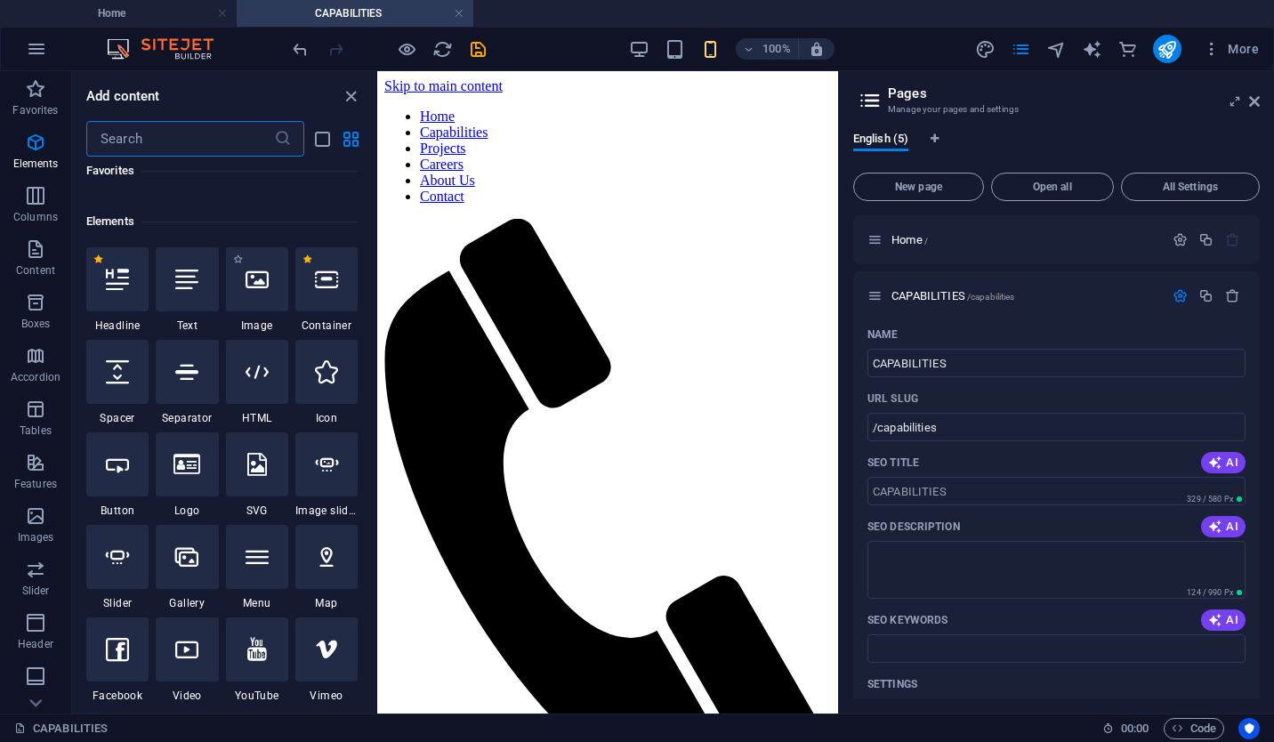
scroll to position [189, 0]
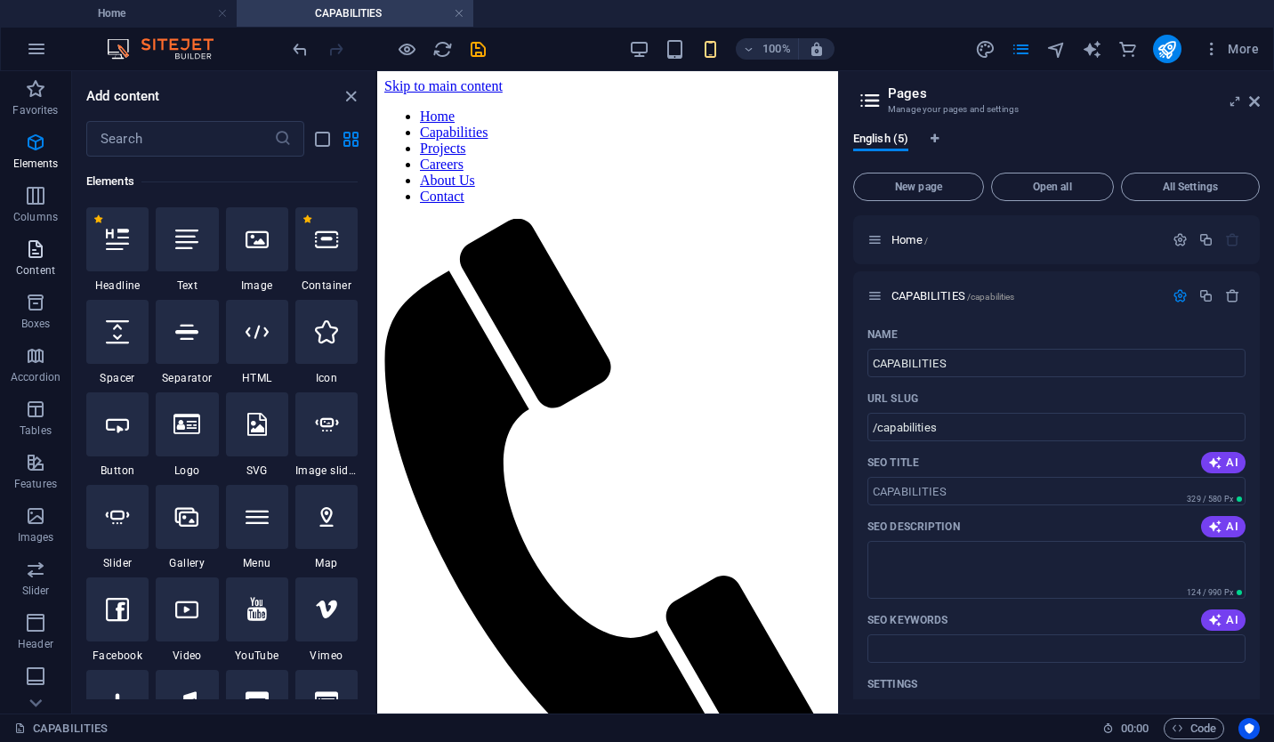
click at [40, 258] on icon "button" at bounding box center [35, 248] width 21 height 21
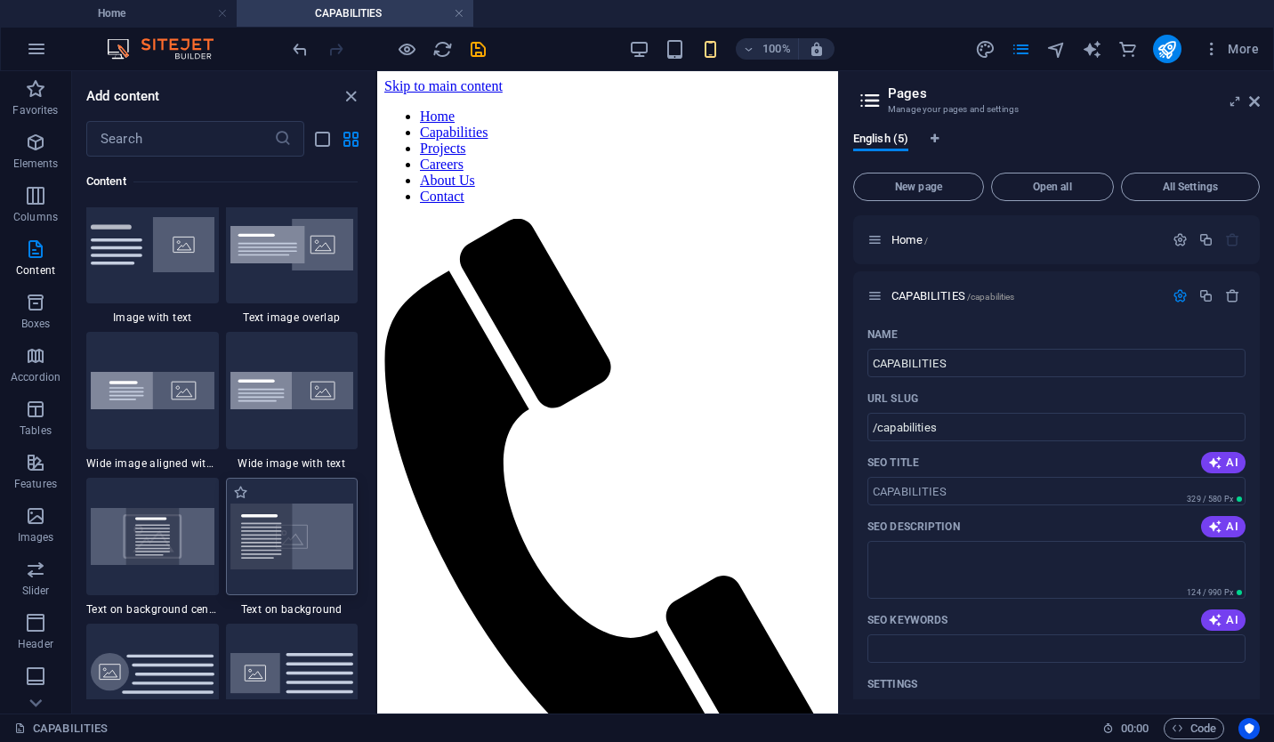
scroll to position [3426, 0]
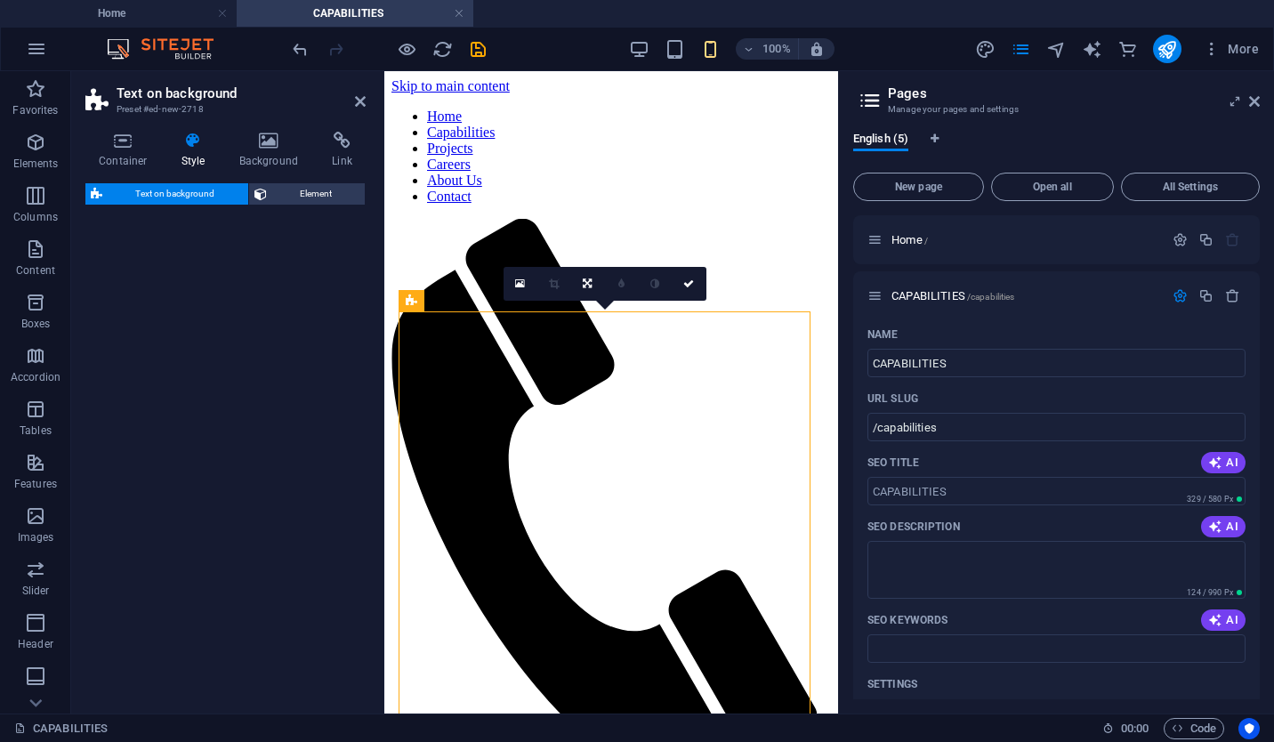
select select "%"
select select "rem"
select select "px"
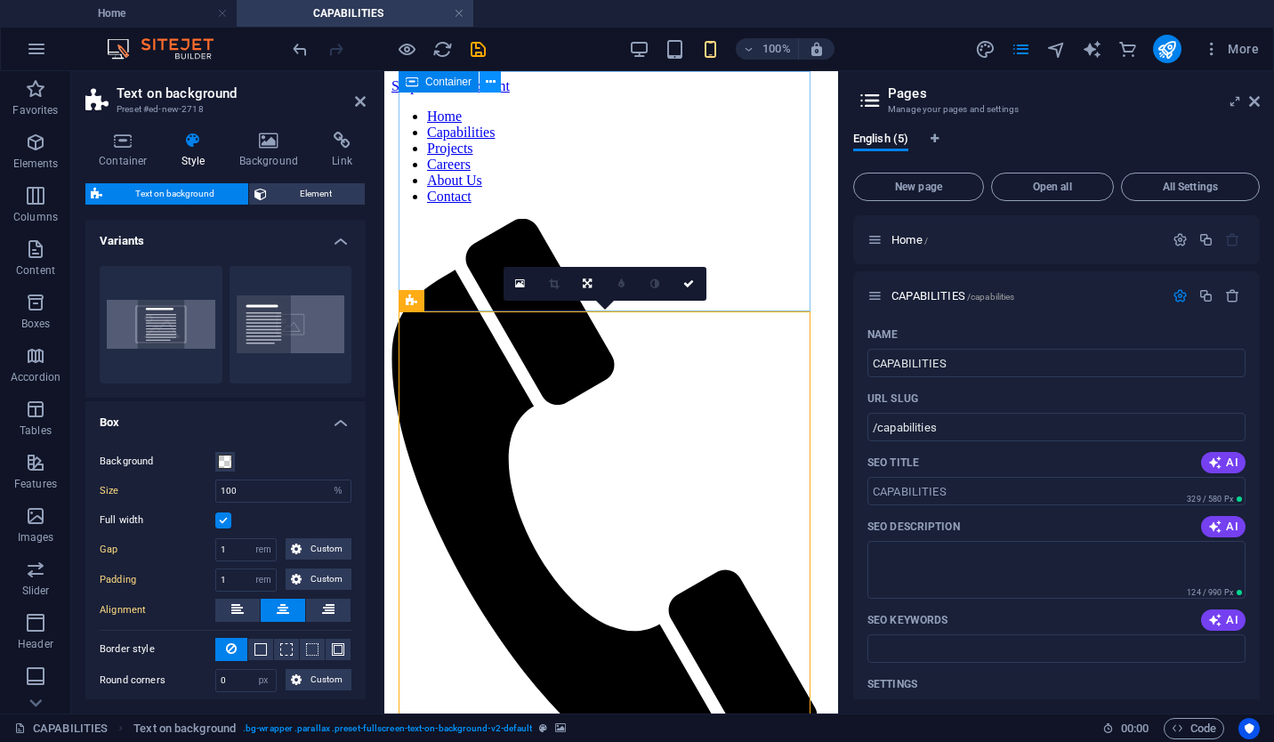
click at [487, 82] on icon at bounding box center [491, 82] width 10 height 19
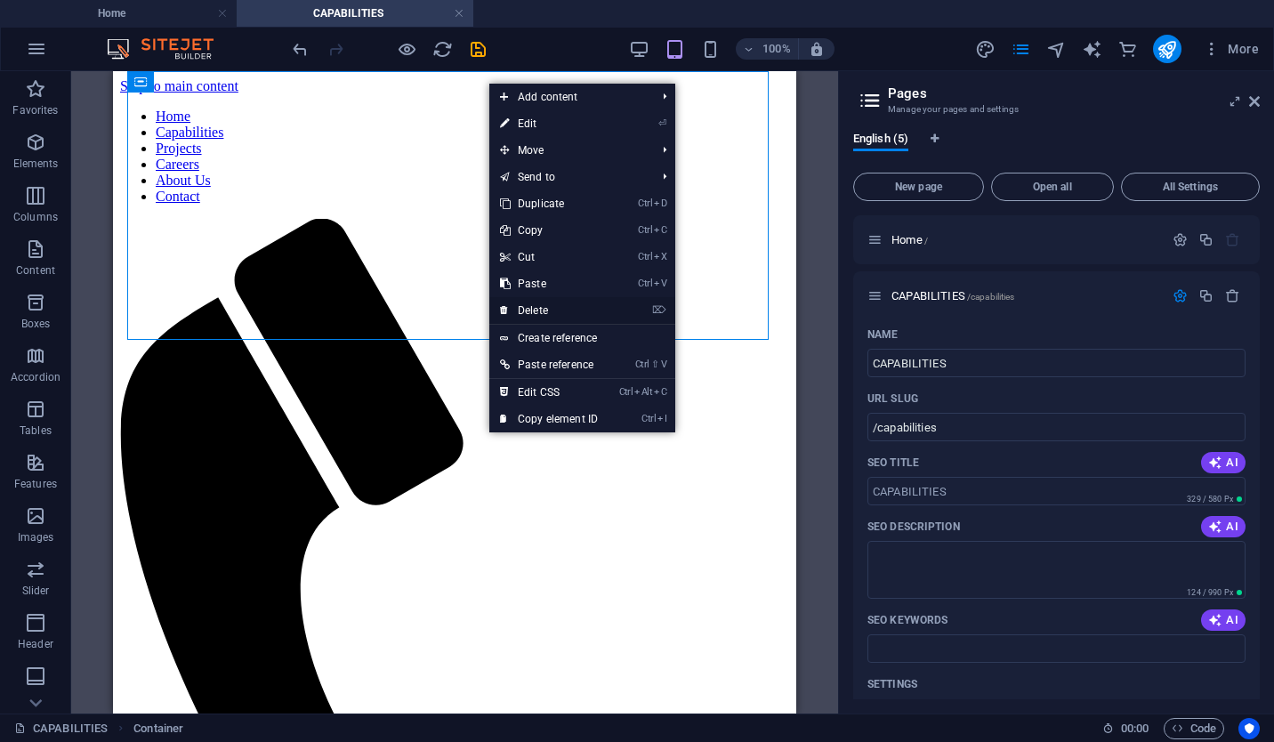
click at [561, 305] on link "⌦ Delete" at bounding box center [548, 310] width 119 height 27
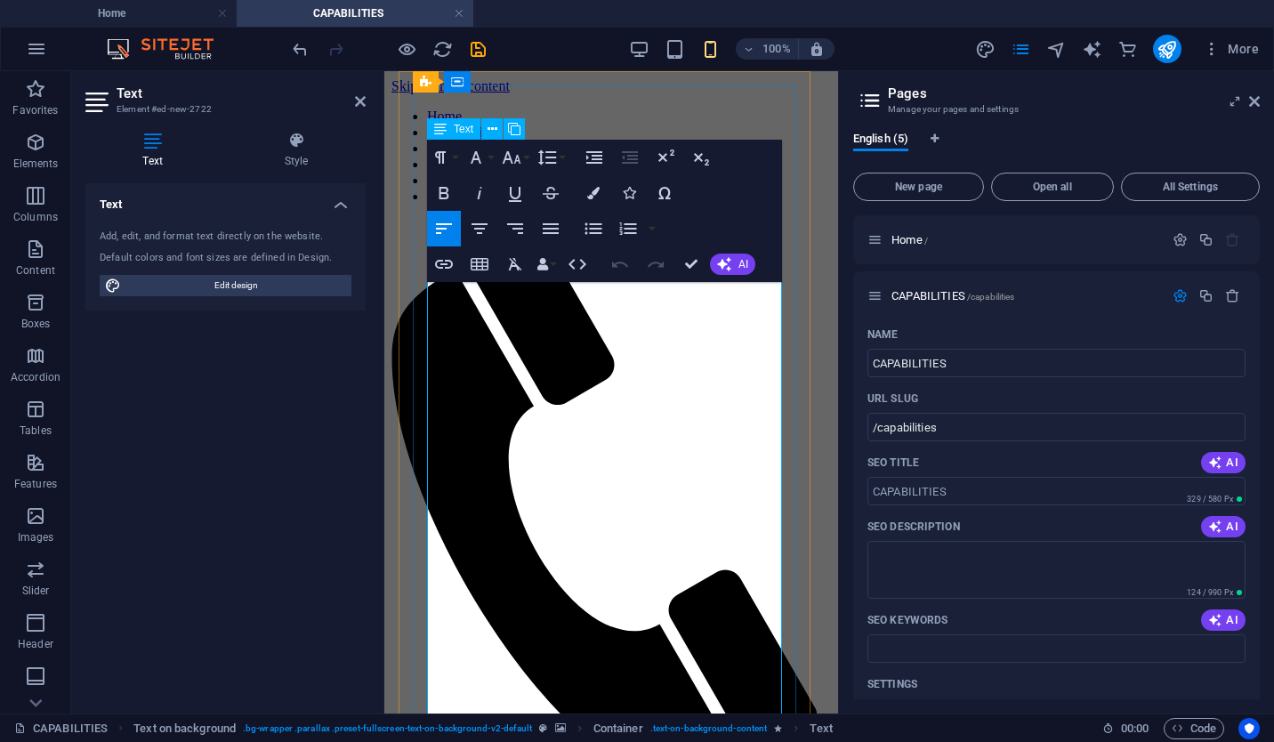
click at [607, 189] on button "Colors" at bounding box center [593, 193] width 34 height 36
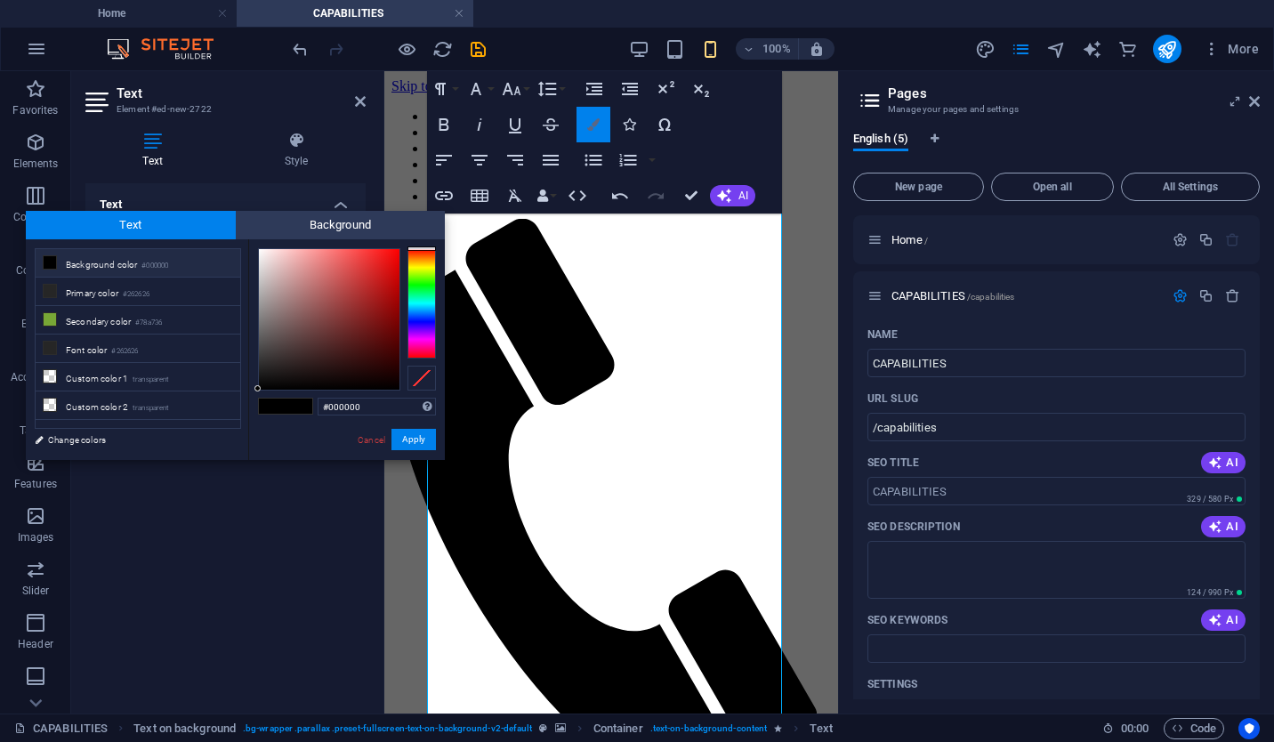
scroll to position [211, 0]
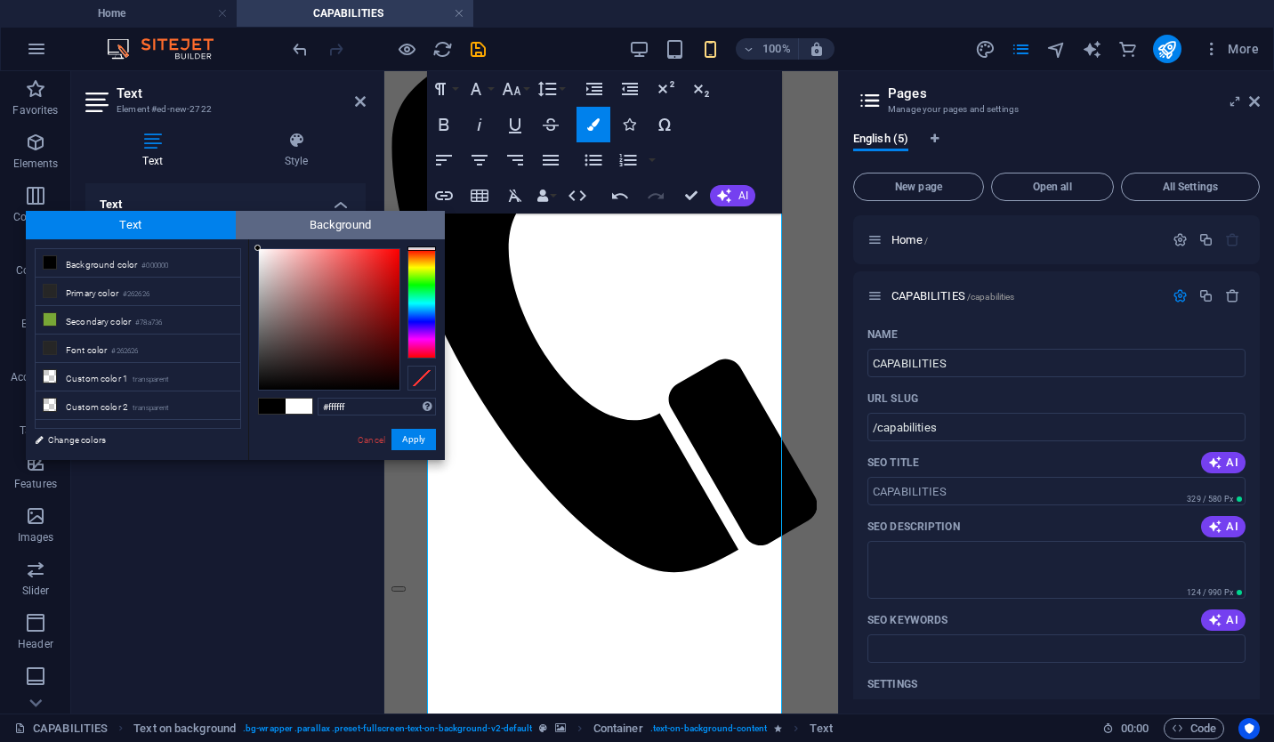
drag, startPoint x: 267, startPoint y: 257, endPoint x: 238, endPoint y: 236, distance: 35.6
click at [238, 236] on div "Text Background less Background color #000000 Primary color #262626 Secondary c…" at bounding box center [235, 335] width 419 height 249
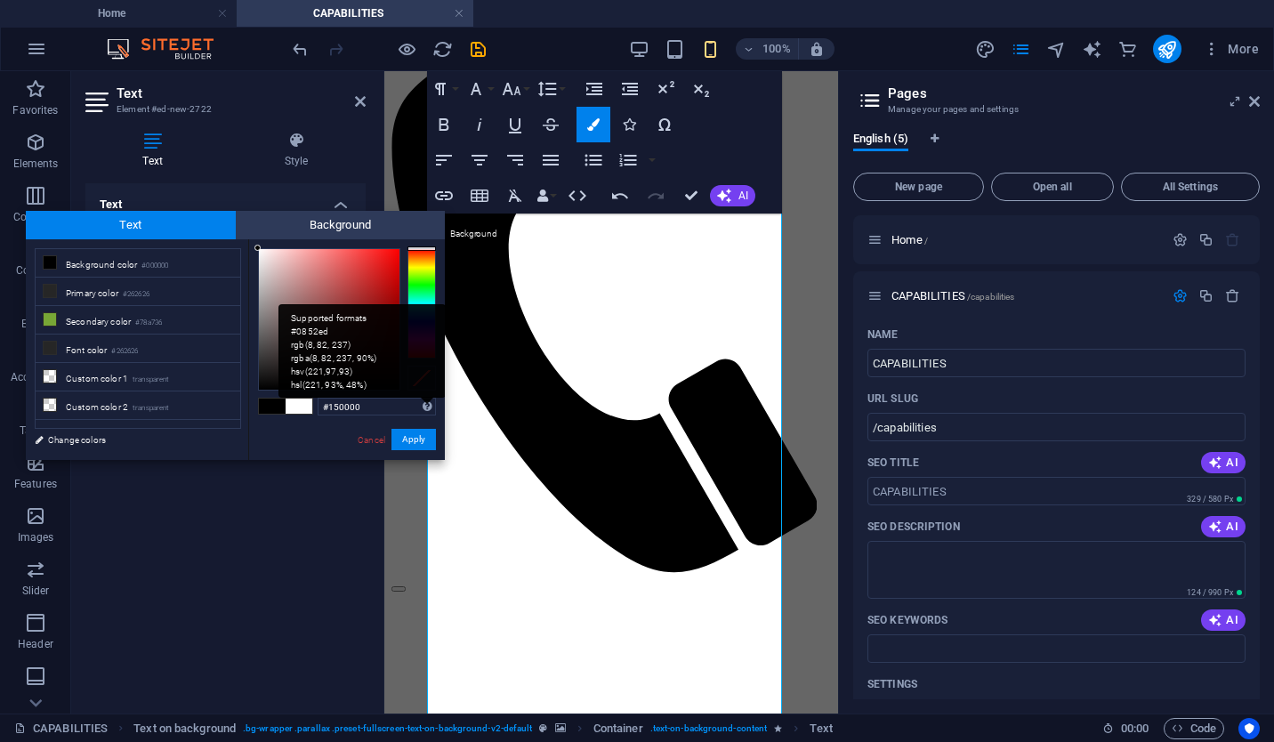
type input "#000000"
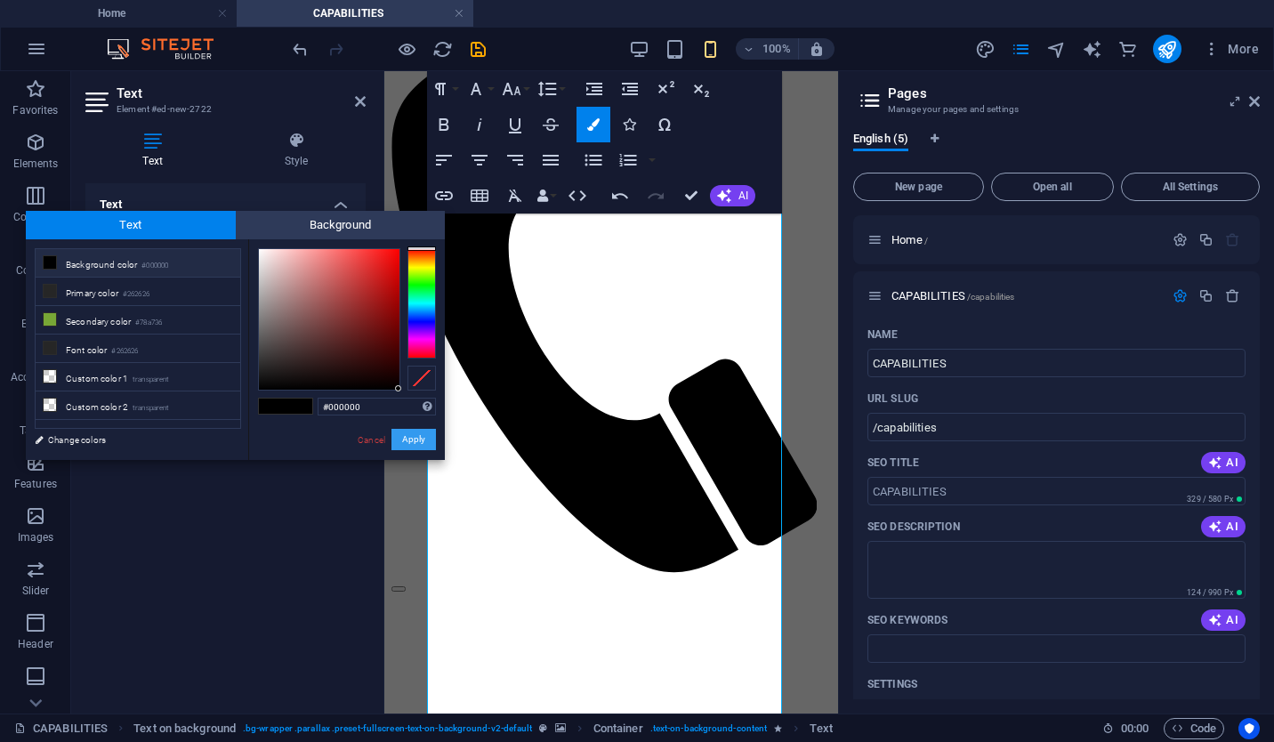
click at [410, 443] on button "Apply" at bounding box center [413, 439] width 44 height 21
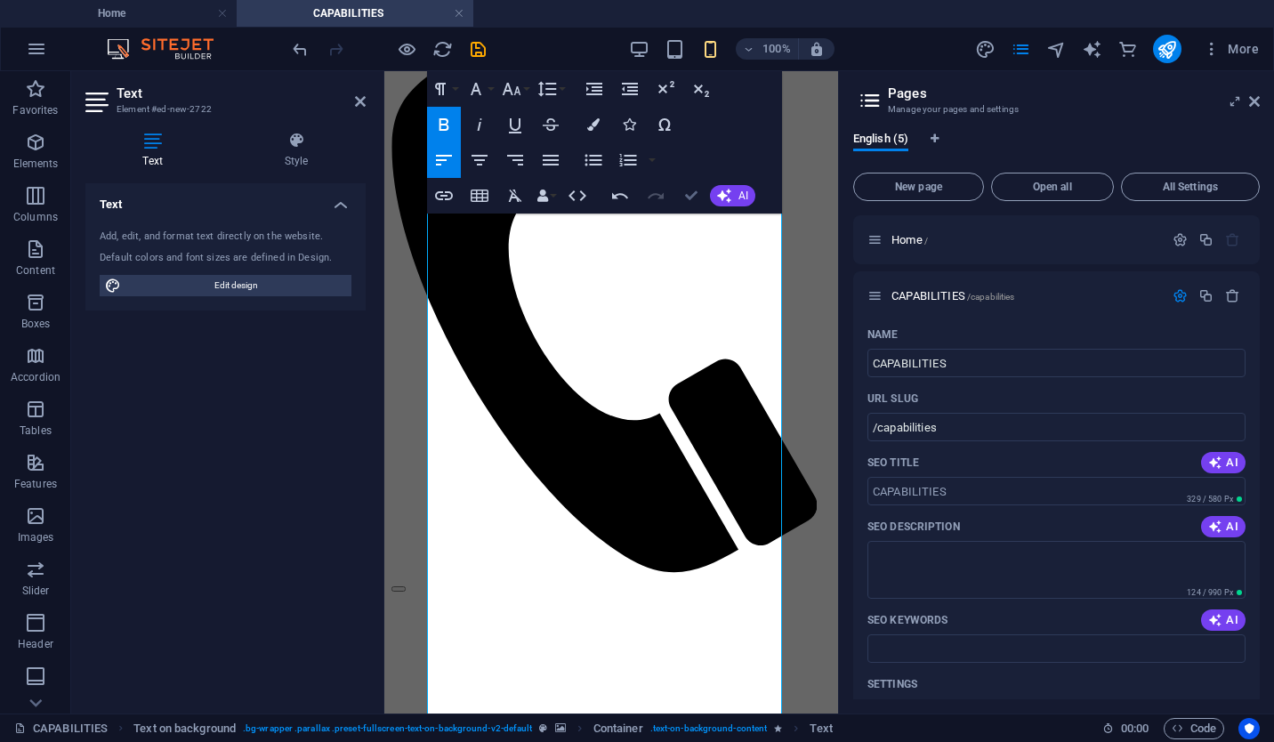
scroll to position [82, 0]
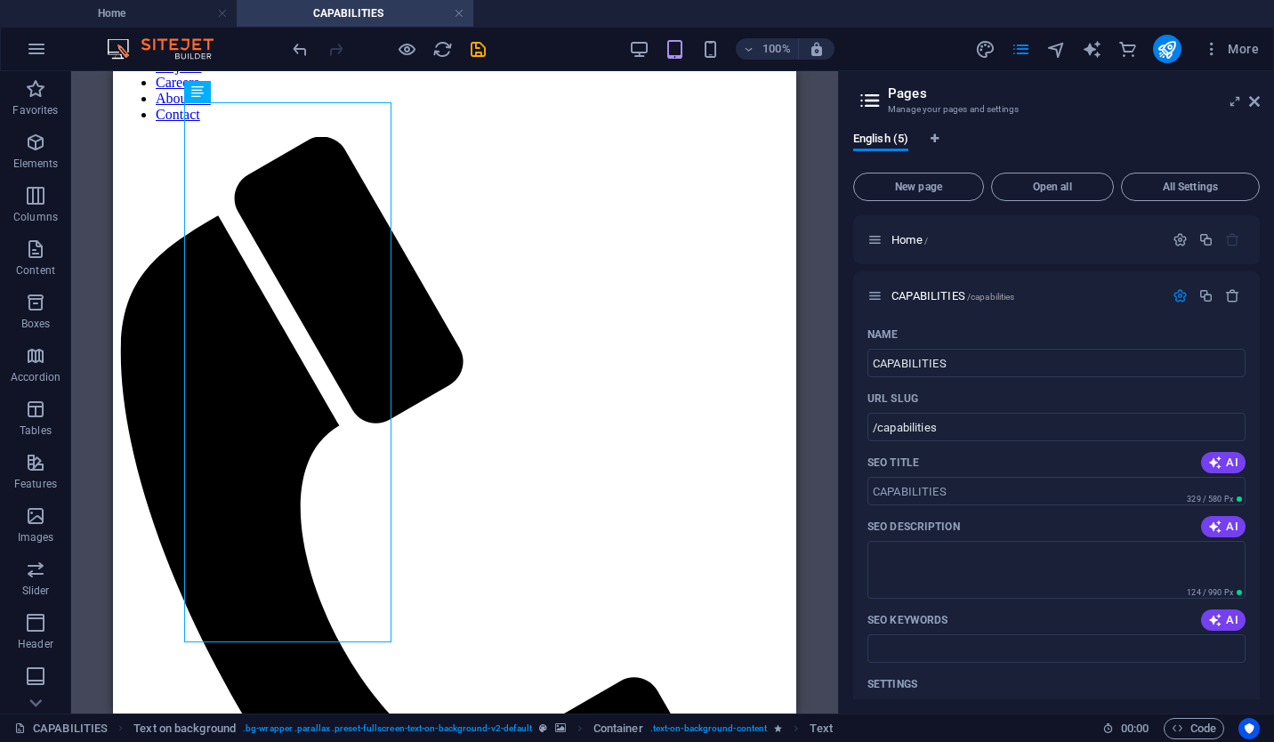
drag, startPoint x: 346, startPoint y: 246, endPoint x: 318, endPoint y: 244, distance: 28.6
click at [318, 244] on div "Drag here to replace the existing content. Press “Ctrl” if you want to create a…" at bounding box center [454, 392] width 683 height 642
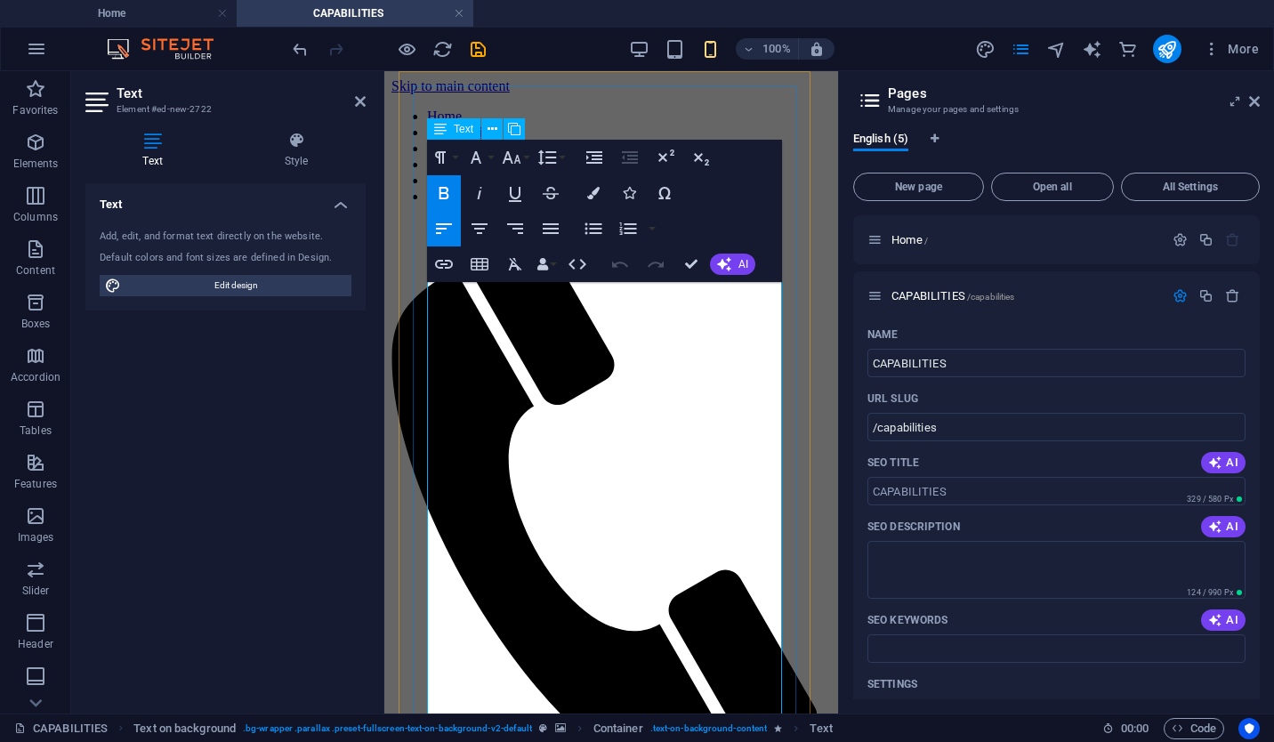
drag, startPoint x: 680, startPoint y: 342, endPoint x: 824, endPoint y: 339, distance: 143.2
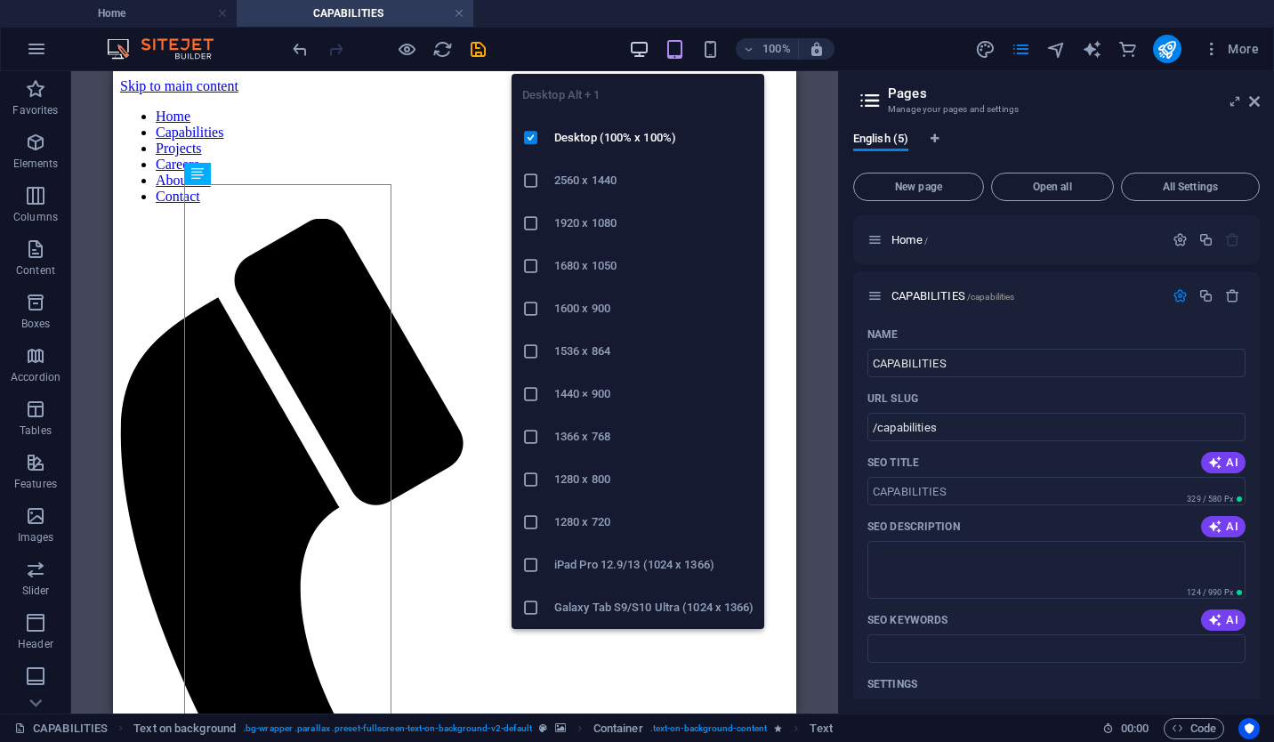
click at [648, 52] on icon "button" at bounding box center [639, 49] width 20 height 20
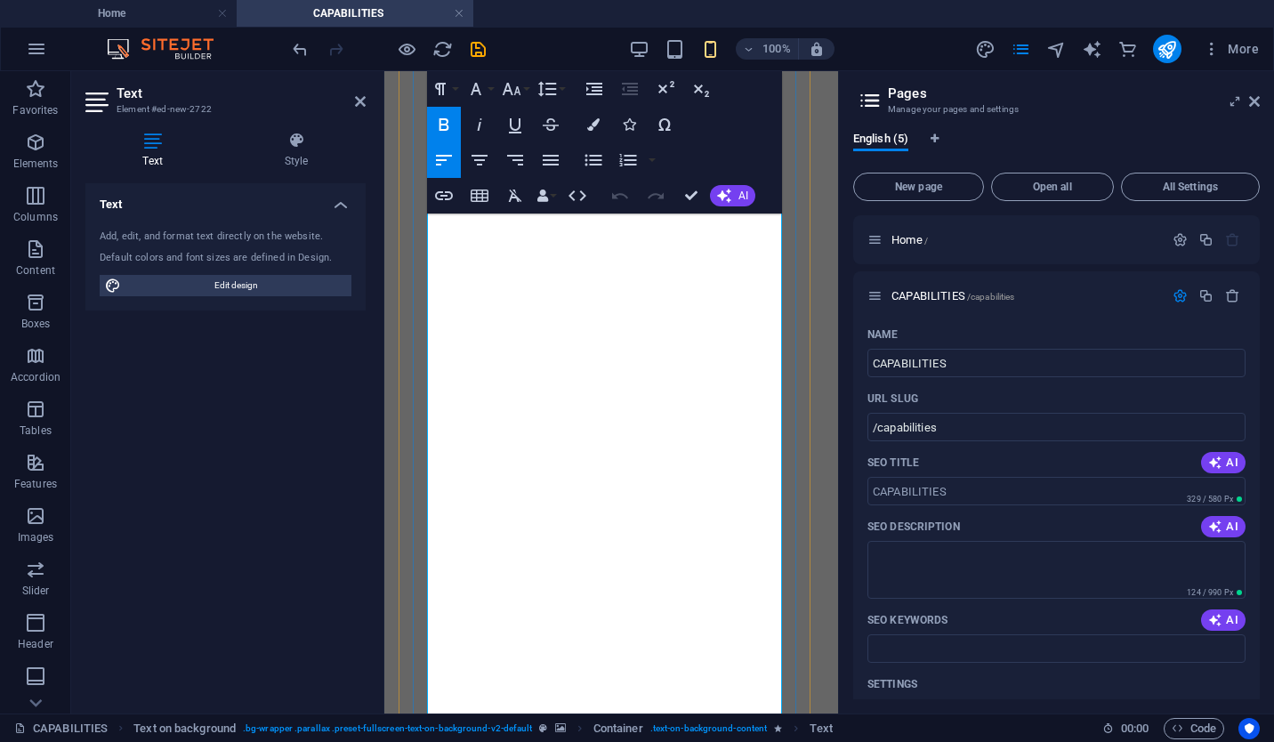
scroll to position [5099, 0]
copy strong "Cladding & Roofing"
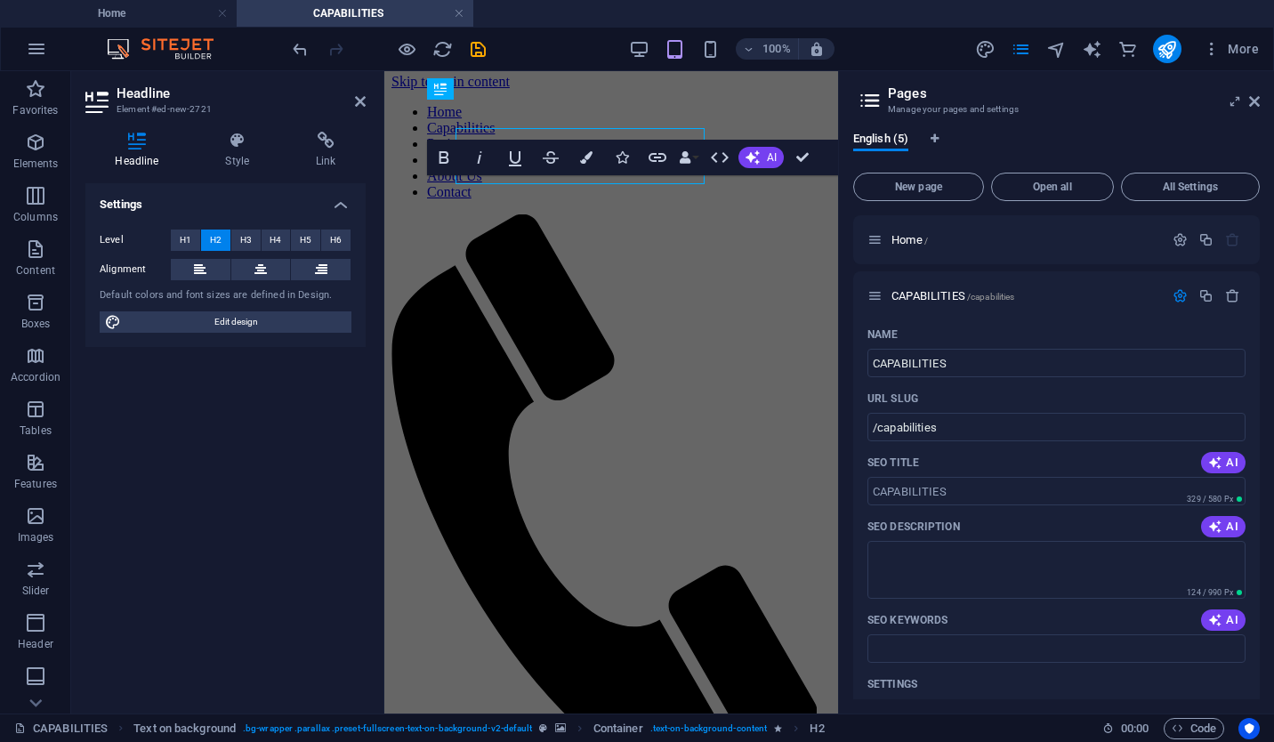
scroll to position [0, 0]
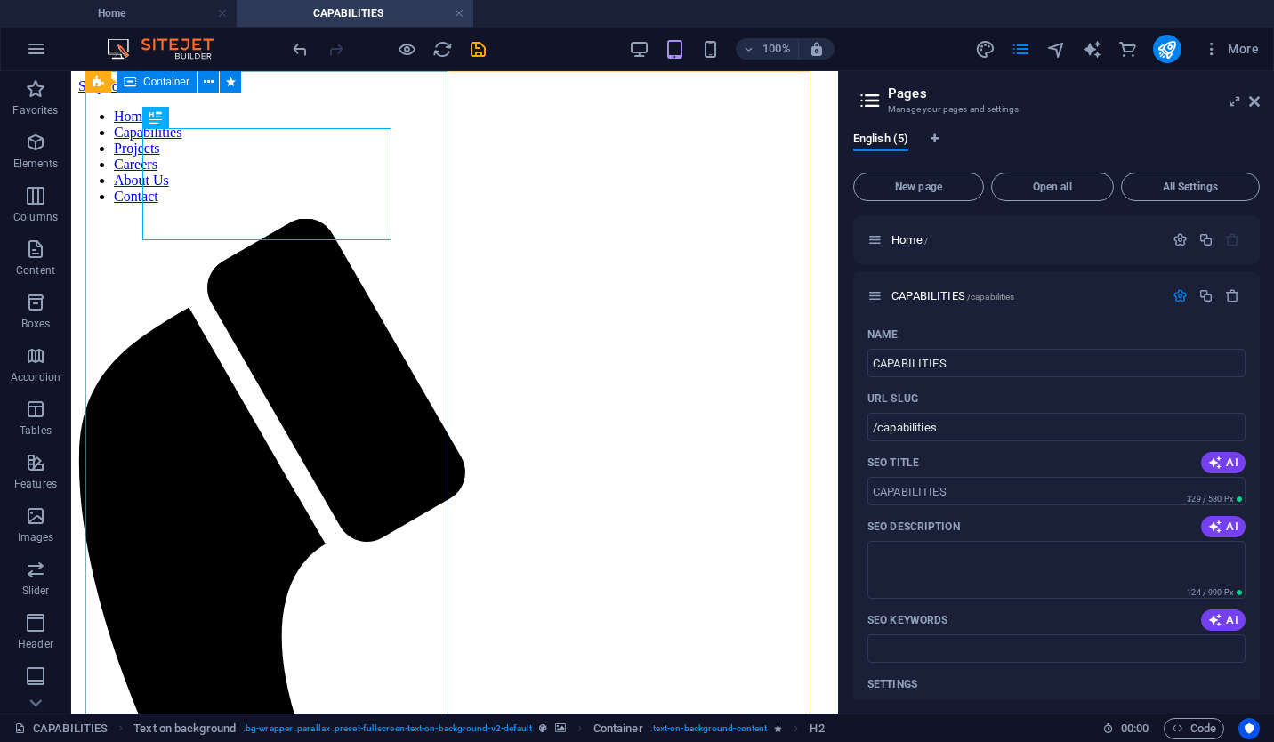
click at [152, 84] on span "Container" at bounding box center [166, 81] width 46 height 11
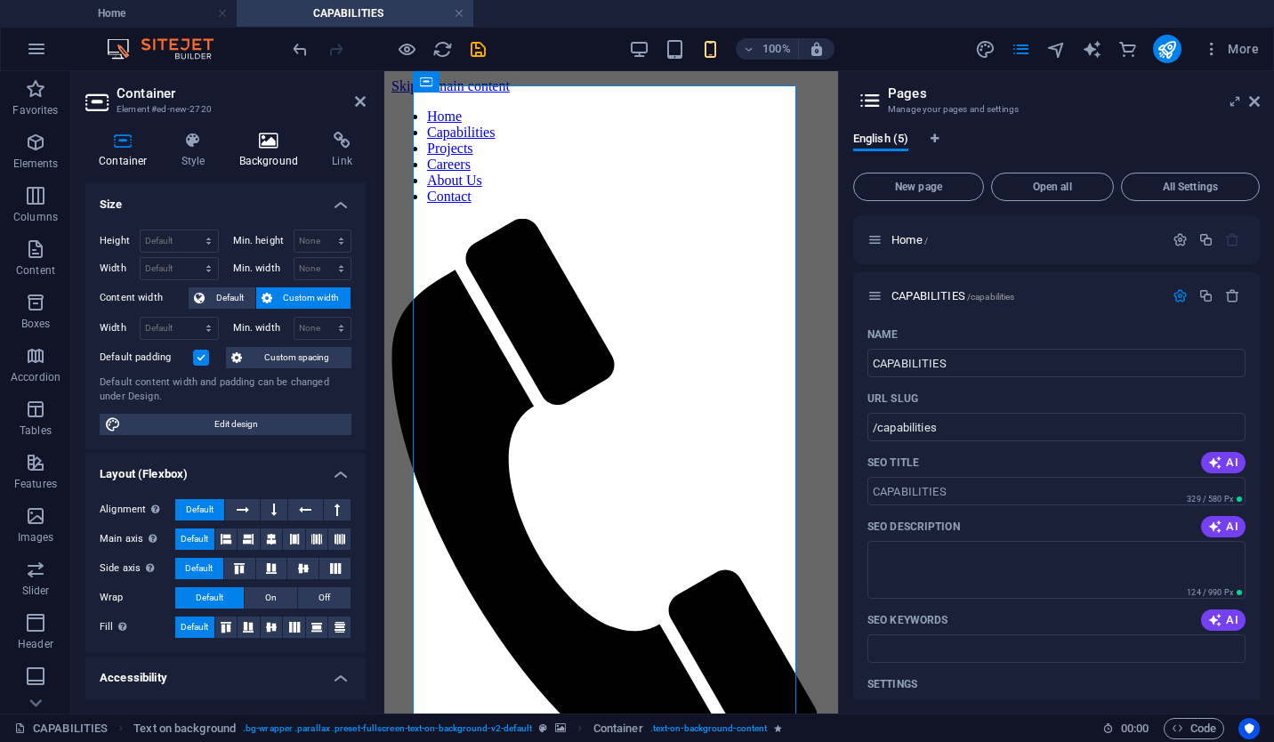
click at [274, 147] on icon at bounding box center [269, 141] width 86 height 18
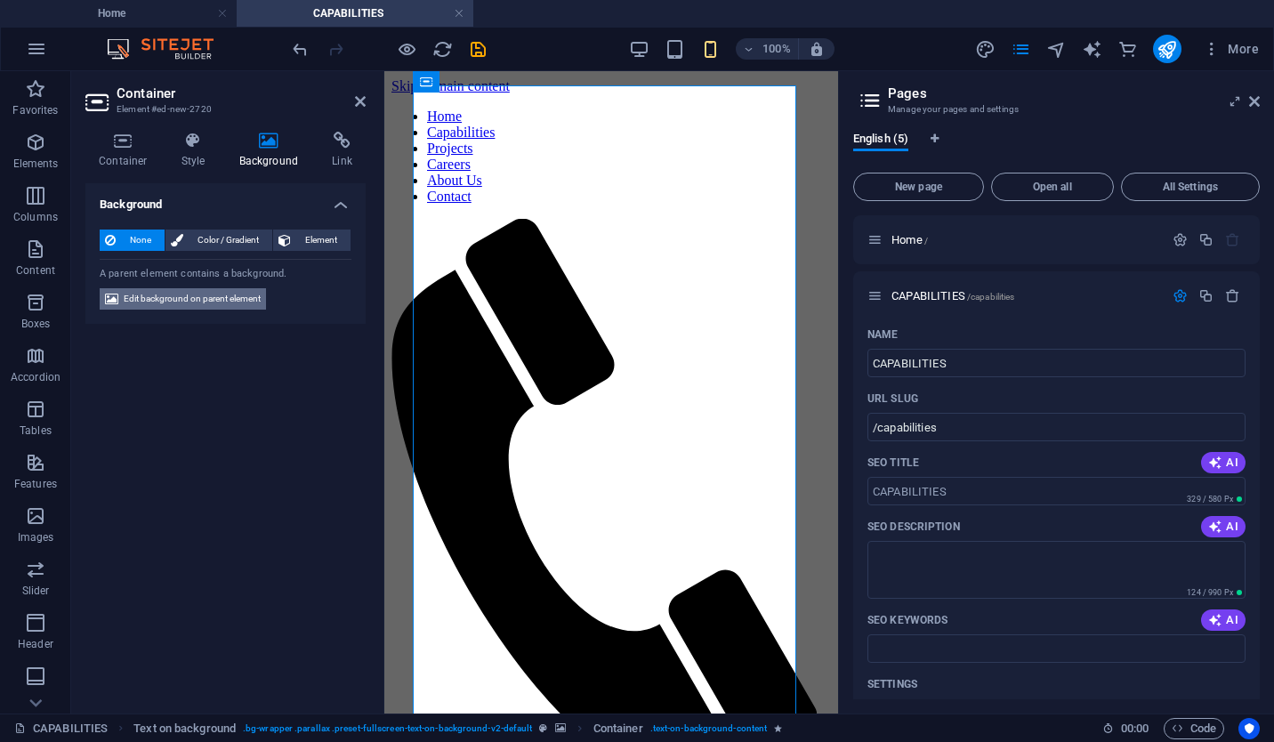
click at [227, 296] on span "Edit background on parent element" at bounding box center [192, 298] width 137 height 21
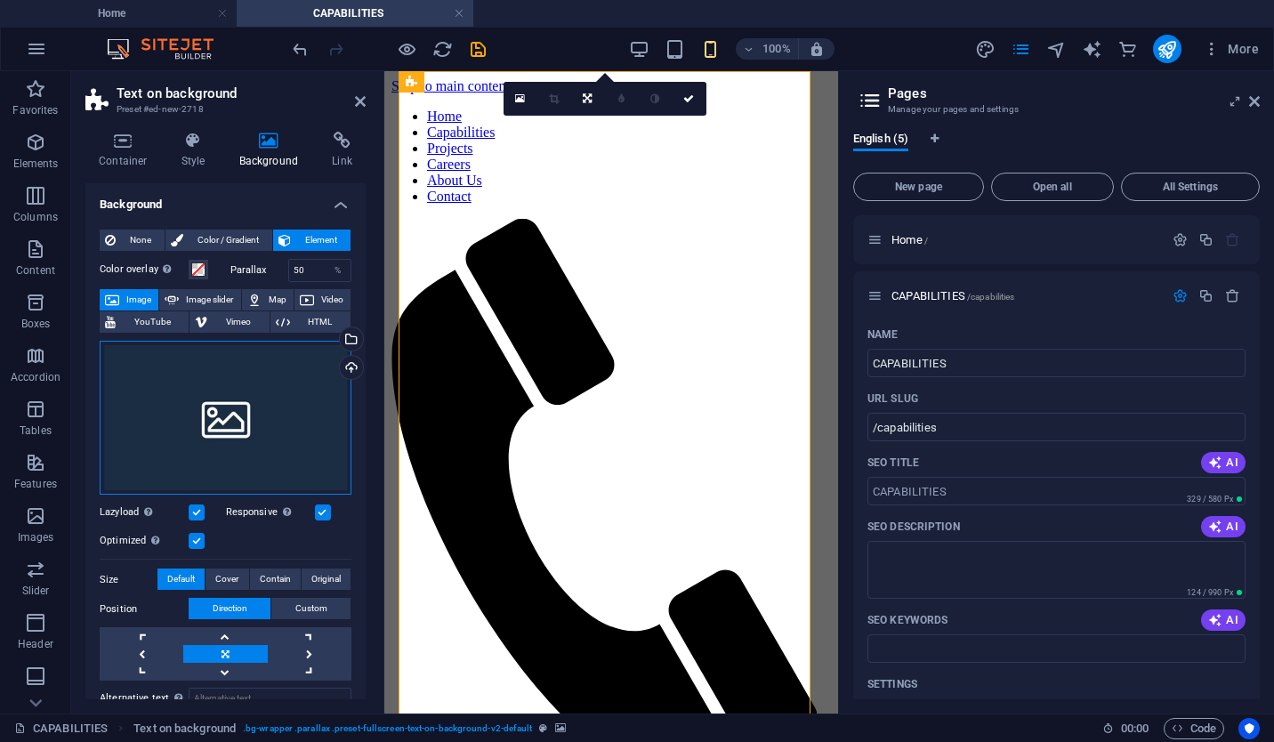
click at [311, 374] on div "Drag files here, click to choose files or select files from Files or our free s…" at bounding box center [226, 418] width 252 height 155
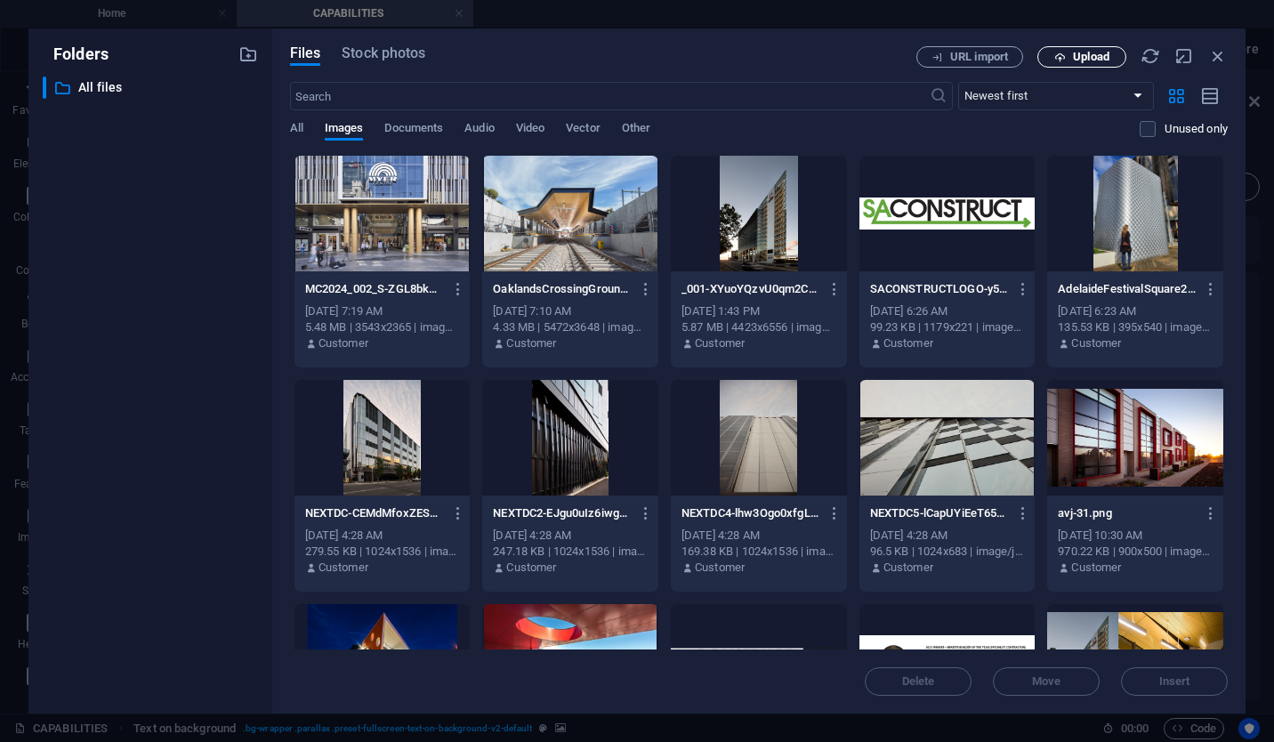
click at [1079, 52] on span "Upload" at bounding box center [1091, 57] width 36 height 11
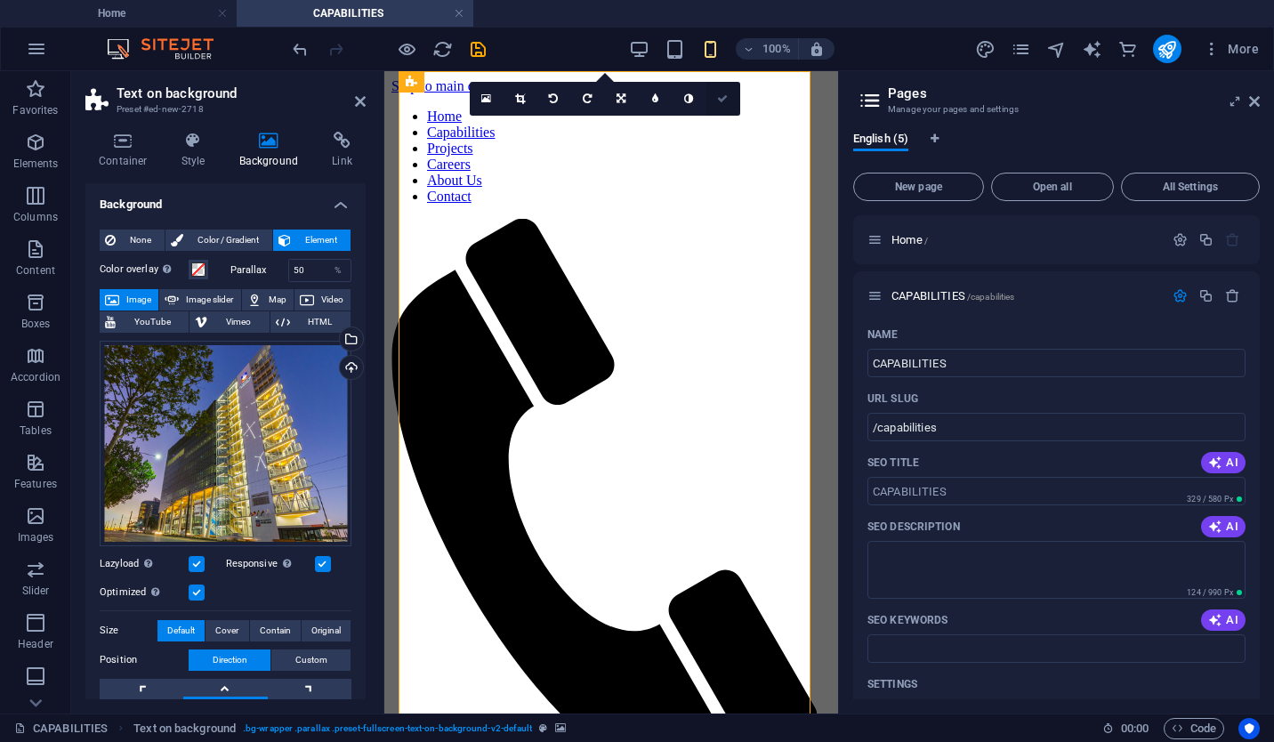
click at [722, 91] on link at bounding box center [723, 99] width 34 height 34
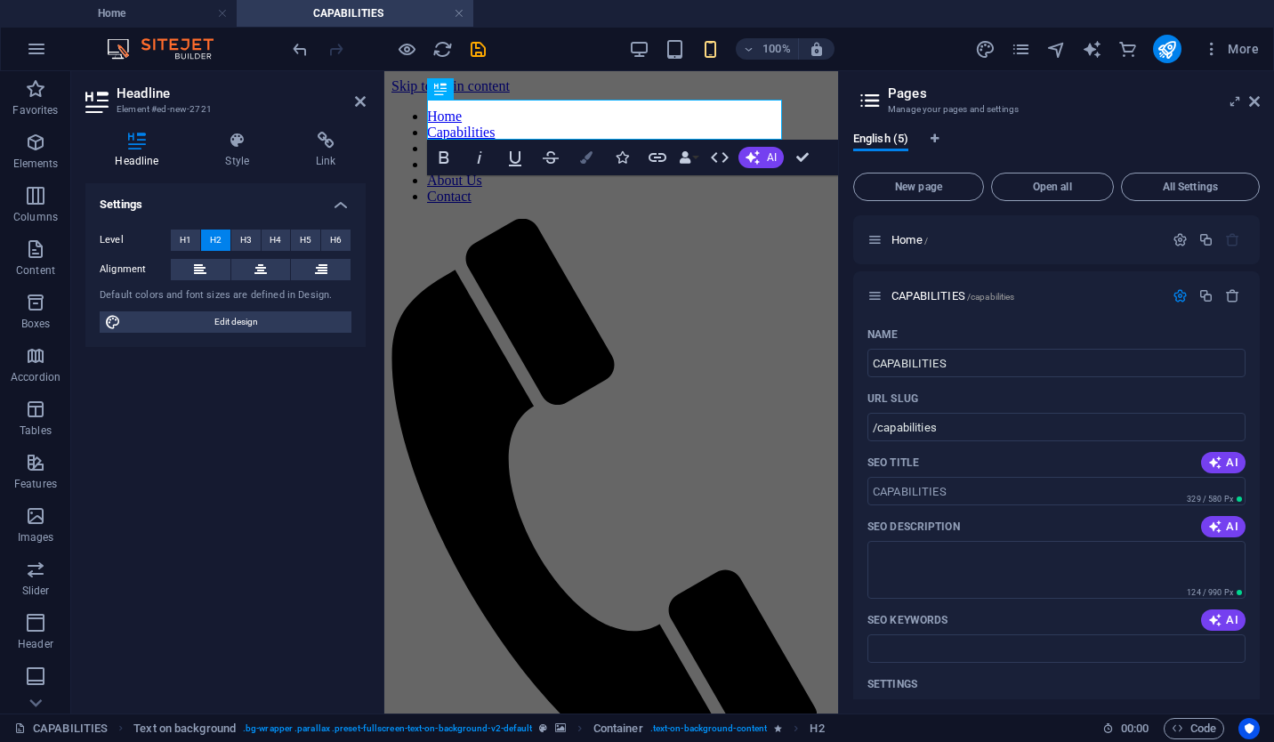
click at [585, 152] on icon "button" at bounding box center [586, 157] width 12 height 12
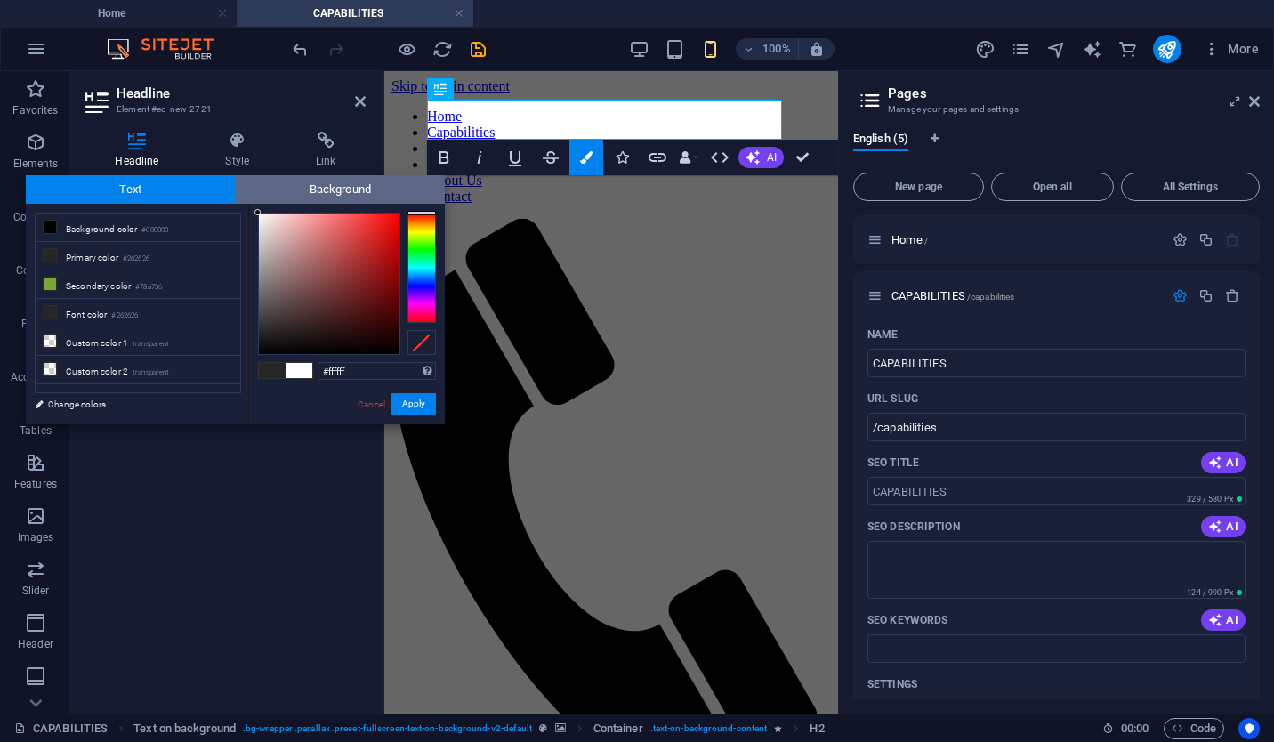
drag, startPoint x: 257, startPoint y: 331, endPoint x: 255, endPoint y: 195, distance: 136.1
click at [255, 195] on div "Text Background less Background color #000000 Primary color #262626 Secondary c…" at bounding box center [235, 299] width 419 height 249
type input "#fffdfd"
click at [259, 211] on div at bounding box center [258, 212] width 6 height 6
click at [416, 411] on button "Apply" at bounding box center [413, 403] width 44 height 21
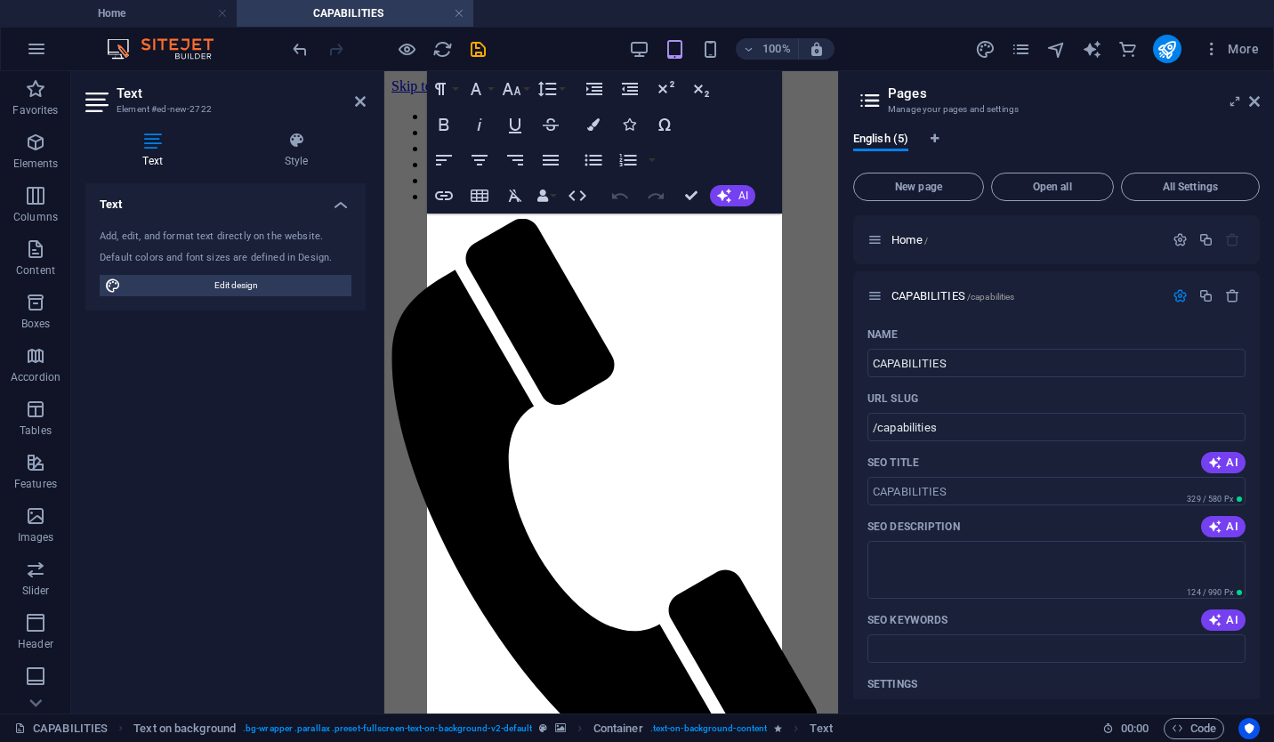
scroll to position [538, 0]
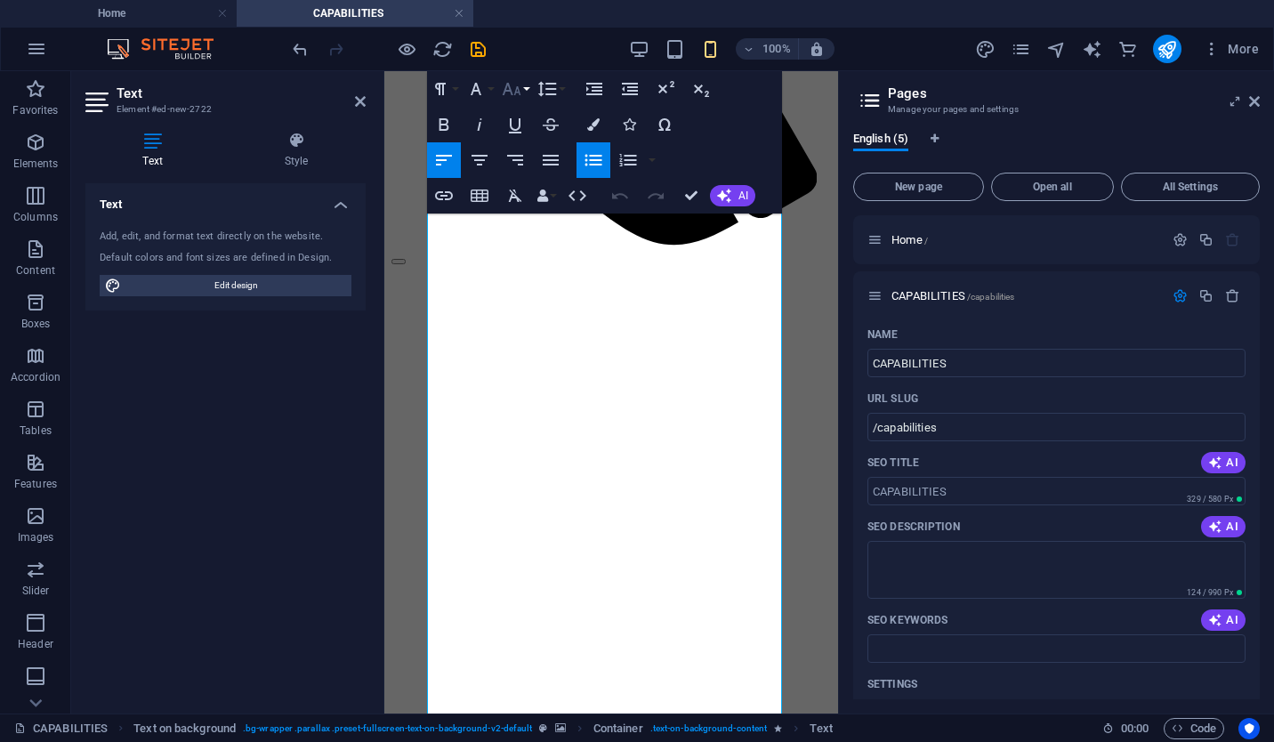
click at [509, 98] on icon "button" at bounding box center [511, 88] width 21 height 21
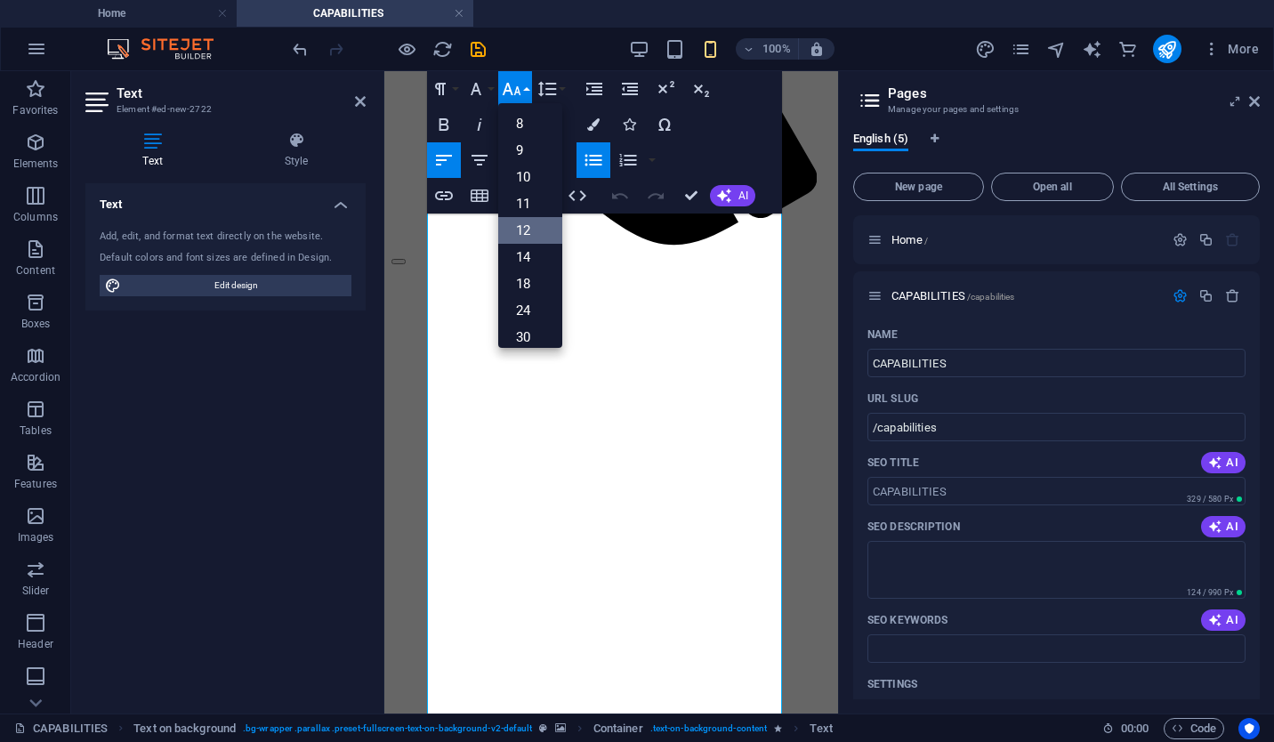
click at [527, 229] on link "12" at bounding box center [530, 230] width 64 height 27
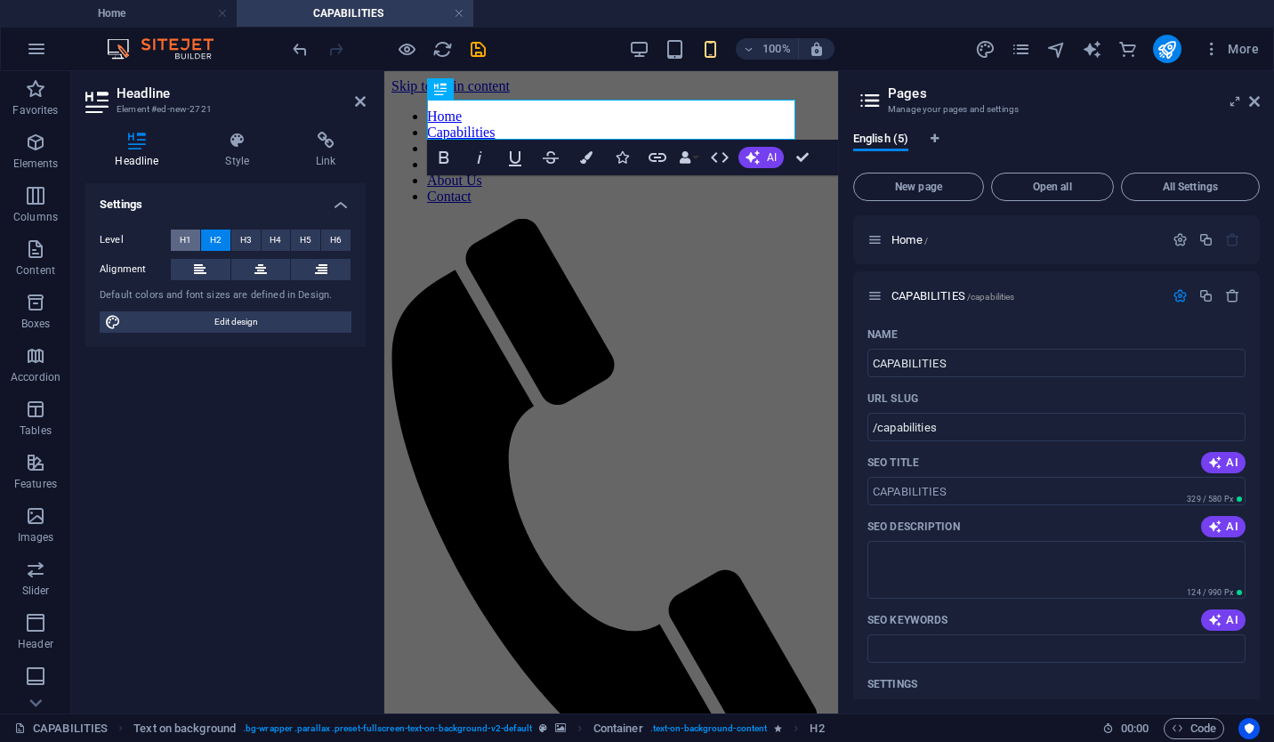
click at [185, 240] on span "H1" at bounding box center [186, 239] width 12 height 21
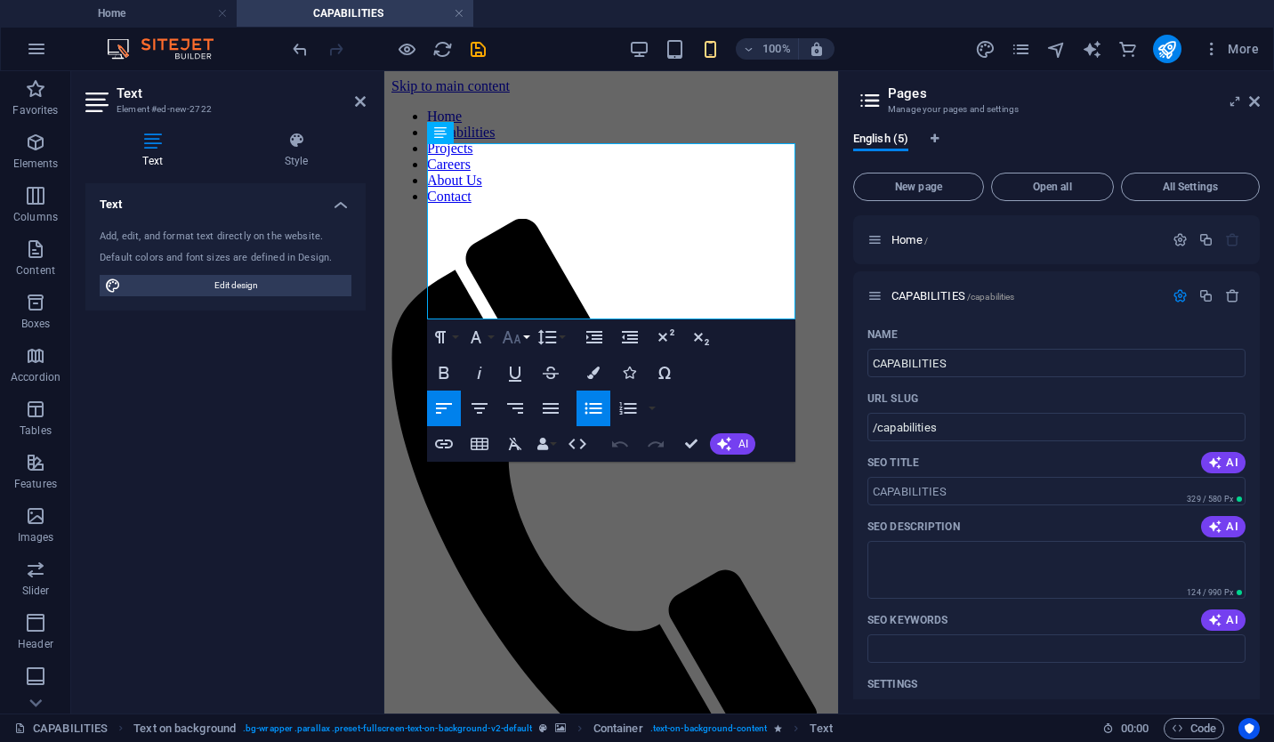
click at [522, 338] on button "Font Size" at bounding box center [515, 337] width 34 height 36
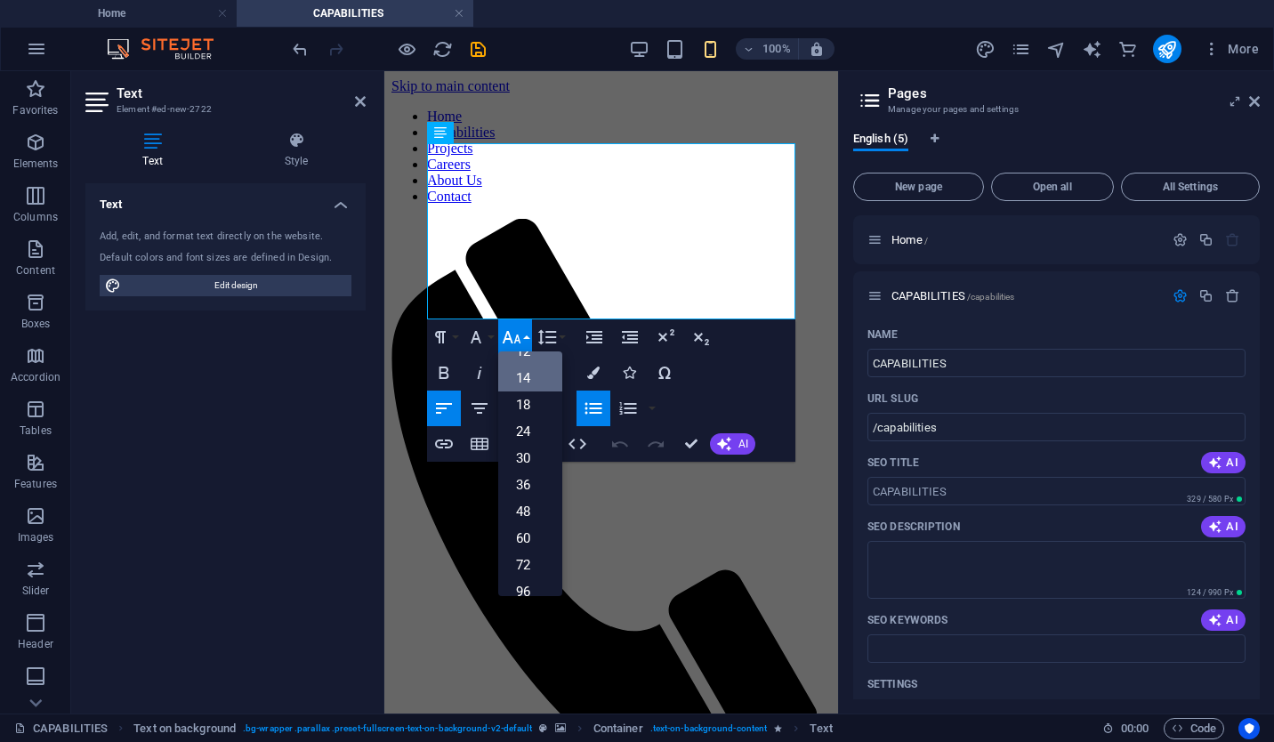
click at [538, 377] on link "14" at bounding box center [530, 378] width 64 height 27
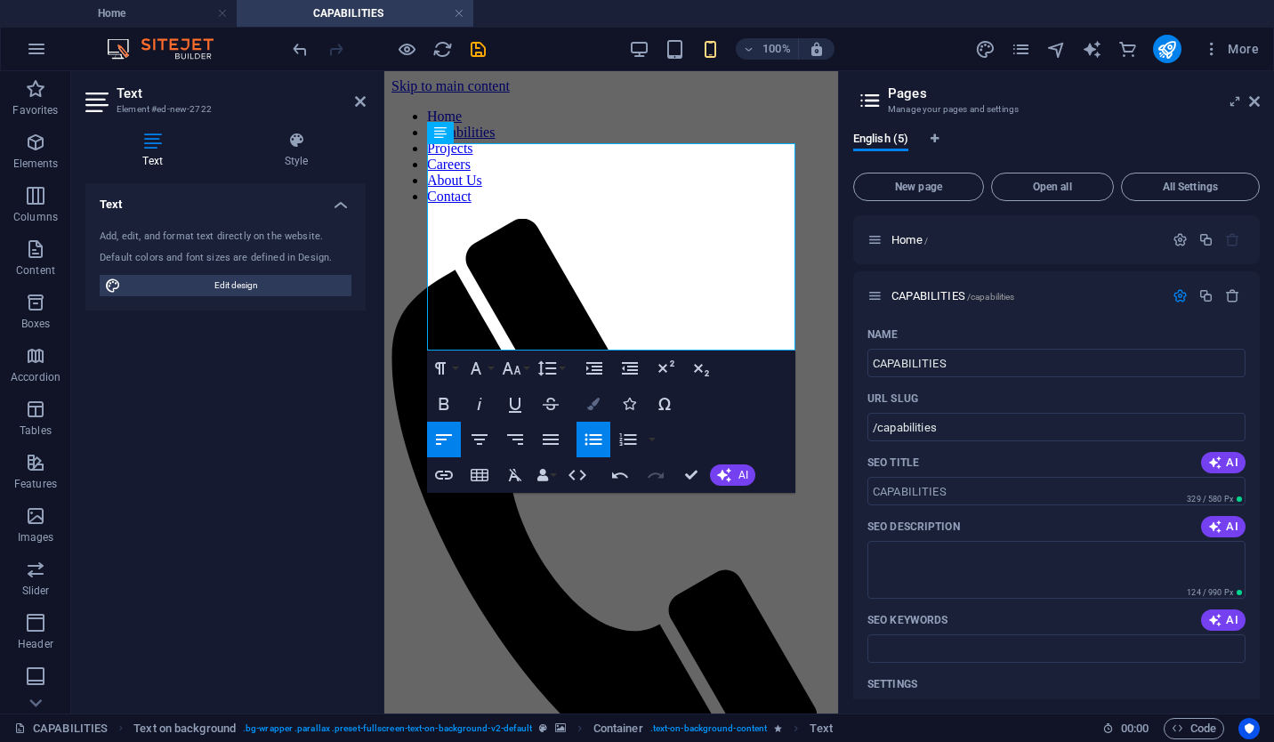
click at [591, 399] on icon "button" at bounding box center [593, 404] width 12 height 12
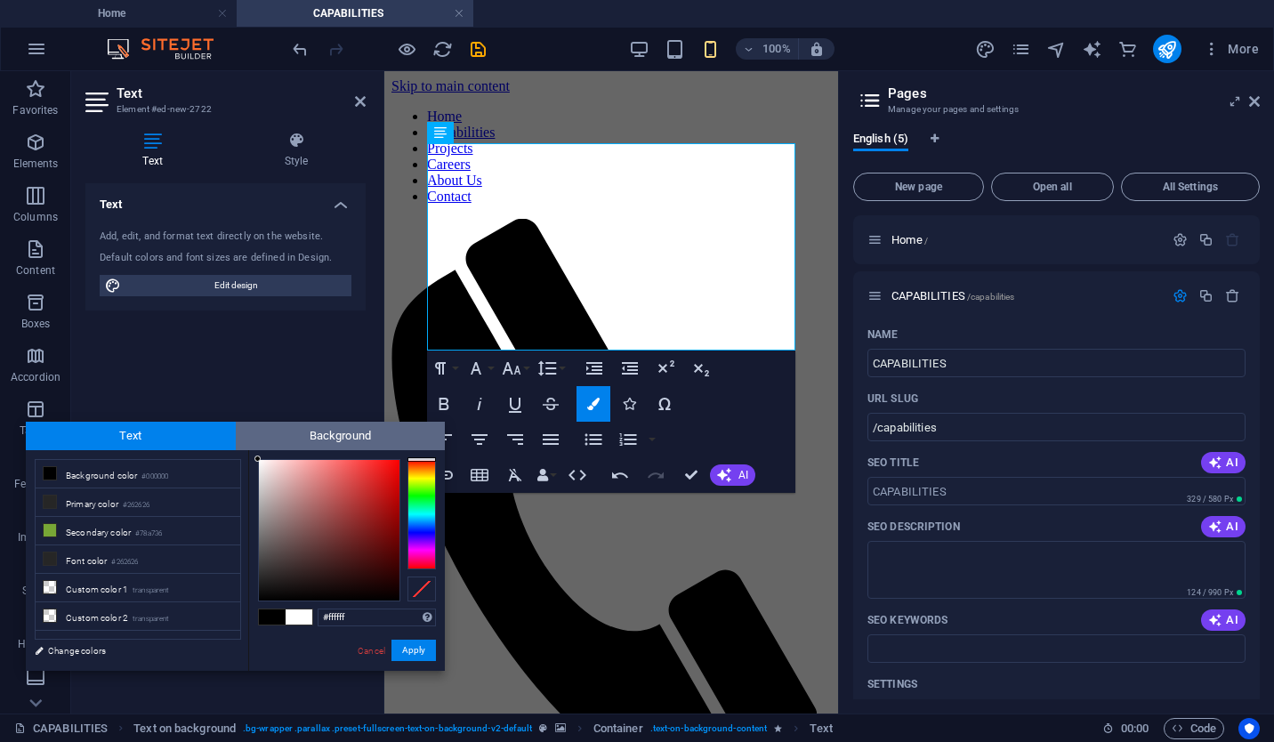
drag, startPoint x: 270, startPoint y: 471, endPoint x: 247, endPoint y: 447, distance: 33.3
click at [247, 447] on div "Text Background less Background color #000000 Primary color #262626 Secondary c…" at bounding box center [235, 546] width 419 height 249
drag, startPoint x: 271, startPoint y: 472, endPoint x: 251, endPoint y: 443, distance: 35.8
click at [251, 443] on div "Text Background less Background color #000000 Primary color #262626 Secondary c…" at bounding box center [235, 546] width 419 height 249
click at [262, 463] on div at bounding box center [262, 462] width 6 height 6
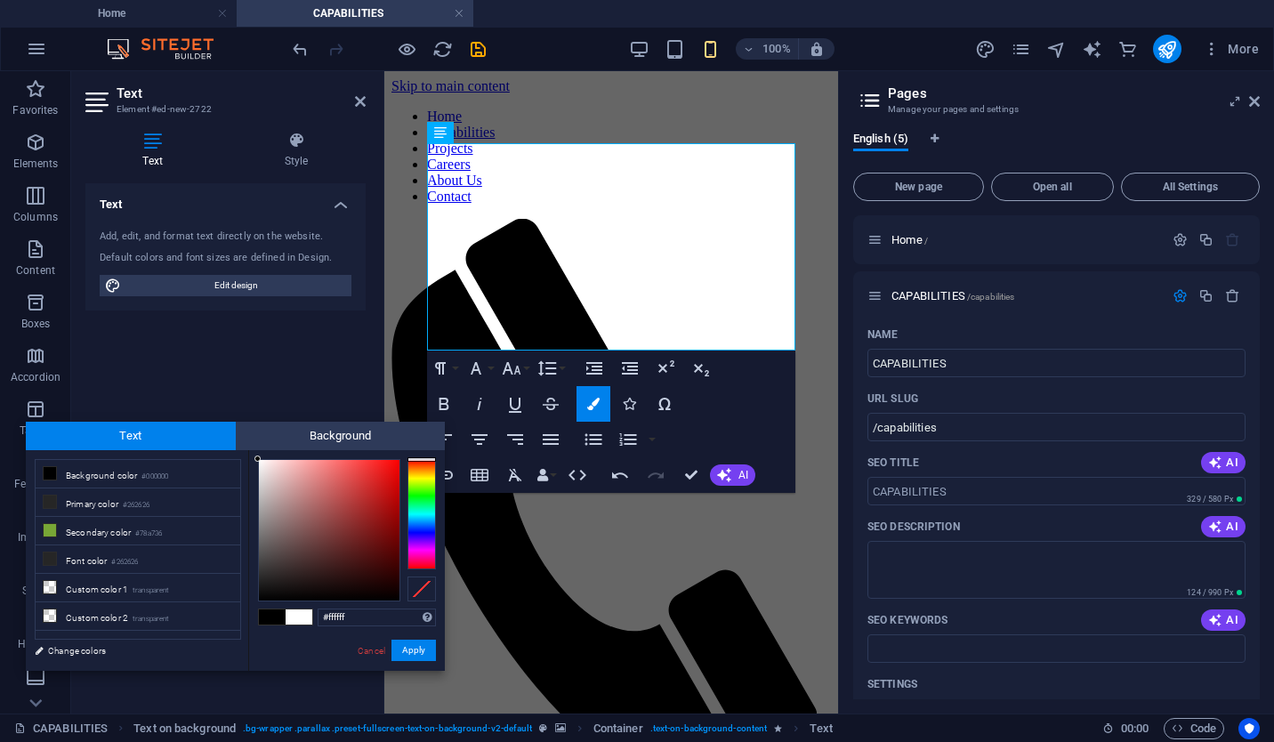
drag, startPoint x: 262, startPoint y: 468, endPoint x: 216, endPoint y: 450, distance: 48.7
click at [216, 450] on div "less Background color #000000 Primary color #262626 Secondary color #78a736 Fon…" at bounding box center [235, 560] width 419 height 221
click at [320, 443] on span "Background" at bounding box center [341, 436] width 210 height 28
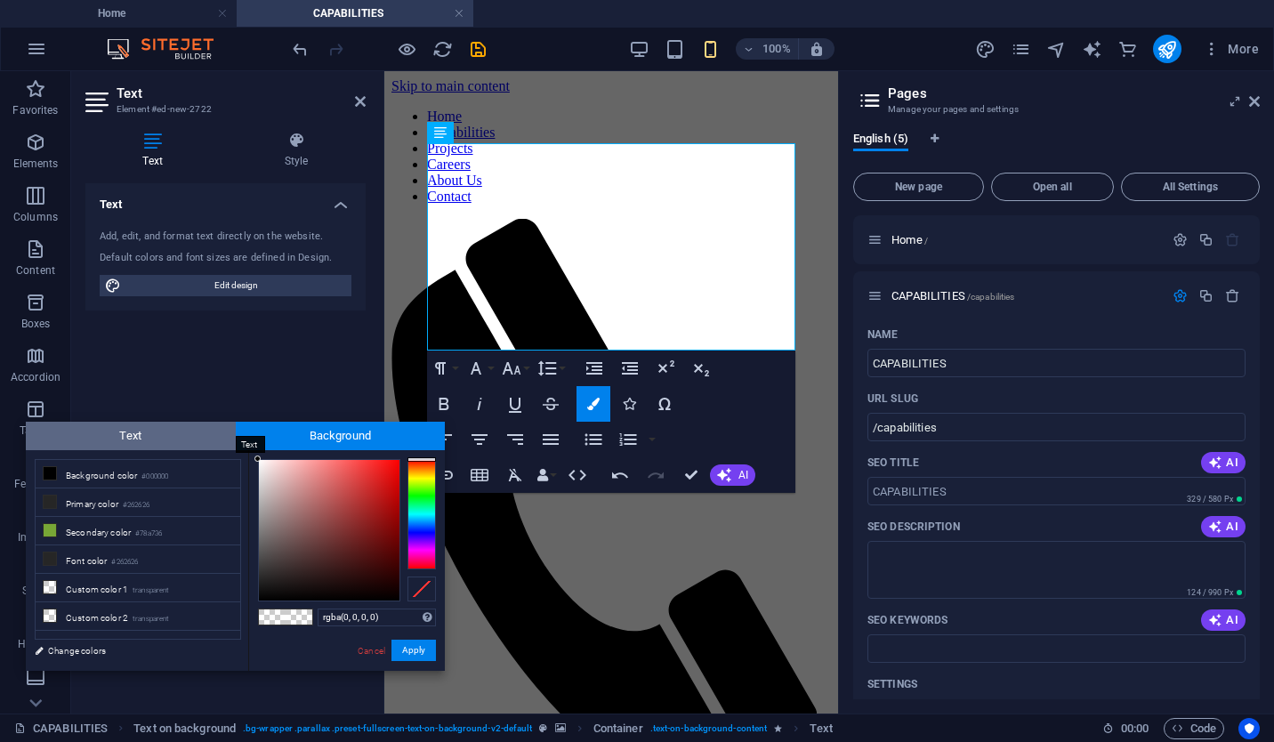
click at [193, 438] on span "Text" at bounding box center [131, 436] width 210 height 28
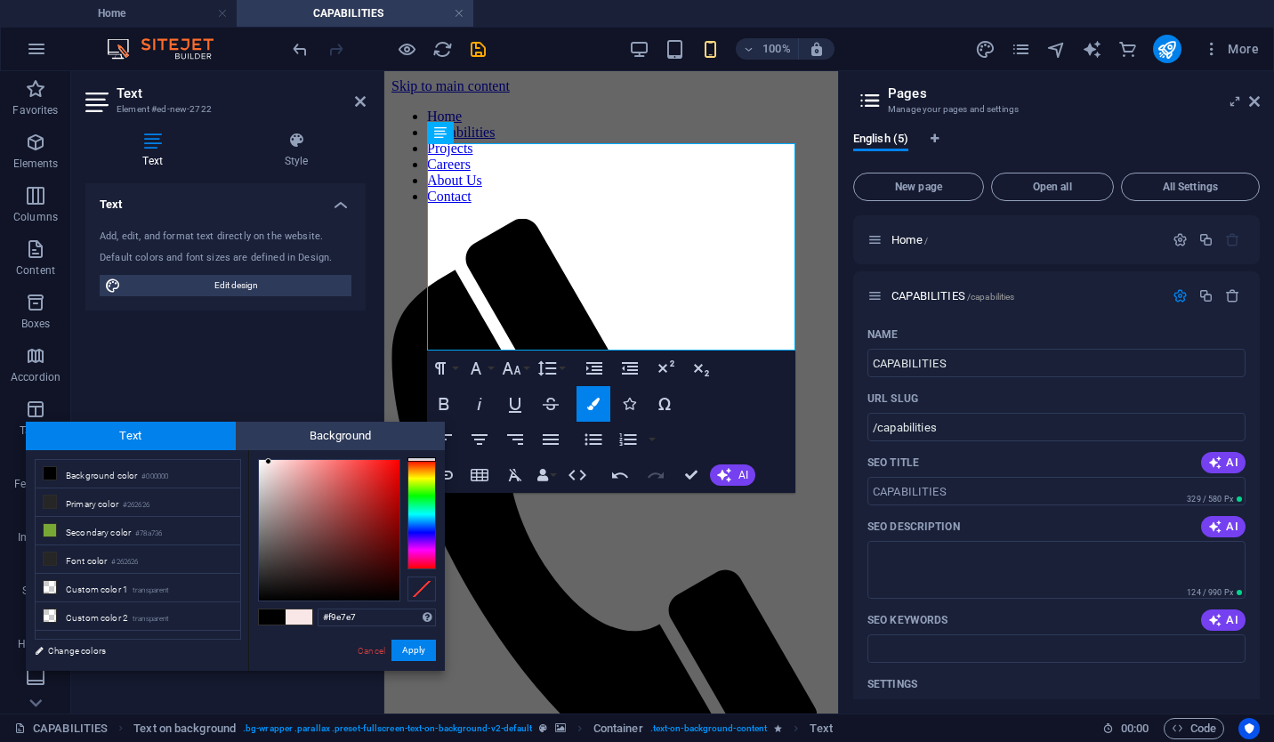
click at [269, 462] on div at bounding box center [268, 461] width 6 height 6
drag, startPoint x: 268, startPoint y: 461, endPoint x: 252, endPoint y: 460, distance: 16.0
click at [252, 460] on div "#fdfdfd Supported formats #0852ed rgb(8, 82, 237) rgba(8, 82, 237, 90%) hsv(221…" at bounding box center [346, 689] width 197 height 479
click at [221, 446] on span "Text" at bounding box center [131, 436] width 210 height 28
type input "#fbfbfb"
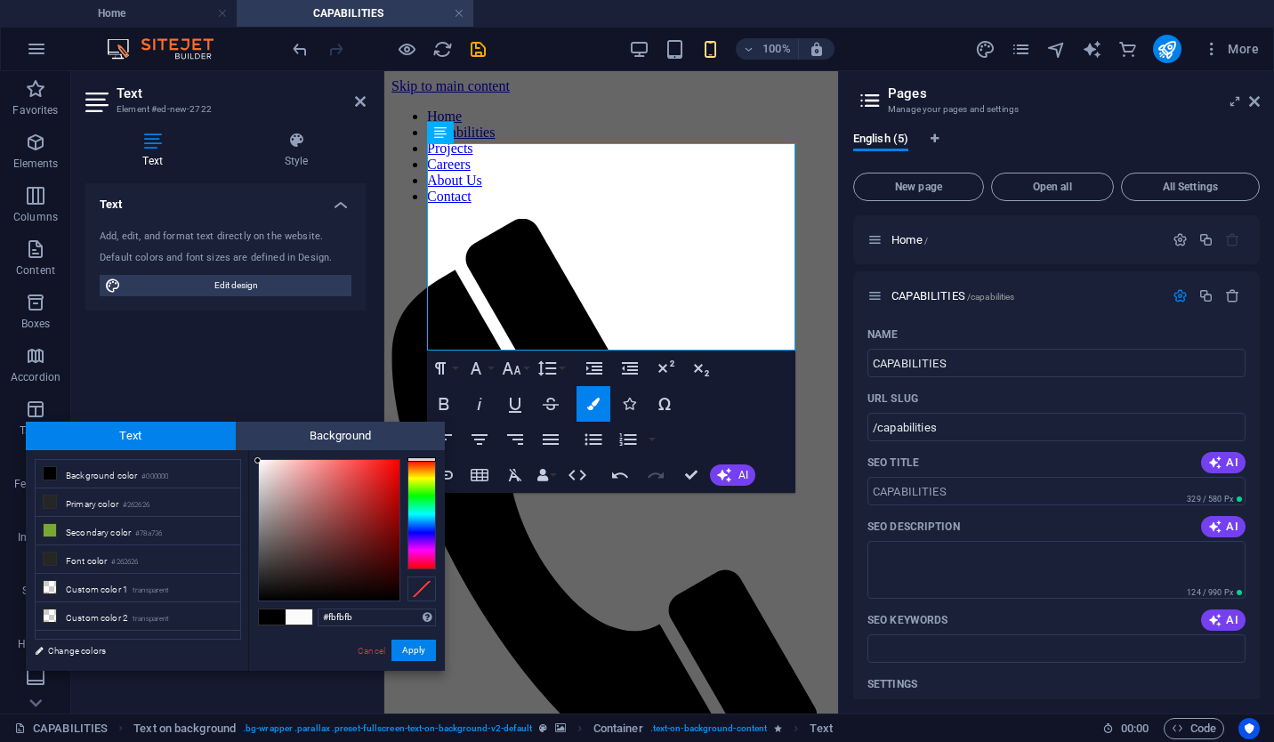
click at [258, 461] on div at bounding box center [257, 460] width 6 height 6
click at [403, 655] on button "Apply" at bounding box center [413, 650] width 44 height 21
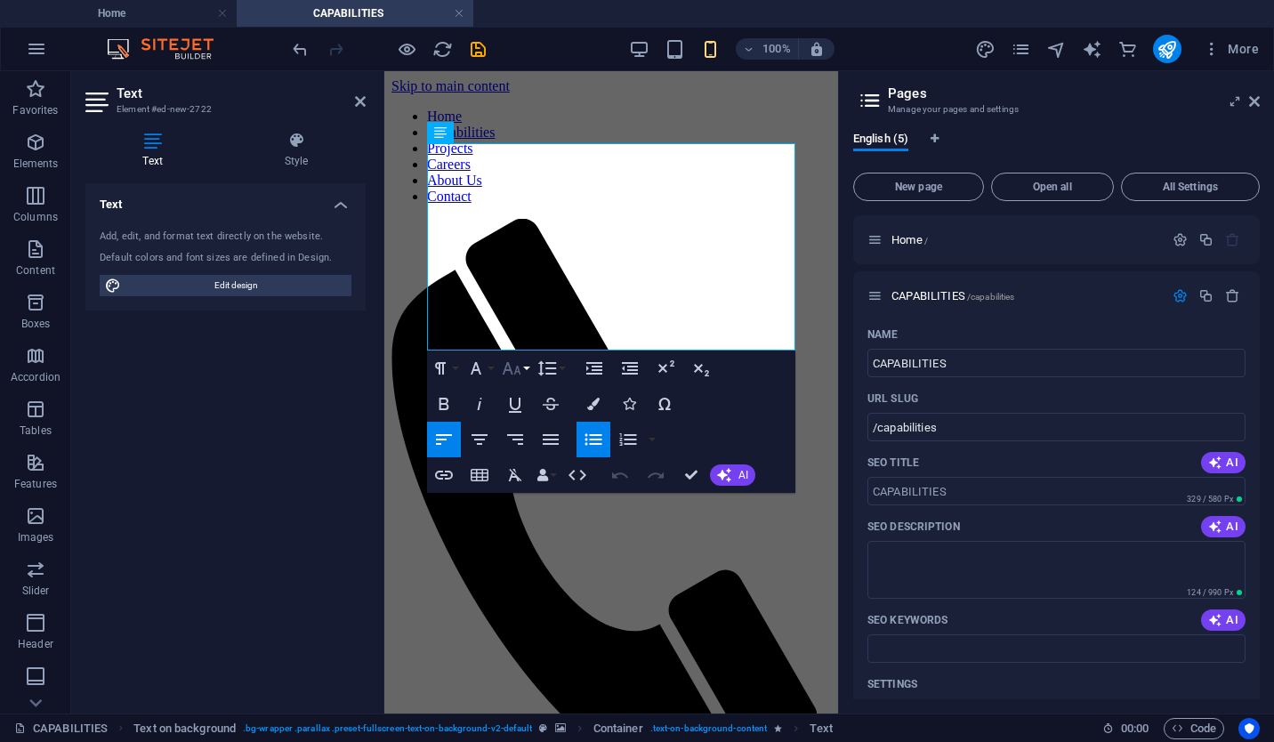
click at [525, 375] on button "Font Size" at bounding box center [515, 368] width 34 height 36
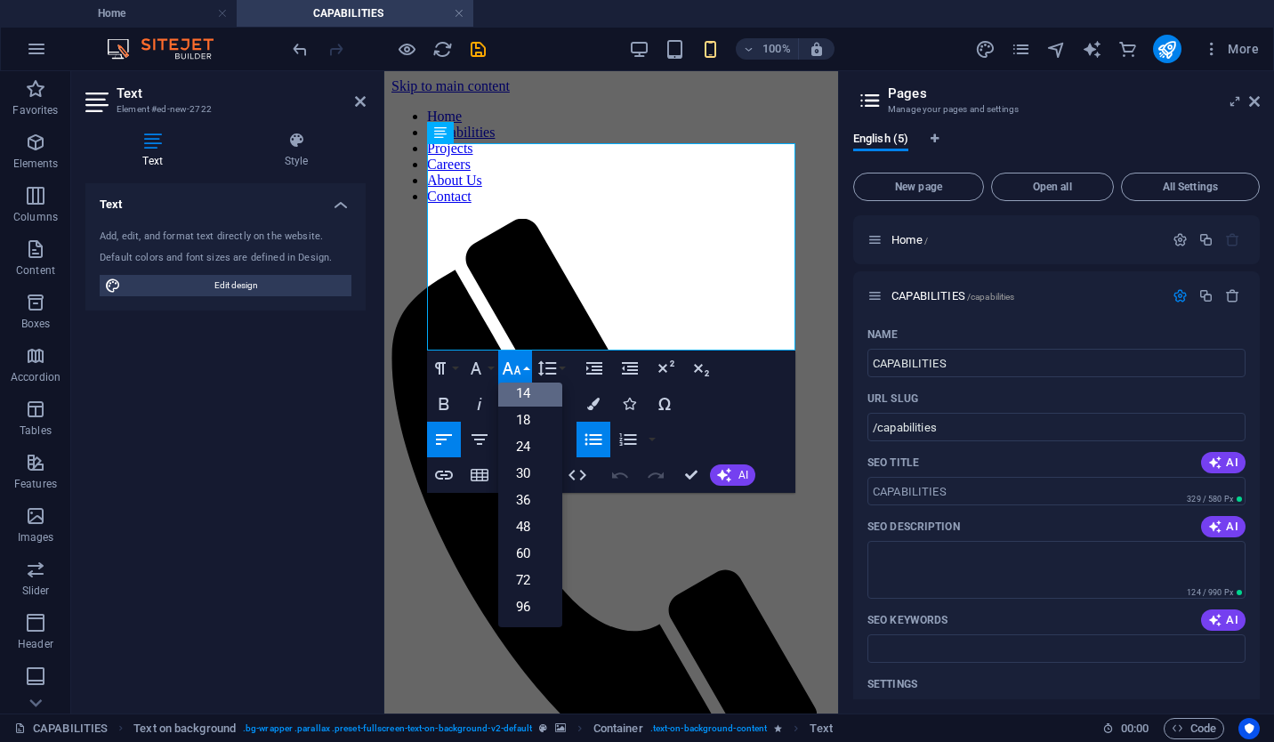
scroll to position [143, 0]
click at [534, 434] on link "24" at bounding box center [530, 446] width 64 height 27
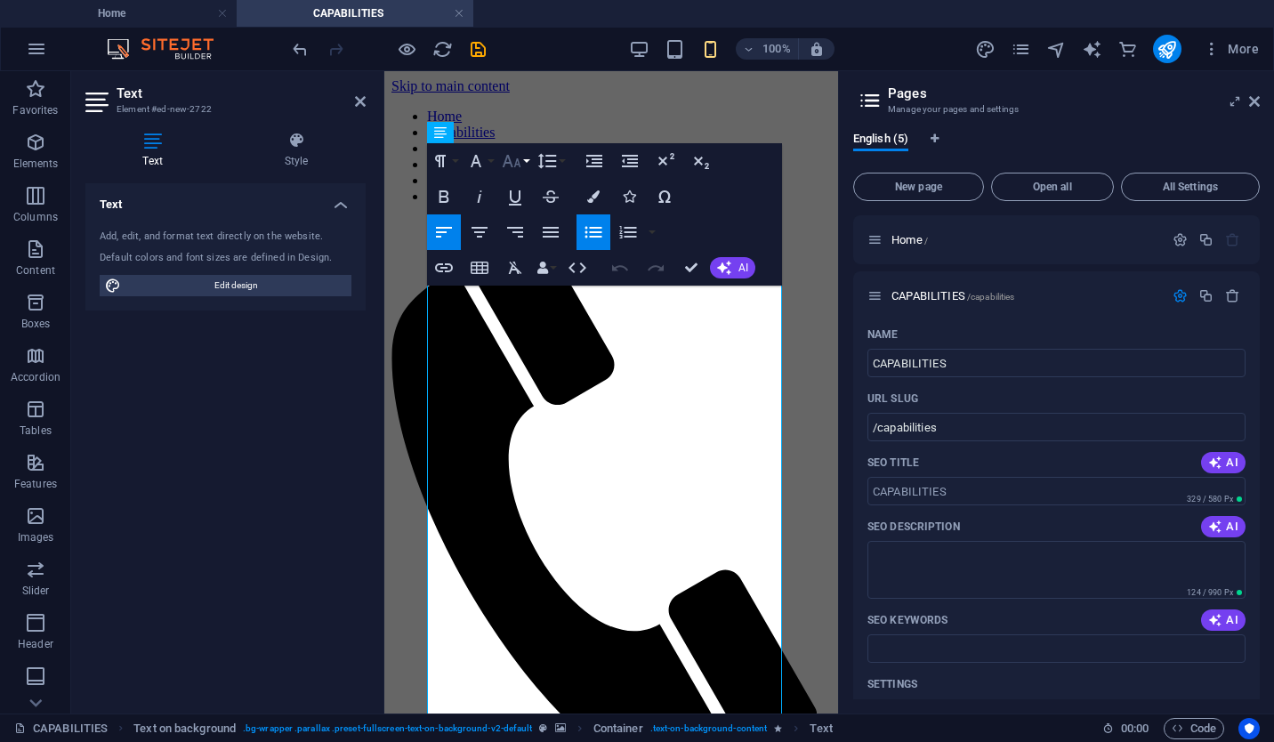
click at [528, 158] on button "Font Size" at bounding box center [515, 161] width 34 height 36
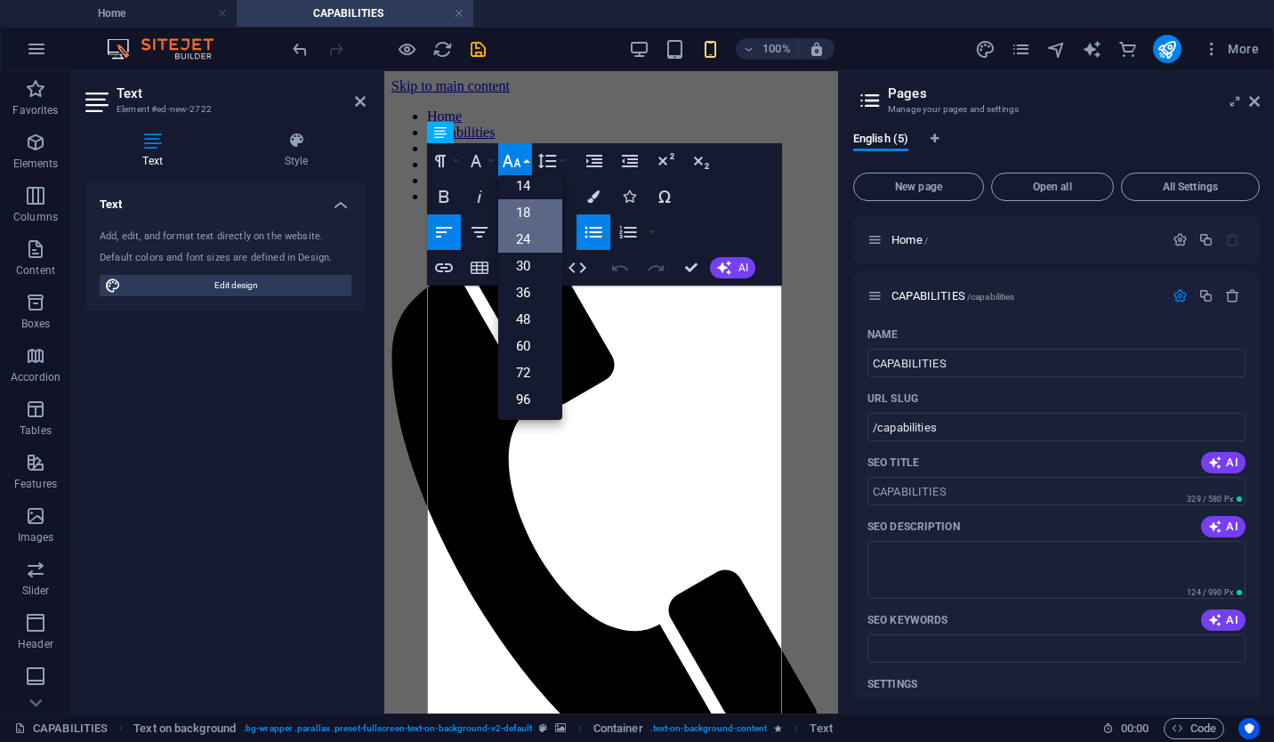
click at [531, 210] on link "18" at bounding box center [530, 212] width 64 height 27
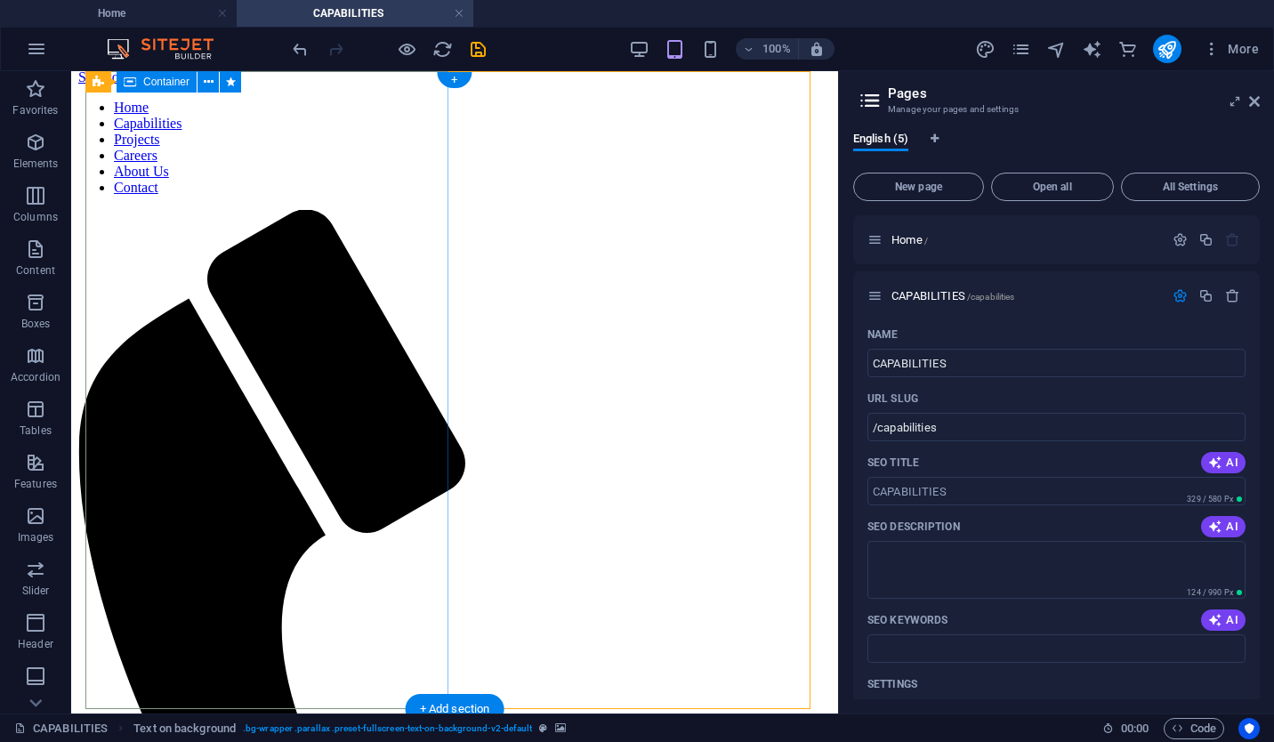
scroll to position [0, 0]
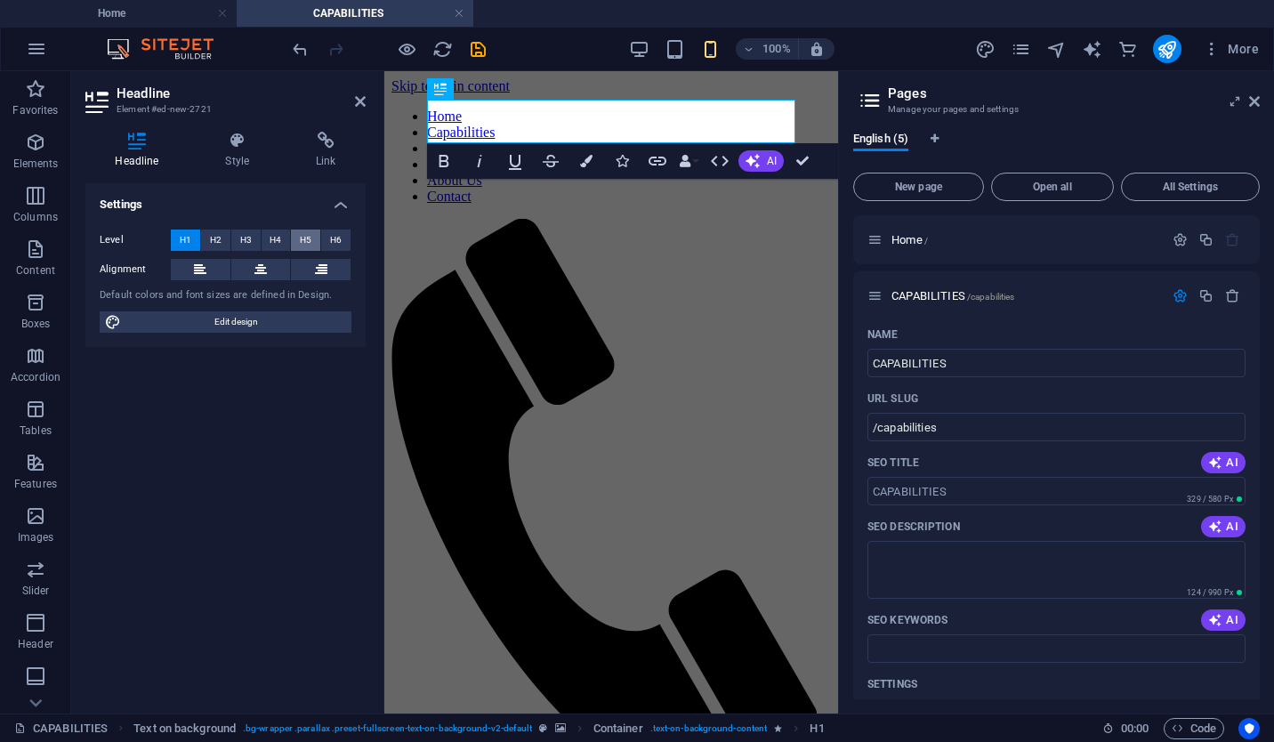
click at [316, 234] on button "H5" at bounding box center [305, 239] width 29 height 21
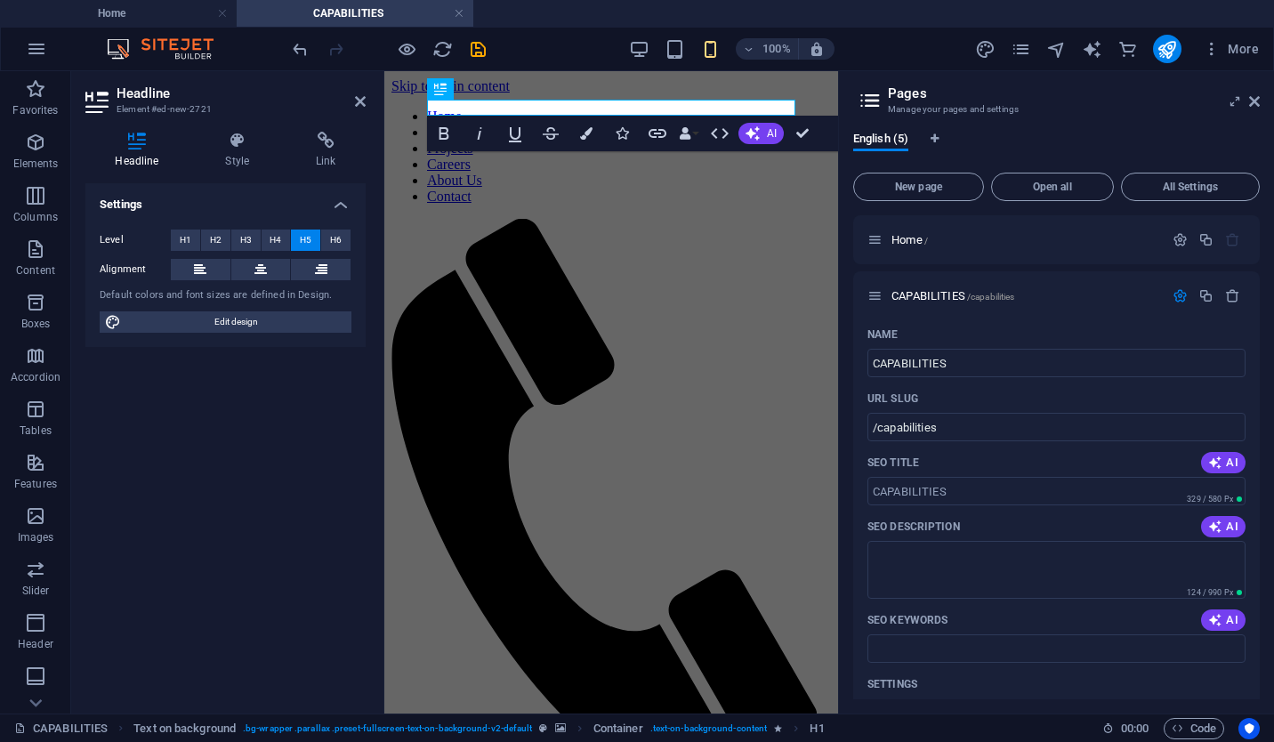
click at [261, 241] on div "Level H1 H2 H3 H4 H5 H6" at bounding box center [226, 240] width 252 height 22
click at [248, 241] on span "H3" at bounding box center [246, 239] width 12 height 21
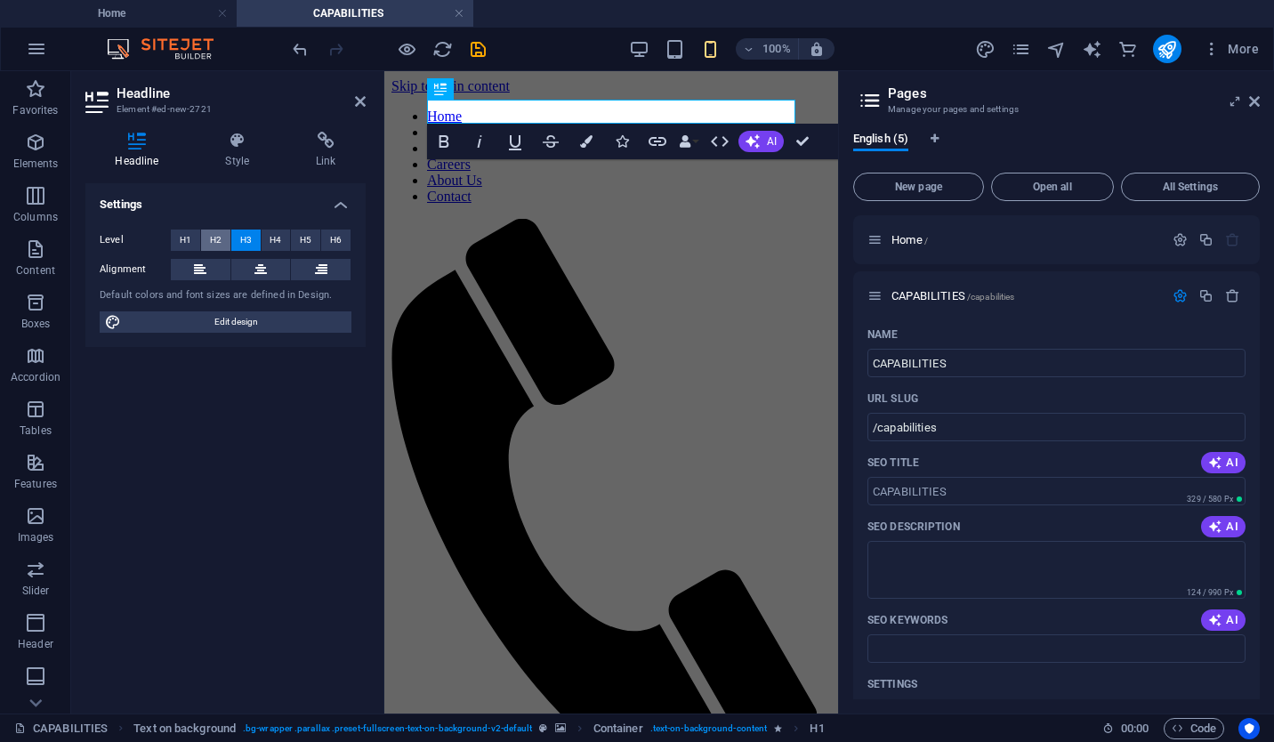
click at [215, 247] on span "H2" at bounding box center [216, 239] width 12 height 21
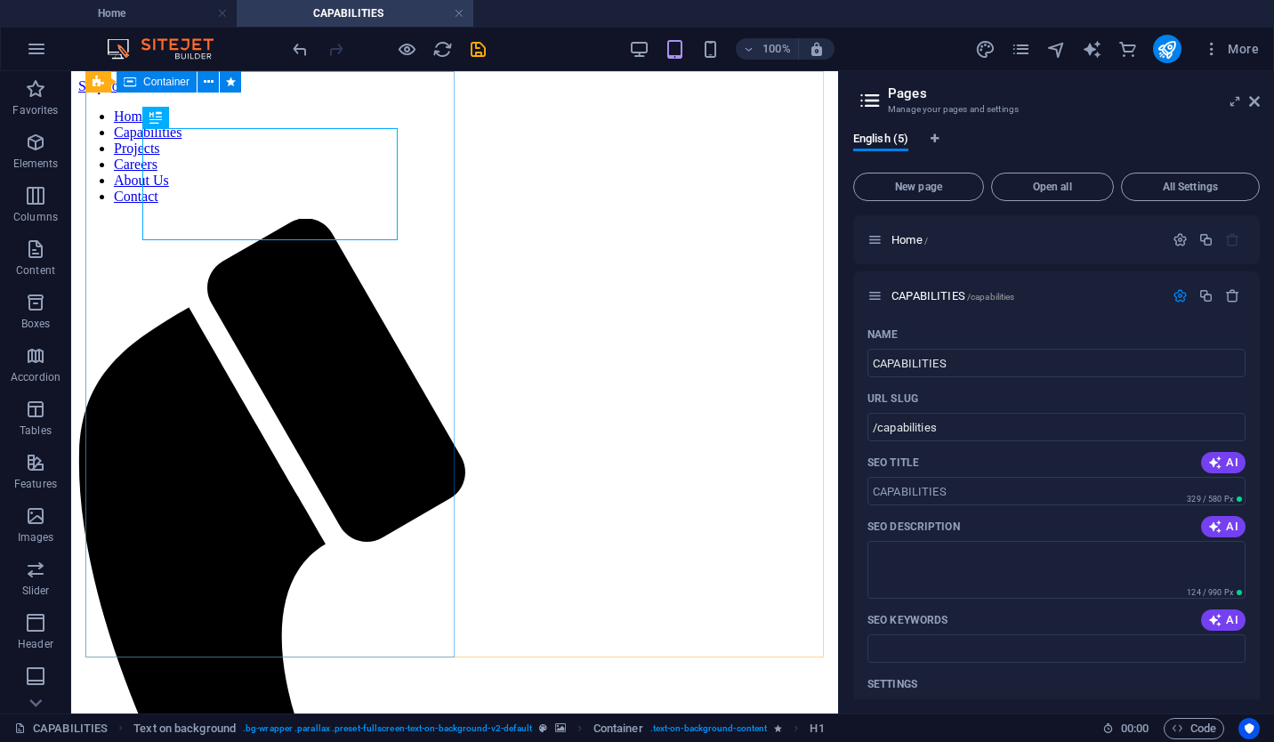
click at [243, 90] on div "Text on background Container" at bounding box center [168, 82] width 167 height 22
click at [475, 50] on icon "save" at bounding box center [478, 49] width 20 height 20
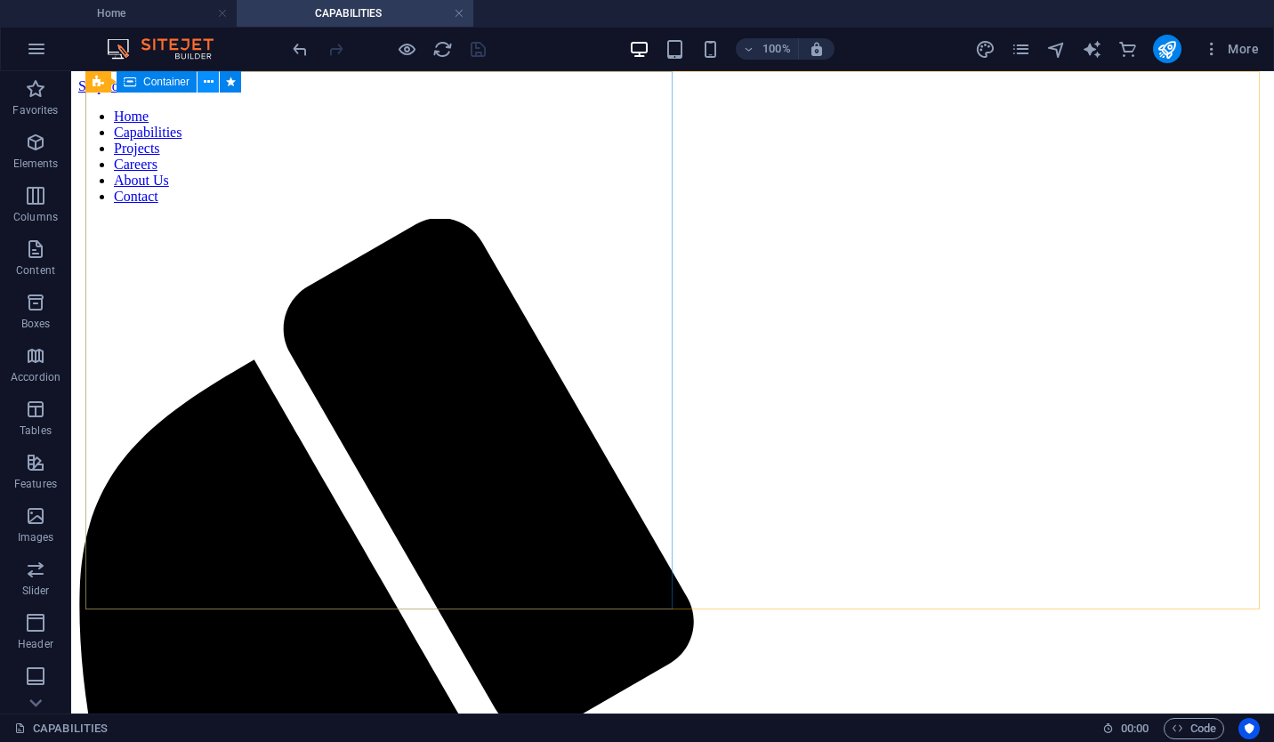
click at [203, 85] on button at bounding box center [207, 81] width 21 height 21
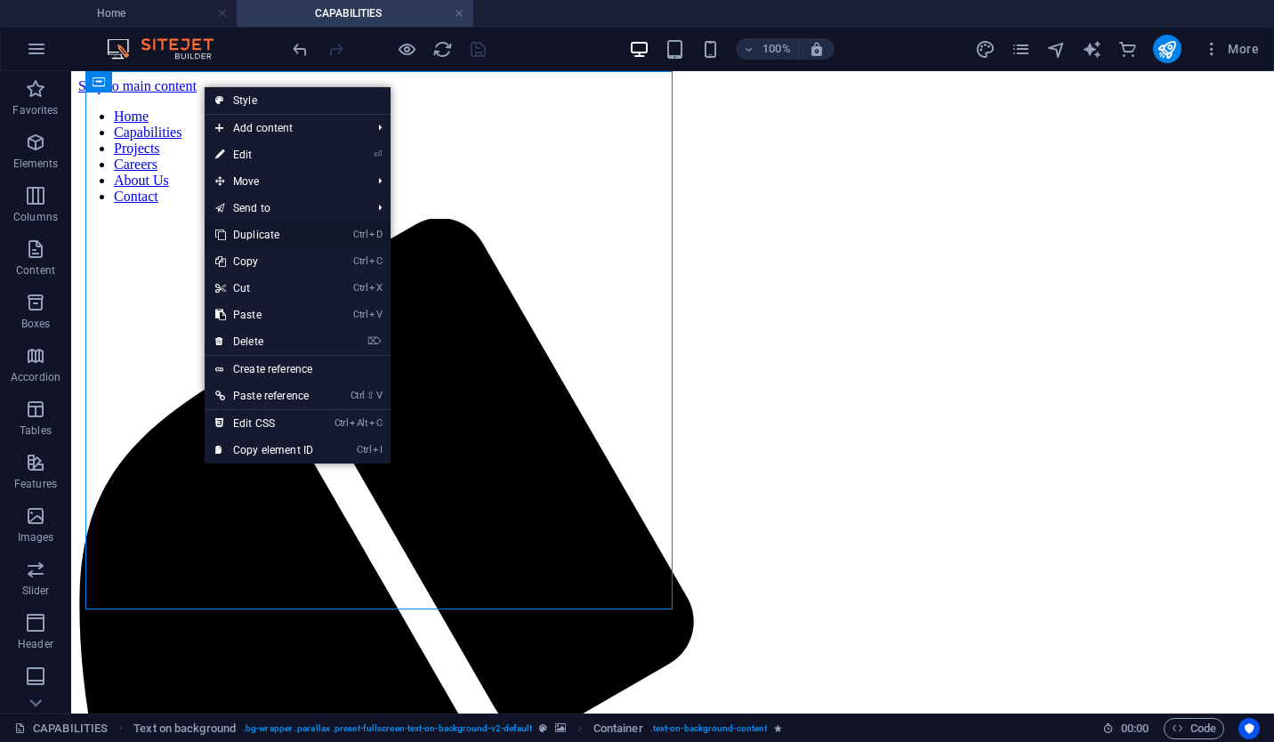
click at [317, 240] on link "Ctrl D Duplicate" at bounding box center [264, 234] width 119 height 27
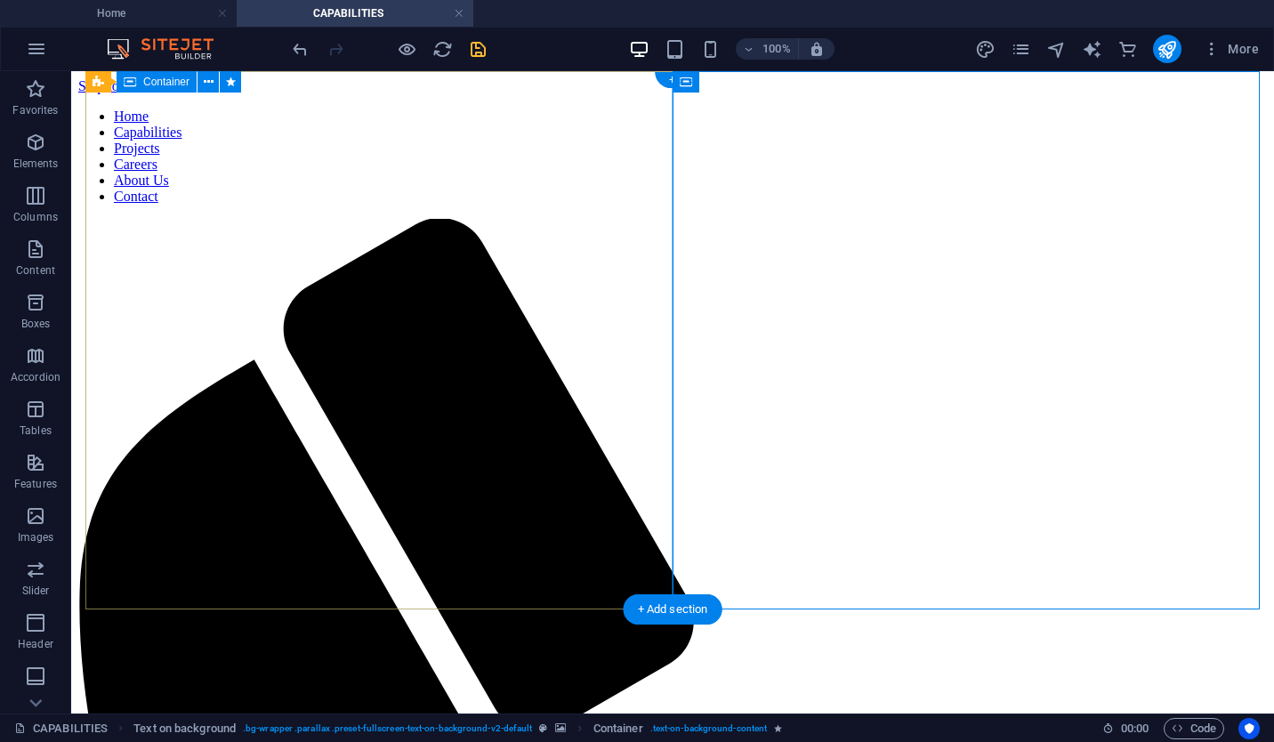
drag, startPoint x: 805, startPoint y: 157, endPoint x: 644, endPoint y: 431, distance: 317.0
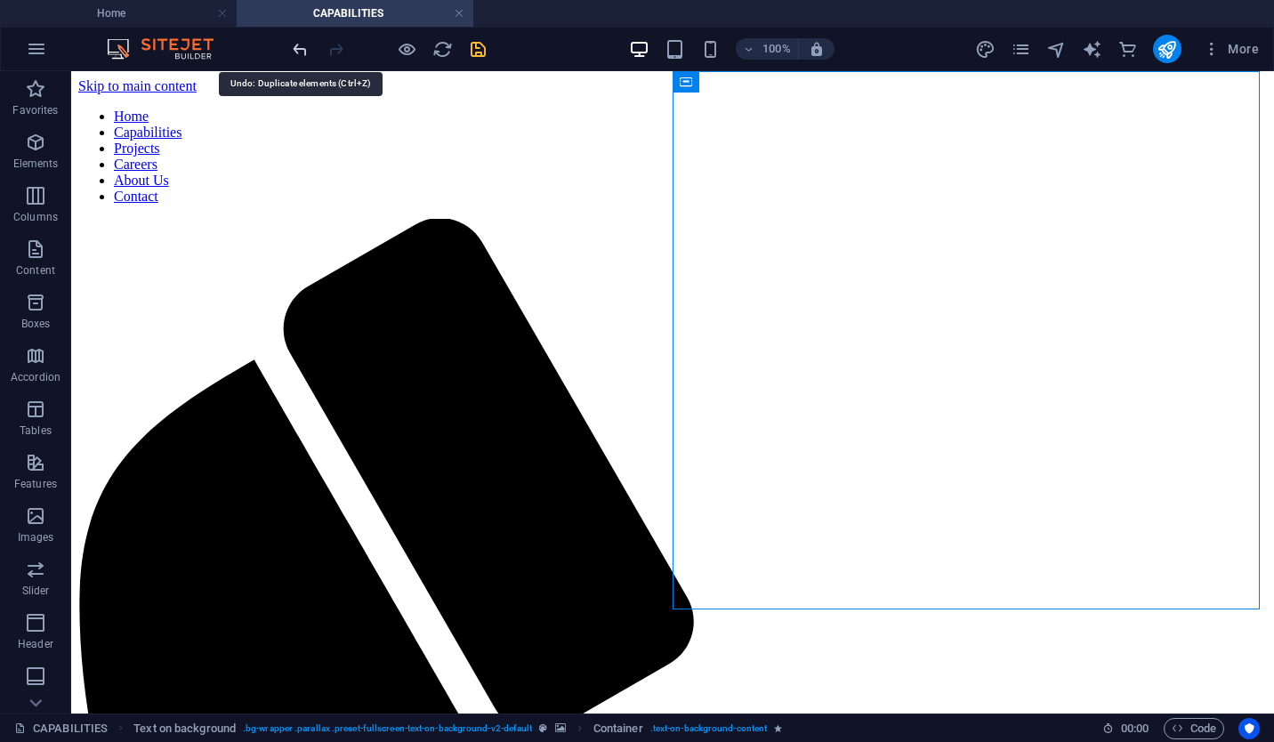
click at [308, 46] on icon "undo" at bounding box center [300, 49] width 20 height 20
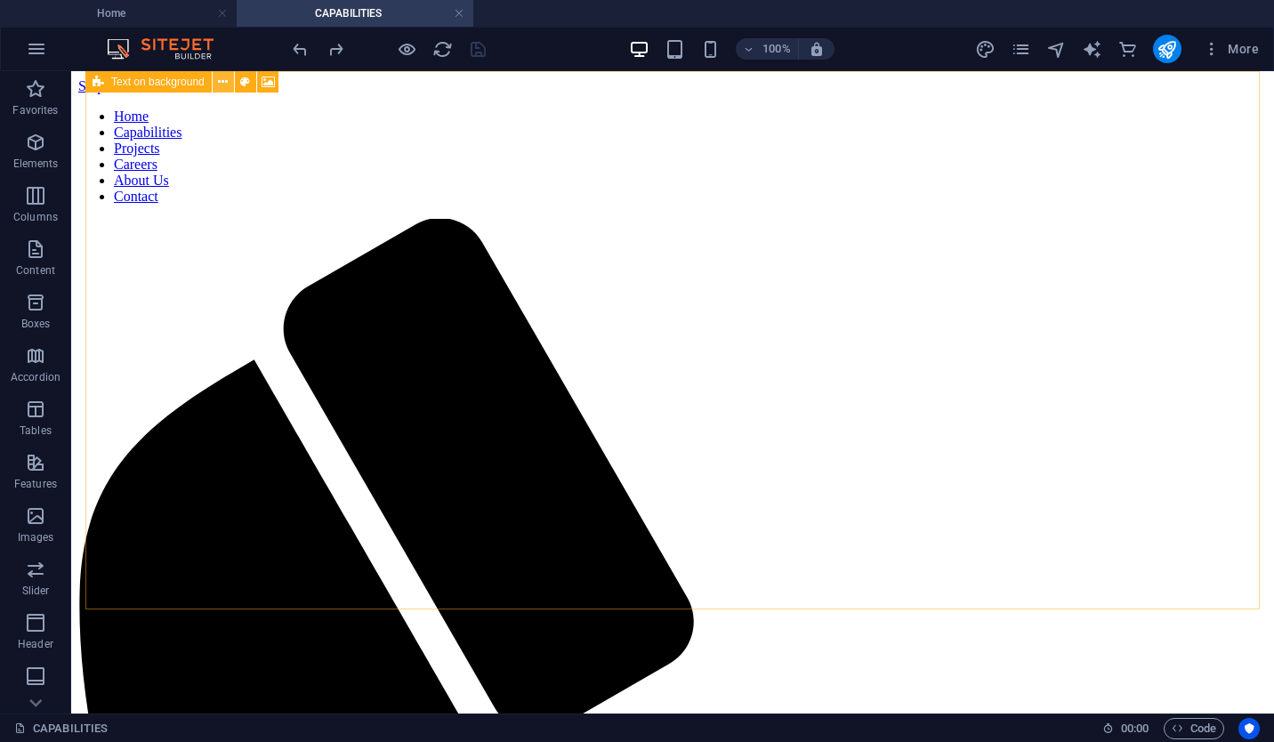
click at [217, 83] on button at bounding box center [223, 81] width 21 height 21
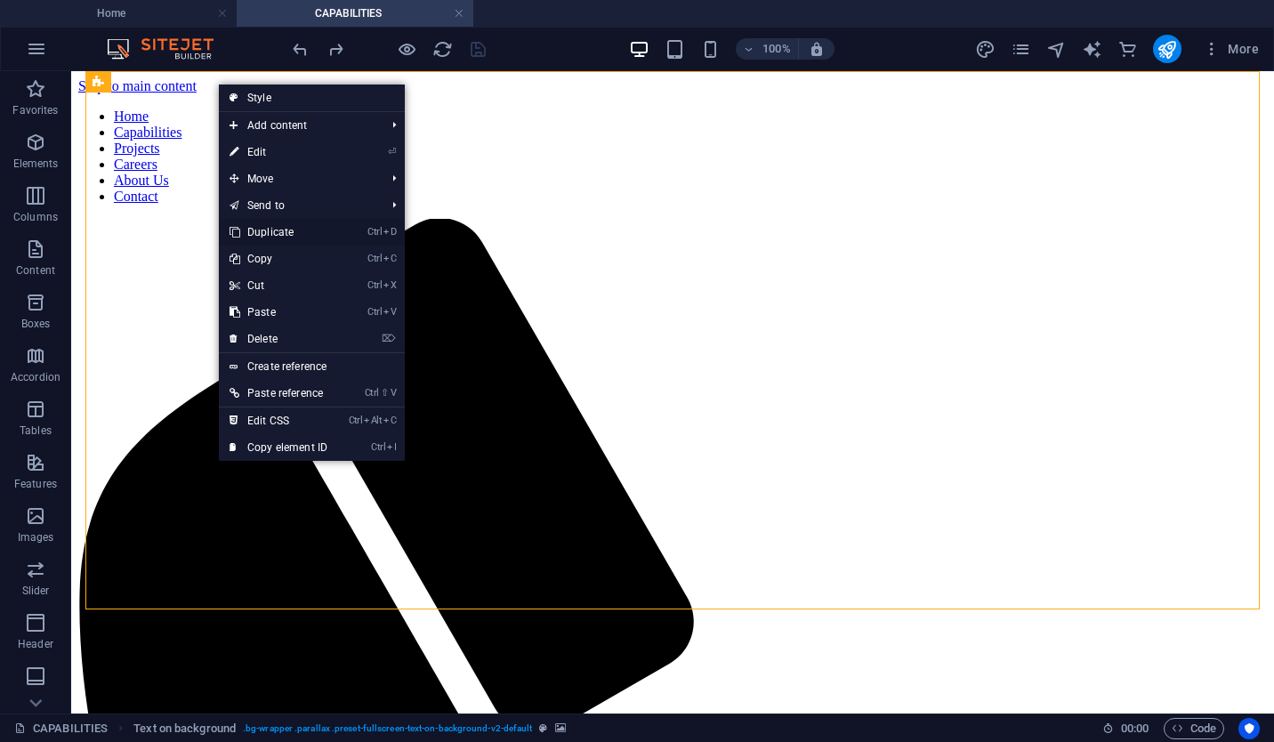
click at [359, 227] on li "Ctrl D Duplicate" at bounding box center [312, 232] width 186 height 27
click at [318, 235] on link "Ctrl D Duplicate" at bounding box center [278, 232] width 119 height 27
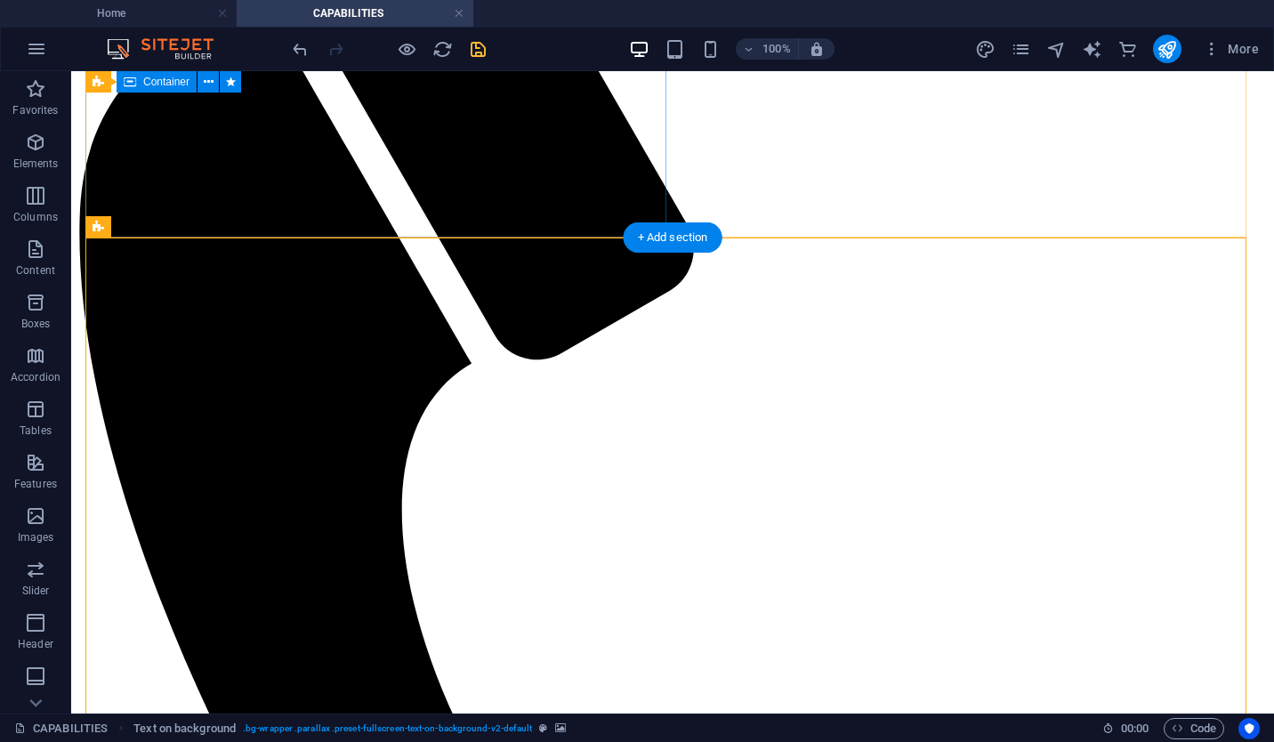
scroll to position [376, 0]
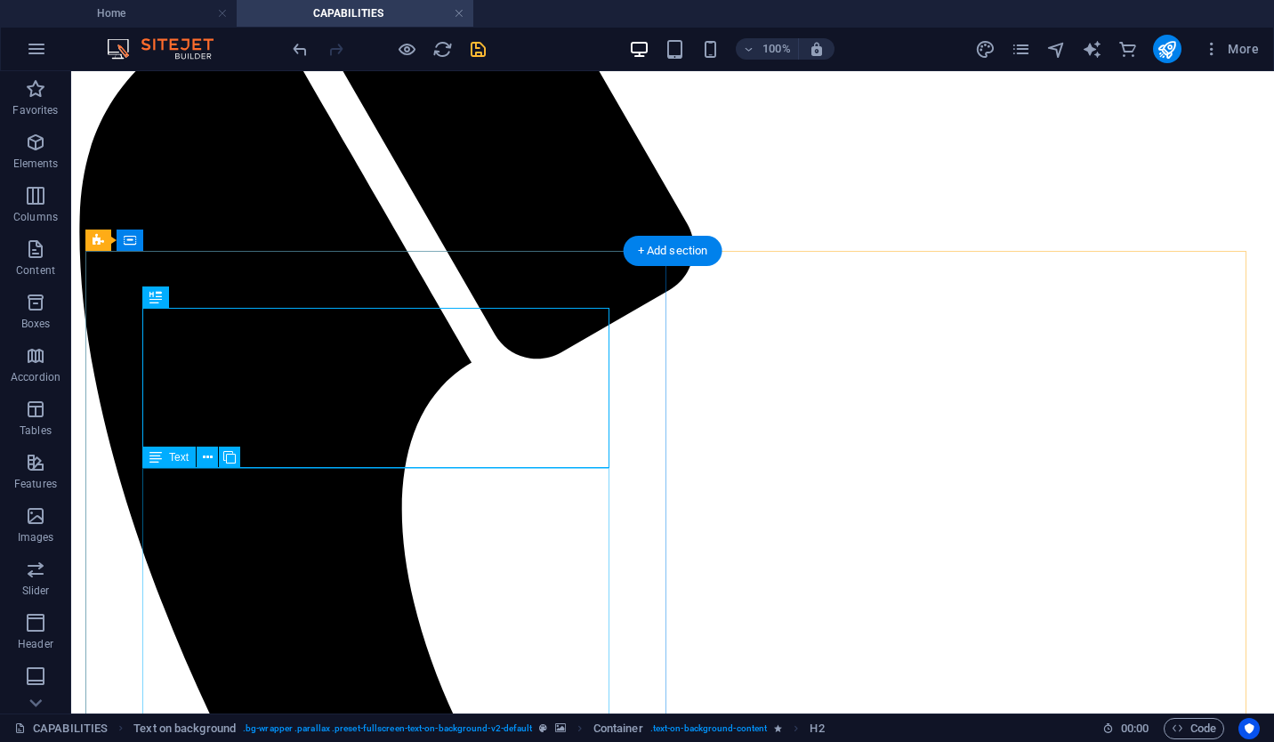
scroll to position [448, 0]
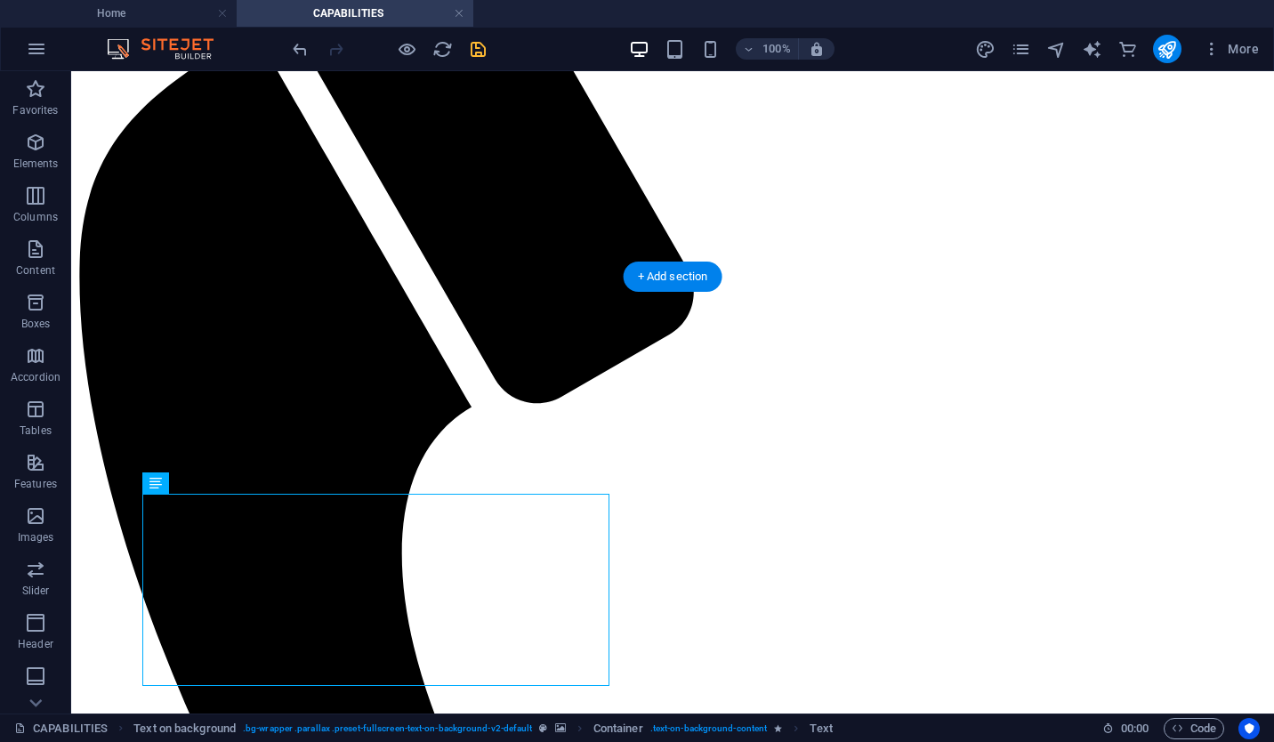
scroll to position [376, 0]
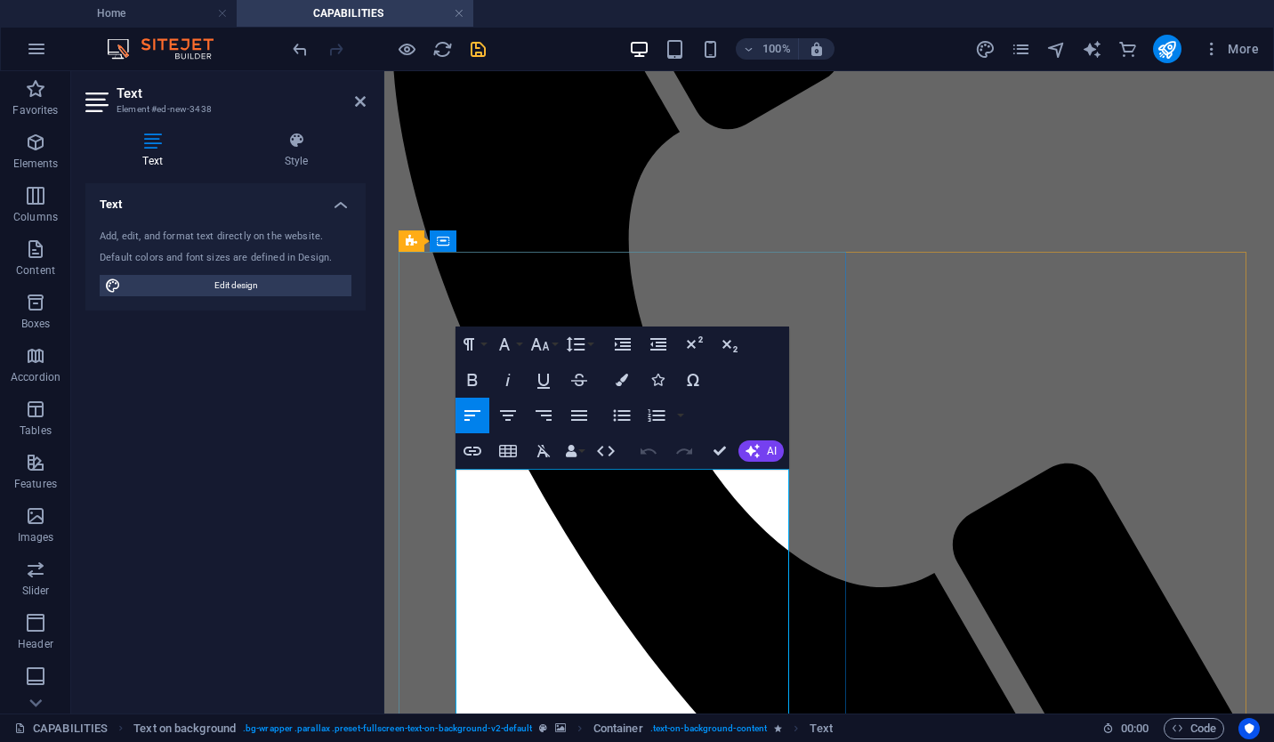
scroll to position [544, 0]
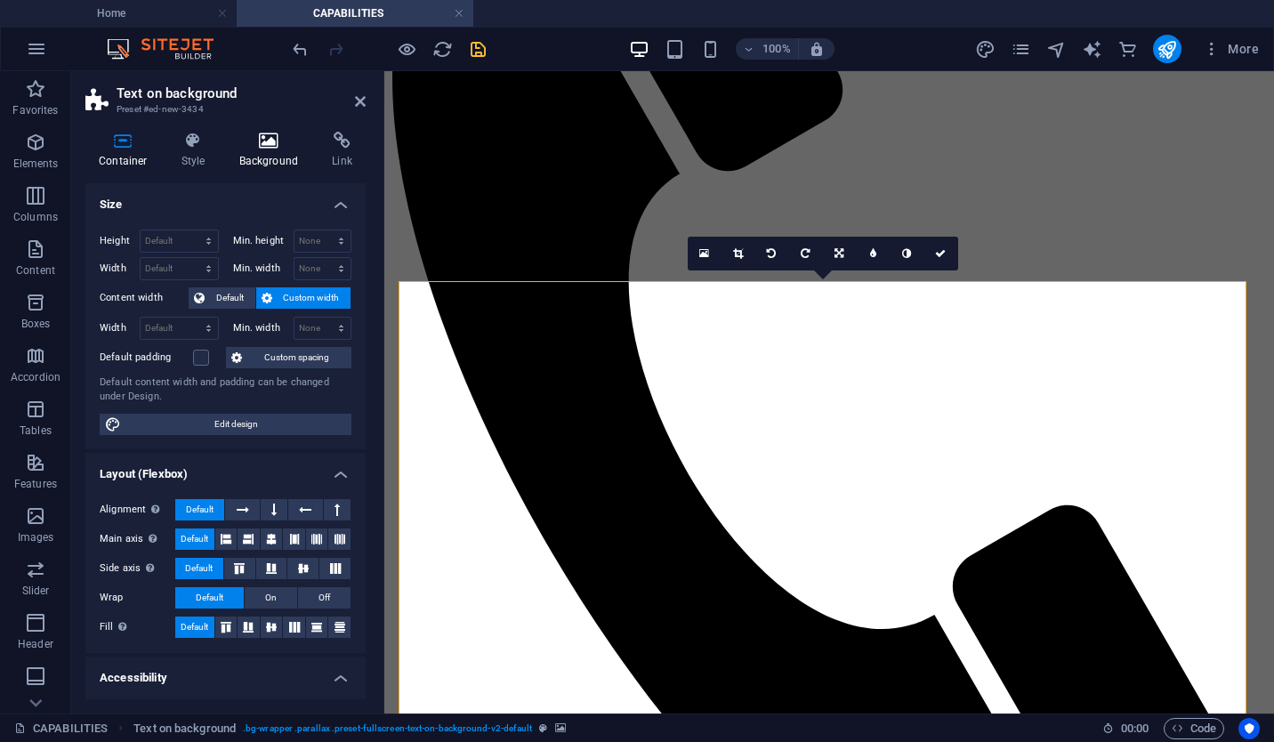
click at [277, 151] on h4 "Background" at bounding box center [272, 150] width 93 height 37
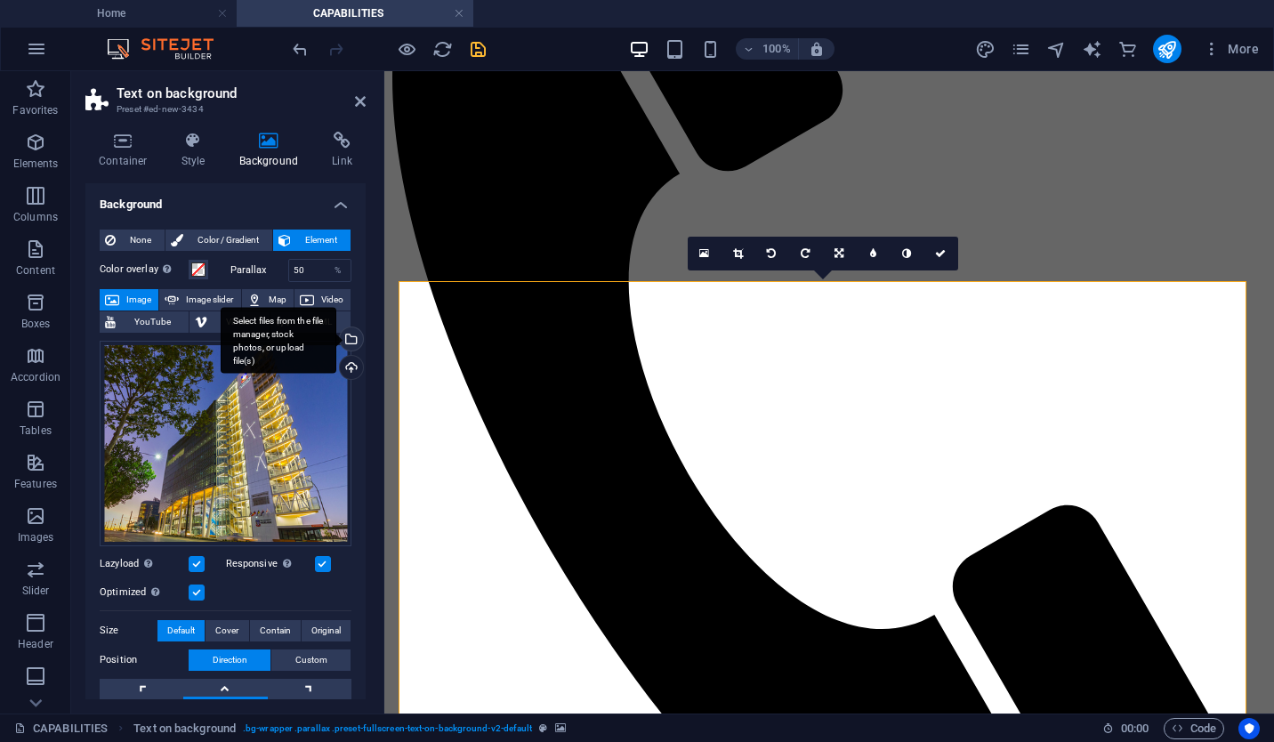
click at [348, 341] on div "Select files from the file manager, stock photos, or upload file(s)" at bounding box center [349, 340] width 27 height 27
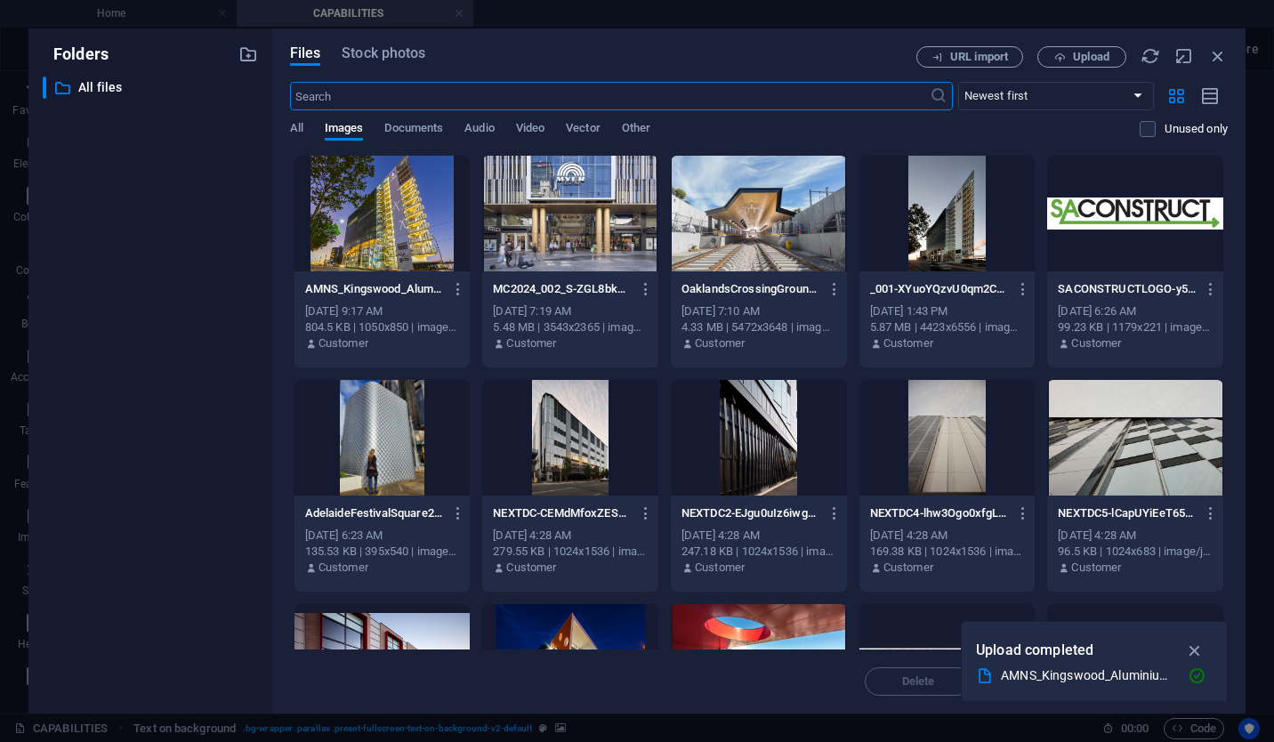
click at [409, 43] on div "Files Stock photos URL import Upload ​ Newest first Oldest first Name (A-Z) Nam…" at bounding box center [758, 370] width 973 height 685
click at [406, 46] on span "Stock photos" at bounding box center [384, 53] width 84 height 21
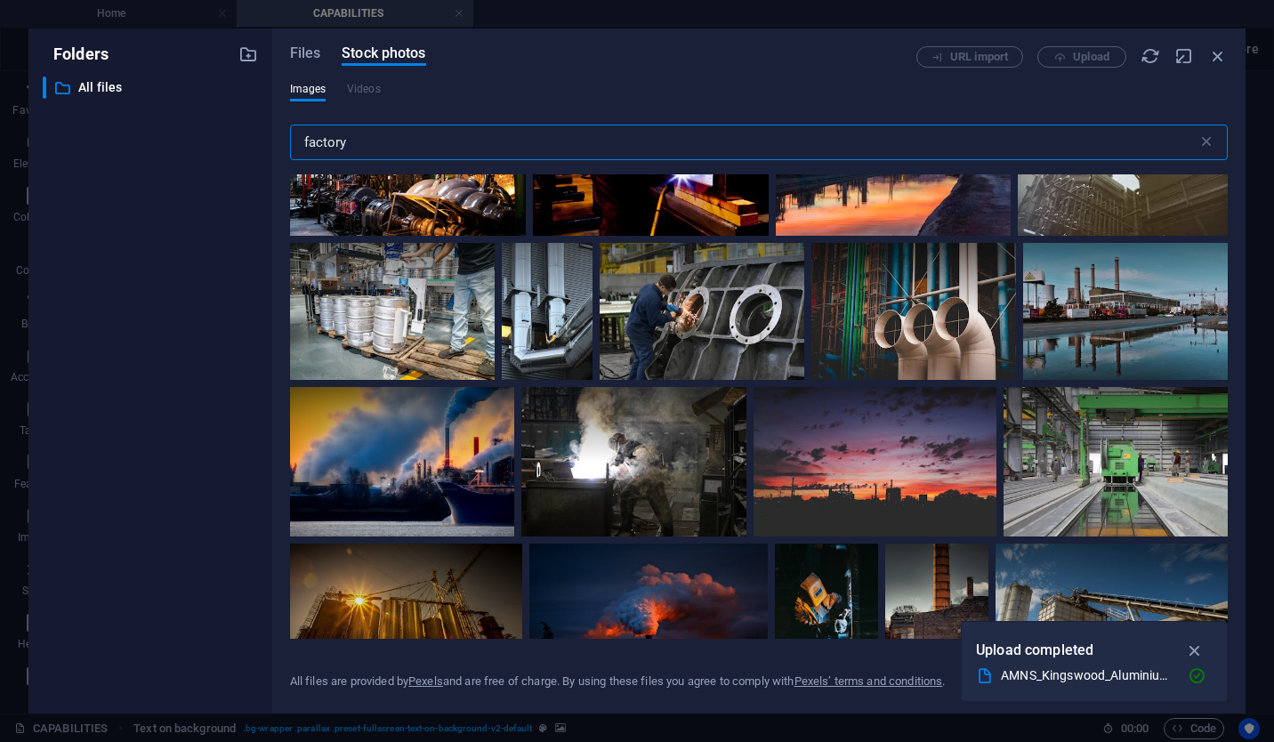
scroll to position [1320, 0]
type input "factory"
click at [1062, 471] on div at bounding box center [1115, 460] width 224 height 149
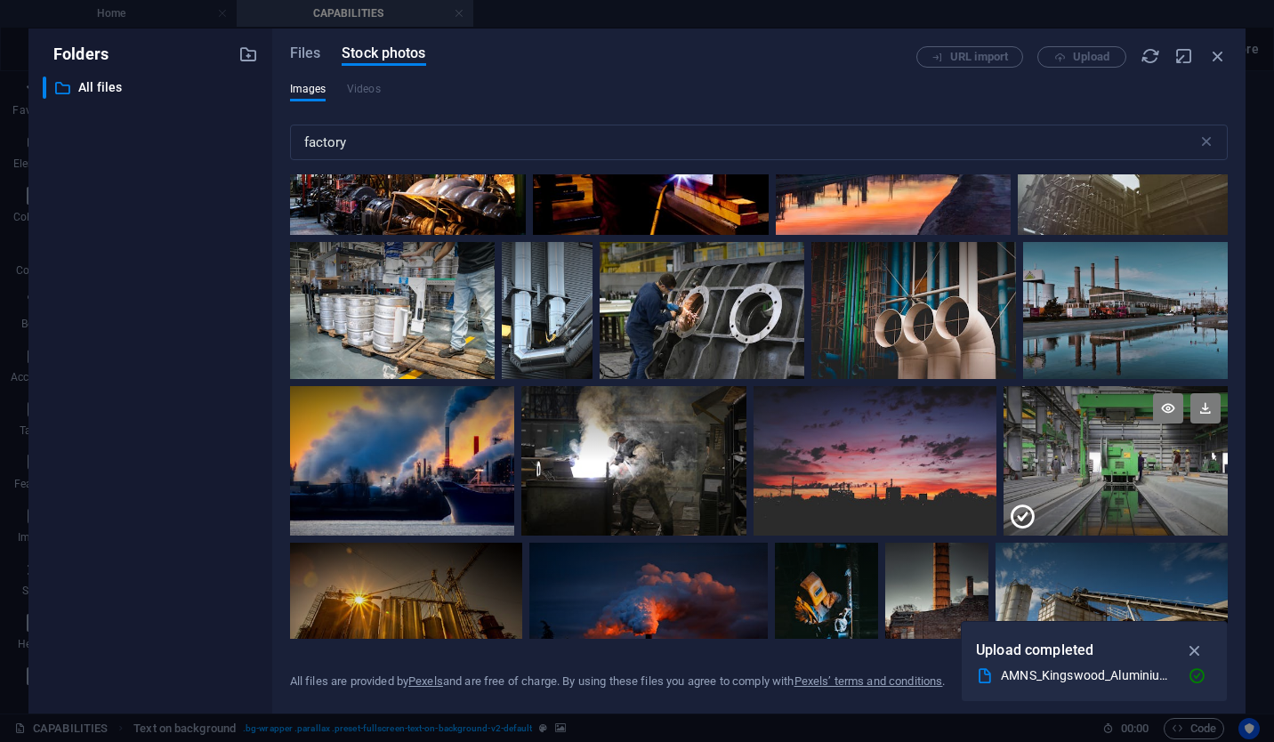
click at [1062, 471] on div at bounding box center [1115, 498] width 224 height 75
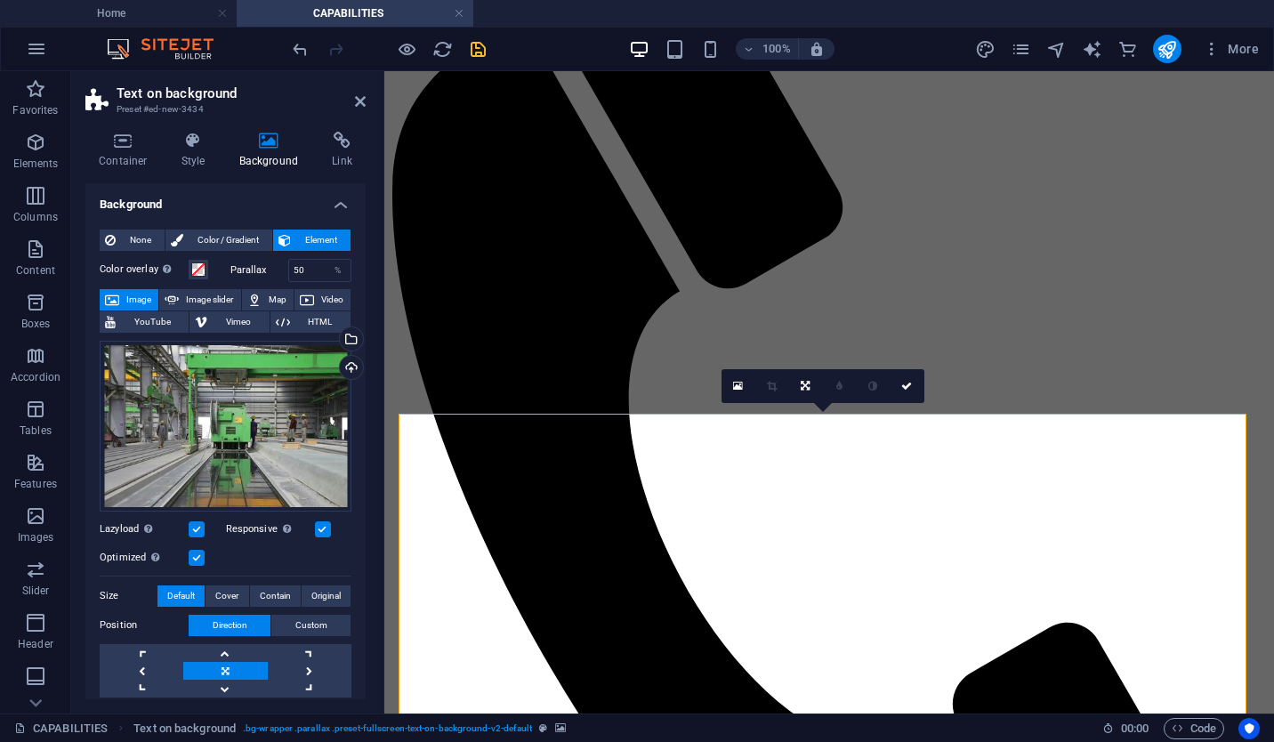
scroll to position [316, 0]
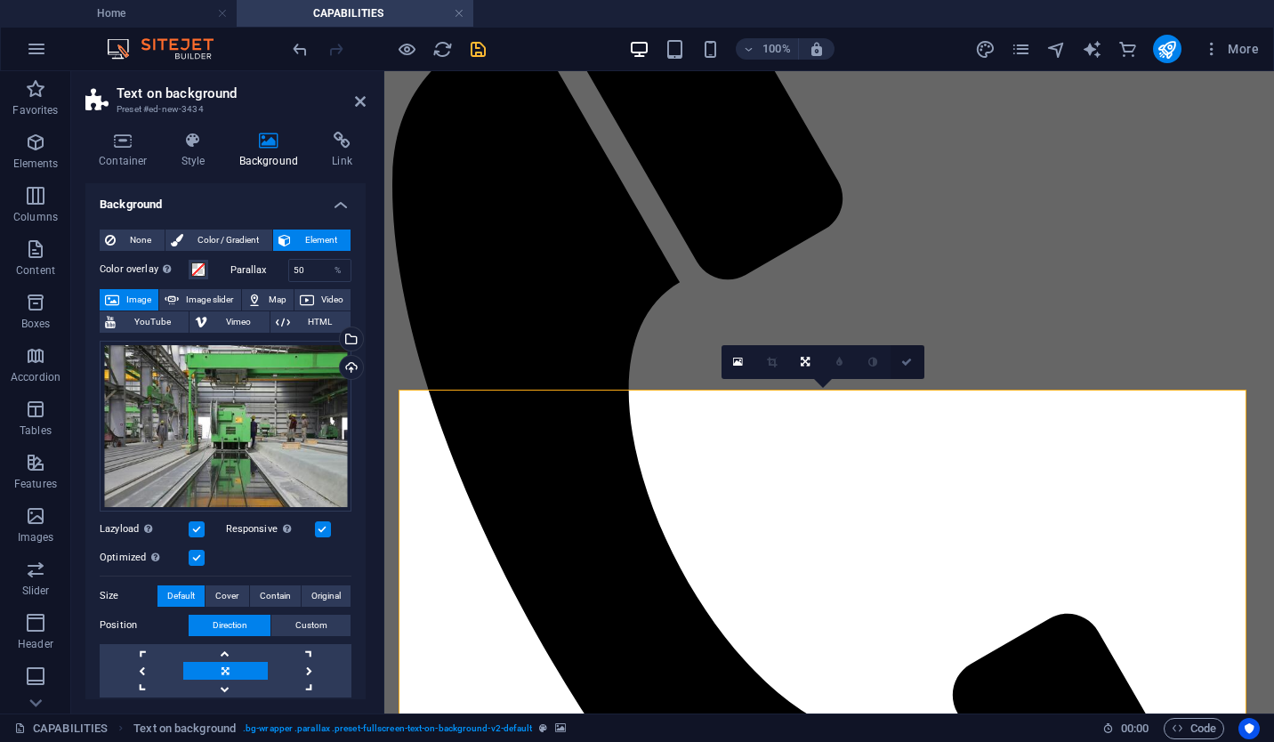
click at [903, 363] on icon at bounding box center [906, 362] width 11 height 11
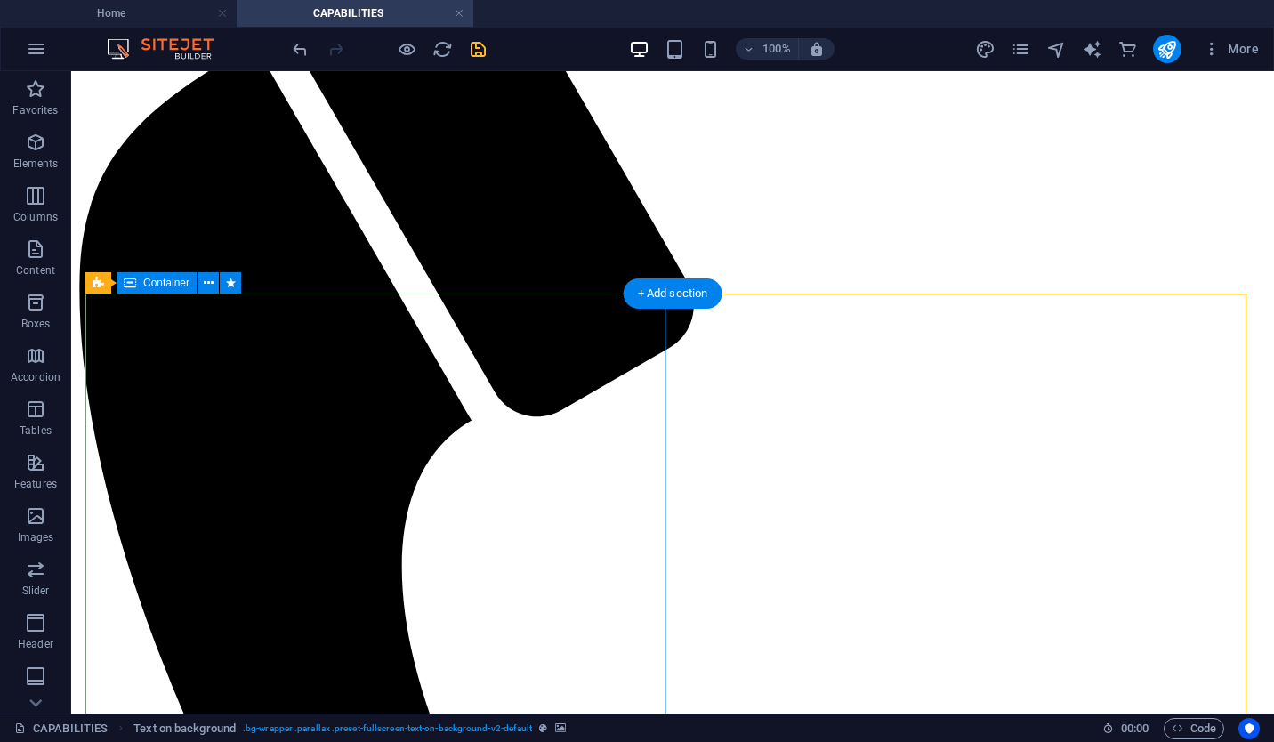
scroll to position [424, 0]
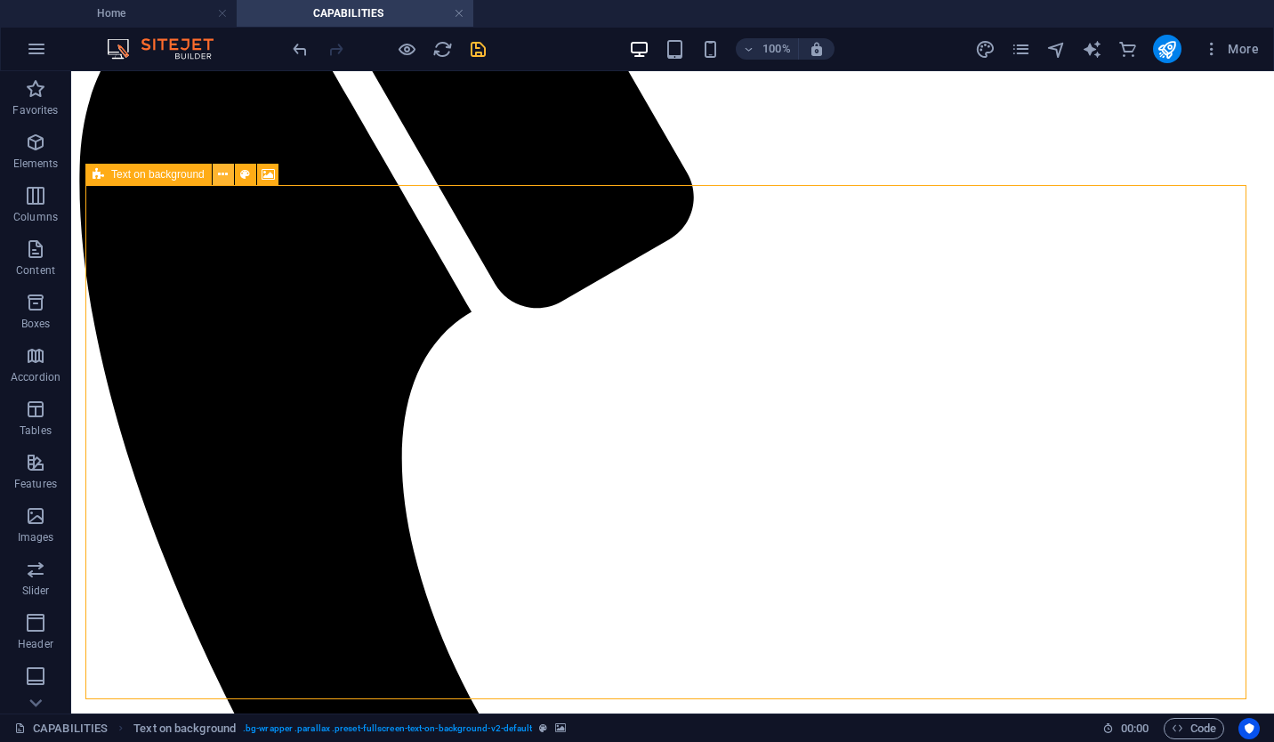
click at [227, 173] on icon at bounding box center [223, 174] width 10 height 19
click at [224, 180] on icon at bounding box center [223, 174] width 10 height 19
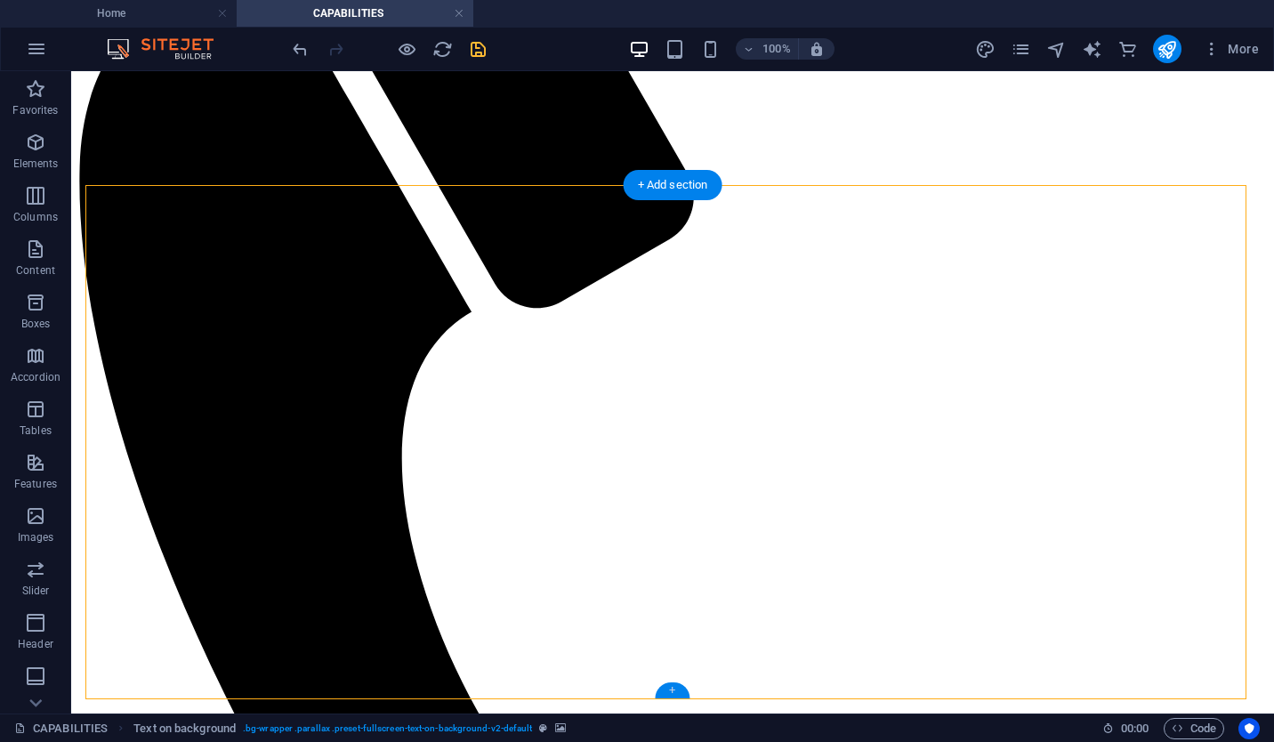
click at [664, 695] on div "+" at bounding box center [672, 690] width 35 height 16
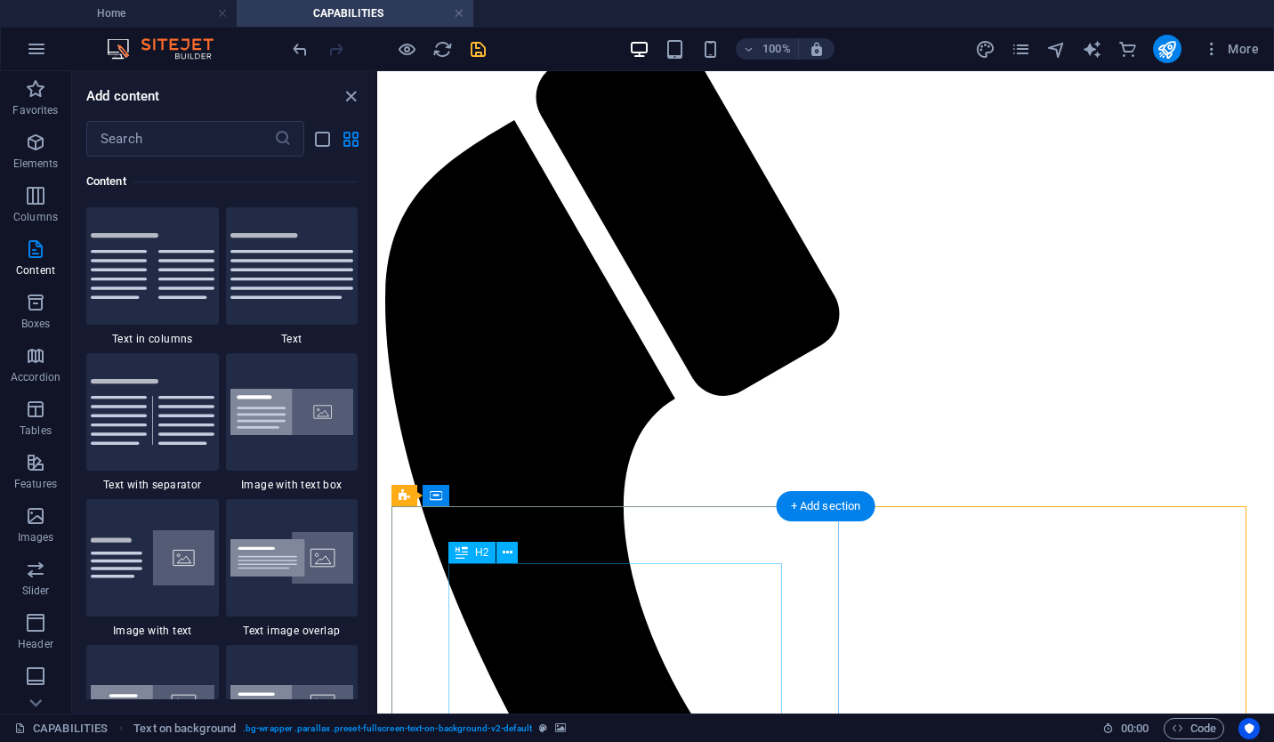
scroll to position [0, 0]
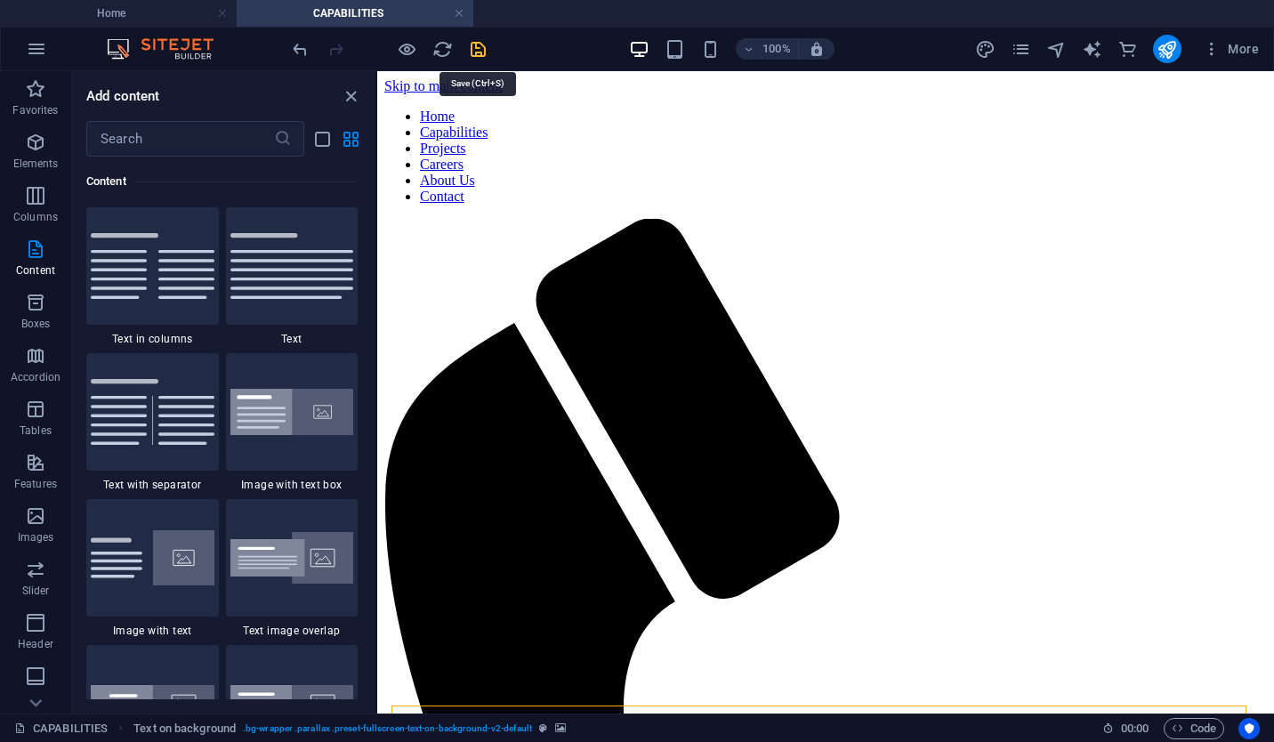
click at [479, 50] on icon "save" at bounding box center [478, 49] width 20 height 20
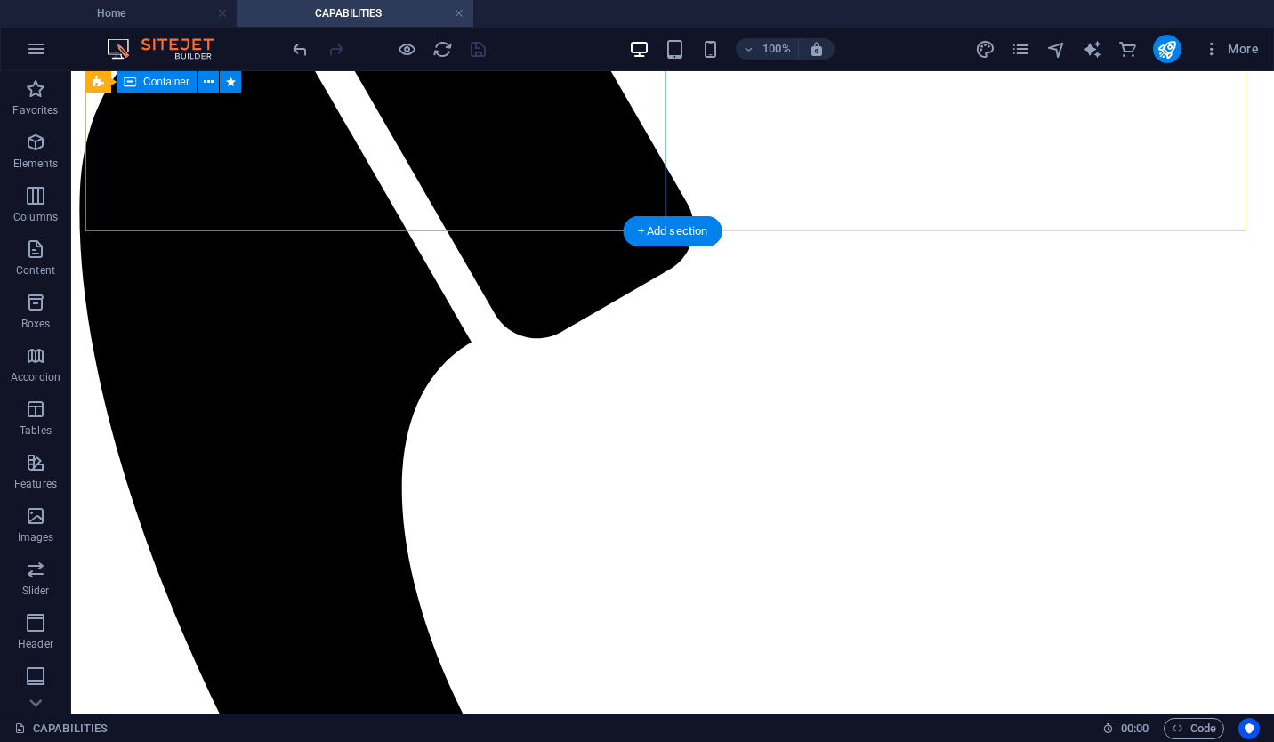
scroll to position [424, 0]
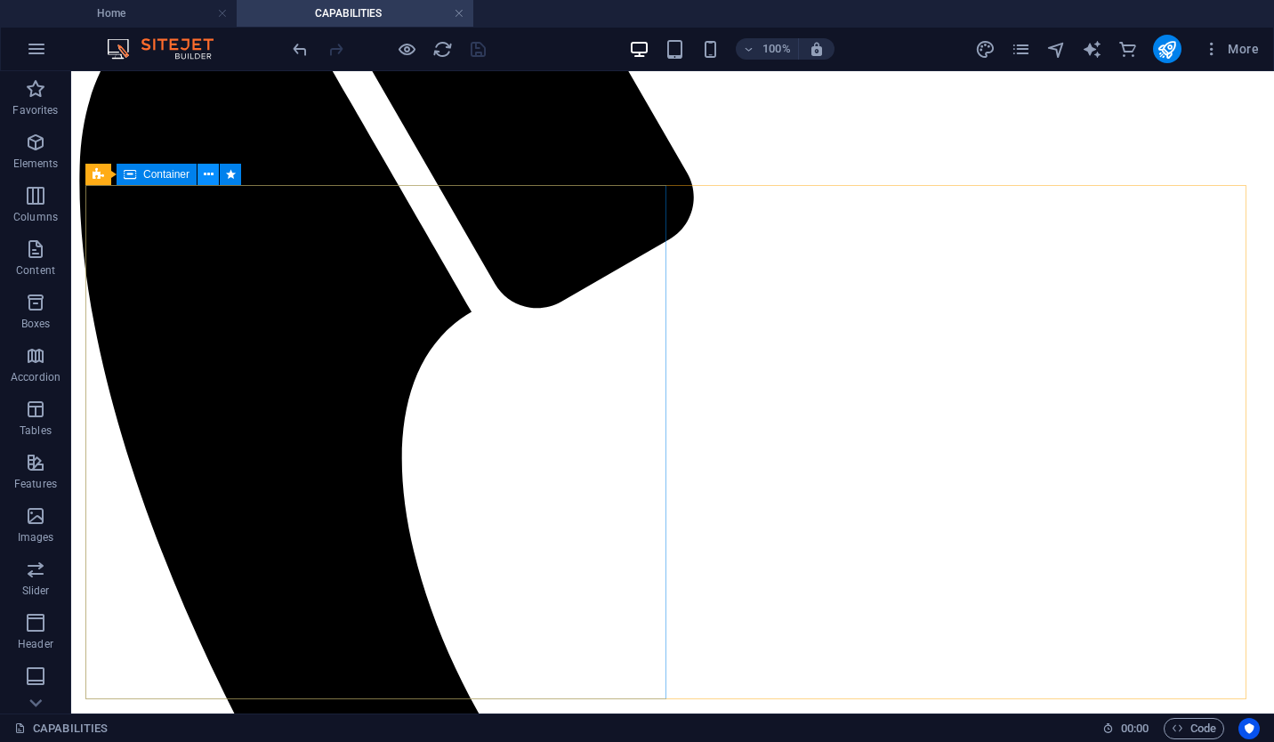
click at [202, 169] on button at bounding box center [207, 174] width 21 height 21
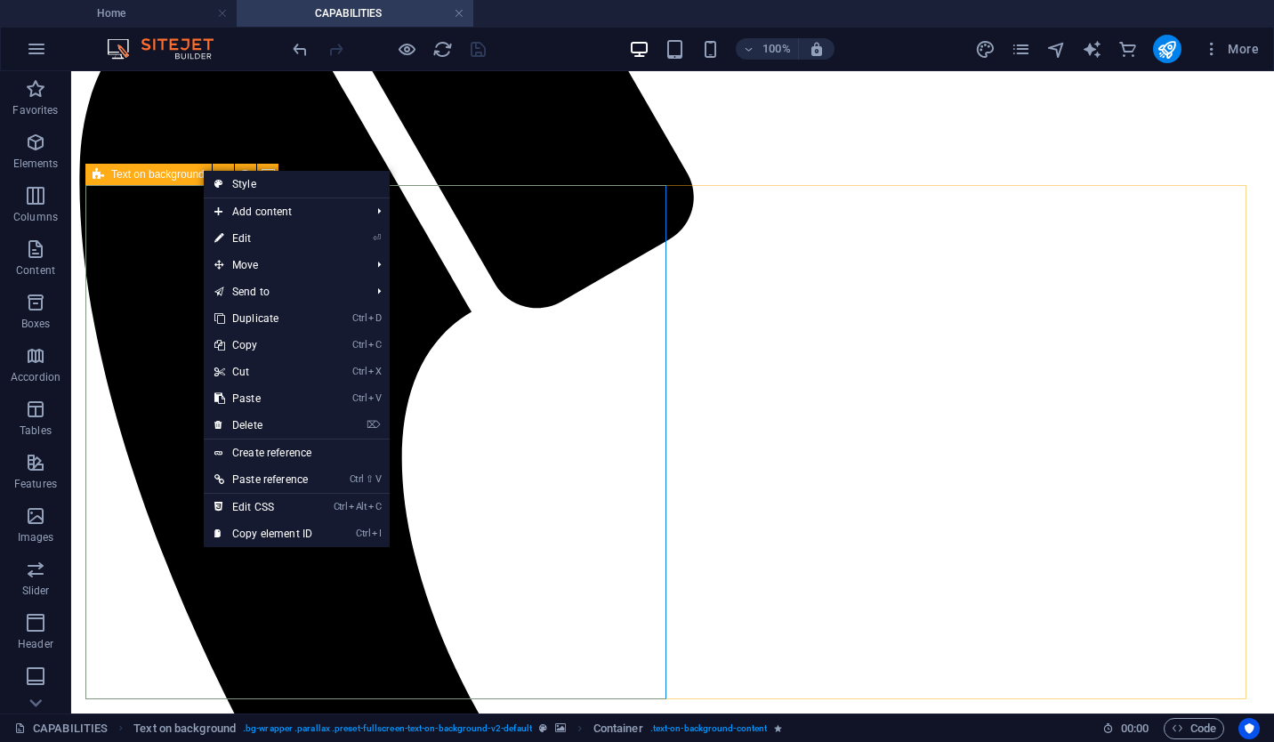
click at [196, 174] on span "Text on background" at bounding box center [157, 174] width 93 height 11
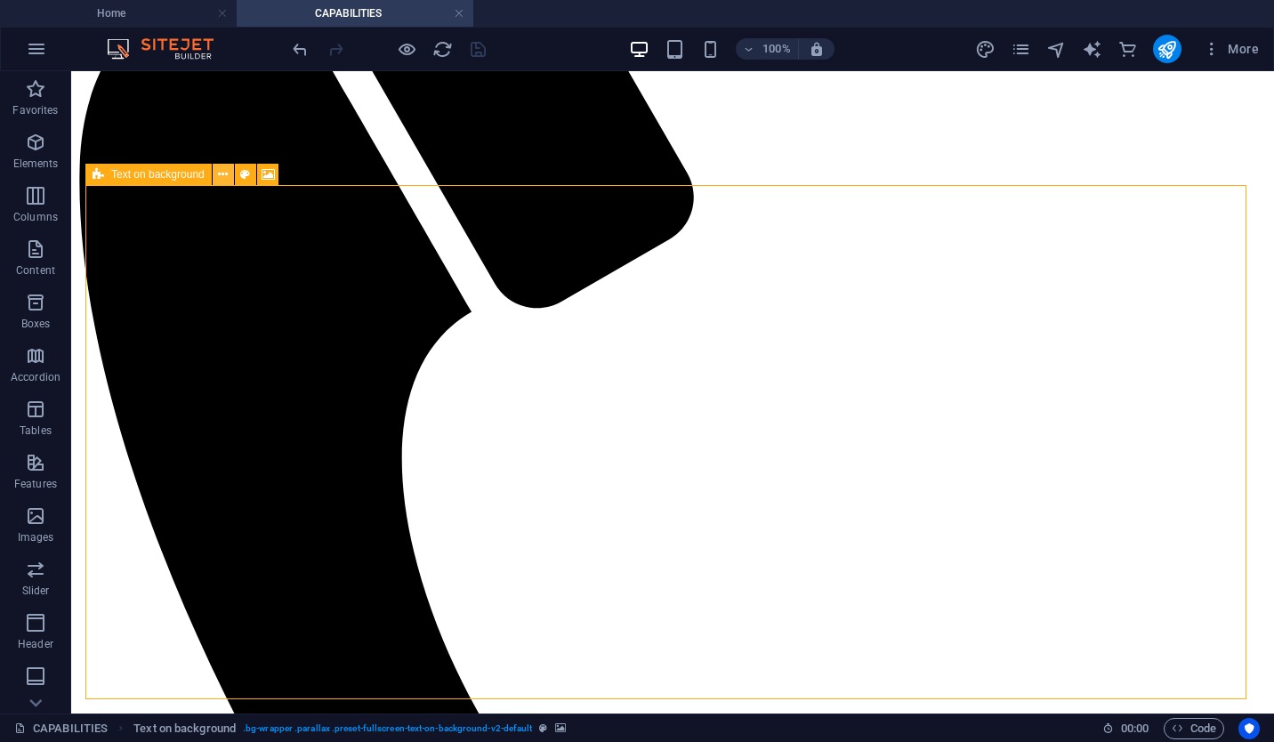
click at [231, 171] on button at bounding box center [223, 174] width 21 height 21
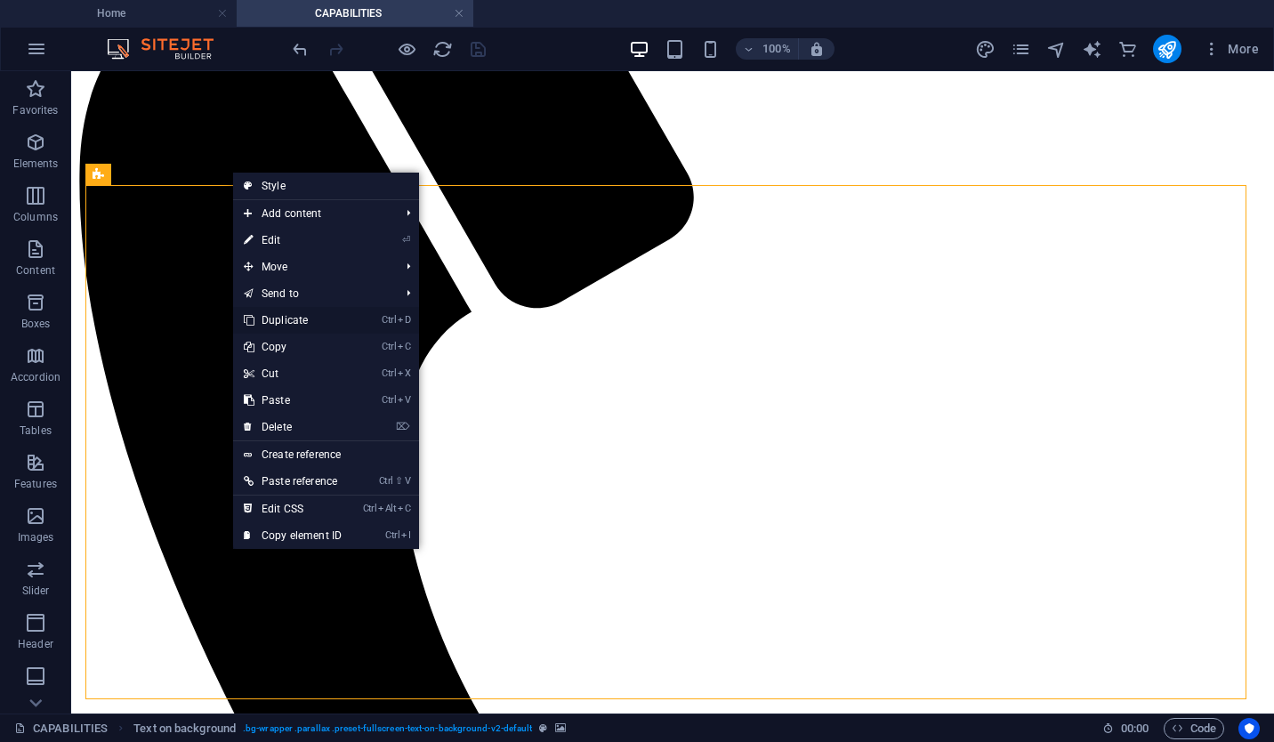
click at [338, 318] on link "Ctrl D Duplicate" at bounding box center [292, 320] width 119 height 27
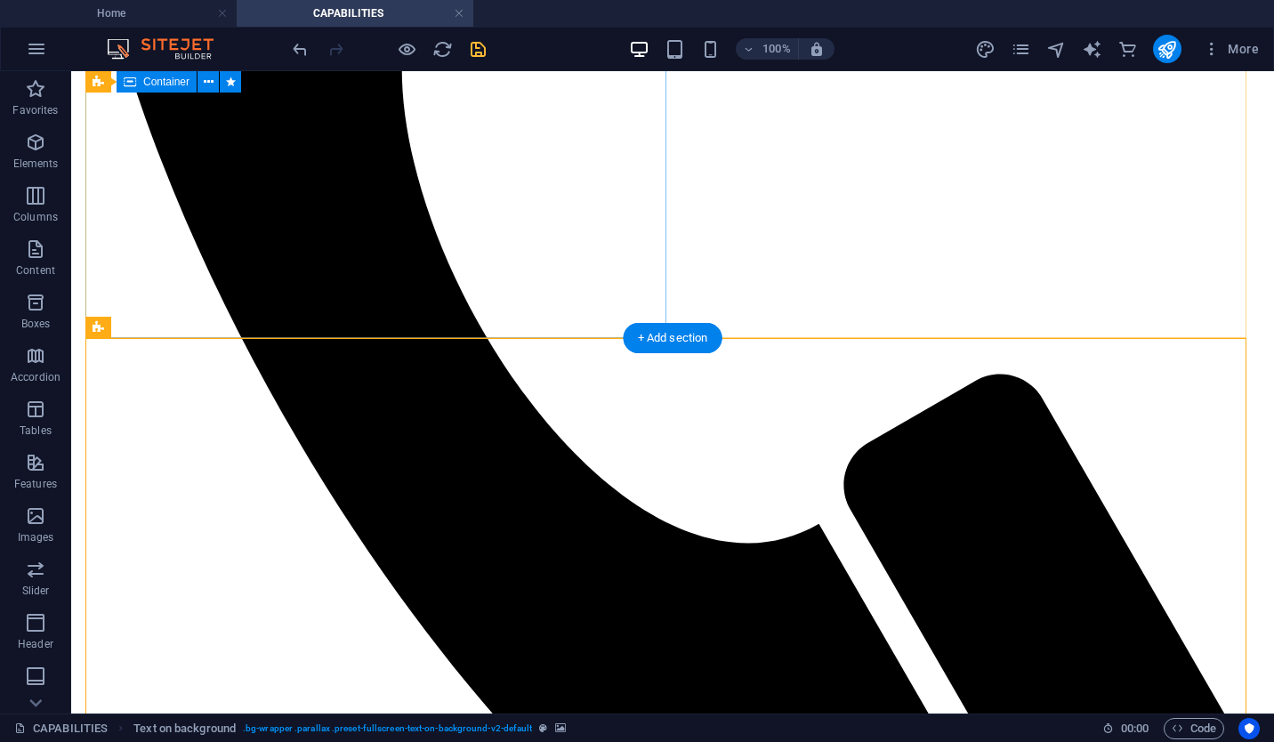
scroll to position [825, 0]
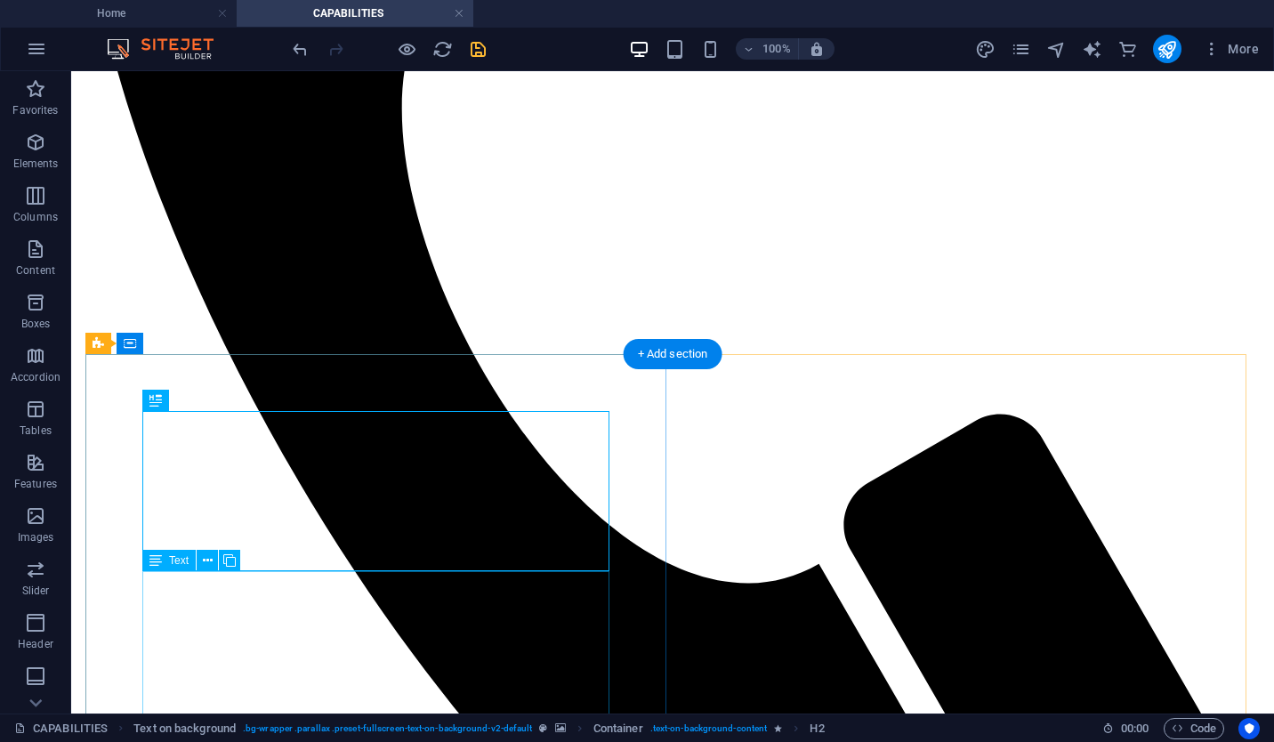
scroll to position [938, 0]
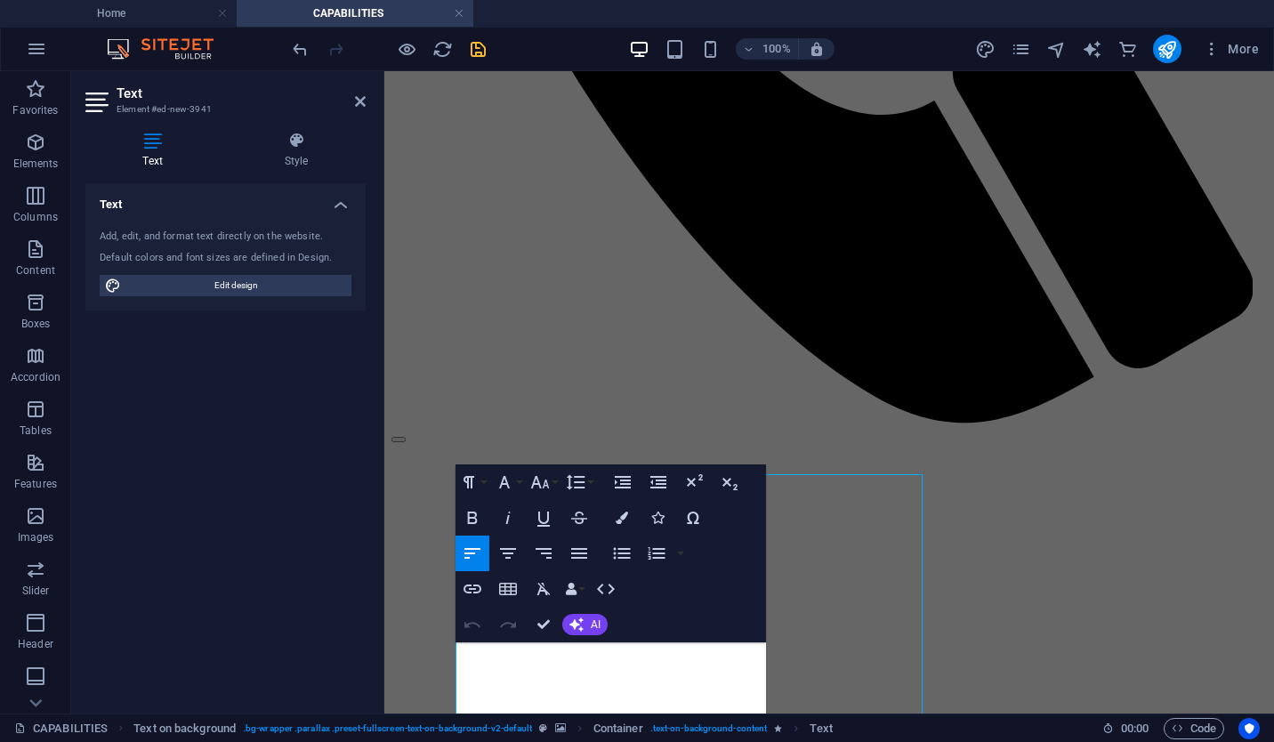
scroll to position [866, 0]
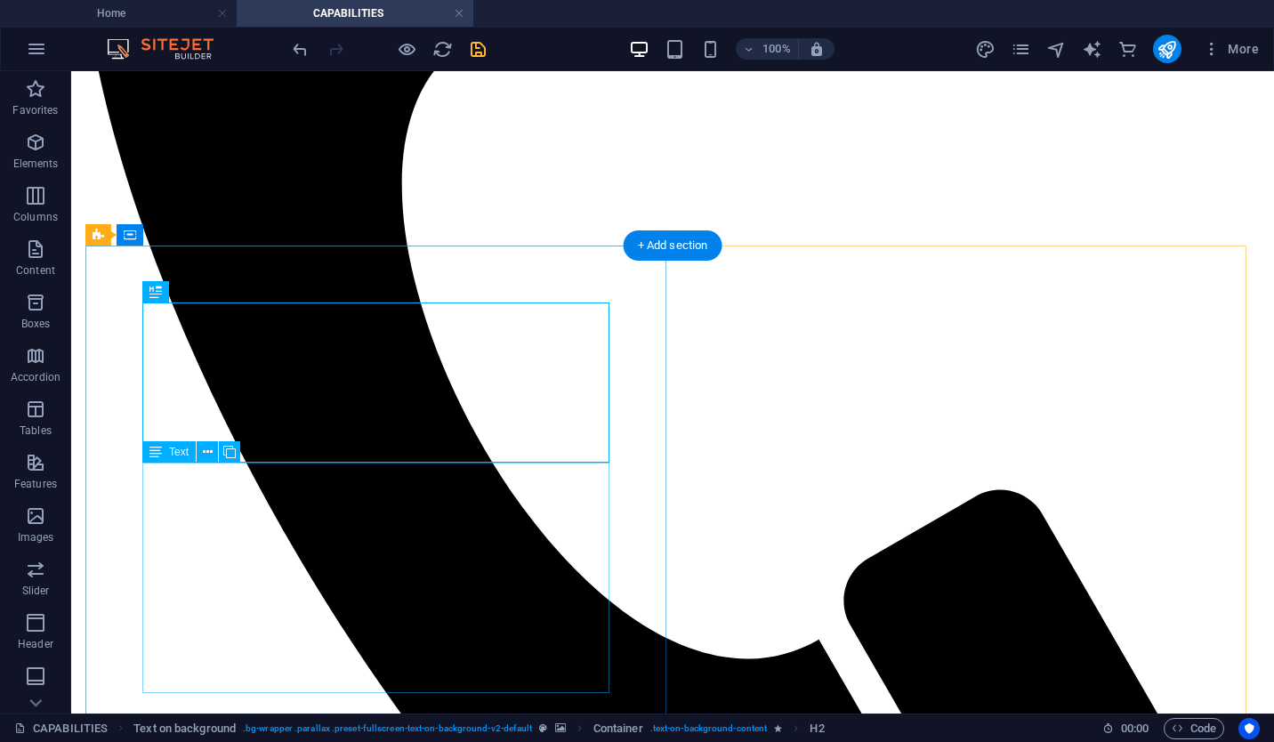
scroll to position [929, 0]
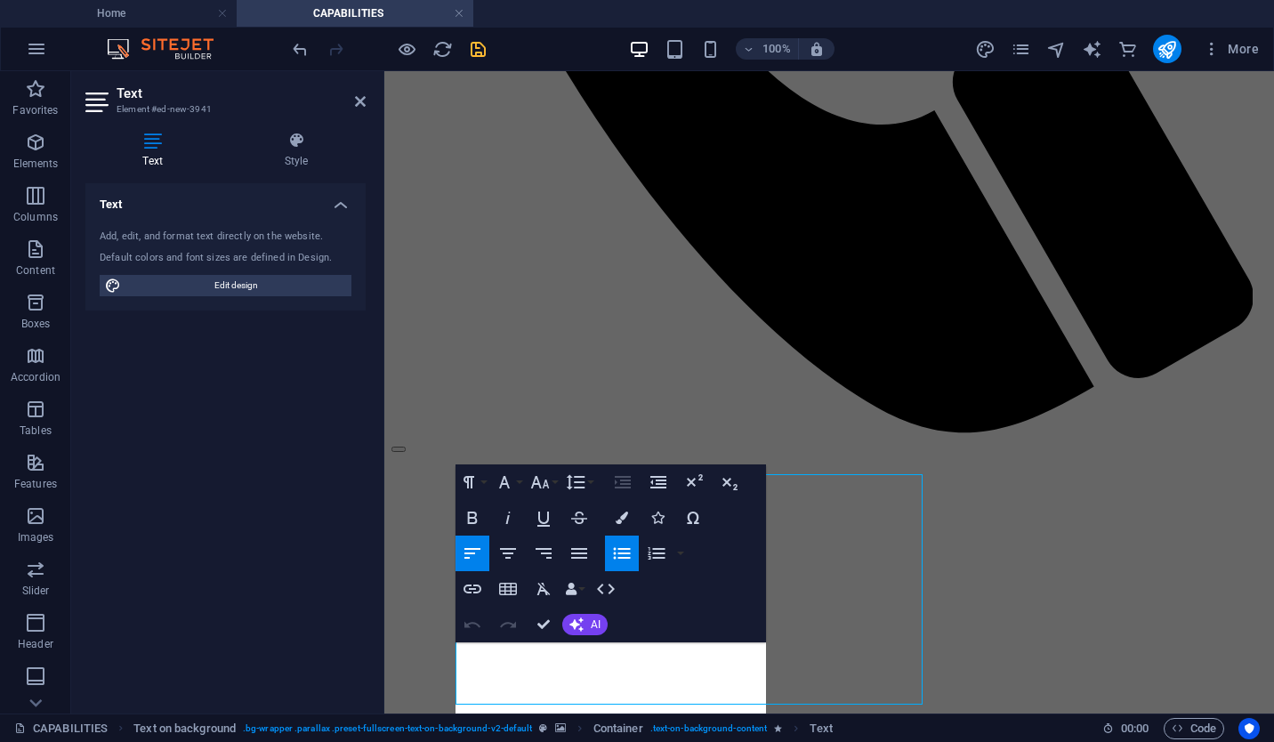
scroll to position [866, 0]
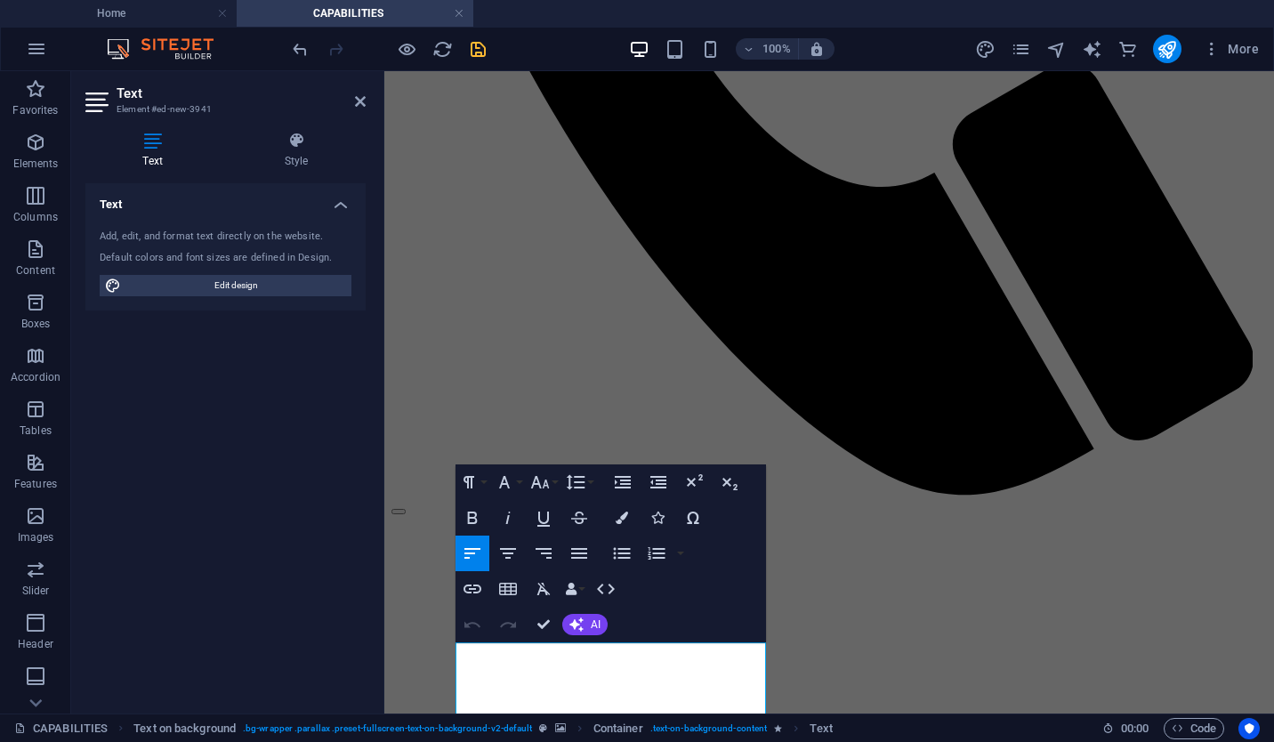
click at [567, 626] on button "AI" at bounding box center [584, 624] width 45 height 21
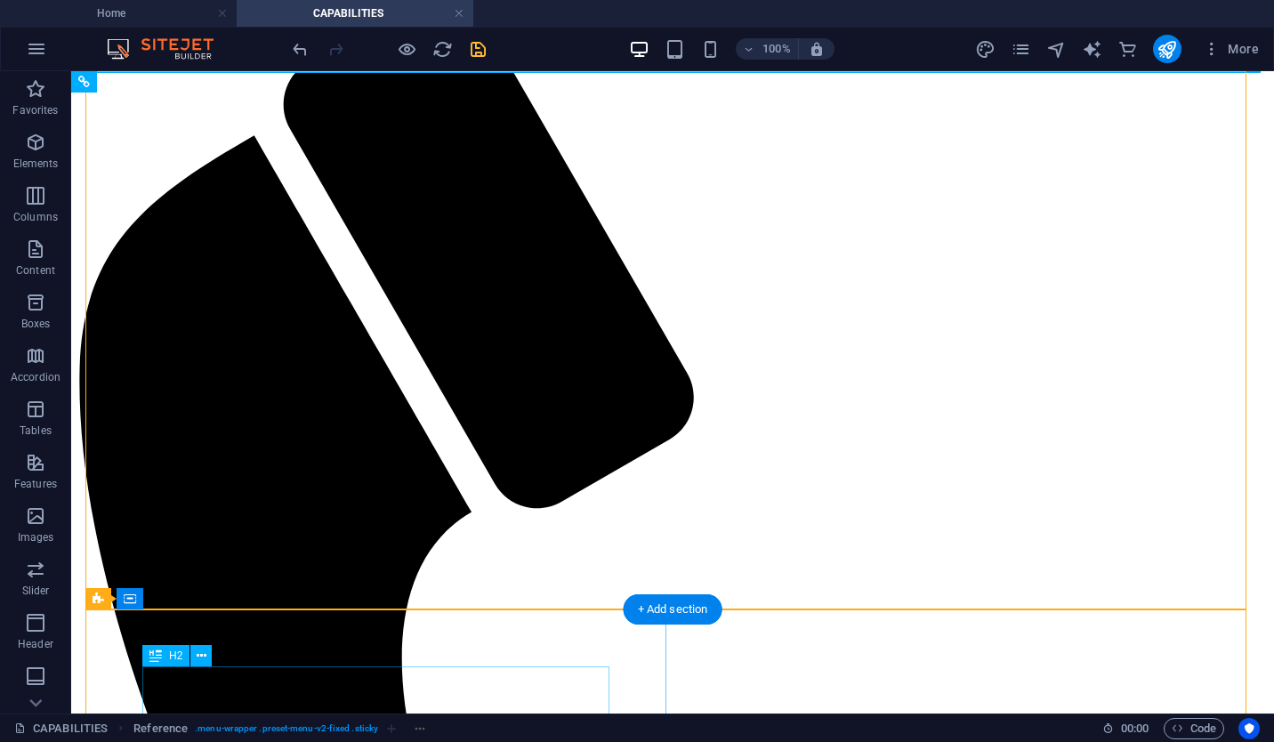
scroll to position [0, 0]
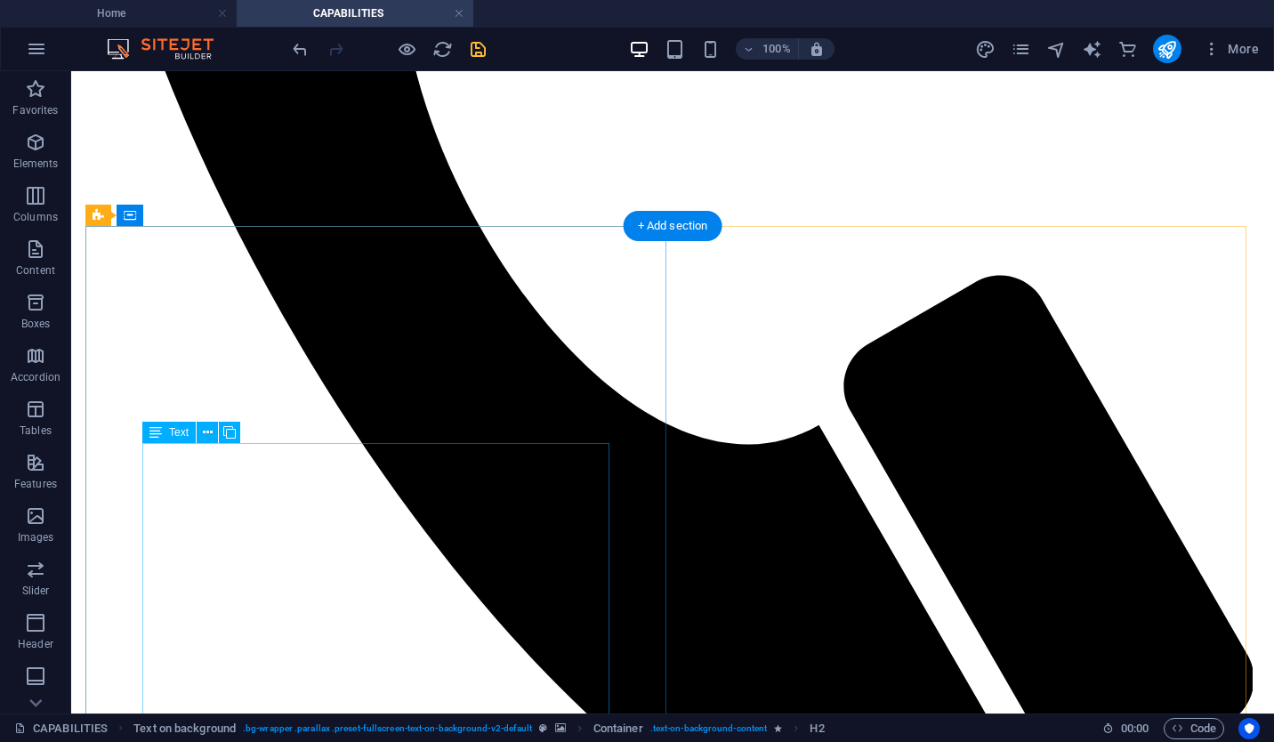
scroll to position [1033, 0]
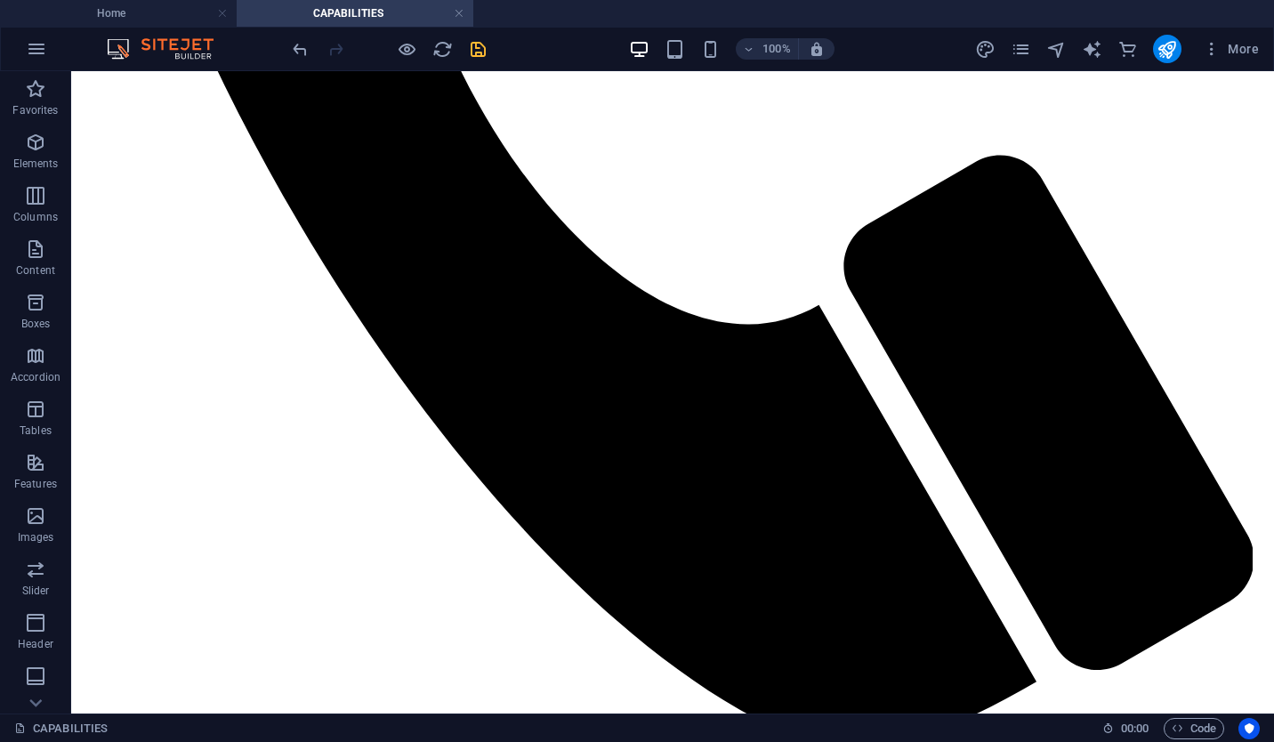
click at [312, 56] on div at bounding box center [388, 49] width 199 height 28
click at [308, 53] on icon "undo" at bounding box center [300, 49] width 20 height 20
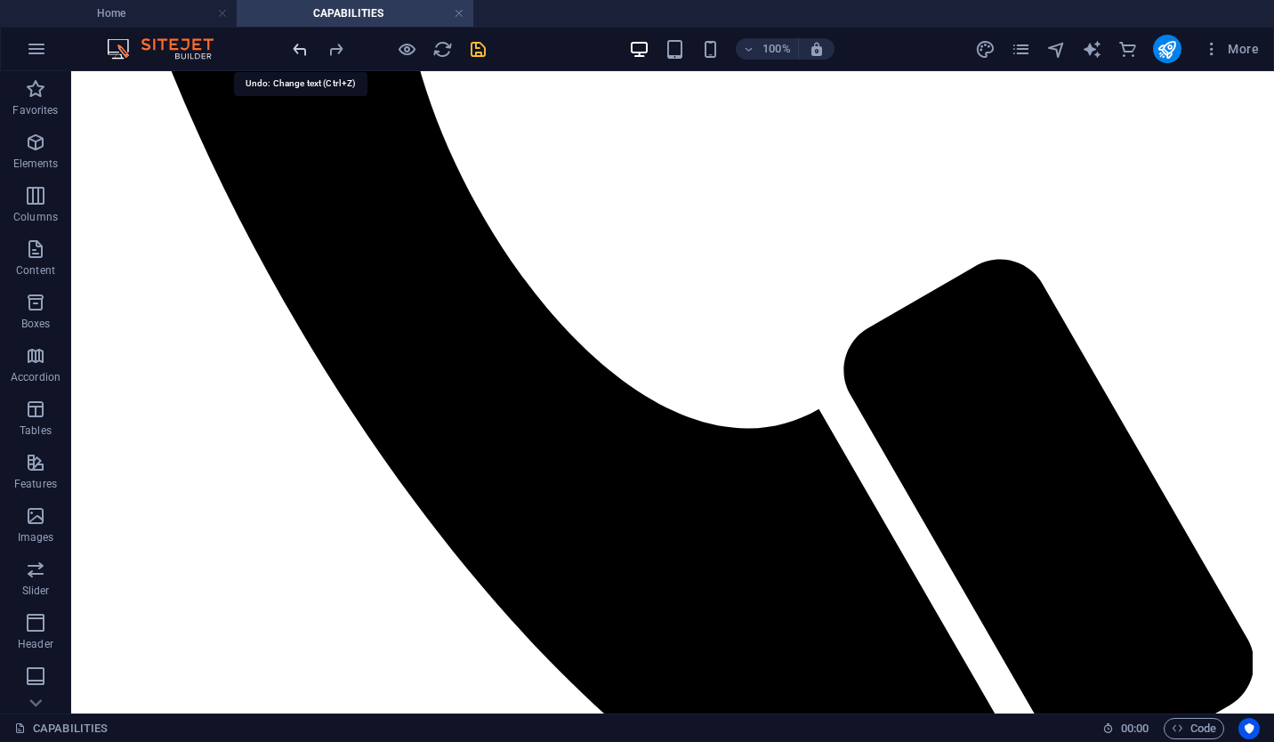
click at [308, 53] on icon "undo" at bounding box center [300, 49] width 20 height 20
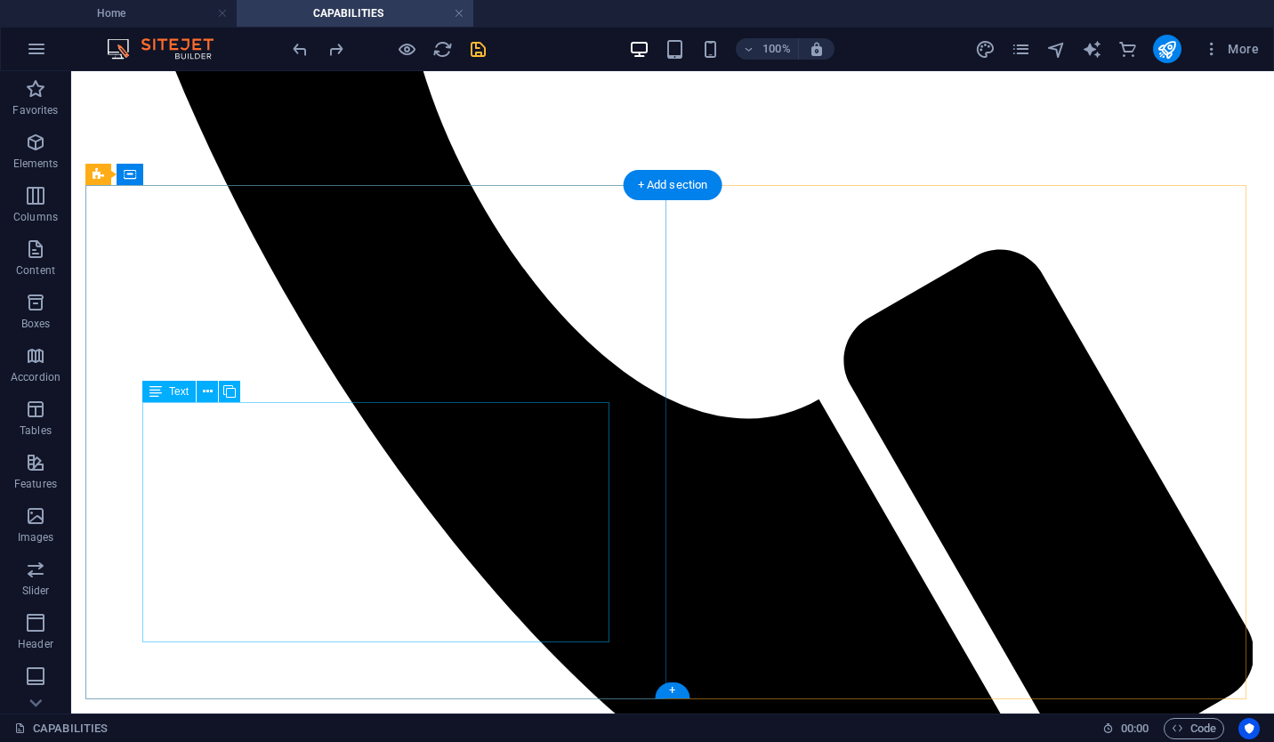
scroll to position [938, 0]
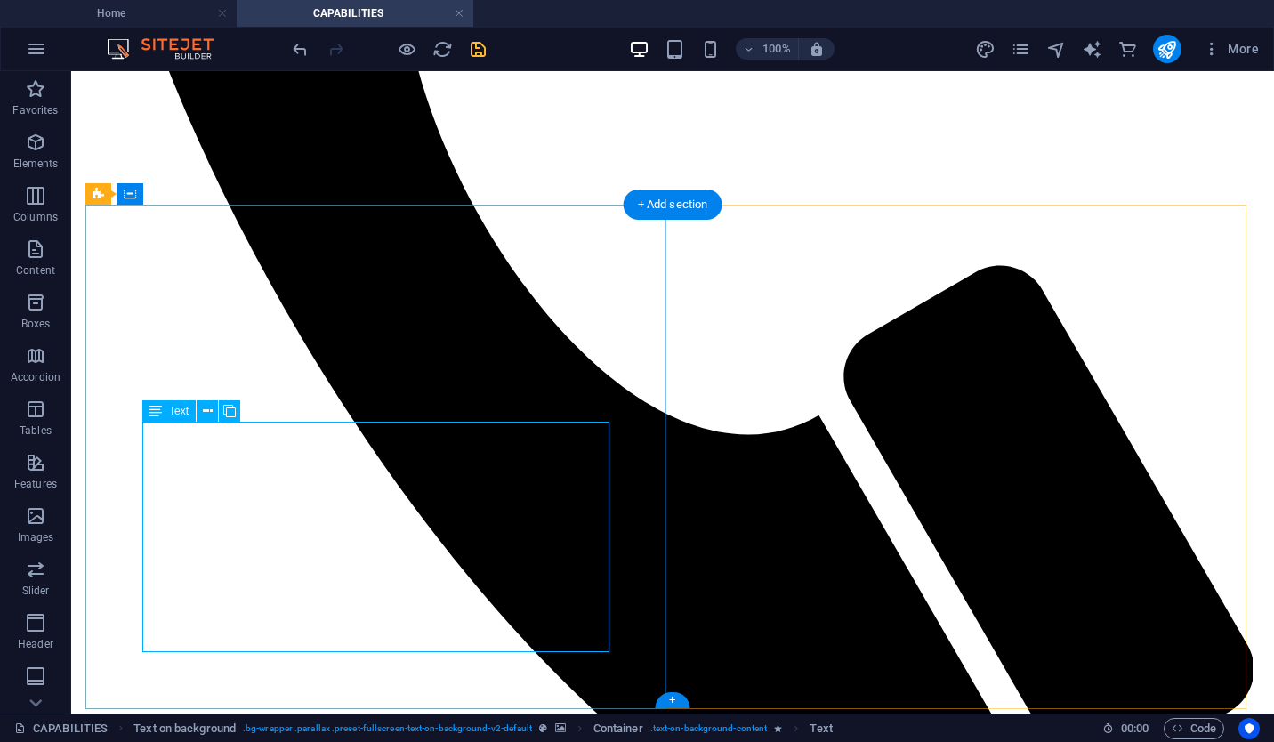
scroll to position [929, 0]
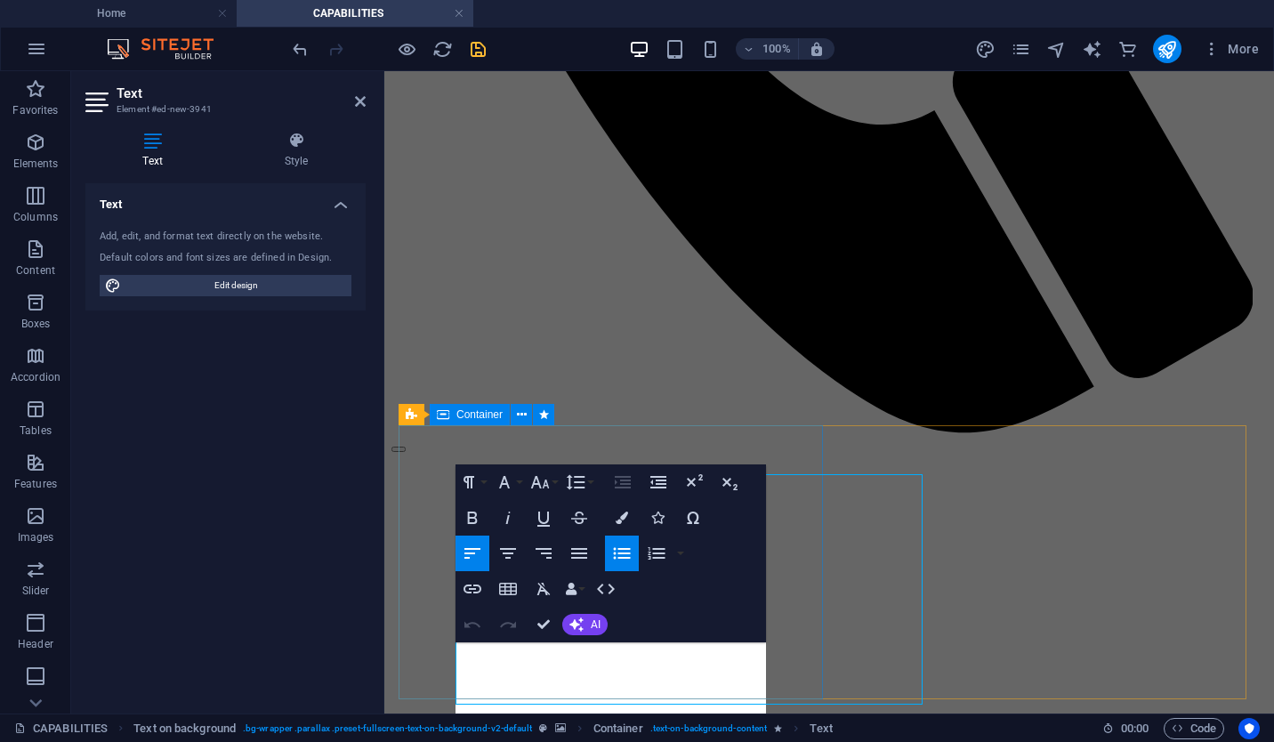
scroll to position [866, 0]
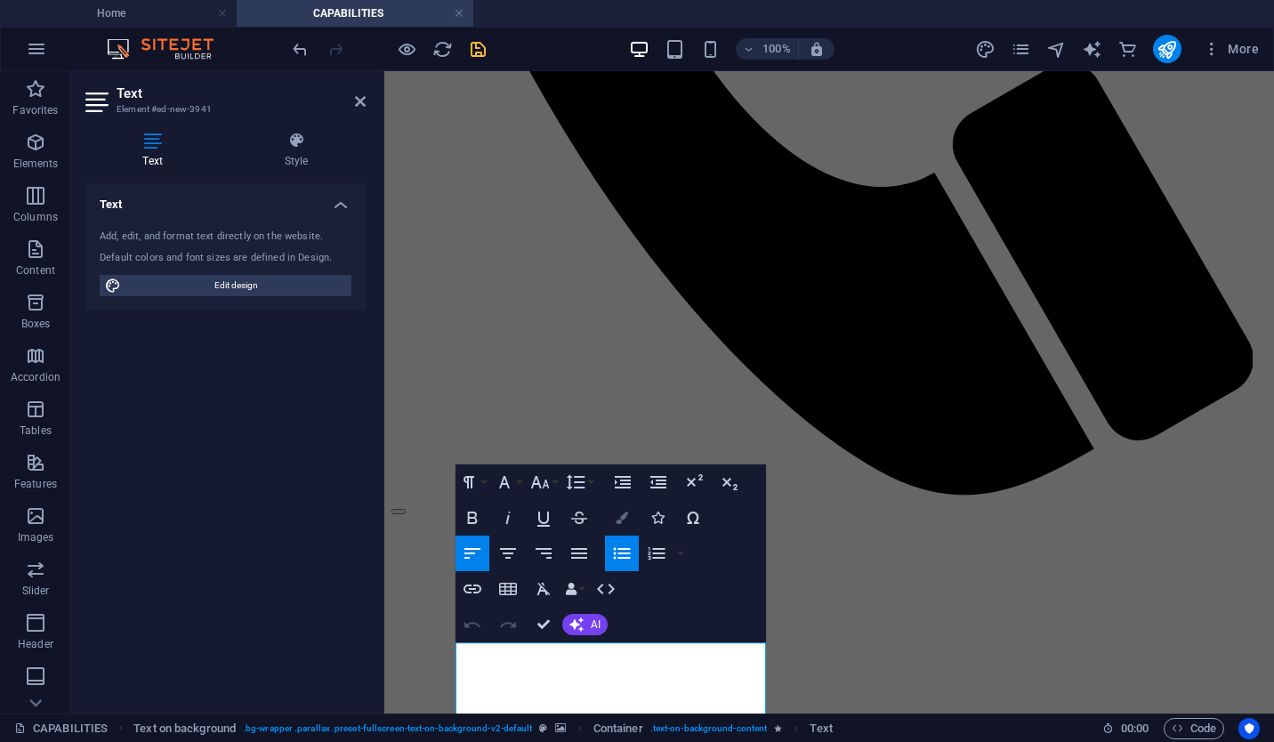
click at [617, 516] on icon "button" at bounding box center [622, 517] width 12 height 12
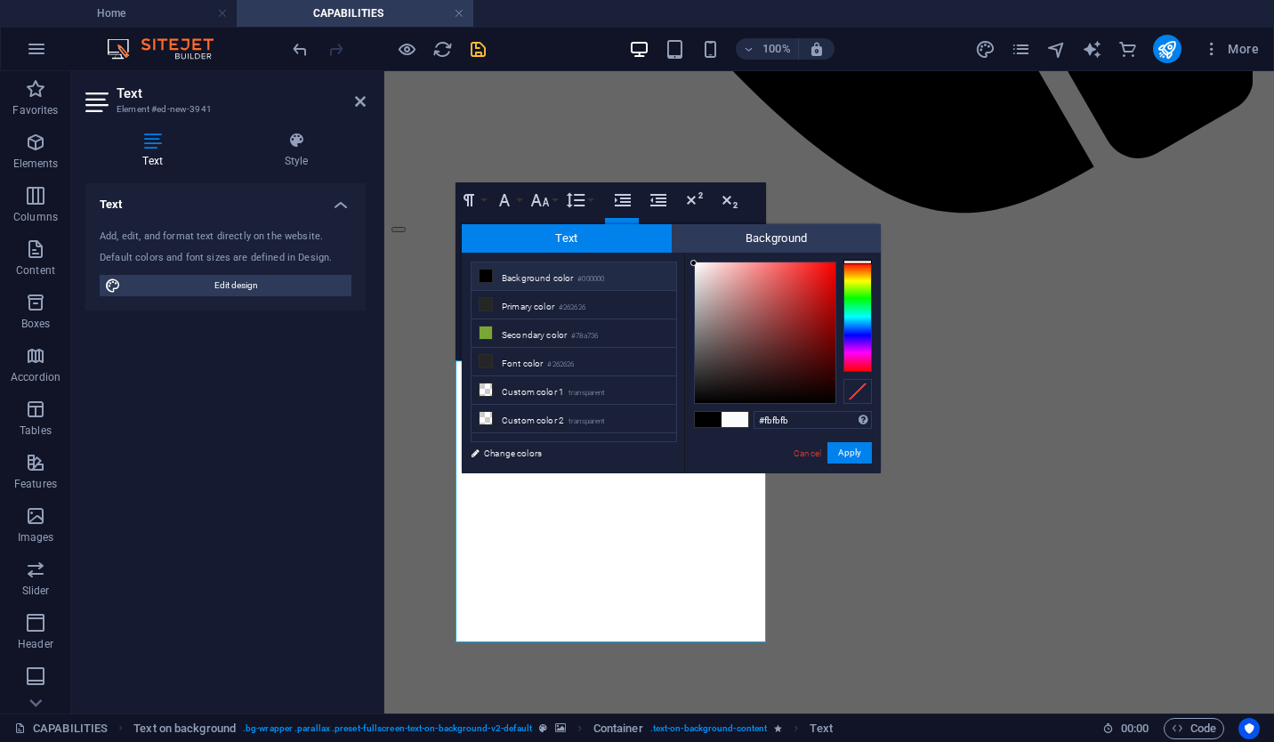
click at [739, 418] on span at bounding box center [734, 419] width 27 height 15
click at [733, 420] on span at bounding box center [734, 419] width 27 height 15
click at [850, 456] on button "Apply" at bounding box center [849, 452] width 44 height 21
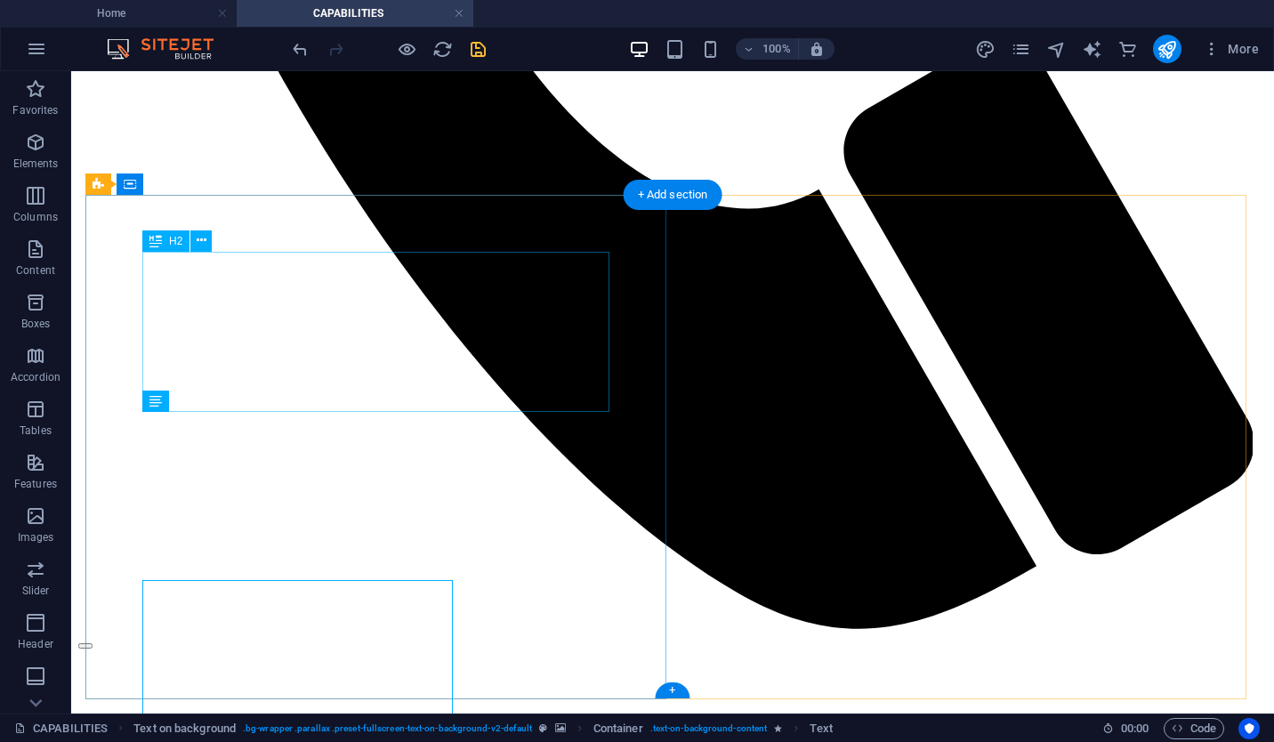
scroll to position [929, 0]
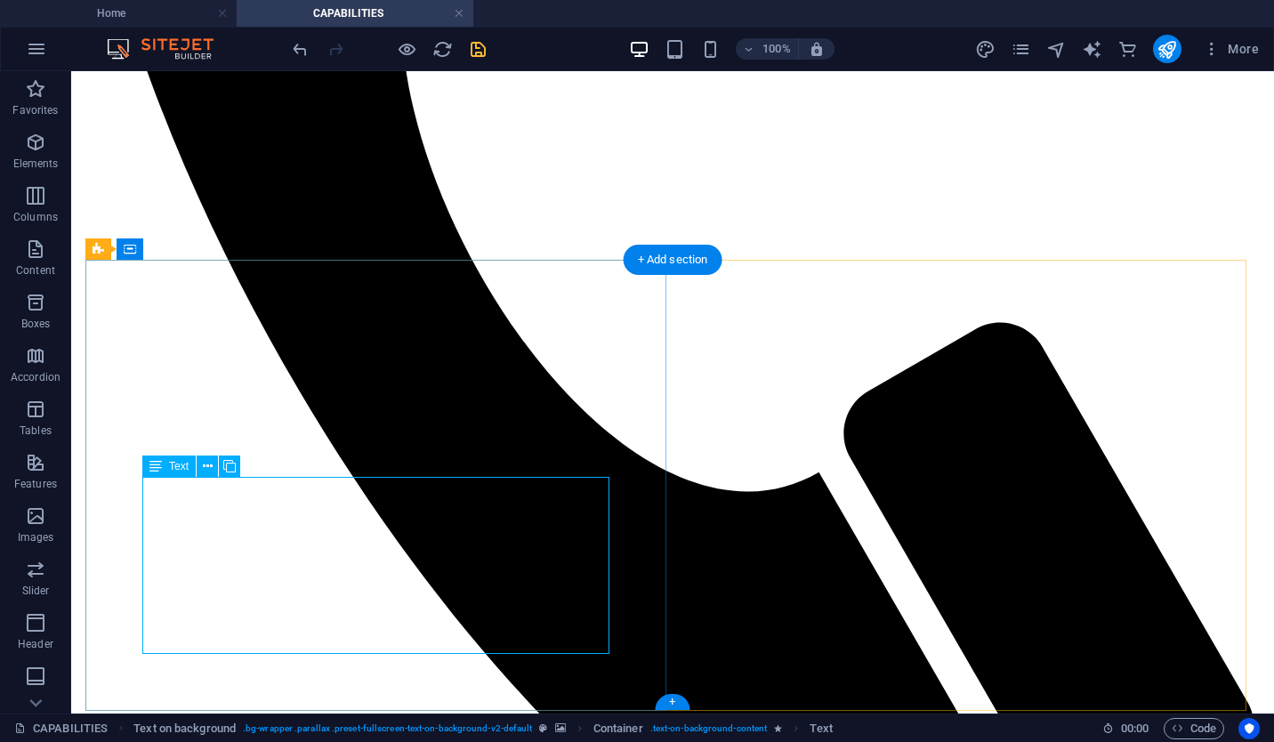
scroll to position [875, 0]
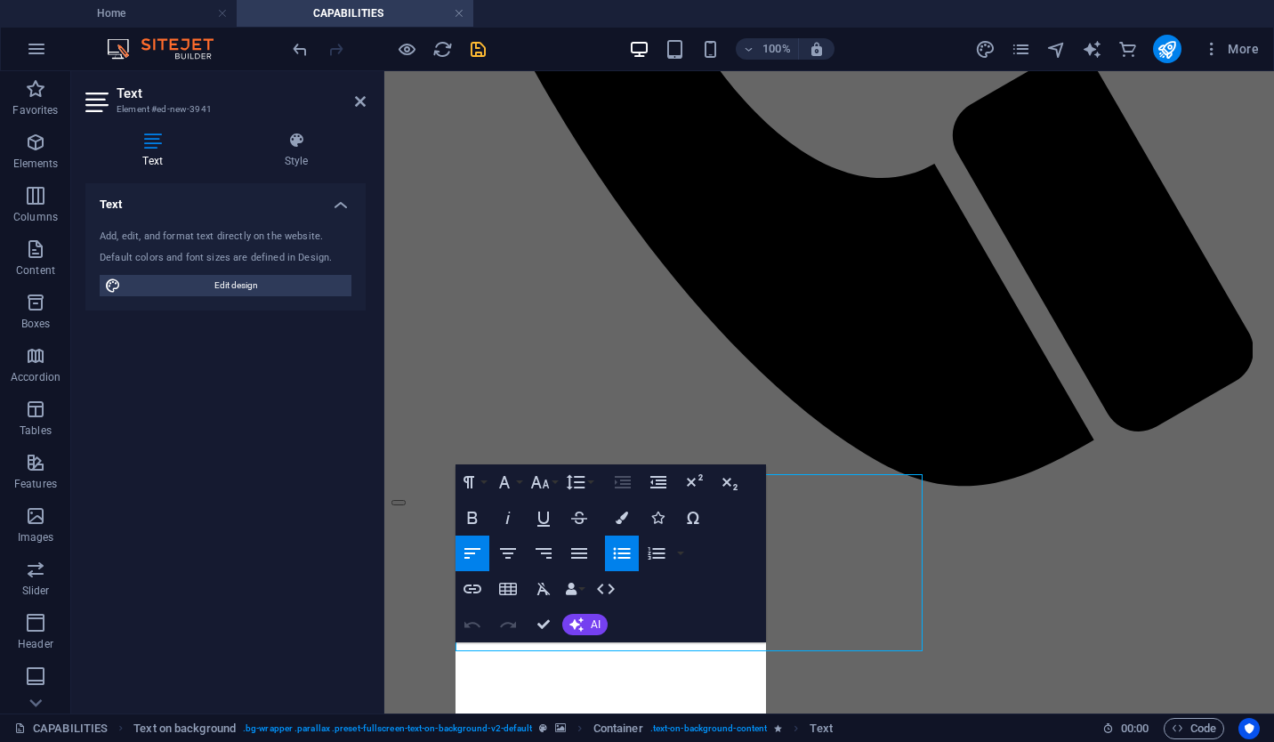
scroll to position [866, 0]
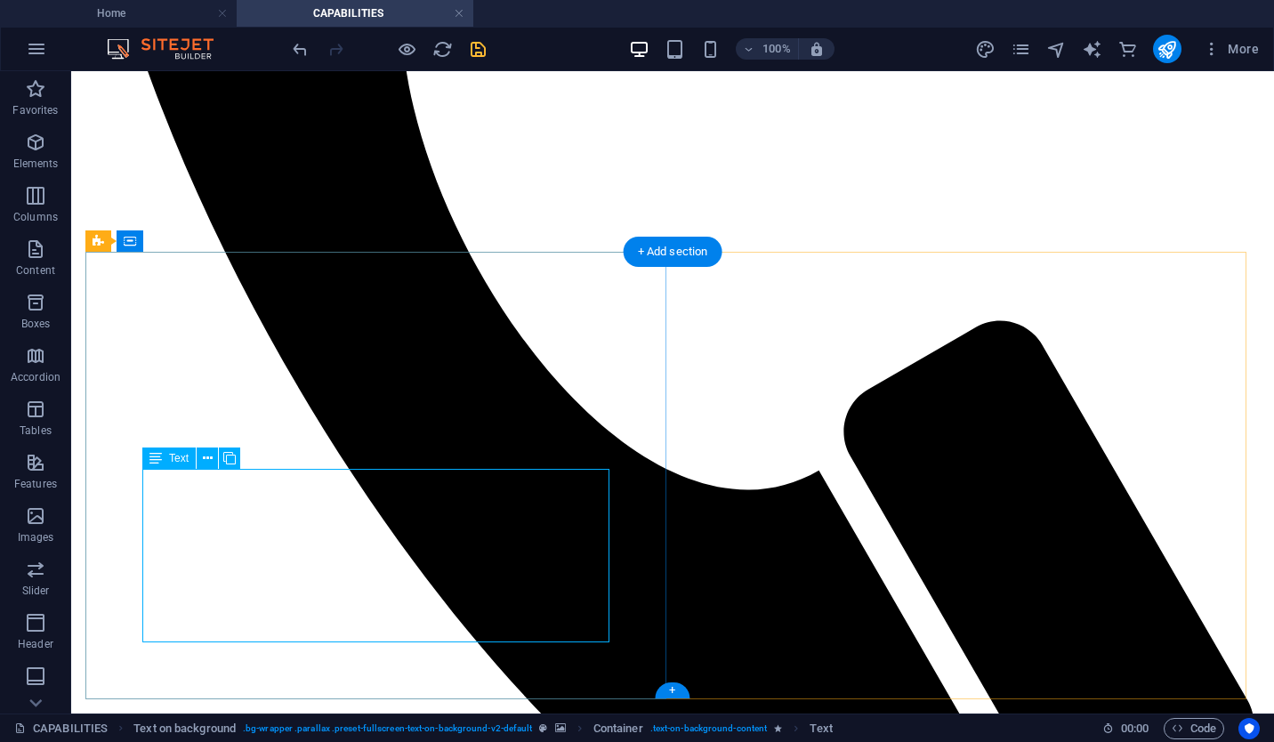
scroll to position [872, 0]
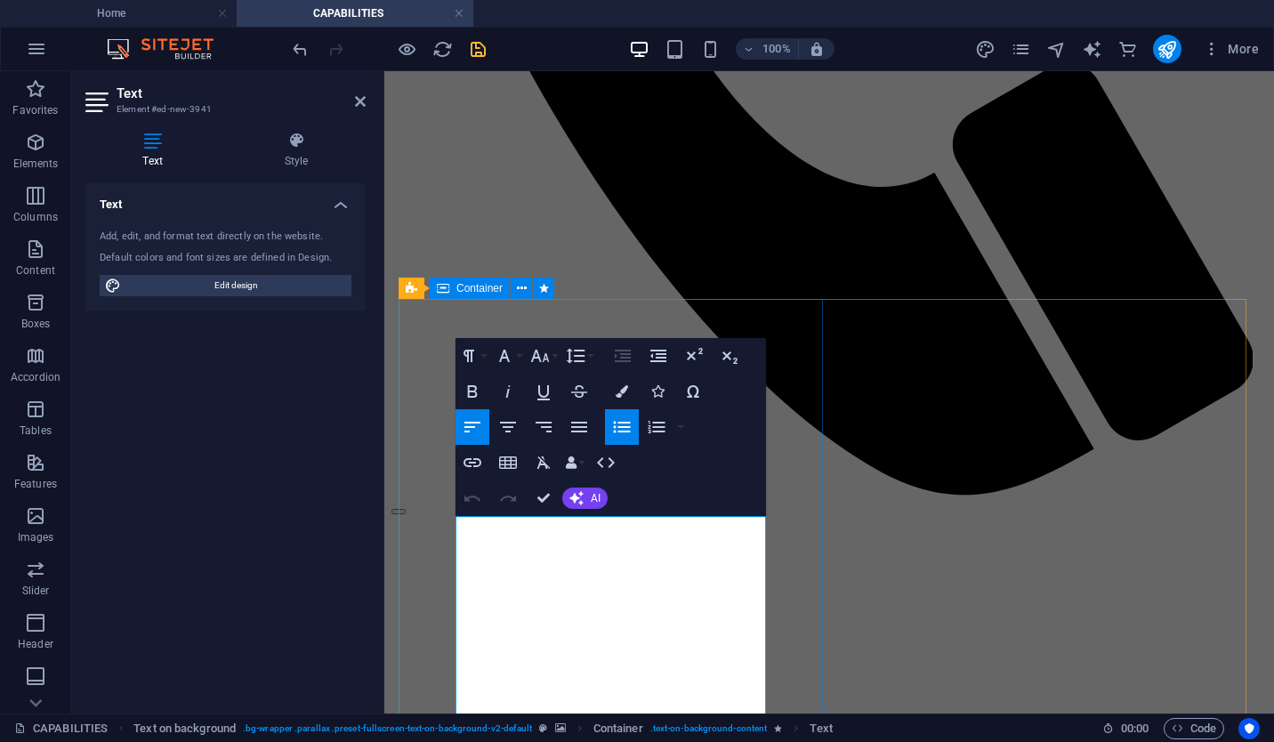
scroll to position [1088, 0]
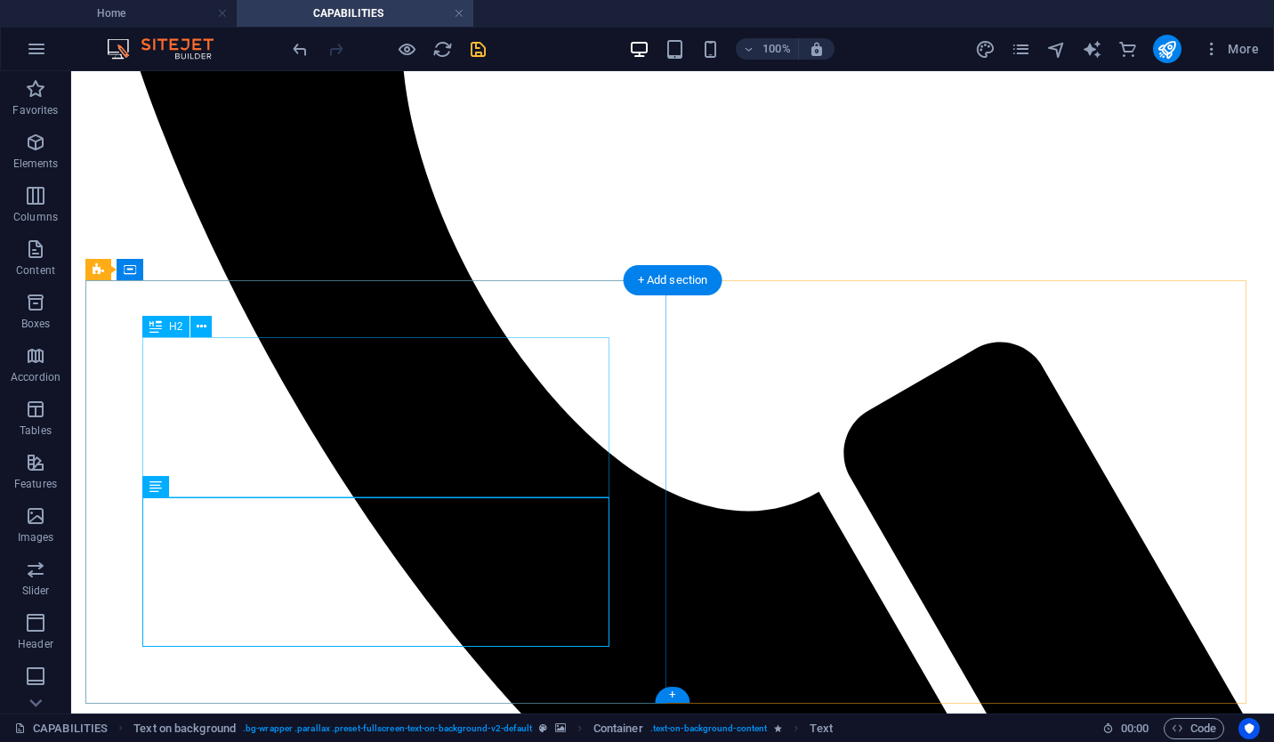
scroll to position [848, 0]
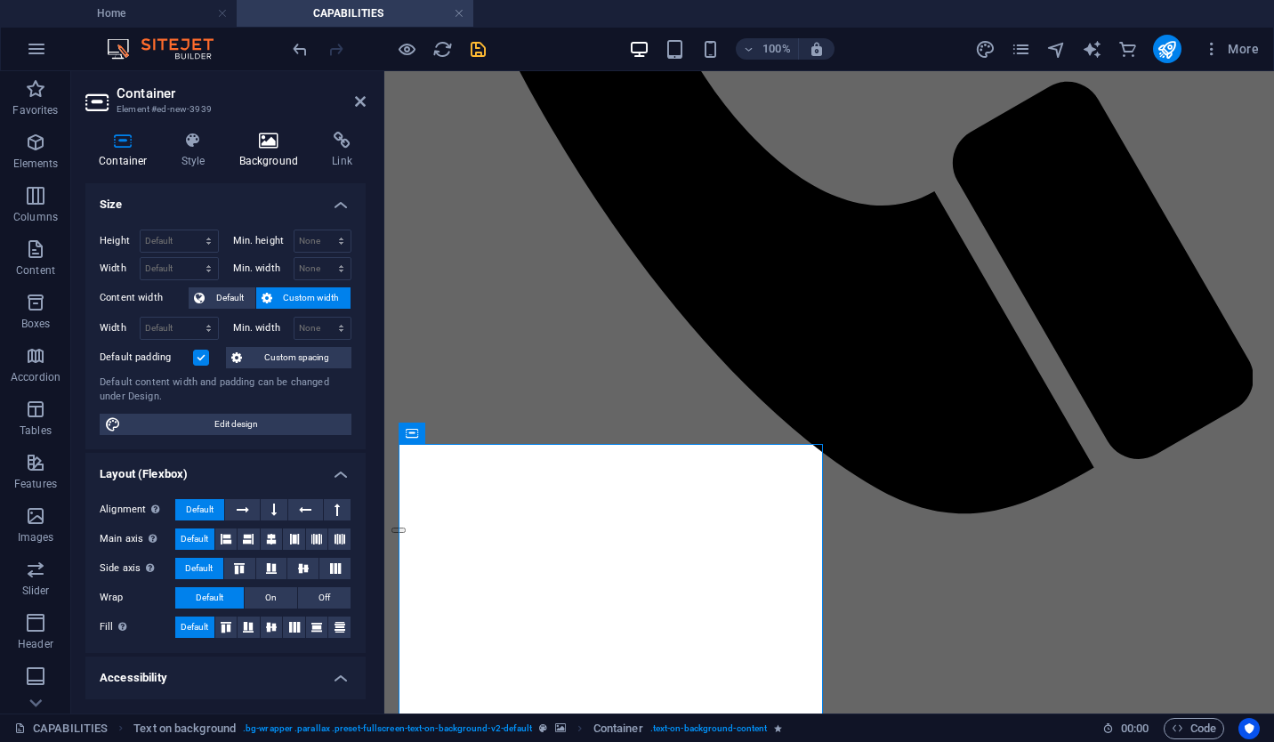
click at [265, 161] on h4 "Background" at bounding box center [272, 150] width 93 height 37
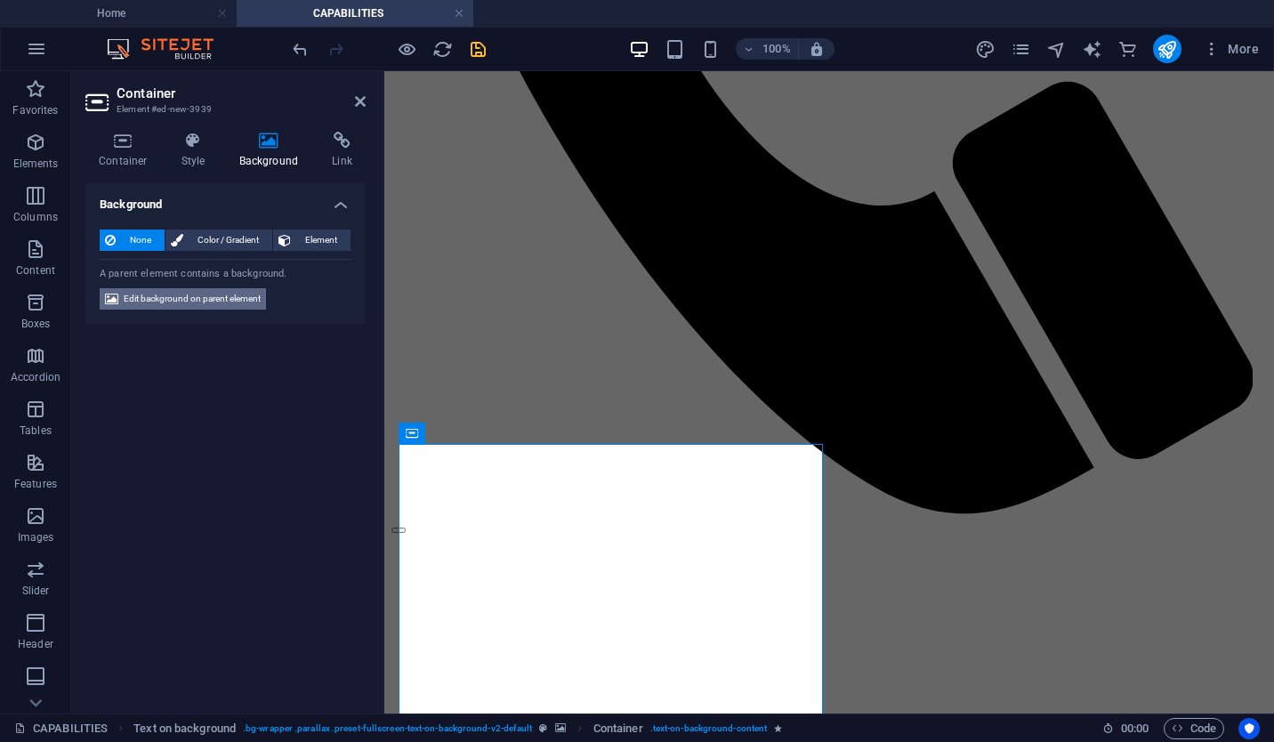
click at [232, 293] on span "Edit background on parent element" at bounding box center [192, 298] width 137 height 21
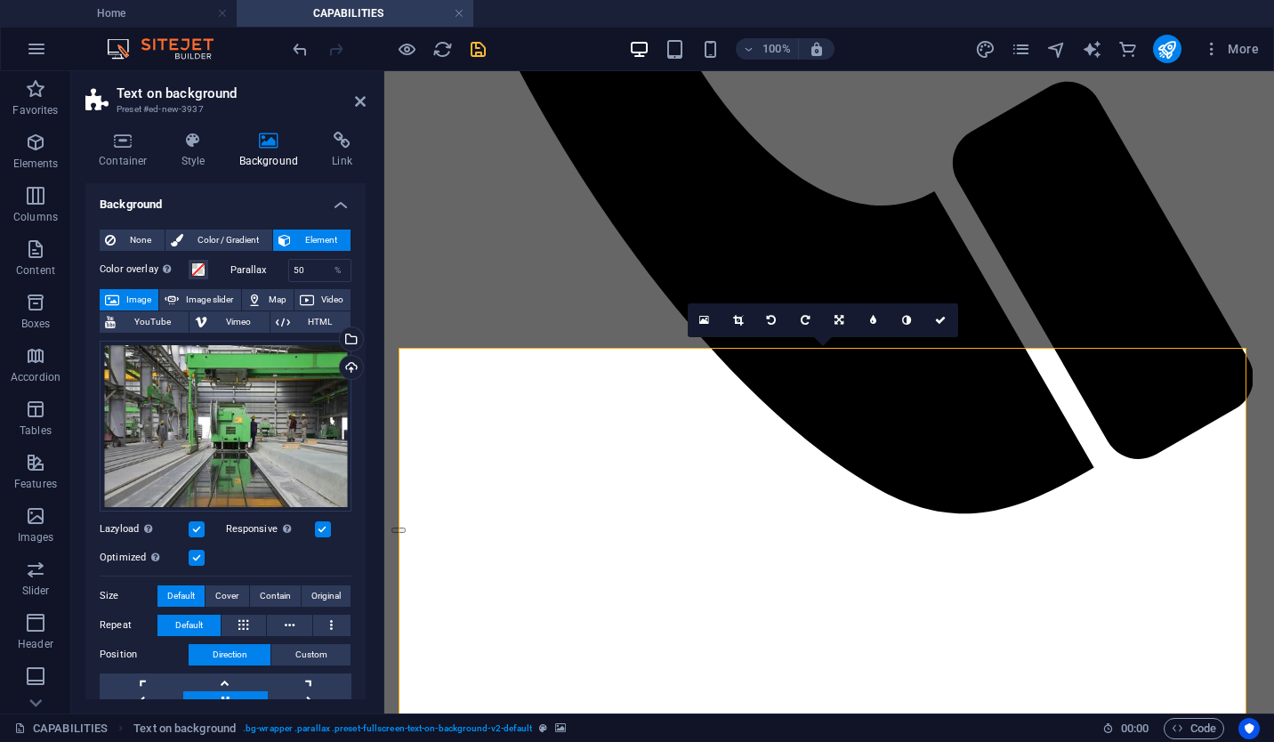
scroll to position [944, 0]
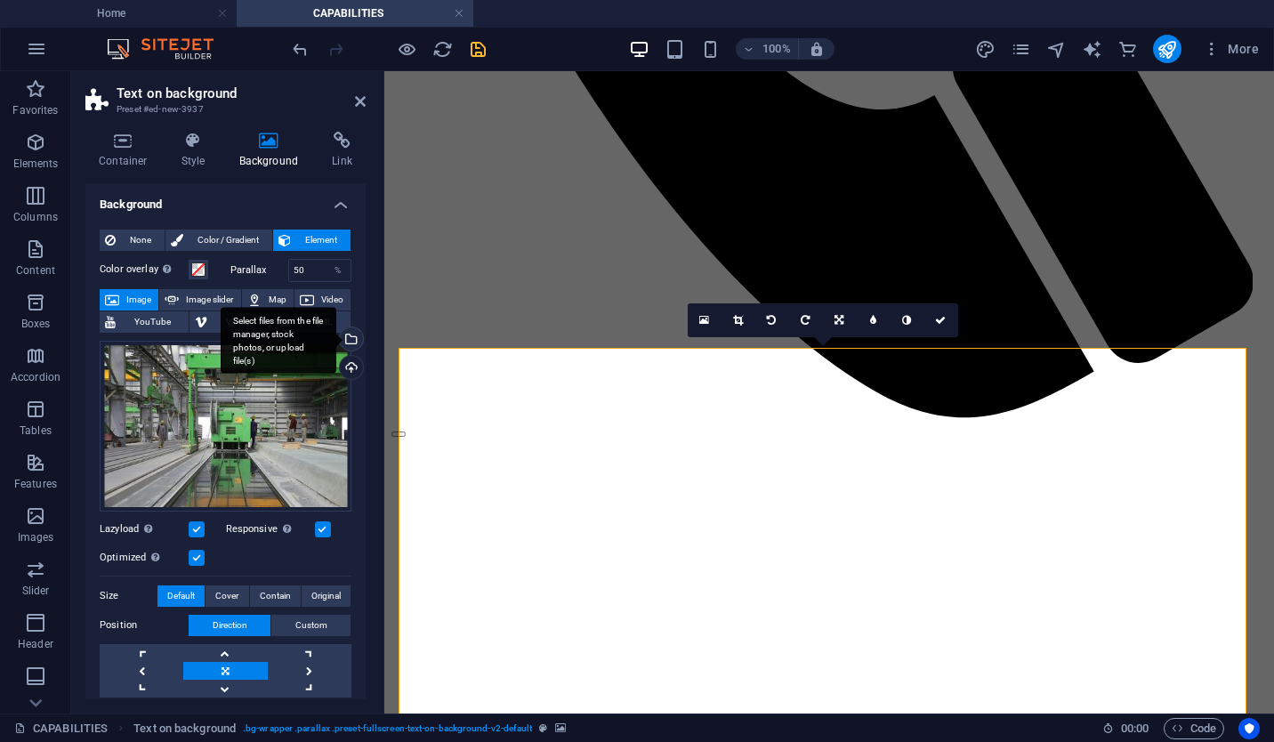
click at [347, 339] on div "Select files from the file manager, stock photos, or upload file(s)" at bounding box center [349, 340] width 27 height 27
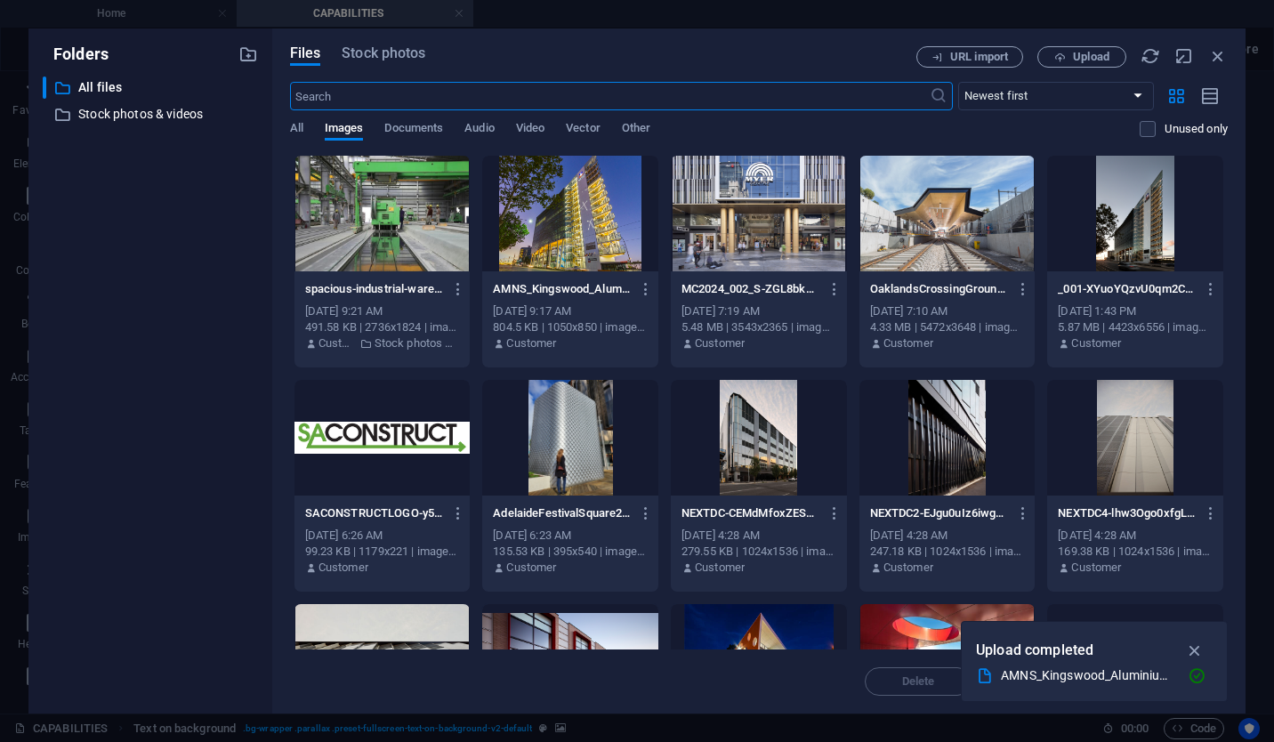
click at [413, 88] on input "text" at bounding box center [610, 96] width 640 height 28
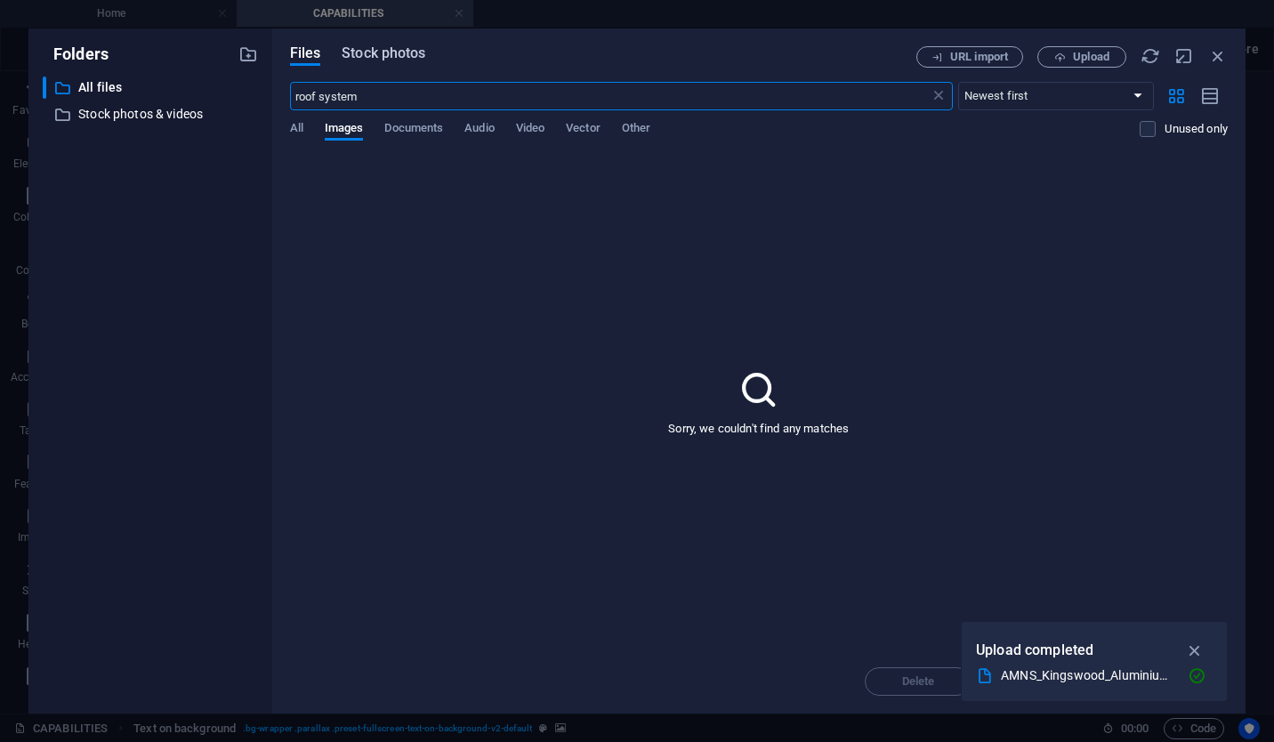
type input "roof system"
click at [388, 47] on span "Stock photos" at bounding box center [384, 53] width 84 height 21
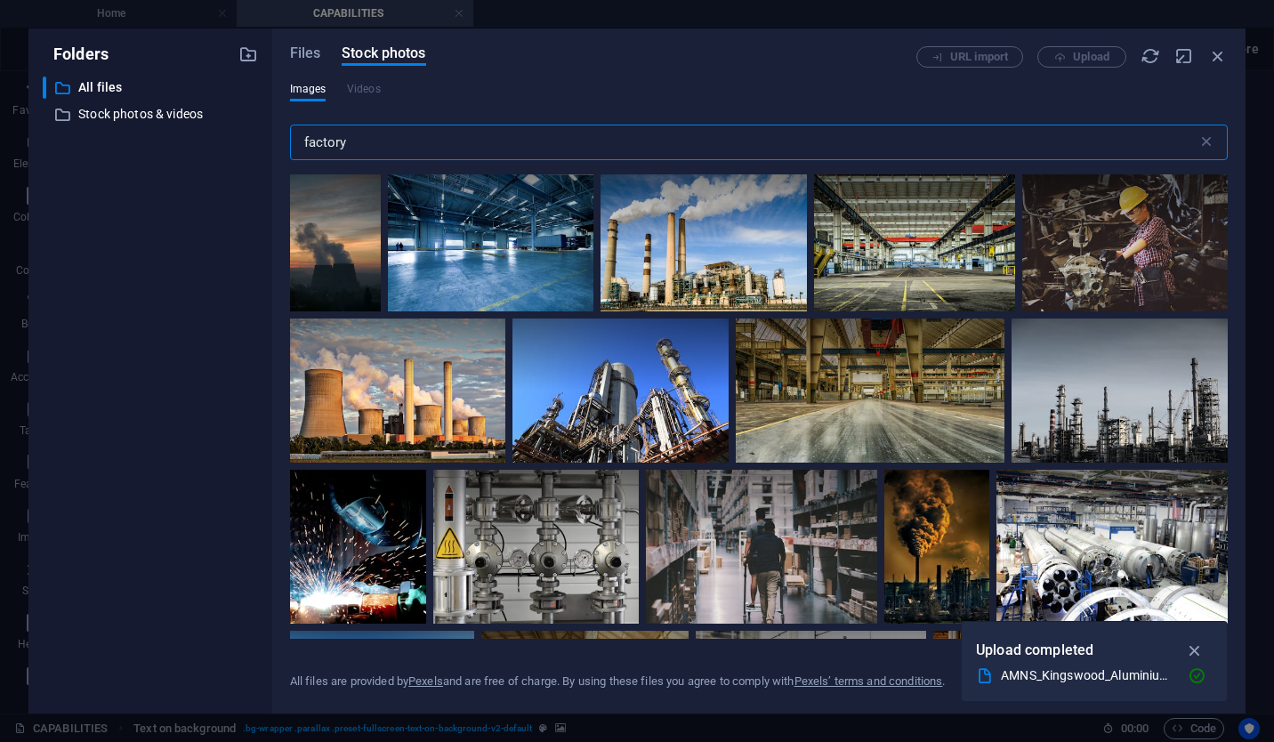
click at [331, 138] on input "factory" at bounding box center [743, 143] width 907 height 36
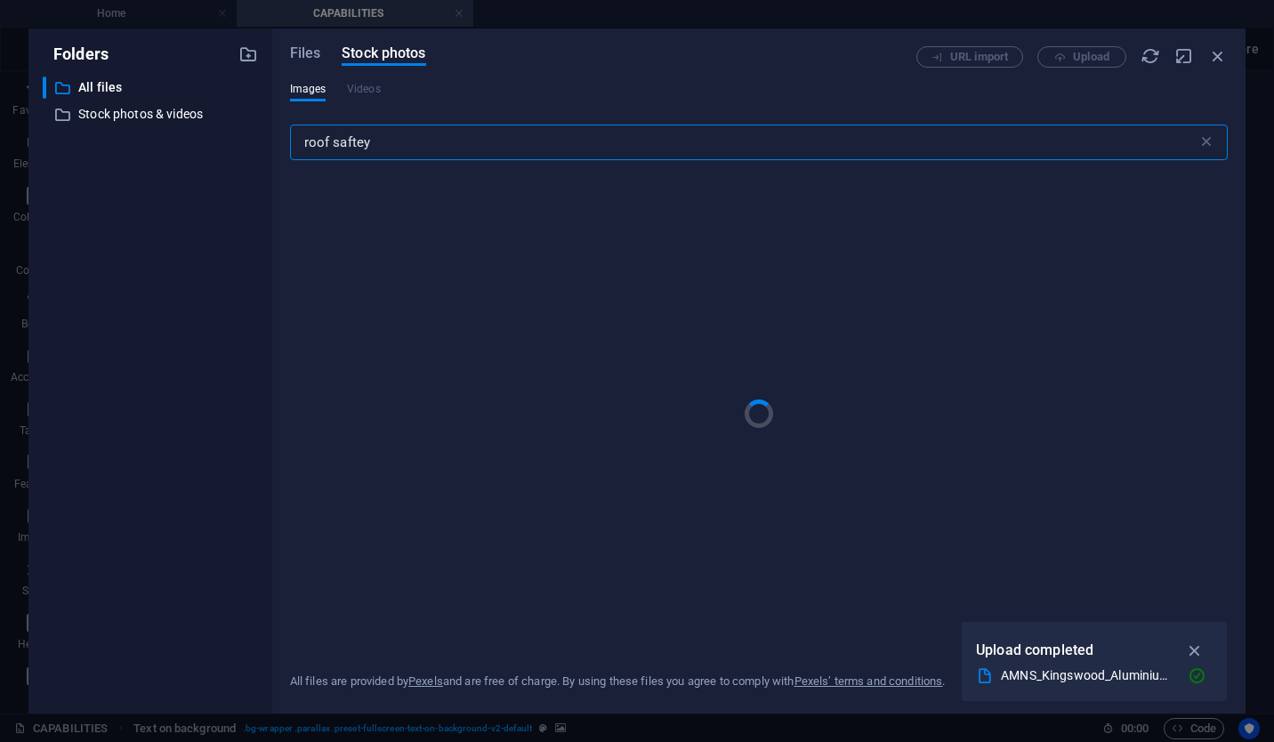
click at [460, 148] on input "roof saftey" at bounding box center [743, 143] width 907 height 36
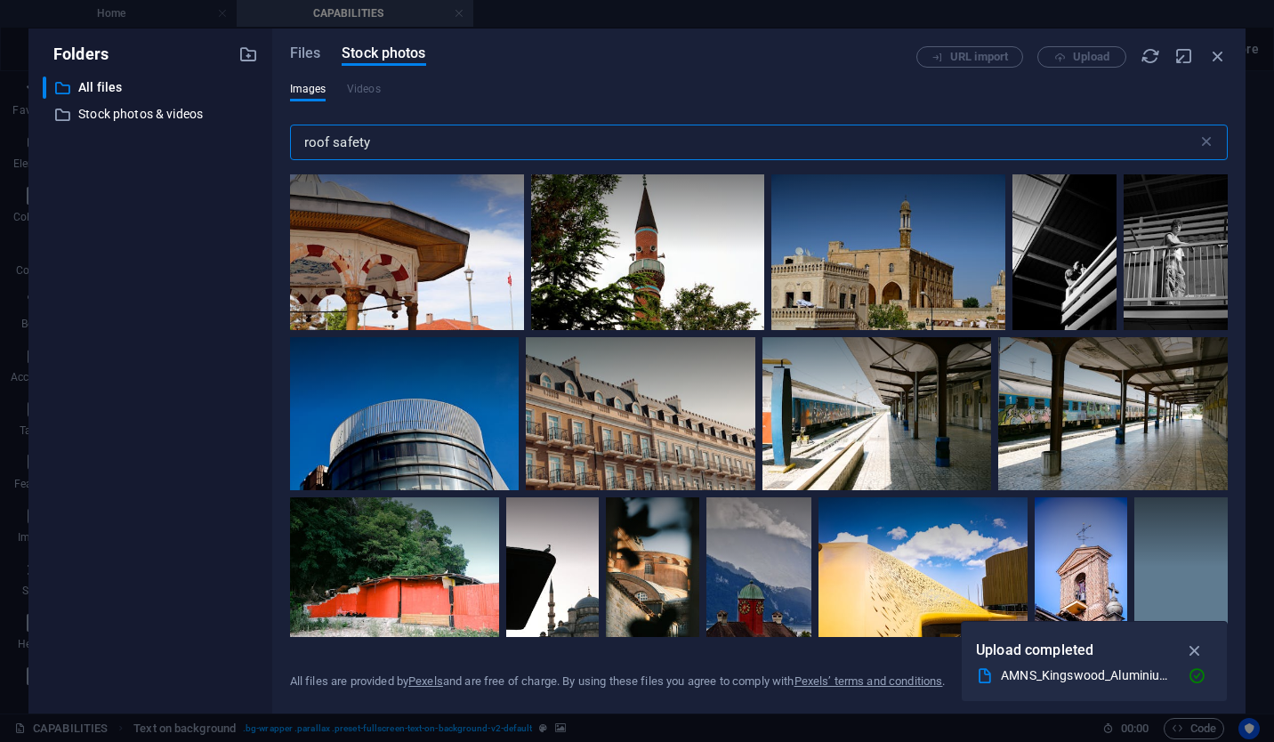
type input "roof safety"
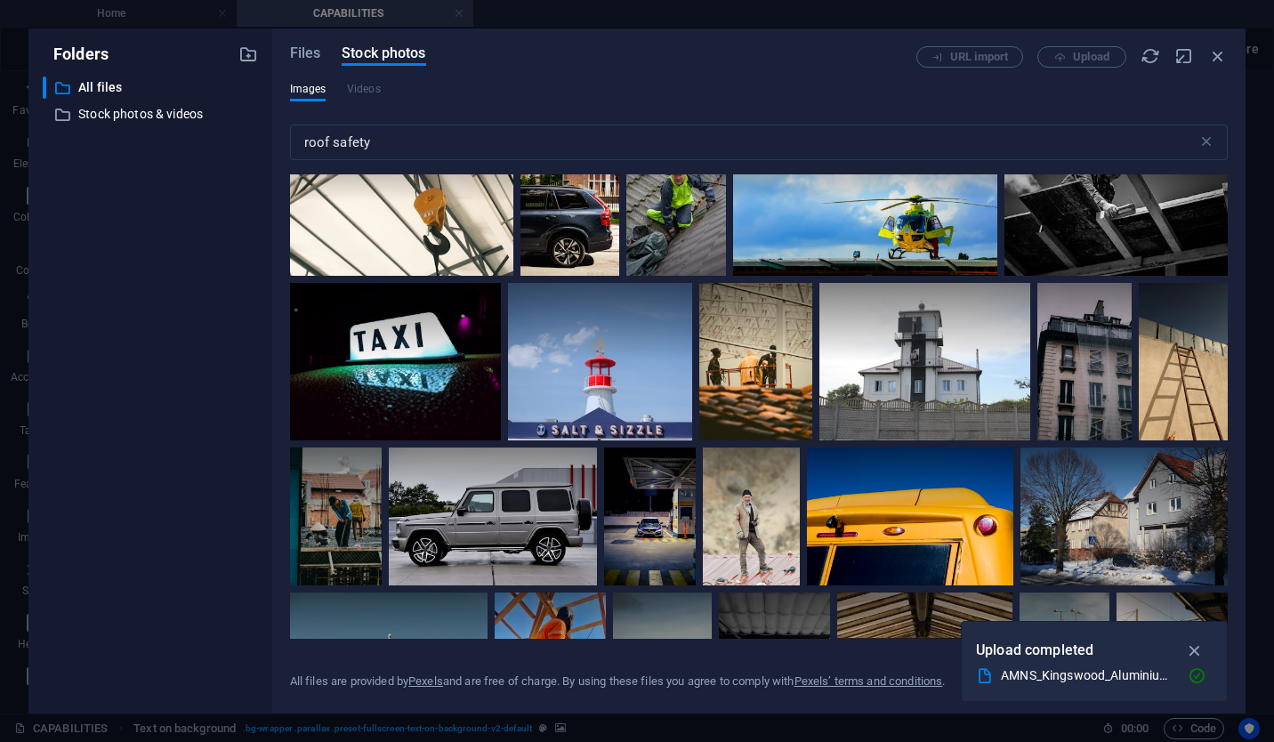
scroll to position [2544, 0]
click at [302, 49] on span "Files" at bounding box center [305, 53] width 31 height 21
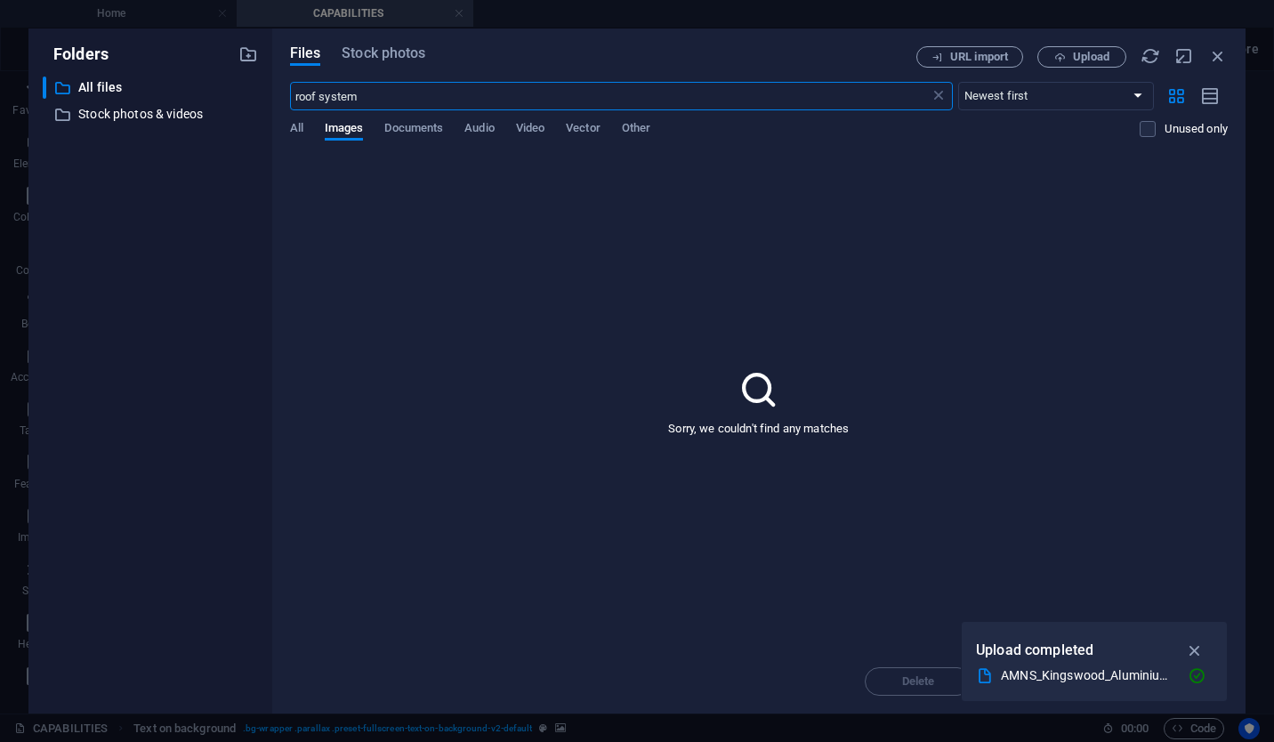
click at [350, 96] on input "roof system" at bounding box center [610, 96] width 640 height 28
type input "r"
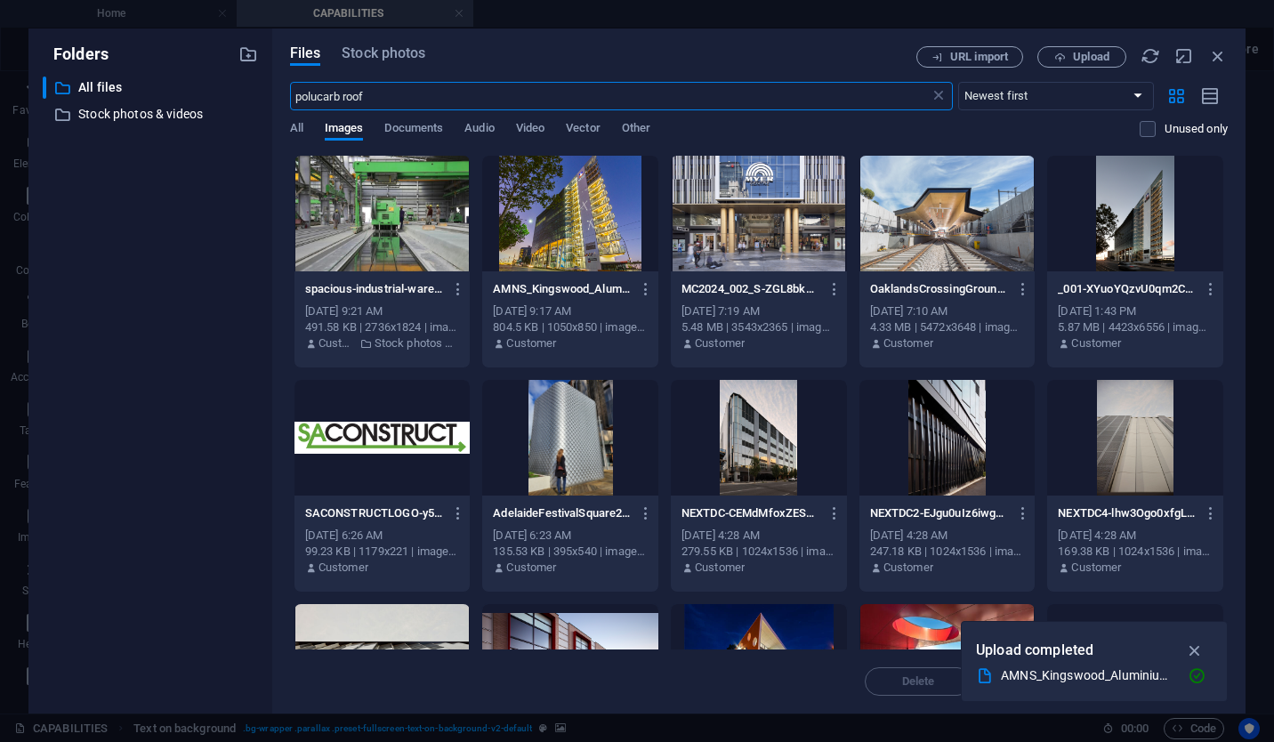
type input "polucarb roof"
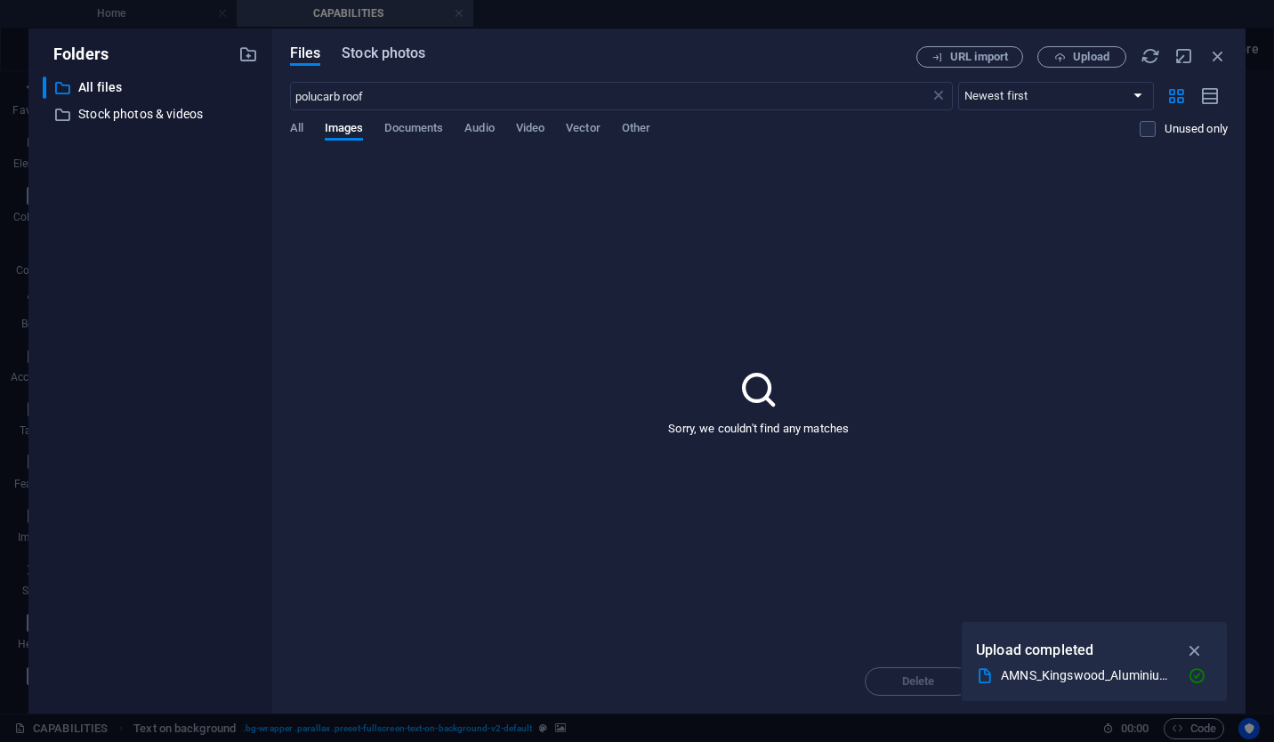
click at [378, 52] on span "Stock photos" at bounding box center [384, 53] width 84 height 21
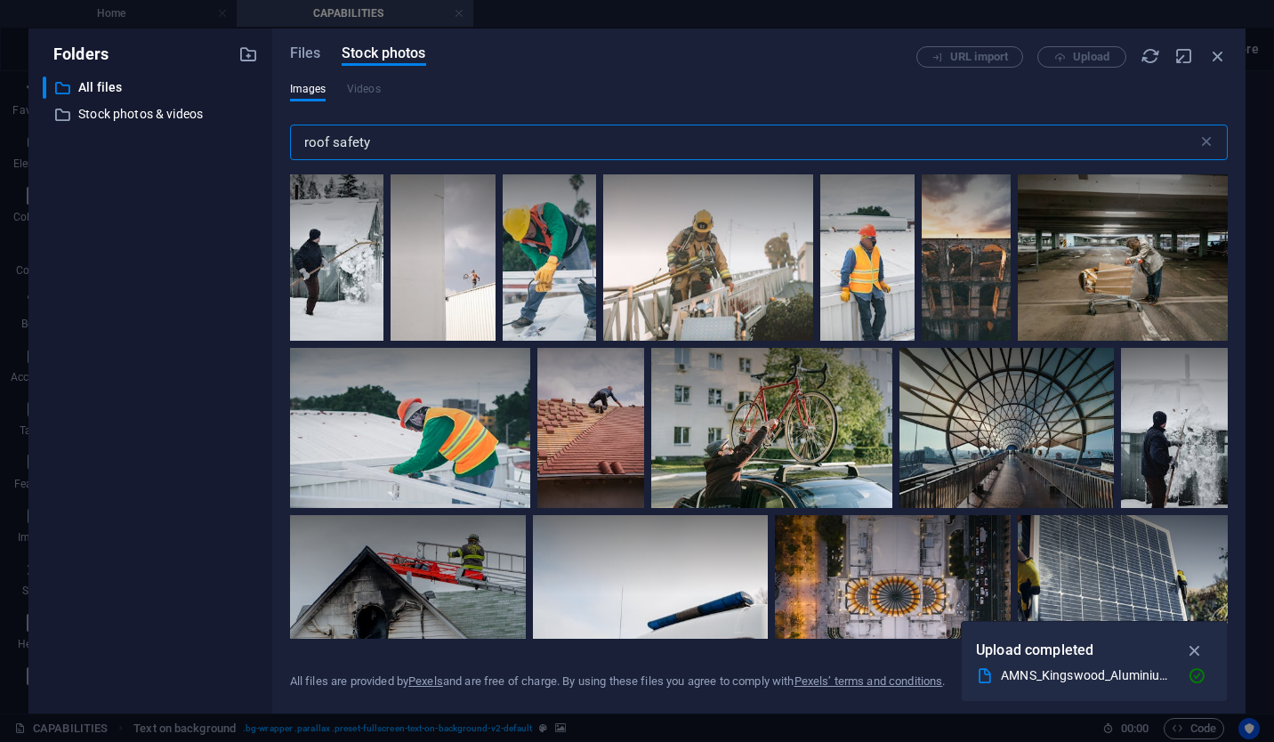
click at [358, 141] on input "roof safety" at bounding box center [743, 143] width 907 height 36
type input "roof glass"
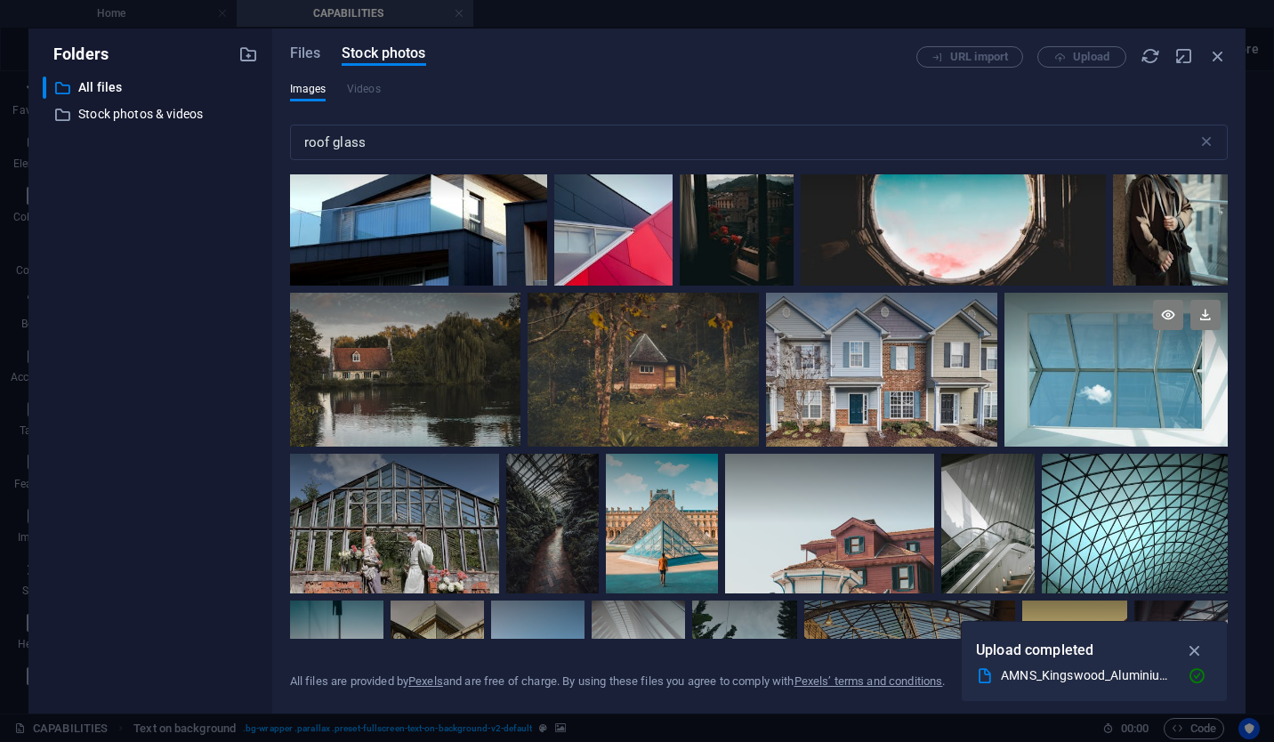
scroll to position [214, 0]
click at [1113, 505] on div at bounding box center [1135, 488] width 186 height 70
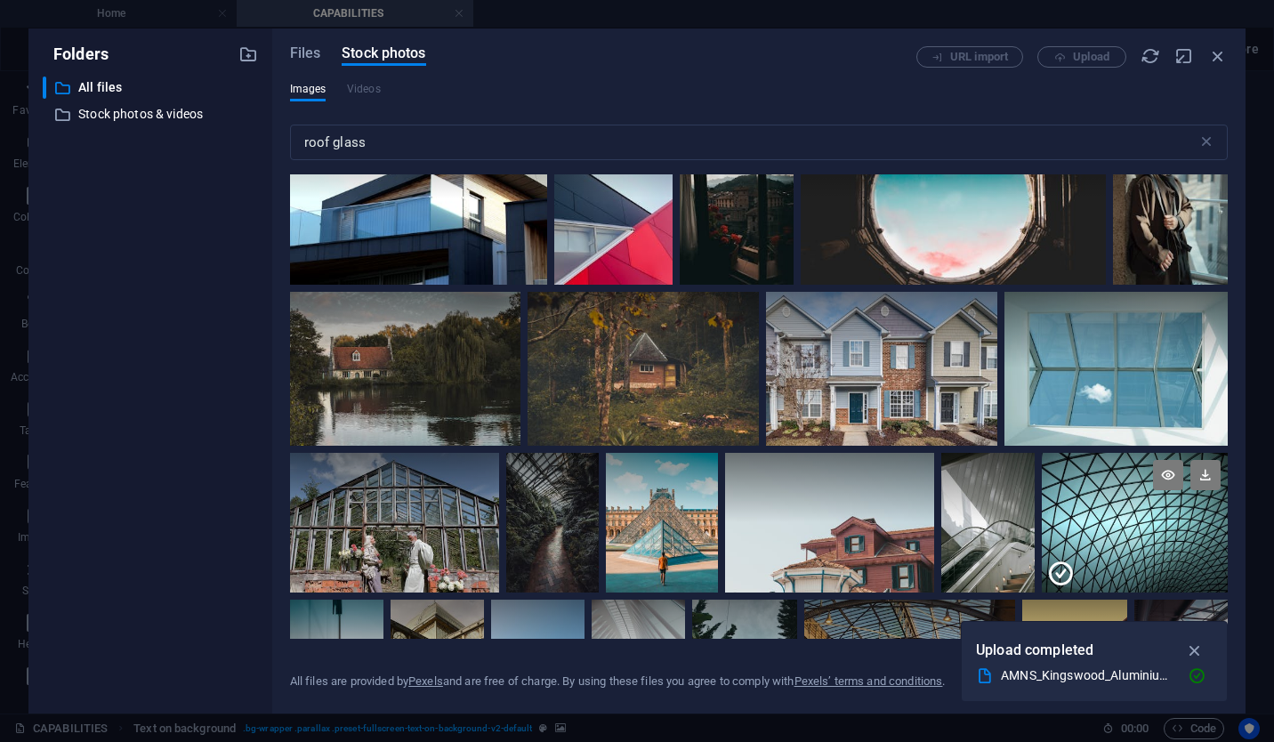
click at [1113, 505] on div at bounding box center [1135, 488] width 186 height 70
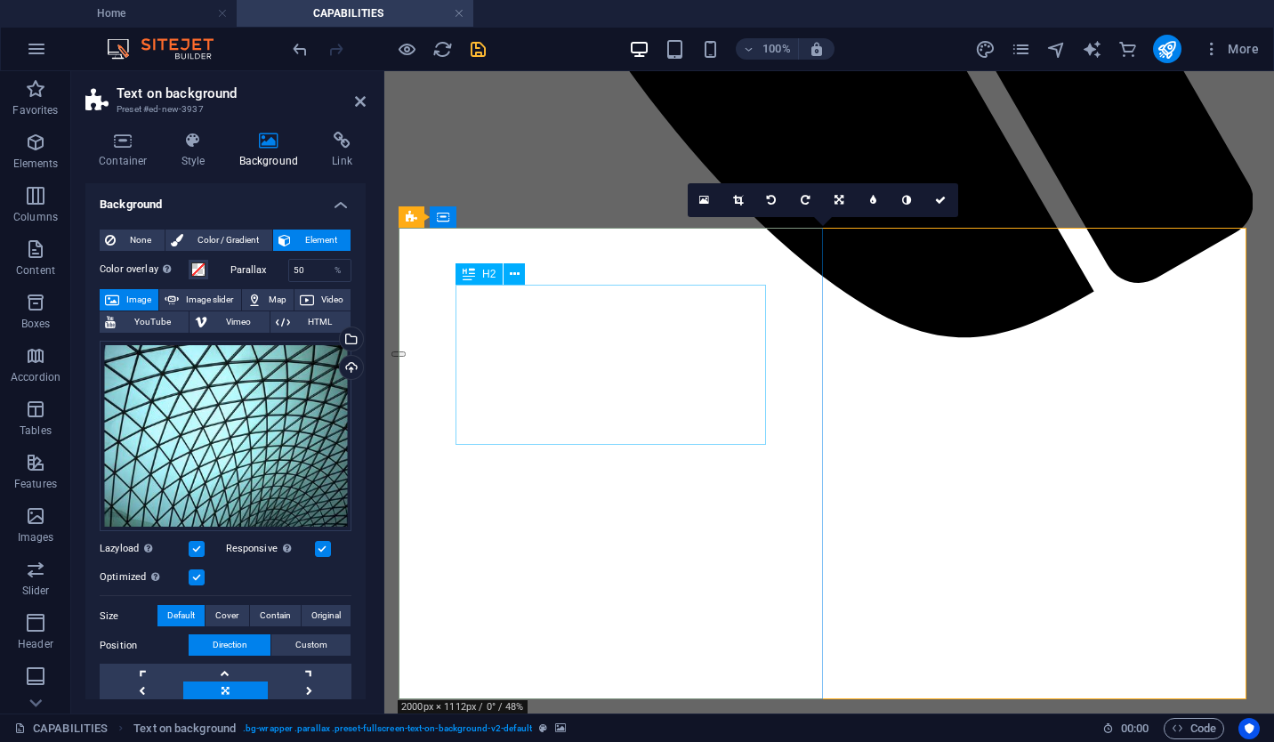
scroll to position [1064, 0]
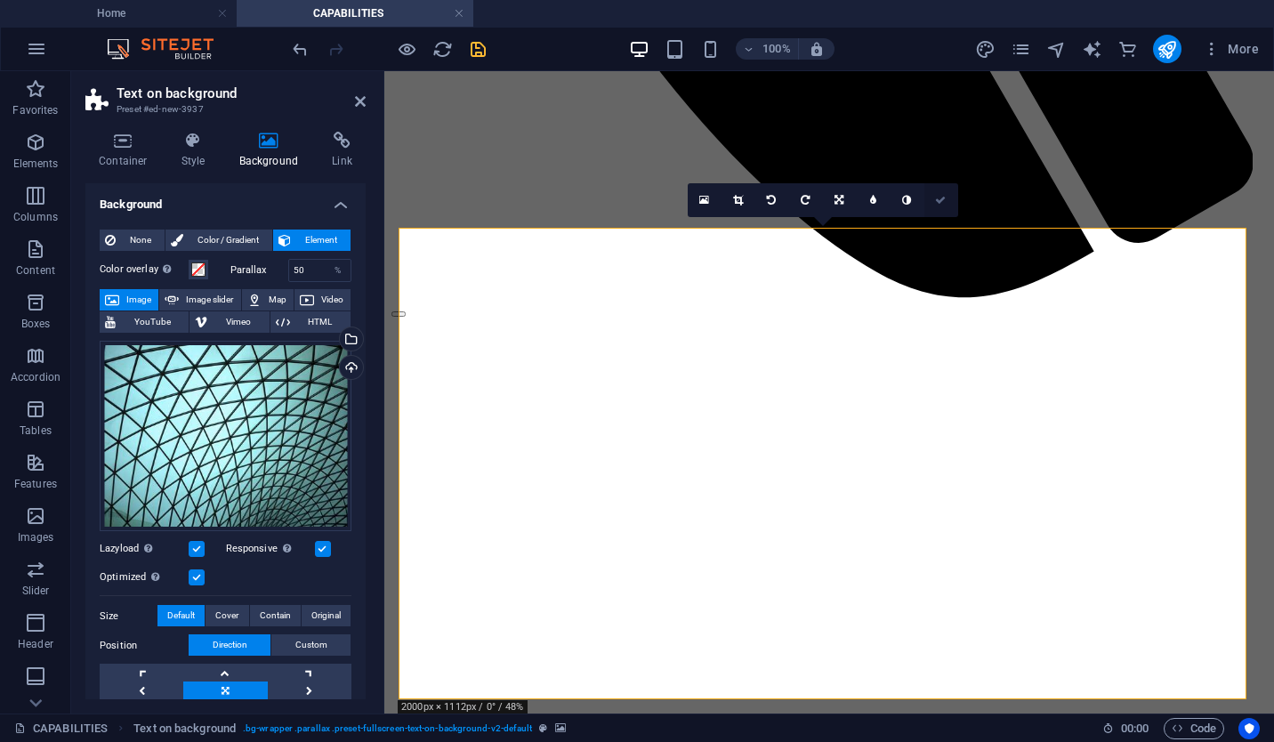
click at [929, 203] on link at bounding box center [941, 200] width 34 height 34
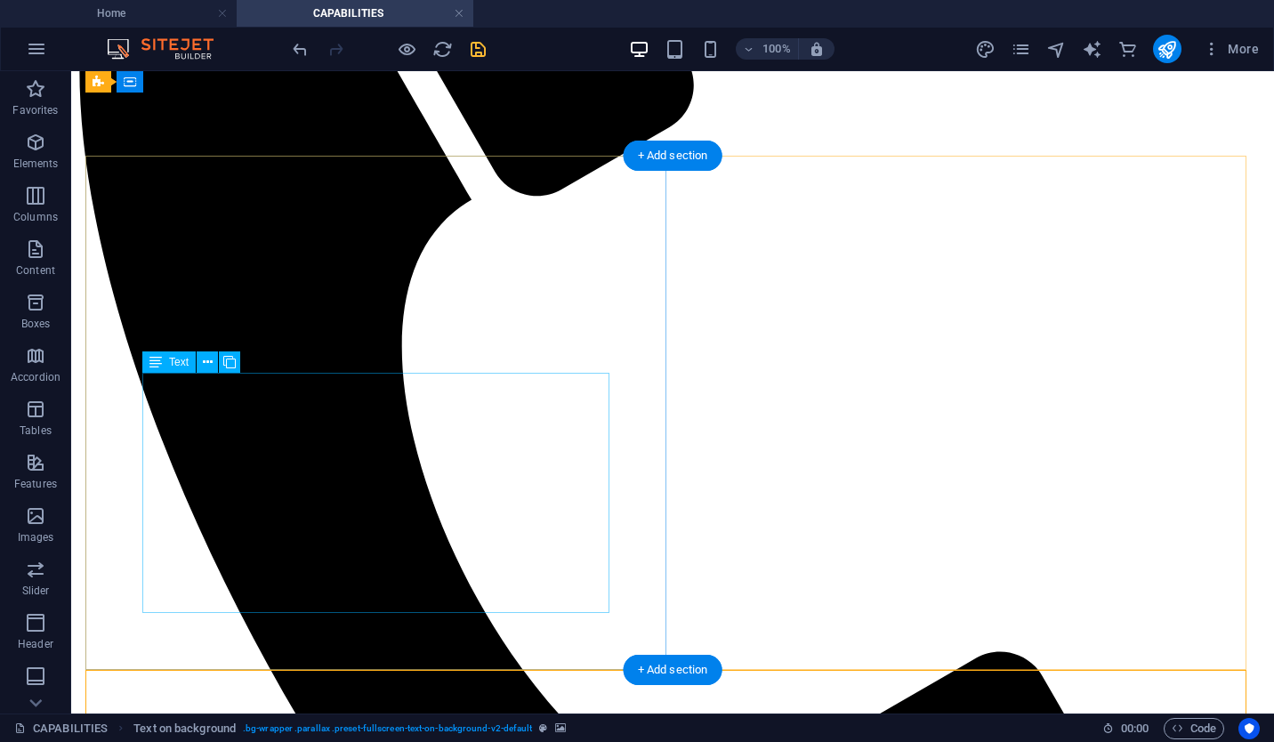
scroll to position [0, 0]
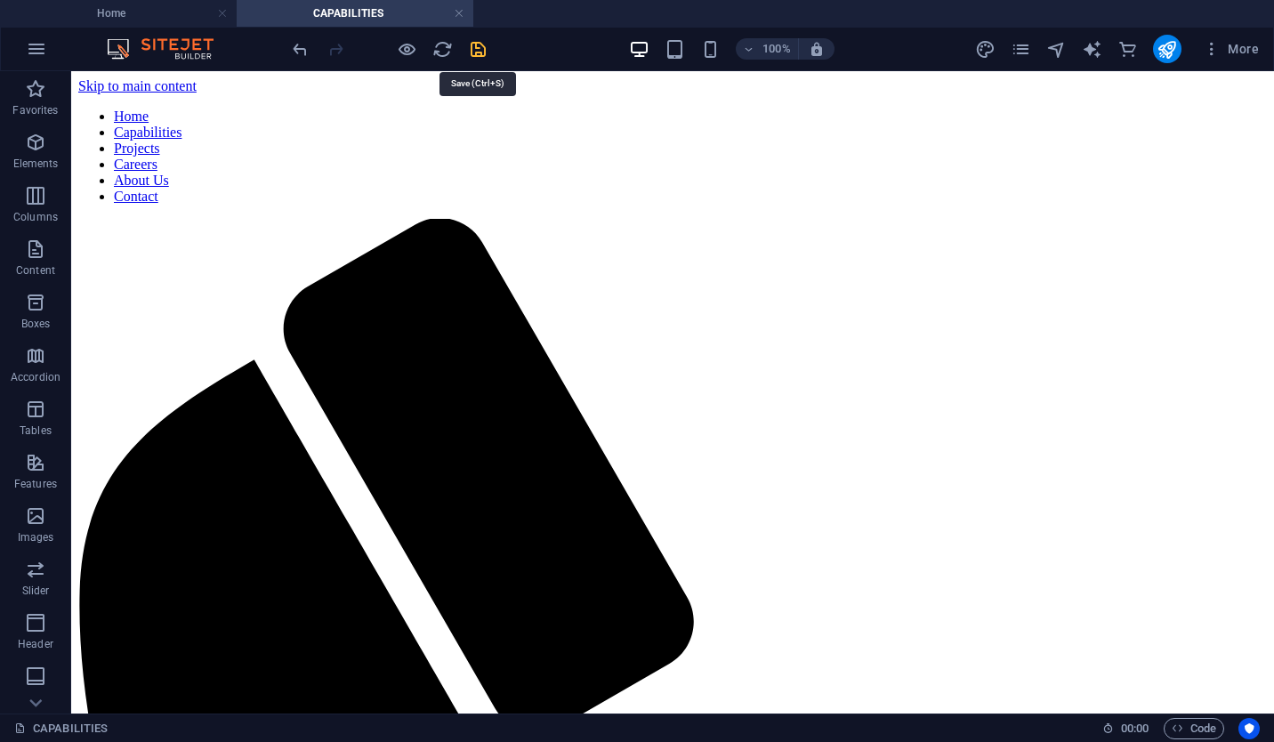
click at [475, 51] on icon "save" at bounding box center [478, 49] width 20 height 20
